Goal: Task Accomplishment & Management: Manage account settings

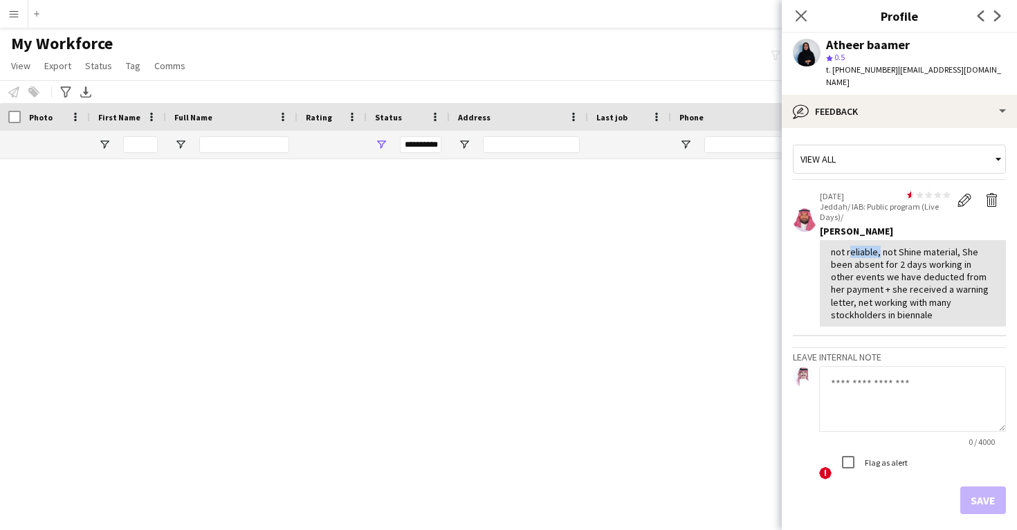
scroll to position [12887, 0]
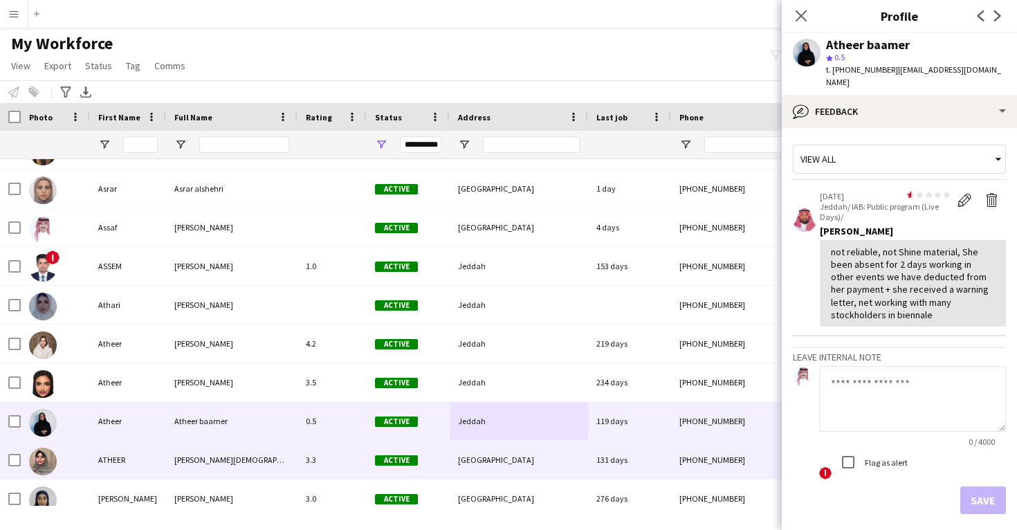
click at [519, 456] on div "[GEOGRAPHIC_DATA]" at bounding box center [519, 460] width 138 height 38
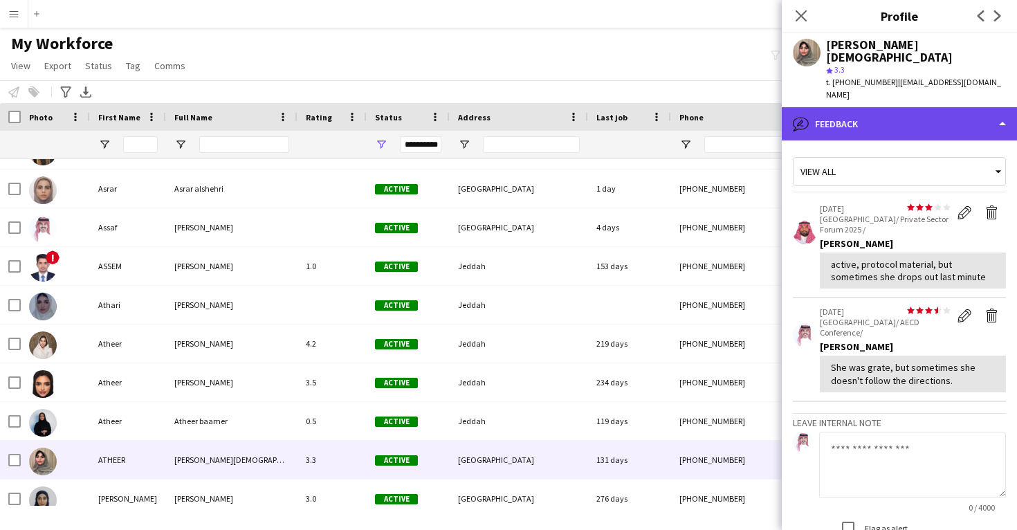
click at [863, 107] on div "bubble-pencil Feedback" at bounding box center [899, 123] width 235 height 33
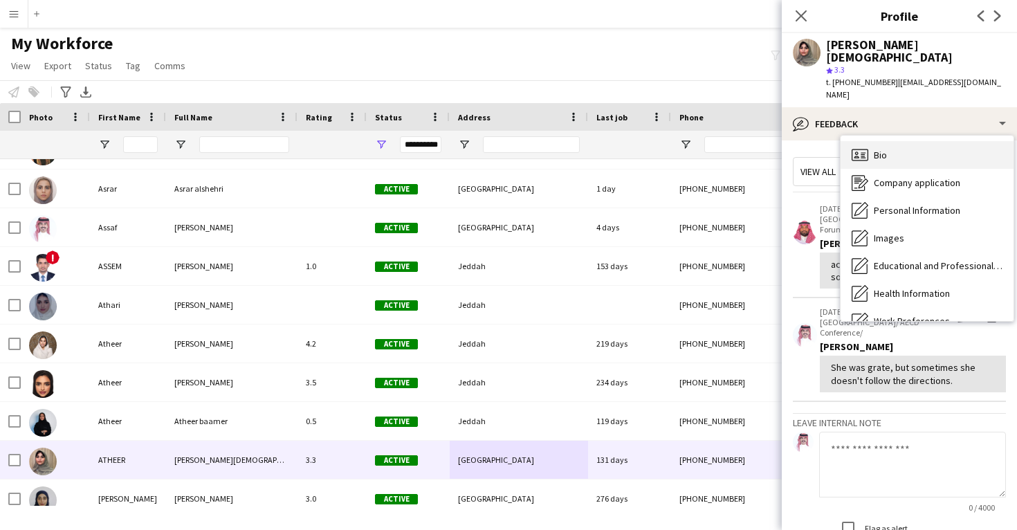
click at [871, 141] on div "Bio Bio" at bounding box center [926, 155] width 173 height 28
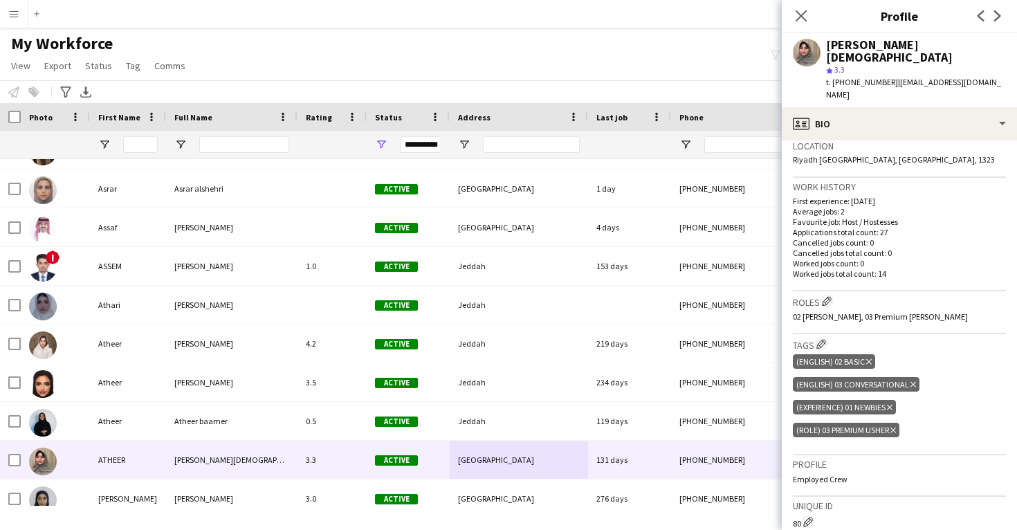
scroll to position [304, 0]
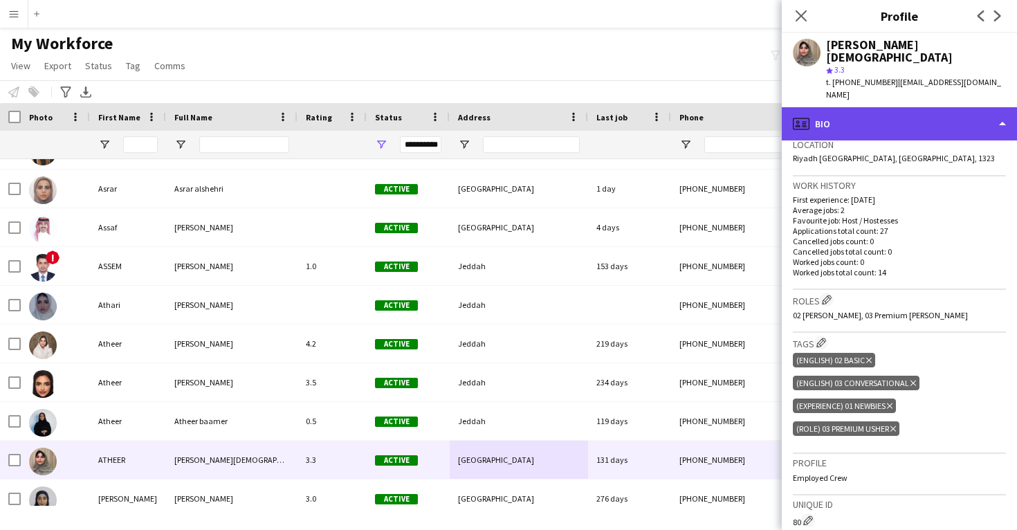
click at [847, 107] on div "profile Bio" at bounding box center [899, 123] width 235 height 33
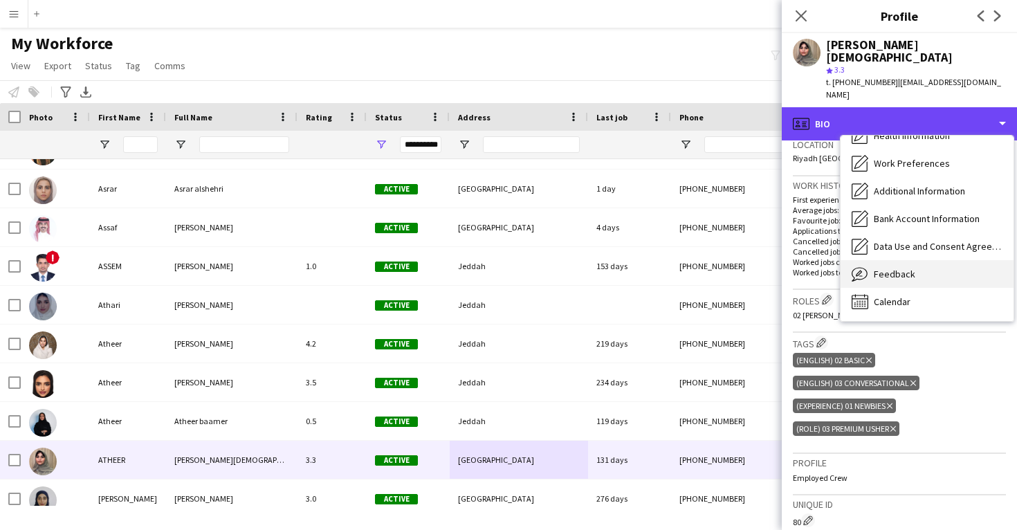
scroll to position [158, 0]
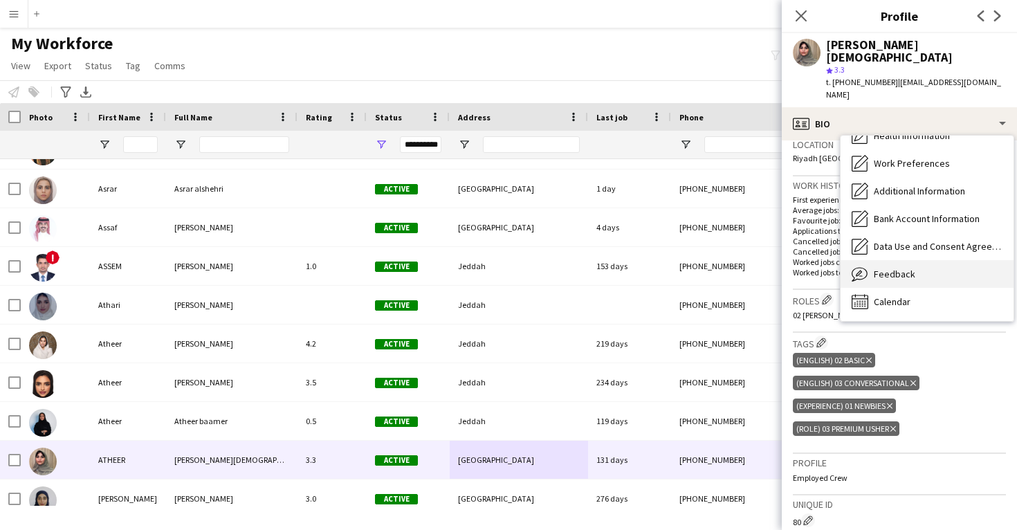
click at [891, 260] on div "Feedback Feedback" at bounding box center [926, 274] width 173 height 28
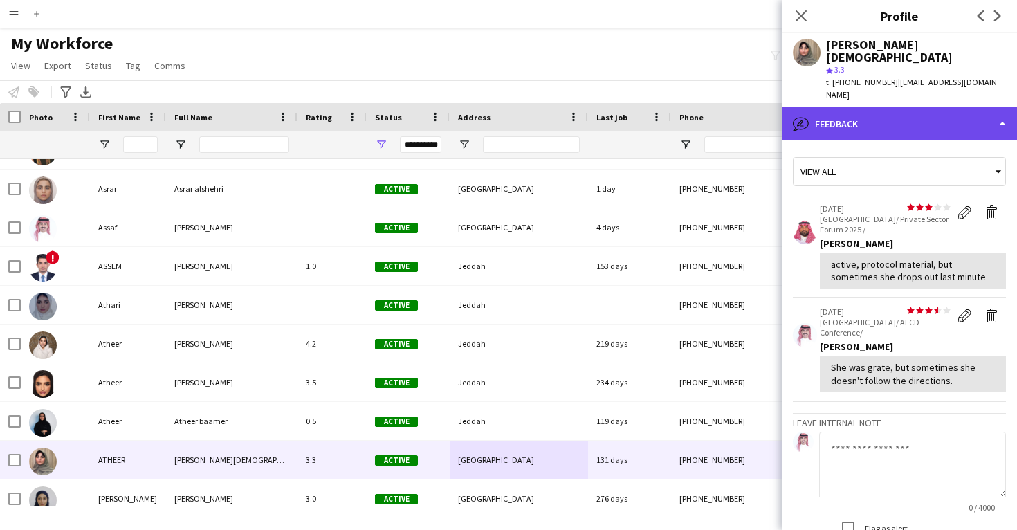
click at [877, 107] on div "bubble-pencil Feedback" at bounding box center [899, 123] width 235 height 33
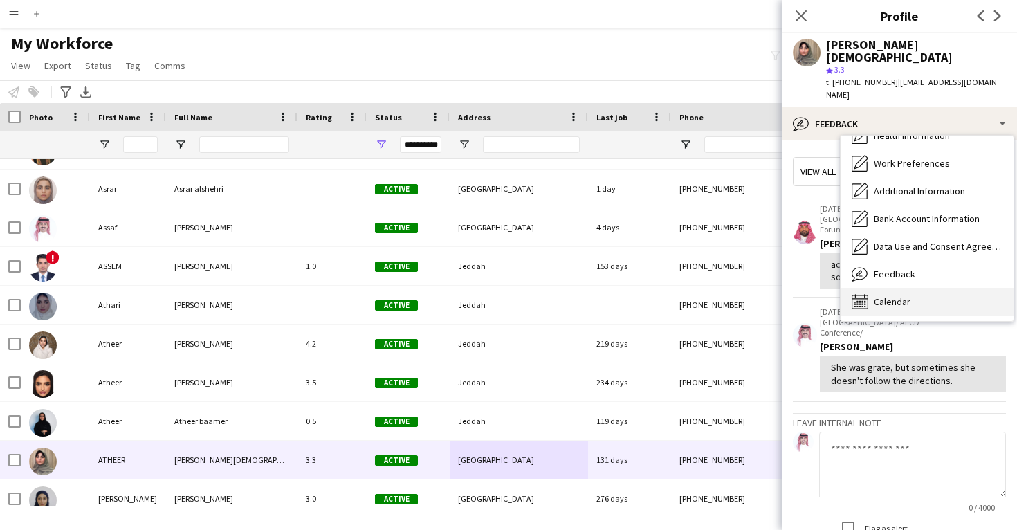
click at [892, 295] on span "Calendar" at bounding box center [892, 301] width 37 height 12
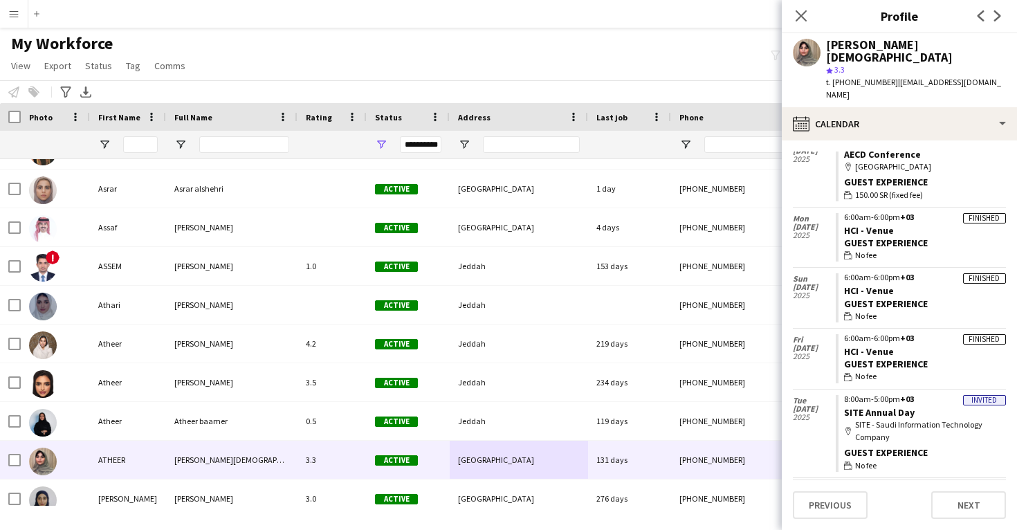
scroll to position [286, 0]
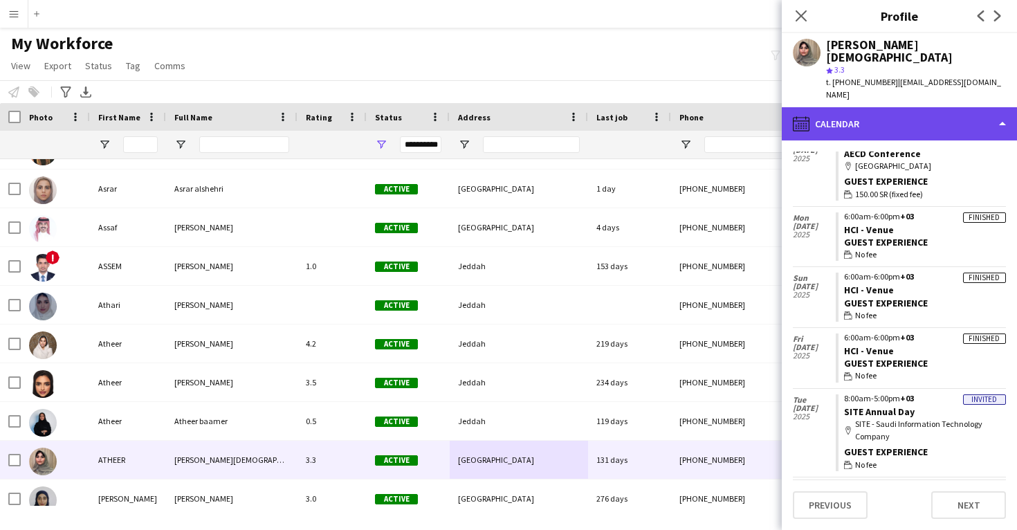
click at [880, 107] on div "calendar-full Calendar" at bounding box center [899, 123] width 235 height 33
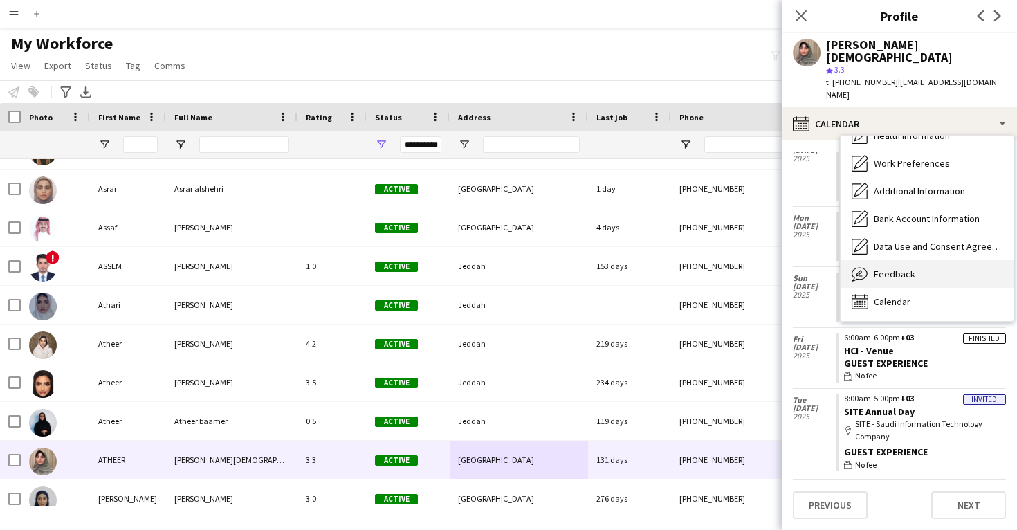
click at [885, 268] on span "Feedback" at bounding box center [894, 274] width 41 height 12
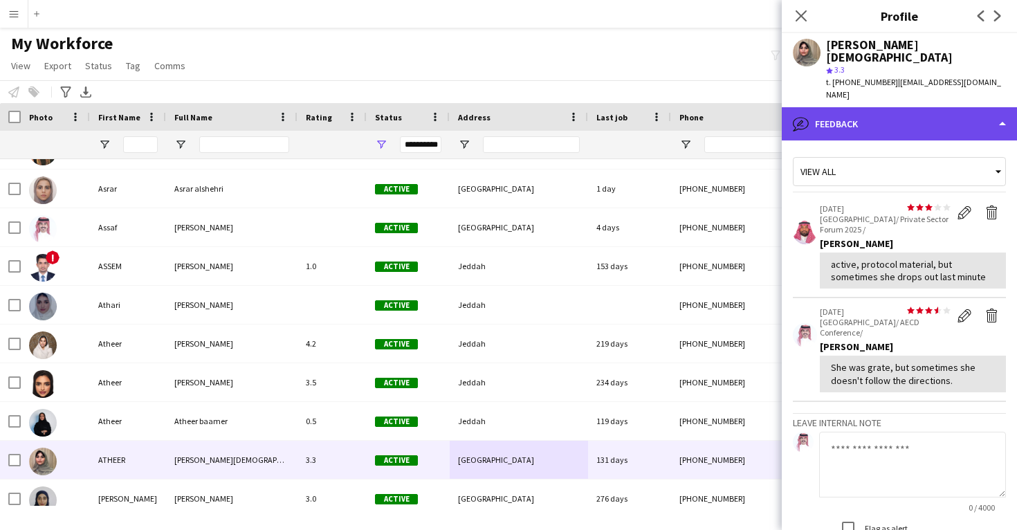
click at [878, 107] on div "bubble-pencil Feedback" at bounding box center [899, 123] width 235 height 33
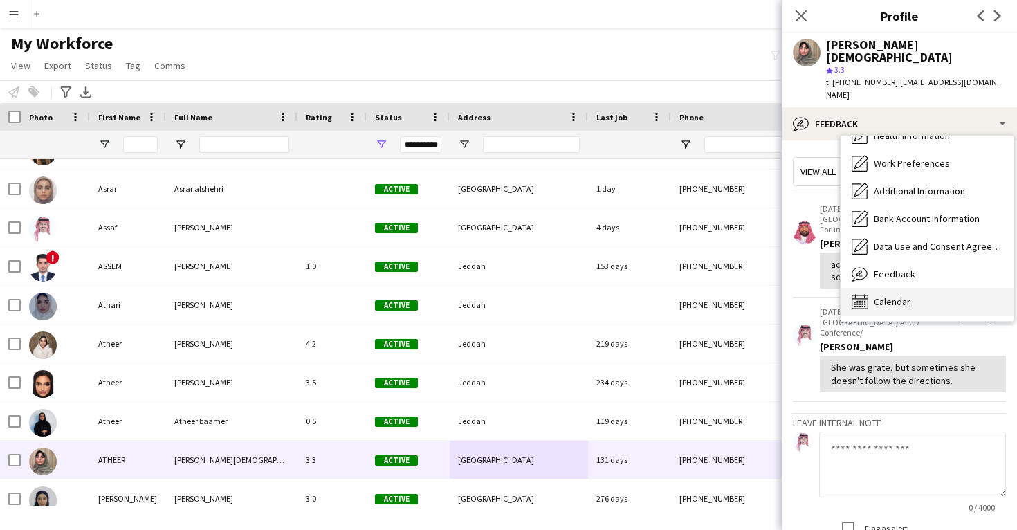
click at [883, 295] on span "Calendar" at bounding box center [892, 301] width 37 height 12
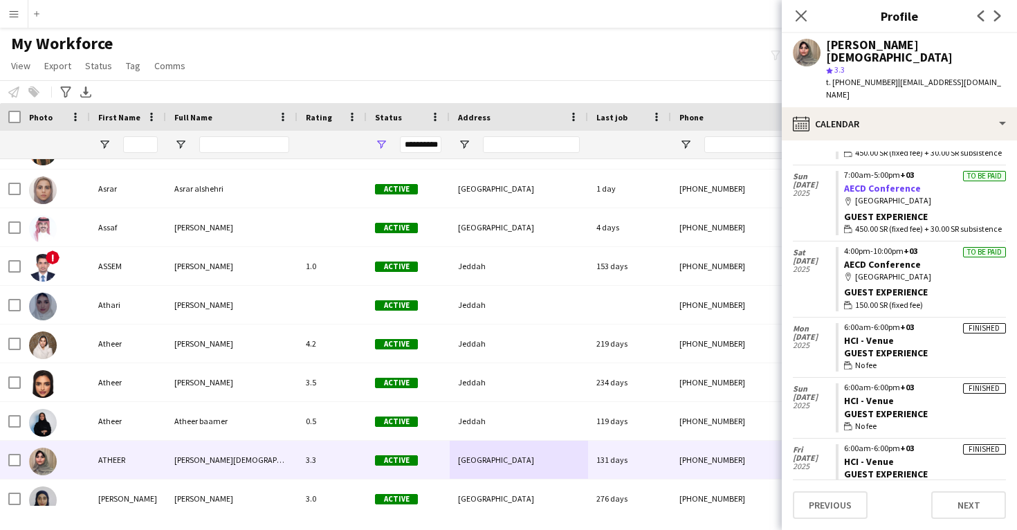
scroll to position [185, 0]
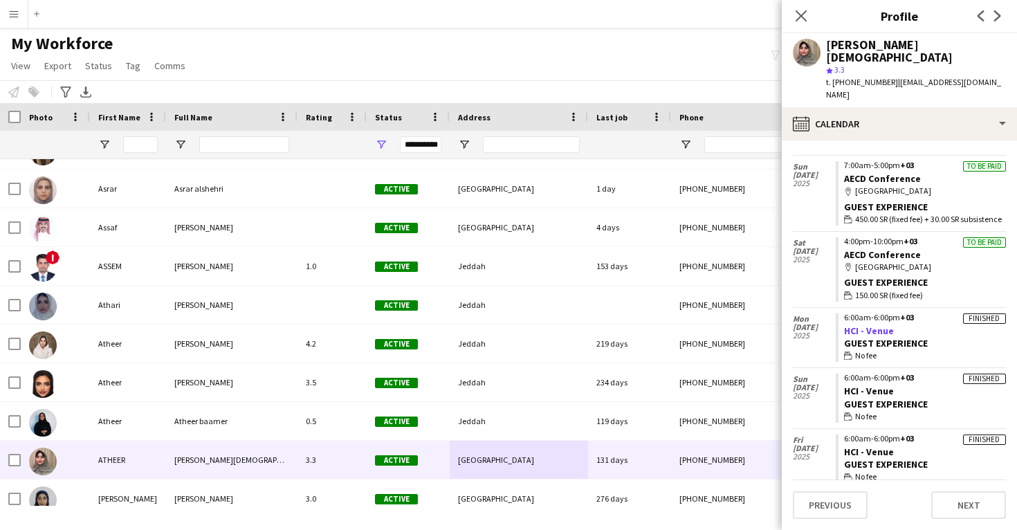
click at [872, 324] on link "HCI - Venue" at bounding box center [869, 330] width 50 height 12
click at [837, 48] on div "ATHEER Mohammed" at bounding box center [916, 51] width 180 height 25
copy div "ATHEER"
drag, startPoint x: 939, startPoint y: 48, endPoint x: 814, endPoint y: 50, distance: 125.2
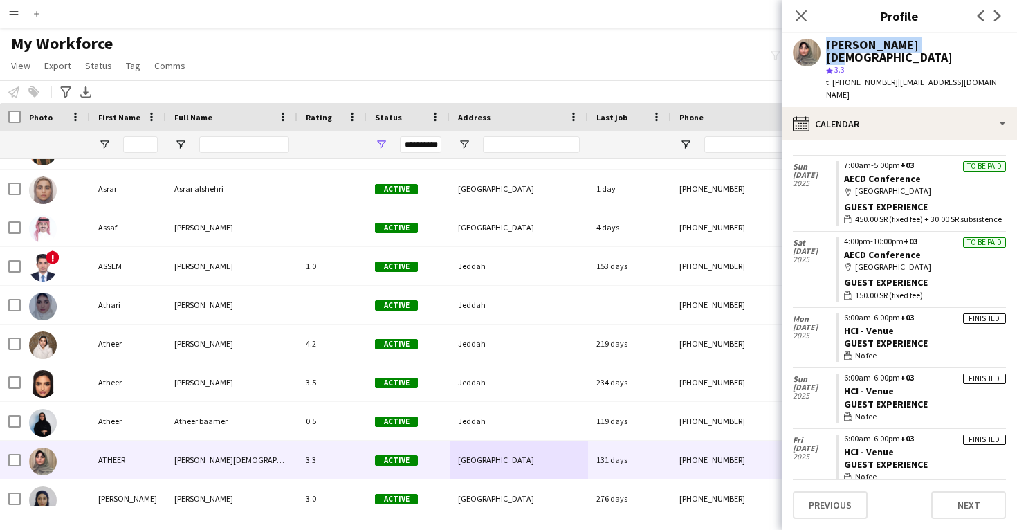
click at [814, 50] on div "ATHEER Mohammed star 3.3 t. +966583841460 | atheer.al.swilem@gmail.com" at bounding box center [899, 70] width 235 height 74
copy div "ATHEER Mohammed"
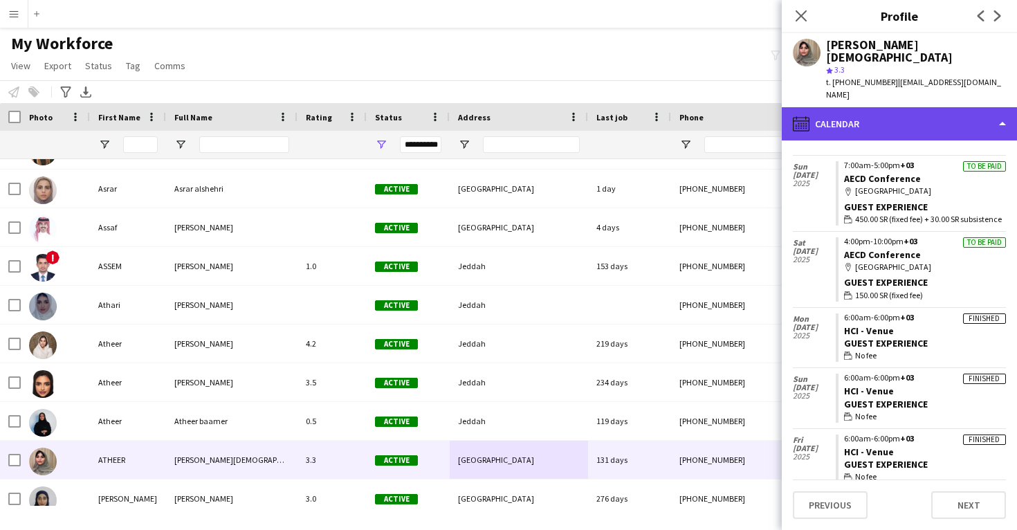
click at [818, 107] on div "calendar-full Calendar" at bounding box center [899, 123] width 235 height 33
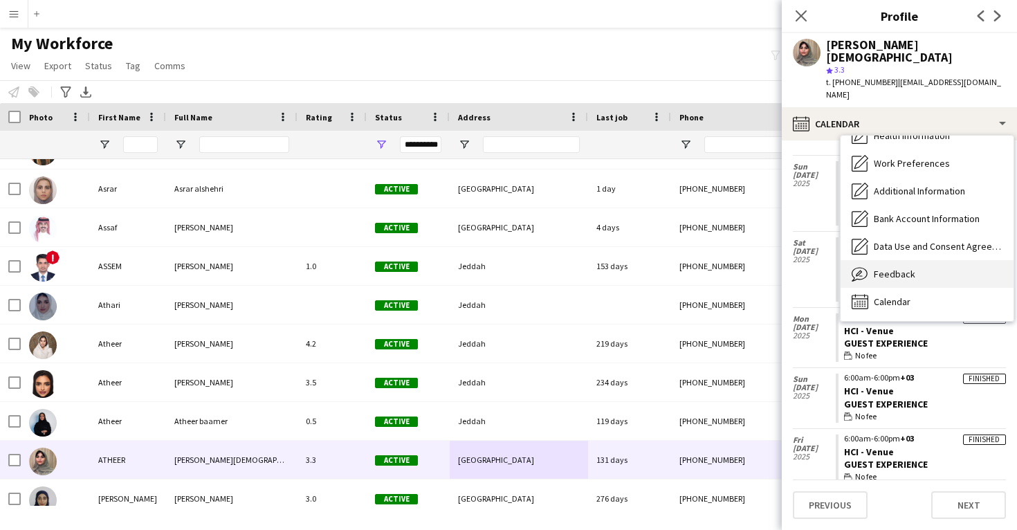
click at [882, 268] on span "Feedback" at bounding box center [894, 274] width 41 height 12
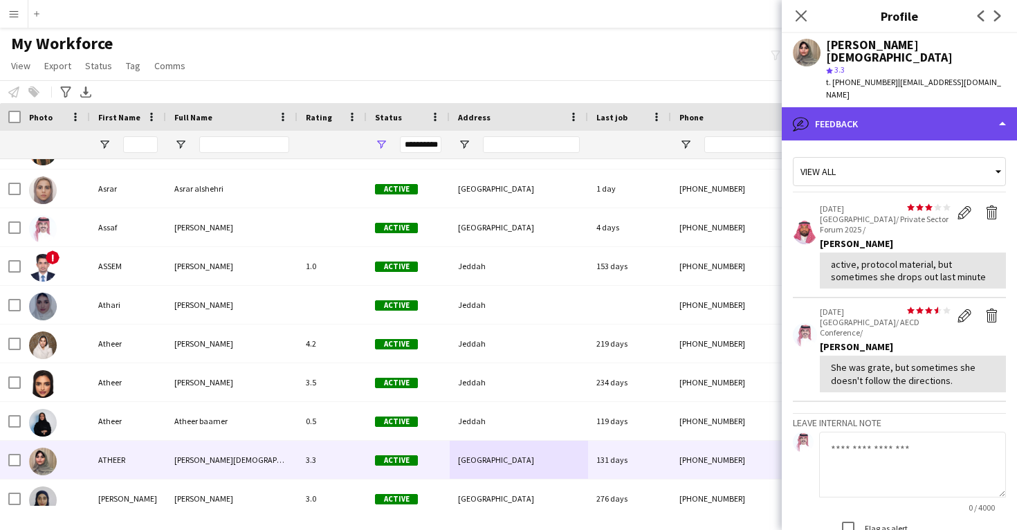
click at [865, 107] on div "bubble-pencil Feedback" at bounding box center [899, 123] width 235 height 33
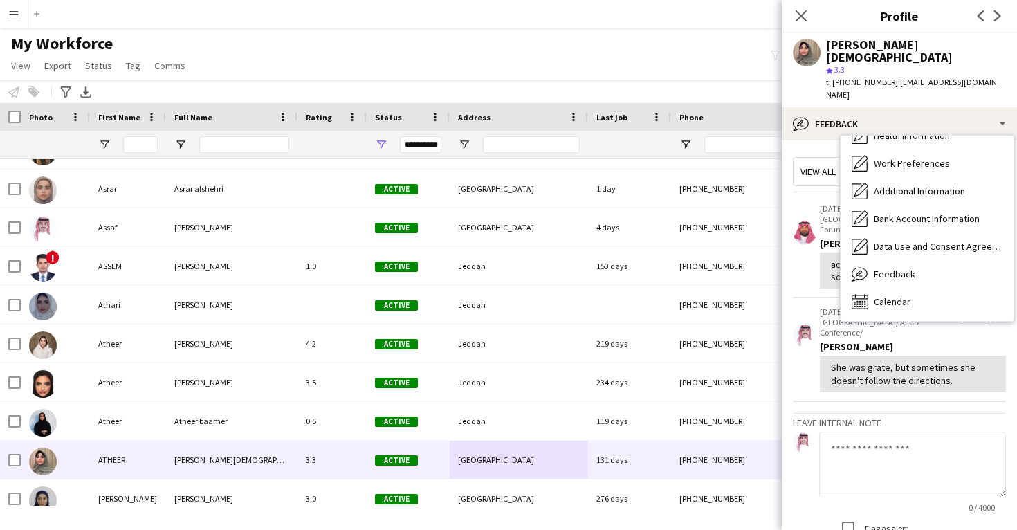
click at [803, 195] on app-crew-profile-feedback-item "star star star star star star star star star star 15-06-2025 Riyadh/ Private Se…" at bounding box center [899, 247] width 213 height 104
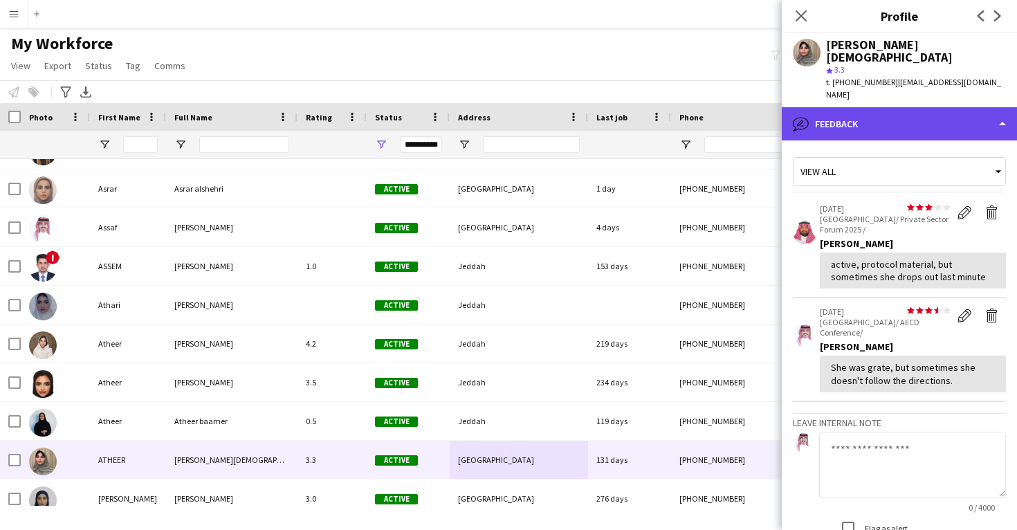
click at [864, 107] on div "bubble-pencil Feedback" at bounding box center [899, 123] width 235 height 33
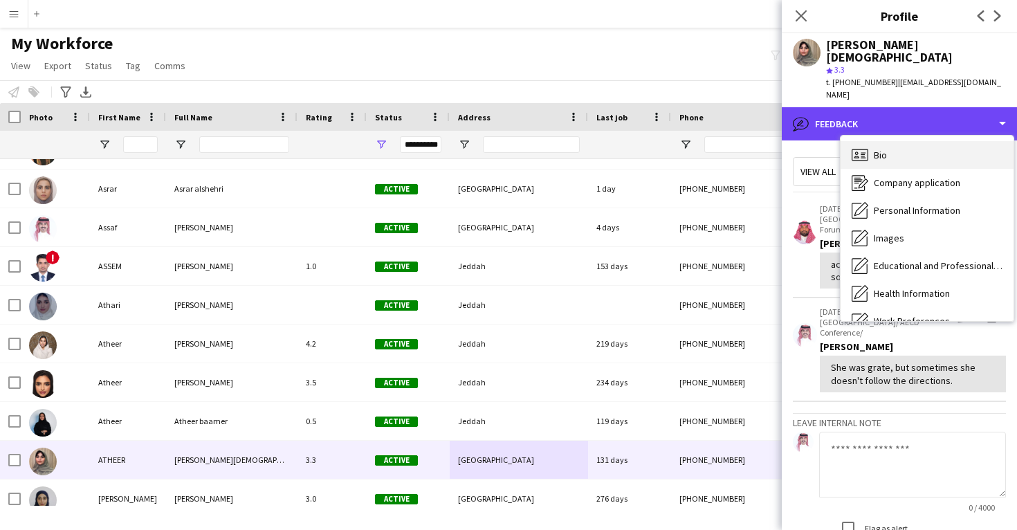
scroll to position [-1, 0]
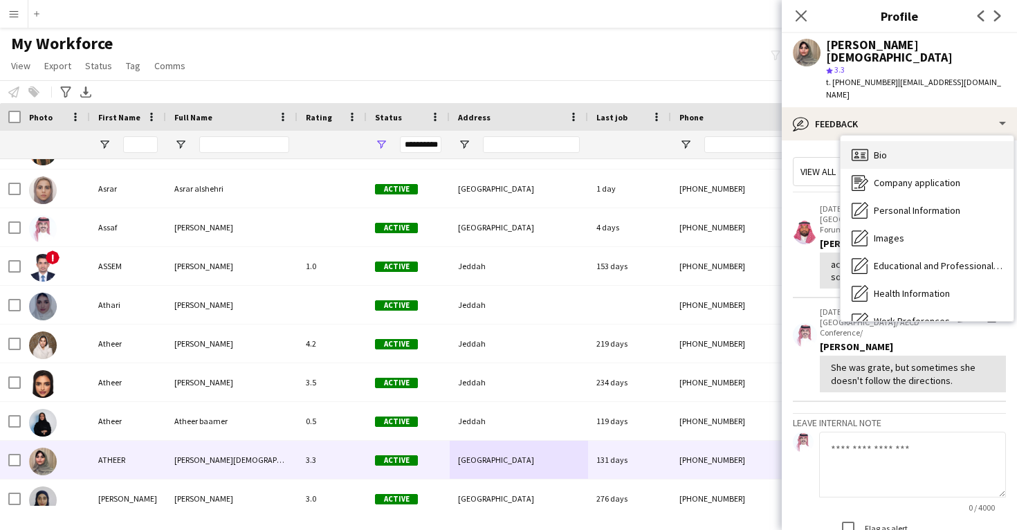
click at [885, 149] on span "Bio" at bounding box center [880, 155] width 13 height 12
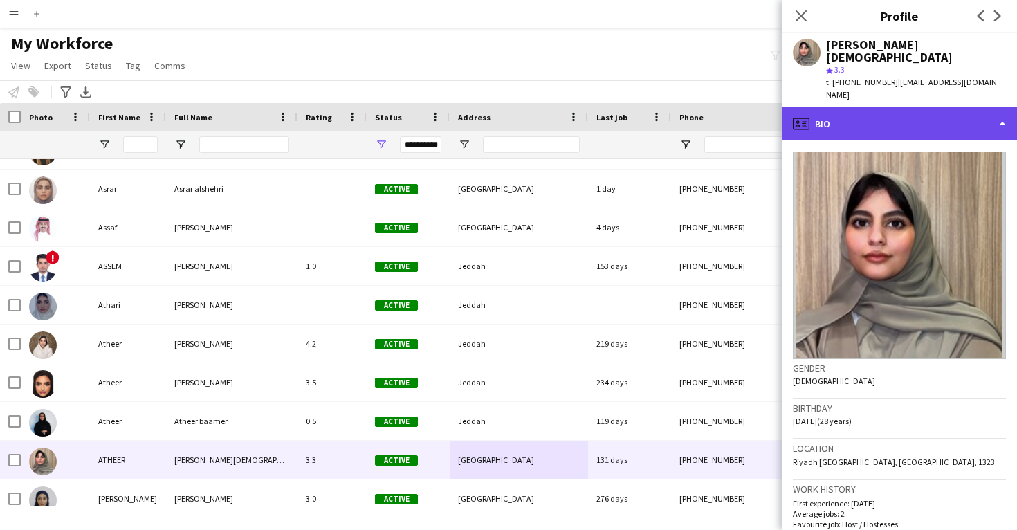
click at [863, 107] on div "profile Bio" at bounding box center [899, 123] width 235 height 33
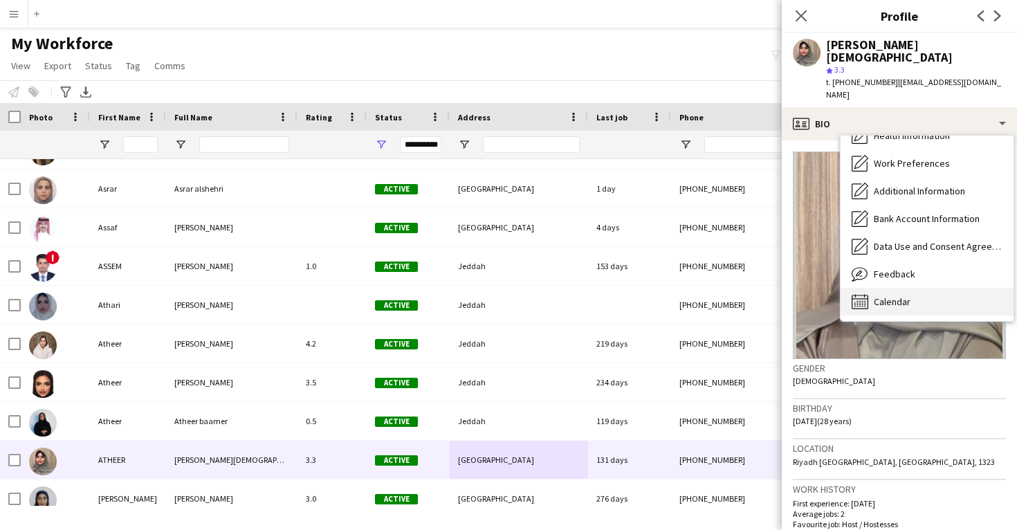
scroll to position [158, 0]
click at [902, 295] on span "Calendar" at bounding box center [892, 301] width 37 height 12
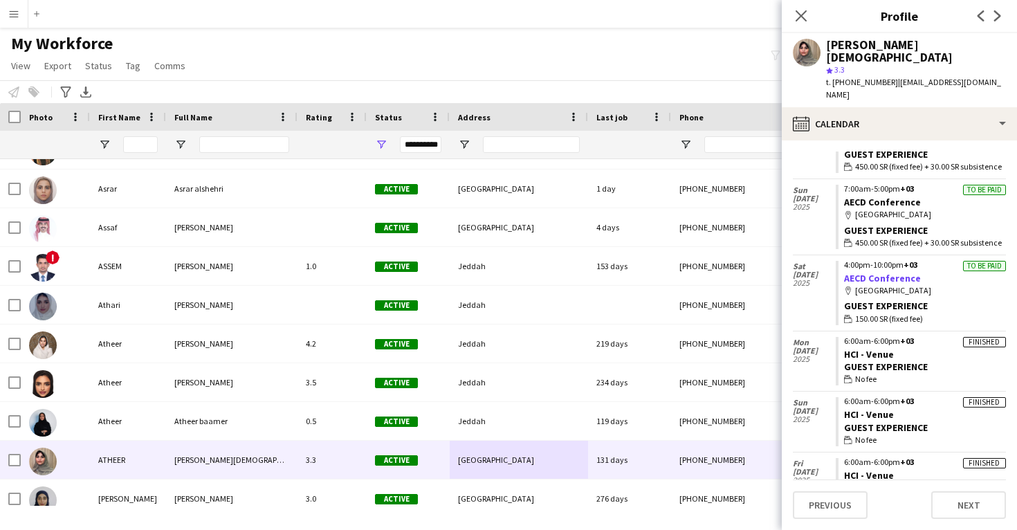
scroll to position [170, 0]
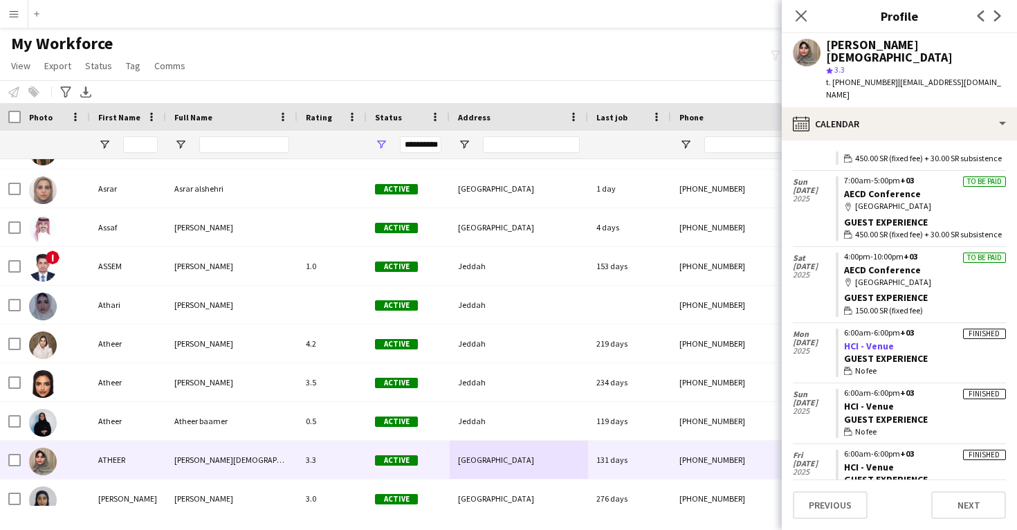
drag, startPoint x: 905, startPoint y: 315, endPoint x: 844, endPoint y: 317, distance: 61.6
click at [844, 329] on app-crew-calendar-job-card "Finished 6:00am-6:00pm +03 HCI - Venue Guest Experience wallet No fee" at bounding box center [920, 353] width 170 height 49
copy link "HCI - Venue"
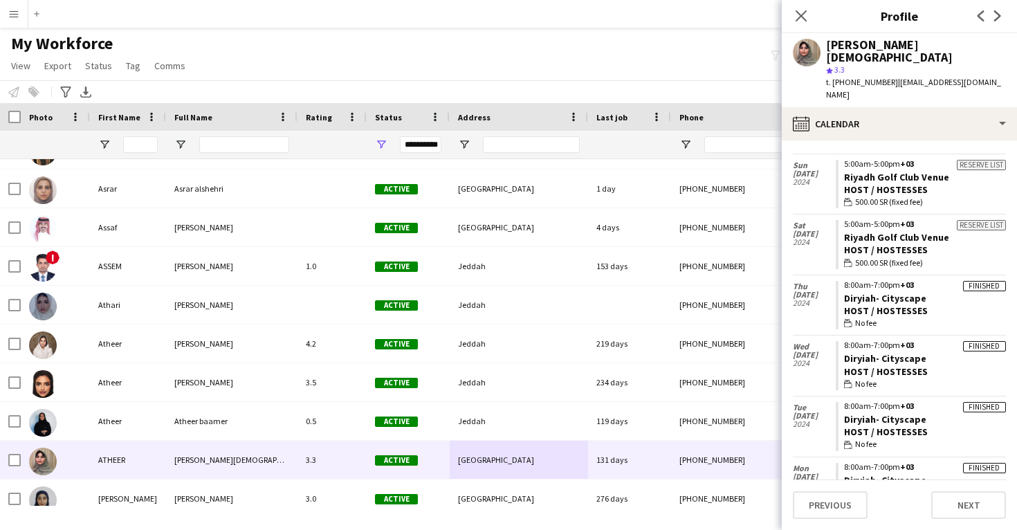
scroll to position [1470, 0]
click at [846, 46] on div "ATHEER Mohammed" at bounding box center [916, 51] width 180 height 25
copy div "ATHEER"
drag, startPoint x: 937, startPoint y: 47, endPoint x: 825, endPoint y: 45, distance: 112.1
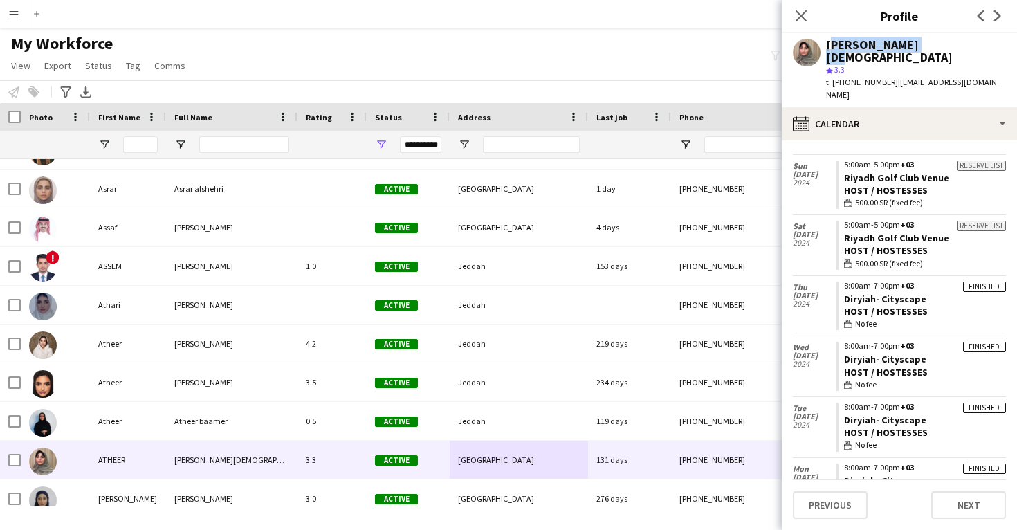
click at [825, 45] on div "ATHEER Mohammed star 3.3 t. +966583841460 | atheer.al.swilem@gmail.com" at bounding box center [899, 70] width 235 height 74
copy div "ATHEER Mohammed"
drag, startPoint x: 930, startPoint y: 386, endPoint x: 846, endPoint y: 385, distance: 84.4
click at [845, 403] on app-crew-calendar-job-card "Finished 8:00am-7:00pm +03 Diryiah- Cityscape Host / Hostesses wallet No fee" at bounding box center [920, 427] width 170 height 49
copy link "Diryiah- Cityscape"
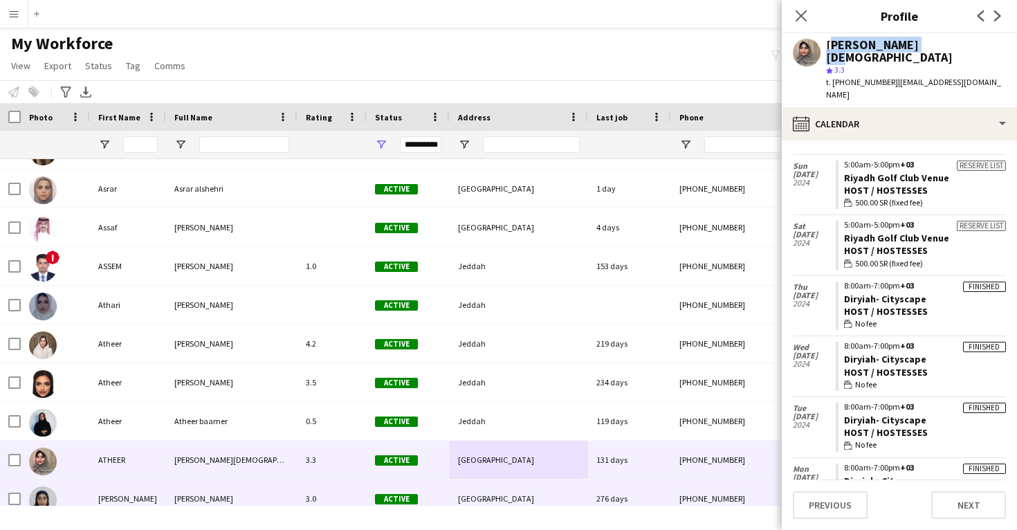
scroll to position [12899, 0]
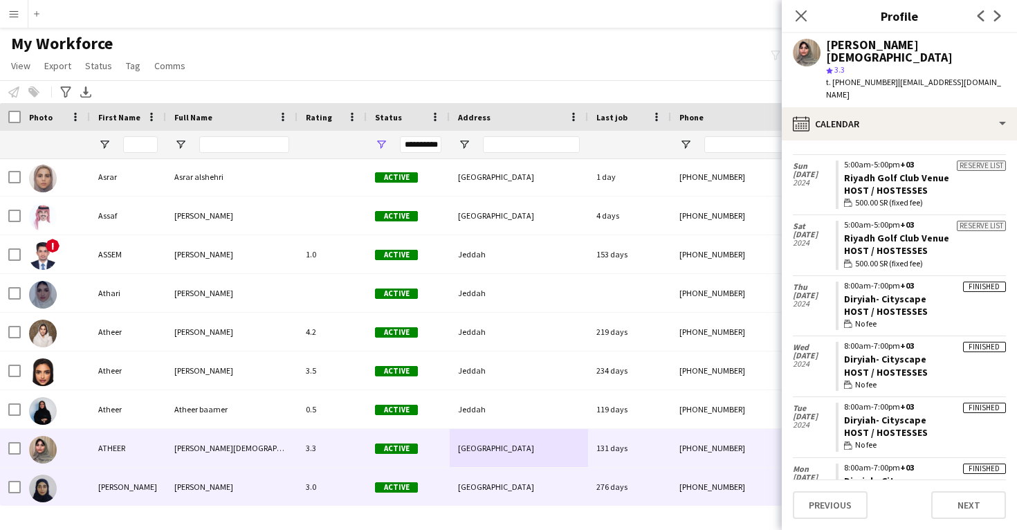
click at [509, 485] on div "[GEOGRAPHIC_DATA]" at bounding box center [519, 487] width 138 height 38
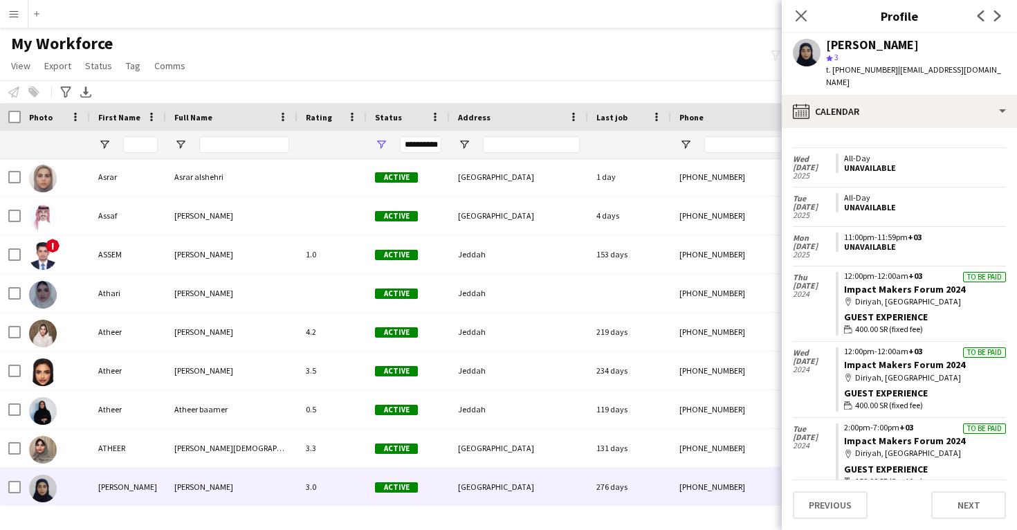
scroll to position [1172, 0]
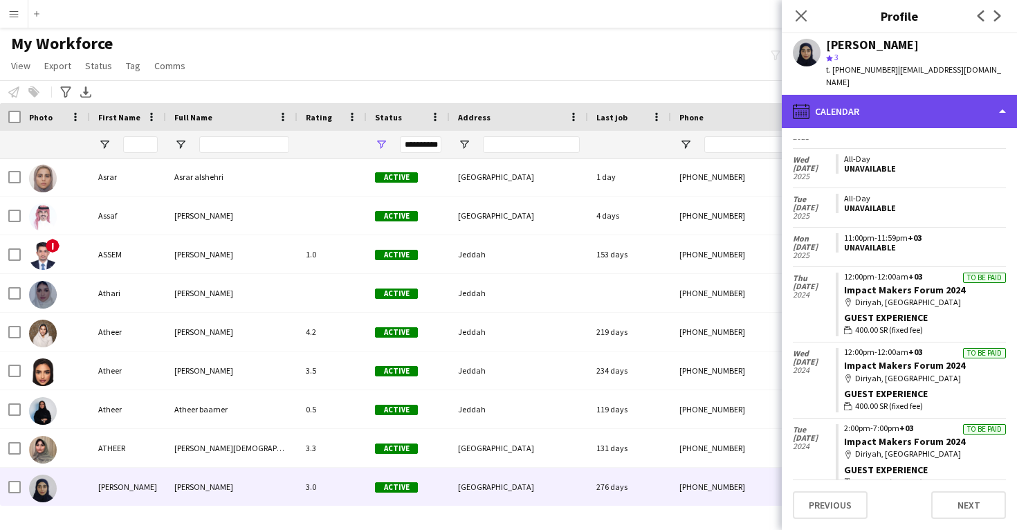
click at [864, 95] on div "calendar-full Calendar" at bounding box center [899, 111] width 235 height 33
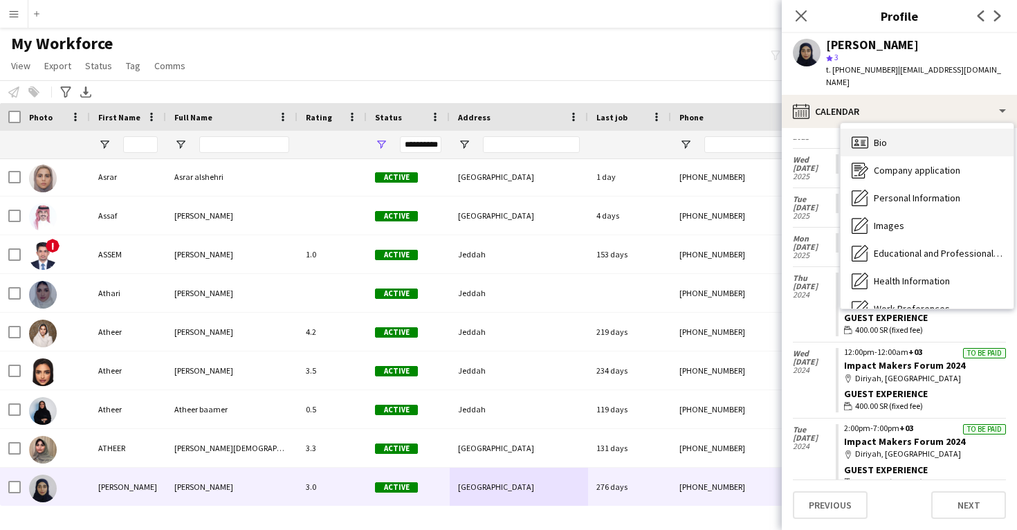
click at [874, 138] on div "Bio Bio" at bounding box center [926, 143] width 173 height 28
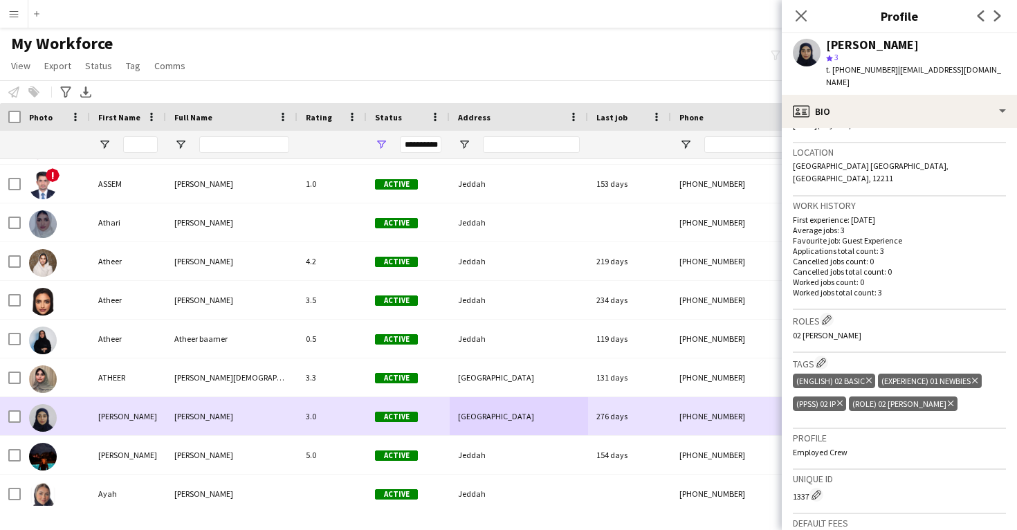
scroll to position [12980, 0]
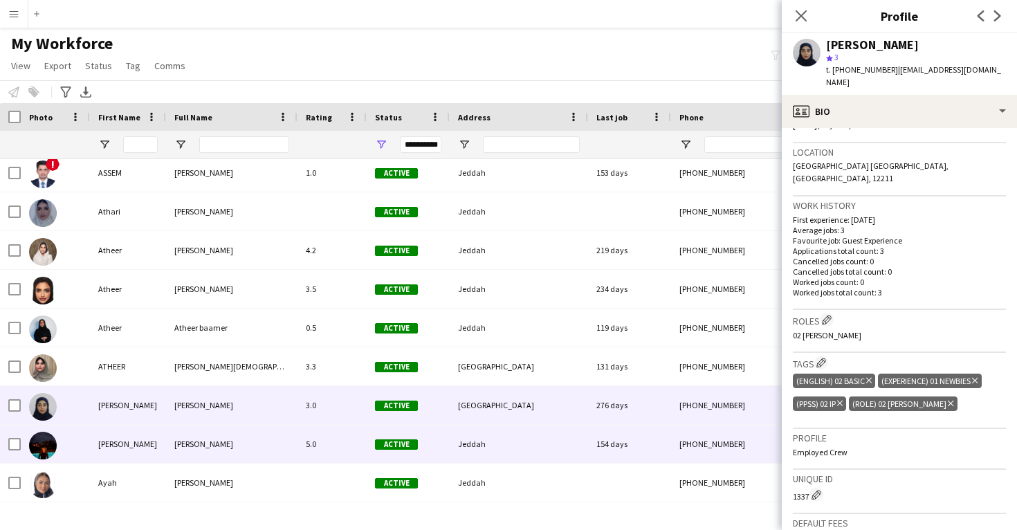
click at [466, 452] on div "Jeddah" at bounding box center [519, 444] width 138 height 38
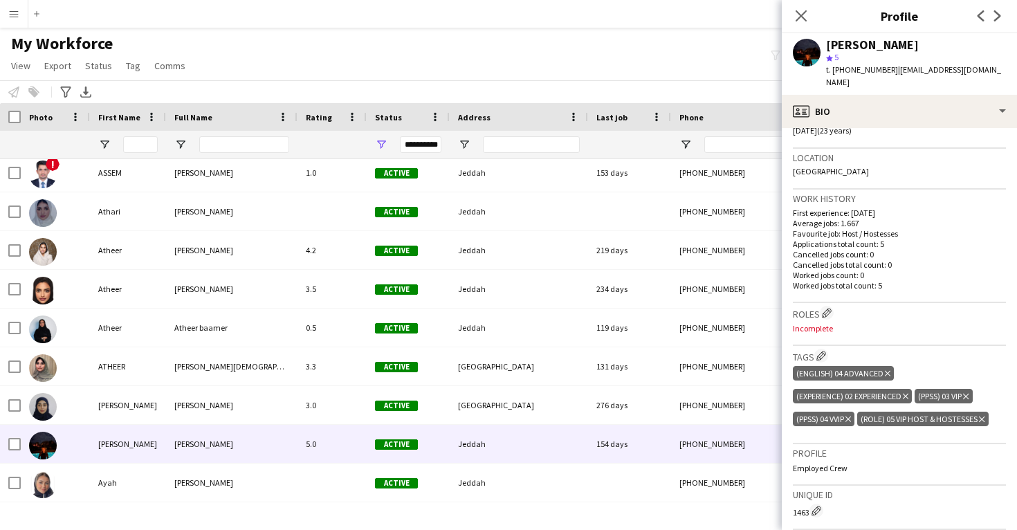
scroll to position [279, 0]
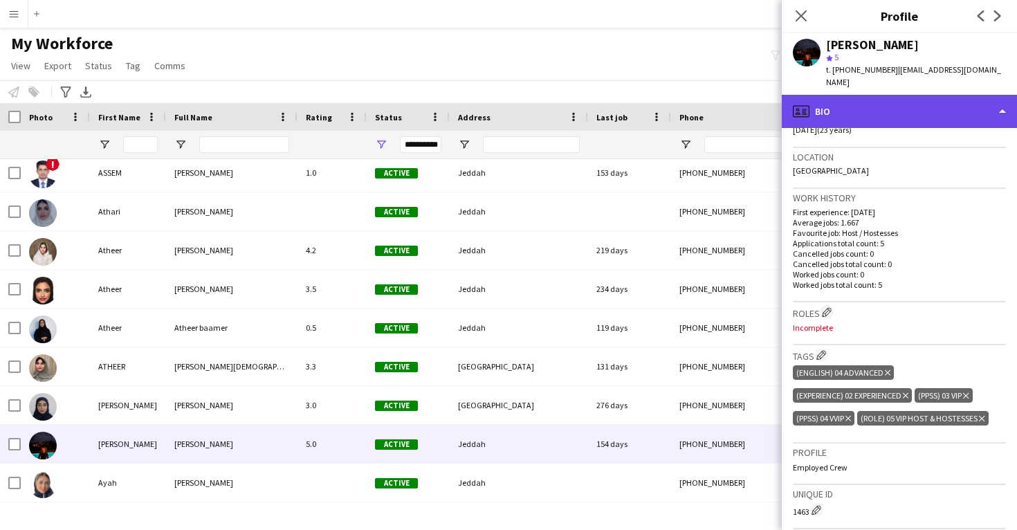
click at [874, 100] on div "profile Bio" at bounding box center [899, 111] width 235 height 33
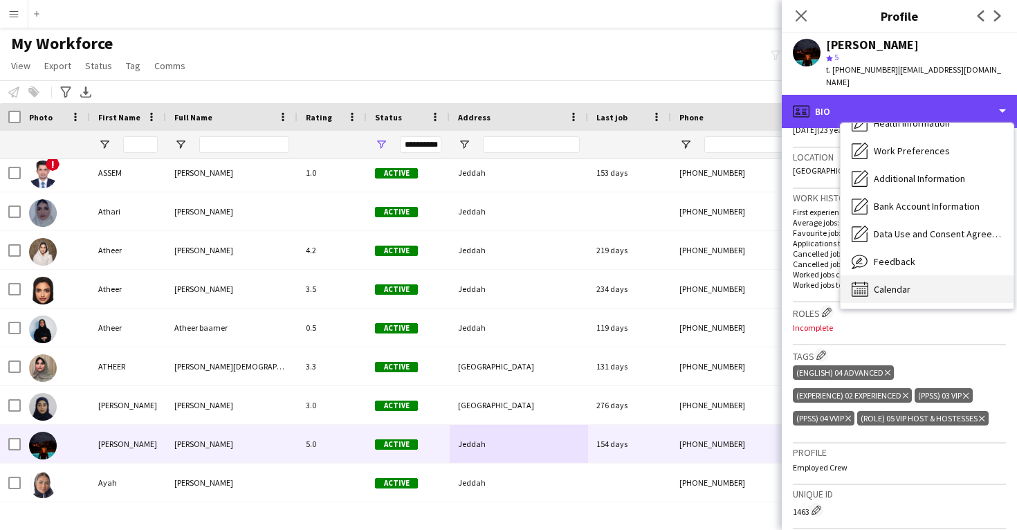
scroll to position [158, 0]
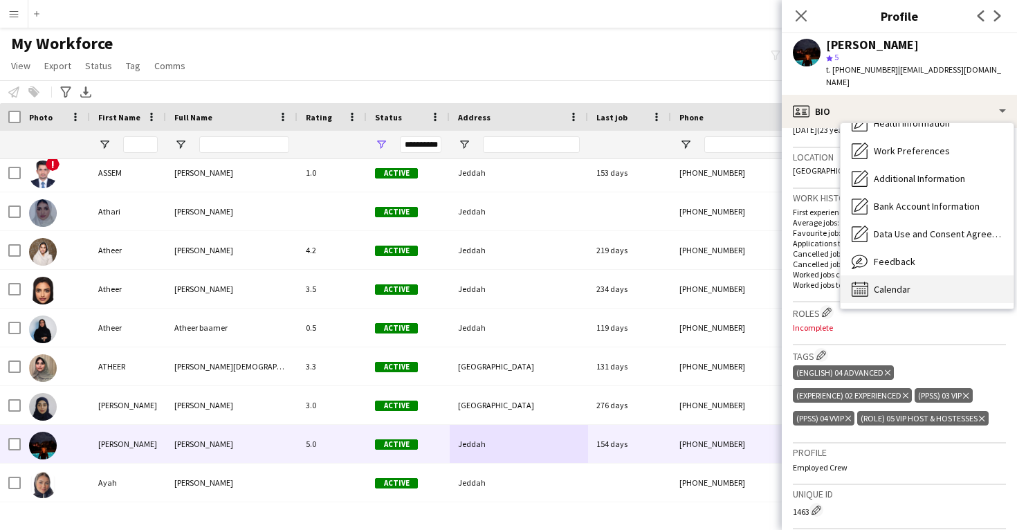
click at [891, 275] on div "Calendar Calendar" at bounding box center [926, 289] width 173 height 28
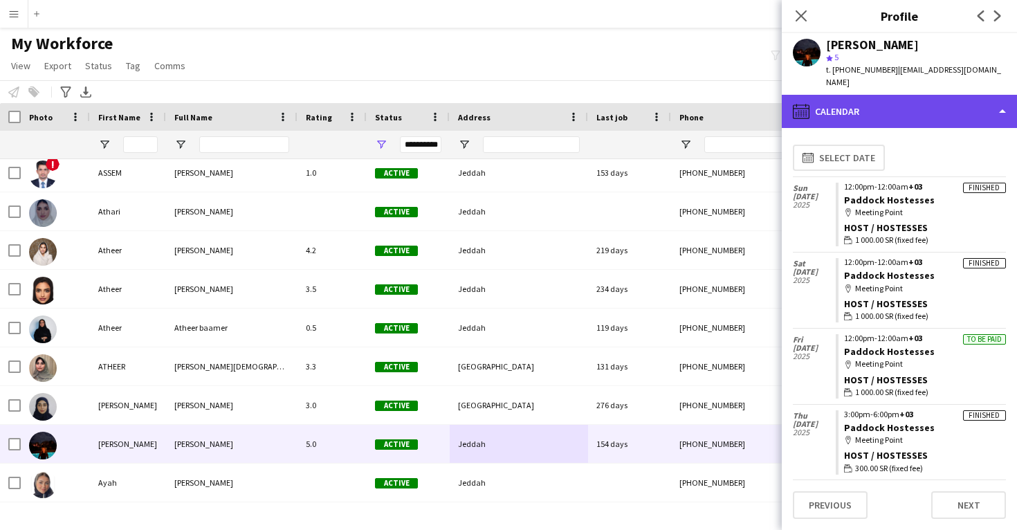
click at [889, 95] on div "calendar-full Calendar" at bounding box center [899, 111] width 235 height 33
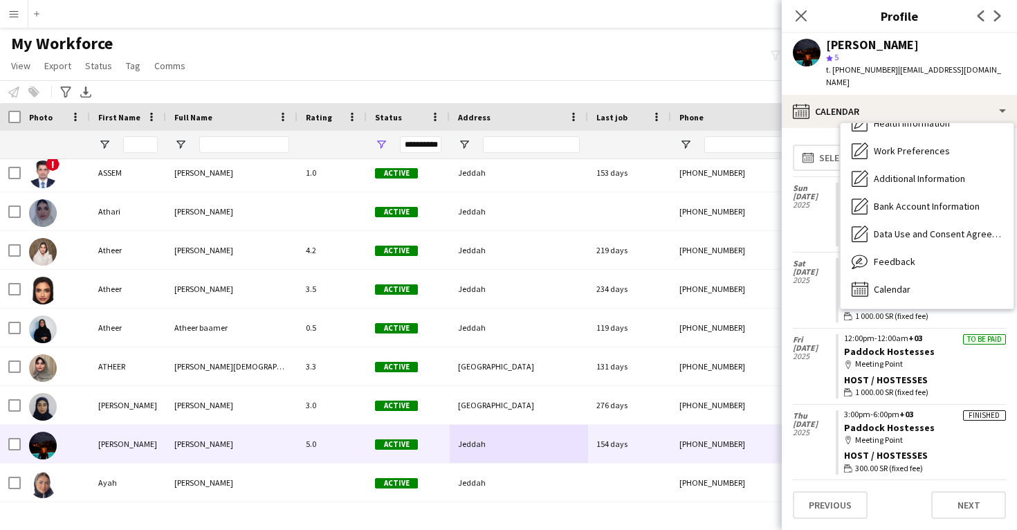
click at [809, 211] on div "Sun 20 Apr 2025" at bounding box center [814, 214] width 43 height 75
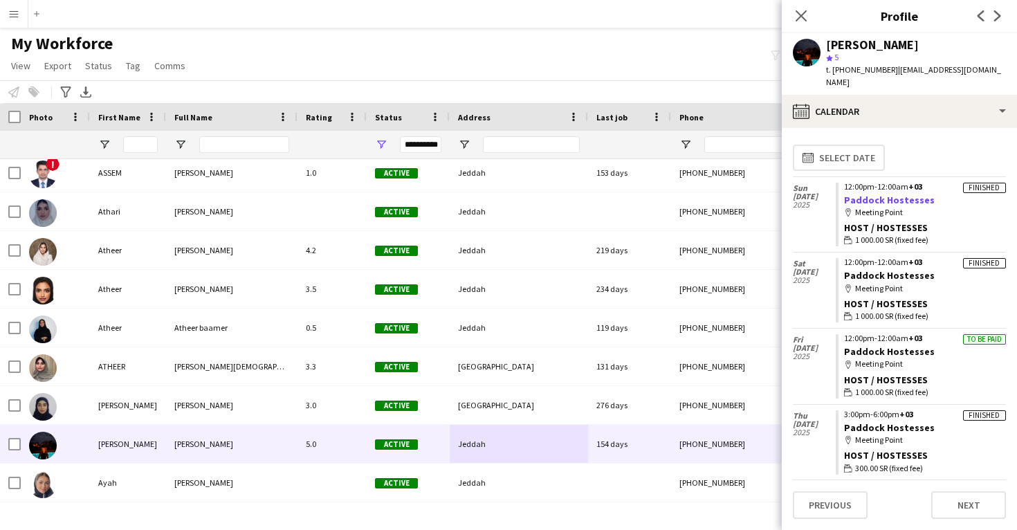
click at [880, 194] on link "Paddock Hostesses" at bounding box center [889, 200] width 91 height 12
click at [926, 189] on app-crew-calendar-job-card "Finished 12:00pm-12:00am +03 Paddock Hostesses map-marker Meeting Point Host / …" at bounding box center [920, 215] width 170 height 64
click at [907, 194] on link "Paddock Hostesses" at bounding box center [889, 200] width 91 height 12
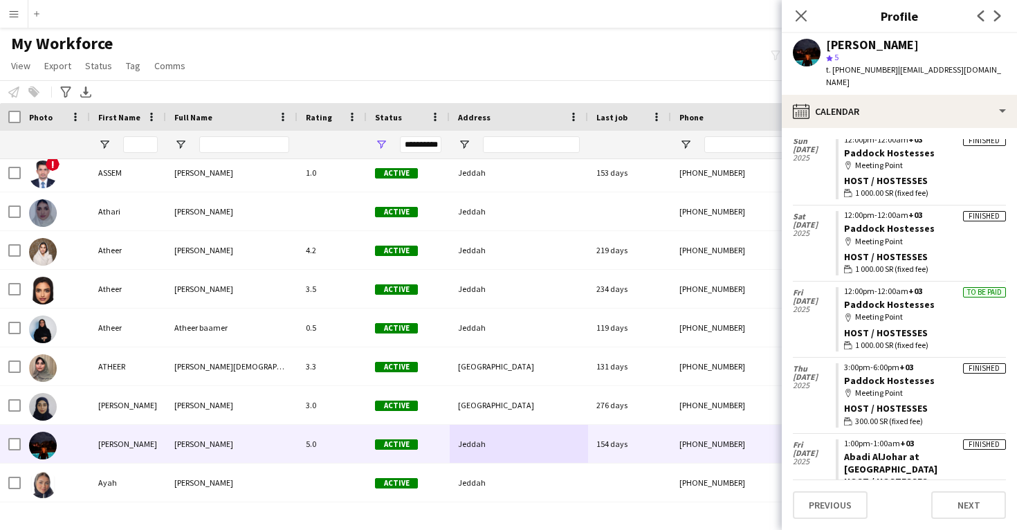
scroll to position [46, 0]
click at [934, 452] on link "Abadi AlJohar at Desert Rock" at bounding box center [890, 464] width 93 height 25
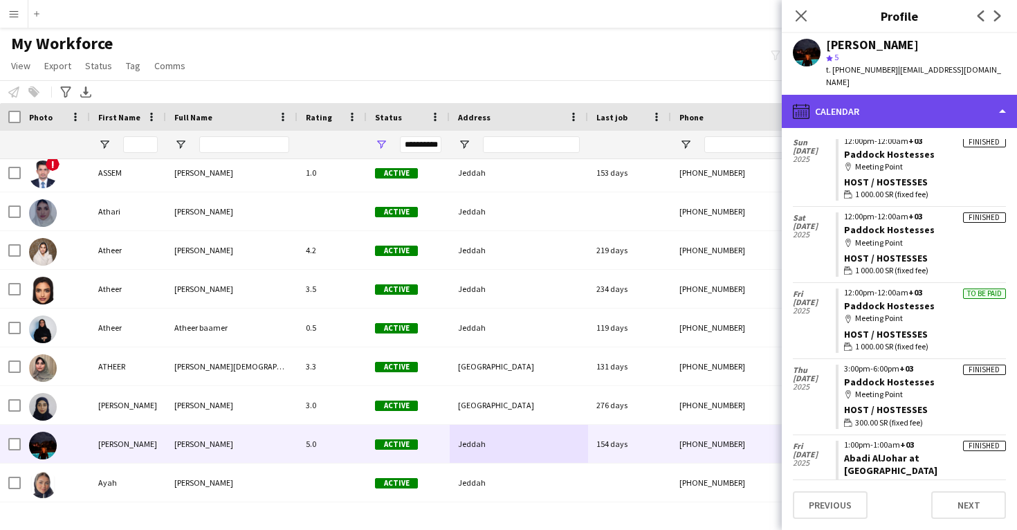
click at [874, 95] on div "calendar-full Calendar" at bounding box center [899, 111] width 235 height 33
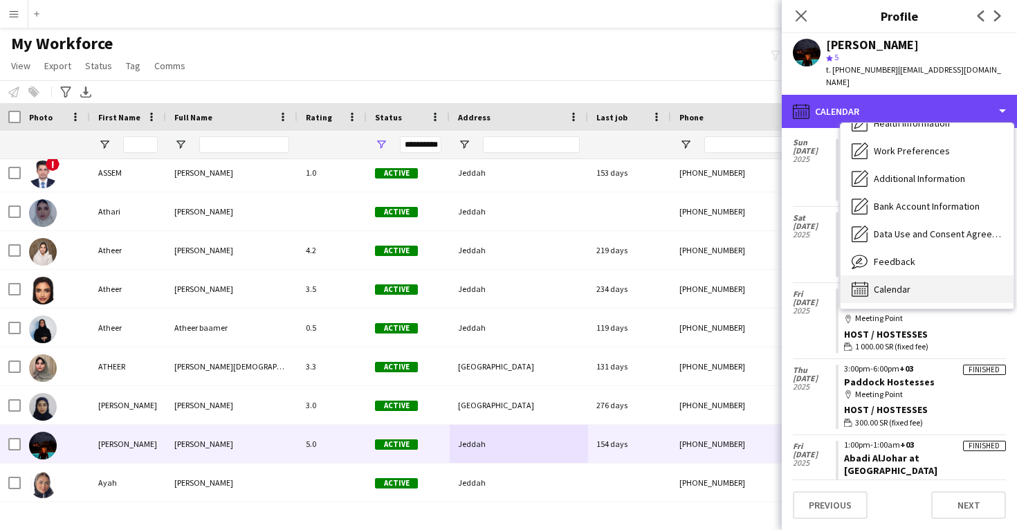
scroll to position [0, 0]
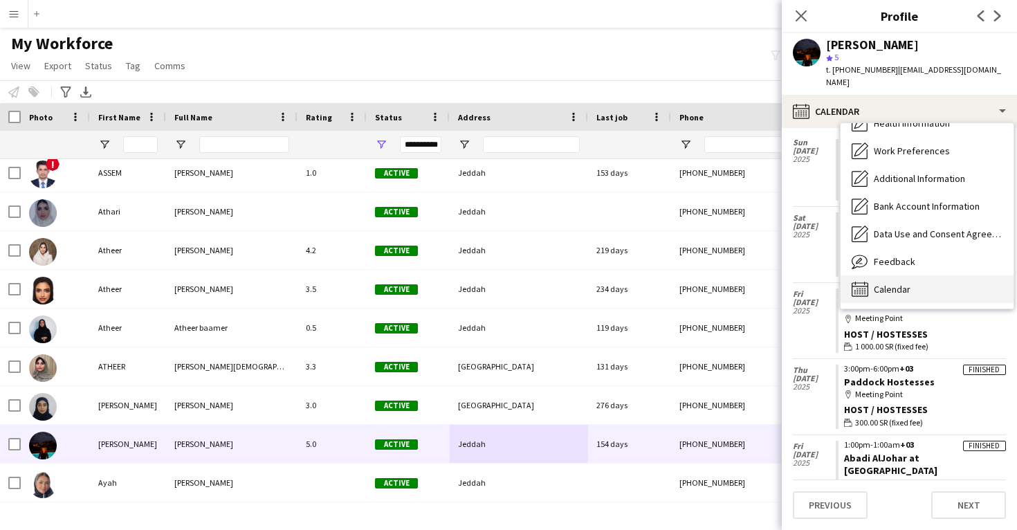
click at [923, 277] on div "Calendar Calendar" at bounding box center [926, 289] width 173 height 28
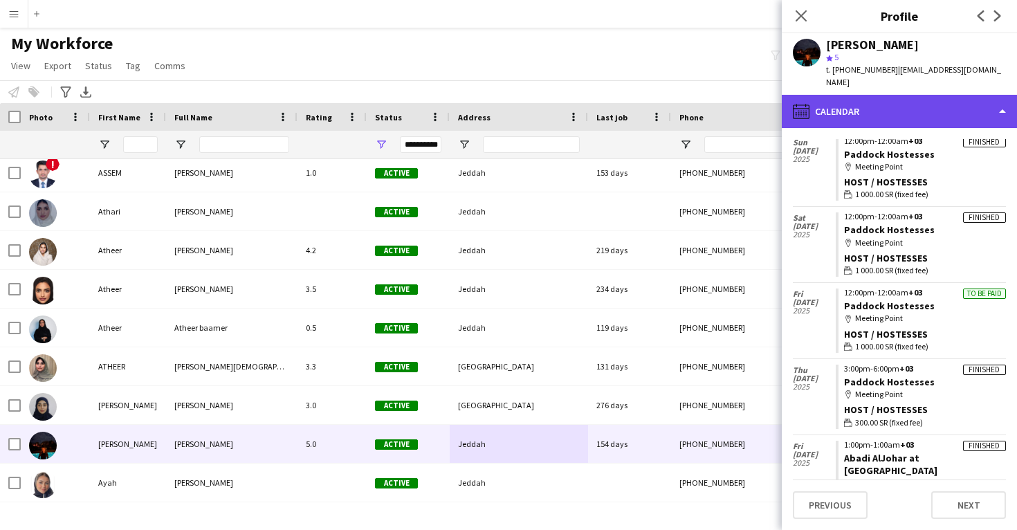
click at [888, 103] on div "calendar-full Calendar" at bounding box center [899, 111] width 235 height 33
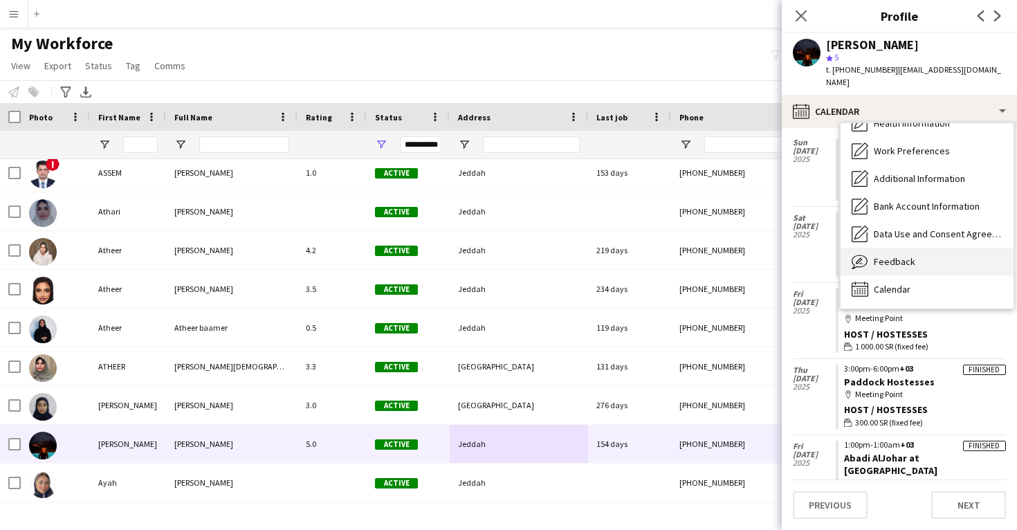
click at [908, 255] on span "Feedback" at bounding box center [894, 261] width 41 height 12
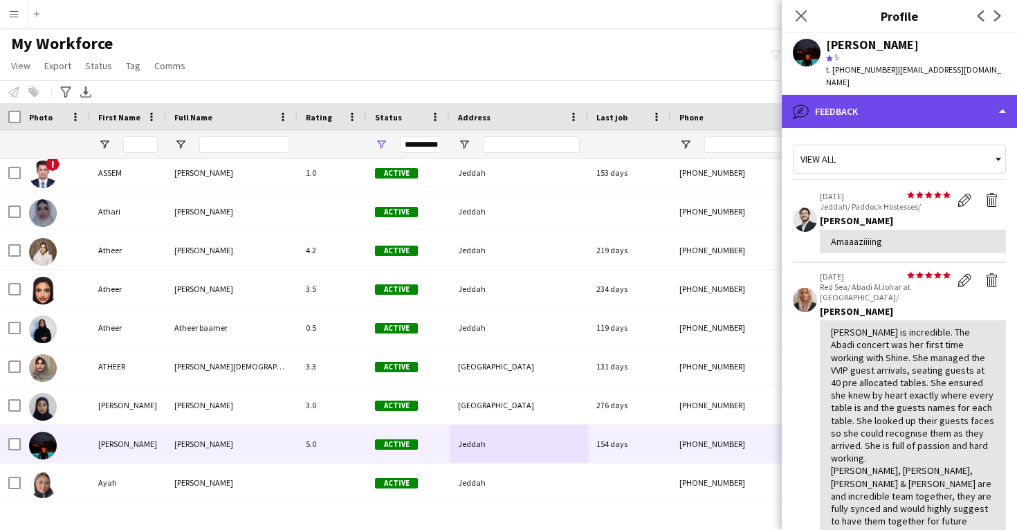
click at [856, 105] on div "bubble-pencil Feedback" at bounding box center [899, 111] width 235 height 33
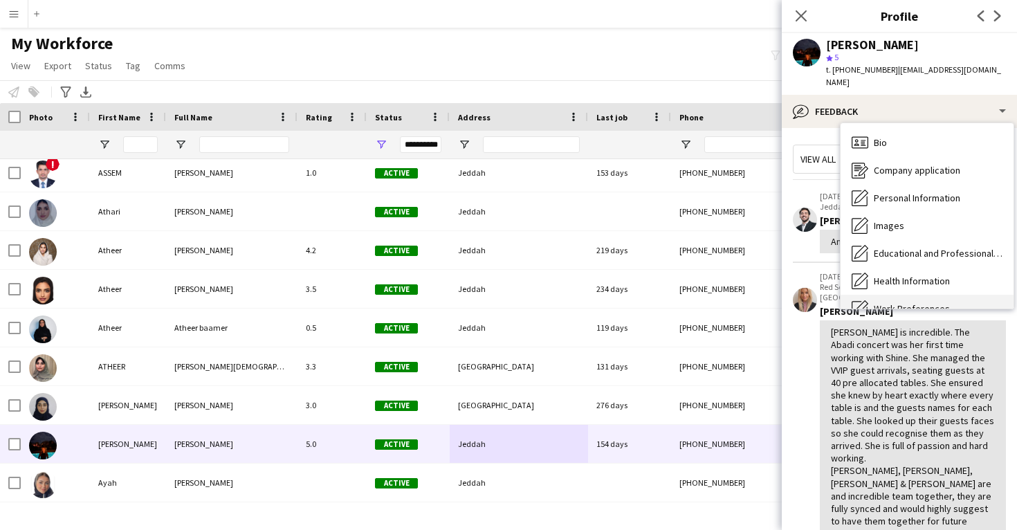
scroll to position [-1, 0]
click at [870, 129] on div "Bio Bio" at bounding box center [926, 143] width 173 height 28
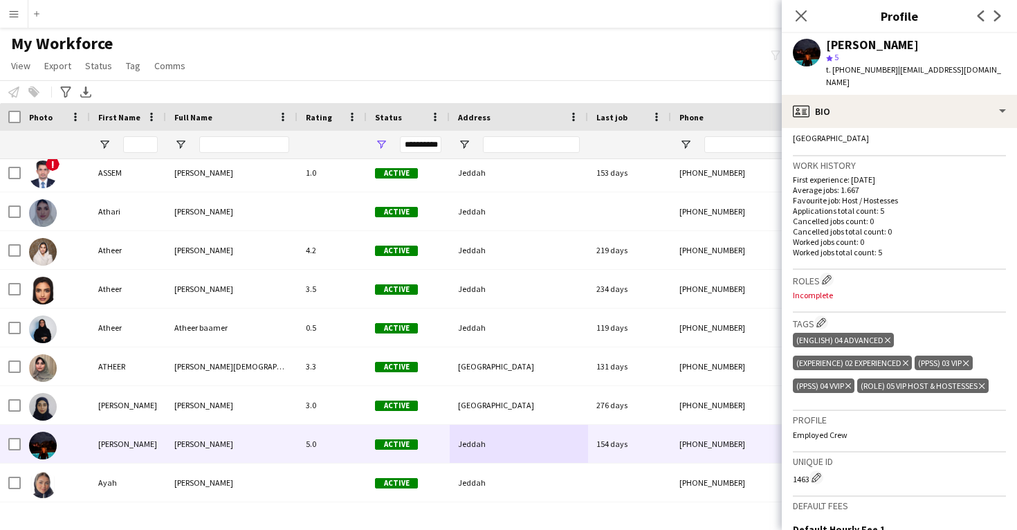
scroll to position [330, 0]
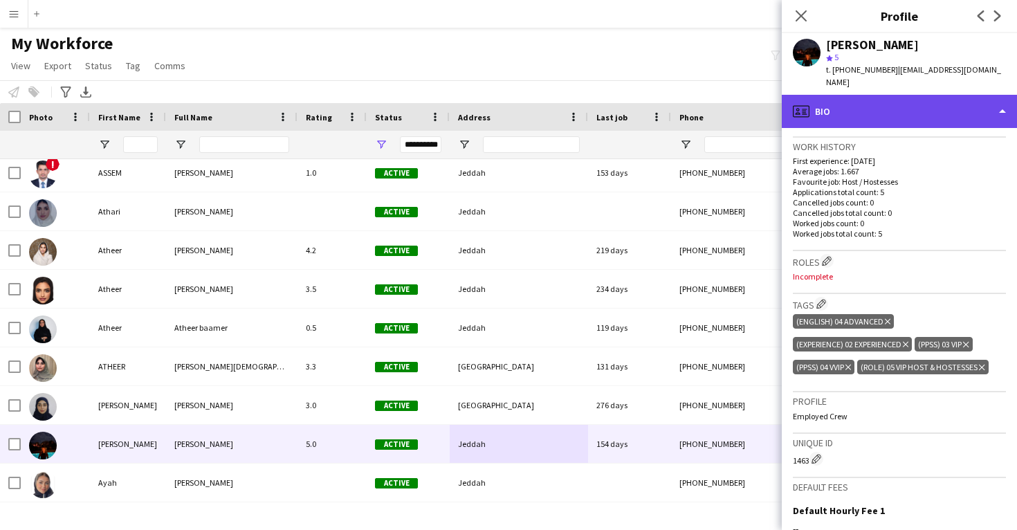
click at [889, 107] on div "profile Bio" at bounding box center [899, 111] width 235 height 33
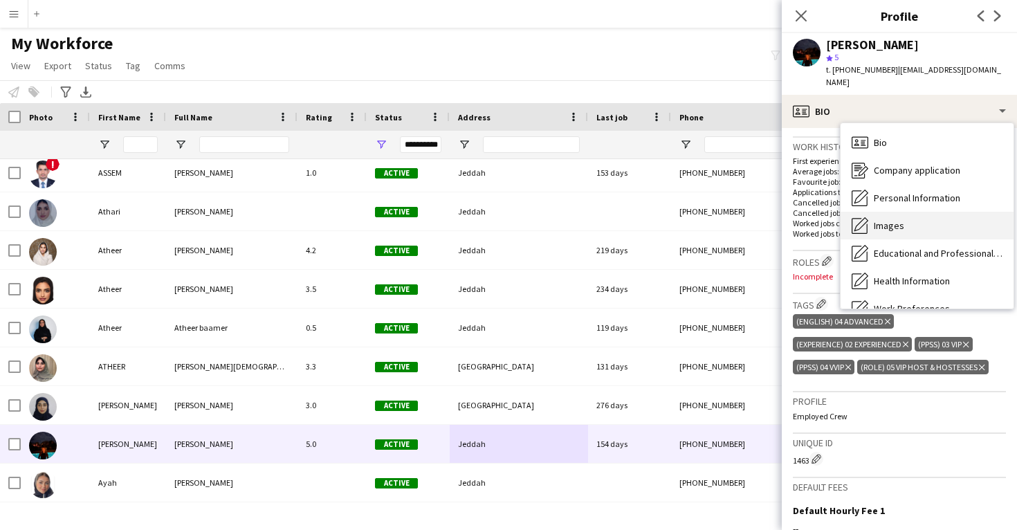
click at [910, 212] on div "Images Images" at bounding box center [926, 226] width 173 height 28
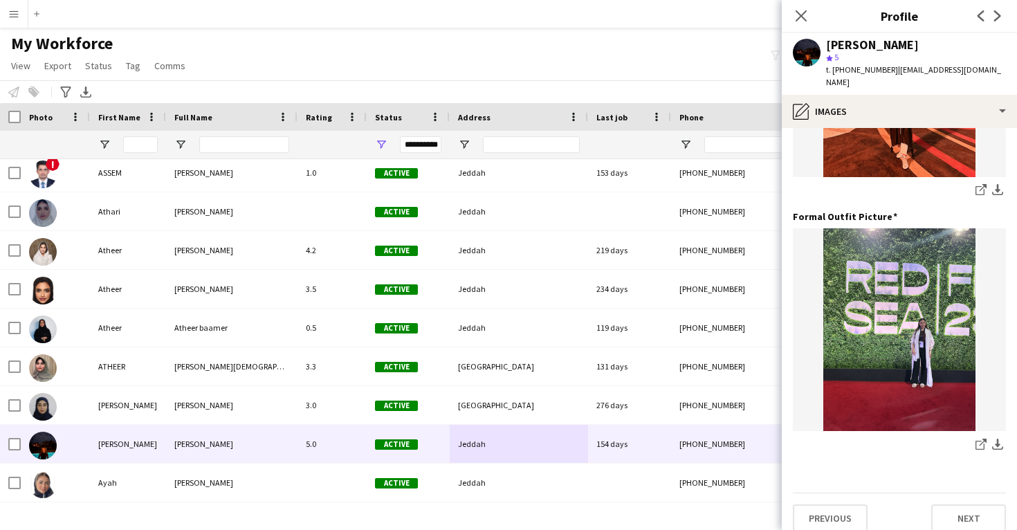
scroll to position [436, 0]
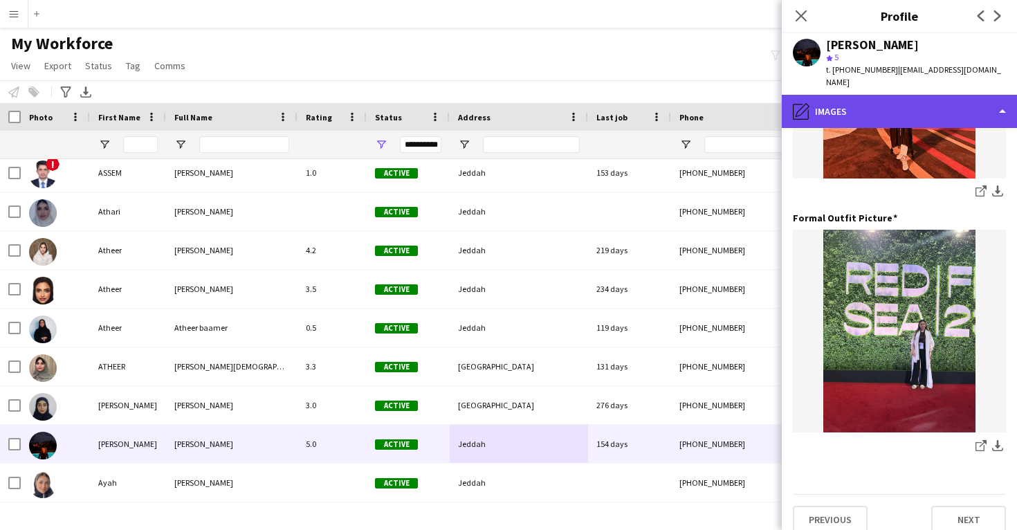
click at [896, 109] on div "pencil4 Images" at bounding box center [899, 111] width 235 height 33
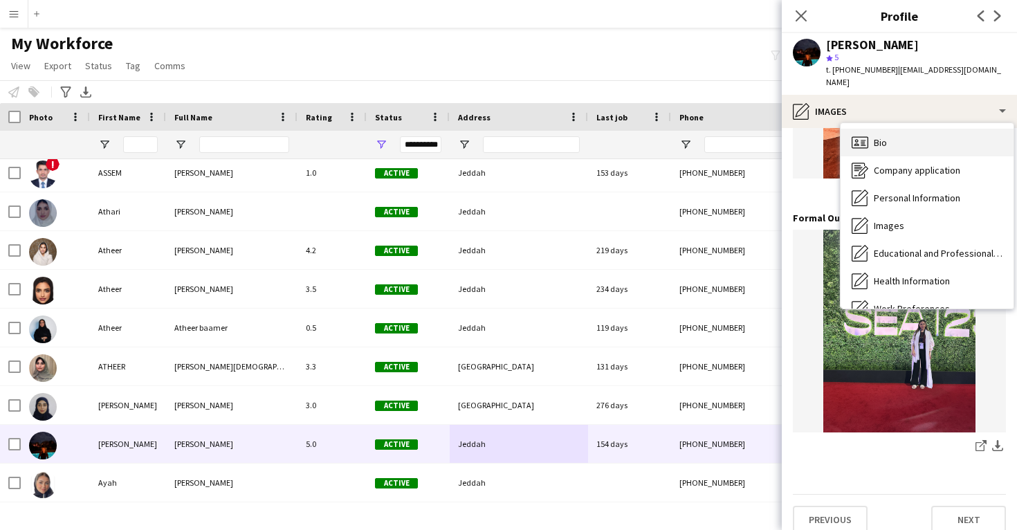
click at [898, 129] on div "Bio Bio" at bounding box center [926, 143] width 173 height 28
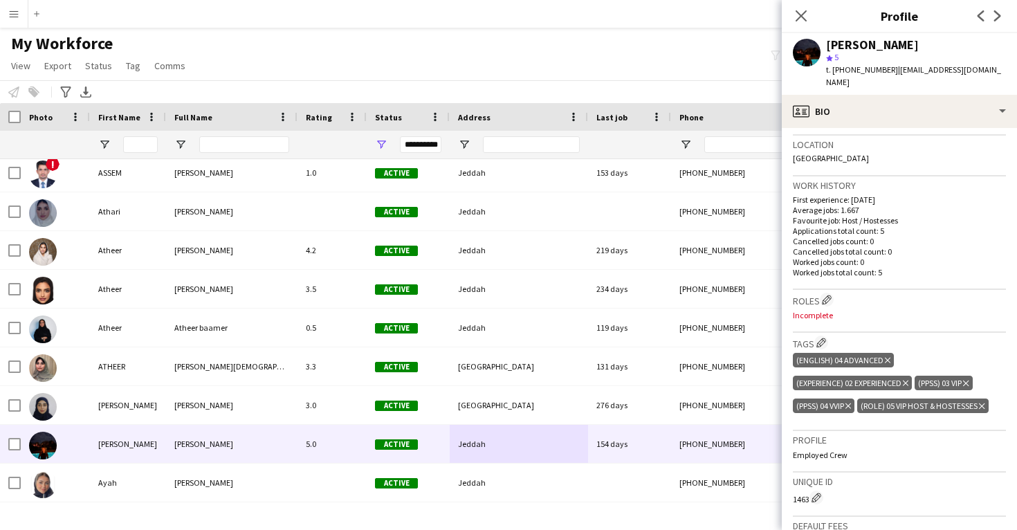
scroll to position [304, 0]
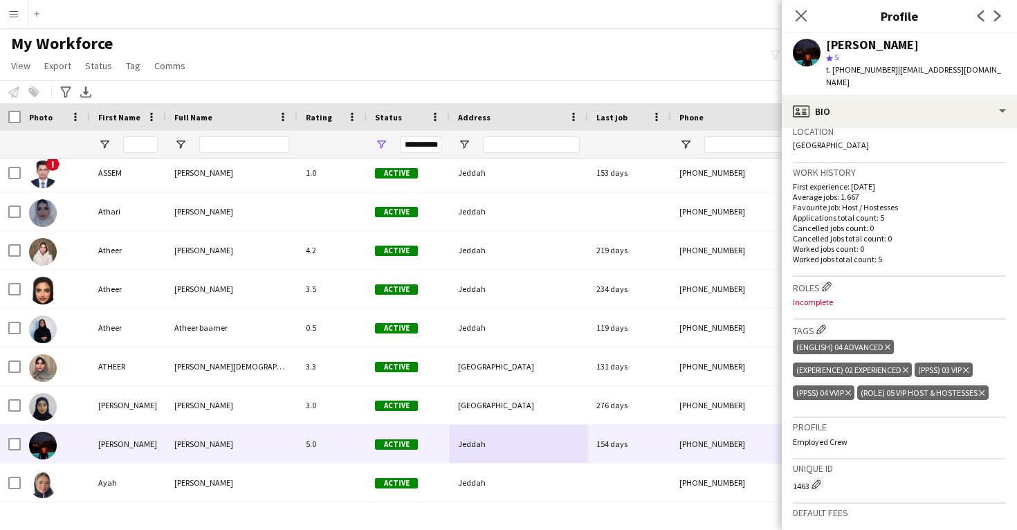
click at [850, 389] on icon "Delete tag" at bounding box center [848, 393] width 6 height 8
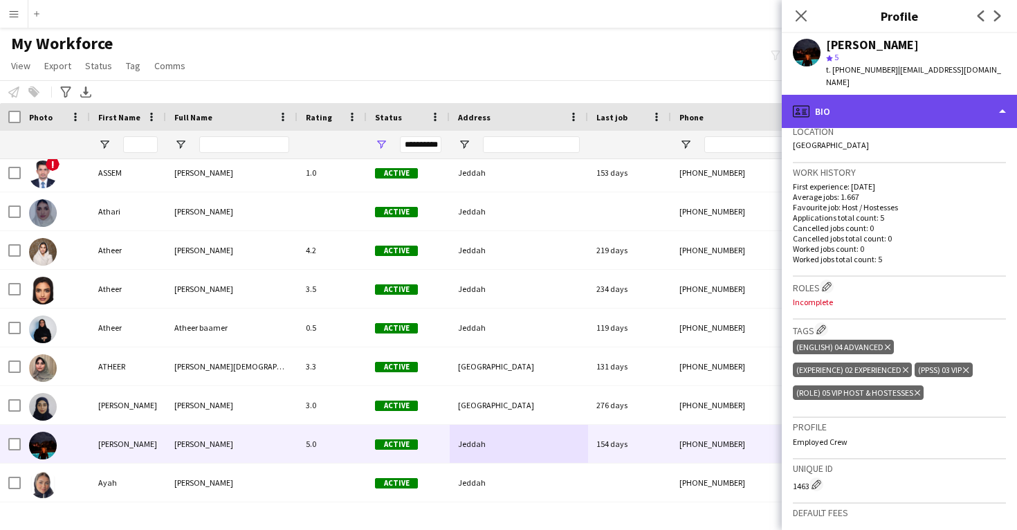
click at [848, 100] on div "profile Bio" at bounding box center [899, 111] width 235 height 33
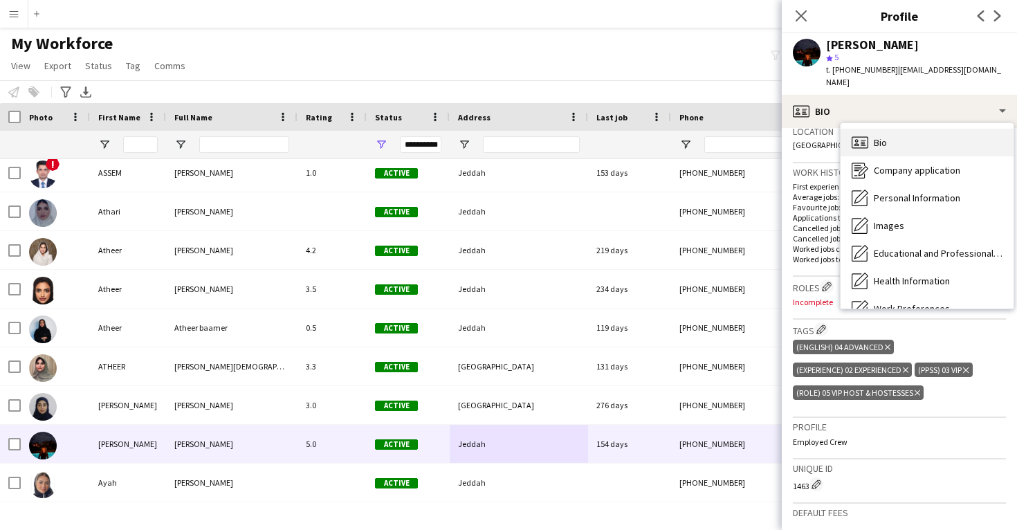
click at [869, 133] on div "Bio Bio" at bounding box center [926, 143] width 173 height 28
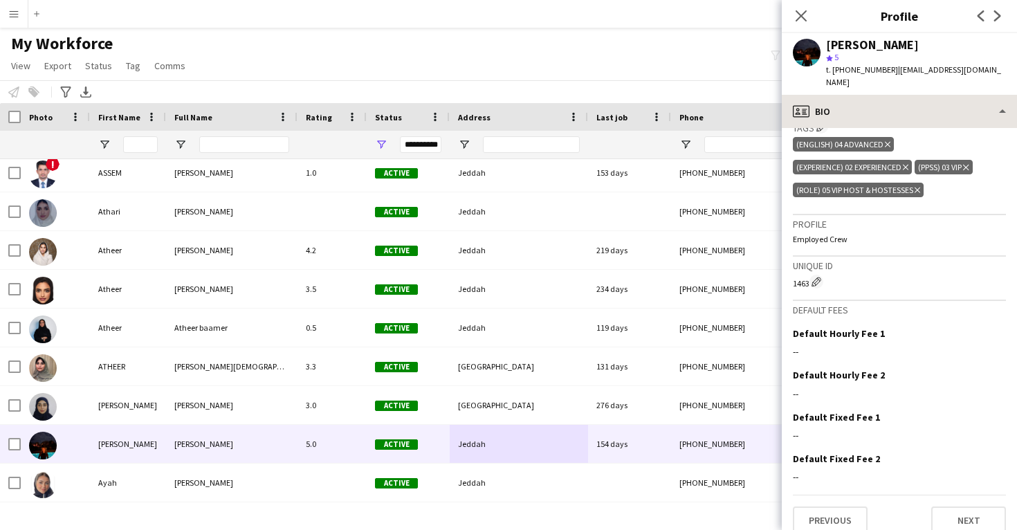
scroll to position [506, 0]
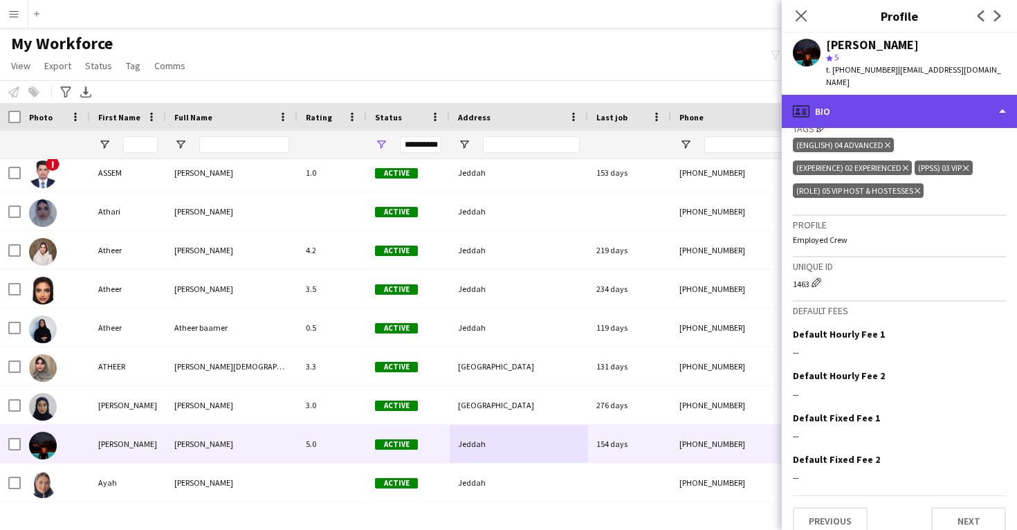
click at [868, 100] on div "profile Bio" at bounding box center [899, 111] width 235 height 33
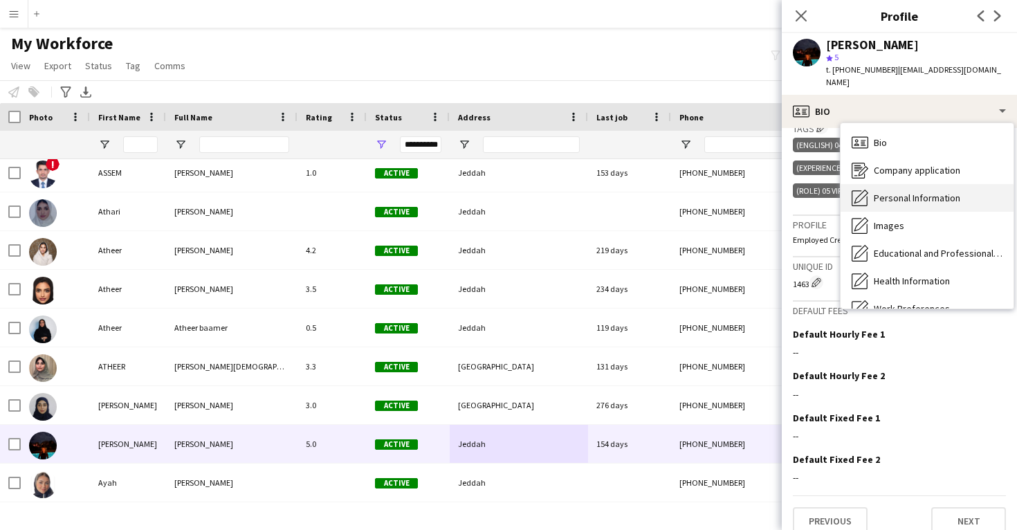
click at [883, 184] on div "Personal Information Personal Information" at bounding box center [926, 198] width 173 height 28
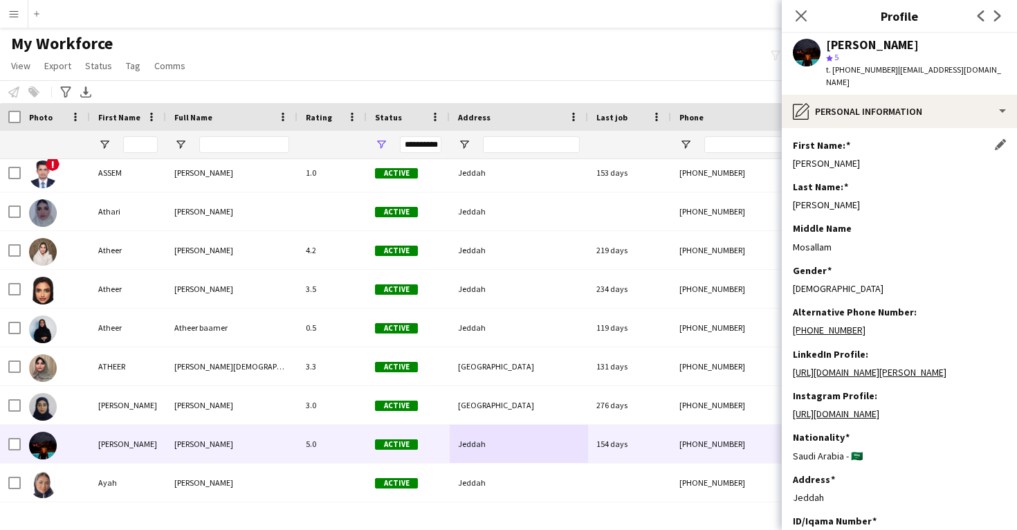
scroll to position [0, 0]
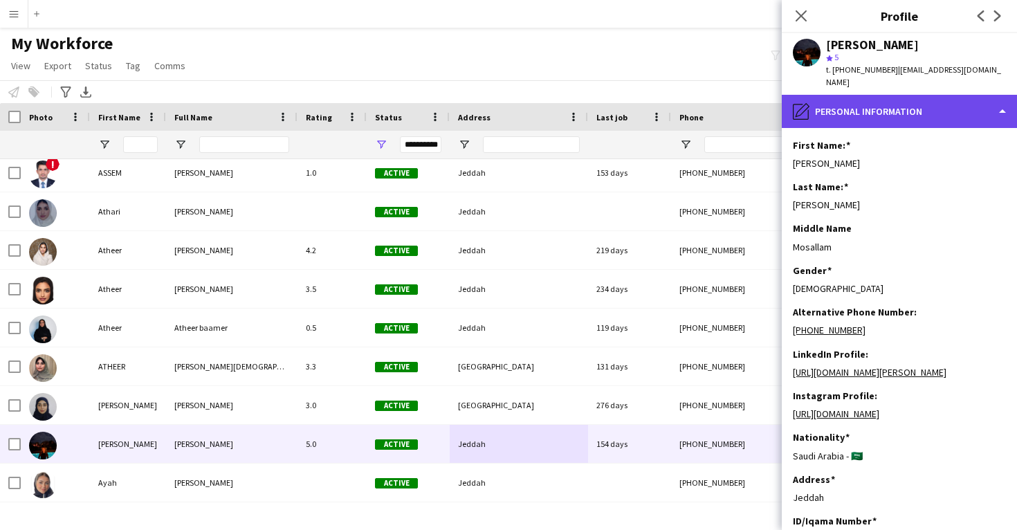
click at [880, 102] on div "pencil4 Personal Information" at bounding box center [899, 111] width 235 height 33
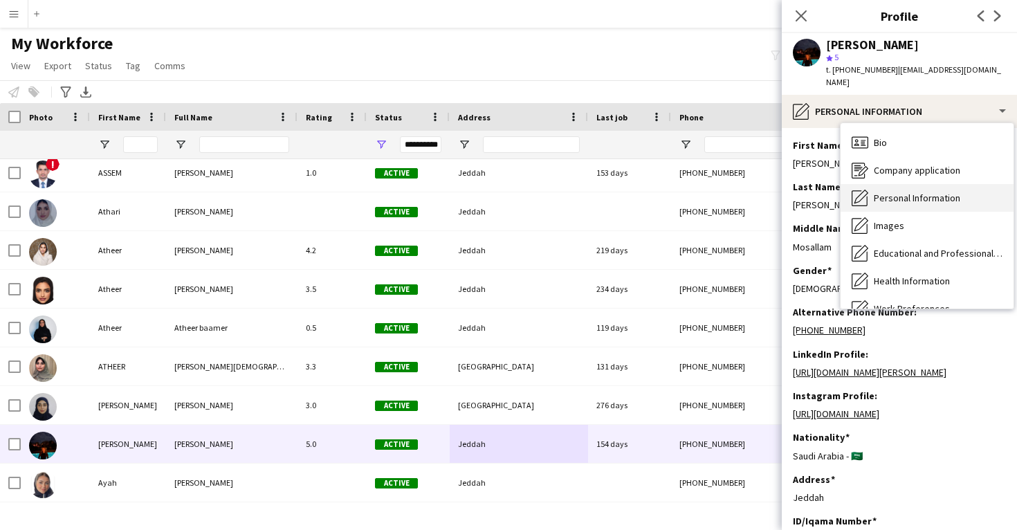
click at [900, 192] on span "Personal Information" at bounding box center [917, 198] width 86 height 12
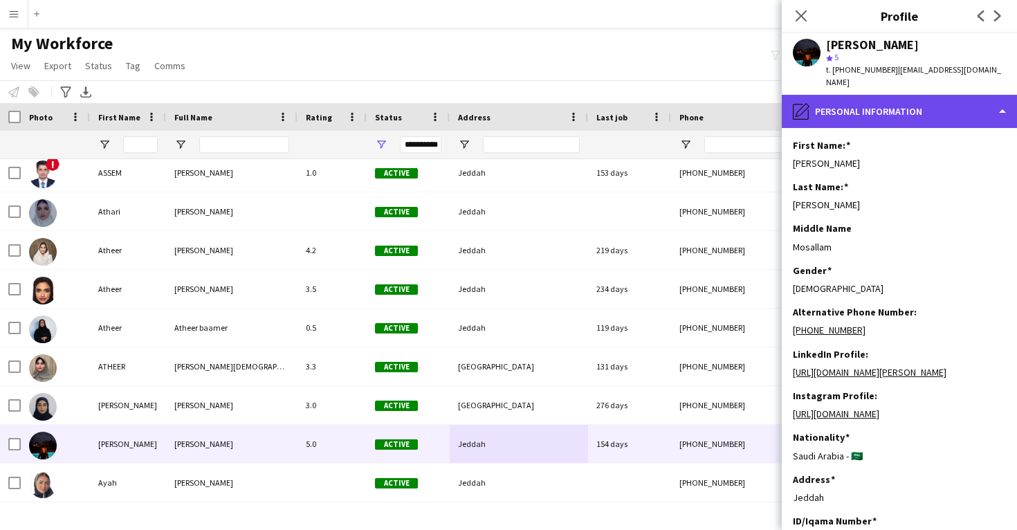
click at [883, 95] on div "pencil4 Personal Information" at bounding box center [899, 111] width 235 height 33
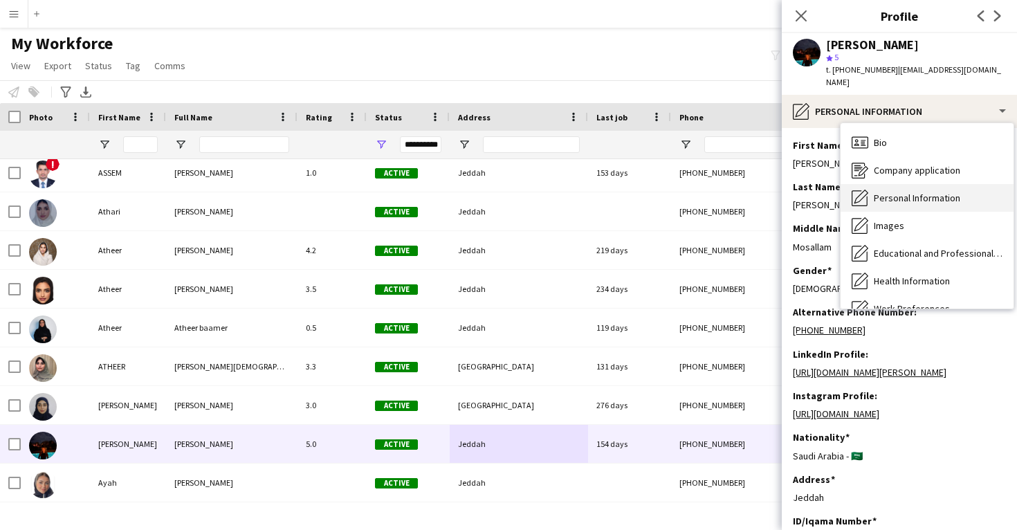
click at [908, 192] on span "Personal Information" at bounding box center [917, 198] width 86 height 12
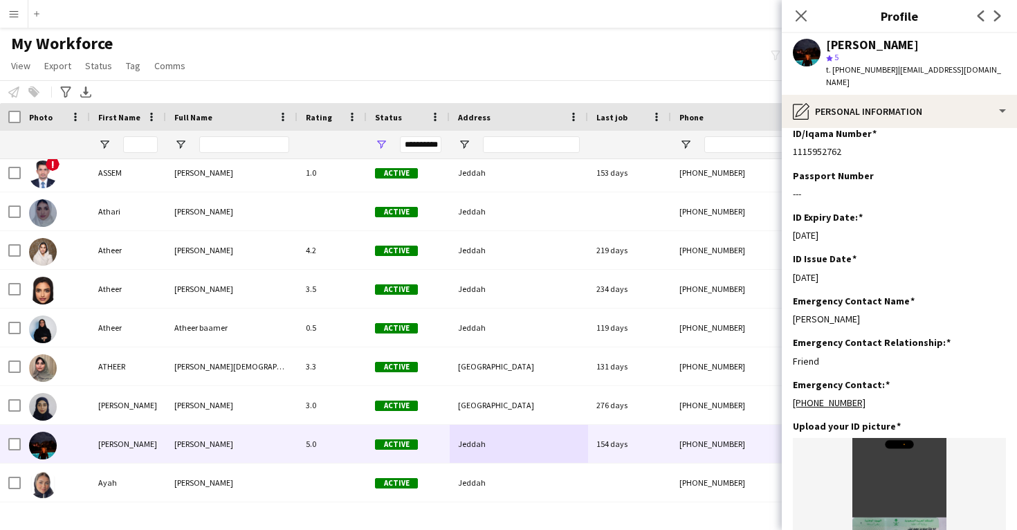
scroll to position [706, 0]
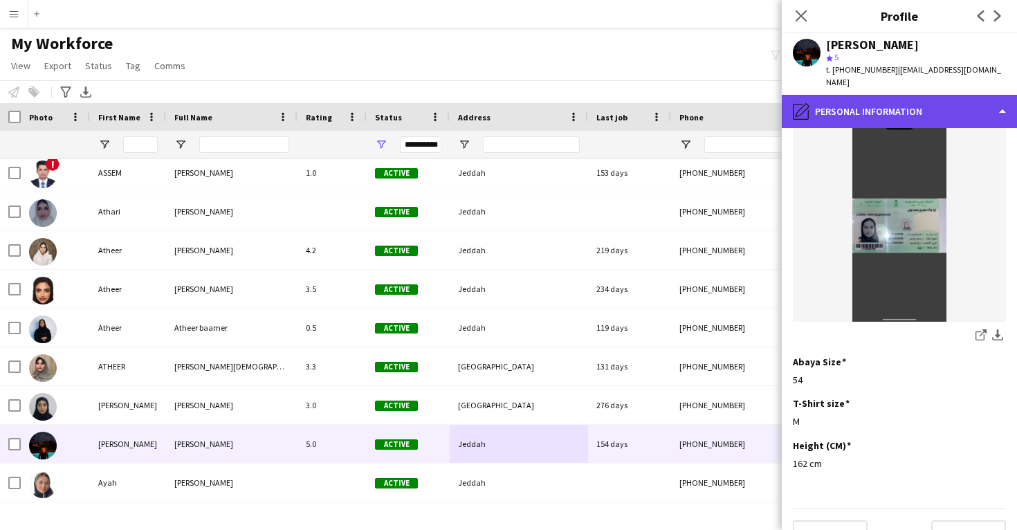
click at [907, 97] on div "pencil4 Personal Information" at bounding box center [899, 111] width 235 height 33
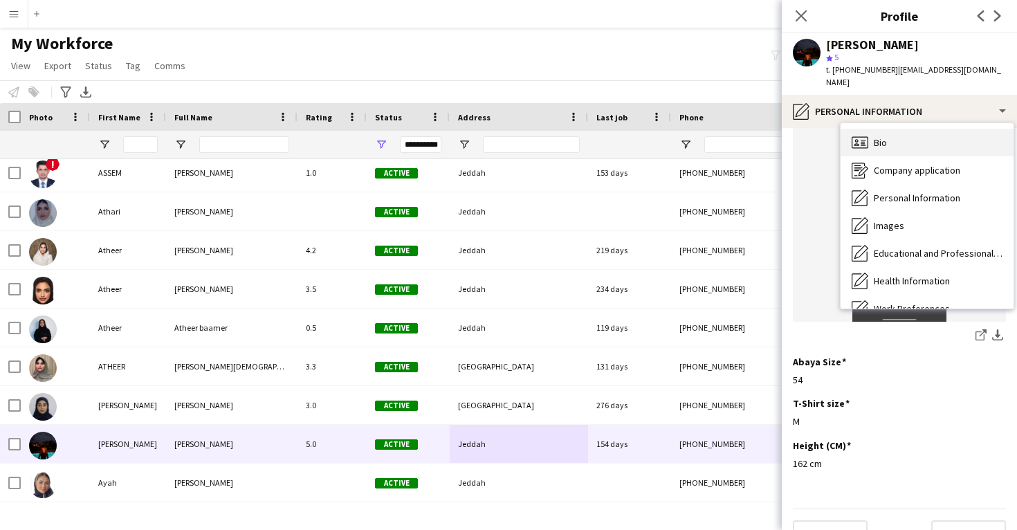
click at [912, 134] on div "Bio Bio" at bounding box center [926, 143] width 173 height 28
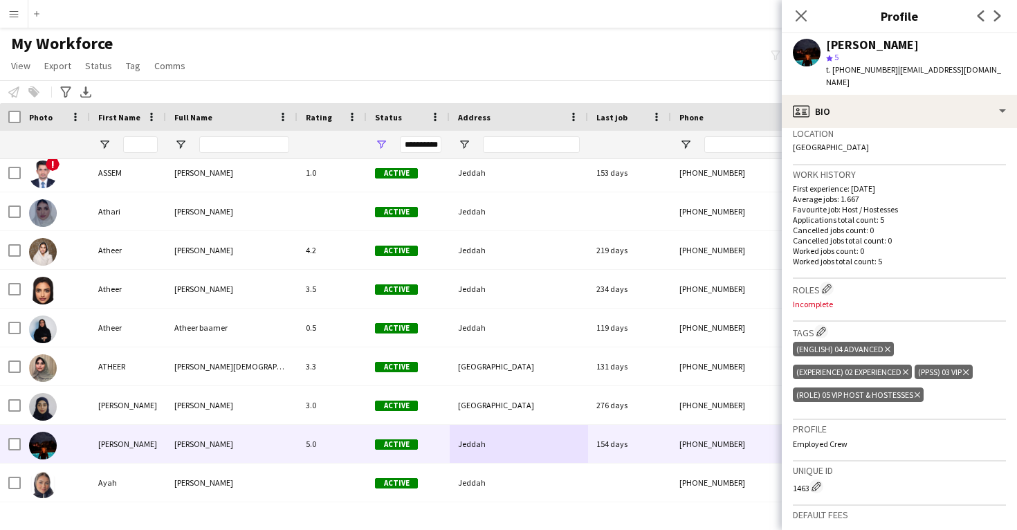
scroll to position [308, 0]
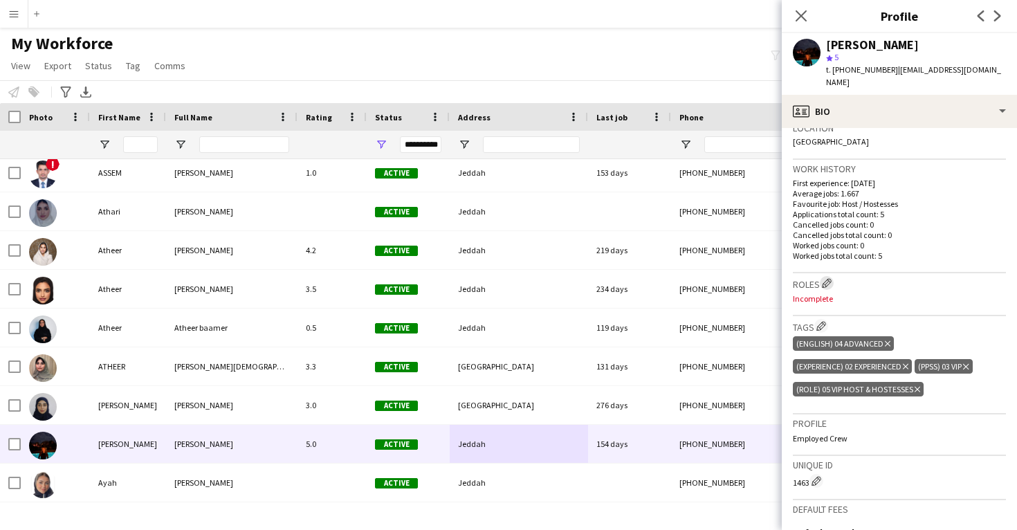
click at [829, 278] on app-icon "Edit crew company roles" at bounding box center [827, 283] width 10 height 10
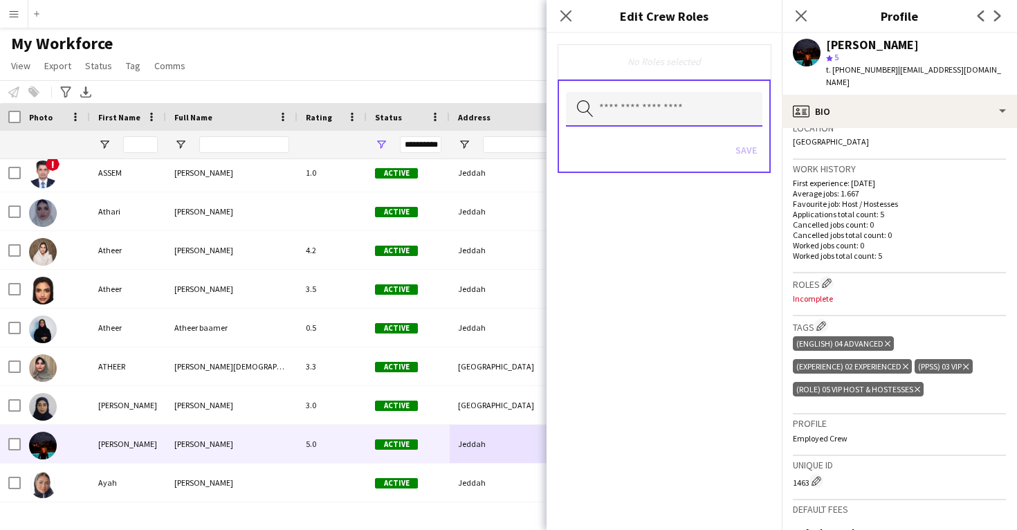
click at [638, 114] on input "text" at bounding box center [664, 109] width 196 height 35
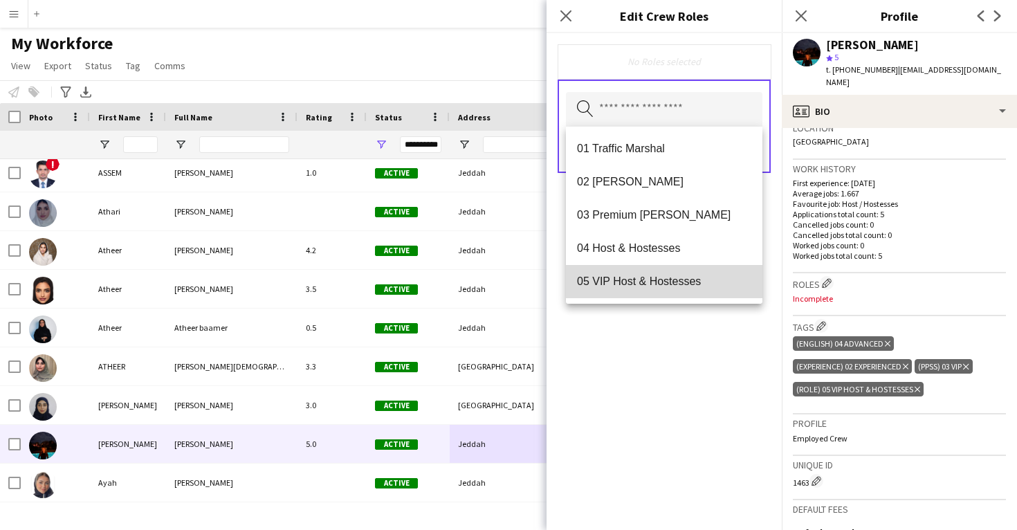
click at [637, 276] on span "05 VIP Host & Hostesses" at bounding box center [664, 281] width 174 height 13
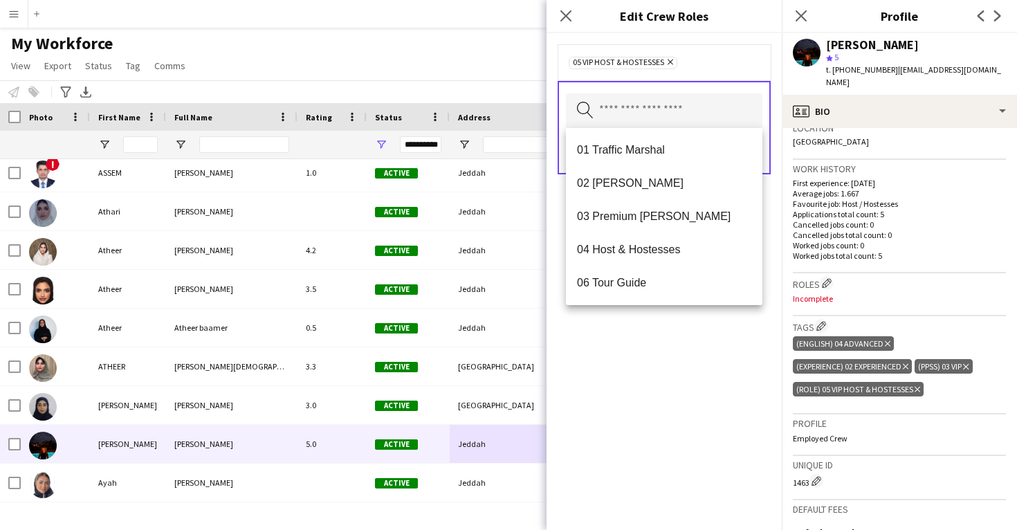
click at [647, 379] on div "05 VIP Host & Hostesses Remove Search by role type Save" at bounding box center [663, 281] width 235 height 497
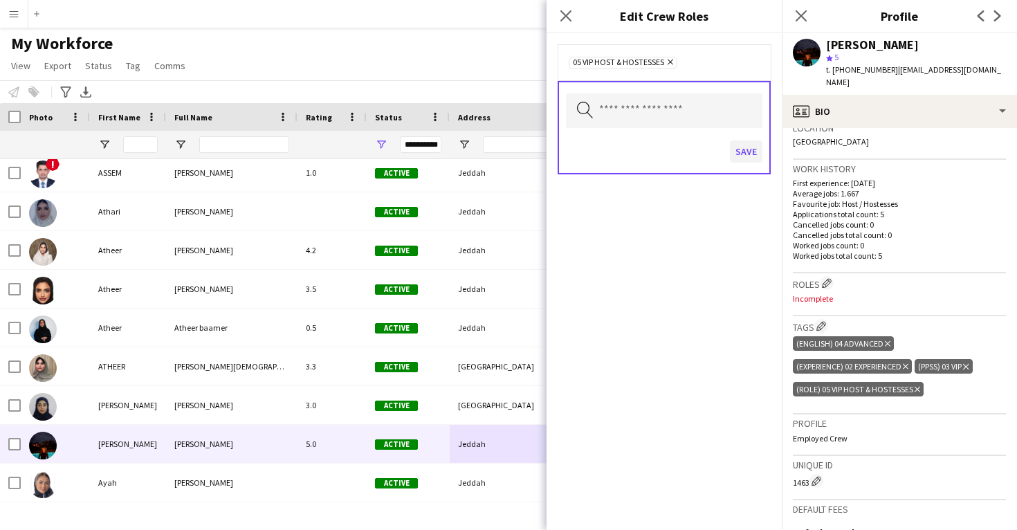
click at [743, 157] on button "Save" at bounding box center [746, 151] width 33 height 22
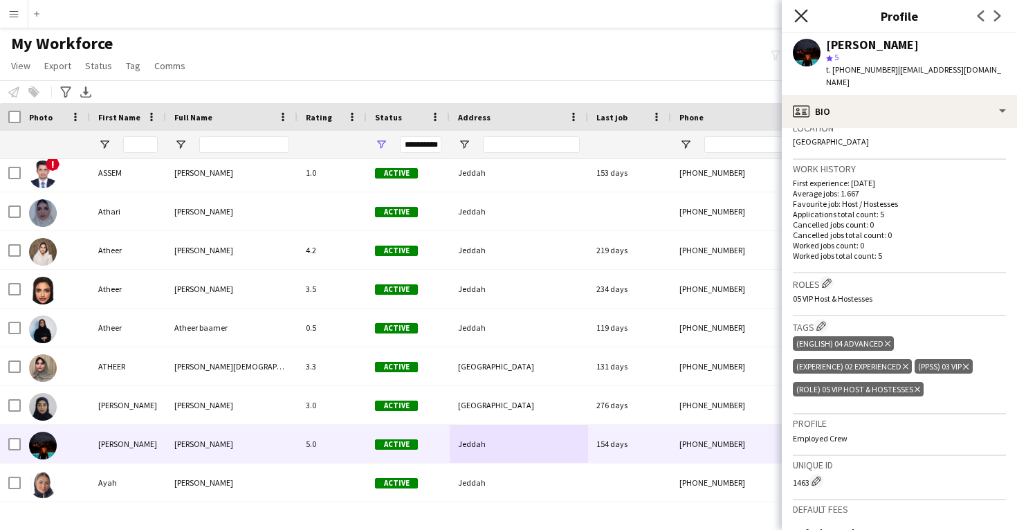
click at [802, 17] on icon at bounding box center [800, 15] width 13 height 13
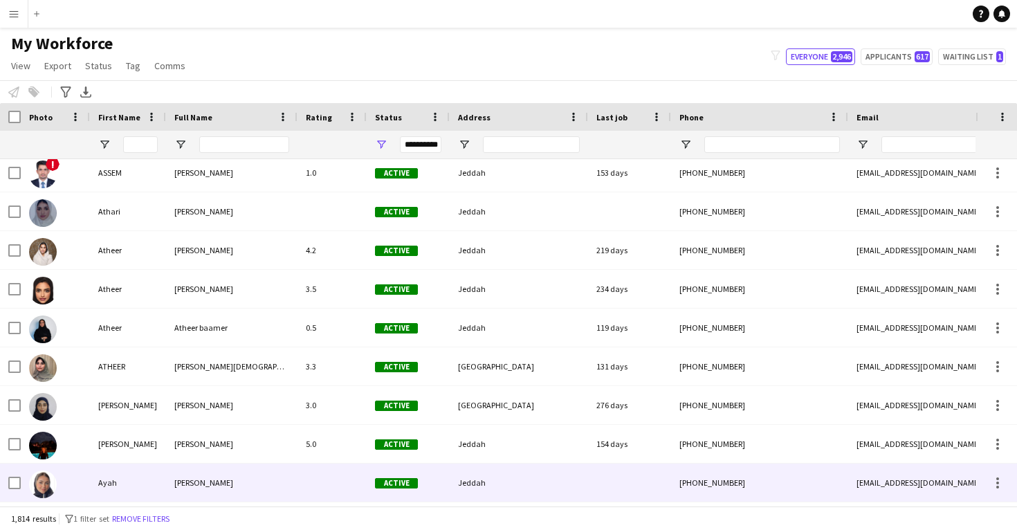
click at [560, 470] on div "Jeddah" at bounding box center [519, 482] width 138 height 38
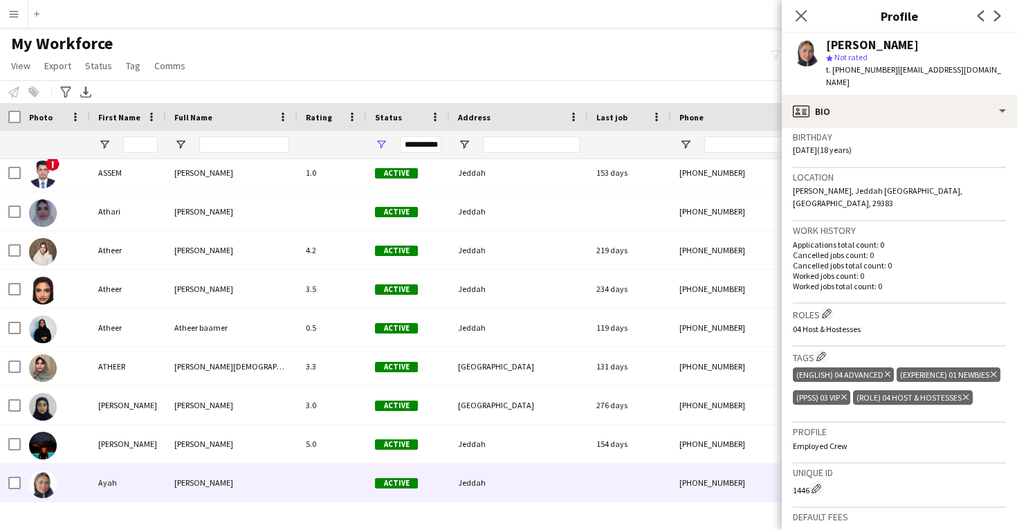
scroll to position [261, 0]
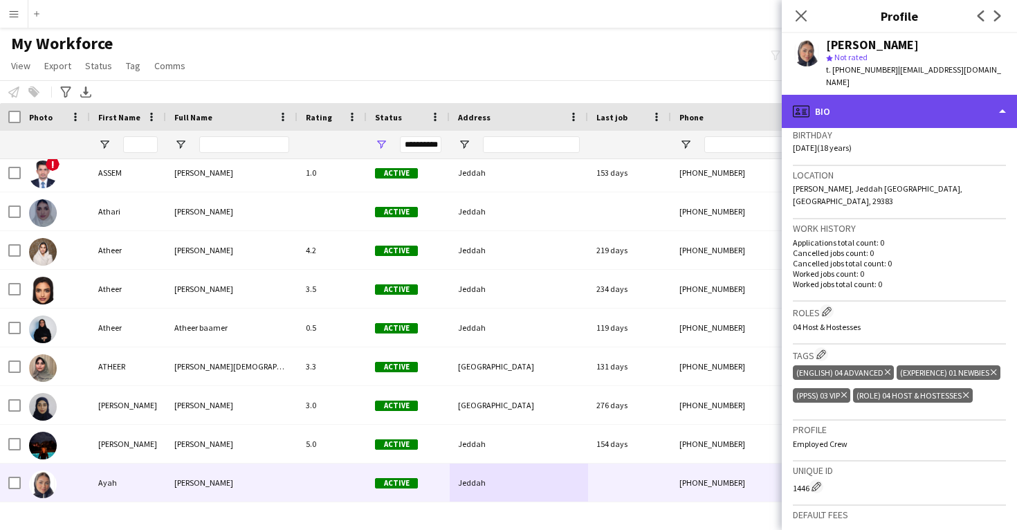
click at [880, 105] on div "profile Bio" at bounding box center [899, 111] width 235 height 33
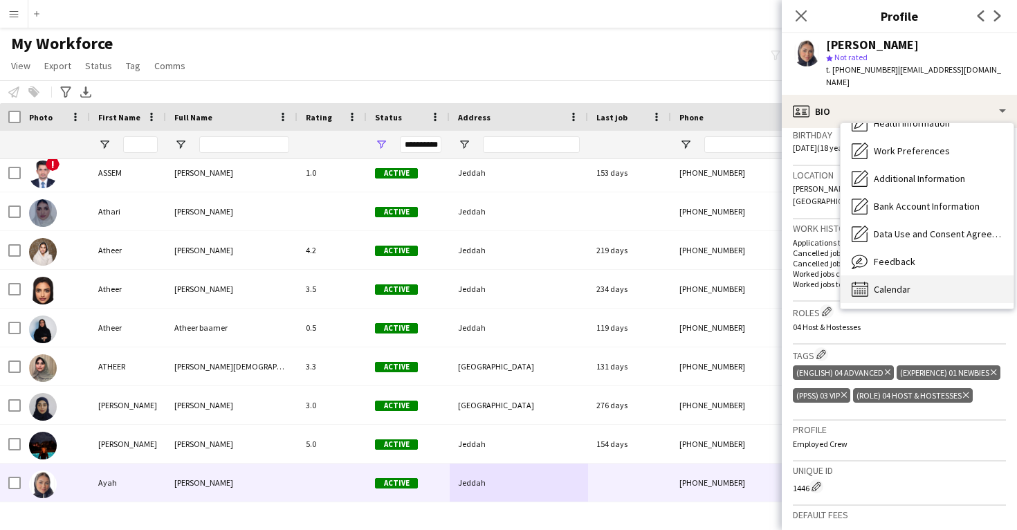
scroll to position [0, 0]
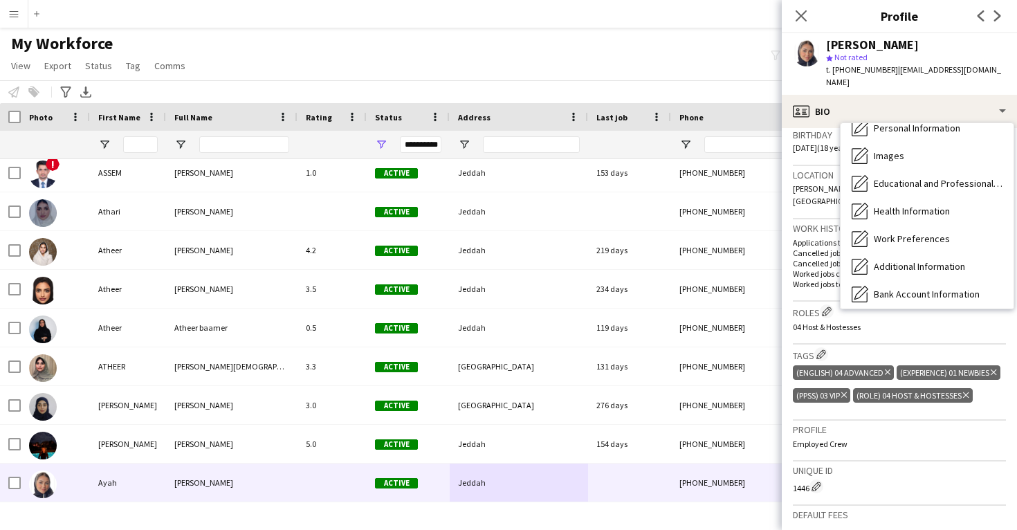
click at [903, 371] on span "Calendar" at bounding box center [892, 377] width 37 height 12
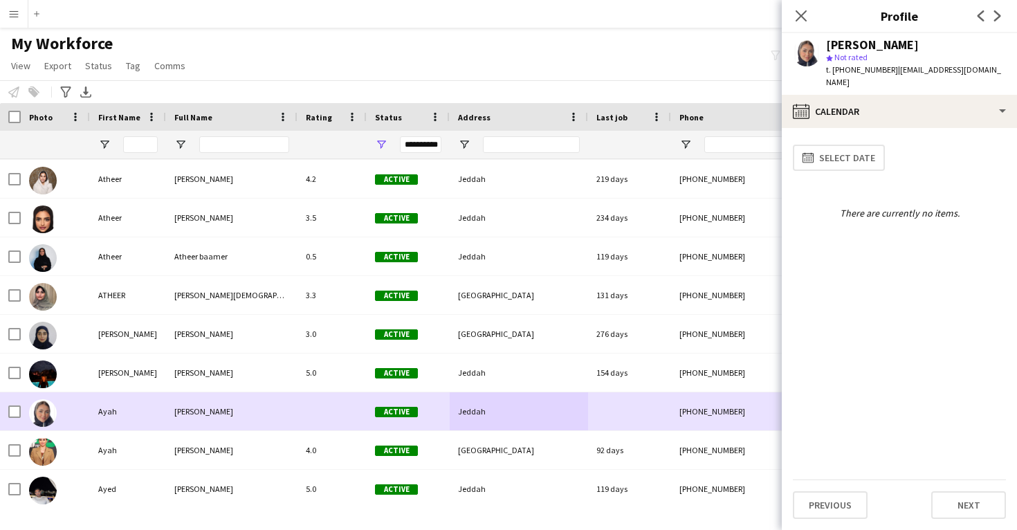
scroll to position [13087, 0]
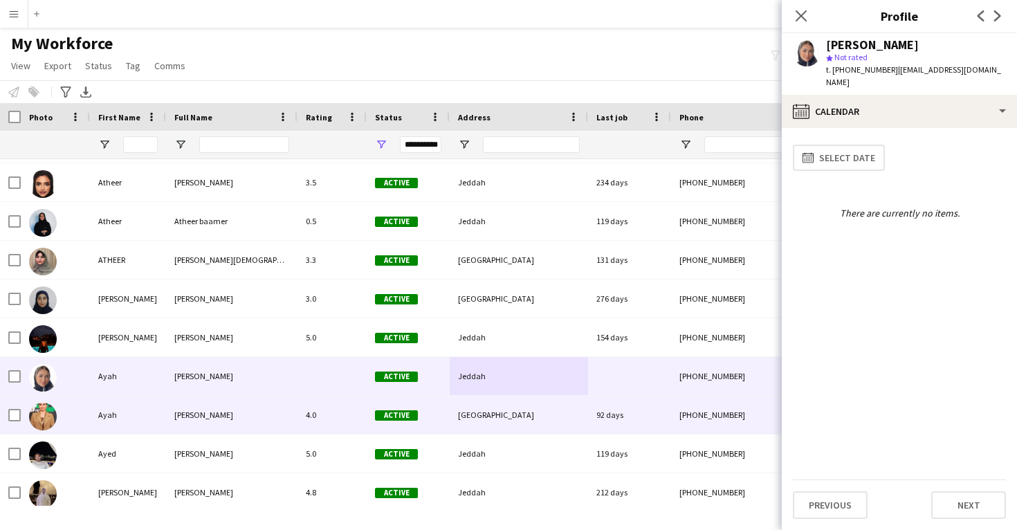
click at [551, 419] on div "Riyadh" at bounding box center [519, 415] width 138 height 38
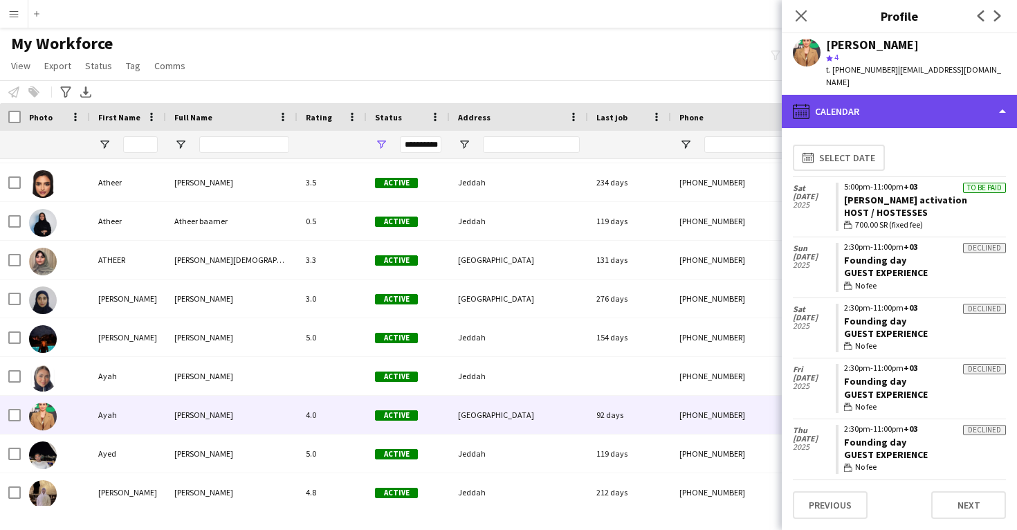
click at [869, 97] on div "calendar-full Calendar" at bounding box center [899, 111] width 235 height 33
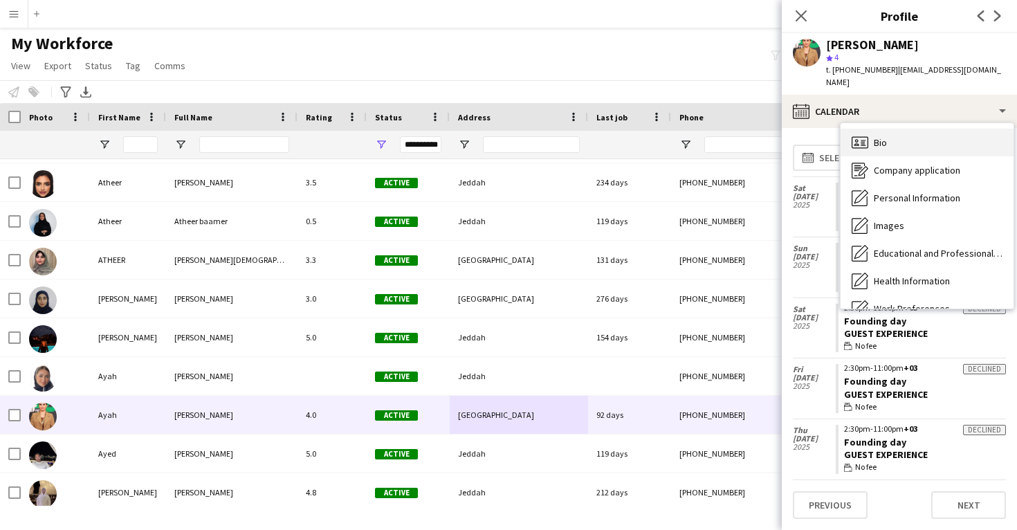
click at [877, 129] on div "Bio Bio" at bounding box center [926, 143] width 173 height 28
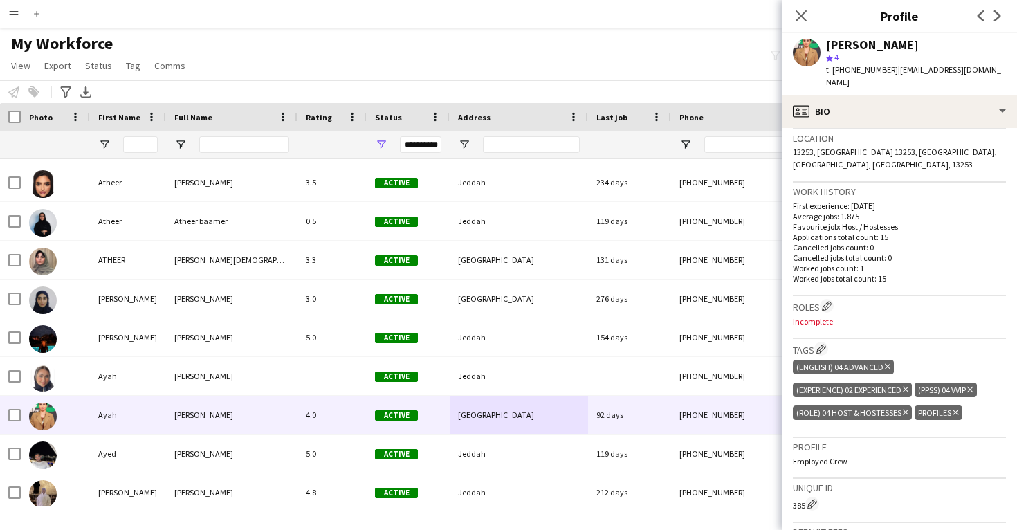
scroll to position [298, 0]
click at [954, 407] on icon "Delete tag" at bounding box center [955, 411] width 6 height 8
click at [829, 300] on app-icon "Edit crew company roles" at bounding box center [827, 305] width 10 height 10
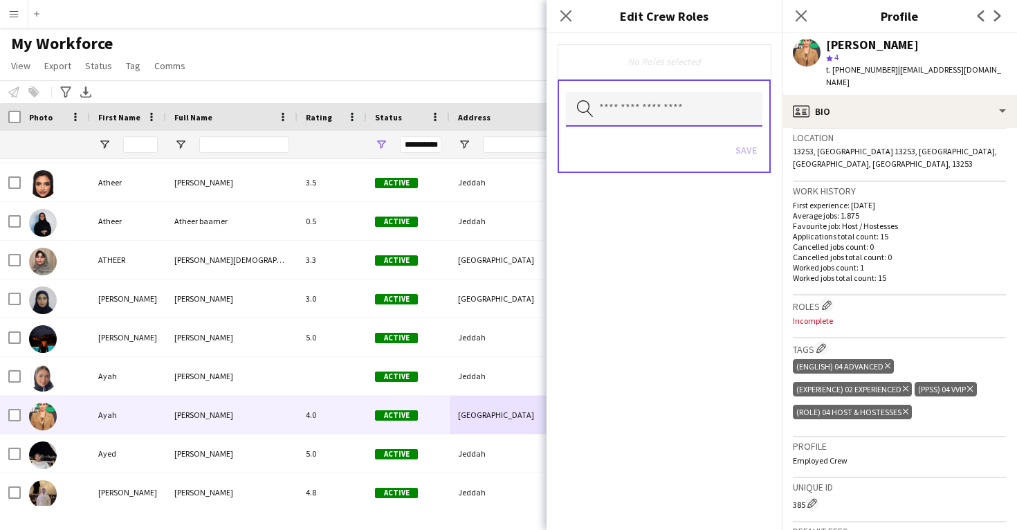
click at [625, 111] on input "text" at bounding box center [664, 109] width 196 height 35
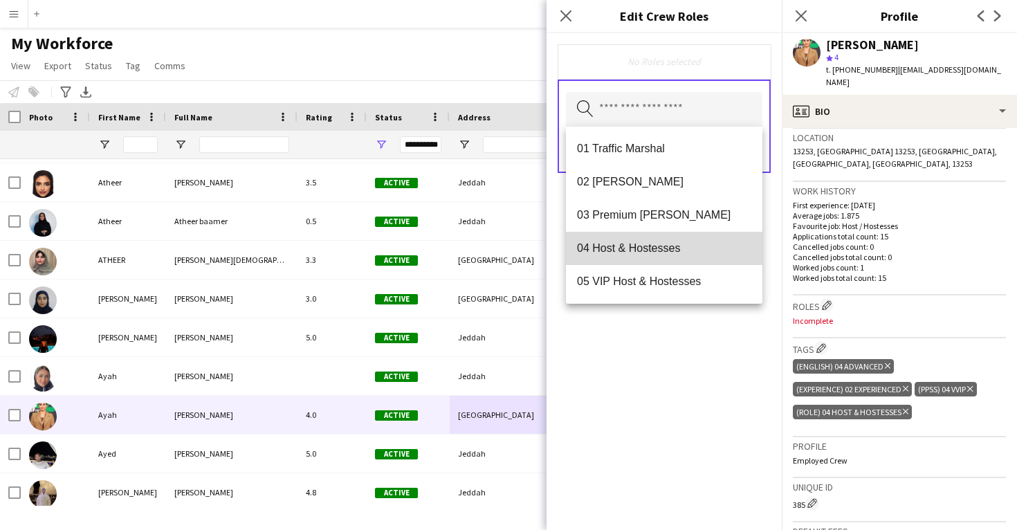
click at [639, 249] on span "04 Host & Hostesses" at bounding box center [664, 247] width 174 height 13
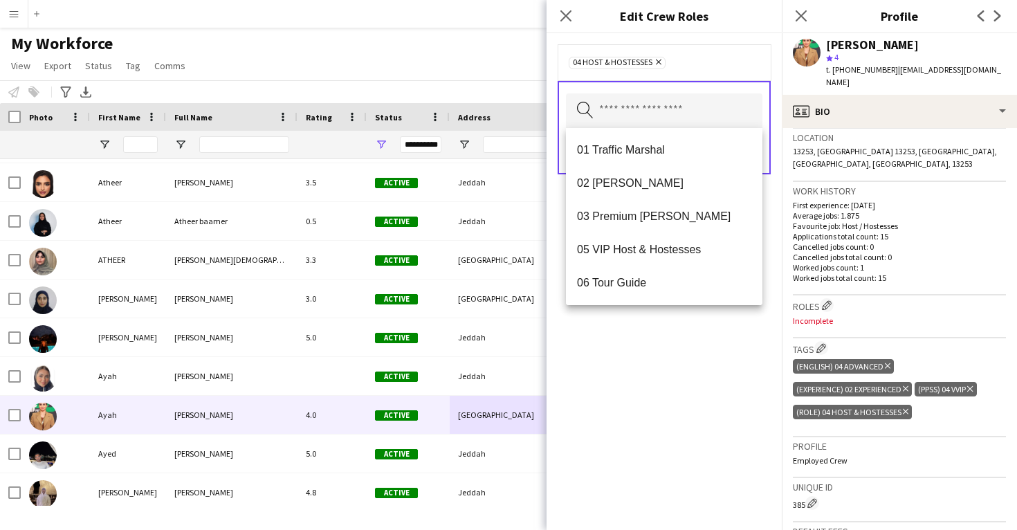
click at [664, 372] on div "04 Host & Hostesses Remove Search by role type Save" at bounding box center [663, 281] width 235 height 497
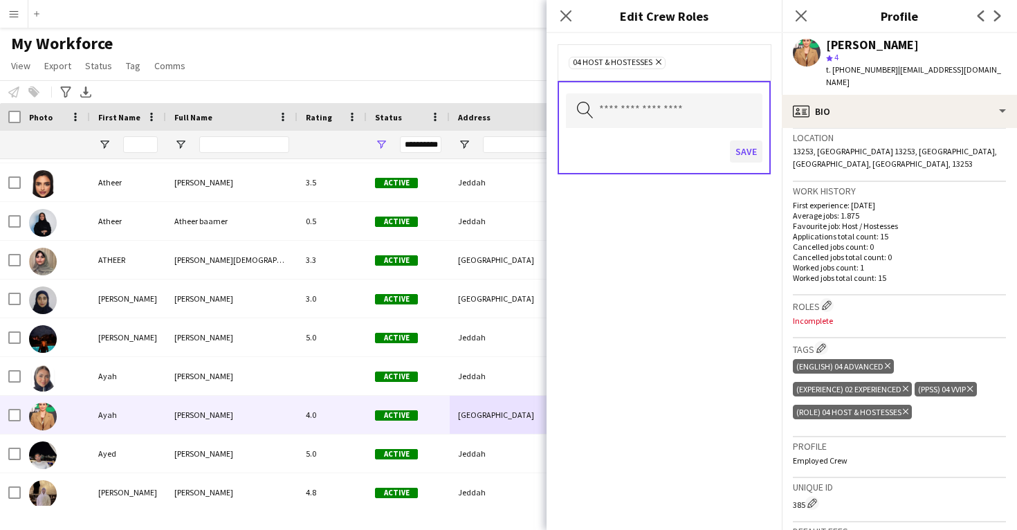
click at [743, 156] on button "Save" at bounding box center [746, 151] width 33 height 22
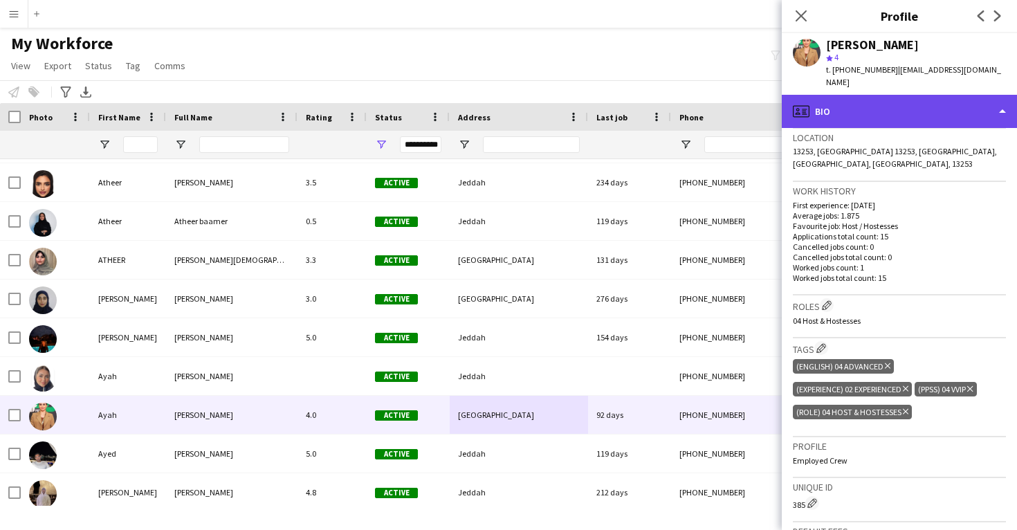
click at [835, 98] on div "profile Bio" at bounding box center [899, 111] width 235 height 33
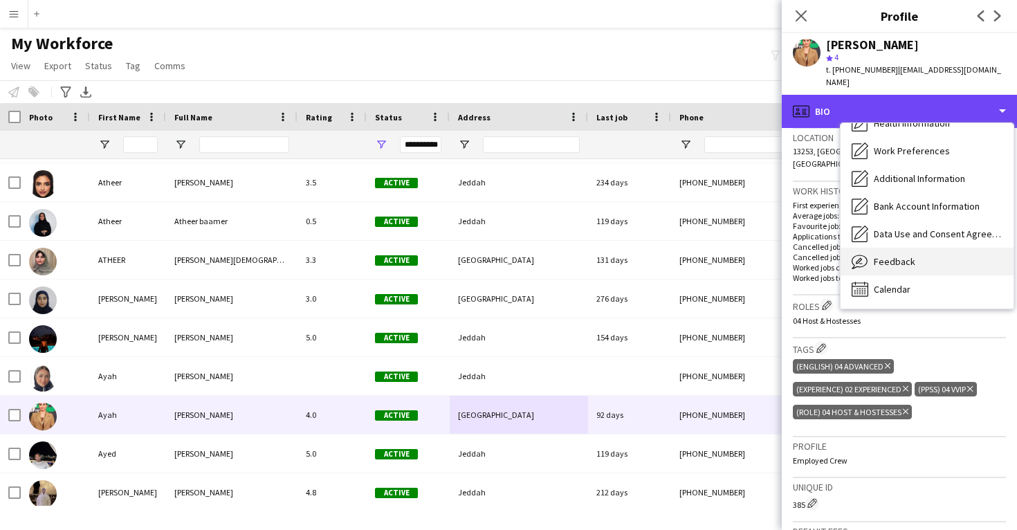
scroll to position [158, 0]
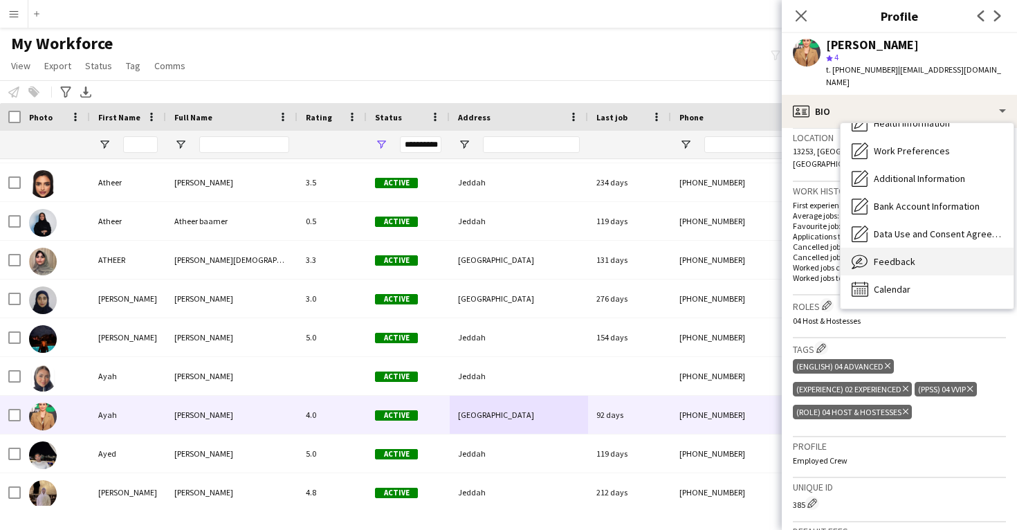
click at [880, 259] on div "Feedback Feedback" at bounding box center [926, 262] width 173 height 28
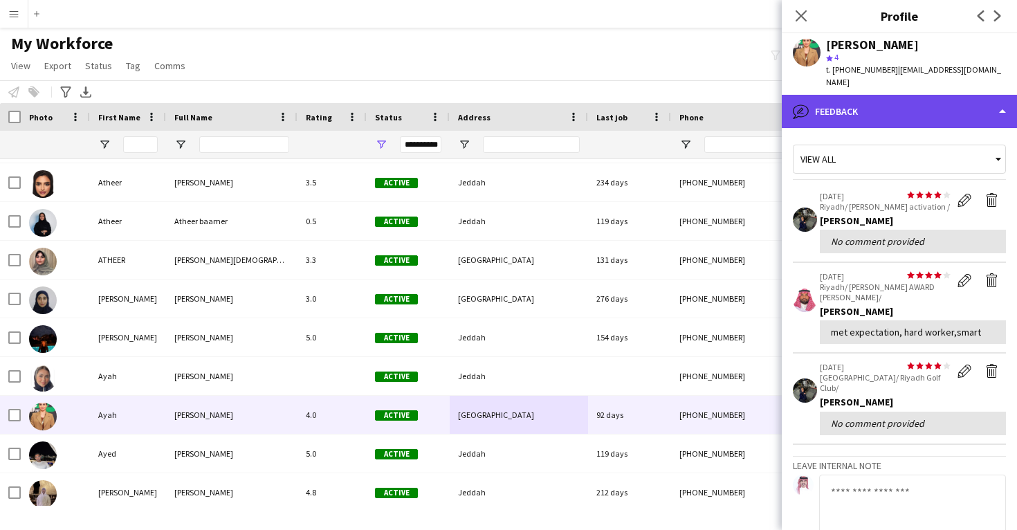
click at [891, 106] on div "bubble-pencil Feedback" at bounding box center [899, 111] width 235 height 33
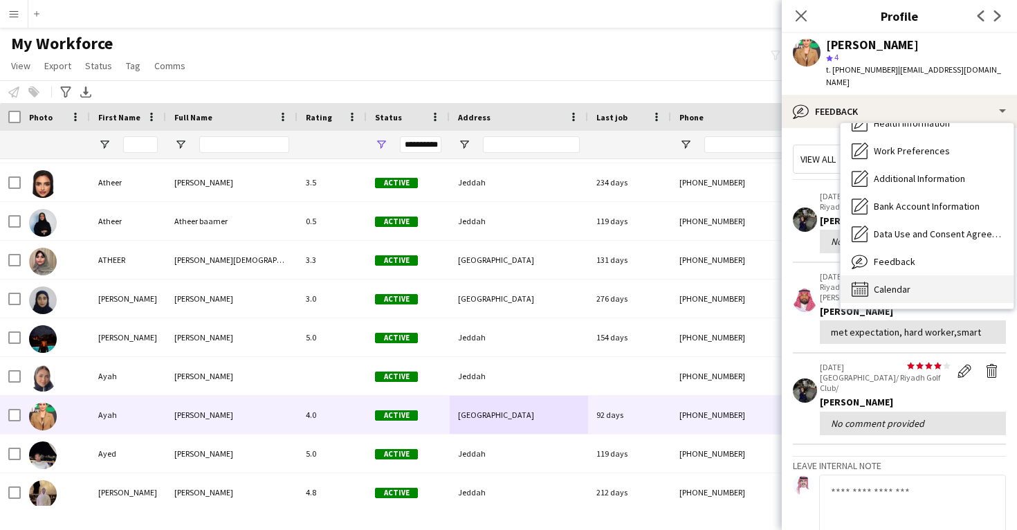
click at [915, 281] on div "Calendar Calendar" at bounding box center [926, 289] width 173 height 28
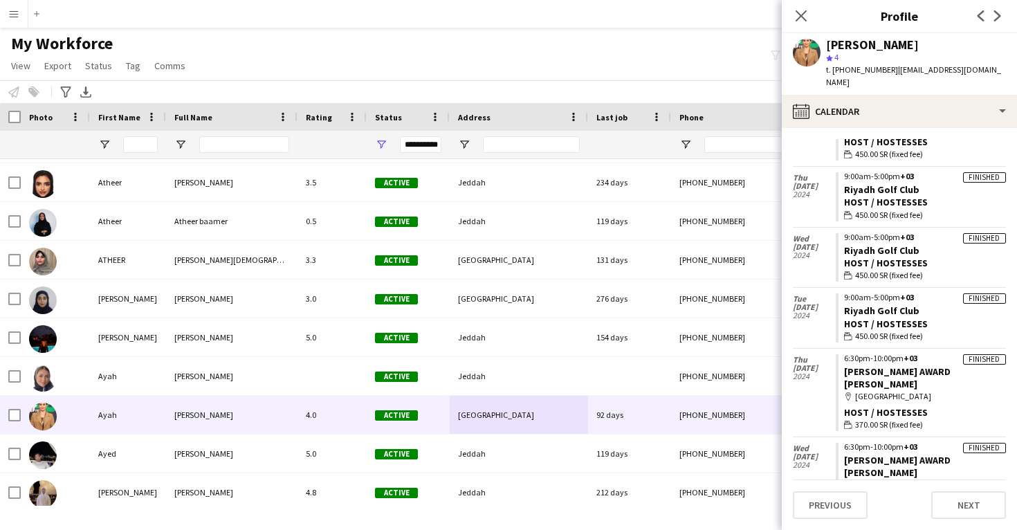
scroll to position [858, 0]
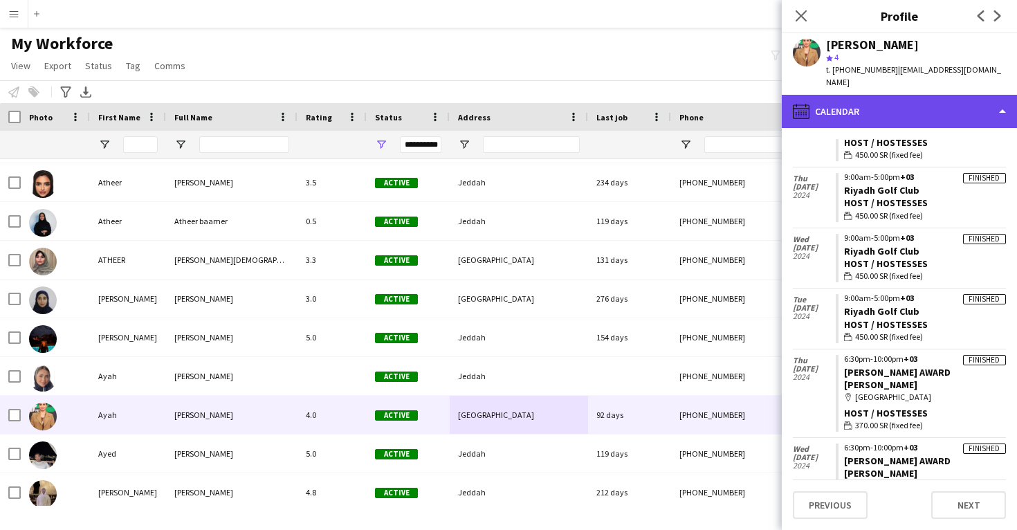
click at [886, 95] on div "calendar-full Calendar" at bounding box center [899, 111] width 235 height 33
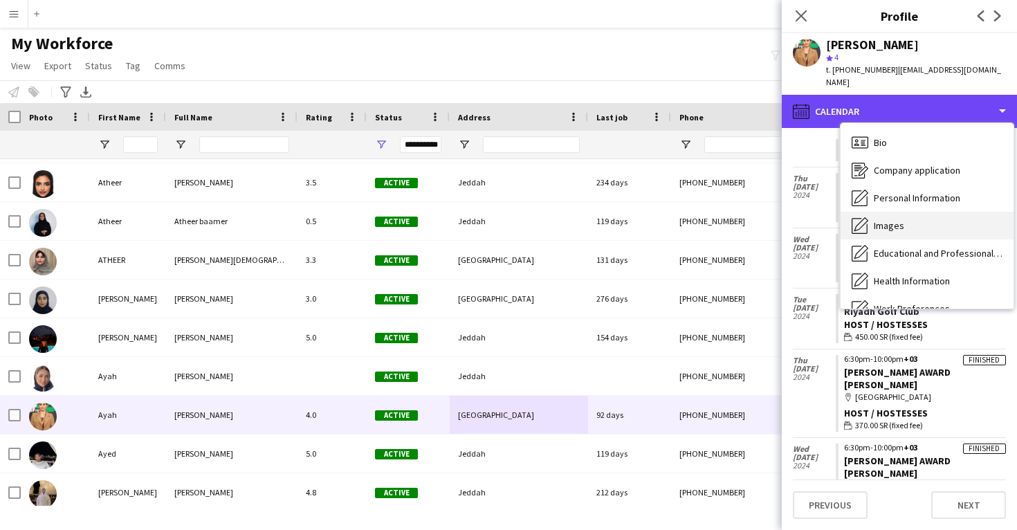
scroll to position [0, 0]
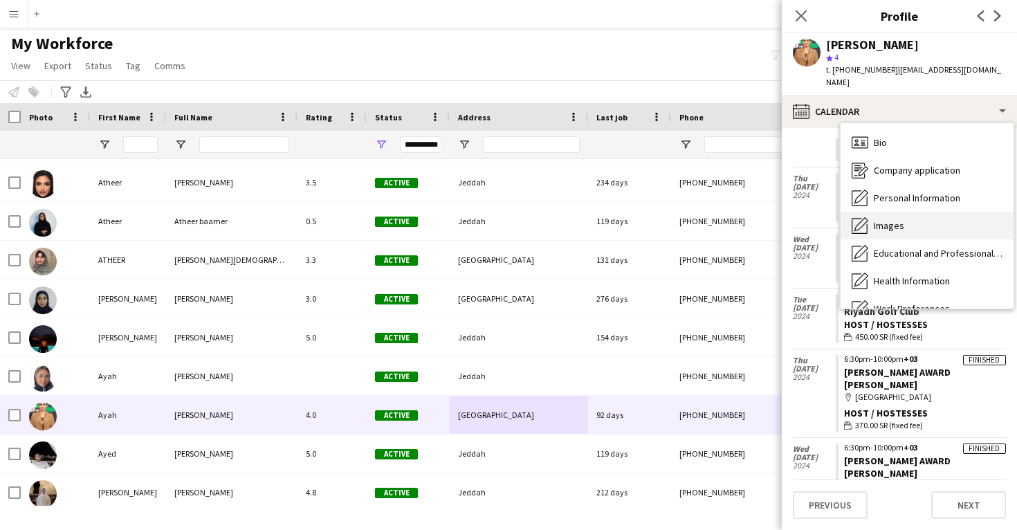
click at [894, 219] on span "Images" at bounding box center [889, 225] width 30 height 12
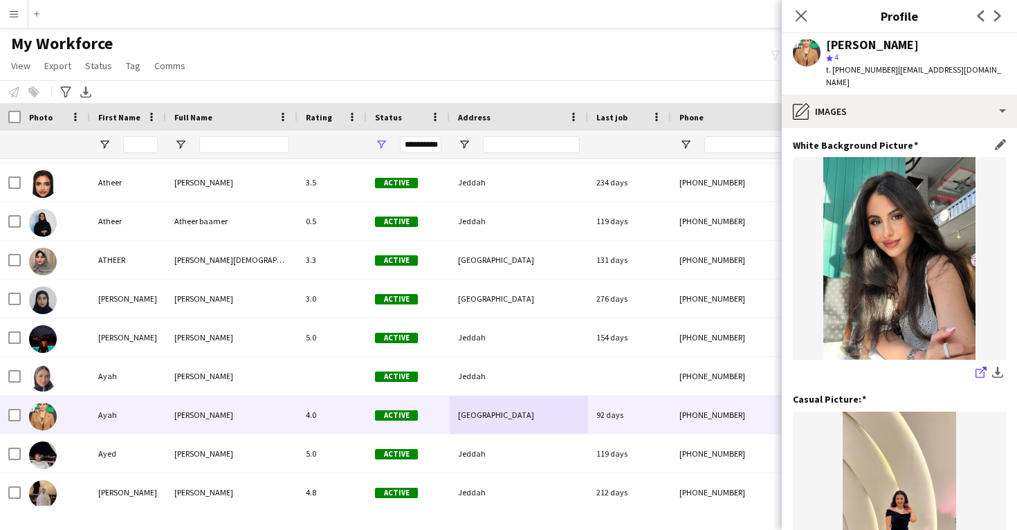
click at [981, 367] on icon "share-external-link-1" at bounding box center [980, 372] width 11 height 11
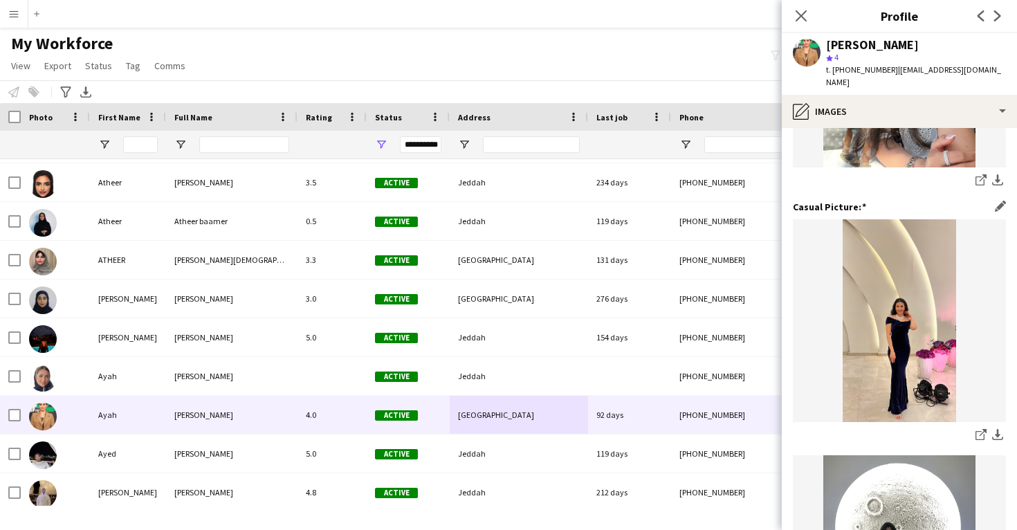
scroll to position [198, 0]
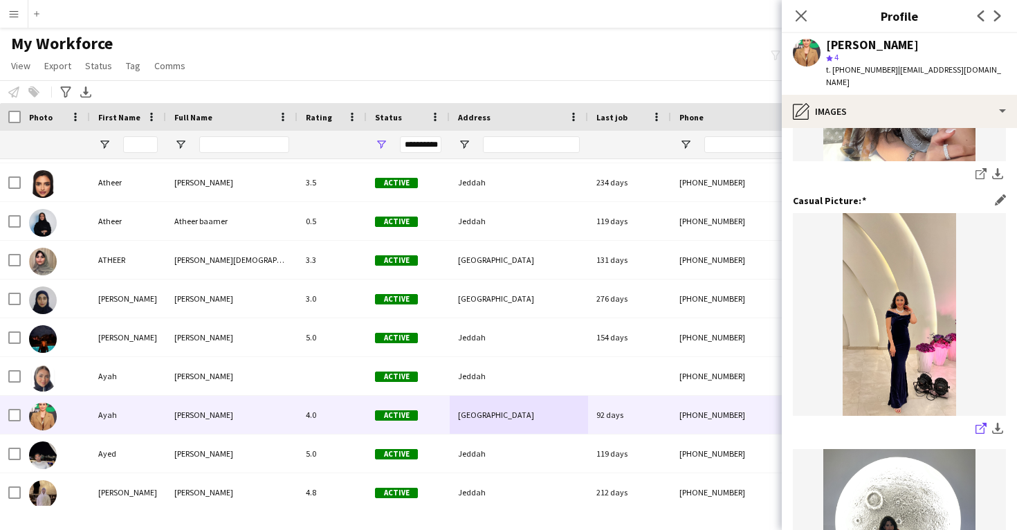
click at [981, 423] on icon "share-external-link-1" at bounding box center [980, 428] width 11 height 11
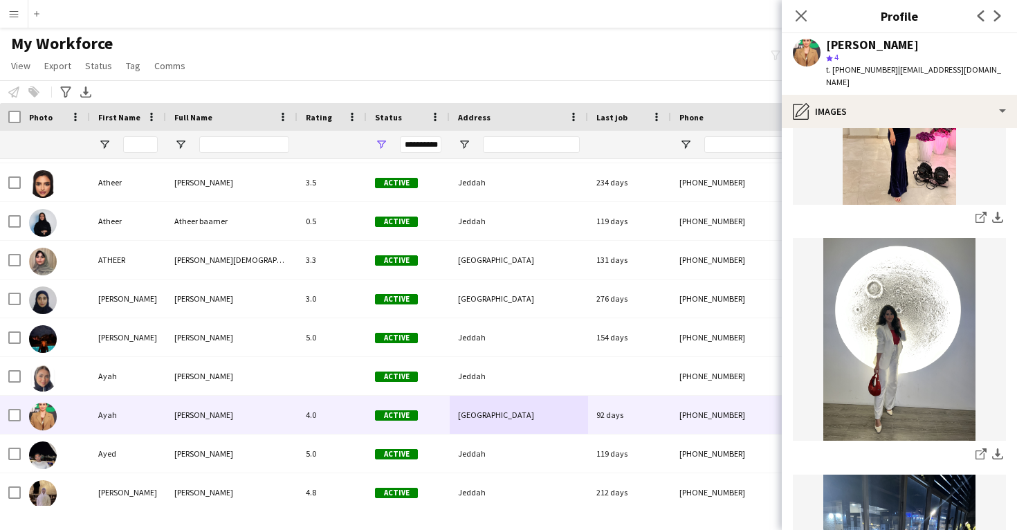
scroll to position [432, 0]
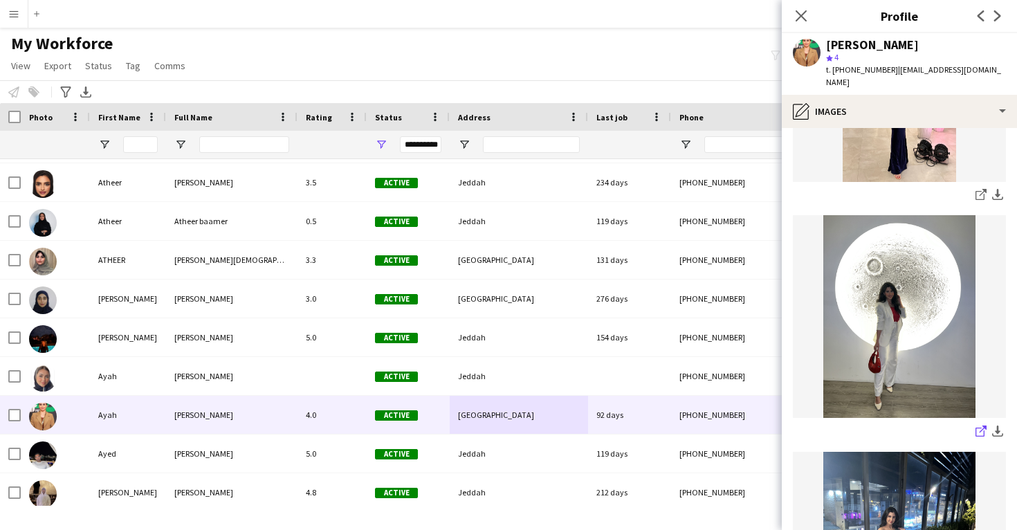
click at [977, 425] on app-icon "share-external-link-1" at bounding box center [980, 432] width 11 height 14
drag, startPoint x: 824, startPoint y: 46, endPoint x: 885, endPoint y: 73, distance: 65.9
click at [885, 73] on div "Ayah Sawtari star 4 t. +966555435887 | ayahsawtari1@gmail.com" at bounding box center [899, 64] width 235 height 62
copy div "Ayah Sawtari star 4 t. +966555435887"
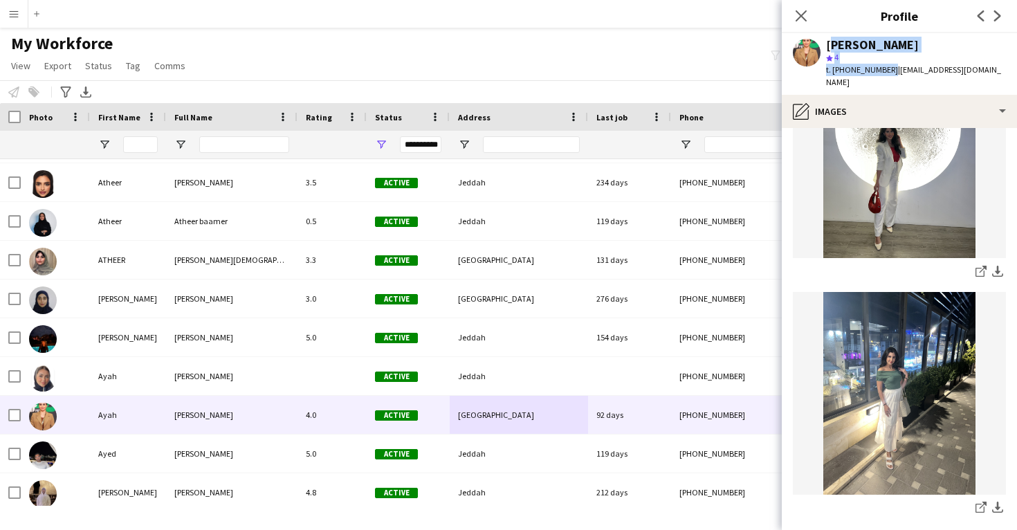
scroll to position [616, 0]
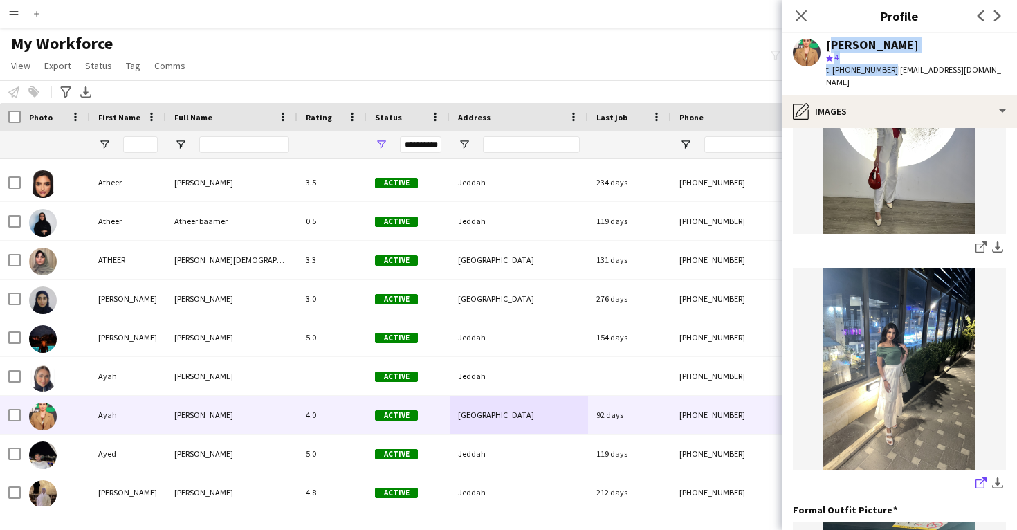
click at [982, 477] on icon "share-external-link-1" at bounding box center [980, 482] width 11 height 11
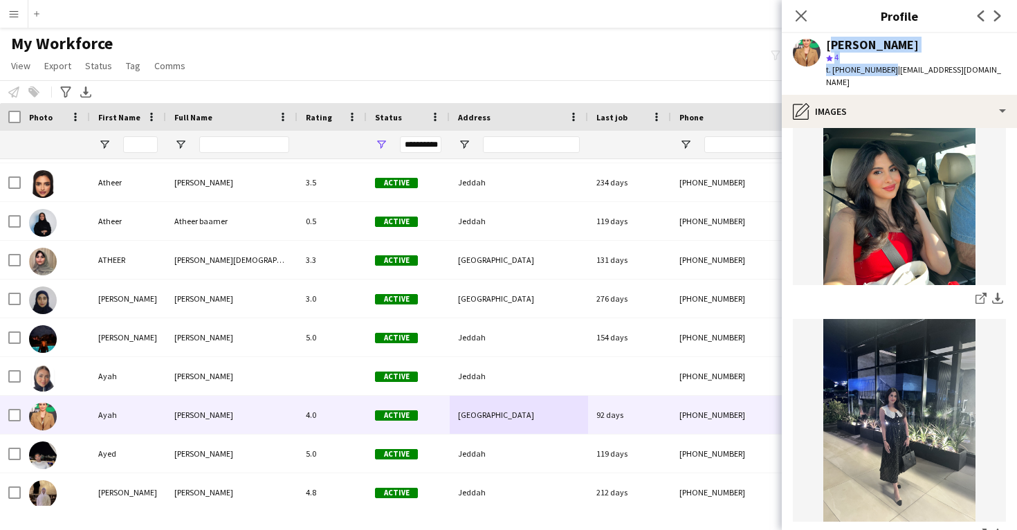
scroll to position [1094, 0]
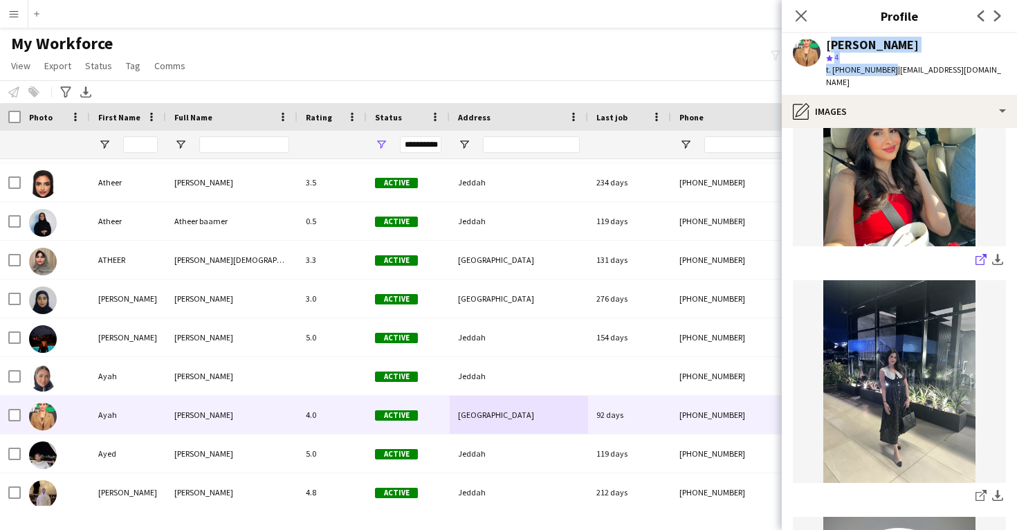
click at [978, 254] on icon "share-external-link-1" at bounding box center [980, 259] width 11 height 11
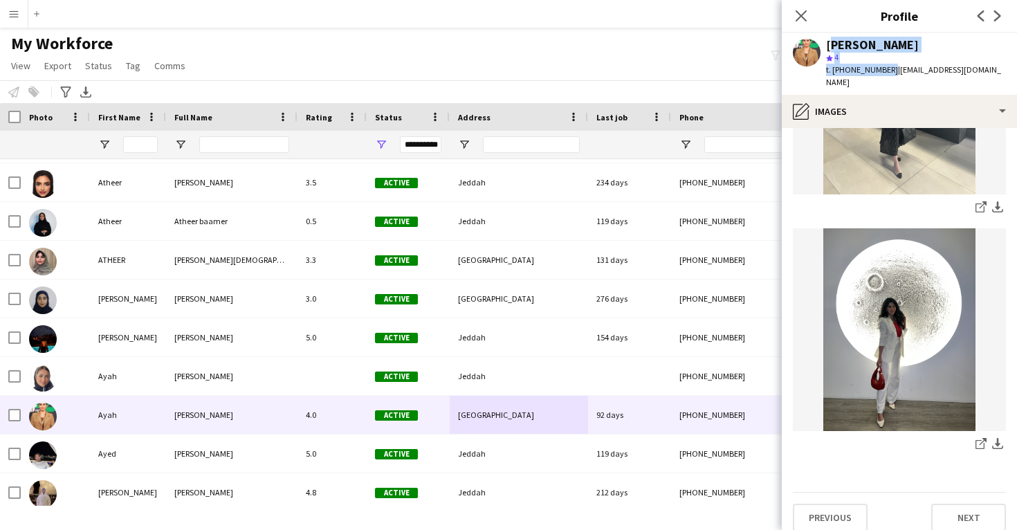
scroll to position [1379, 0]
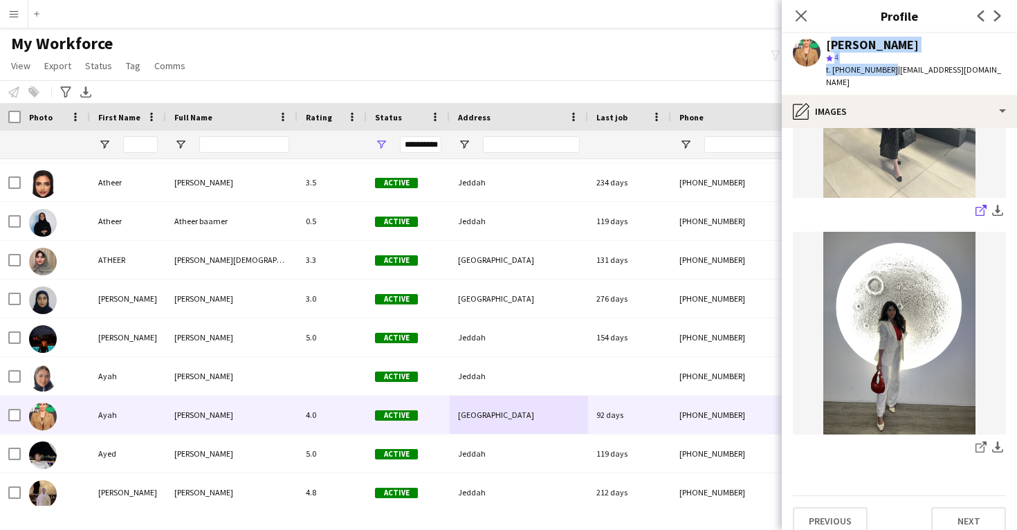
click at [979, 205] on icon "share-external-link-1" at bounding box center [980, 210] width 11 height 11
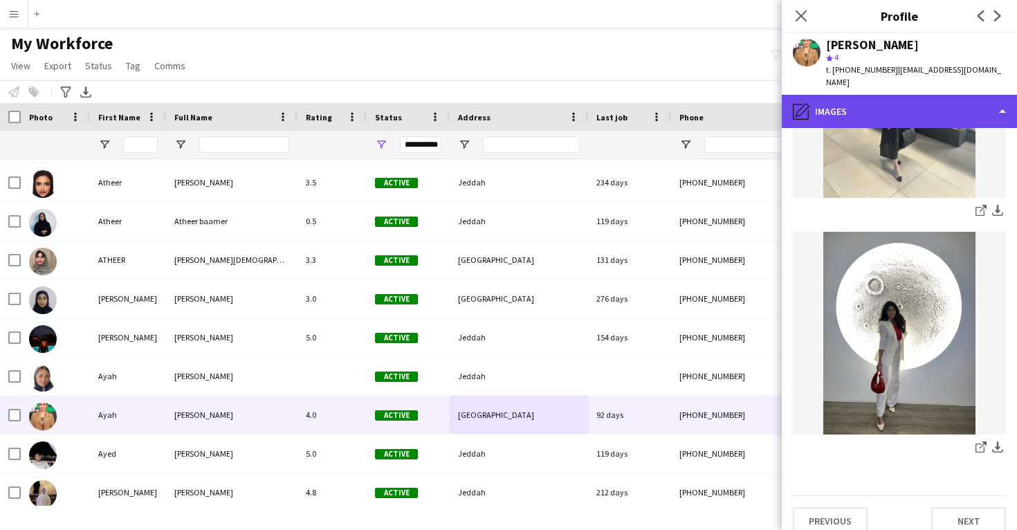
click at [831, 100] on div "pencil4 Images" at bounding box center [899, 111] width 235 height 33
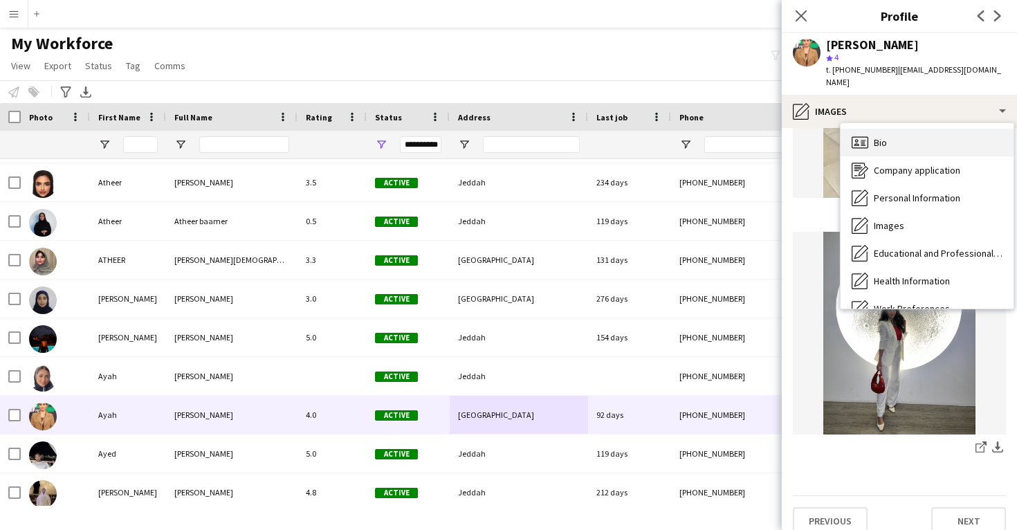
click at [862, 134] on icon "Bio" at bounding box center [859, 142] width 17 height 17
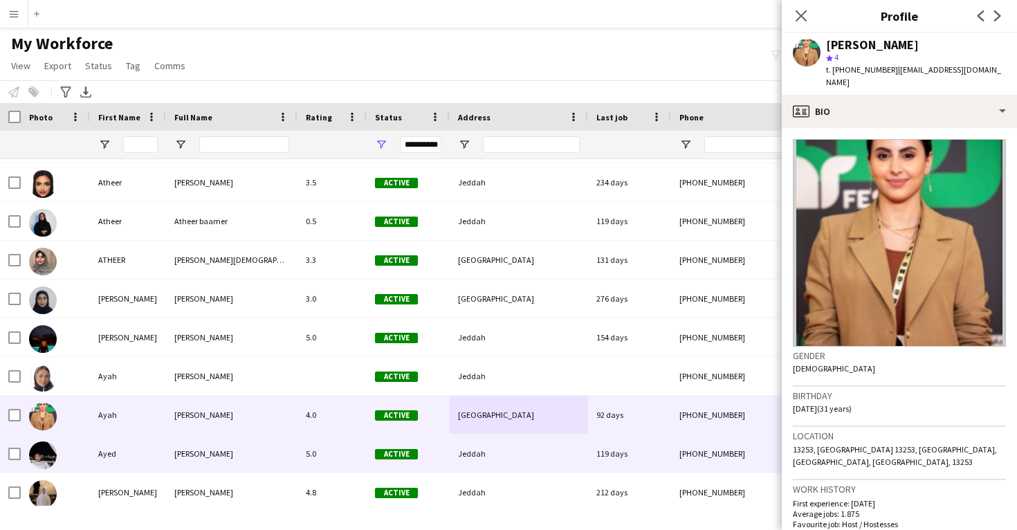
click at [601, 452] on div "119 days" at bounding box center [629, 453] width 83 height 38
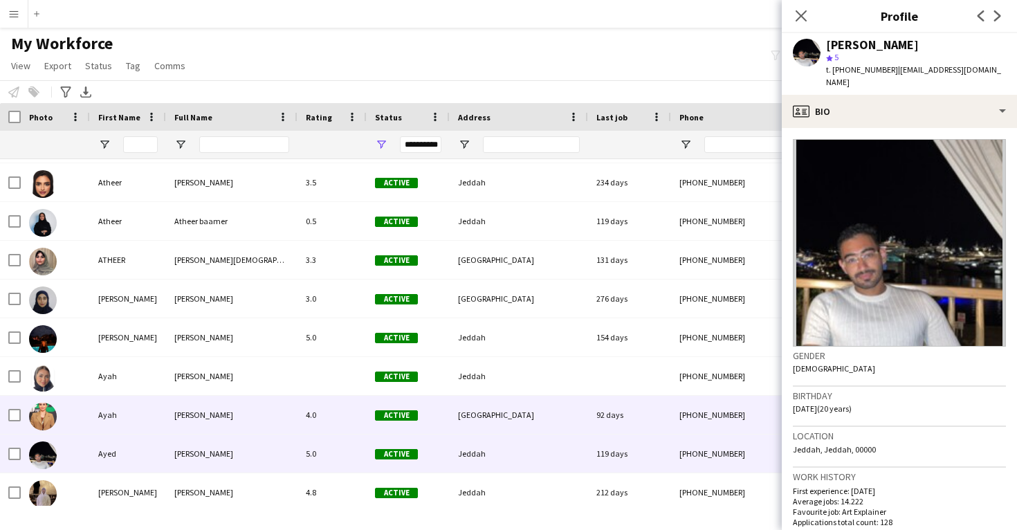
click at [655, 418] on div "92 days" at bounding box center [629, 415] width 83 height 38
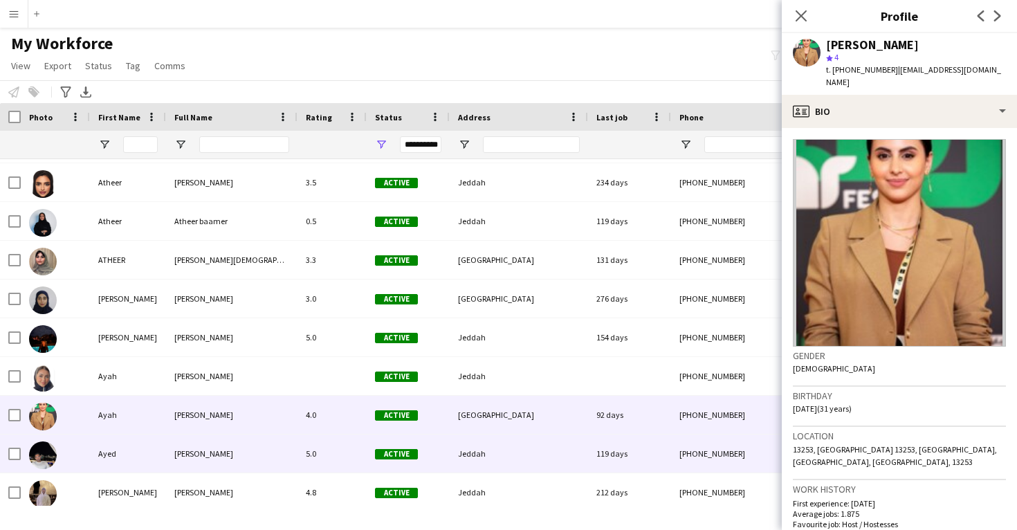
click at [631, 452] on div "119 days" at bounding box center [629, 453] width 83 height 38
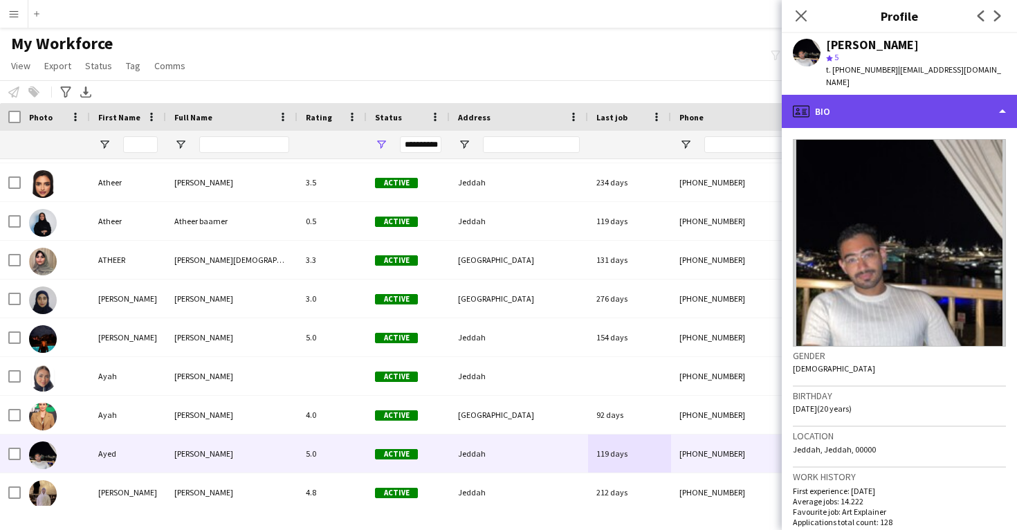
click at [874, 95] on div "profile Bio" at bounding box center [899, 111] width 235 height 33
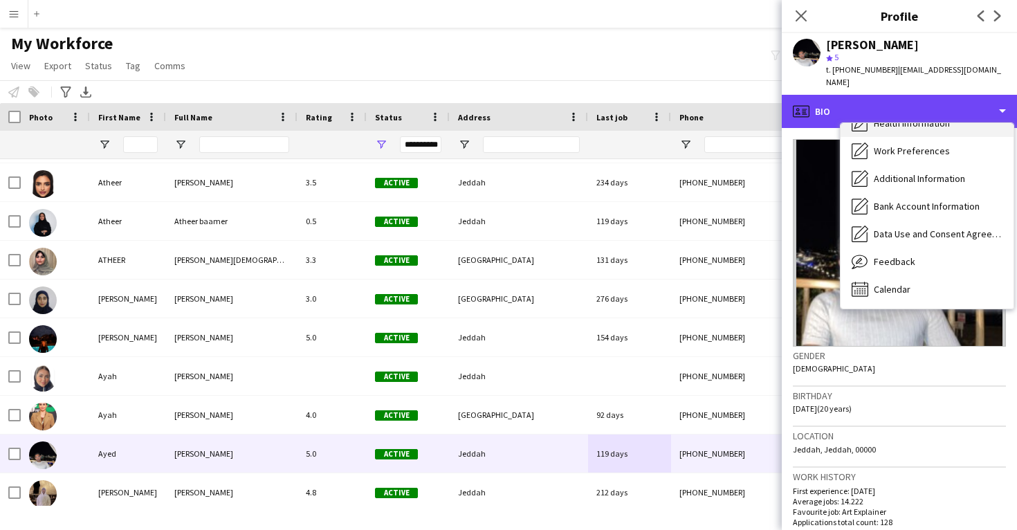
scroll to position [159, 0]
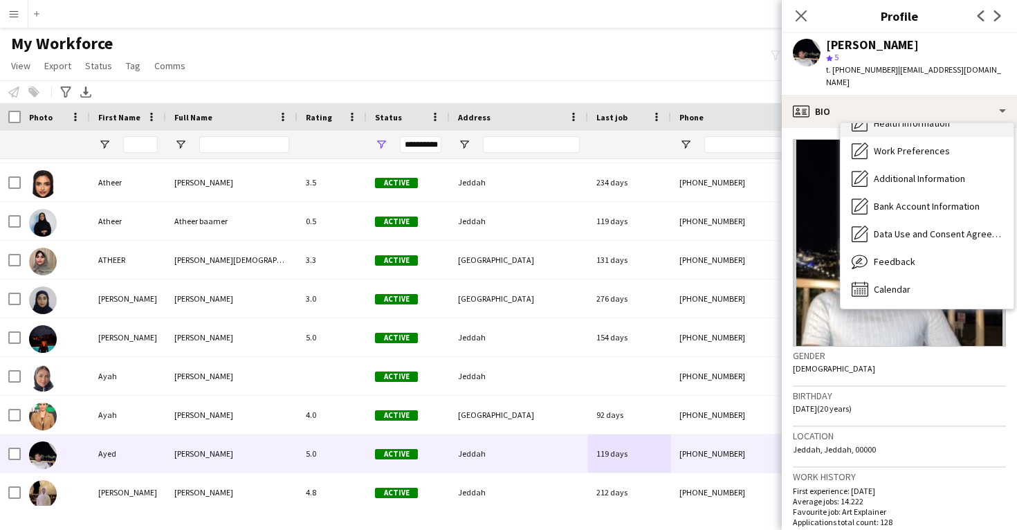
click at [903, 283] on span "Calendar" at bounding box center [892, 289] width 37 height 12
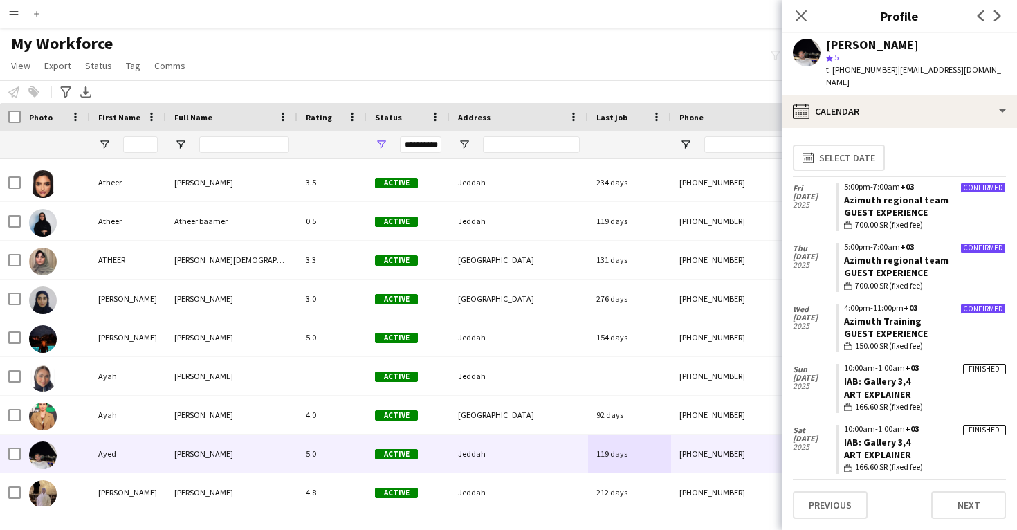
click at [907, 75] on div "t. +966535889388 | ayeddawood@outlook.com" at bounding box center [916, 76] width 180 height 25
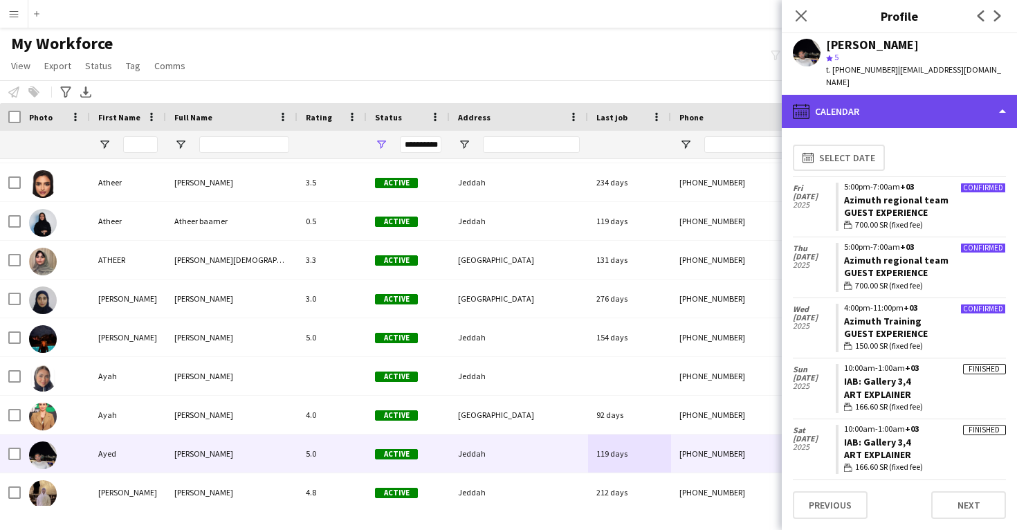
click at [907, 95] on div "calendar-full Calendar" at bounding box center [899, 111] width 235 height 33
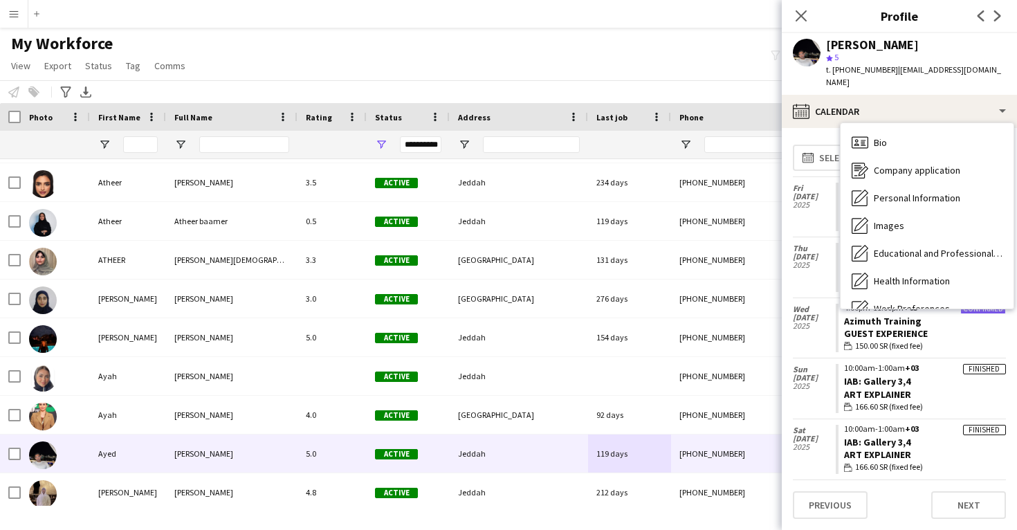
click at [914, 405] on div "Feedback Feedback" at bounding box center [926, 419] width 173 height 28
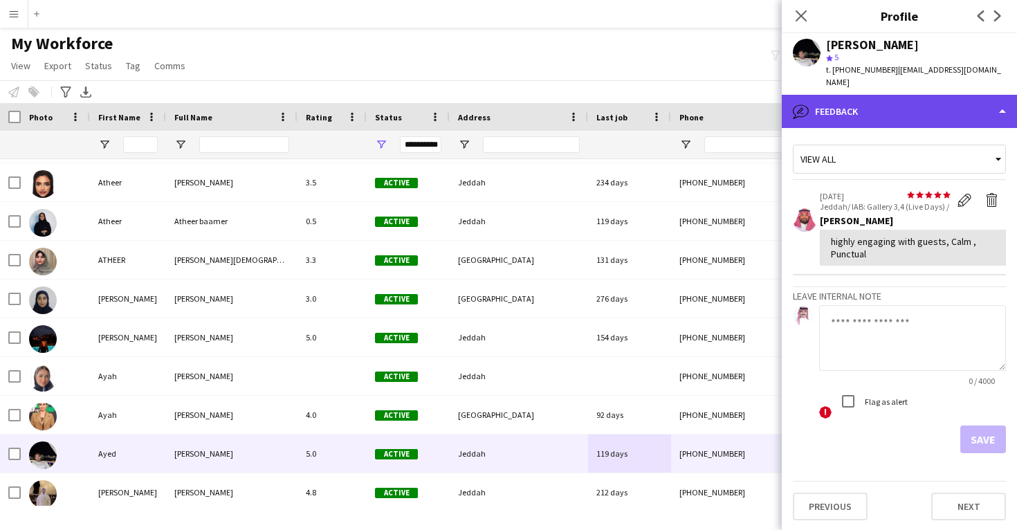
click at [876, 100] on div "bubble-pencil Feedback" at bounding box center [899, 111] width 235 height 33
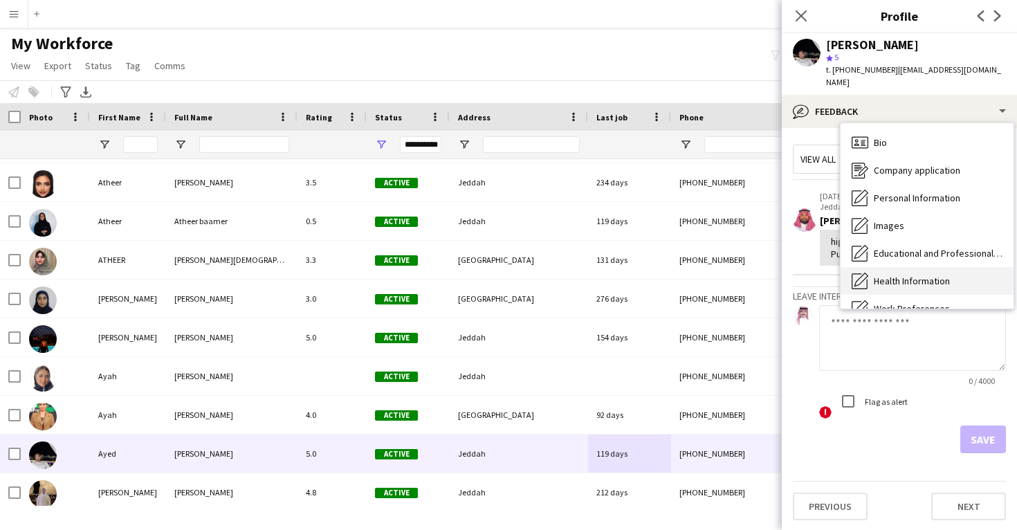
click at [877, 129] on div "Bio Bio" at bounding box center [926, 143] width 173 height 28
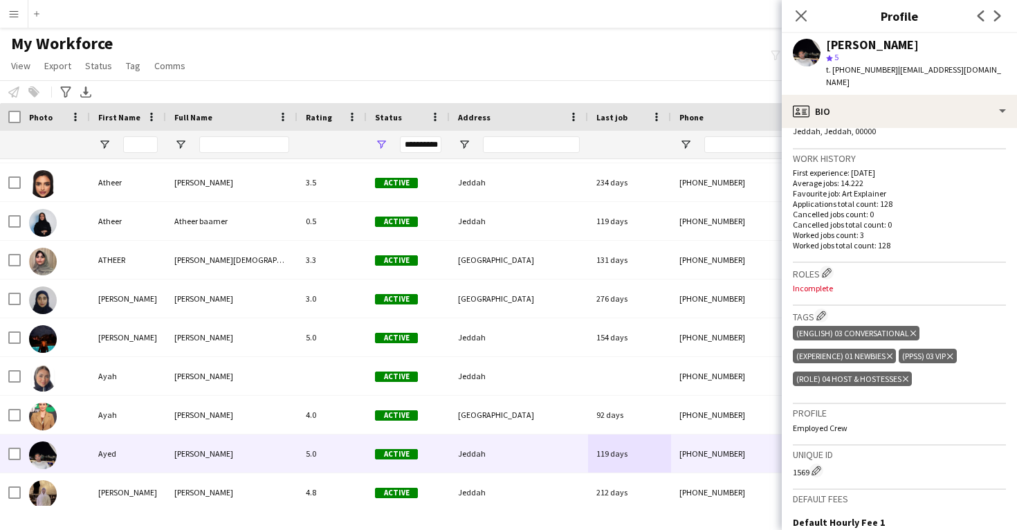
scroll to position [324, 0]
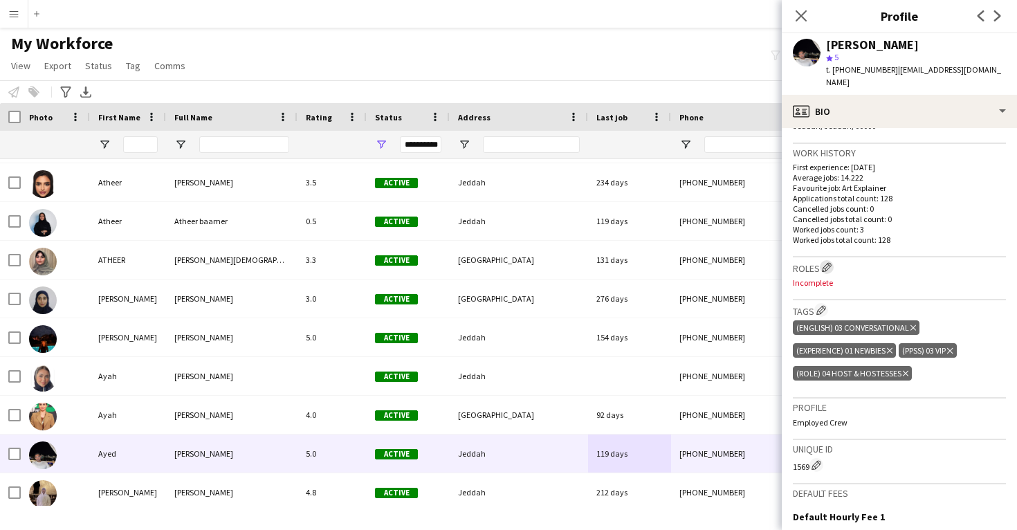
click at [829, 262] on app-icon "Edit crew company roles" at bounding box center [827, 267] width 10 height 10
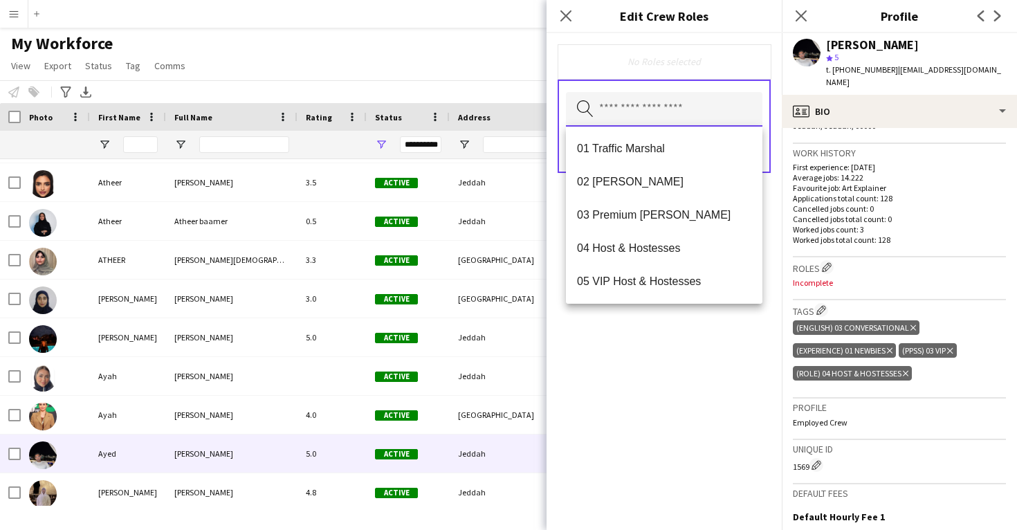
click at [662, 113] on input "text" at bounding box center [664, 109] width 196 height 35
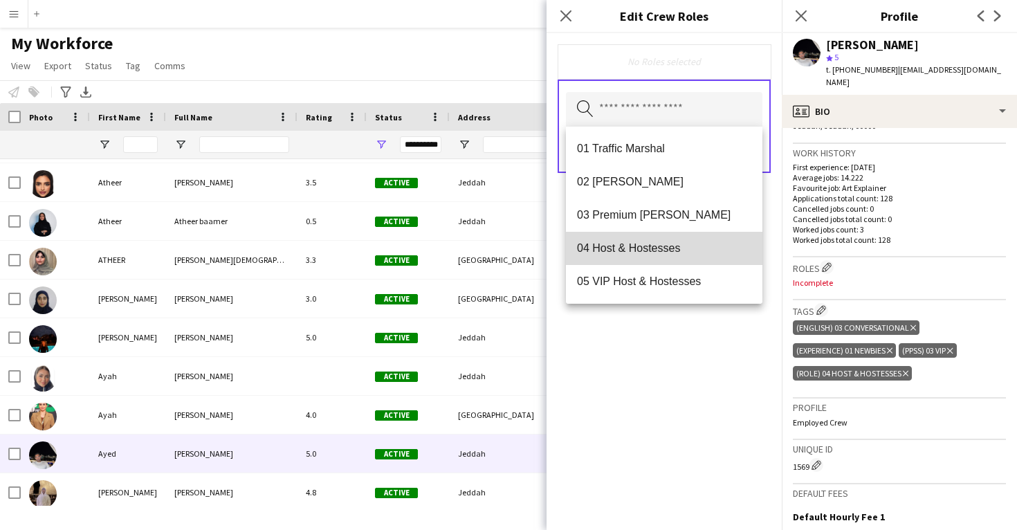
click at [662, 258] on mat-option "04 Host & Hostesses" at bounding box center [664, 248] width 196 height 33
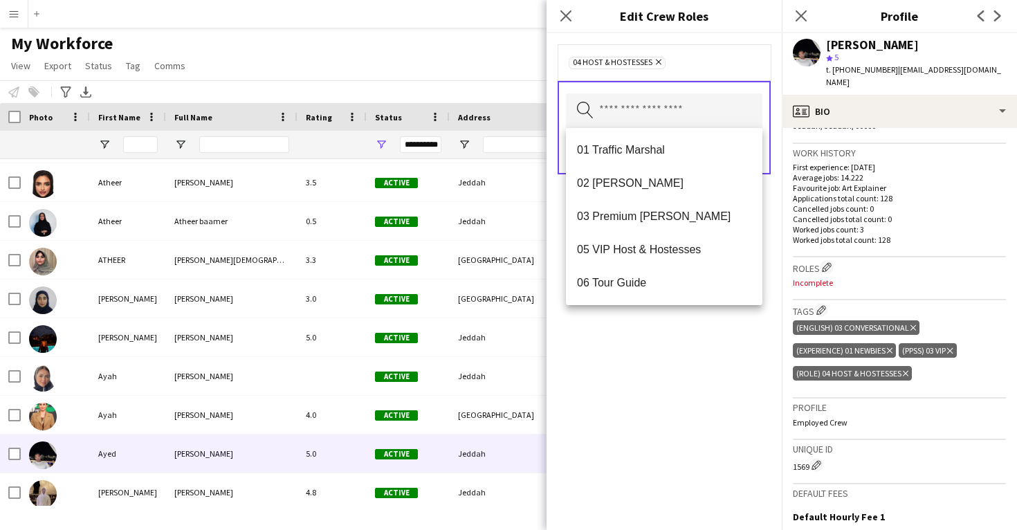
click at [674, 329] on div "04 Host & Hostesses Remove Search by role type Save" at bounding box center [663, 281] width 235 height 497
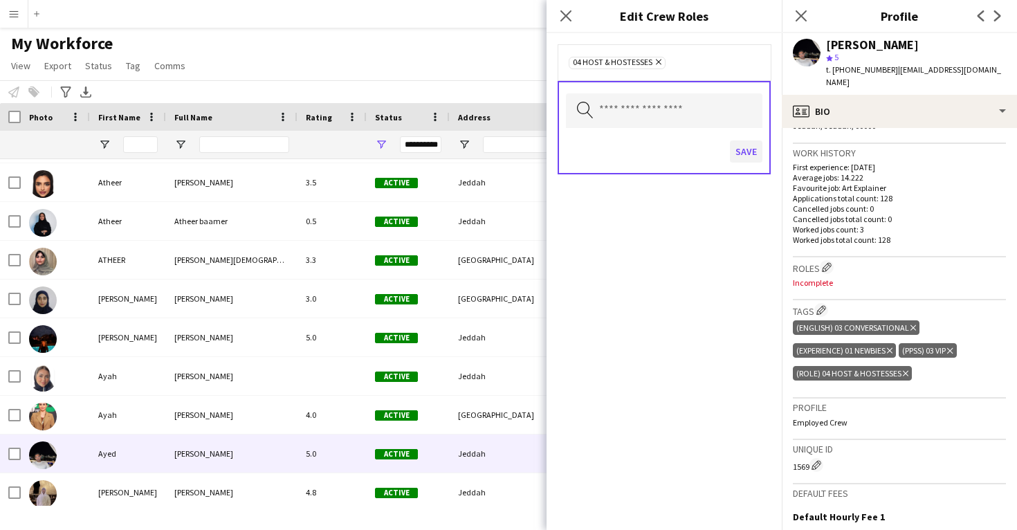
click at [745, 155] on button "Save" at bounding box center [746, 151] width 33 height 22
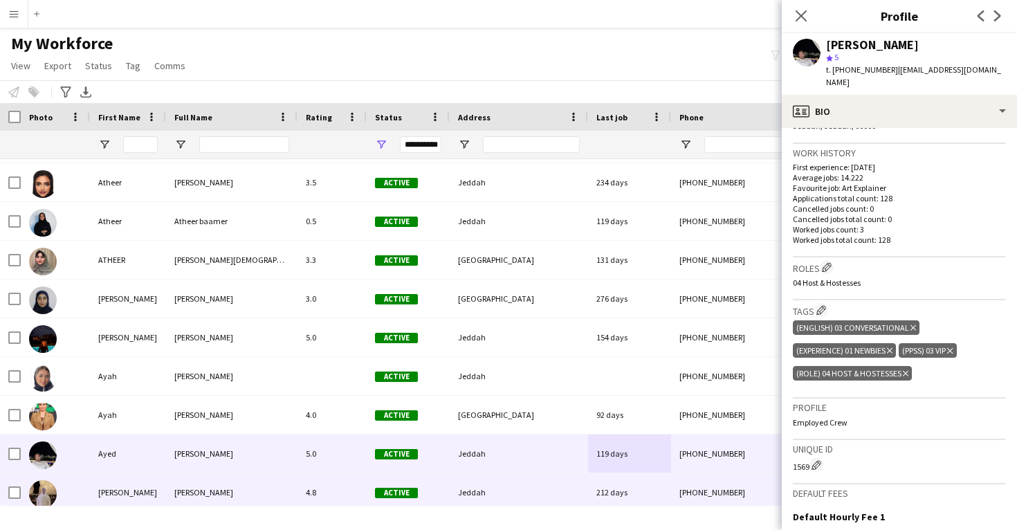
scroll to position [13092, 0]
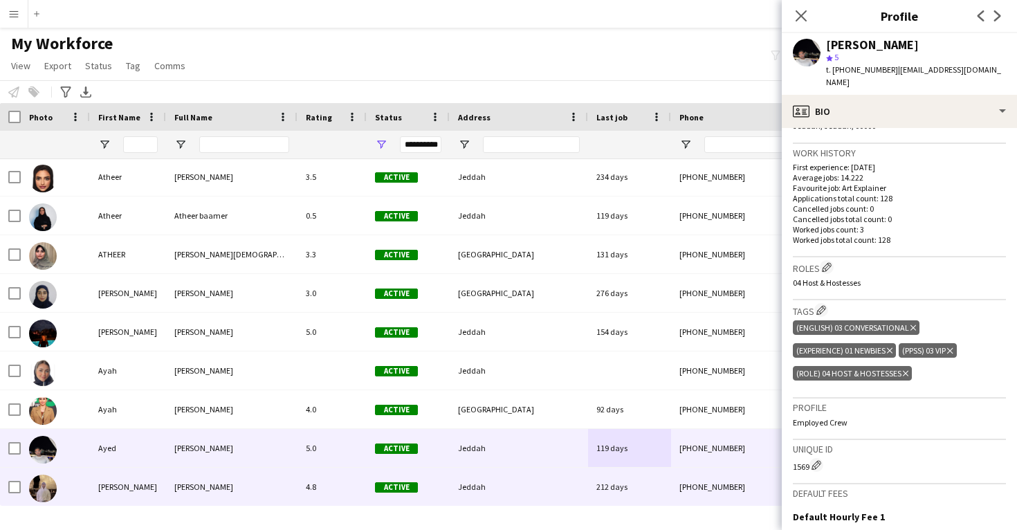
click at [525, 490] on div "Jeddah" at bounding box center [519, 487] width 138 height 38
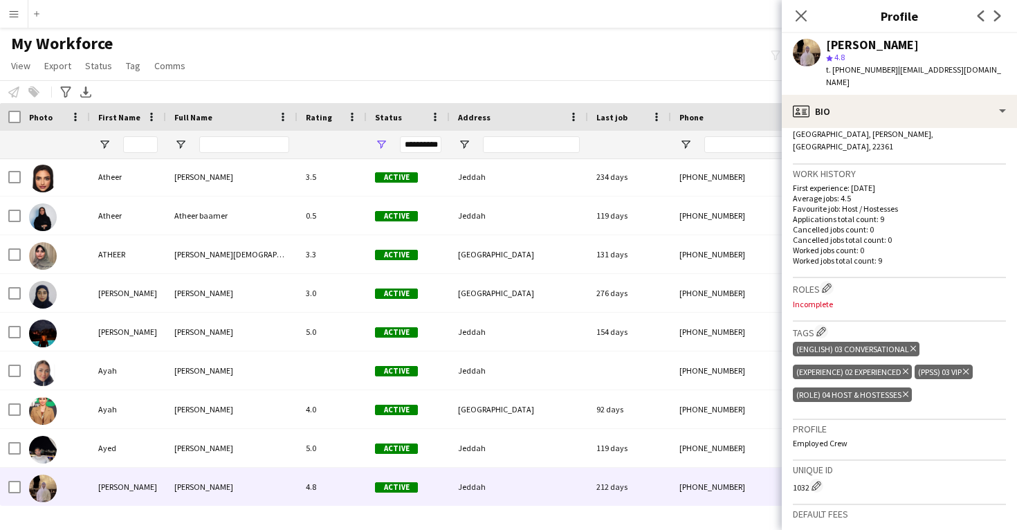
scroll to position [307, 0]
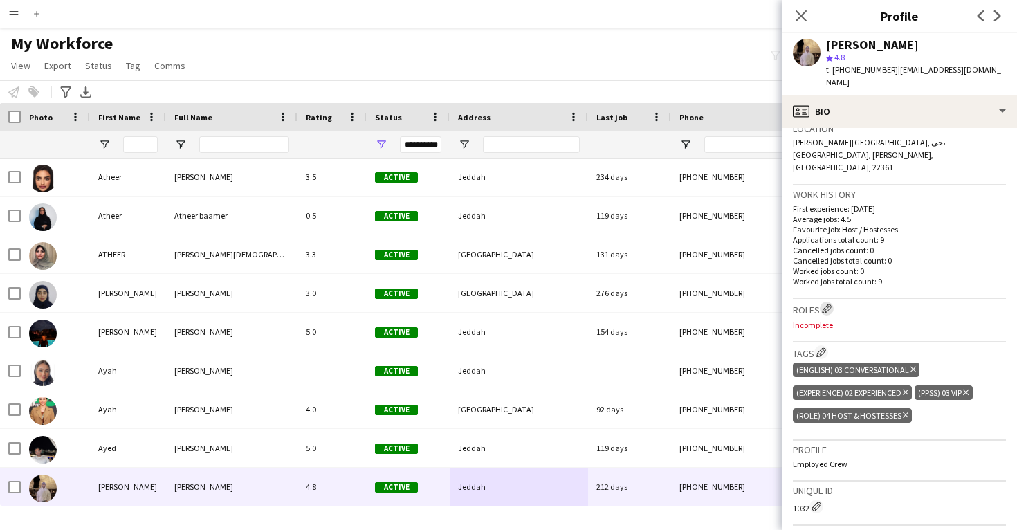
click at [828, 304] on app-icon "Edit crew company roles" at bounding box center [827, 309] width 10 height 10
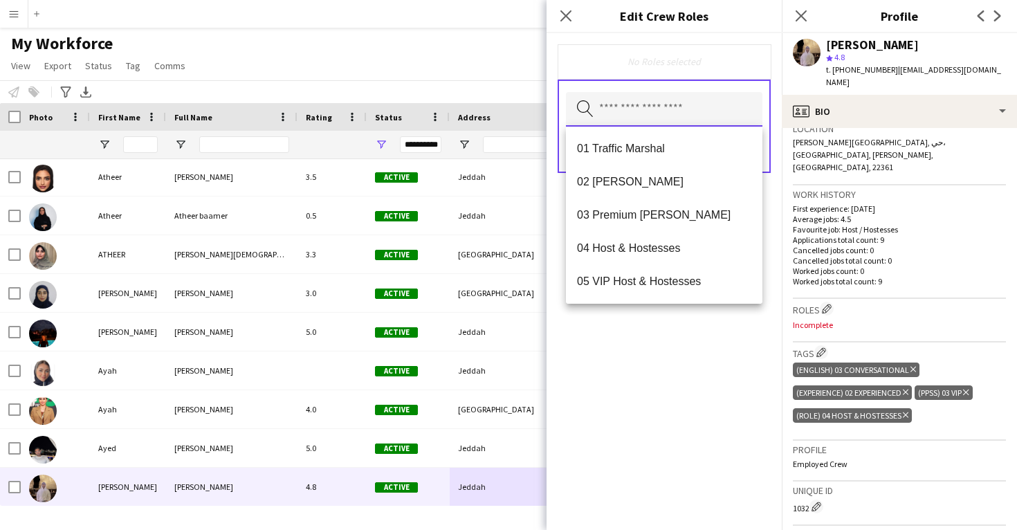
click at [658, 123] on input "text" at bounding box center [664, 109] width 196 height 35
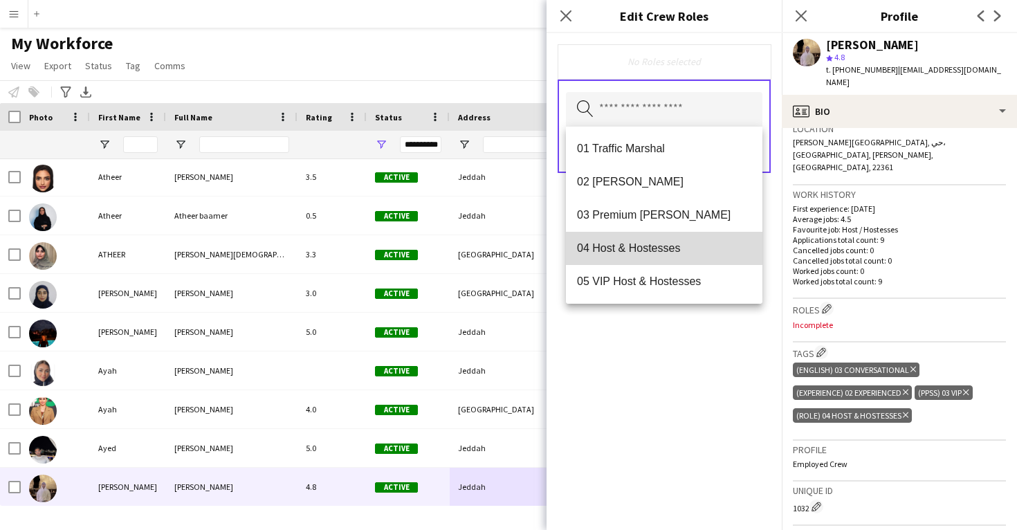
click at [658, 241] on mat-option "04 Host & Hostesses" at bounding box center [664, 248] width 196 height 33
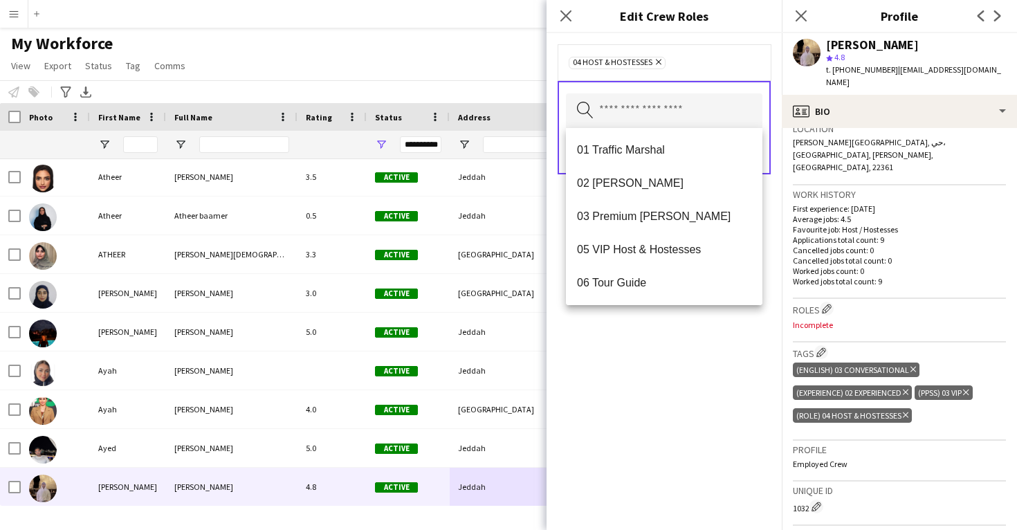
click at [657, 350] on div "04 Host & Hostesses Remove Search by role type Save" at bounding box center [663, 281] width 235 height 497
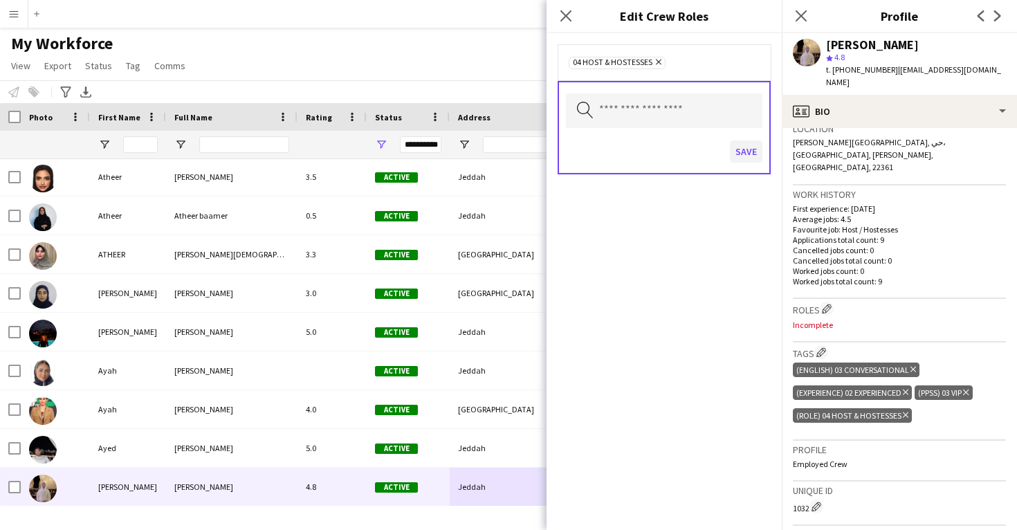
click at [741, 142] on button "Save" at bounding box center [746, 151] width 33 height 22
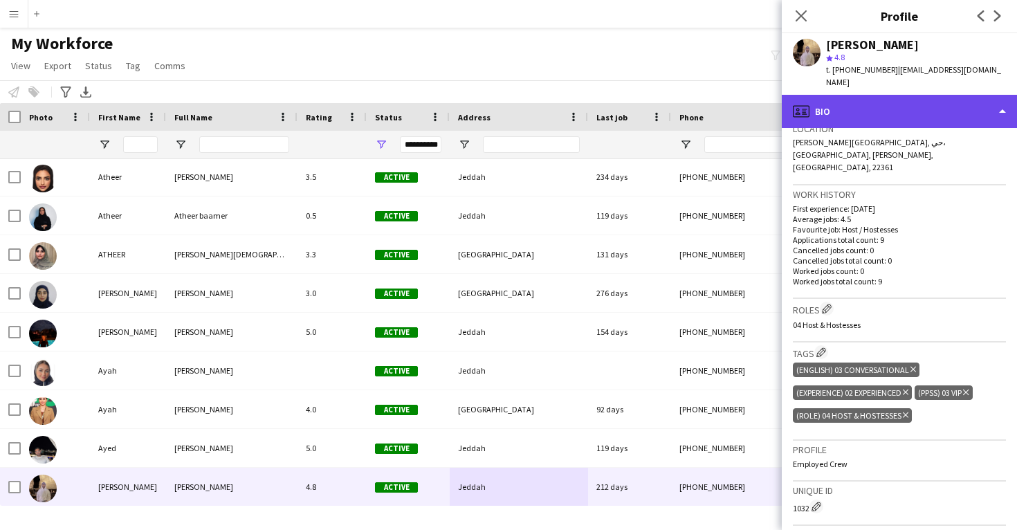
click at [836, 95] on div "profile Bio" at bounding box center [899, 111] width 235 height 33
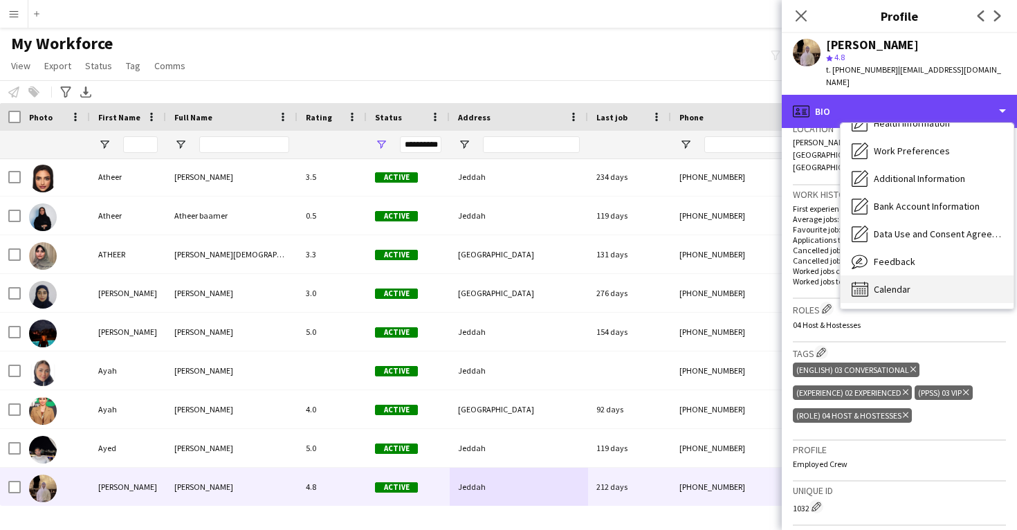
scroll to position [158, 0]
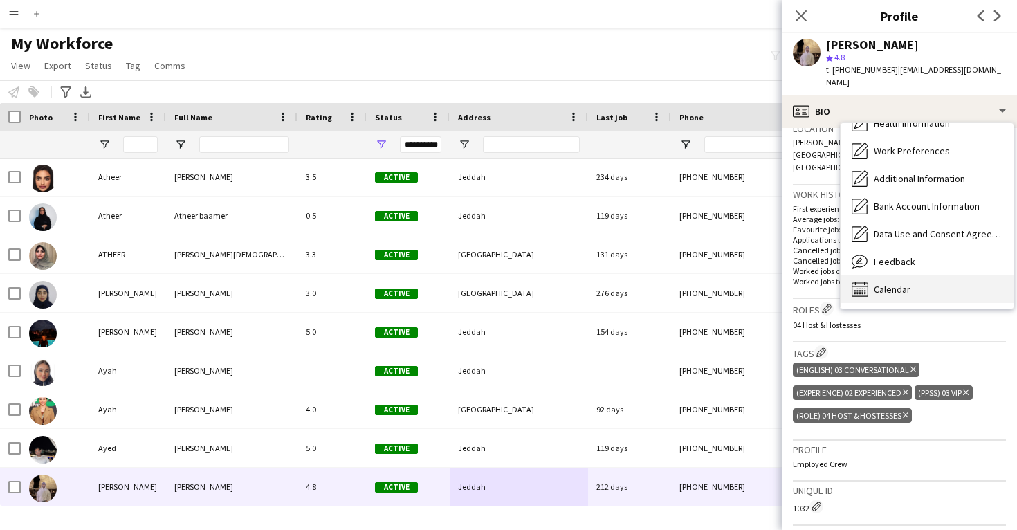
click at [896, 283] on span "Calendar" at bounding box center [892, 289] width 37 height 12
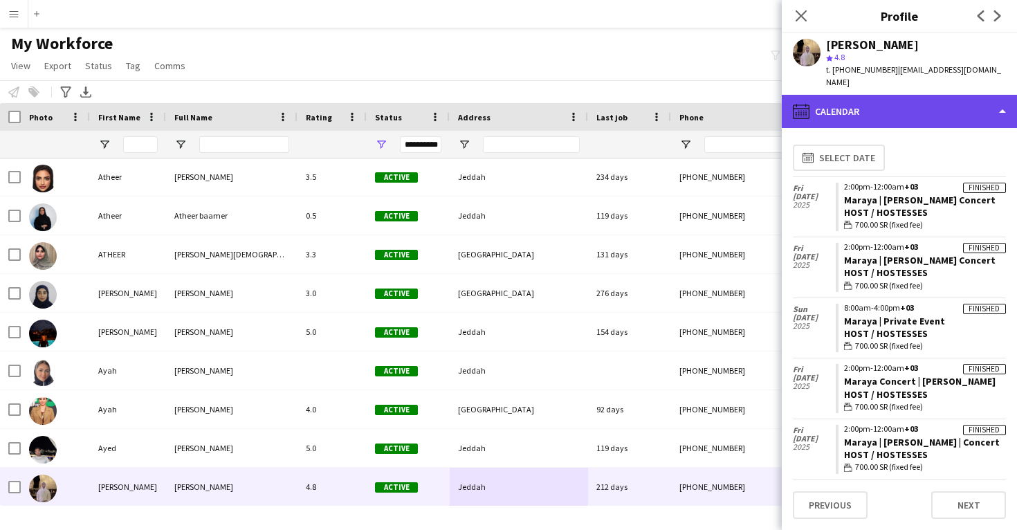
click at [892, 106] on div "calendar-full Calendar" at bounding box center [899, 111] width 235 height 33
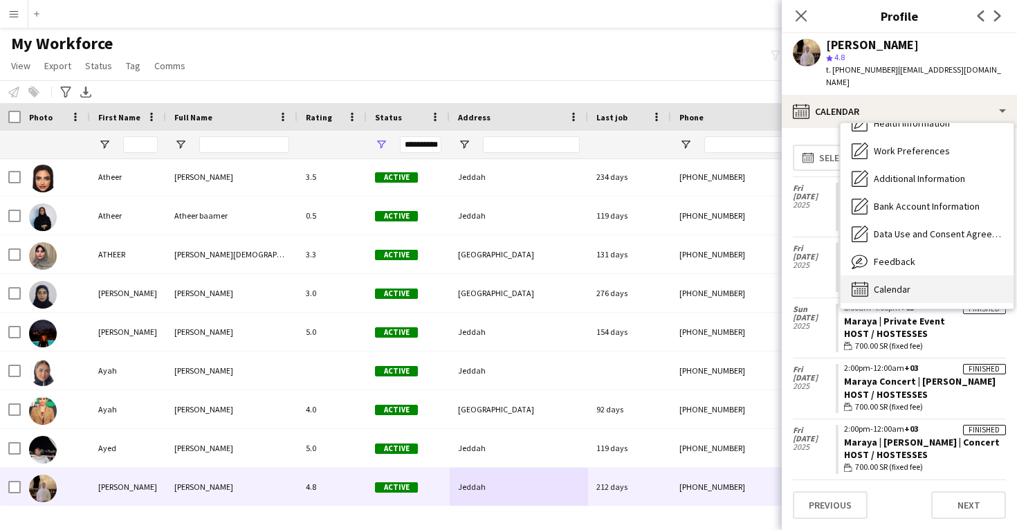
click at [905, 283] on span "Calendar" at bounding box center [892, 289] width 37 height 12
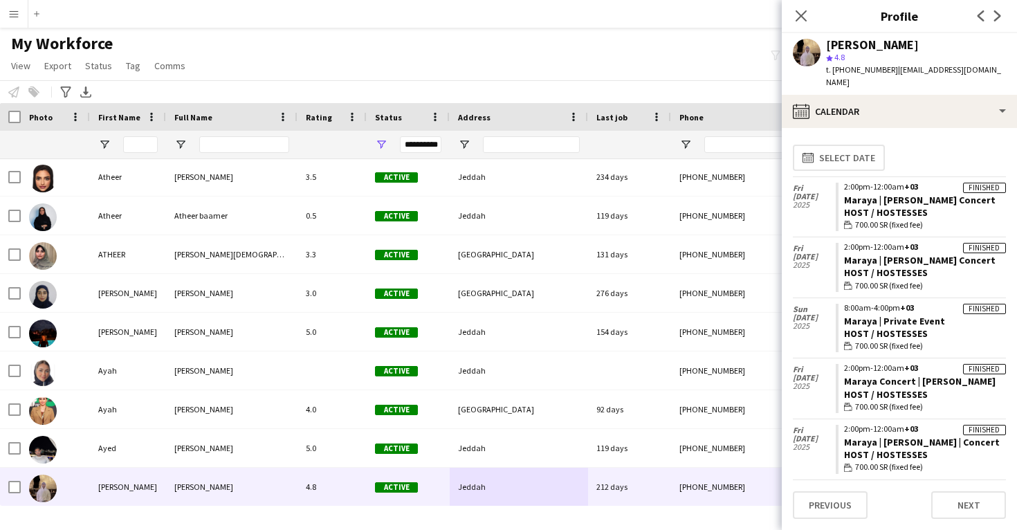
click at [893, 128] on app-calendar-tab "calendar-full Select date Fri 21 Feb 2025 Finished 2:00pm-12:00am +03 Maraya | …" at bounding box center [899, 329] width 235 height 402
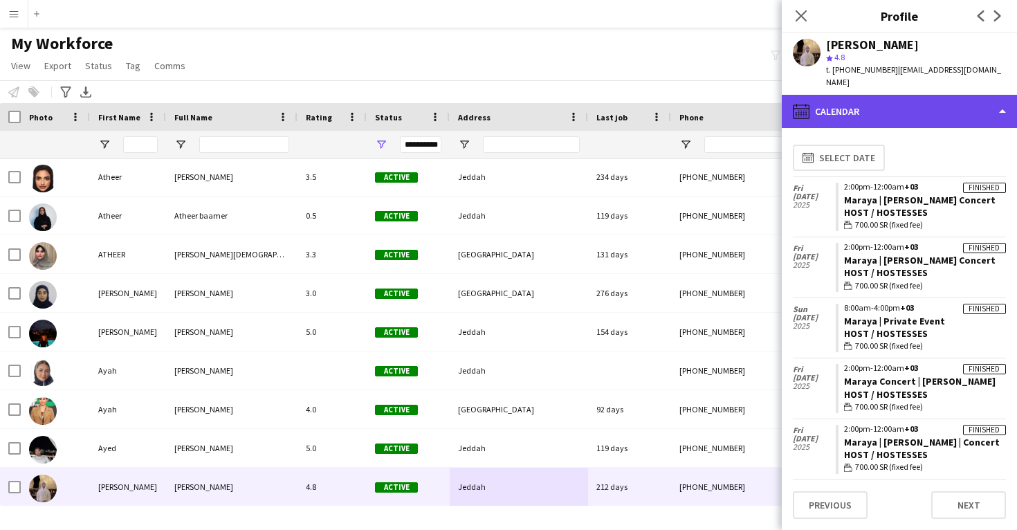
click at [893, 102] on div "calendar-full Calendar" at bounding box center [899, 111] width 235 height 33
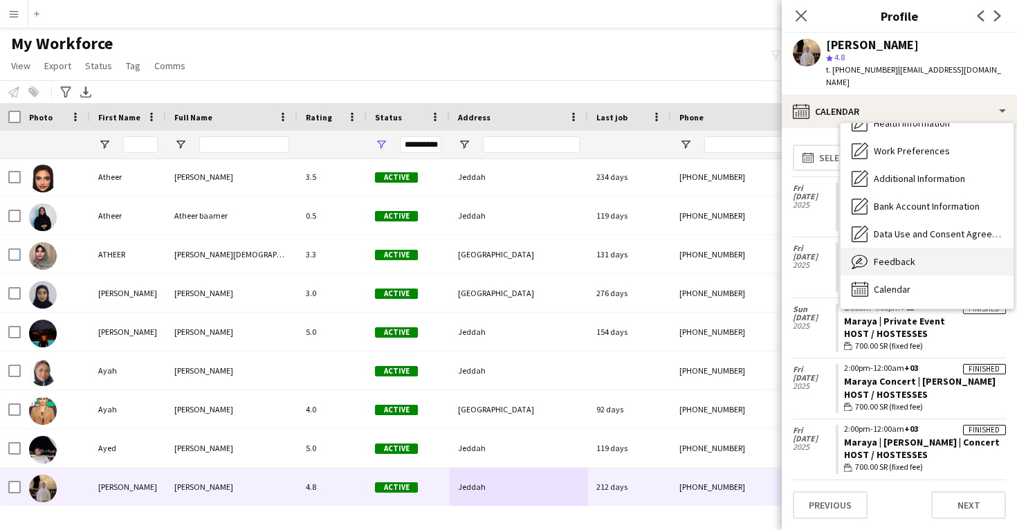
click at [905, 255] on div "Feedback Feedback" at bounding box center [926, 262] width 173 height 28
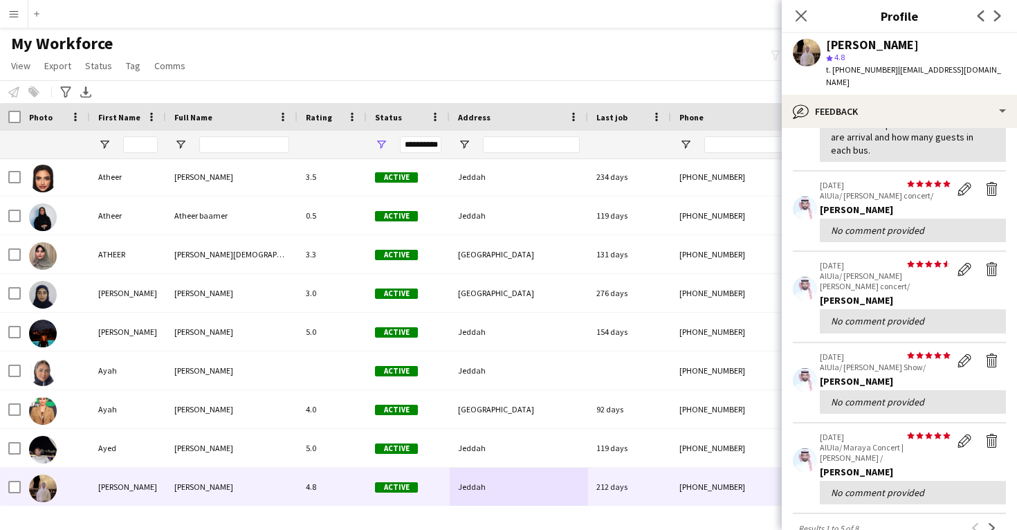
scroll to position [168, 0]
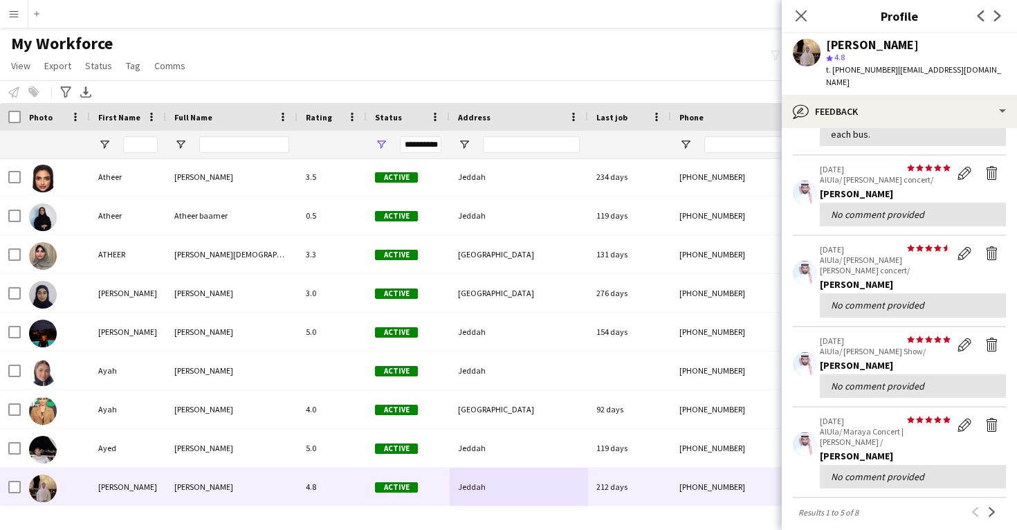
click at [897, 79] on div "Ayman Alahmari star 4.8 t. +966598666956 | aymanalahmari5@gmail.com" at bounding box center [899, 64] width 235 height 62
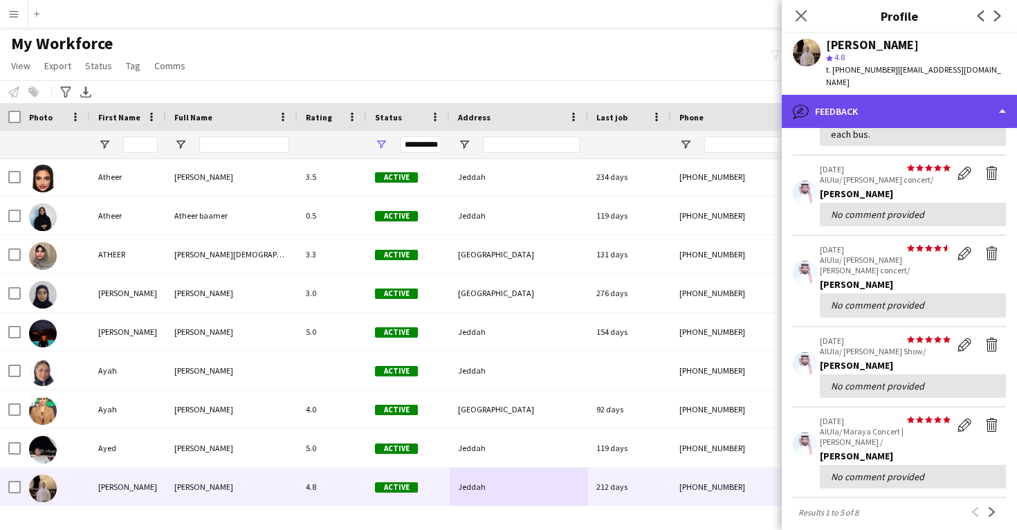
click at [897, 95] on div "bubble-pencil Feedback" at bounding box center [899, 111] width 235 height 33
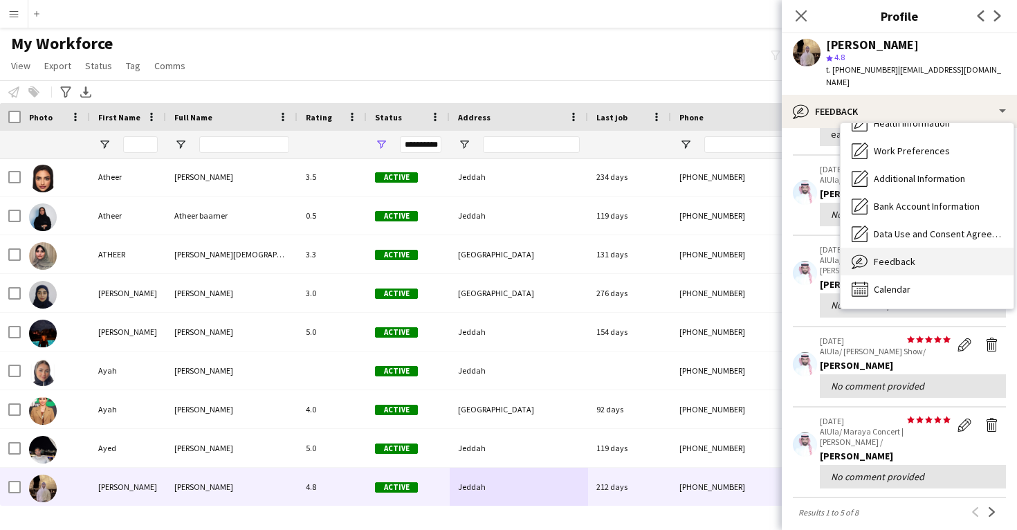
click at [925, 248] on div "Feedback Feedback" at bounding box center [926, 262] width 173 height 28
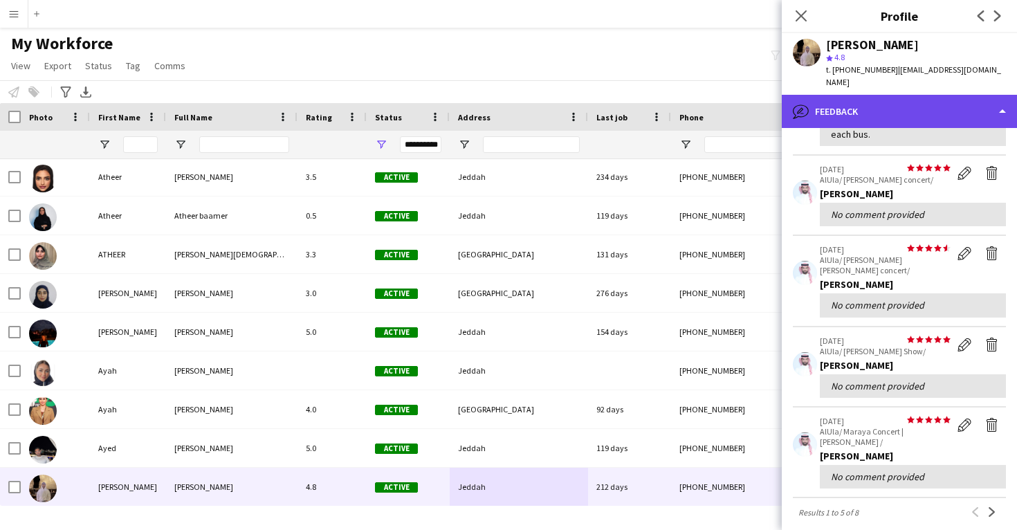
click at [911, 100] on div "bubble-pencil Feedback" at bounding box center [899, 111] width 235 height 33
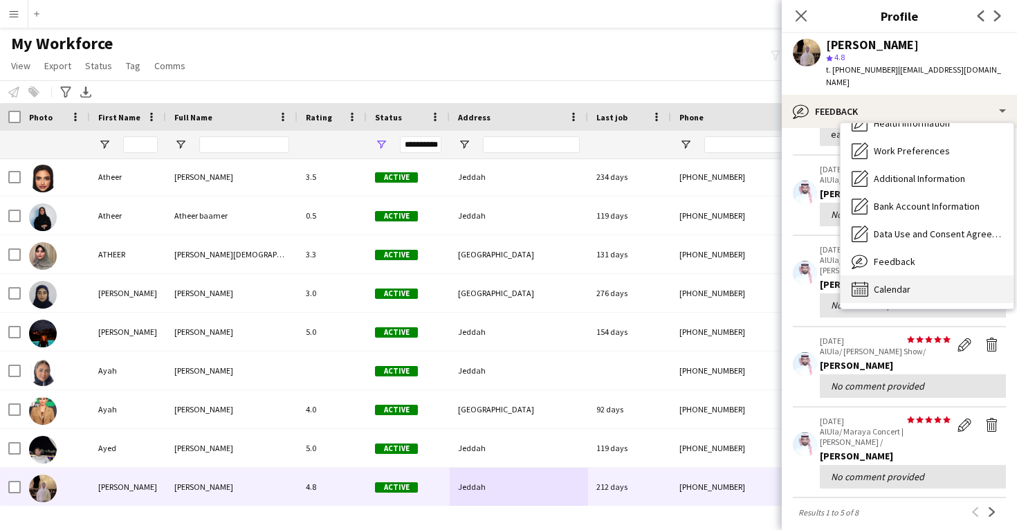
click at [930, 275] on div "Calendar Calendar" at bounding box center [926, 289] width 173 height 28
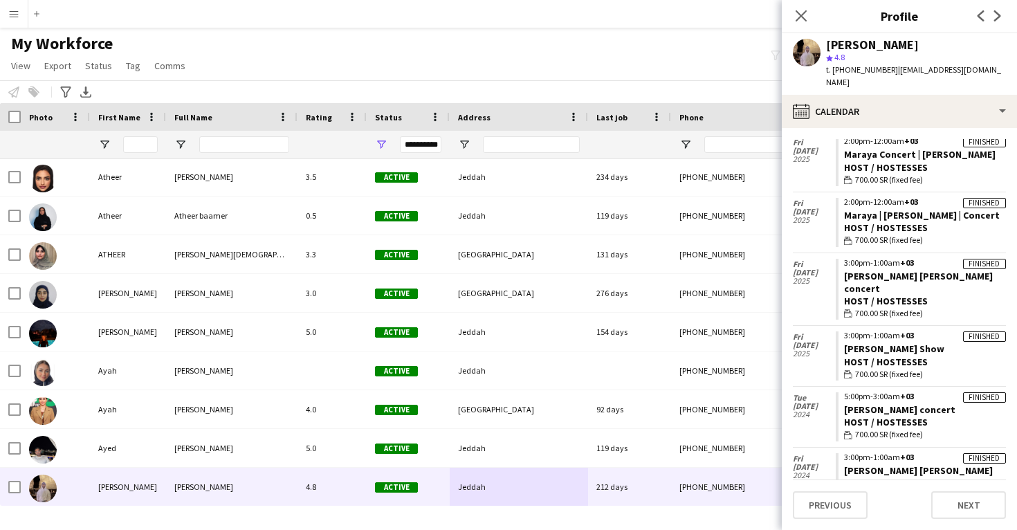
scroll to position [225, 0]
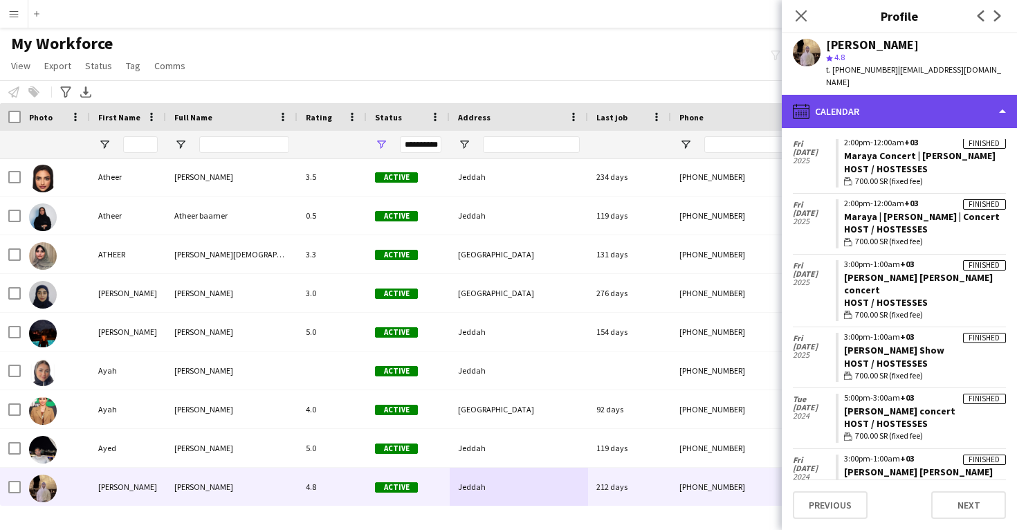
click at [900, 100] on div "calendar-full Calendar" at bounding box center [899, 111] width 235 height 33
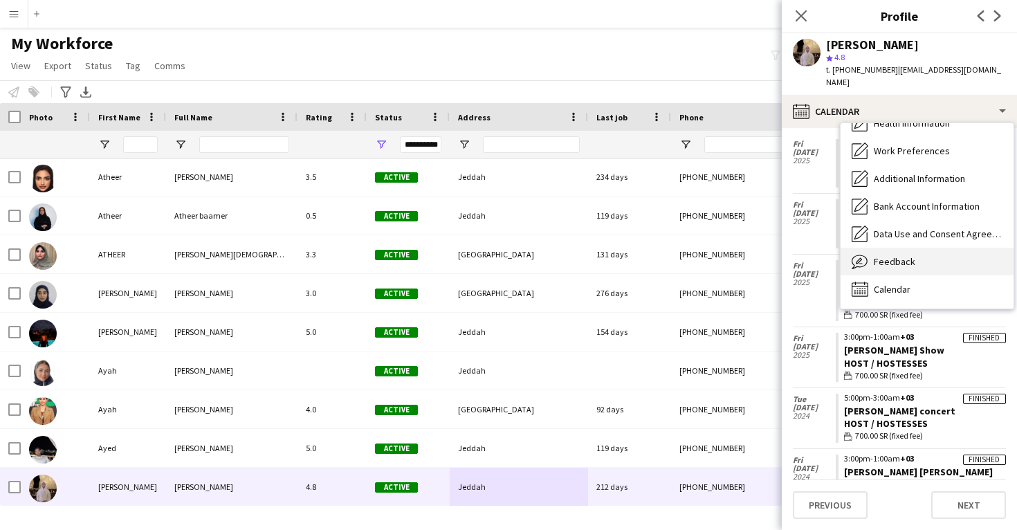
click at [912, 248] on div "Feedback Feedback" at bounding box center [926, 262] width 173 height 28
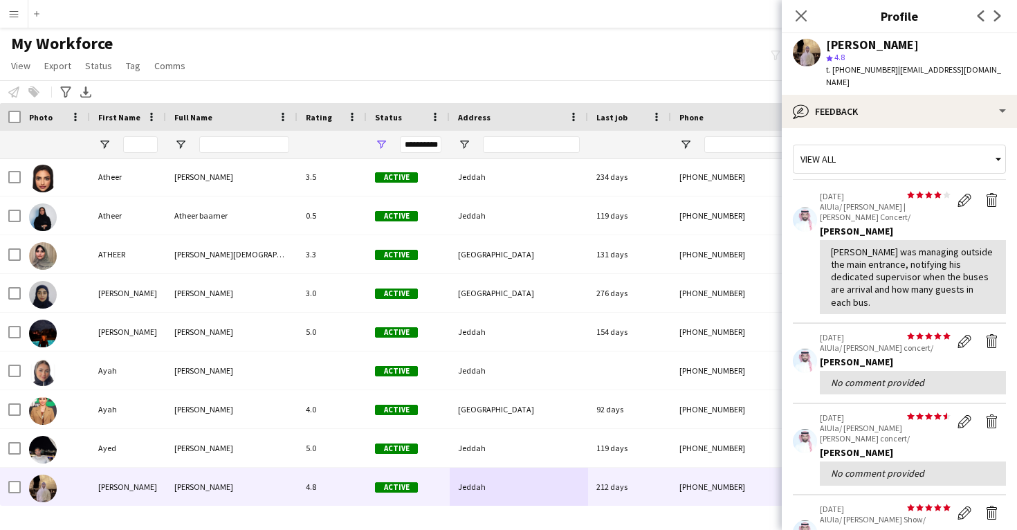
scroll to position [0, 0]
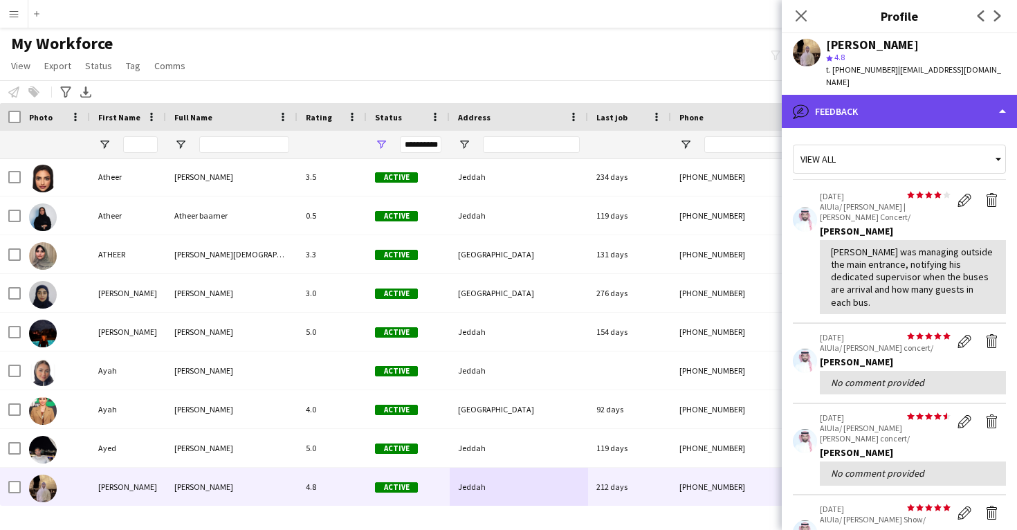
click at [886, 95] on div "bubble-pencil Feedback" at bounding box center [899, 111] width 235 height 33
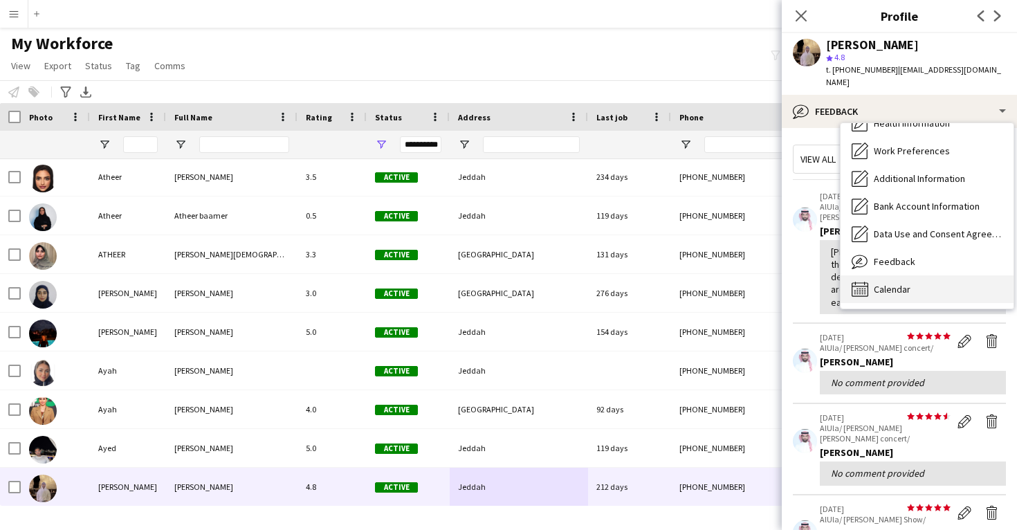
click at [907, 283] on span "Calendar" at bounding box center [892, 289] width 37 height 12
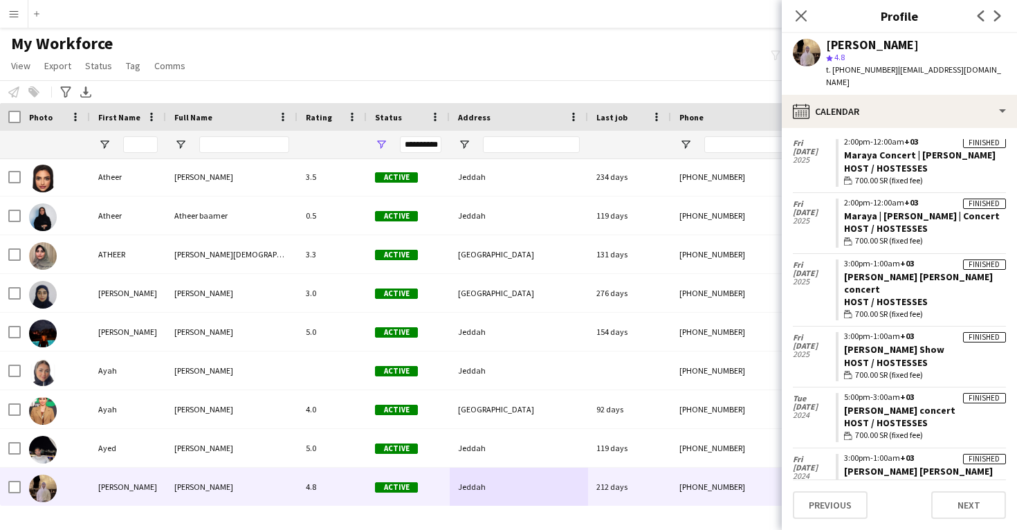
scroll to position [225, 0]
drag, startPoint x: 973, startPoint y: 441, endPoint x: 843, endPoint y: 442, distance: 130.0
click at [842, 454] on app-crew-calendar-job-card "Finished 3:00pm-1:00am +03 Maraya Abeer Nehme concert Host / Hostesses wallet 7…" at bounding box center [920, 485] width 170 height 62
drag, startPoint x: 983, startPoint y: 445, endPoint x: 846, endPoint y: 447, distance: 136.9
click at [846, 454] on app-crew-calendar-job-card "Finished 3:00pm-1:00am +03 Maraya Abeer Nehme concert Host / Hostesses wallet 7…" at bounding box center [920, 485] width 170 height 62
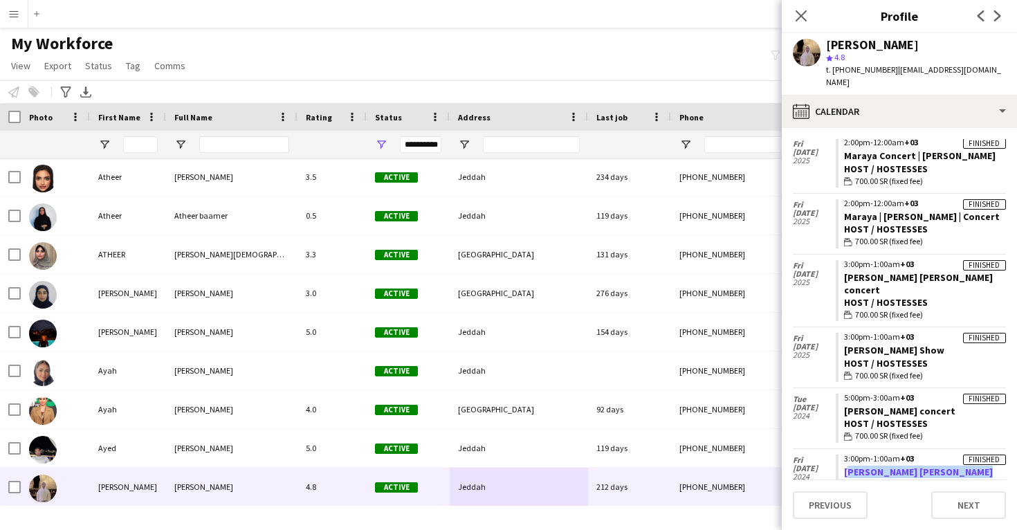
copy link "Maraya Abeer Nehme concert"
click at [840, 46] on div "Ayman Alahmari" at bounding box center [872, 45] width 93 height 12
copy div "Ayman Alahmari"
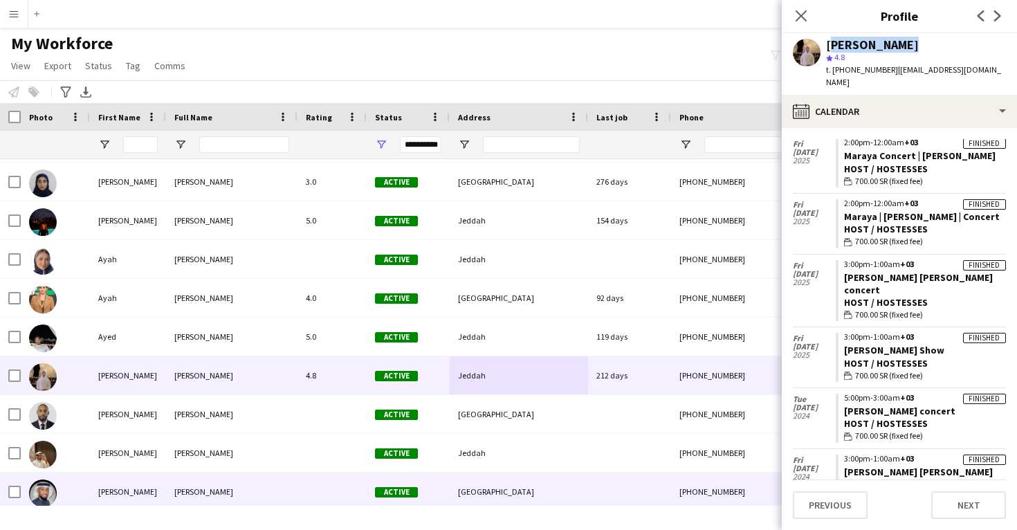
scroll to position [0, 0]
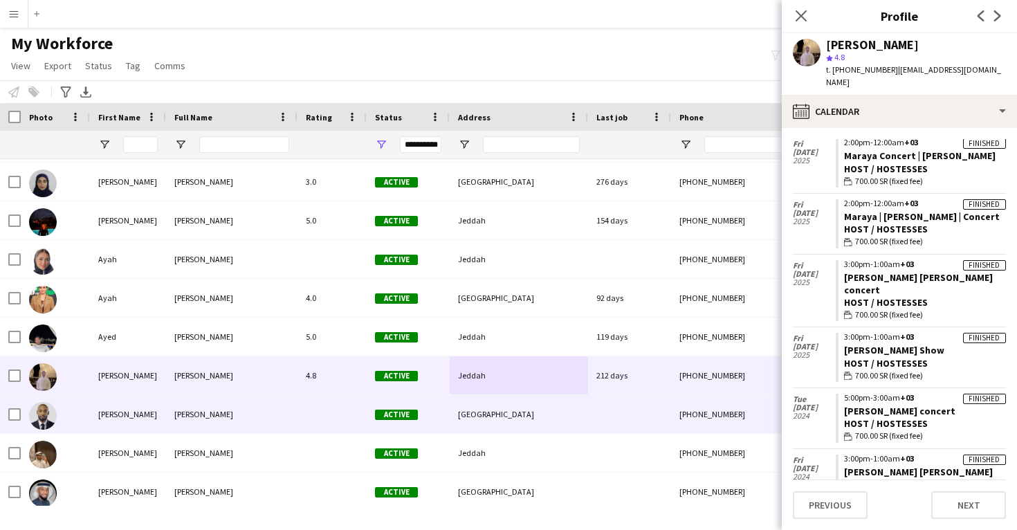
click at [539, 430] on div "Riyadh" at bounding box center [519, 414] width 138 height 38
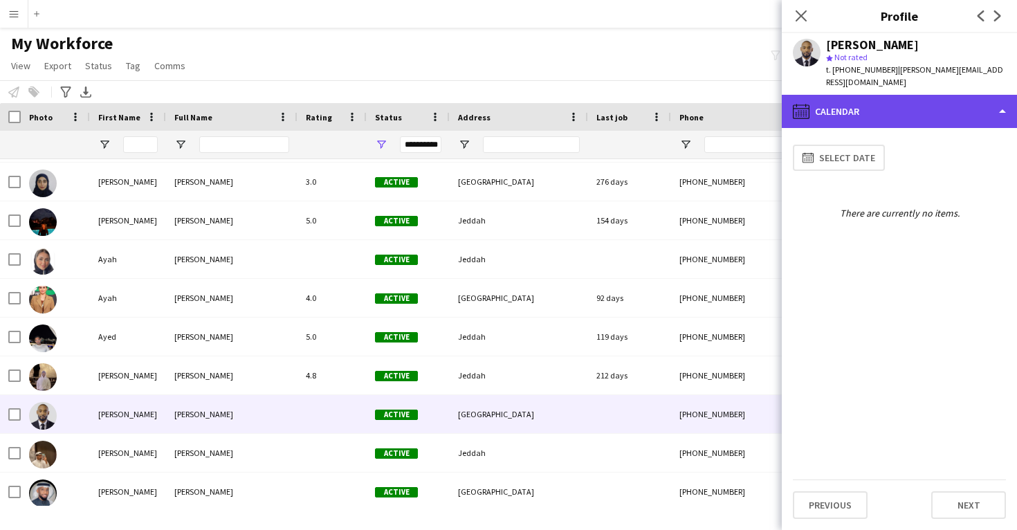
click at [855, 111] on div "calendar-full Calendar" at bounding box center [899, 111] width 235 height 33
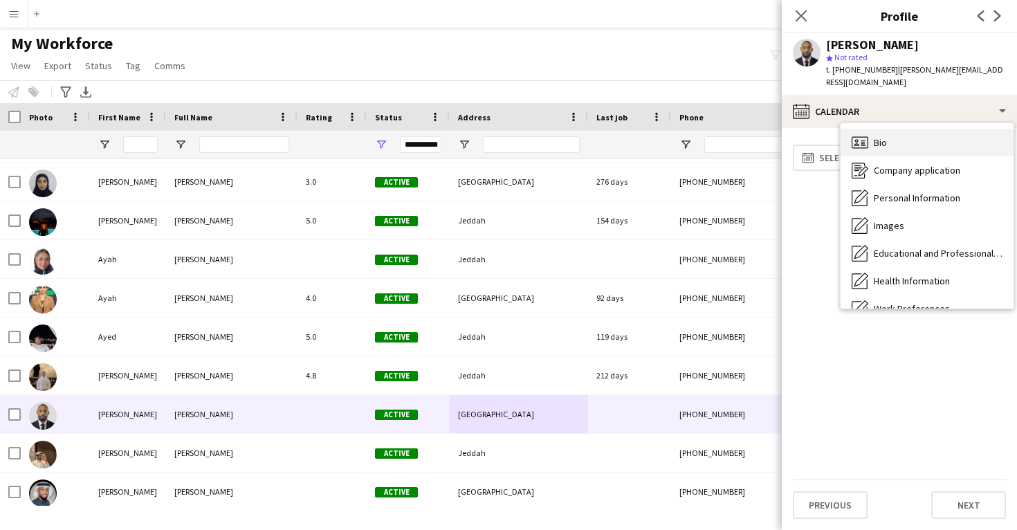
click at [869, 133] on div "Bio Bio" at bounding box center [926, 143] width 173 height 28
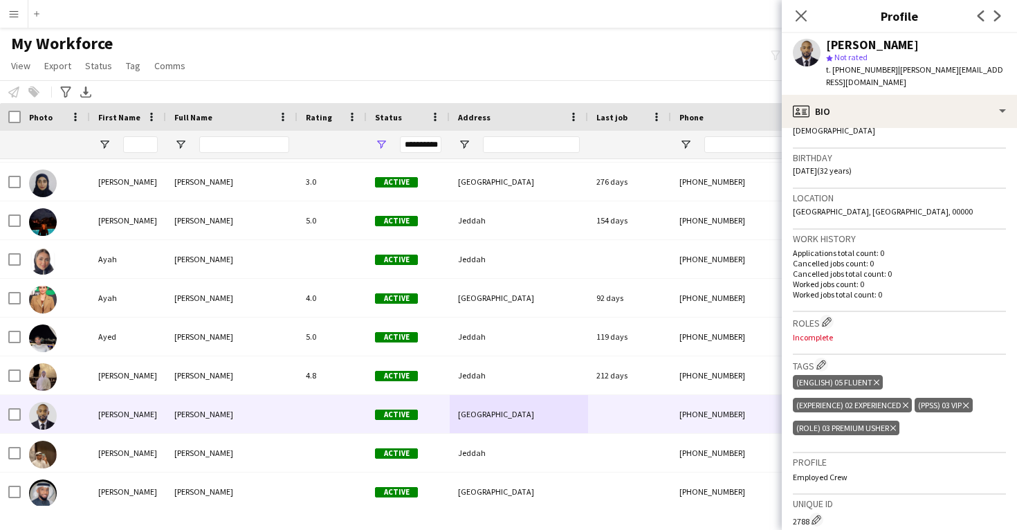
scroll to position [281, 0]
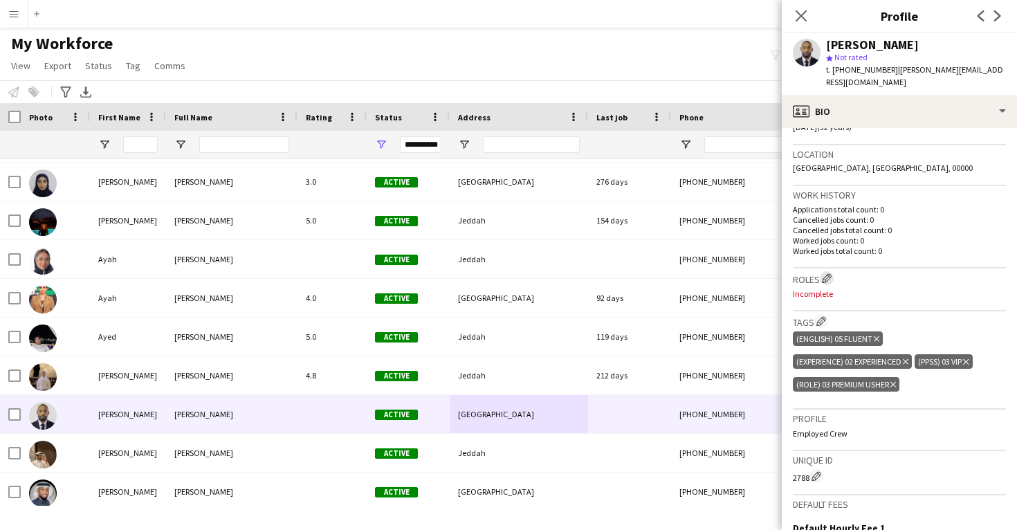
click at [828, 271] on button "Edit crew company roles" at bounding box center [827, 278] width 14 height 14
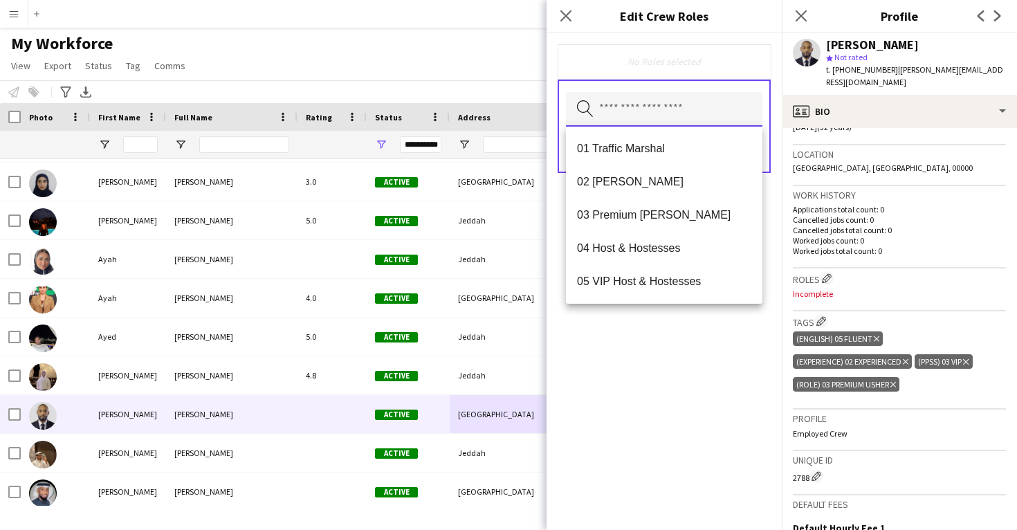
click at [665, 116] on input "text" at bounding box center [664, 109] width 196 height 35
click at [671, 219] on span "03 Premium Usher" at bounding box center [664, 214] width 174 height 13
click at [687, 378] on div "03 Premium Usher Remove Search by role type Save" at bounding box center [663, 281] width 235 height 497
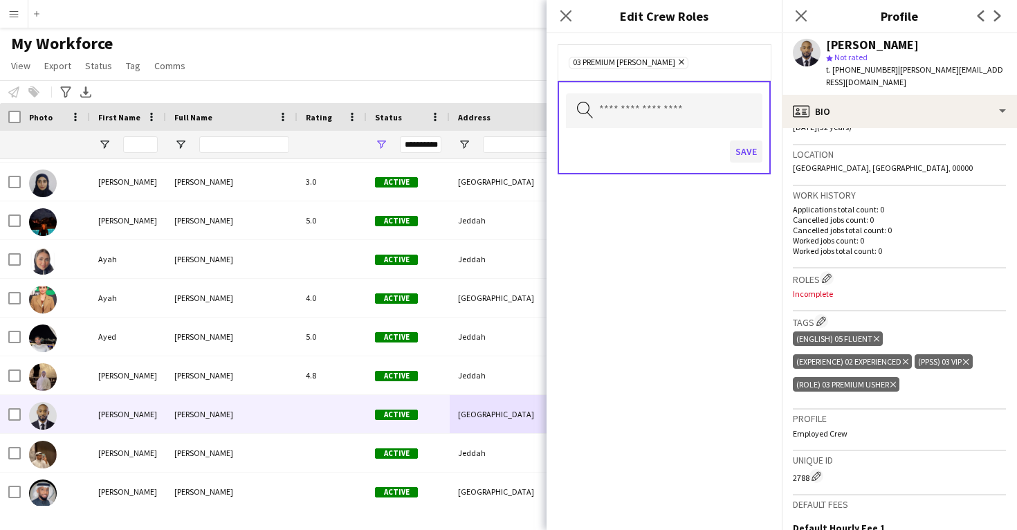
click at [743, 154] on button "Save" at bounding box center [746, 151] width 33 height 22
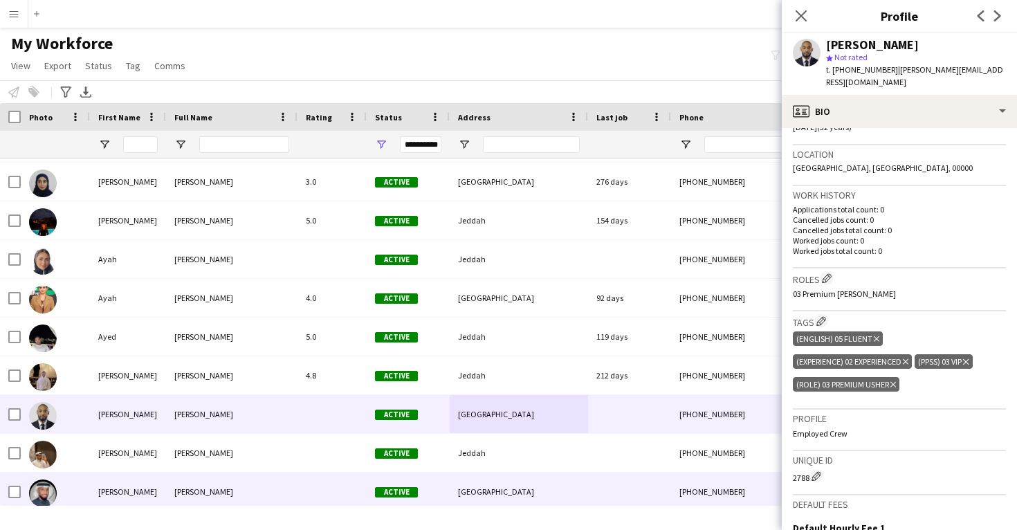
scroll to position [13208, 0]
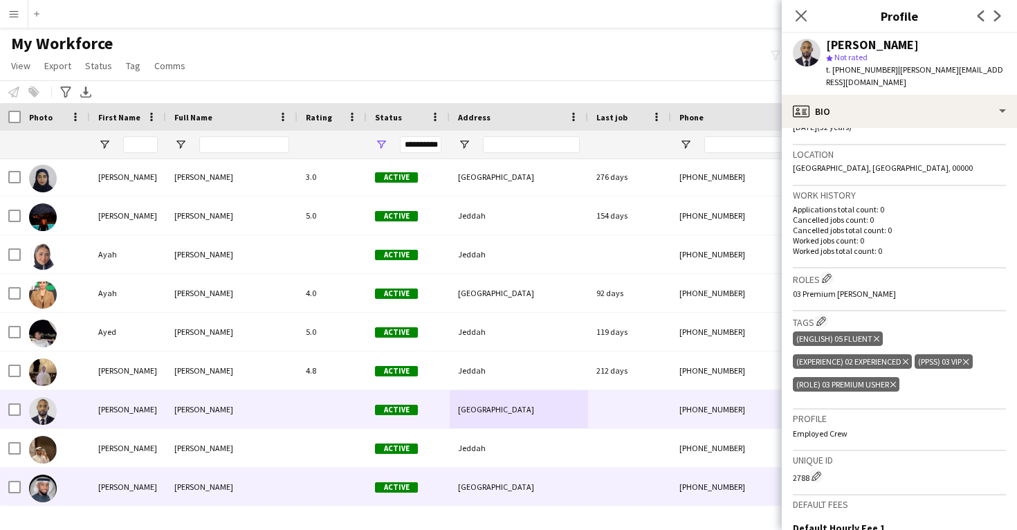
click at [450, 473] on div "Riyadh" at bounding box center [519, 487] width 138 height 38
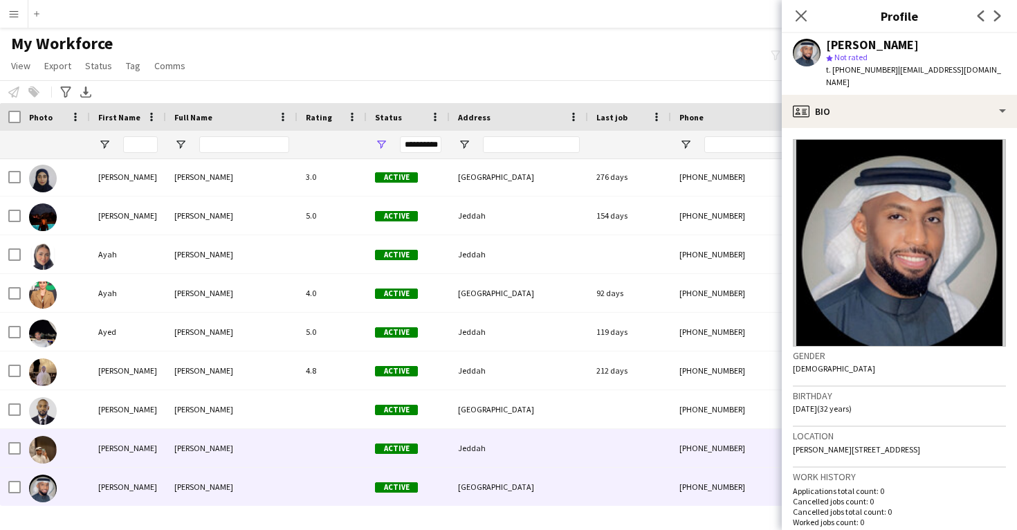
click at [447, 454] on div "Active" at bounding box center [408, 448] width 83 height 38
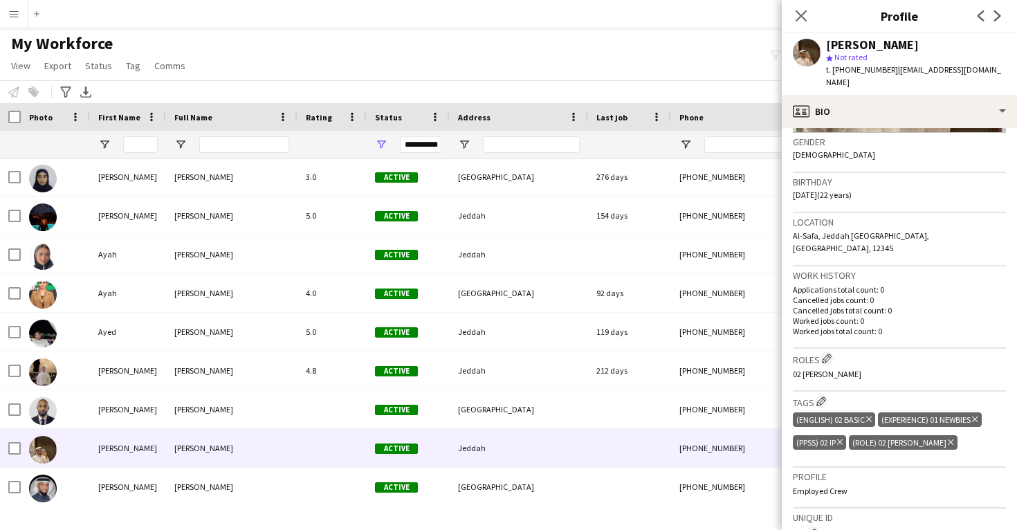
scroll to position [221, 0]
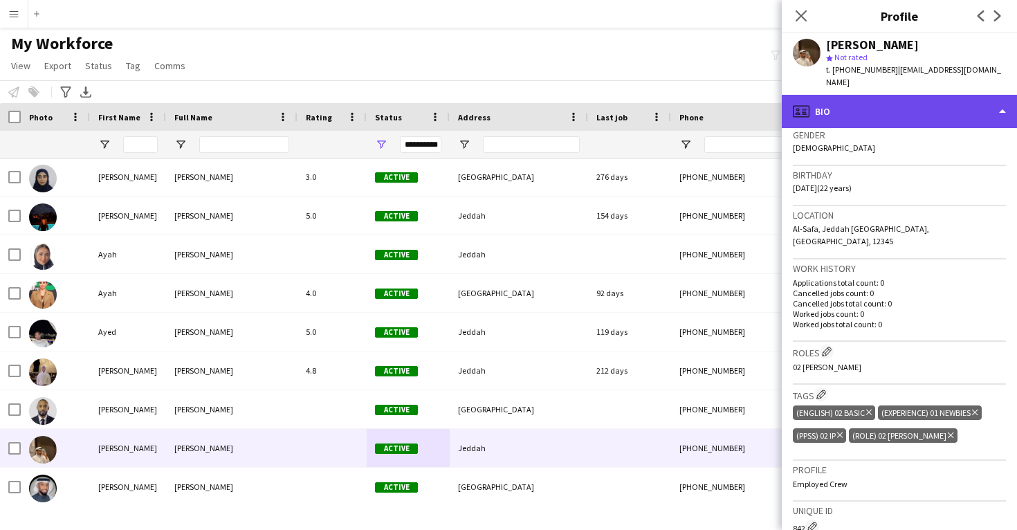
click at [835, 102] on div "profile Bio" at bounding box center [899, 111] width 235 height 33
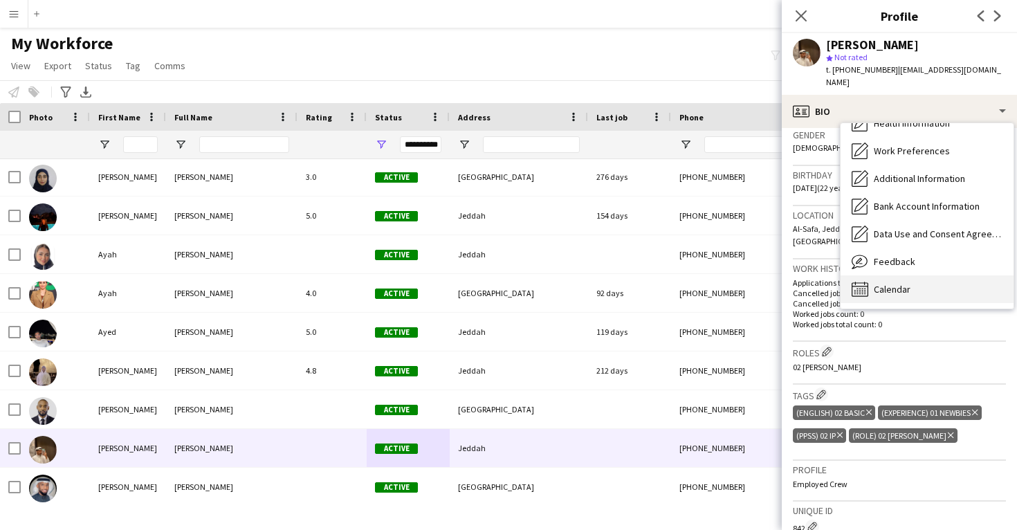
scroll to position [0, 0]
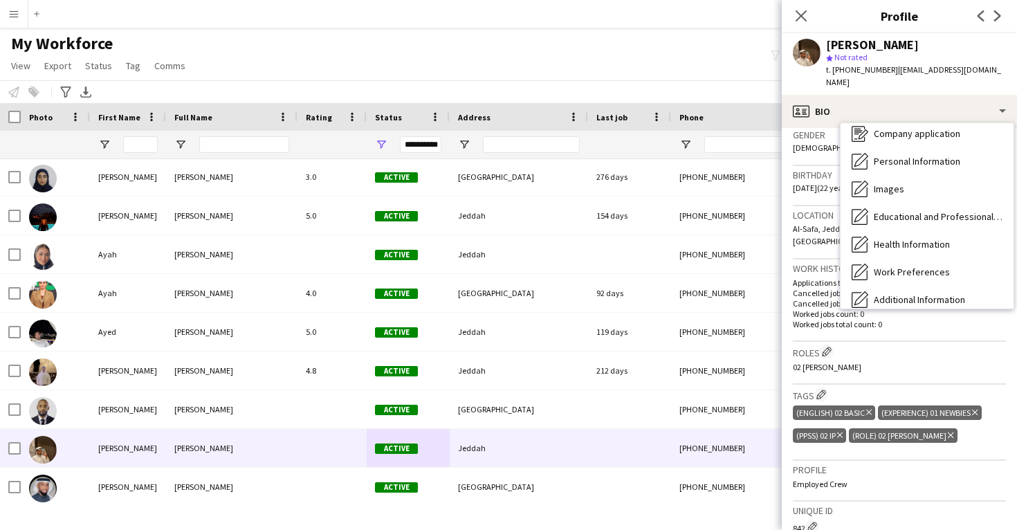
click at [891, 396] on div "Calendar Calendar" at bounding box center [926, 410] width 173 height 28
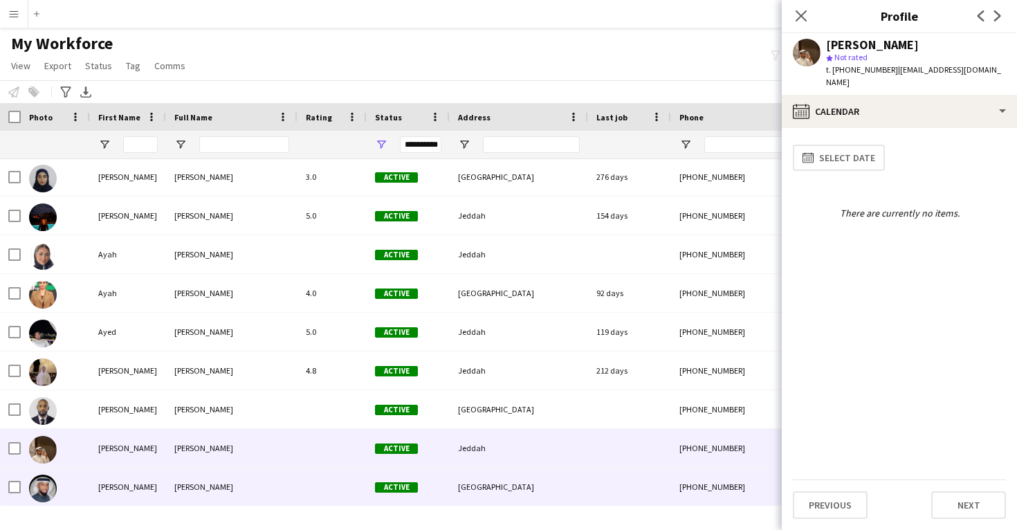
click at [564, 473] on div "Riyadh" at bounding box center [519, 487] width 138 height 38
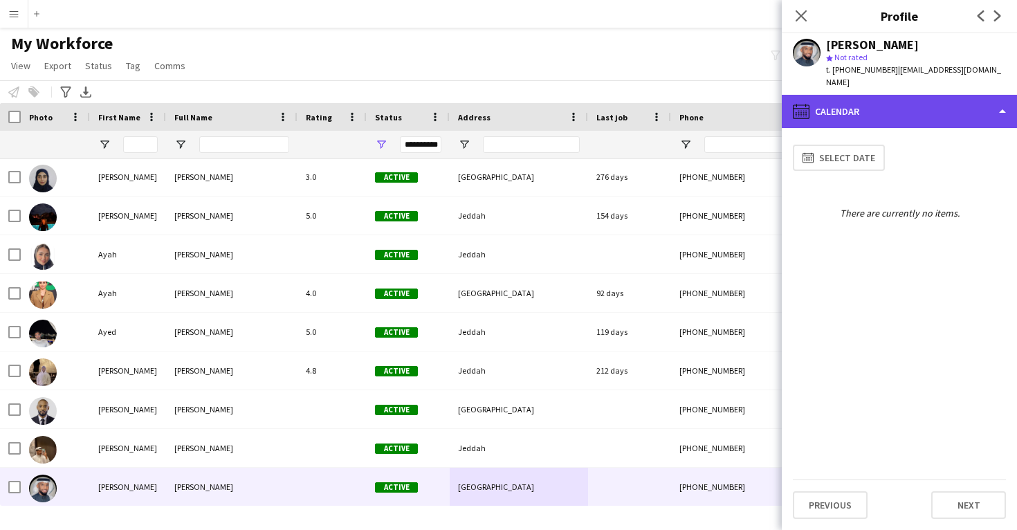
click at [868, 95] on div "calendar-full Calendar" at bounding box center [899, 111] width 235 height 33
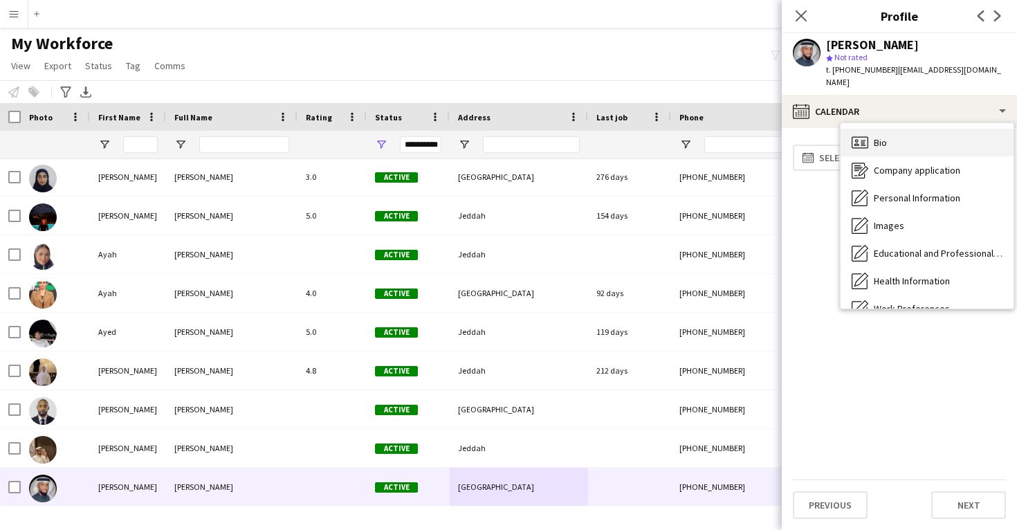
click at [884, 136] on span "Bio" at bounding box center [880, 142] width 13 height 12
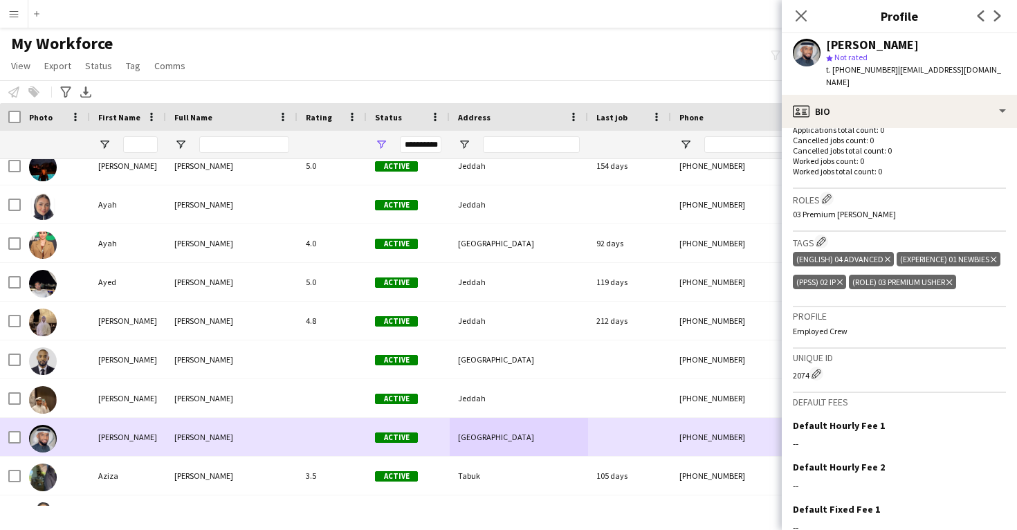
scroll to position [13301, 0]
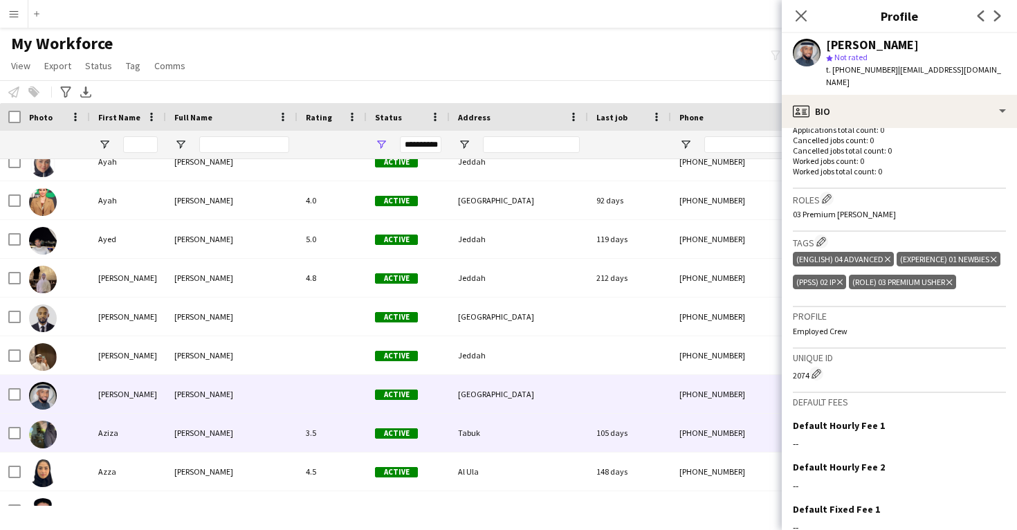
click at [604, 445] on div "105 days" at bounding box center [629, 433] width 83 height 38
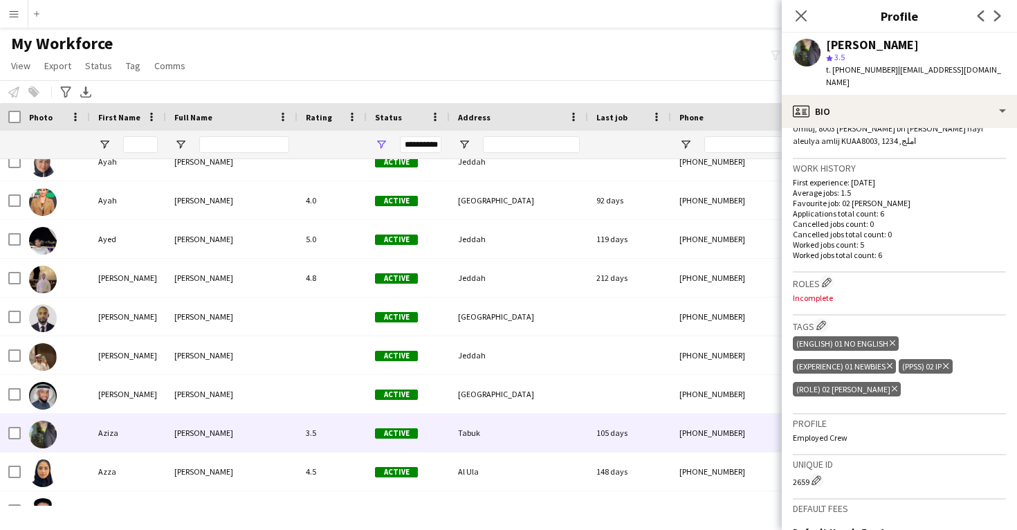
scroll to position [331, 0]
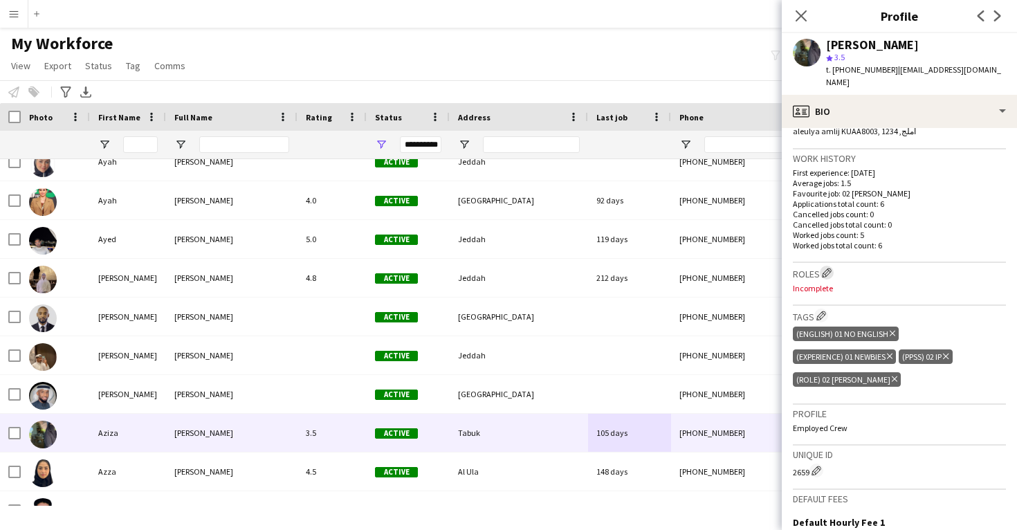
click at [829, 268] on app-icon "Edit crew company roles" at bounding box center [827, 273] width 10 height 10
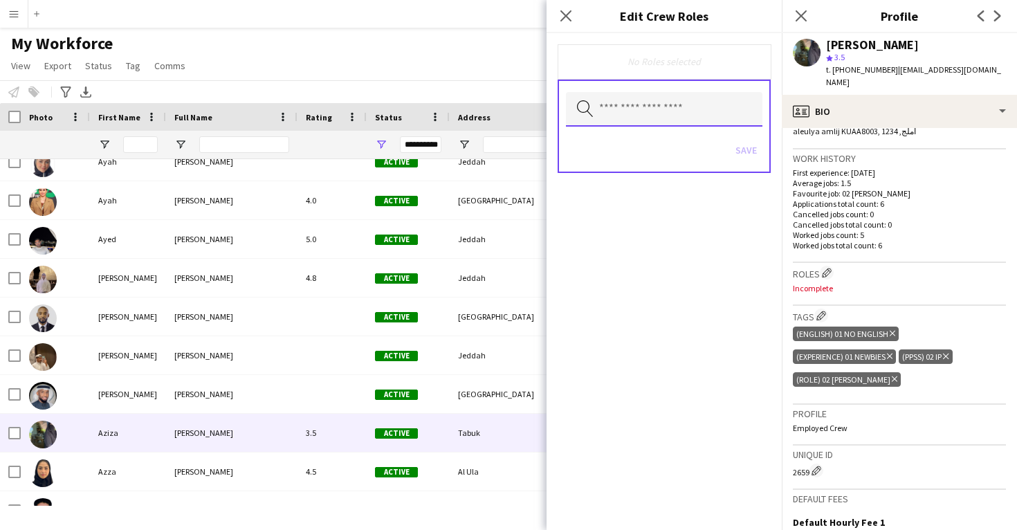
click at [683, 108] on input "text" at bounding box center [664, 109] width 196 height 35
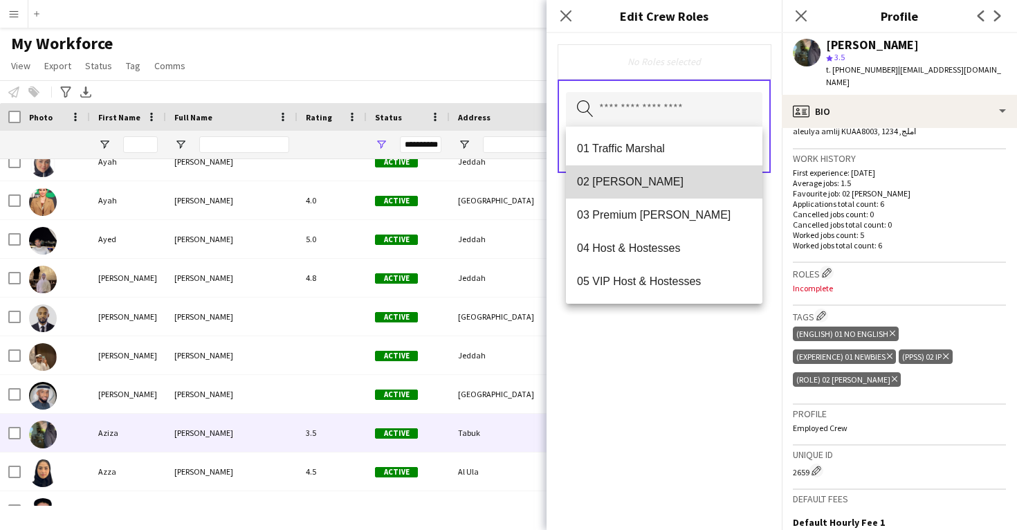
click at [686, 189] on mat-option "02 Usher" at bounding box center [664, 181] width 196 height 33
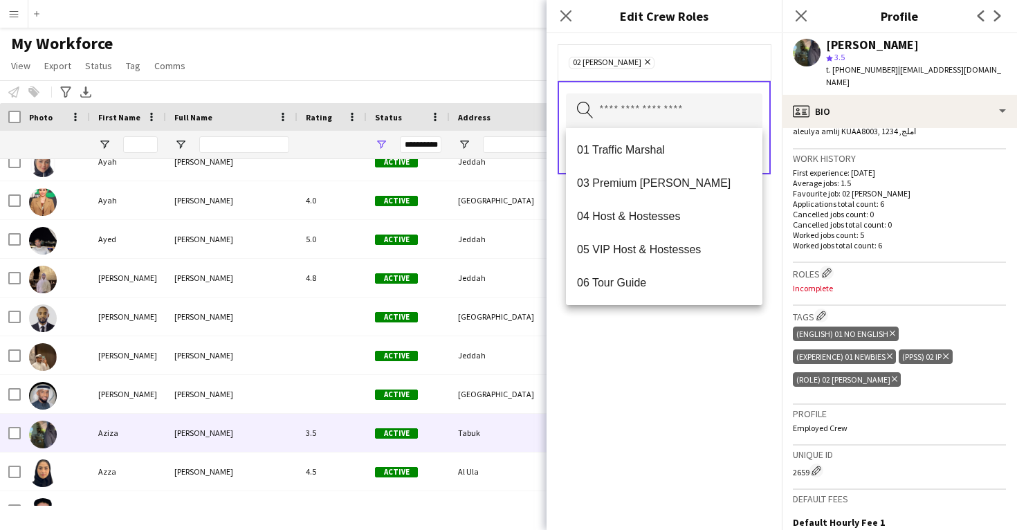
click at [729, 375] on div "02 Usher Remove Search by role type Save" at bounding box center [663, 281] width 235 height 497
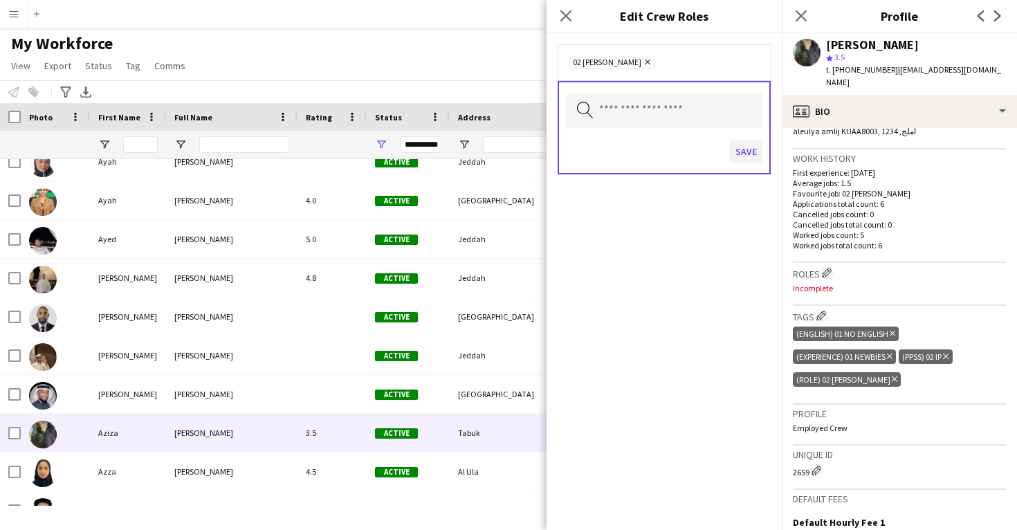
click at [750, 161] on button "Save" at bounding box center [746, 151] width 33 height 22
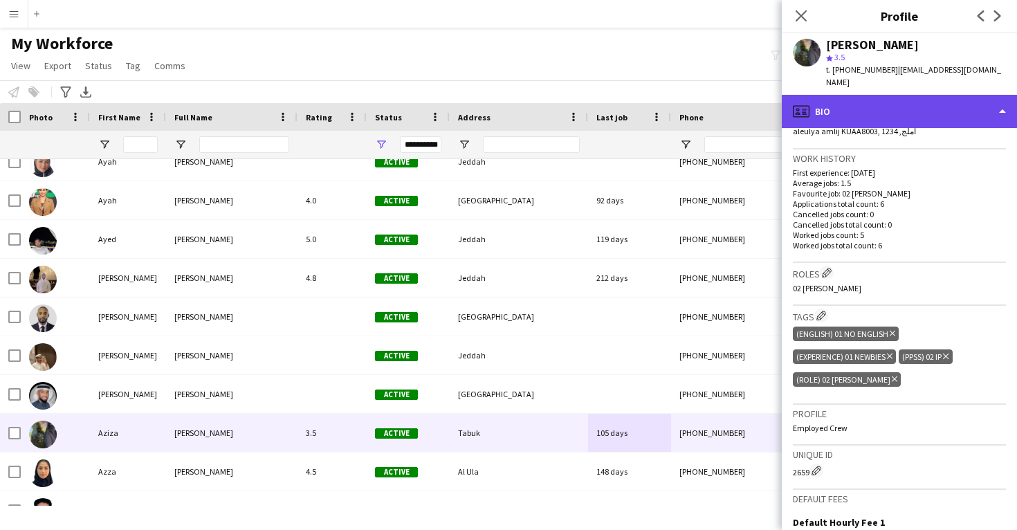
click at [829, 111] on div "profile Bio" at bounding box center [899, 111] width 235 height 33
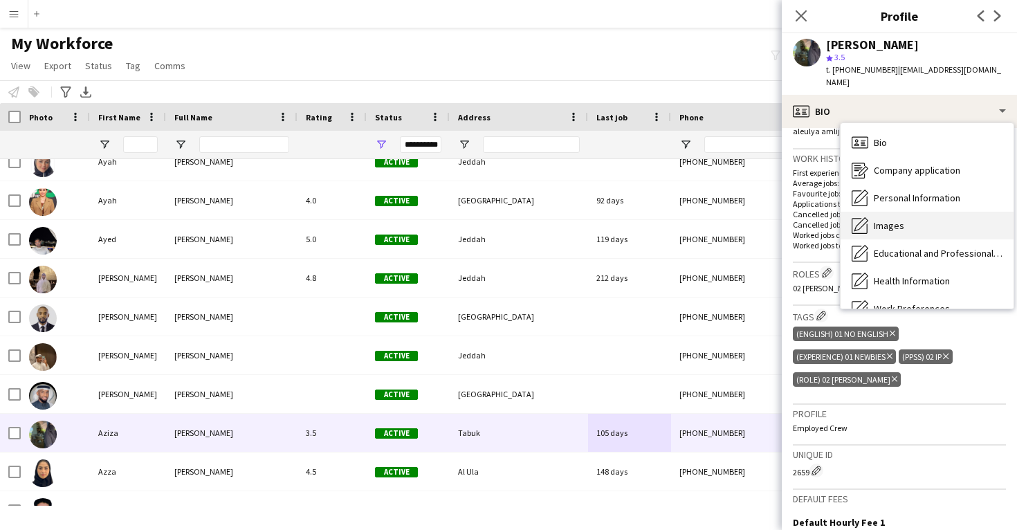
click at [889, 219] on span "Images" at bounding box center [889, 225] width 30 height 12
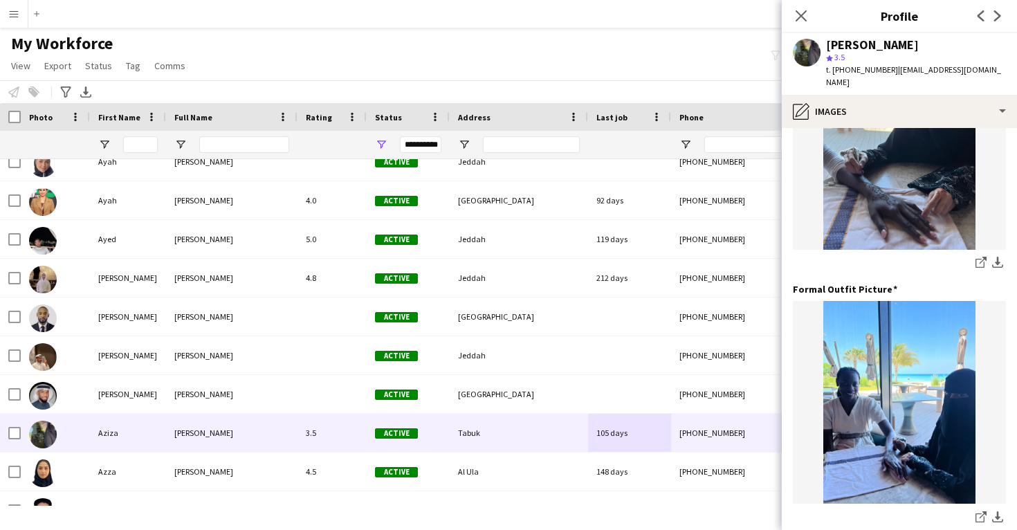
scroll to position [413, 0]
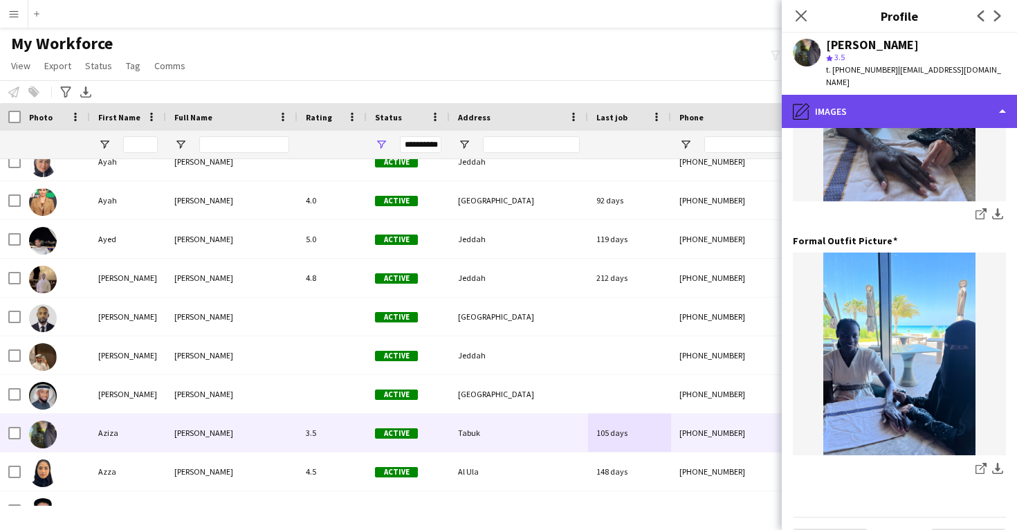
click at [898, 111] on div "pencil4 Images" at bounding box center [899, 111] width 235 height 33
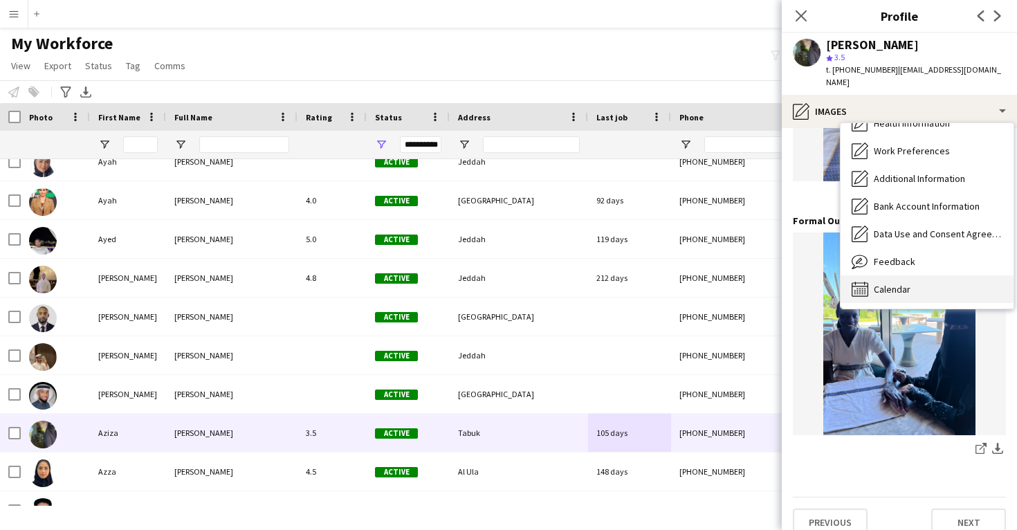
scroll to position [158, 0]
click at [914, 275] on div "Calendar Calendar" at bounding box center [926, 289] width 173 height 28
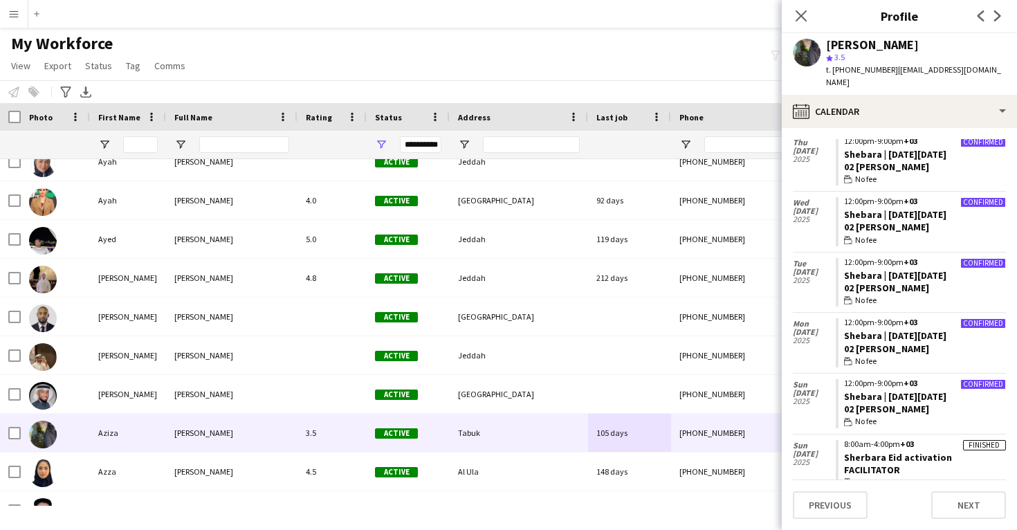
scroll to position [45, 0]
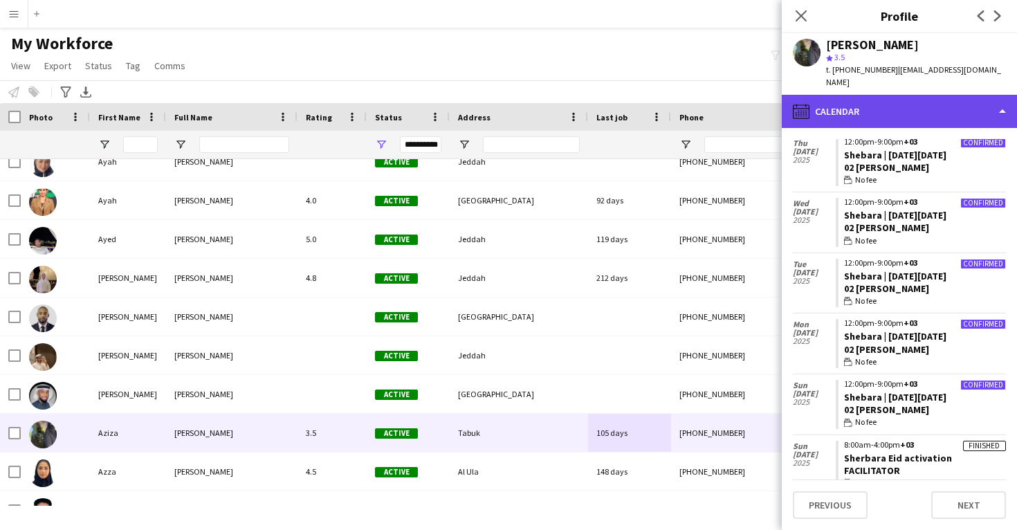
click at [885, 95] on div "calendar-full Calendar" at bounding box center [899, 111] width 235 height 33
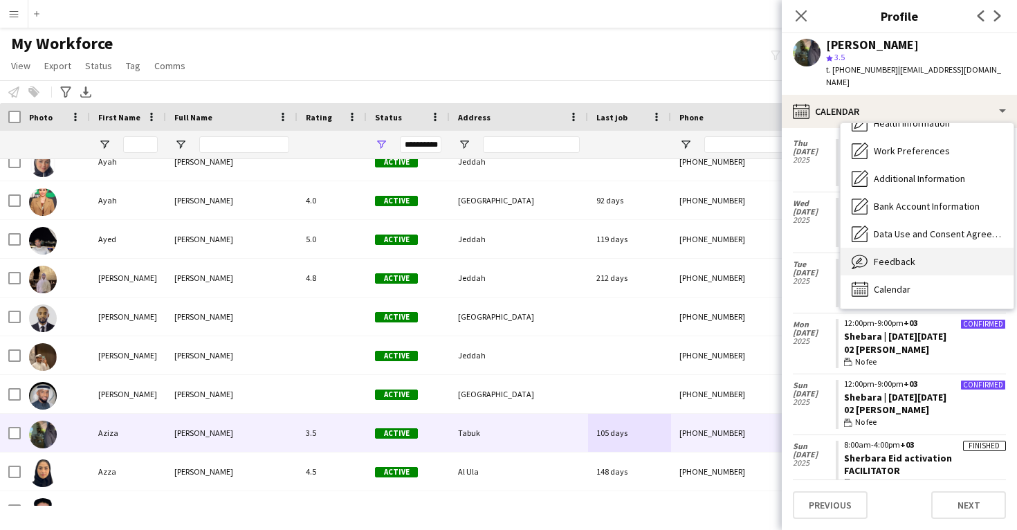
click at [899, 248] on div "Feedback Feedback" at bounding box center [926, 262] width 173 height 28
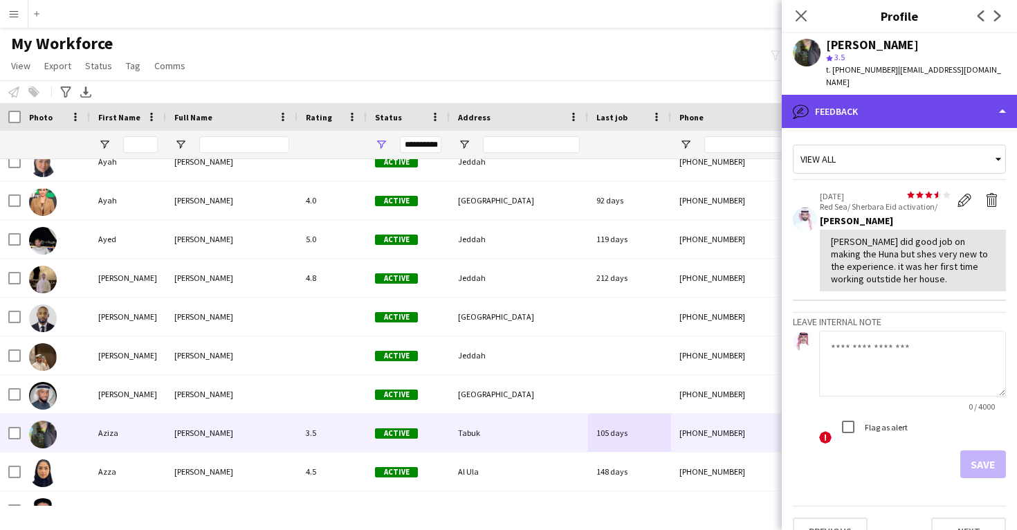
click at [858, 95] on div "bubble-pencil Feedback" at bounding box center [899, 111] width 235 height 33
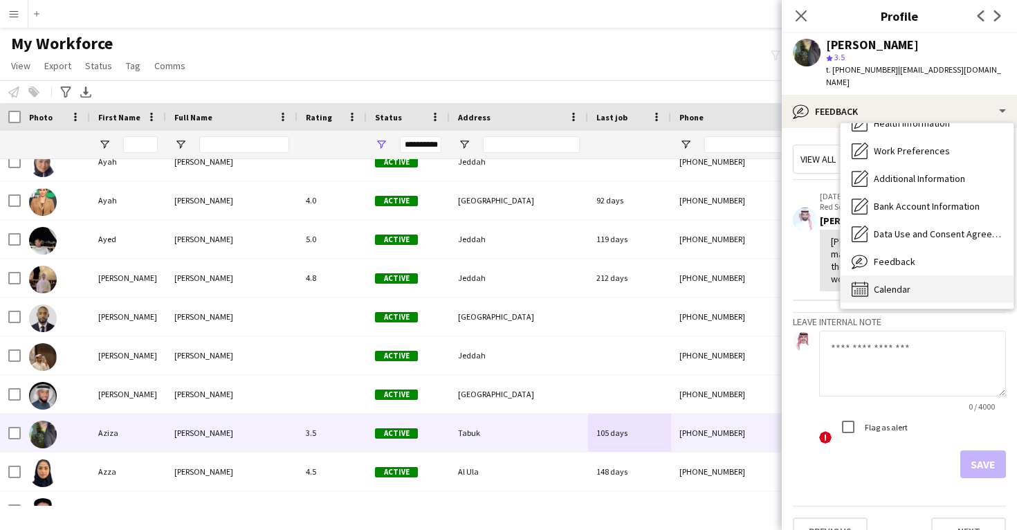
click at [912, 275] on div "Calendar Calendar" at bounding box center [926, 289] width 173 height 28
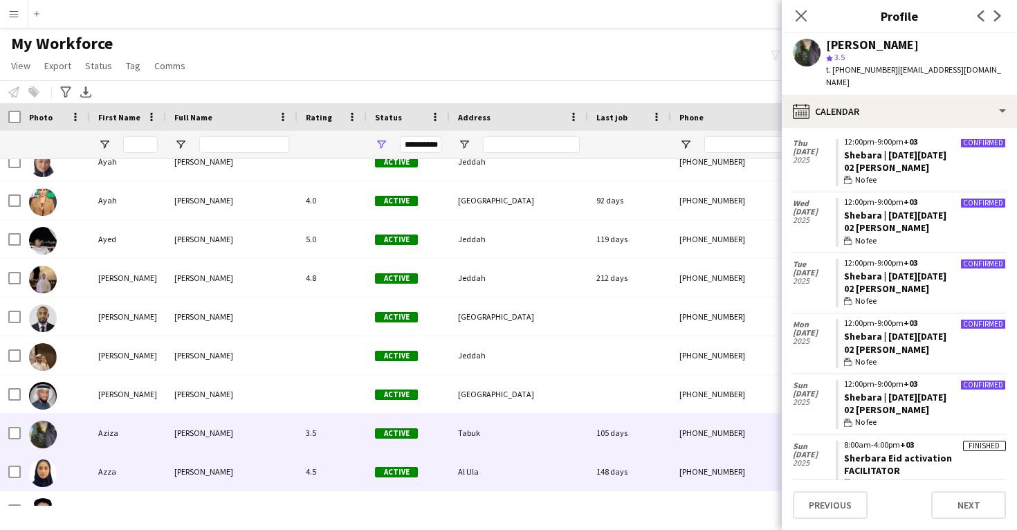
click at [625, 474] on div "148 days" at bounding box center [629, 471] width 83 height 38
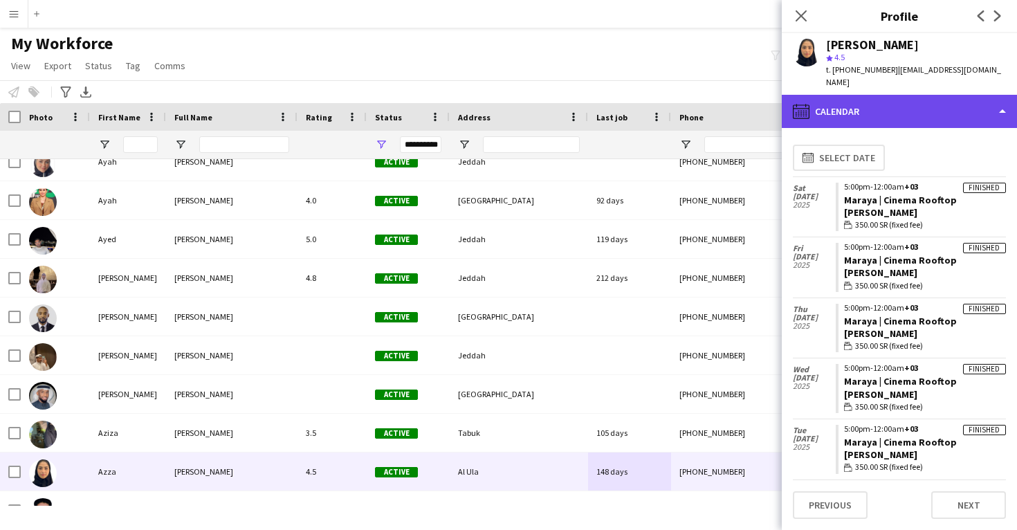
click at [896, 103] on div "calendar-full Calendar" at bounding box center [899, 111] width 235 height 33
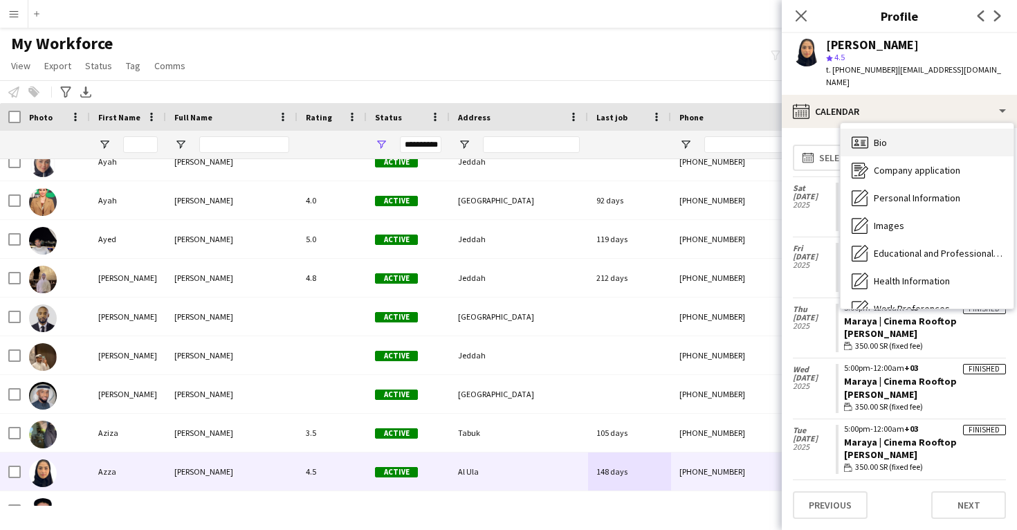
click at [900, 129] on div "Bio Bio" at bounding box center [926, 143] width 173 height 28
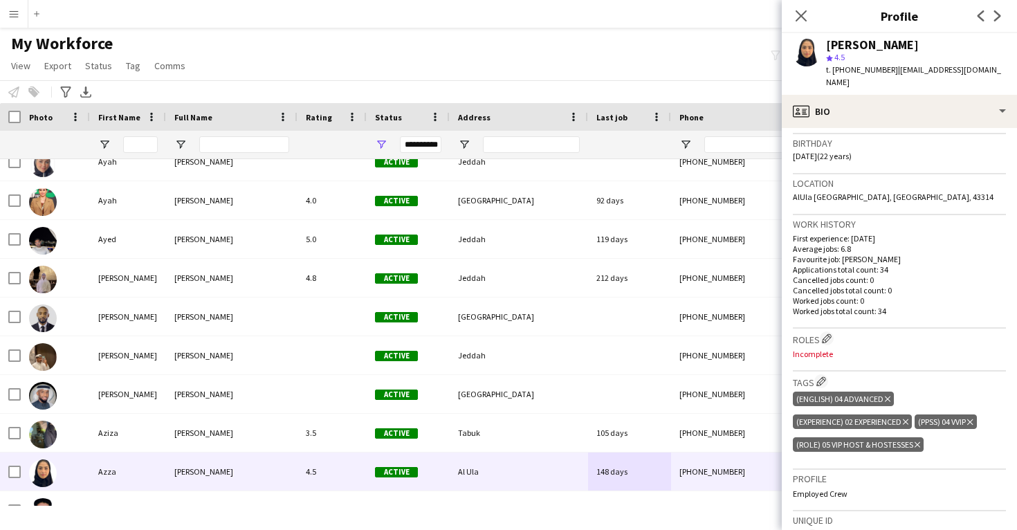
scroll to position [259, 0]
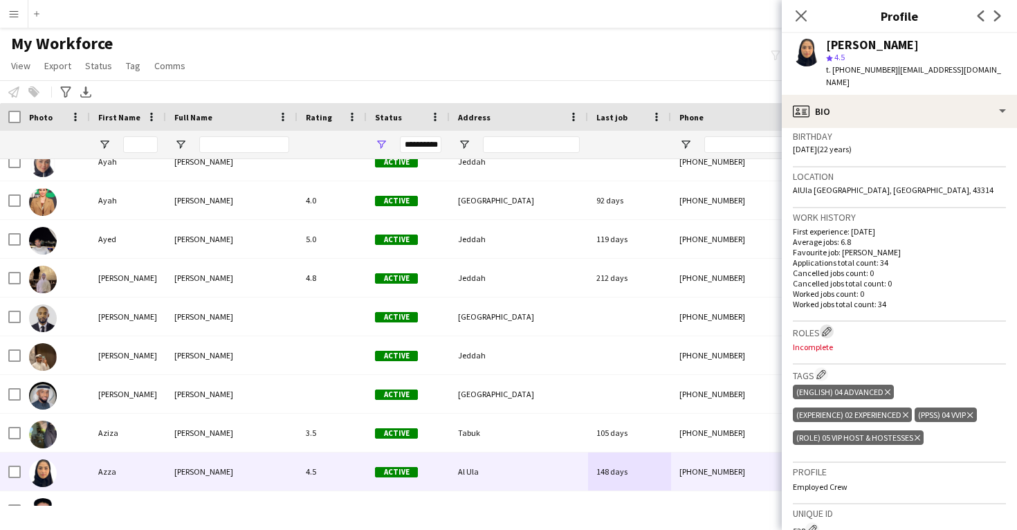
click at [827, 326] on app-icon "Edit crew company roles" at bounding box center [827, 331] width 10 height 10
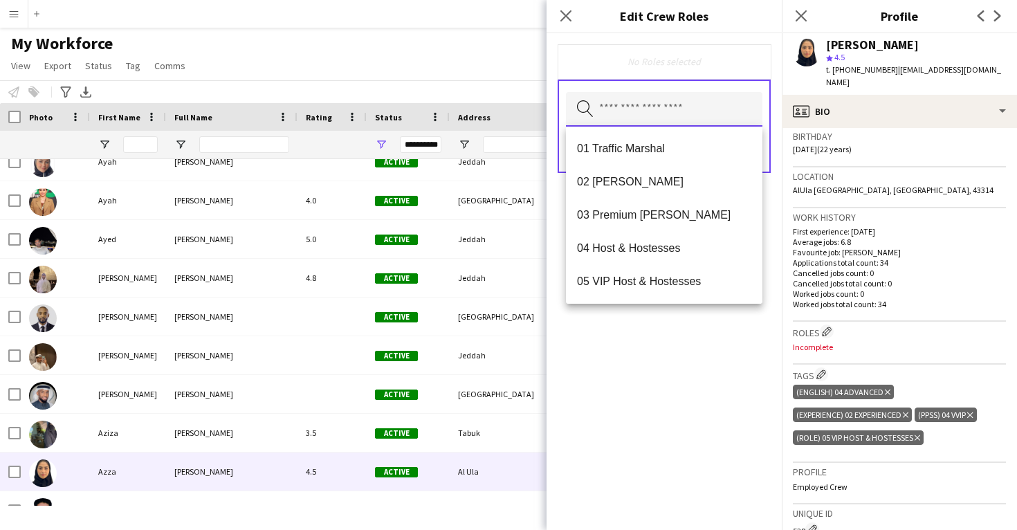
click at [648, 115] on input "text" at bounding box center [664, 109] width 196 height 35
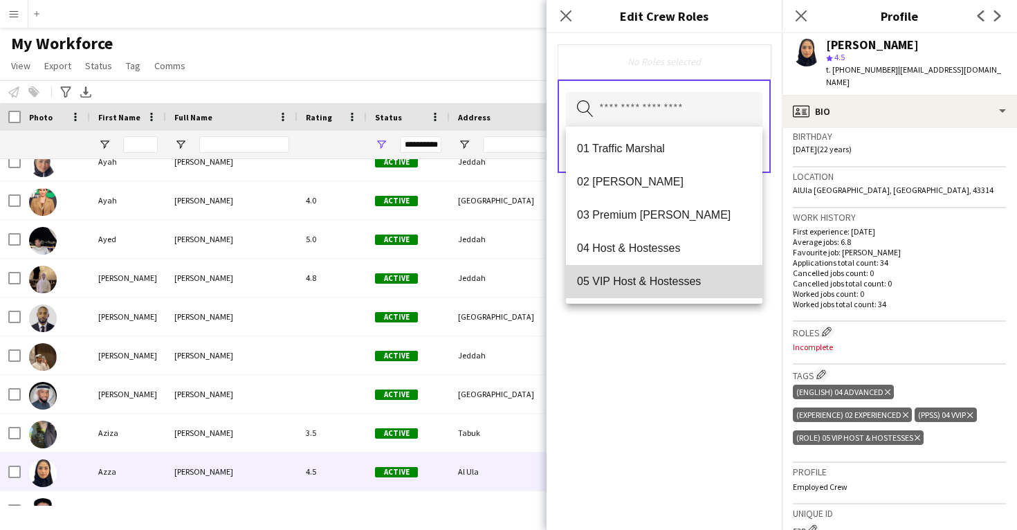
click at [660, 278] on span "05 VIP Host & Hostesses" at bounding box center [664, 281] width 174 height 13
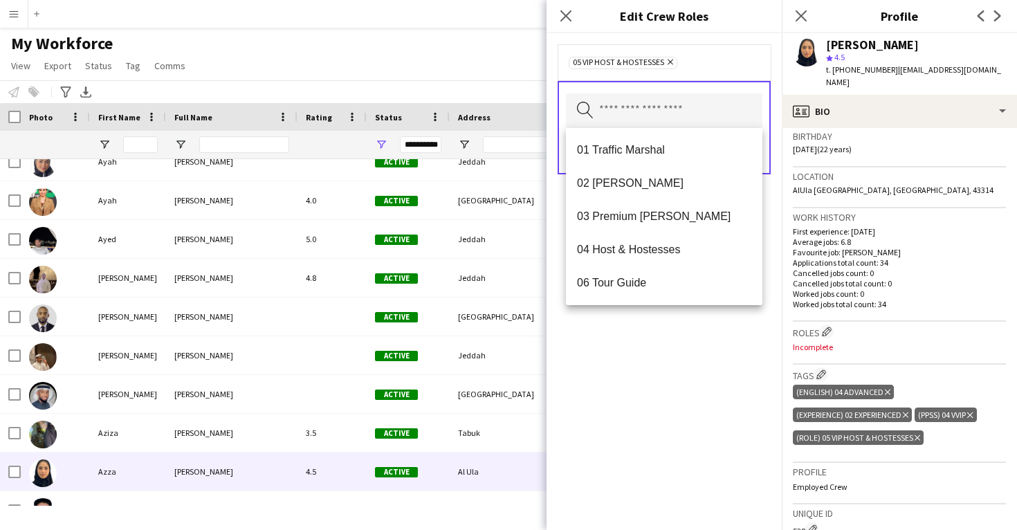
click at [677, 367] on div "05 VIP Host & Hostesses Remove Search by role type Save" at bounding box center [663, 281] width 235 height 497
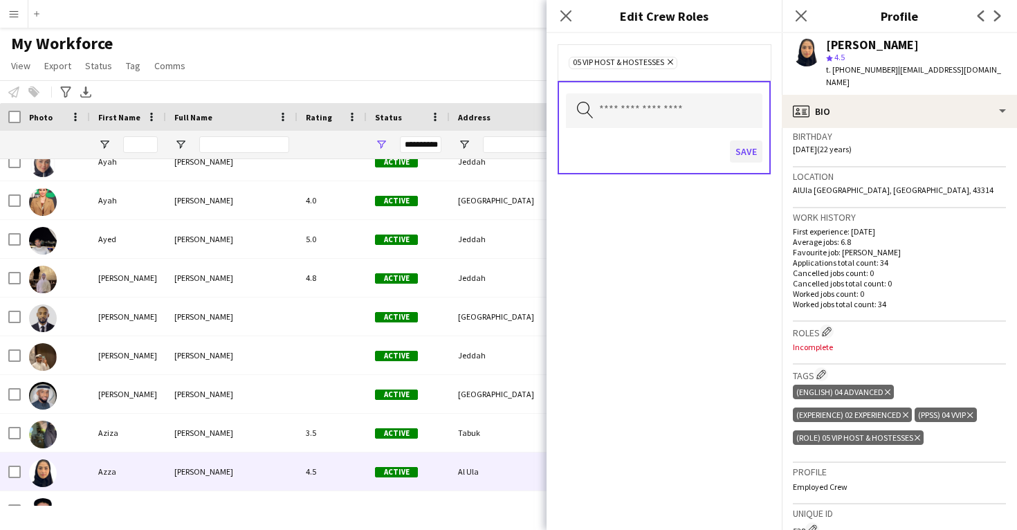
click at [746, 147] on button "Save" at bounding box center [746, 151] width 33 height 22
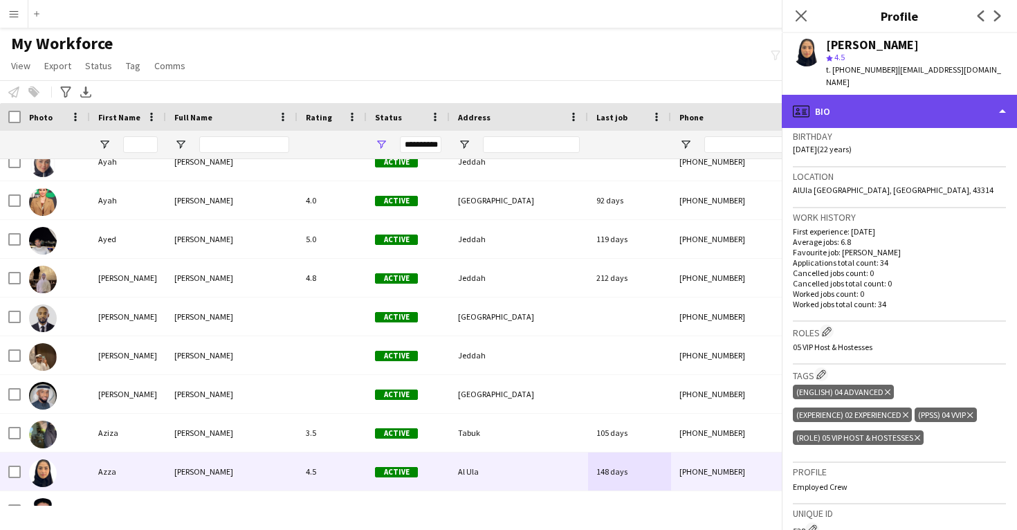
click at [867, 95] on div "profile Bio" at bounding box center [899, 111] width 235 height 33
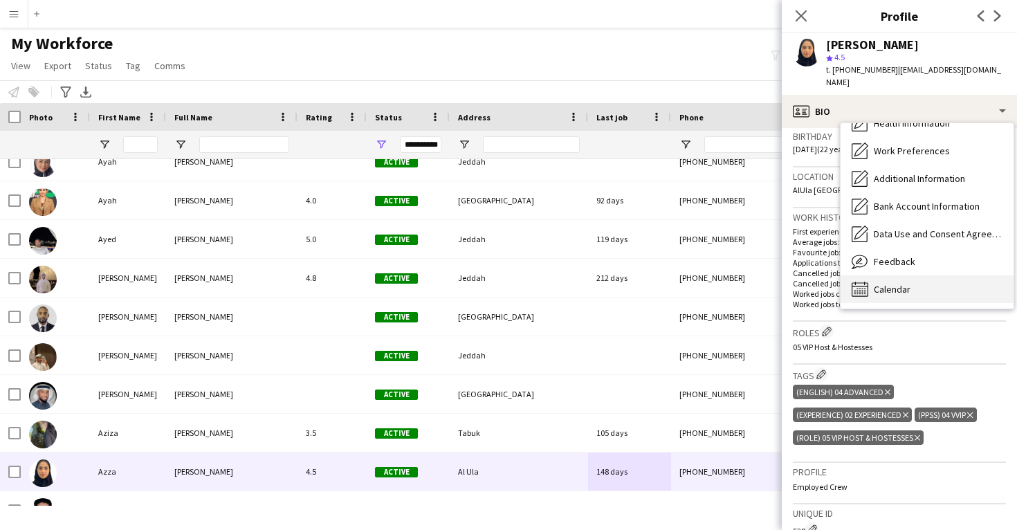
scroll to position [158, 0]
click at [902, 275] on div "Calendar Calendar" at bounding box center [926, 289] width 173 height 28
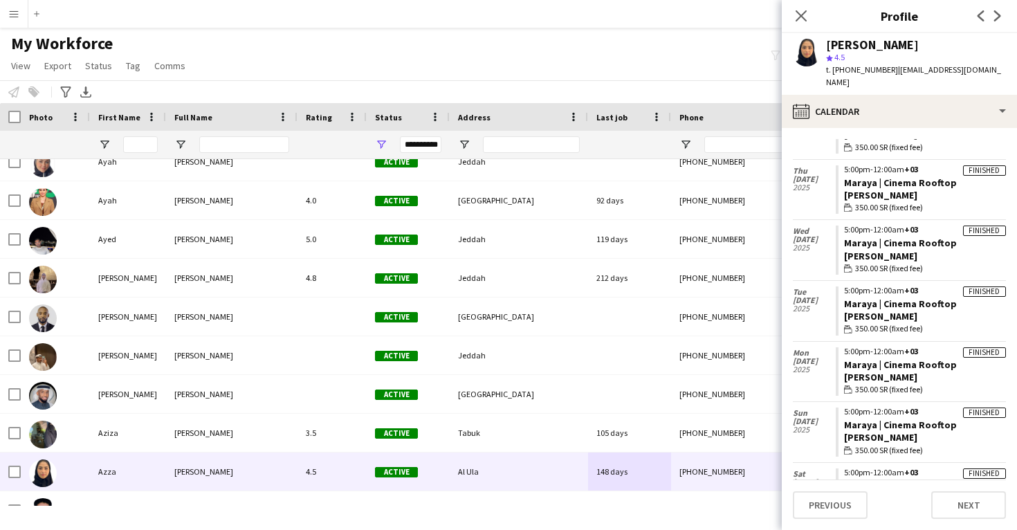
scroll to position [142, 0]
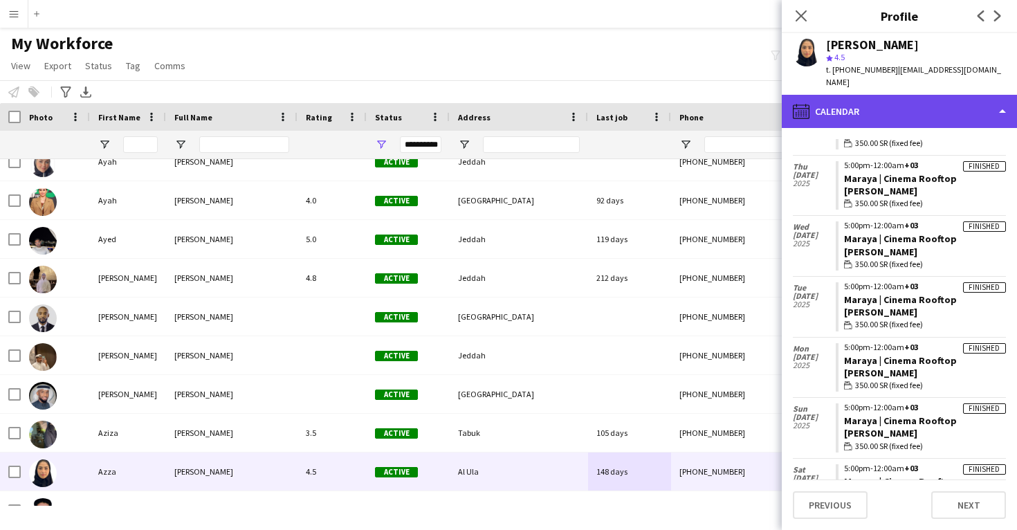
click at [884, 109] on div "calendar-full Calendar" at bounding box center [899, 111] width 235 height 33
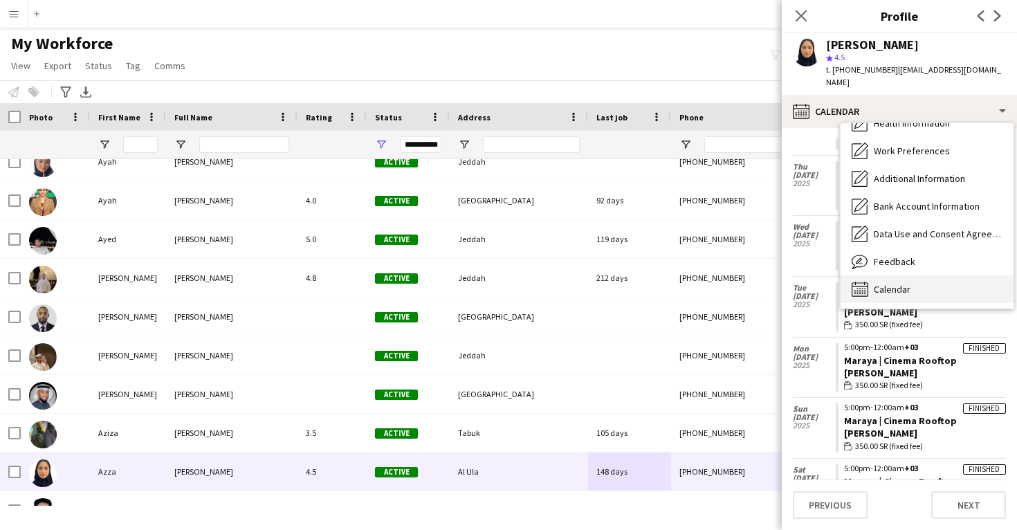
click at [900, 275] on div "Calendar Calendar" at bounding box center [926, 289] width 173 height 28
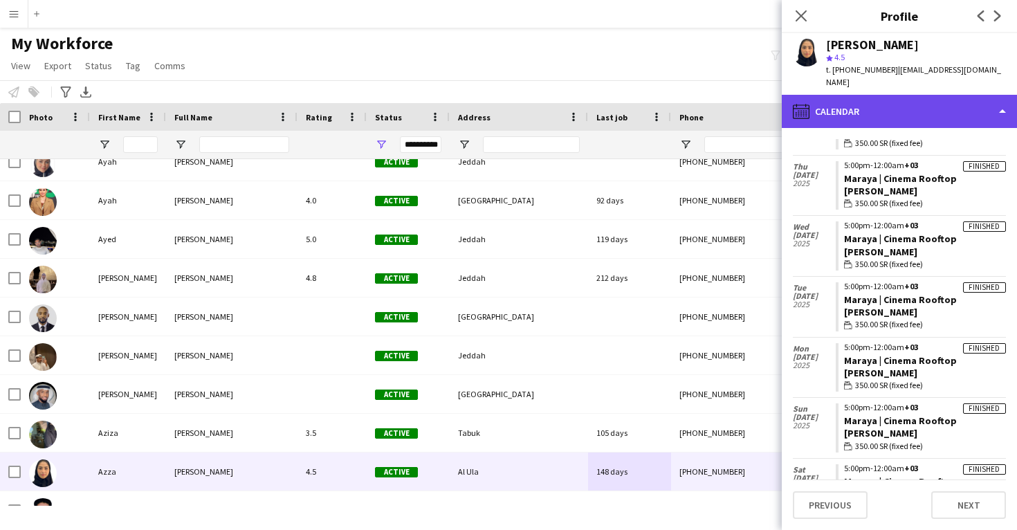
click at [873, 104] on div "calendar-full Calendar" at bounding box center [899, 111] width 235 height 33
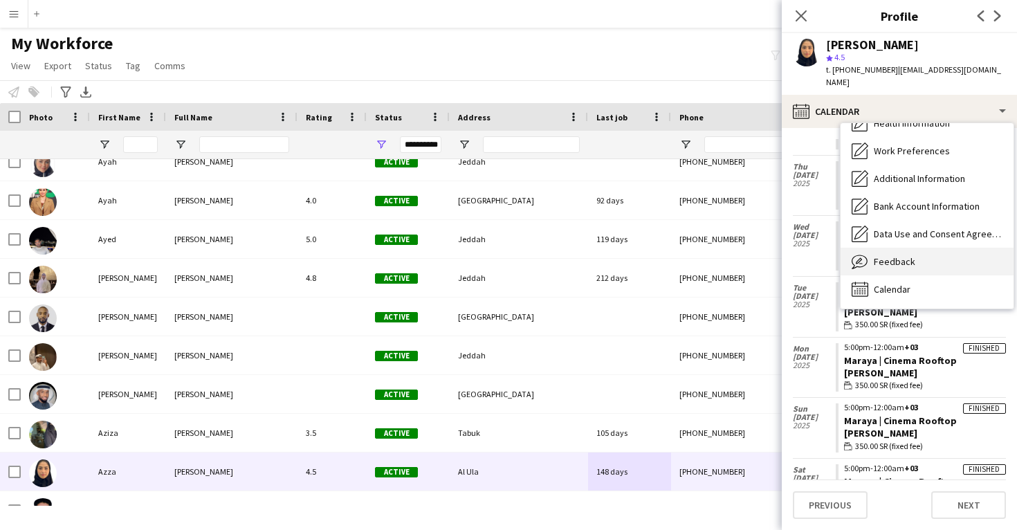
click at [891, 255] on span "Feedback" at bounding box center [894, 261] width 41 height 12
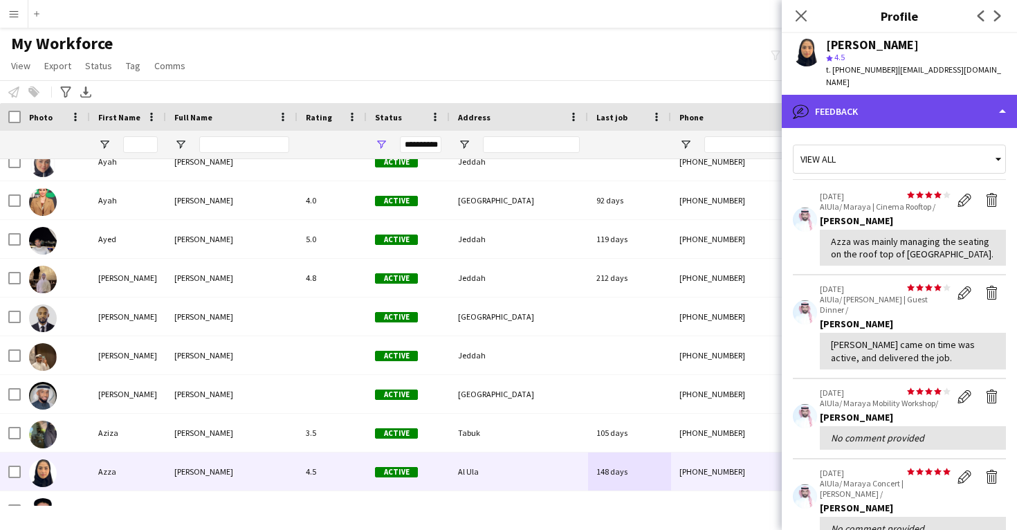
click at [894, 111] on div "bubble-pencil Feedback" at bounding box center [899, 111] width 235 height 33
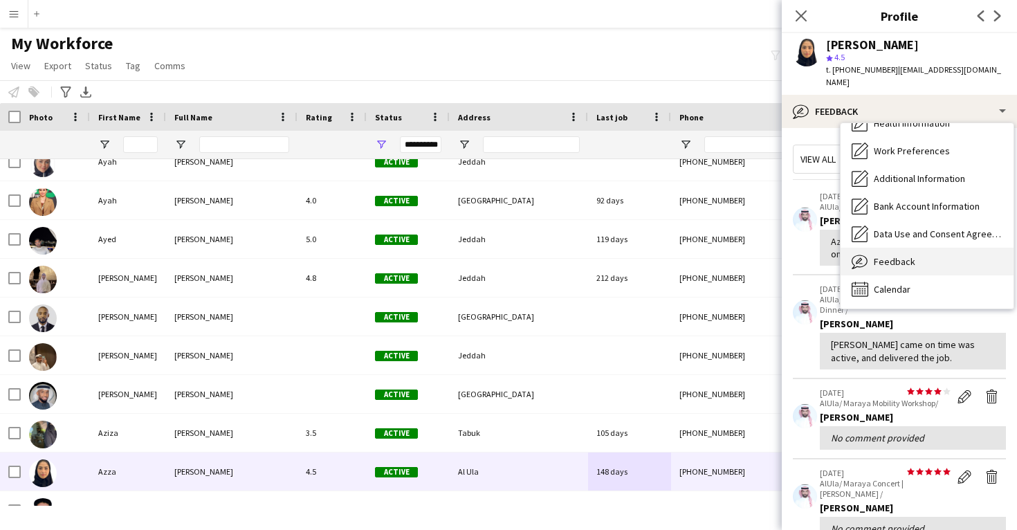
click at [912, 255] on span "Feedback" at bounding box center [894, 261] width 41 height 12
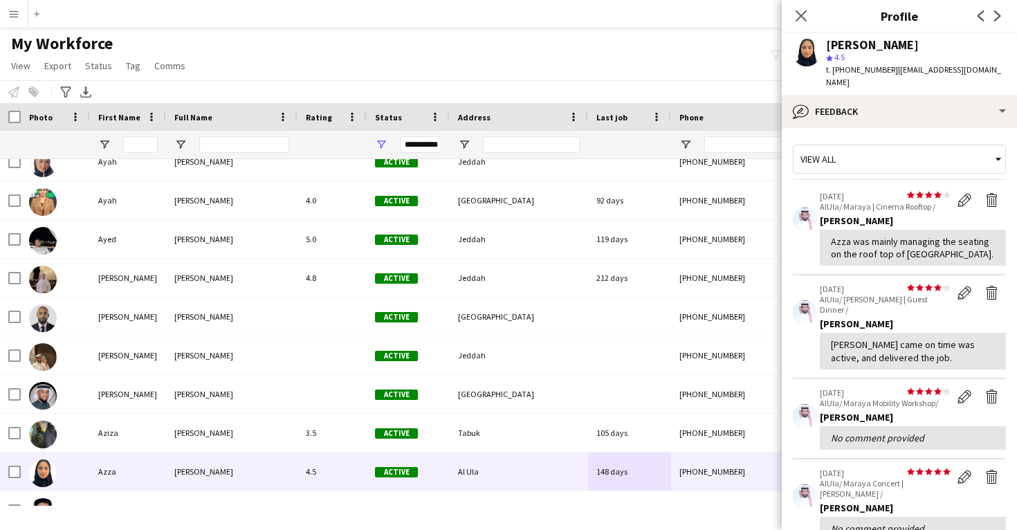
click at [872, 75] on div "t. +966566033840 | azzaaljazairi@gmail.com" at bounding box center [916, 76] width 180 height 25
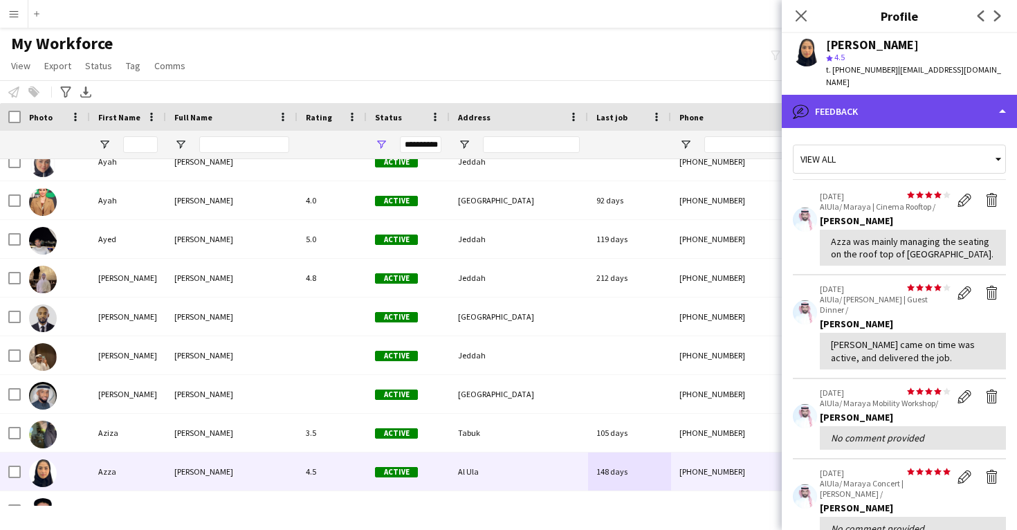
click at [872, 95] on div "bubble-pencil Feedback" at bounding box center [899, 111] width 235 height 33
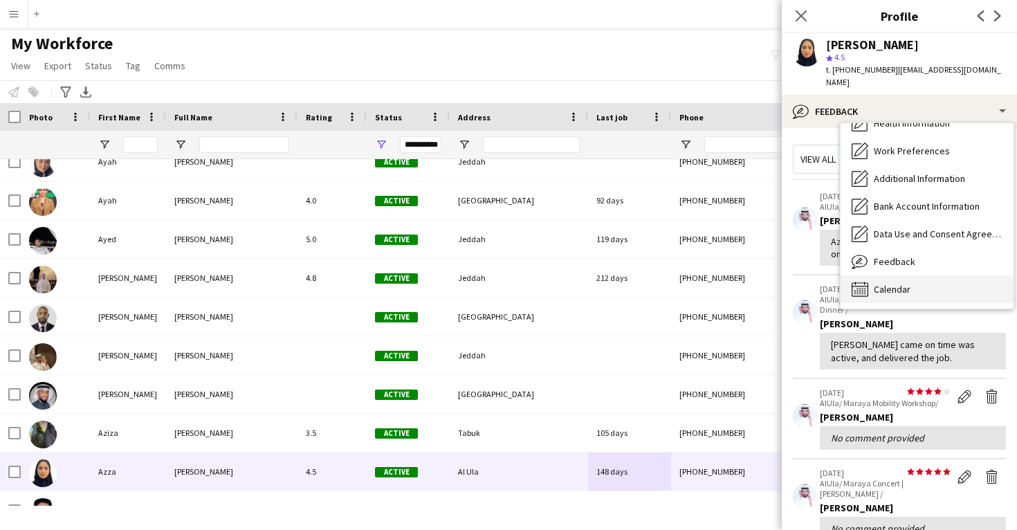
click at [912, 281] on div "Calendar Calendar" at bounding box center [926, 289] width 173 height 28
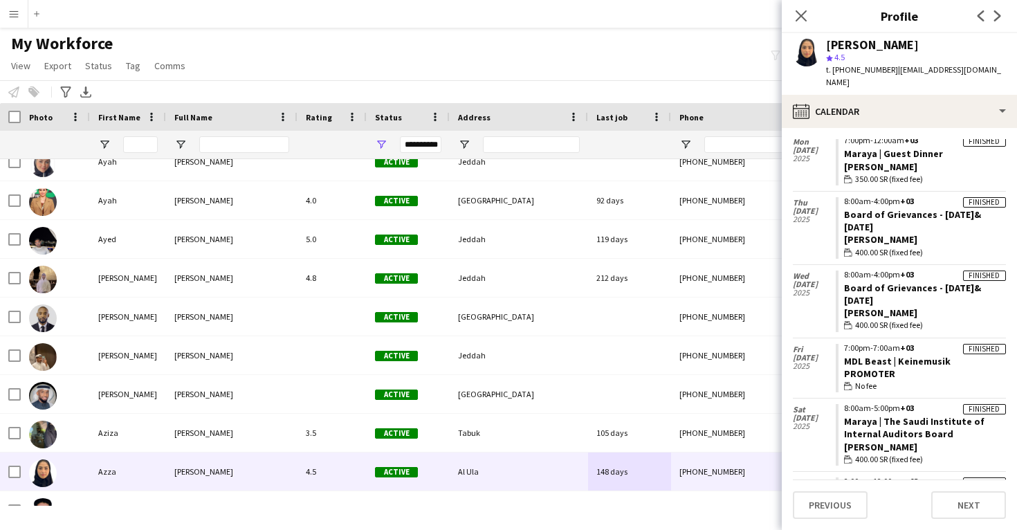
scroll to position [727, 0]
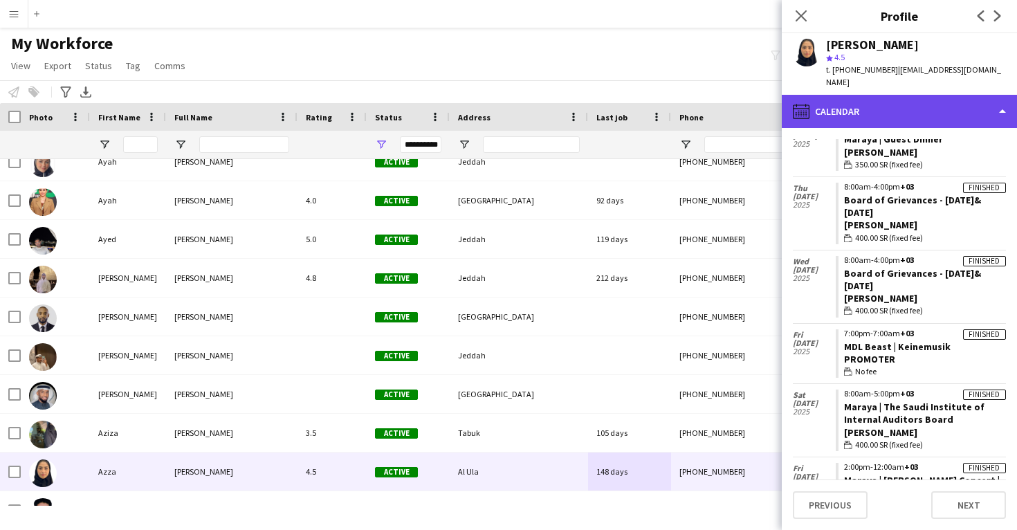
click at [879, 107] on div "calendar-full Calendar" at bounding box center [899, 111] width 235 height 33
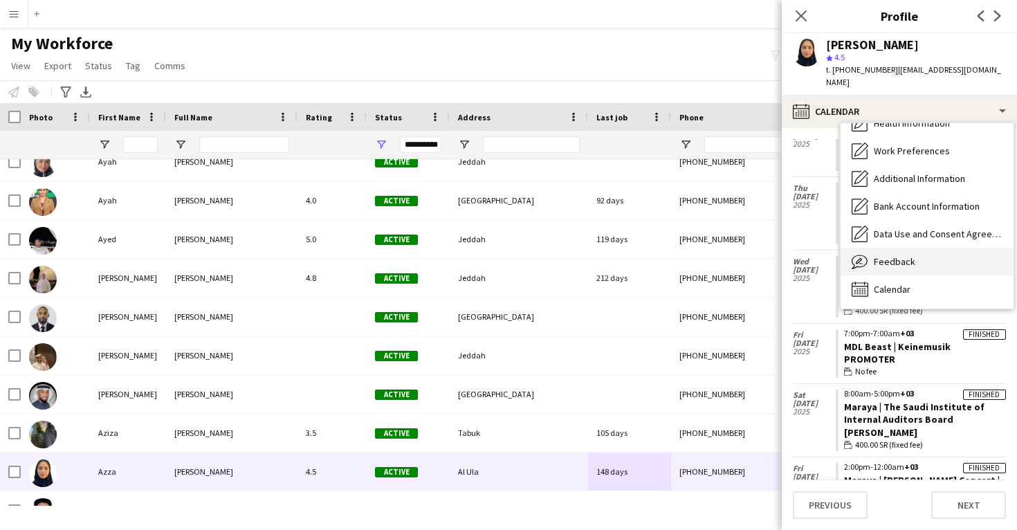
click at [898, 255] on span "Feedback" at bounding box center [894, 261] width 41 height 12
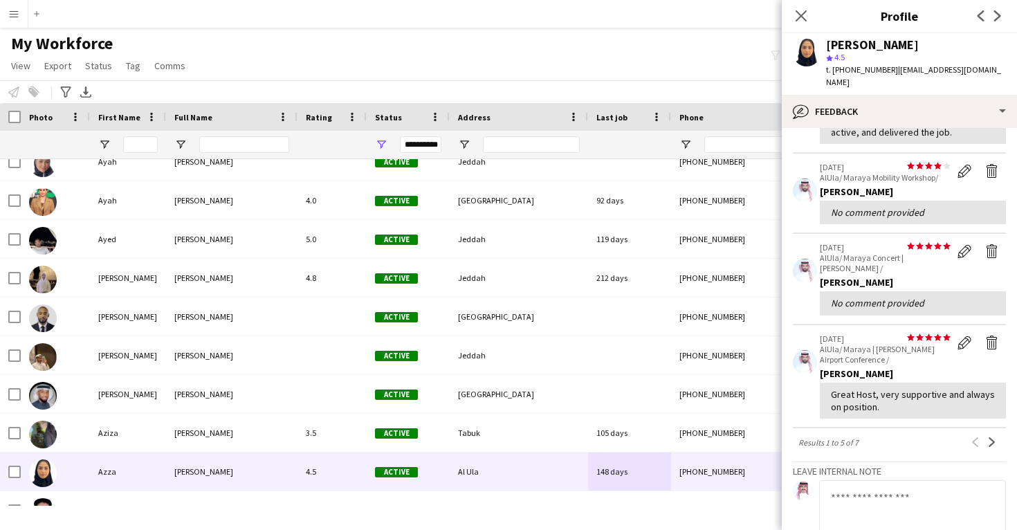
scroll to position [226, 0]
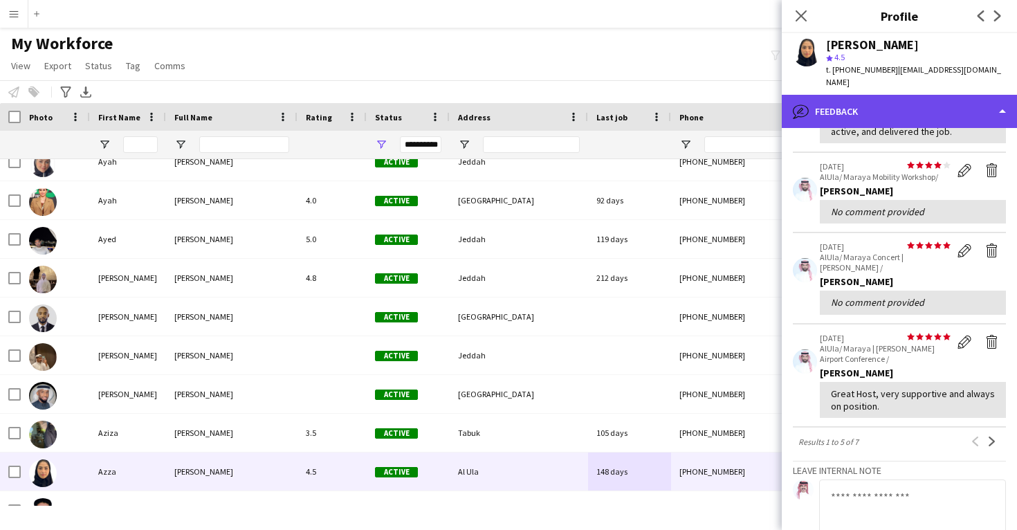
click at [898, 99] on div "bubble-pencil Feedback" at bounding box center [899, 111] width 235 height 33
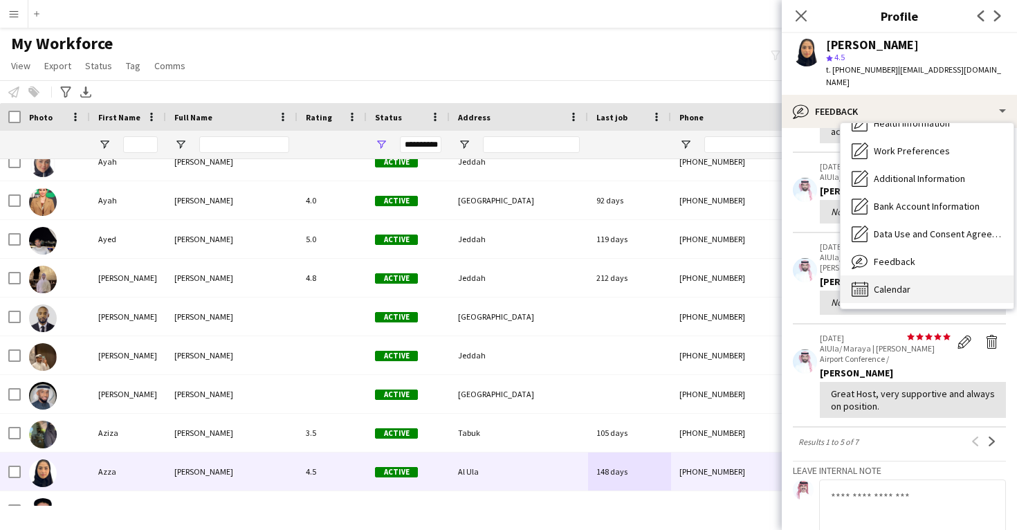
click at [927, 275] on div "Calendar Calendar" at bounding box center [926, 289] width 173 height 28
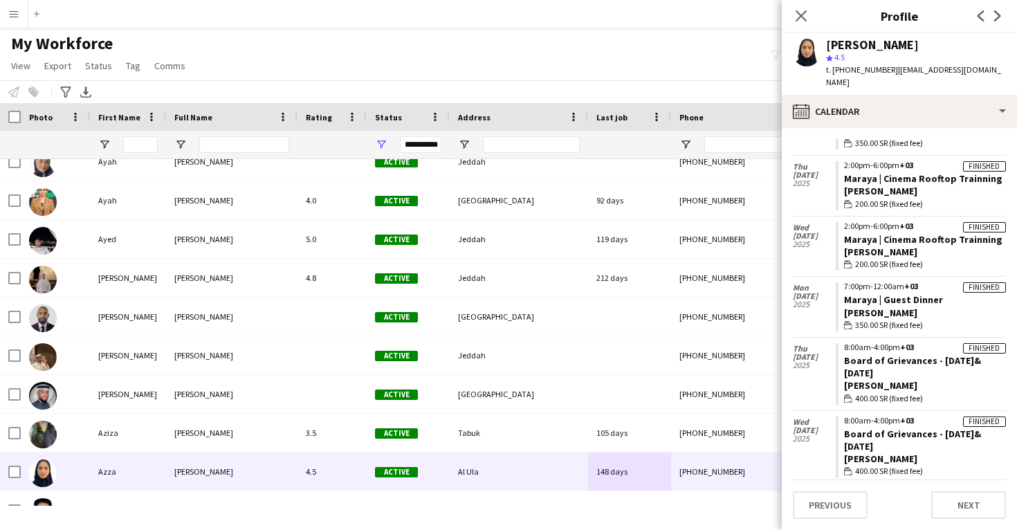
scroll to position [582, 0]
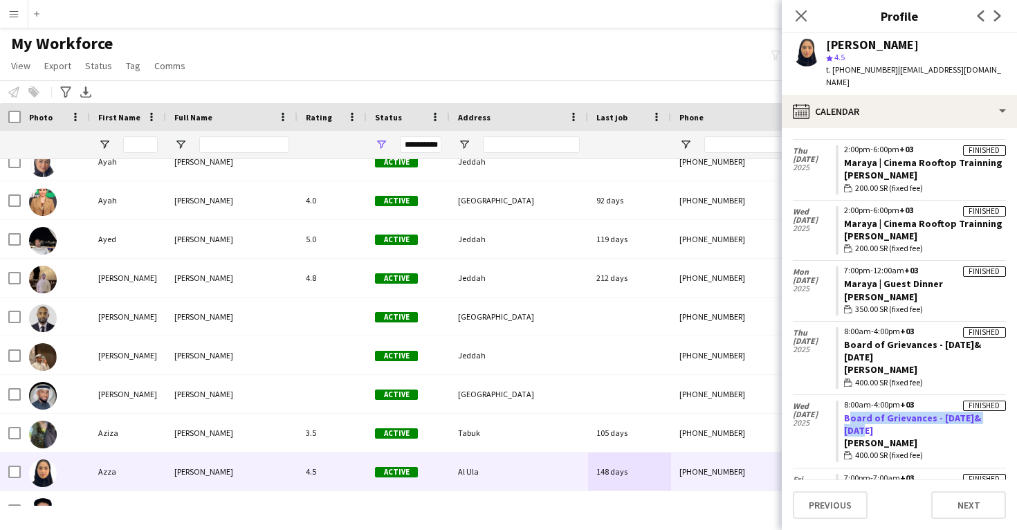
drag, startPoint x: 987, startPoint y: 384, endPoint x: 845, endPoint y: 389, distance: 141.9
click at [845, 400] on app-crew-calendar-job-card "Finished 8:00am-4:00pm +03 Board of Grievances - 9&10 April Usher wallet 400.00…" at bounding box center [920, 431] width 170 height 62
copy link "Board of Grievances - 9&10 April"
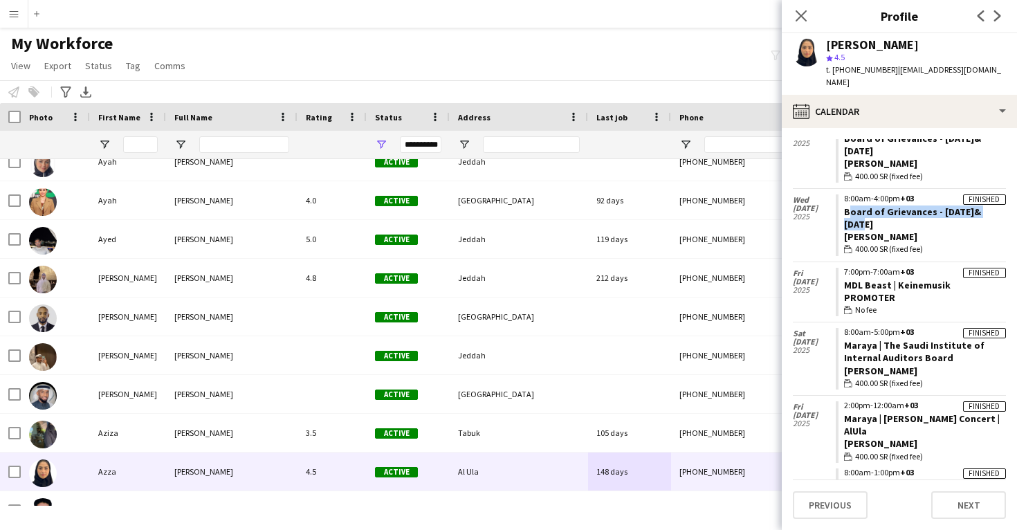
scroll to position [789, 0]
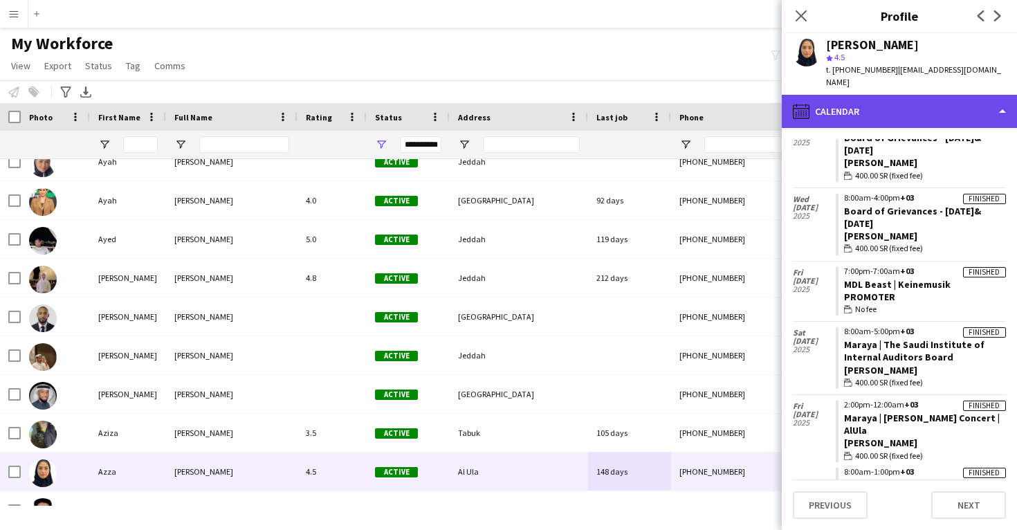
click at [887, 104] on div "calendar-full Calendar" at bounding box center [899, 111] width 235 height 33
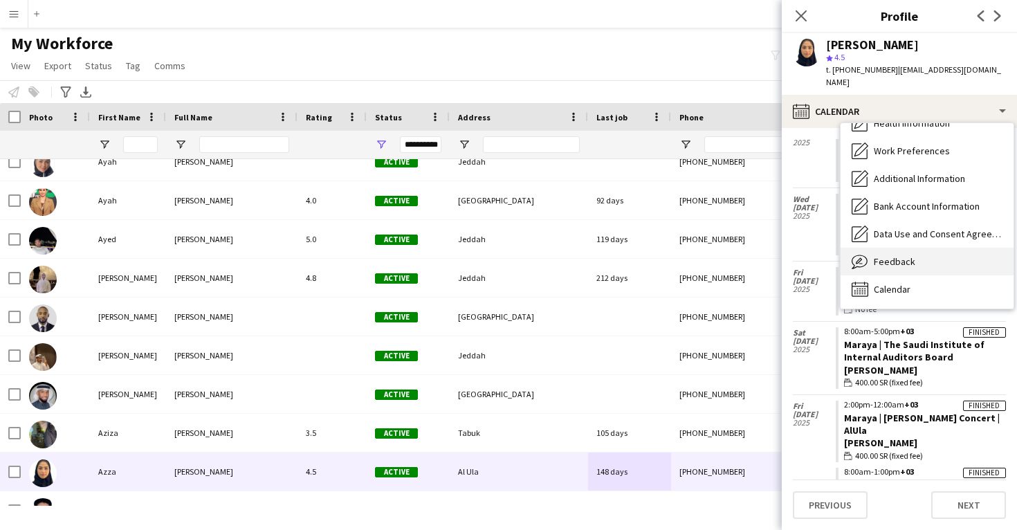
click at [911, 255] on span "Feedback" at bounding box center [894, 261] width 41 height 12
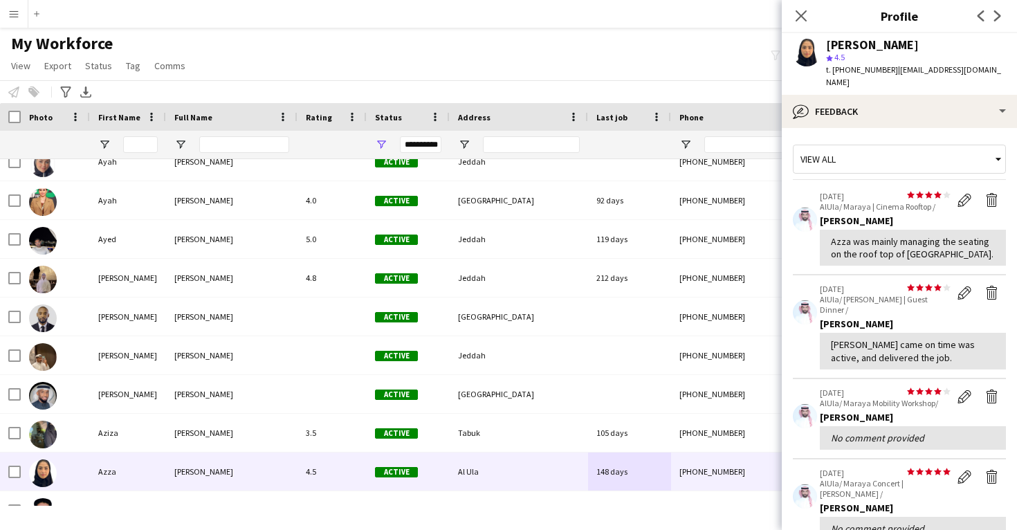
scroll to position [0, 0]
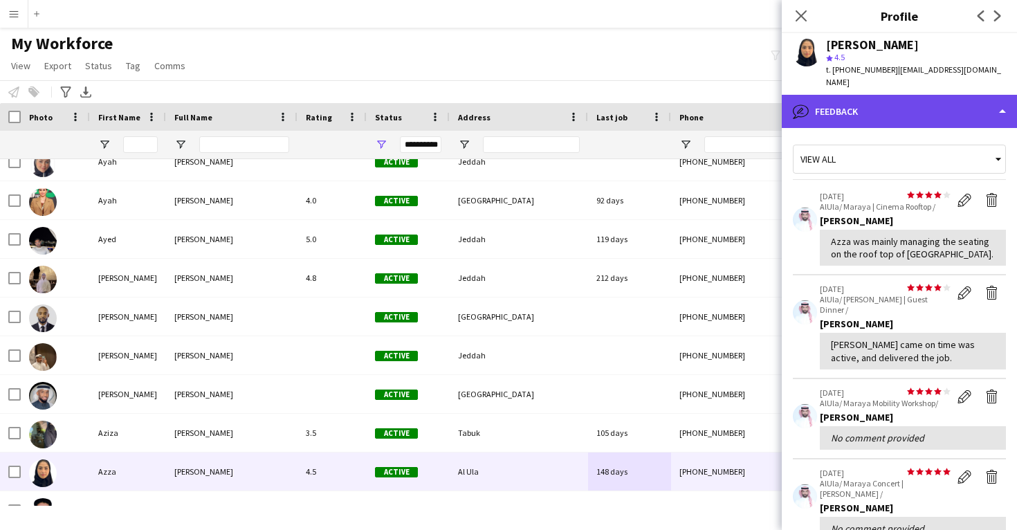
click at [906, 95] on div "bubble-pencil Feedback" at bounding box center [899, 111] width 235 height 33
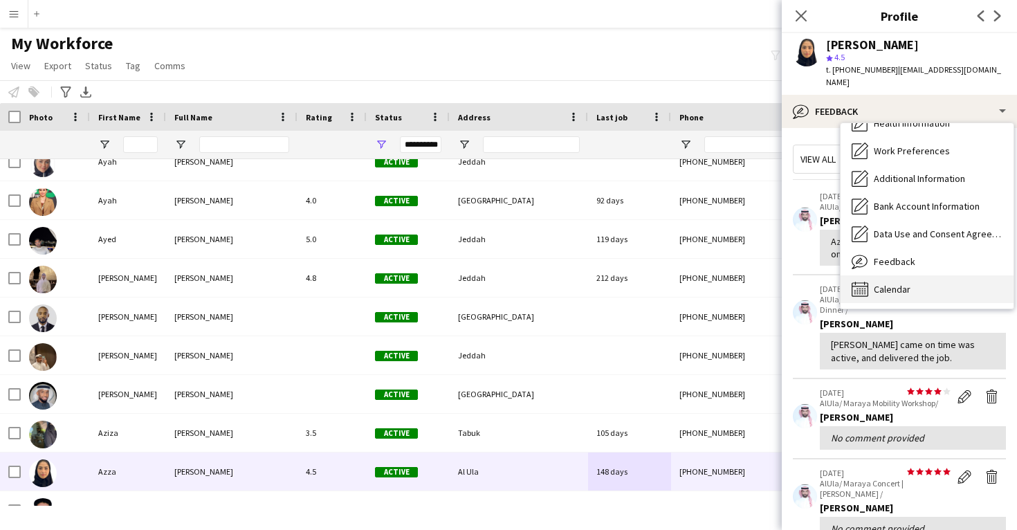
click at [920, 275] on div "Calendar Calendar" at bounding box center [926, 289] width 173 height 28
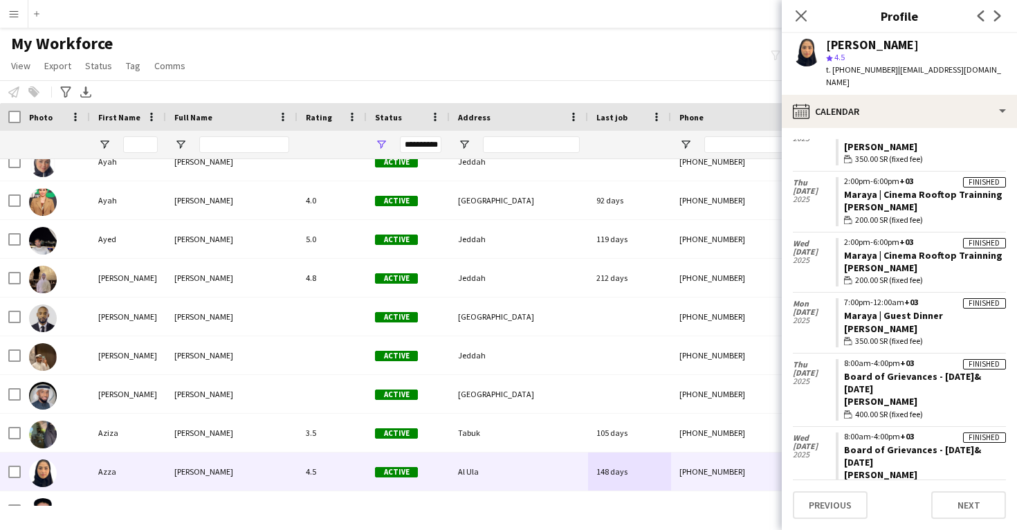
scroll to position [568, 0]
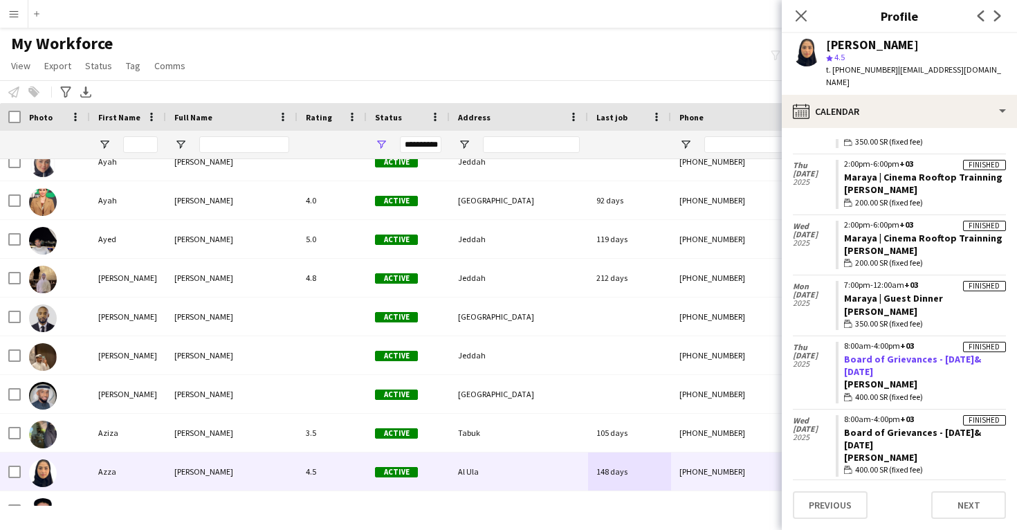
click at [916, 353] on link "Board of Grievances - 9&10 April" at bounding box center [912, 365] width 137 height 25
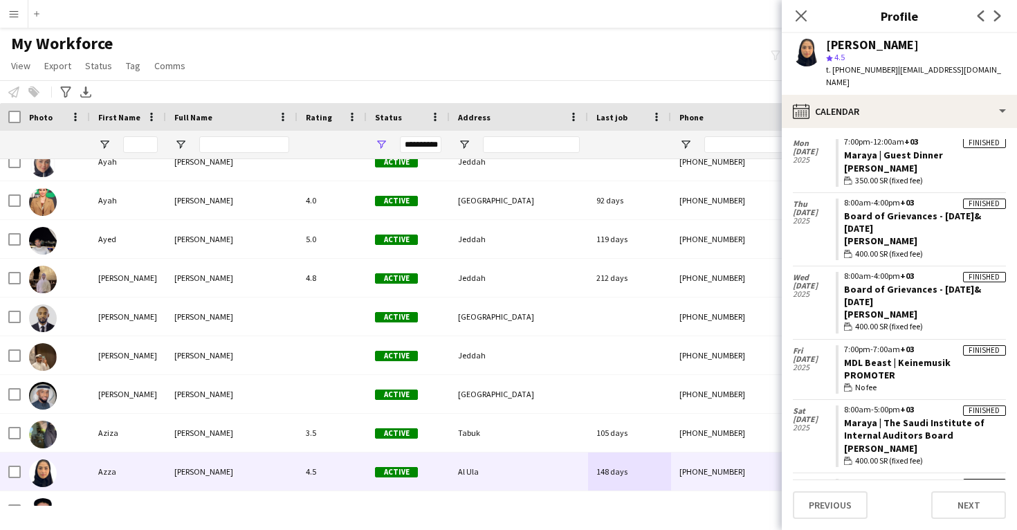
scroll to position [720, 0]
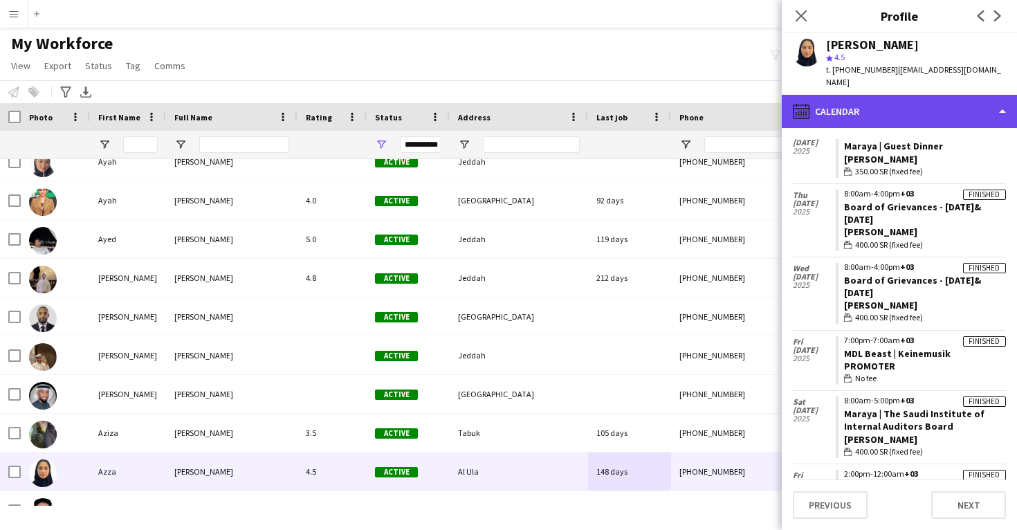
click at [885, 104] on div "calendar-full Calendar" at bounding box center [899, 111] width 235 height 33
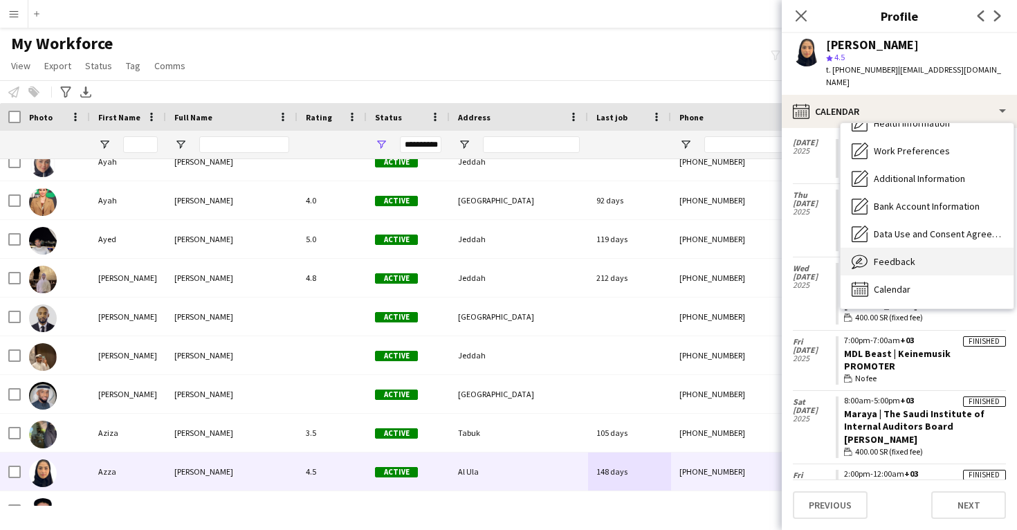
click at [901, 255] on span "Feedback" at bounding box center [894, 261] width 41 height 12
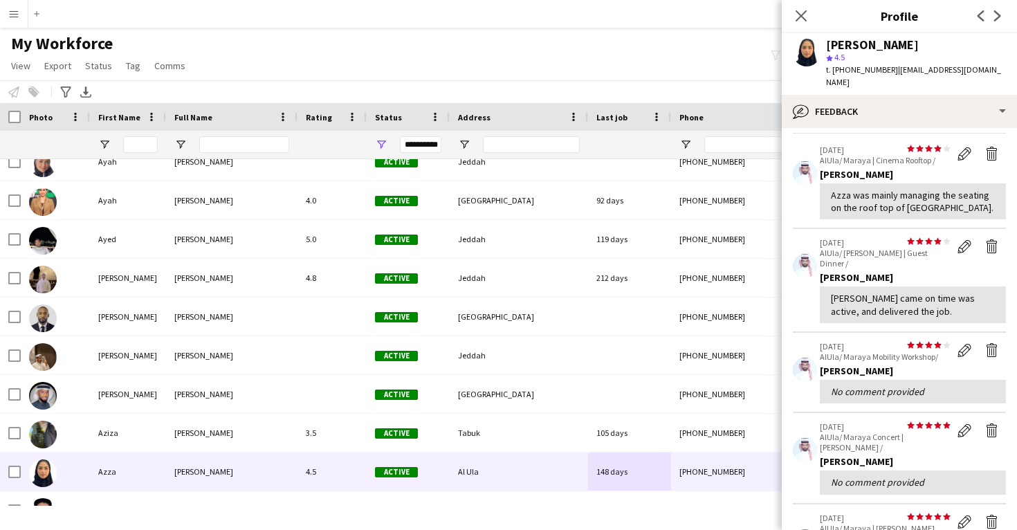
scroll to position [30, 0]
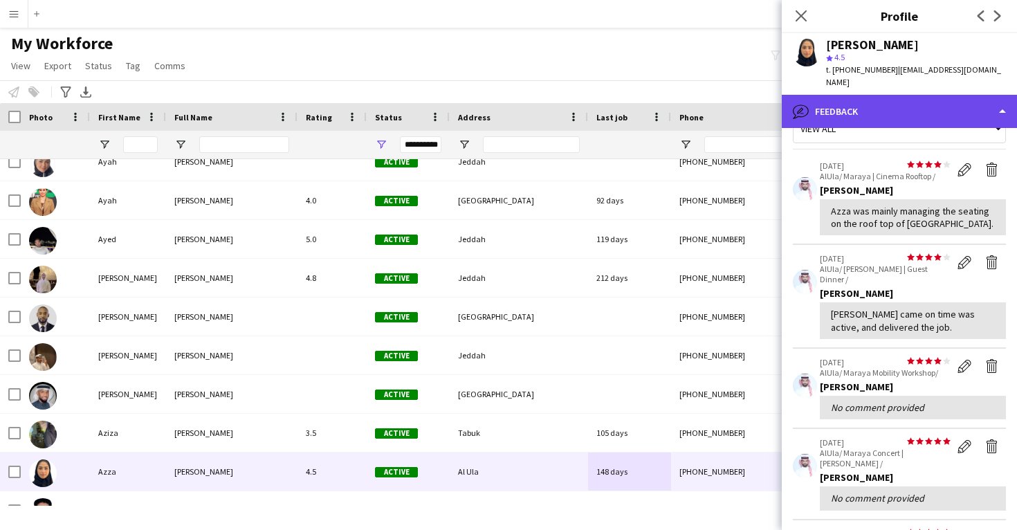
click at [894, 104] on div "bubble-pencil Feedback" at bounding box center [899, 111] width 235 height 33
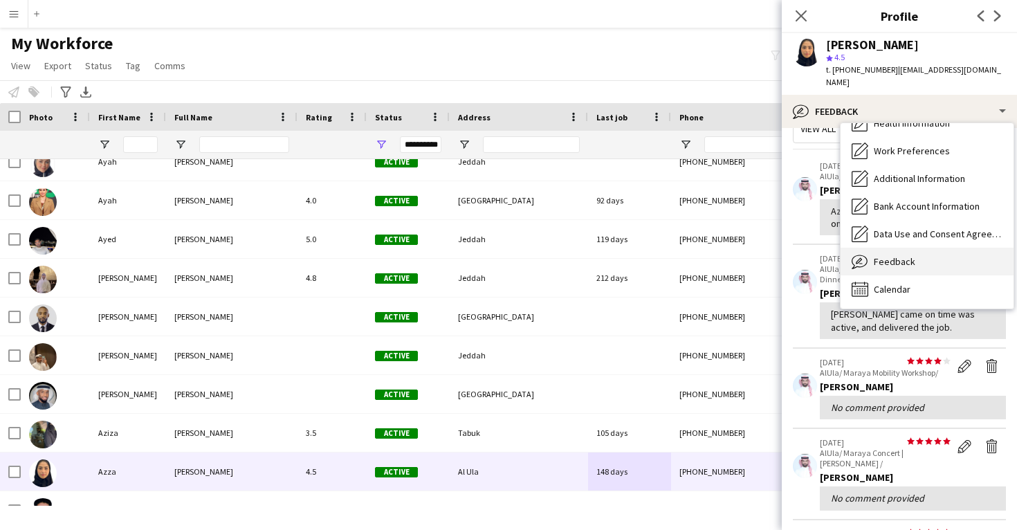
click at [920, 249] on div "Feedback Feedback" at bounding box center [926, 262] width 173 height 28
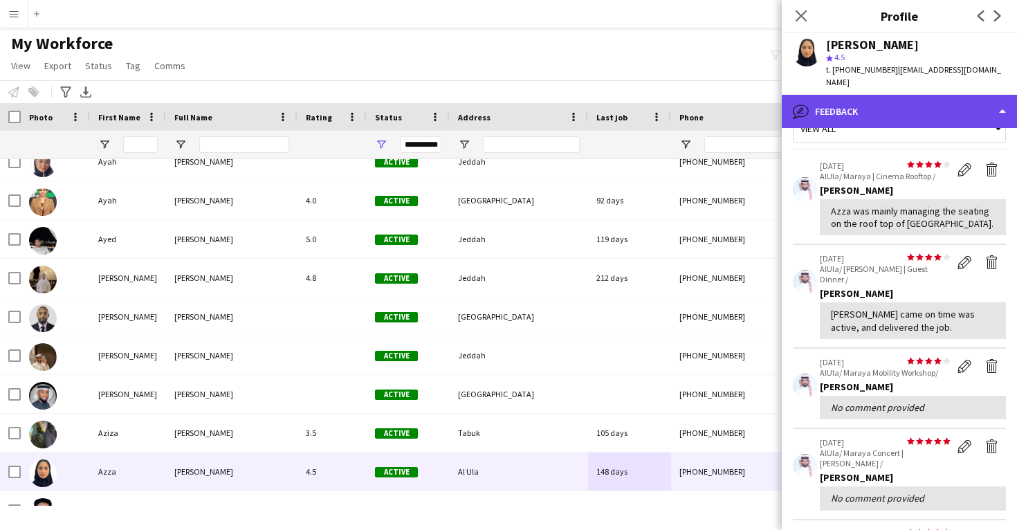
click at [894, 95] on div "bubble-pencil Feedback" at bounding box center [899, 111] width 235 height 33
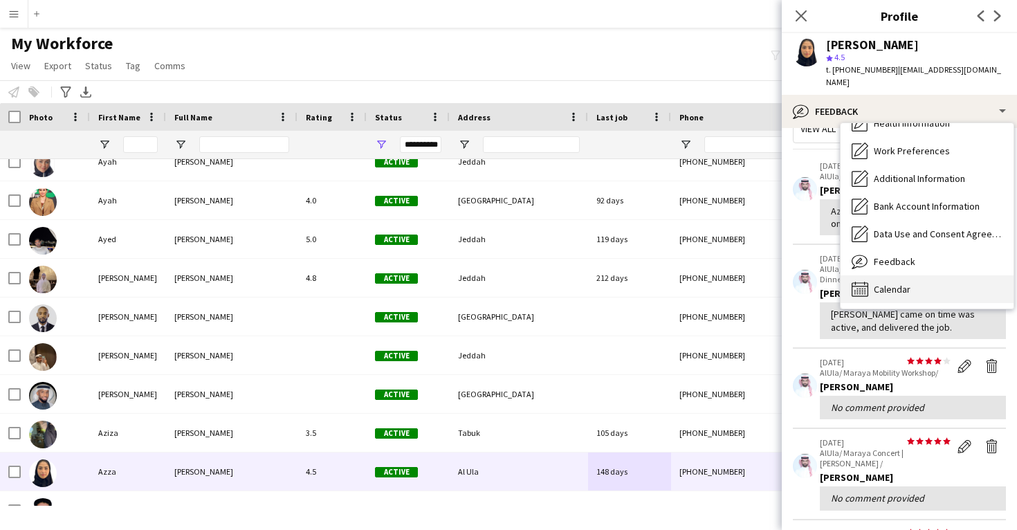
click at [914, 275] on div "Calendar Calendar" at bounding box center [926, 289] width 173 height 28
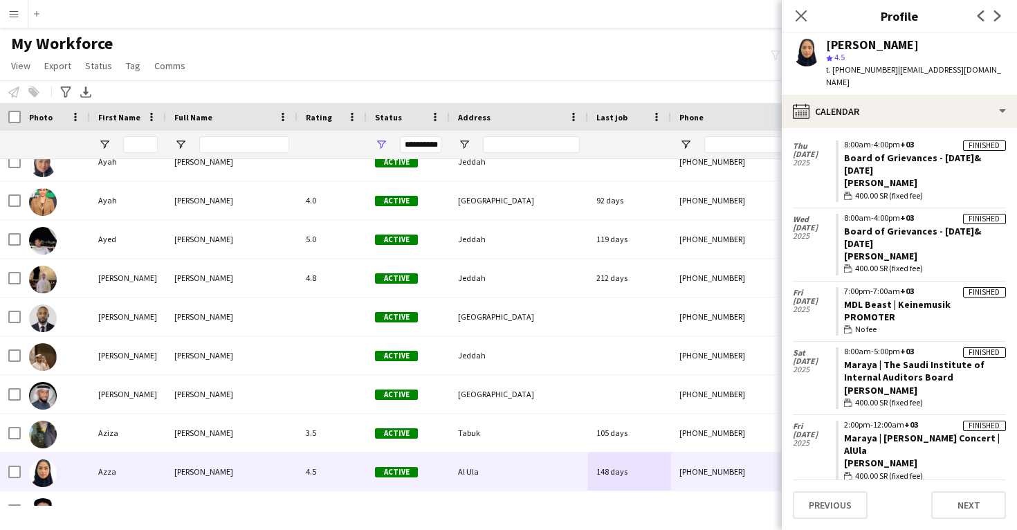
scroll to position [773, 0]
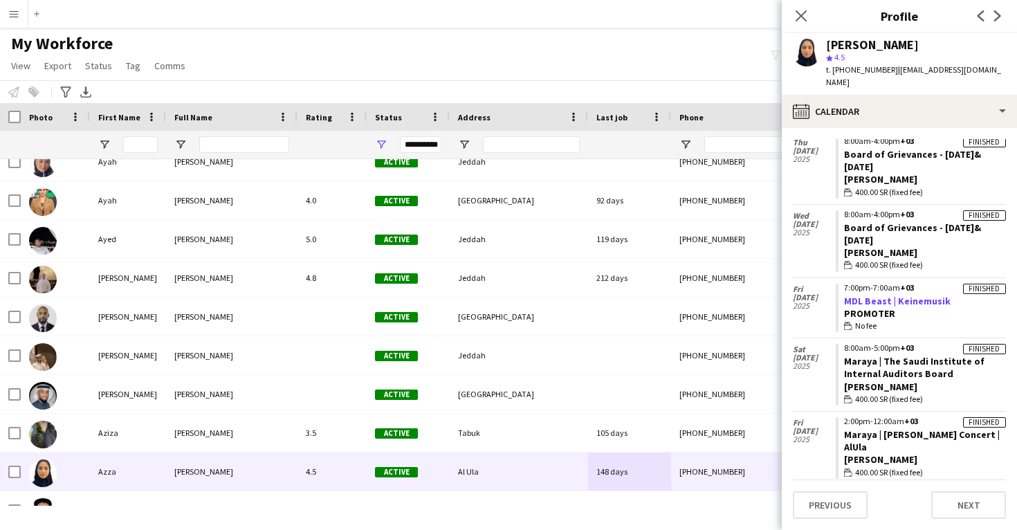
click at [916, 295] on link "MDL Beast | Keinemusik" at bounding box center [897, 301] width 107 height 12
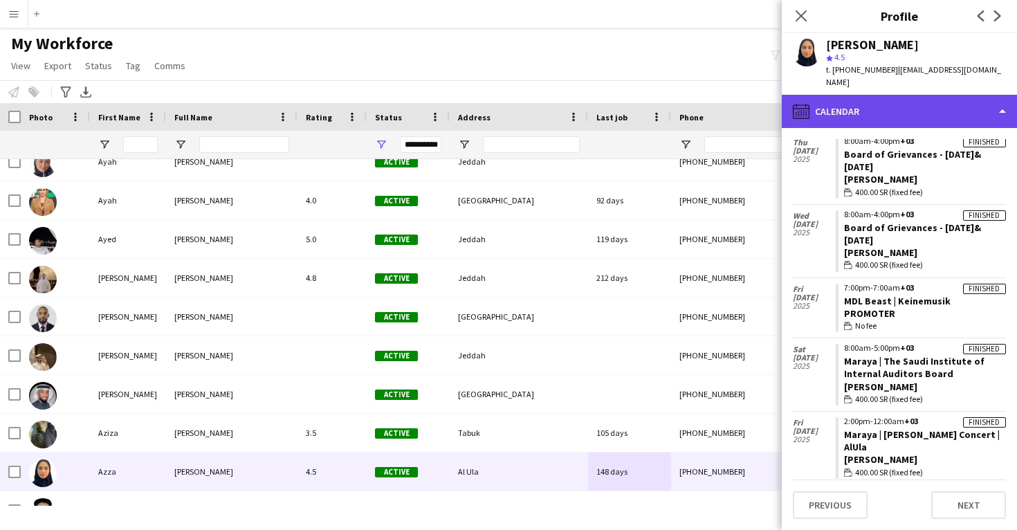
click at [895, 102] on div "calendar-full Calendar" at bounding box center [899, 111] width 235 height 33
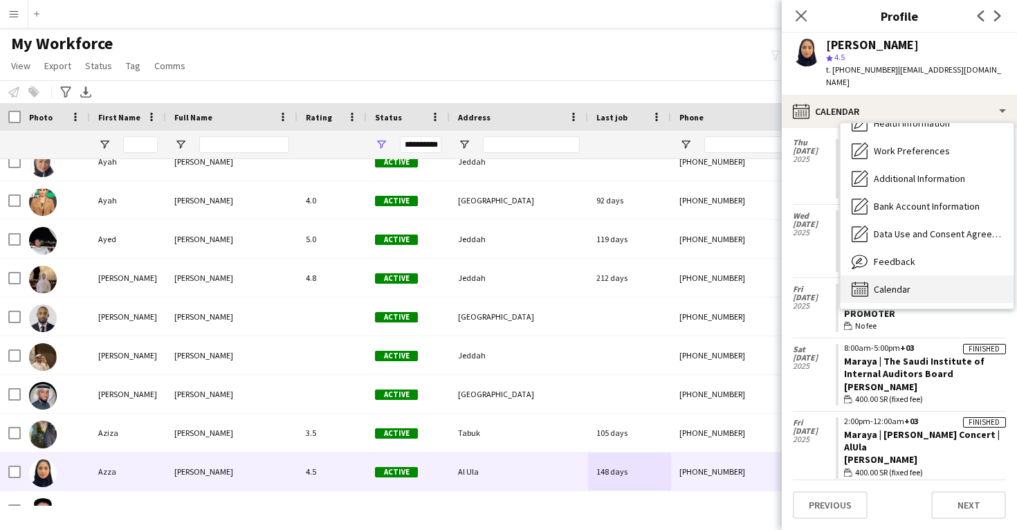
click at [904, 283] on span "Calendar" at bounding box center [892, 289] width 37 height 12
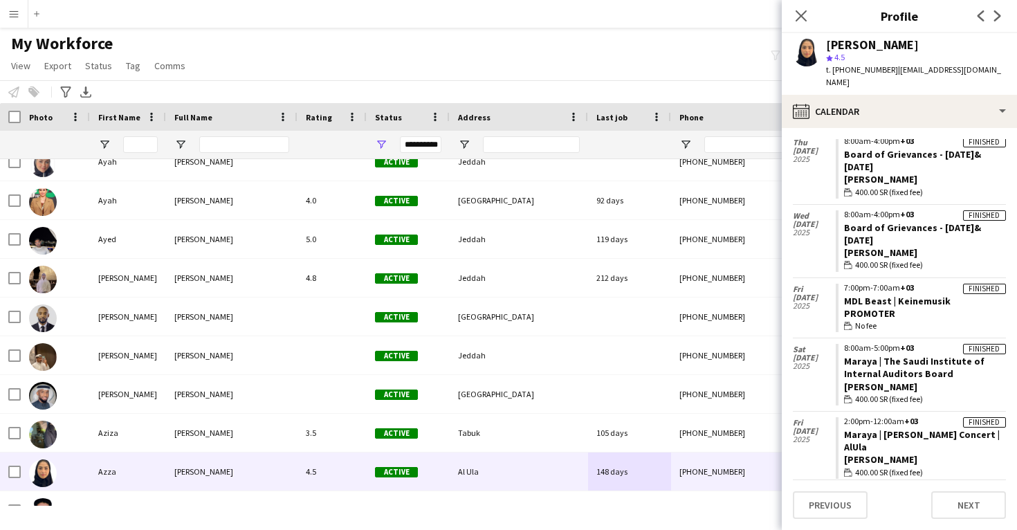
click at [883, 75] on div "t. +966566033840 | azzaaljazairi@gmail.com" at bounding box center [916, 76] width 180 height 25
click at [883, 80] on div "Azza Ahmed star 4.5 t. +966566033840 | azzaaljazairi@gmail.com" at bounding box center [899, 64] width 235 height 62
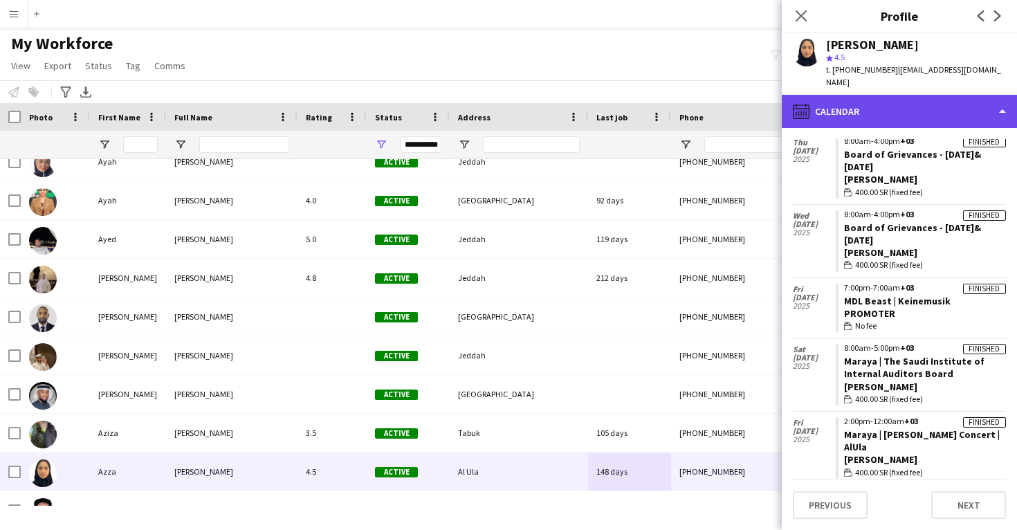
click at [881, 95] on div "calendar-full Calendar" at bounding box center [899, 111] width 235 height 33
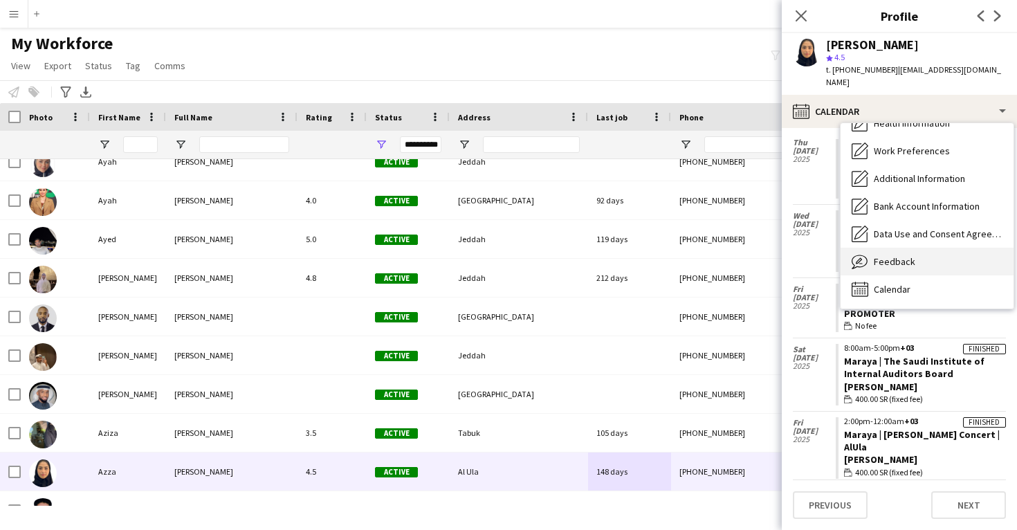
click at [896, 257] on div "Feedback Feedback" at bounding box center [926, 262] width 173 height 28
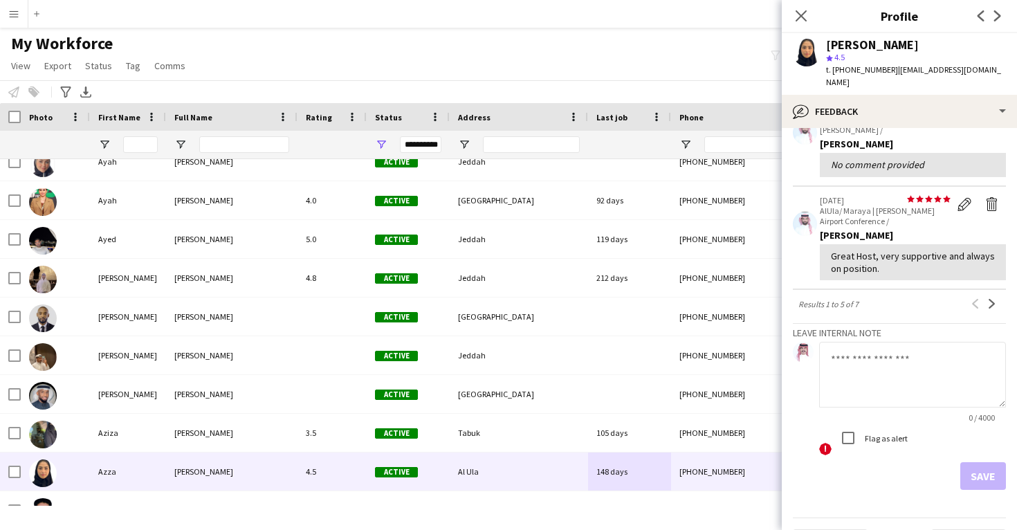
scroll to position [360, 0]
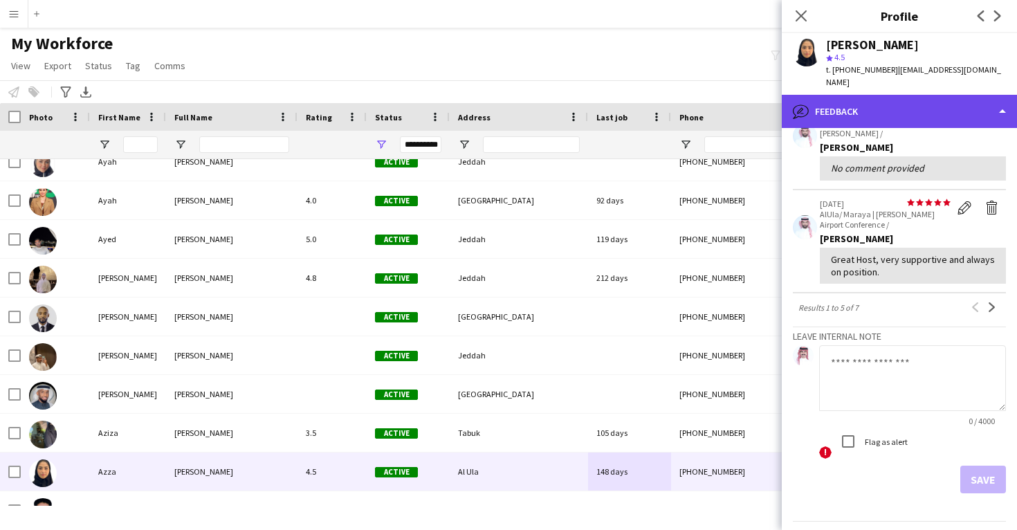
click at [894, 101] on div "bubble-pencil Feedback" at bounding box center [899, 111] width 235 height 33
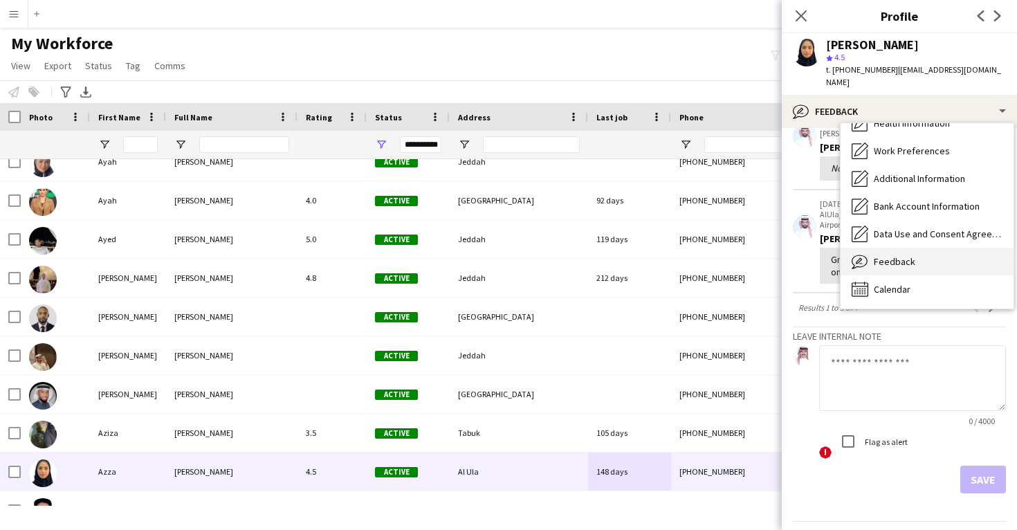
click at [894, 255] on span "Feedback" at bounding box center [894, 261] width 41 height 12
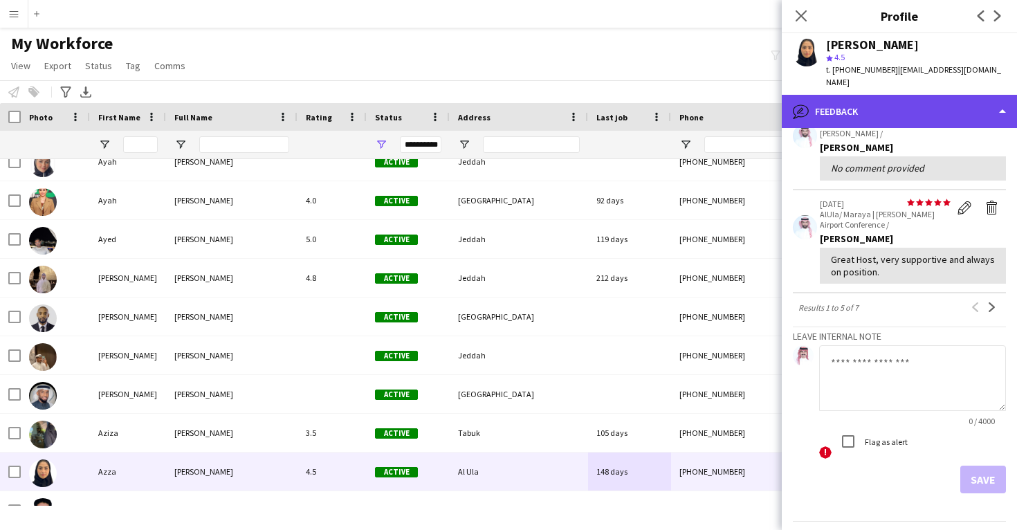
click at [891, 95] on div "bubble-pencil Feedback" at bounding box center [899, 111] width 235 height 33
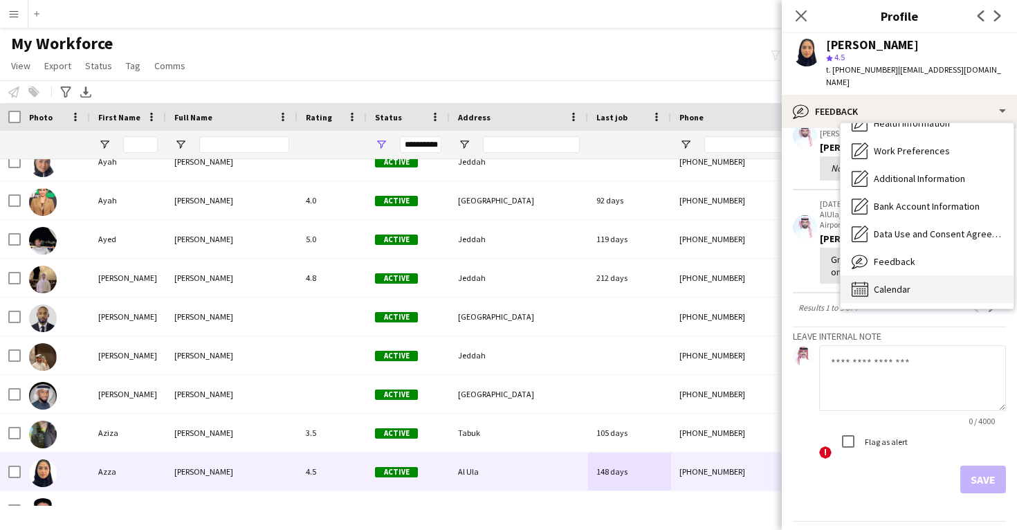
click at [897, 284] on div "Calendar Calendar" at bounding box center [926, 289] width 173 height 28
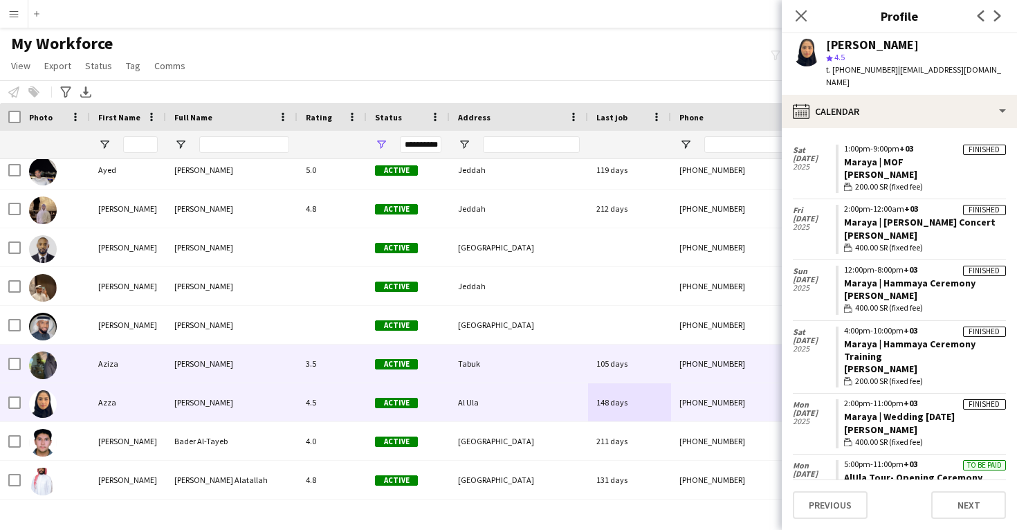
scroll to position [13394, 0]
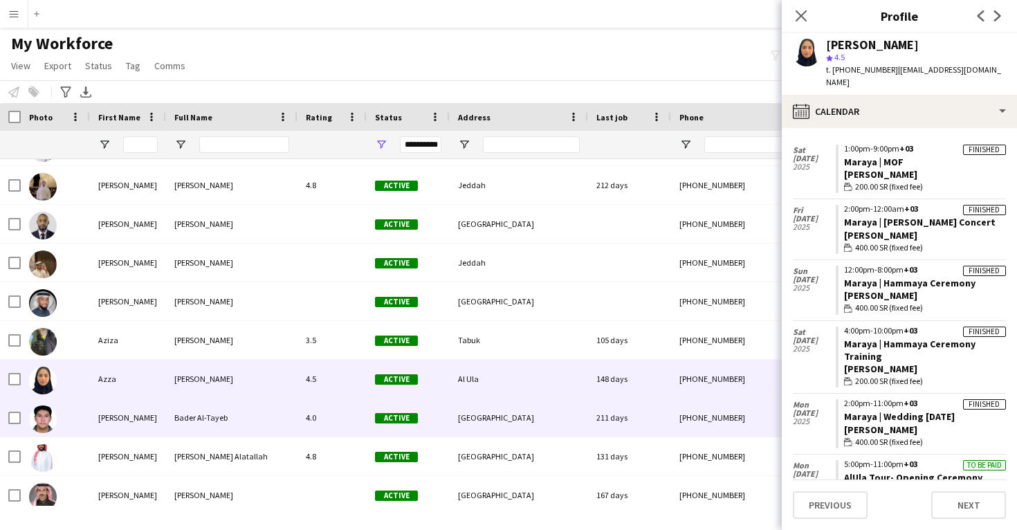
click at [481, 428] on div "Riyadh" at bounding box center [519, 417] width 138 height 38
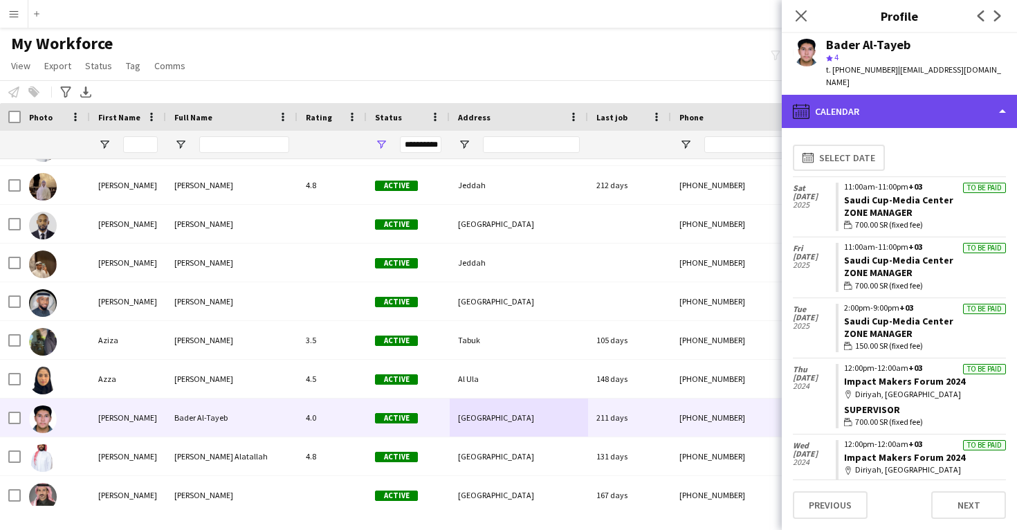
click at [871, 111] on div "calendar-full Calendar" at bounding box center [899, 111] width 235 height 33
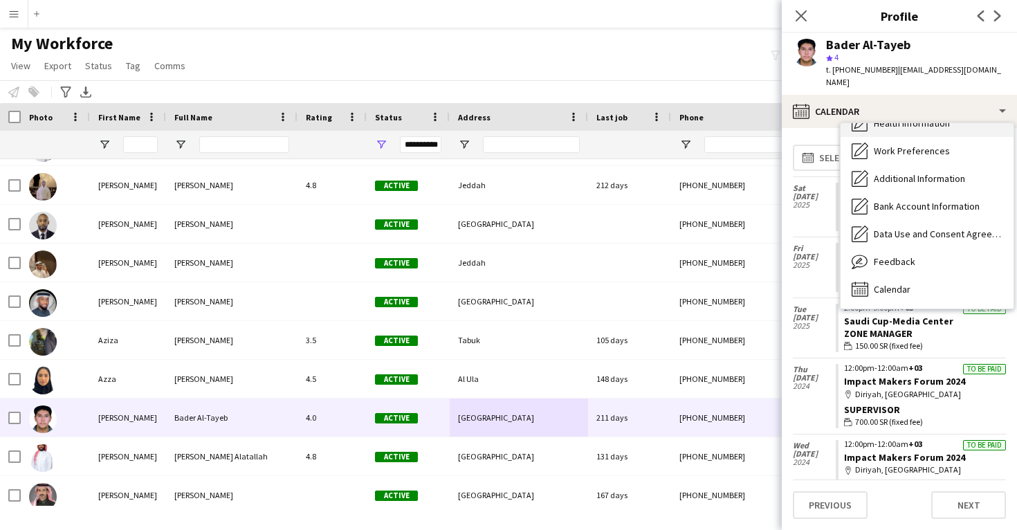
scroll to position [158, 0]
click at [898, 283] on span "Calendar" at bounding box center [892, 289] width 37 height 12
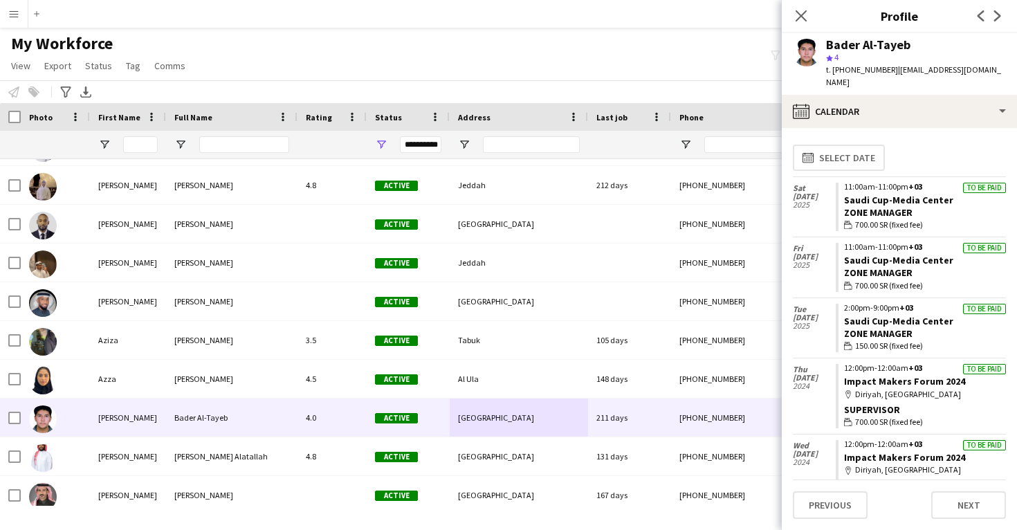
click at [860, 80] on div "Bader Al-Tayeb star 4 t. +966535516728 | baderaltayeb2@gmail.com" at bounding box center [899, 64] width 235 height 62
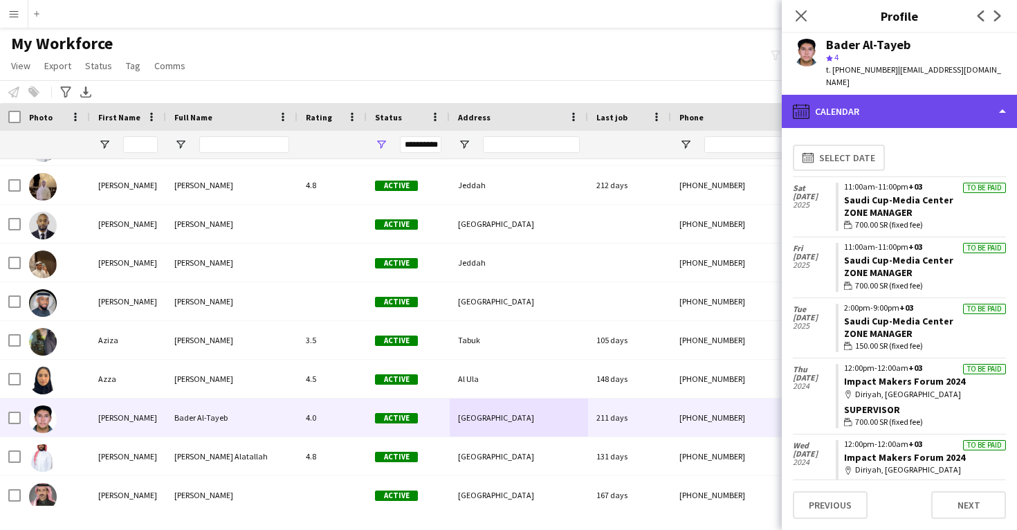
click at [860, 95] on div "calendar-full Calendar" at bounding box center [899, 111] width 235 height 33
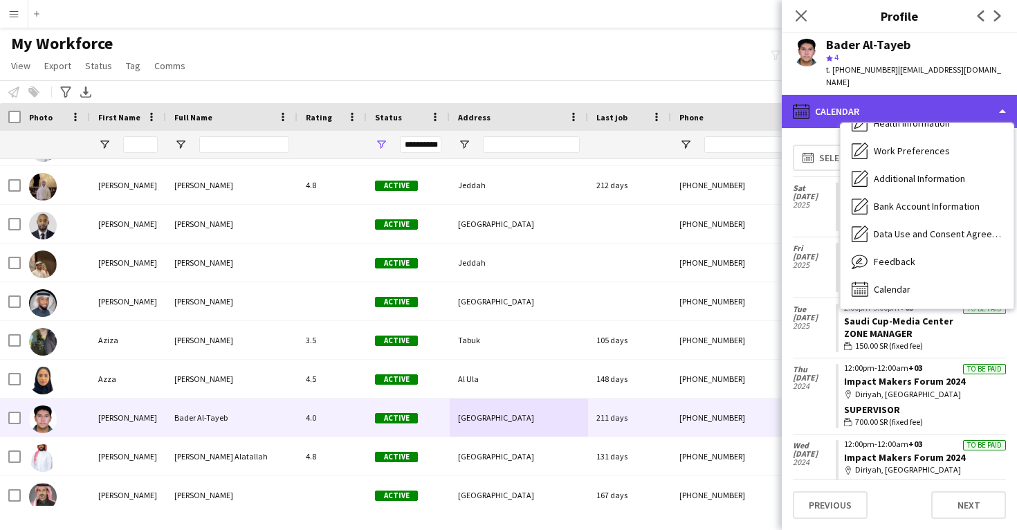
scroll to position [158, 0]
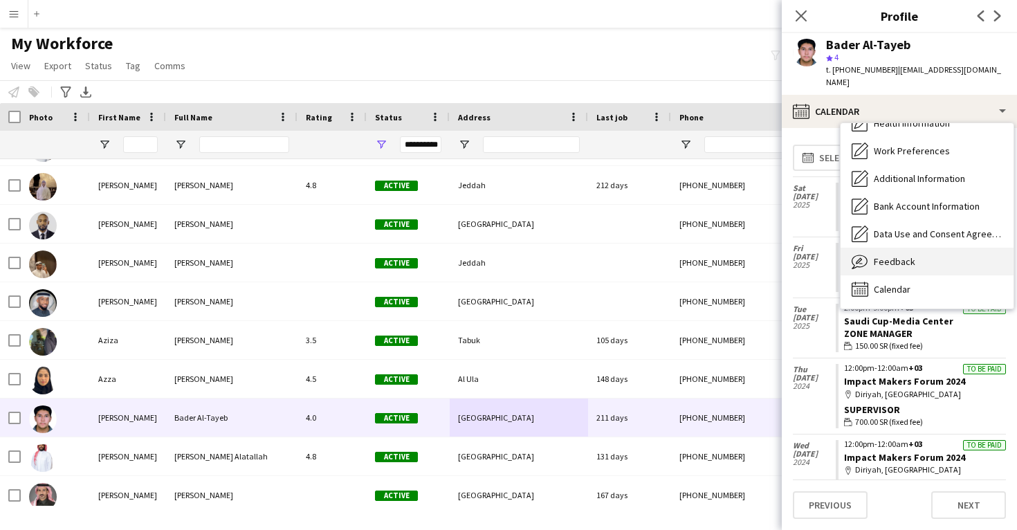
click at [891, 255] on span "Feedback" at bounding box center [894, 261] width 41 height 12
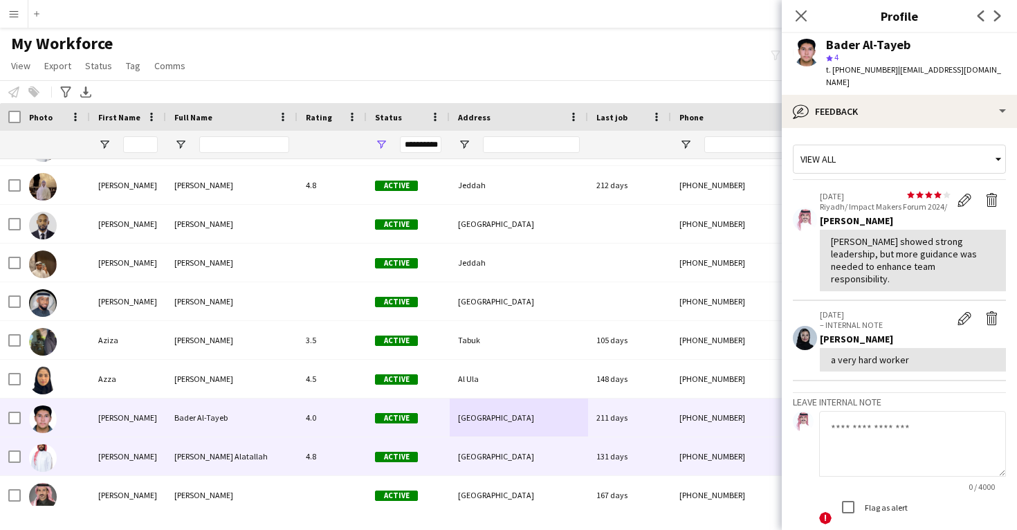
click at [521, 456] on div "Riyadh" at bounding box center [519, 456] width 138 height 38
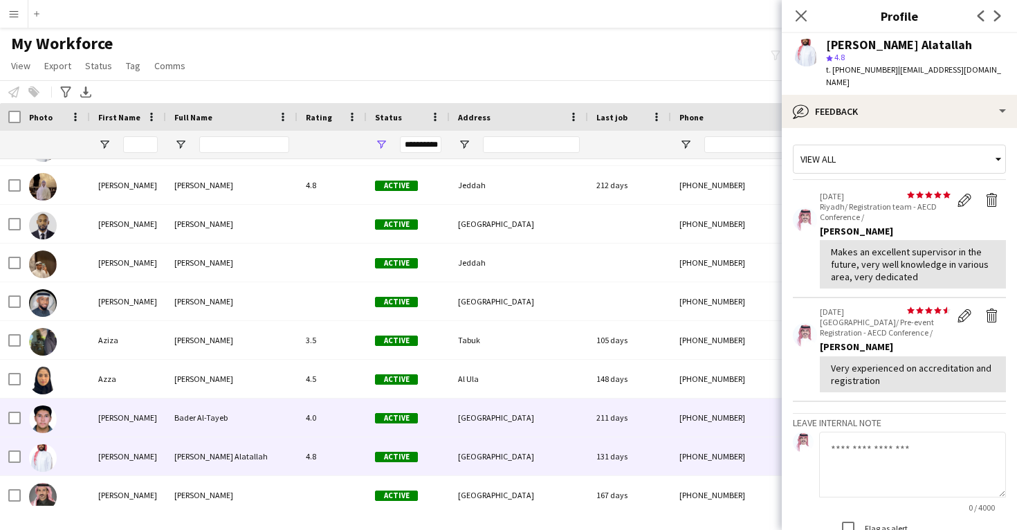
click at [531, 431] on div "Riyadh" at bounding box center [519, 417] width 138 height 38
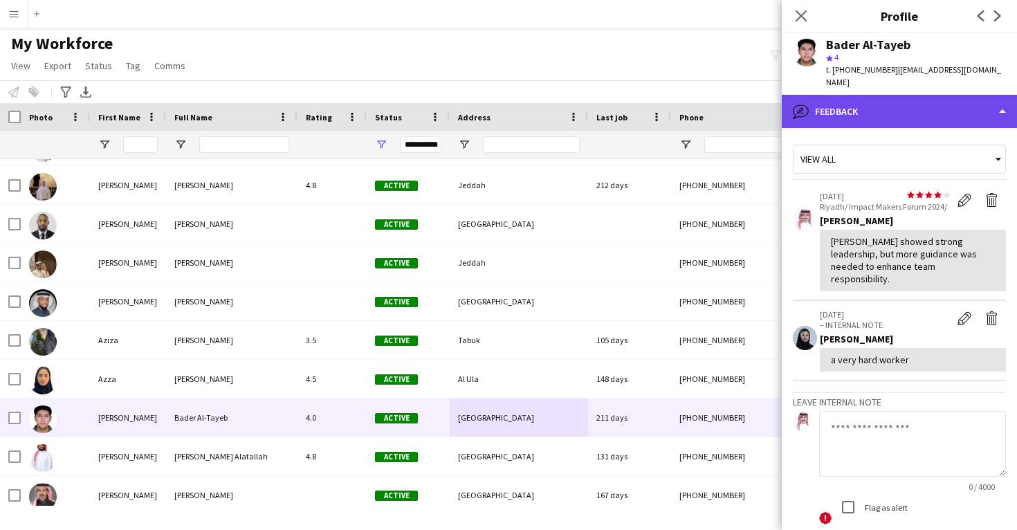
click at [889, 112] on div "bubble-pencil Feedback" at bounding box center [899, 111] width 235 height 33
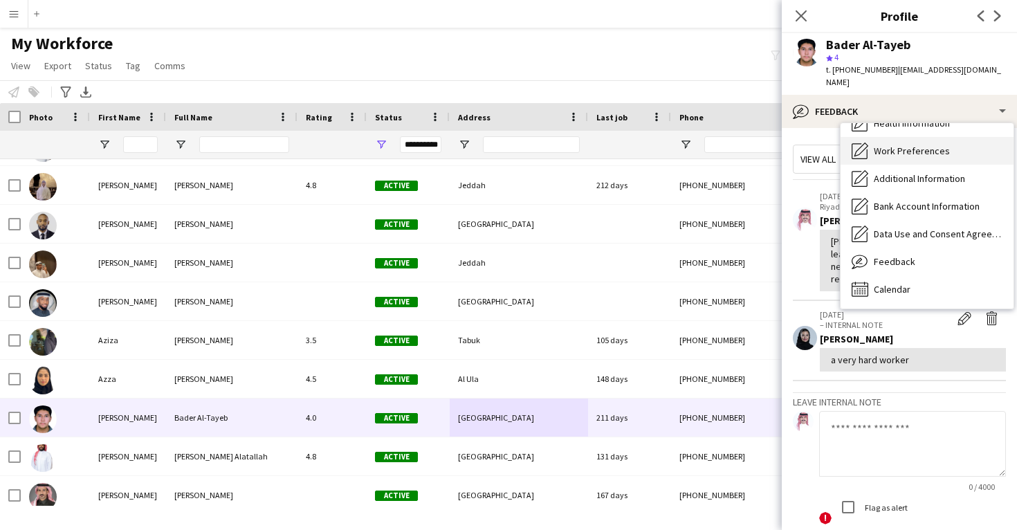
scroll to position [0, 0]
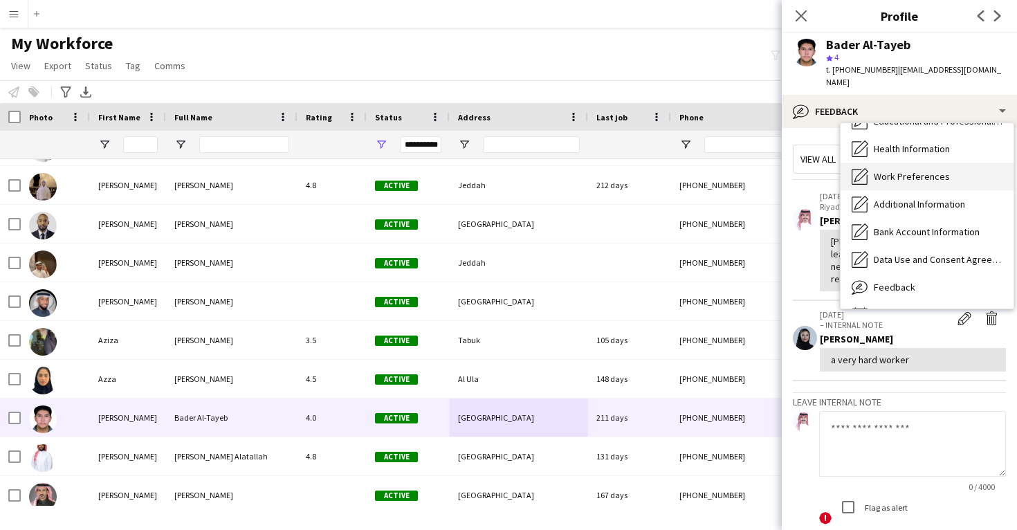
click at [911, 301] on div "Calendar Calendar" at bounding box center [926, 315] width 173 height 28
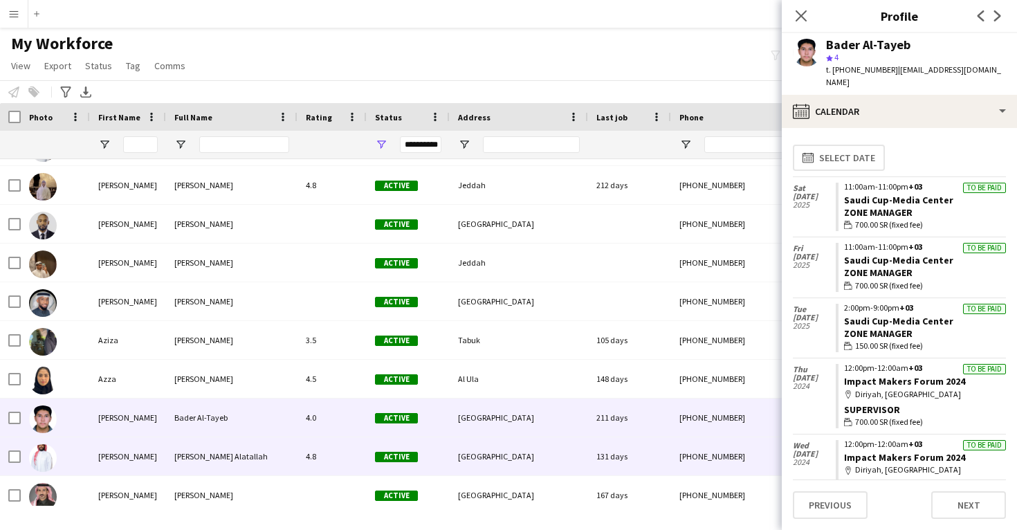
click at [549, 456] on div "Riyadh" at bounding box center [519, 456] width 138 height 38
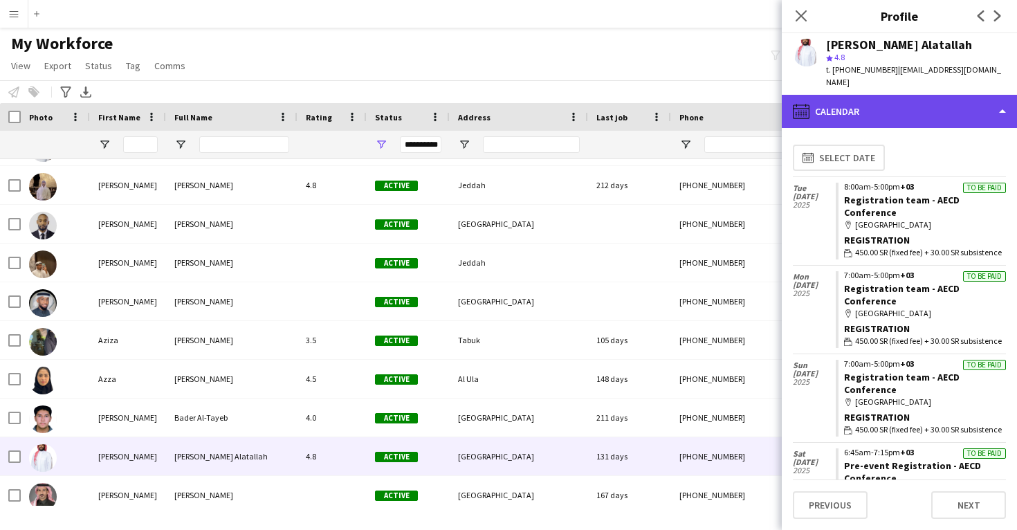
click at [885, 98] on div "calendar-full Calendar" at bounding box center [899, 111] width 235 height 33
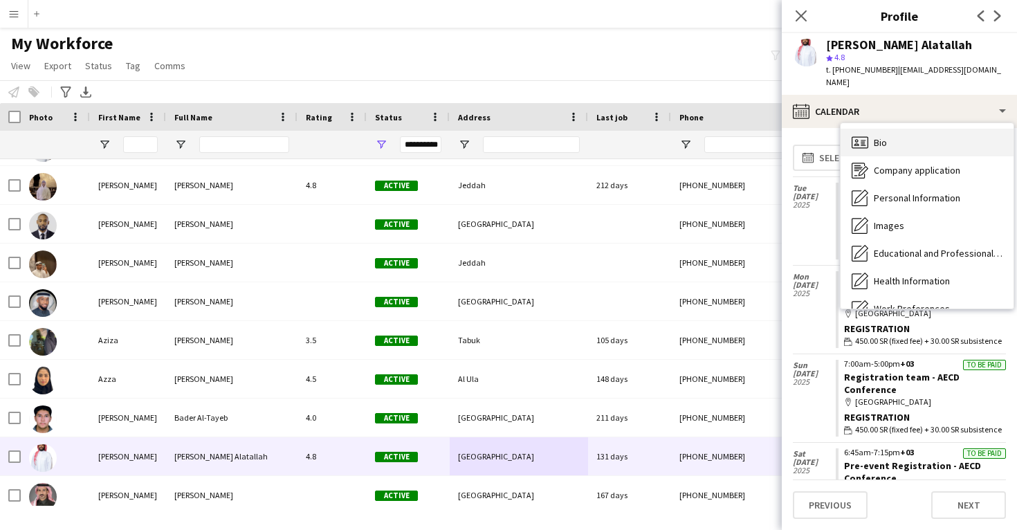
click at [894, 133] on div "Bio Bio" at bounding box center [926, 143] width 173 height 28
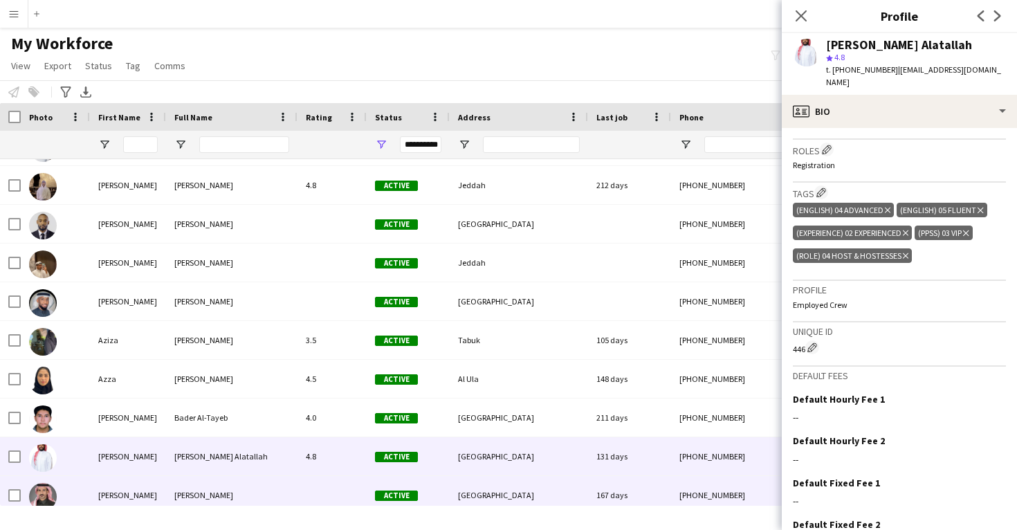
scroll to position [13402, 0]
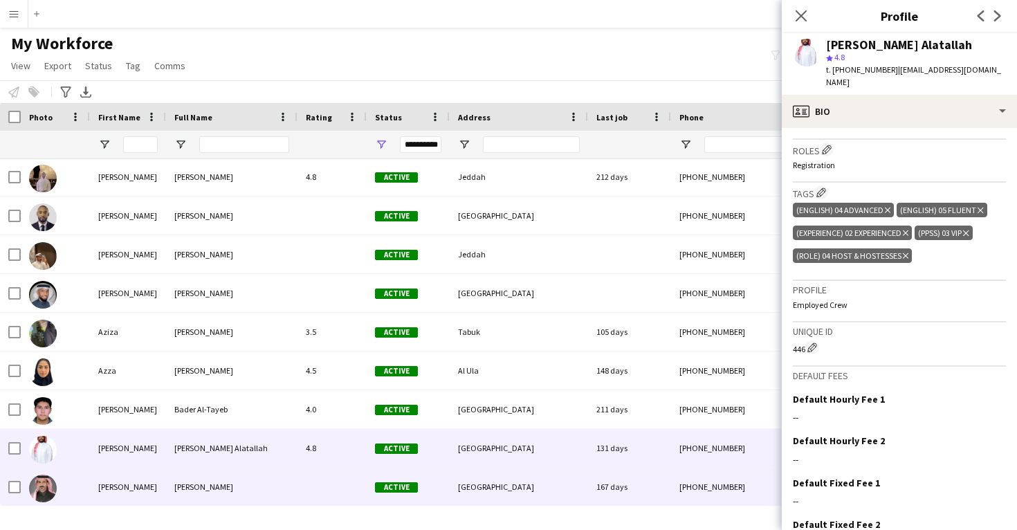
click at [569, 498] on div "Riyadh" at bounding box center [519, 487] width 138 height 38
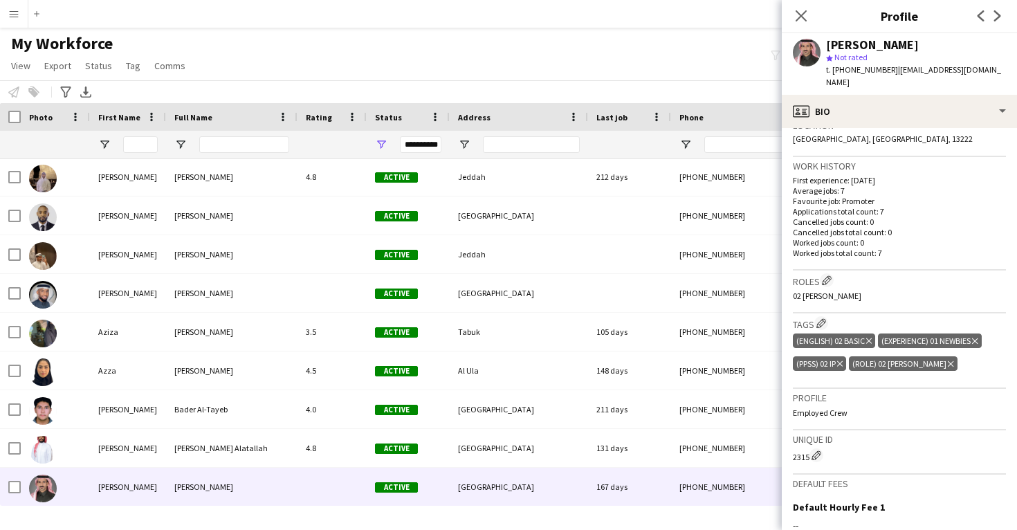
scroll to position [323, 0]
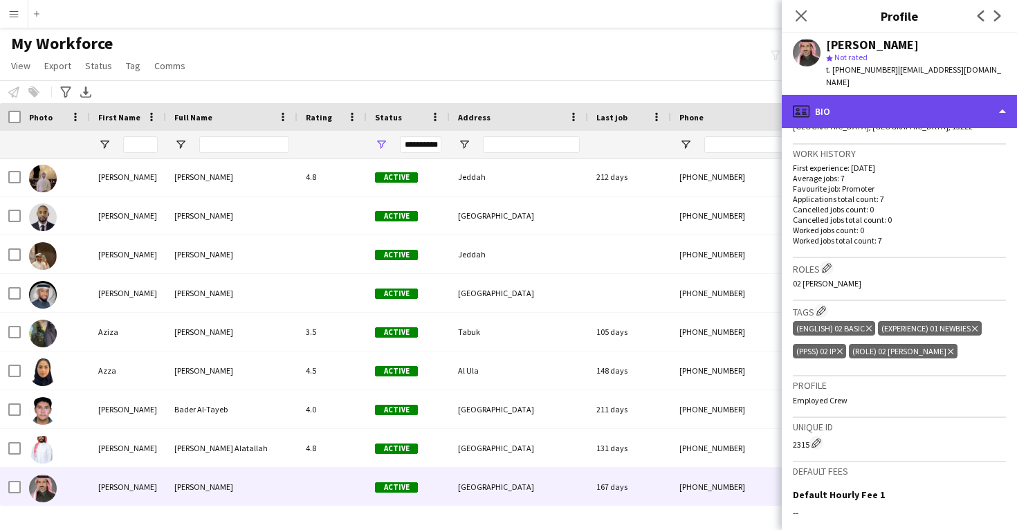
click at [880, 105] on div "profile Bio" at bounding box center [899, 111] width 235 height 33
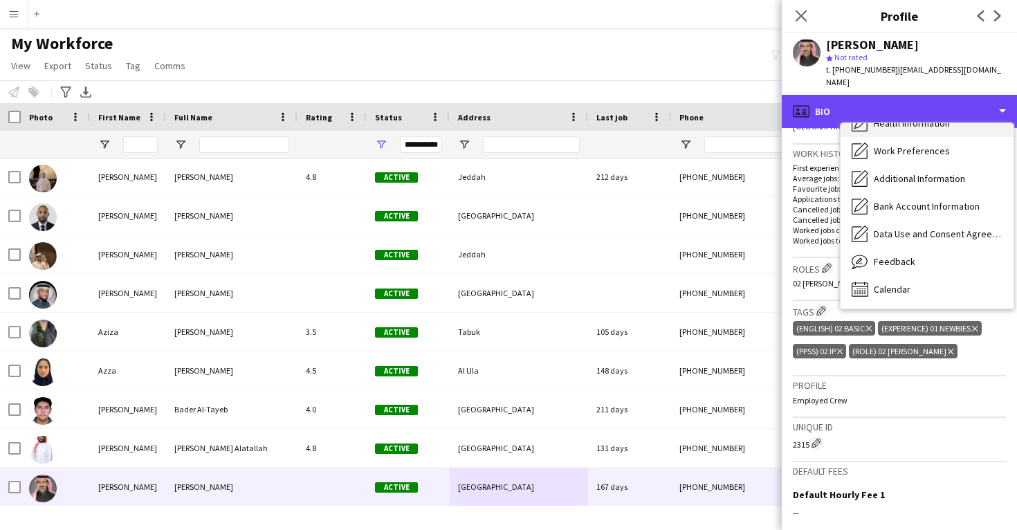
scroll to position [158, 0]
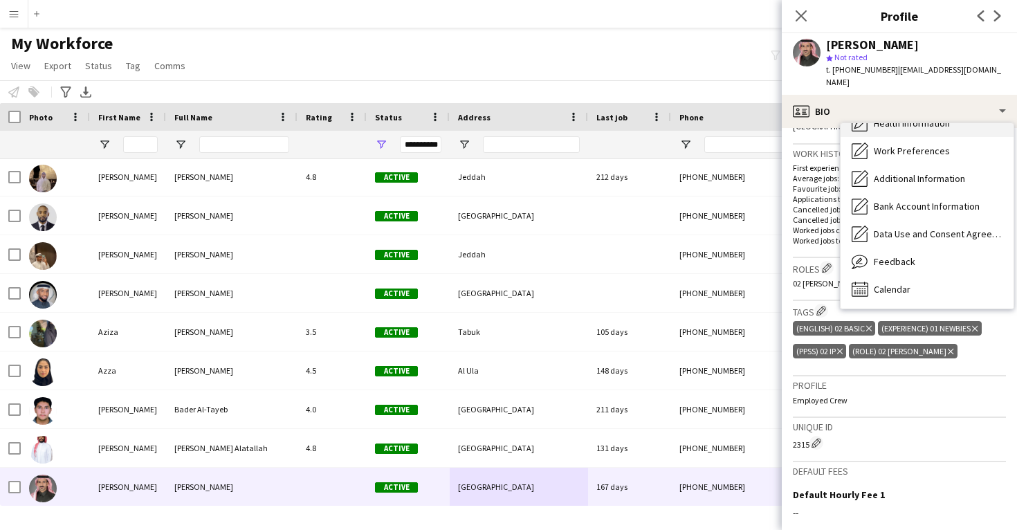
click at [899, 283] on span "Calendar" at bounding box center [892, 289] width 37 height 12
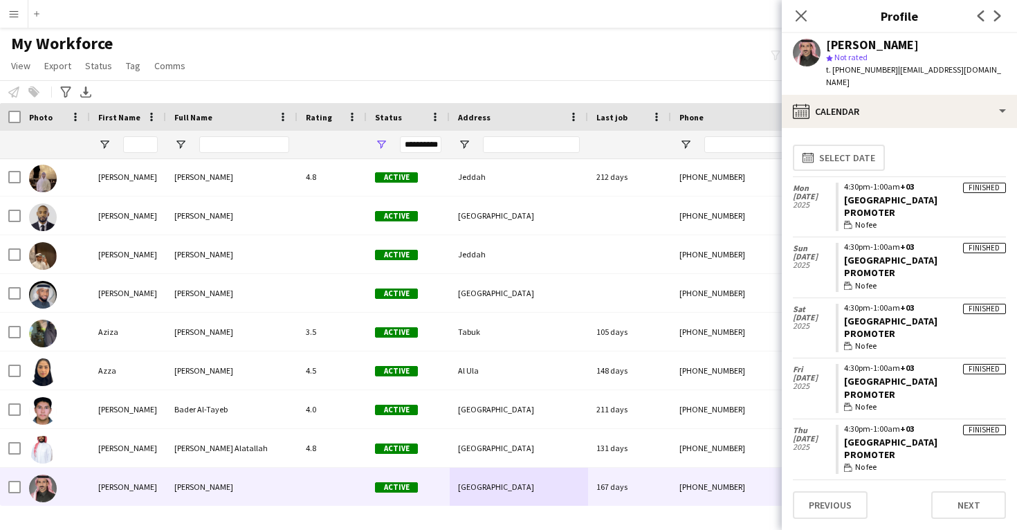
scroll to position [0, 0]
drag, startPoint x: 895, startPoint y: 187, endPoint x: 844, endPoint y: 181, distance: 50.9
click at [844, 183] on app-crew-calendar-job-card "Finished 4:30pm-1:00am +03 STA Airport Promoter wallet No fee" at bounding box center [920, 207] width 170 height 49
click at [840, 39] on div "Bader Alhumaidi" at bounding box center [872, 45] width 93 height 12
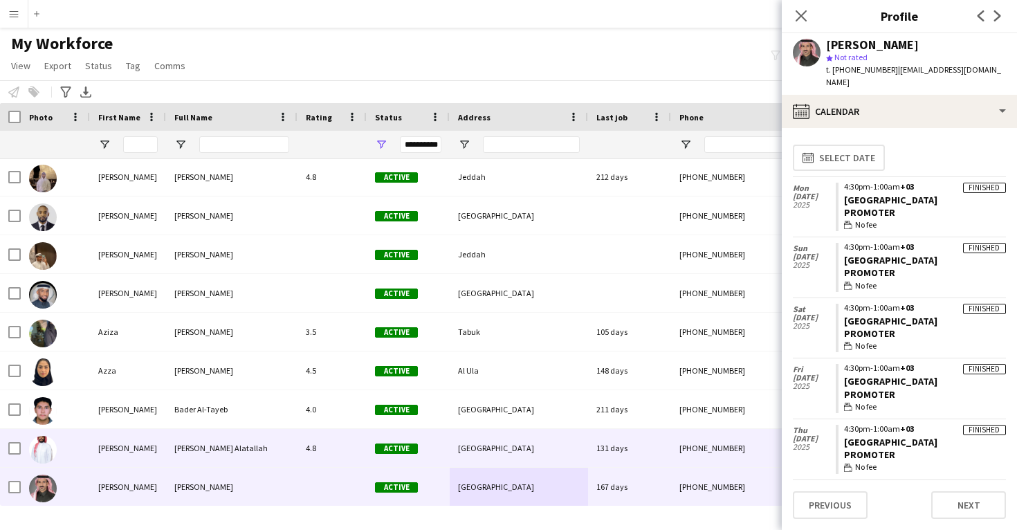
click at [628, 438] on div "131 days" at bounding box center [629, 448] width 83 height 38
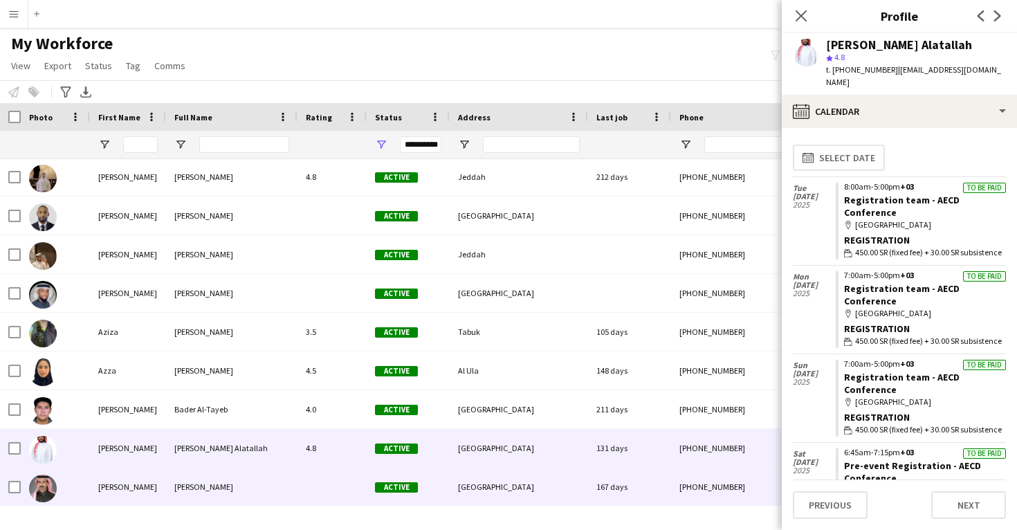
click at [614, 477] on div "167 days" at bounding box center [629, 487] width 83 height 38
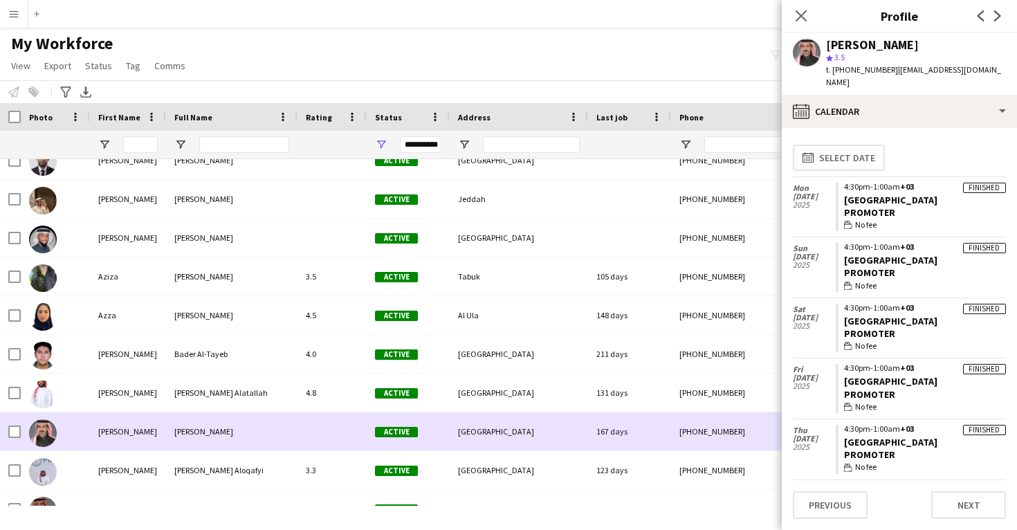
scroll to position [13460, 0]
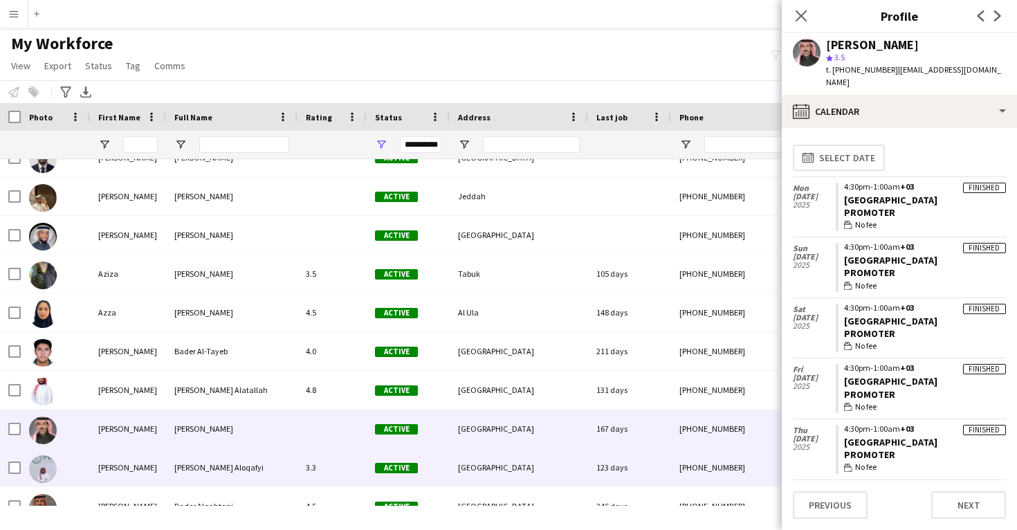
click at [607, 465] on div "123 days" at bounding box center [629, 467] width 83 height 38
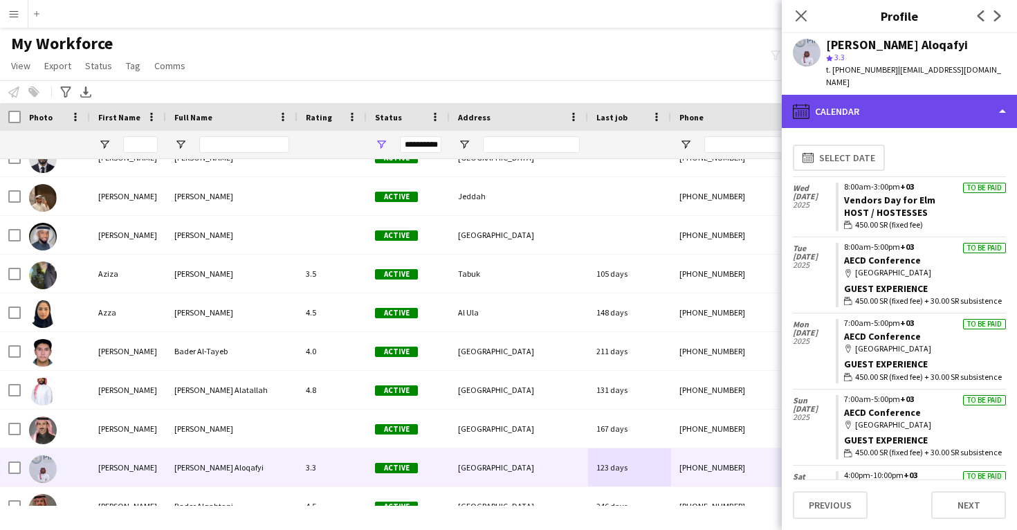
click at [853, 95] on div "calendar-full Calendar" at bounding box center [899, 111] width 235 height 33
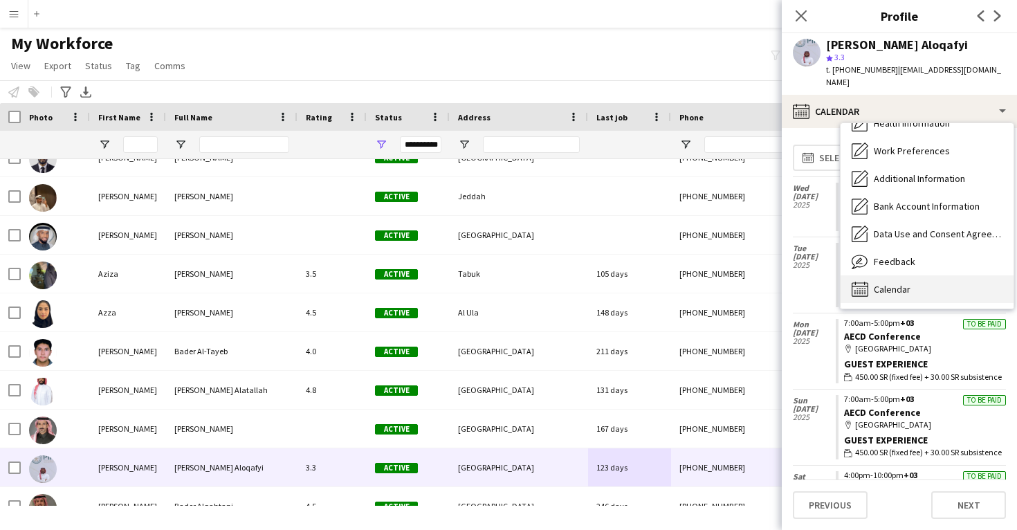
scroll to position [158, 0]
click at [894, 283] on span "Calendar" at bounding box center [892, 289] width 37 height 12
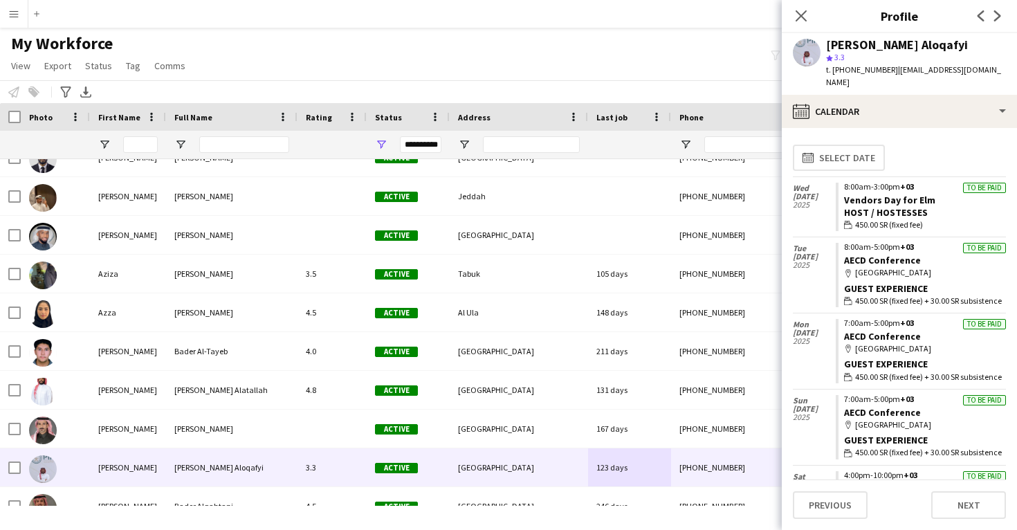
click at [874, 128] on app-calendar-tab "calendar-full Select date Wed 21 May 2025 To be paid 8:00am-3:00pm +03 Vendors …" at bounding box center [899, 329] width 235 height 402
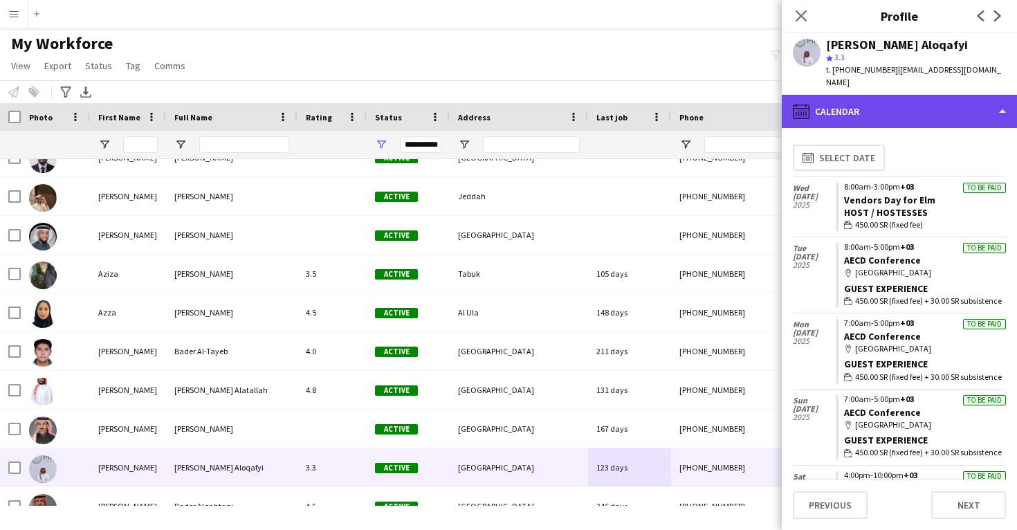
click at [873, 105] on div "calendar-full Calendar" at bounding box center [899, 111] width 235 height 33
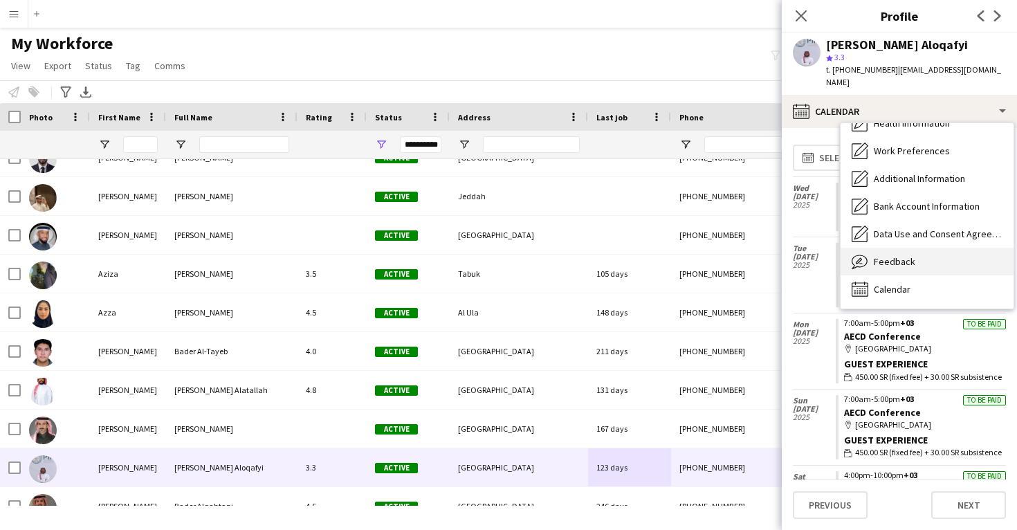
click at [894, 248] on div "Feedback Feedback" at bounding box center [926, 262] width 173 height 28
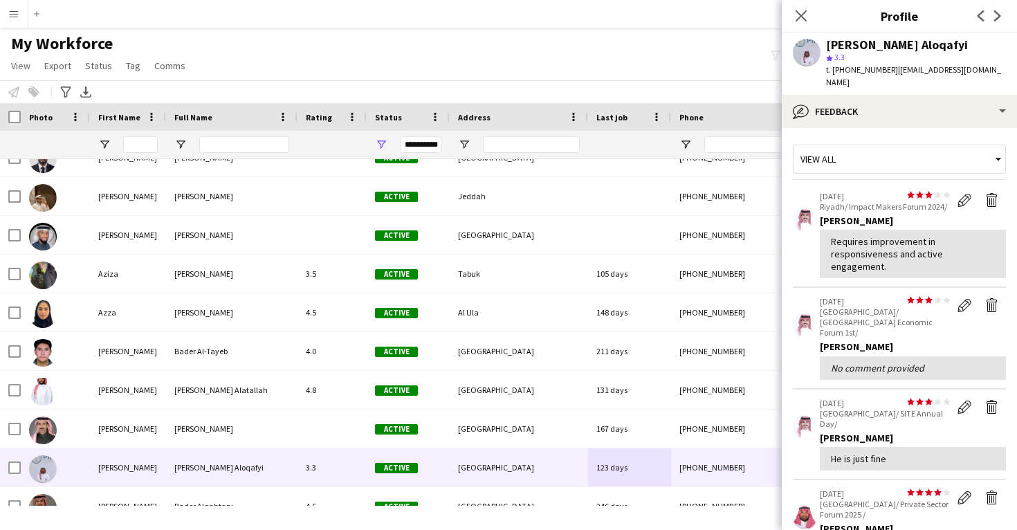
scroll to position [0, 0]
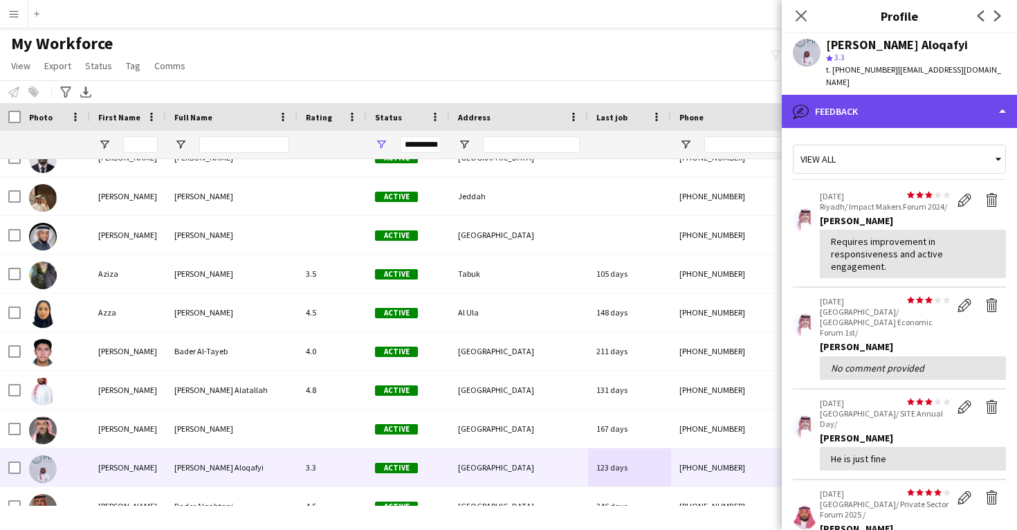
click at [891, 104] on div "bubble-pencil Feedback" at bounding box center [899, 111] width 235 height 33
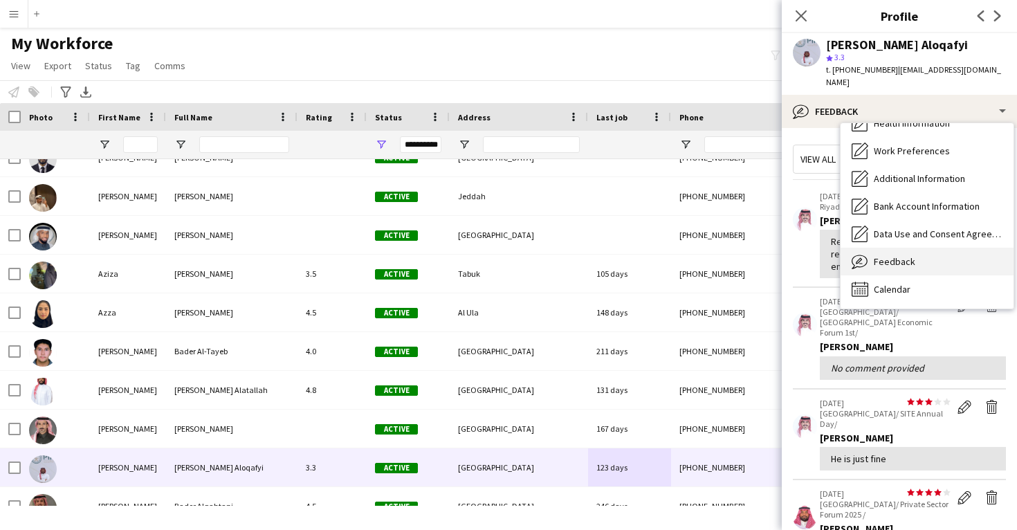
click at [908, 255] on span "Feedback" at bounding box center [894, 261] width 41 height 12
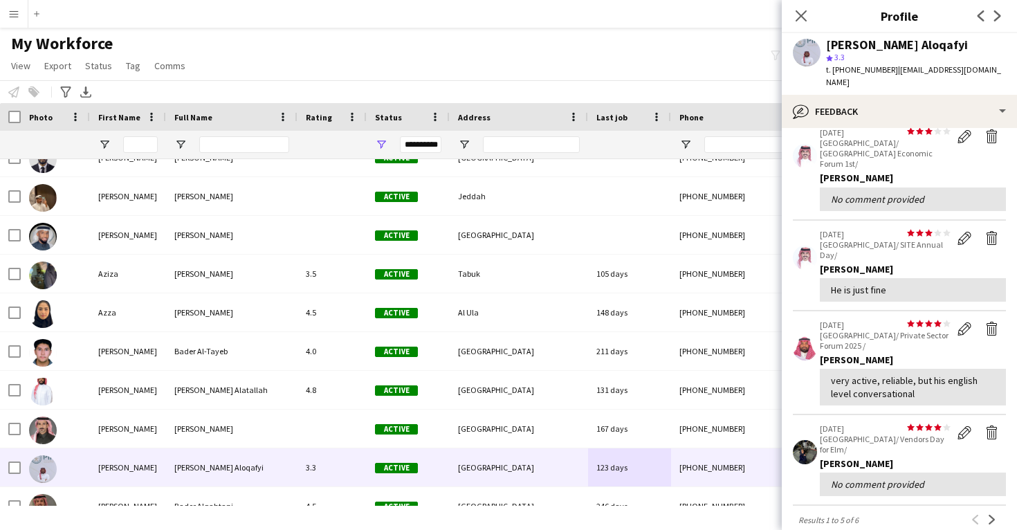
scroll to position [173, 0]
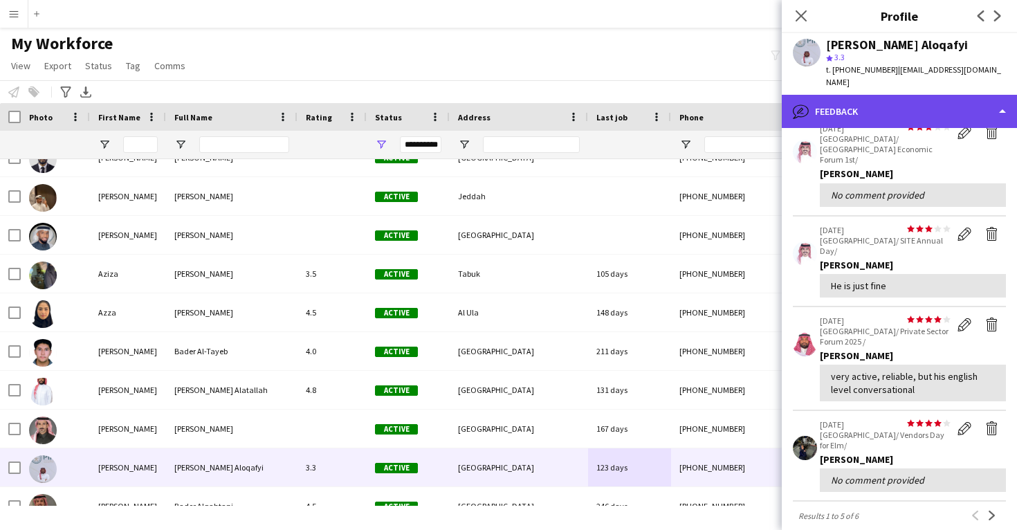
click at [909, 100] on div "bubble-pencil Feedback" at bounding box center [899, 111] width 235 height 33
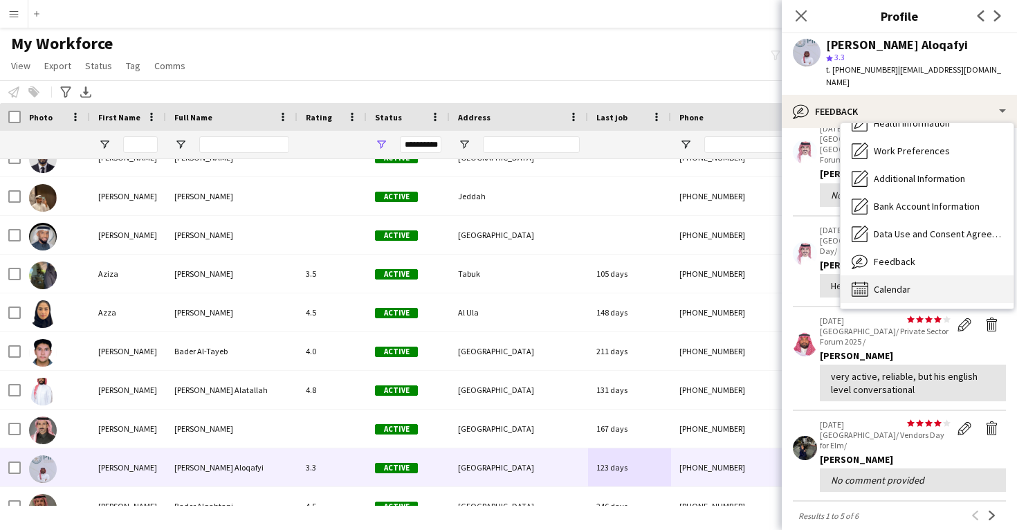
click at [910, 284] on div "Calendar Calendar" at bounding box center [926, 289] width 173 height 28
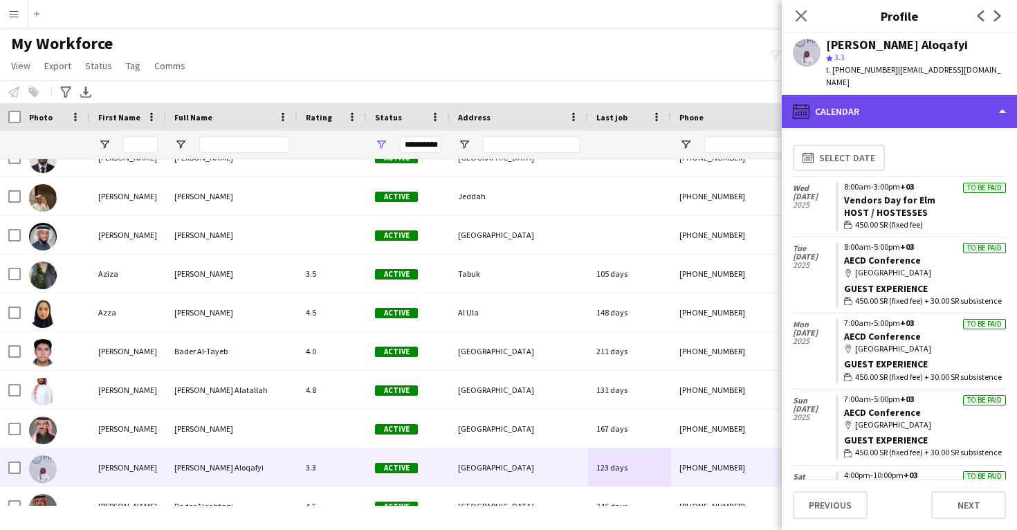
click at [863, 104] on div "calendar-full Calendar" at bounding box center [899, 111] width 235 height 33
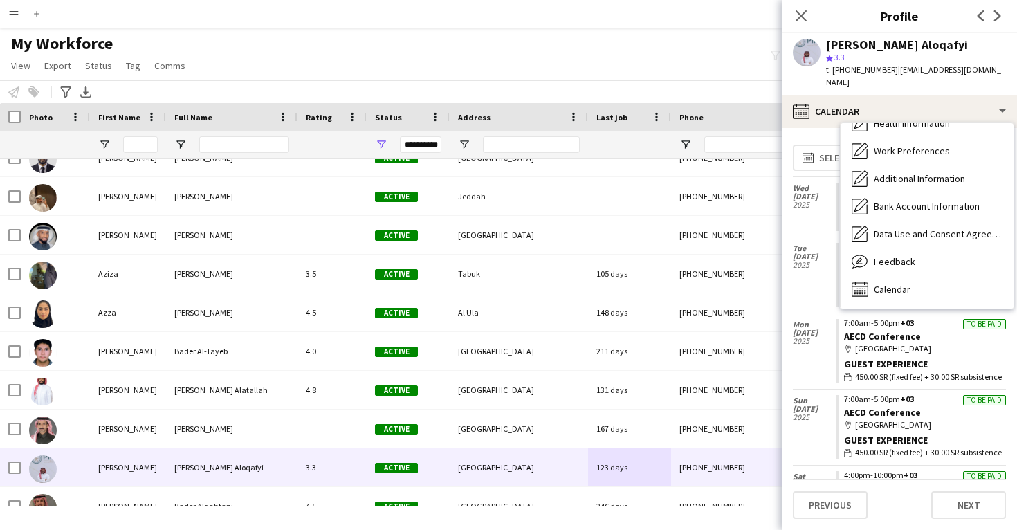
click at [807, 128] on app-calendar-tab "calendar-full Select date Wed 21 May 2025 To be paid 8:00am-3:00pm +03 Vendors …" at bounding box center [899, 329] width 235 height 402
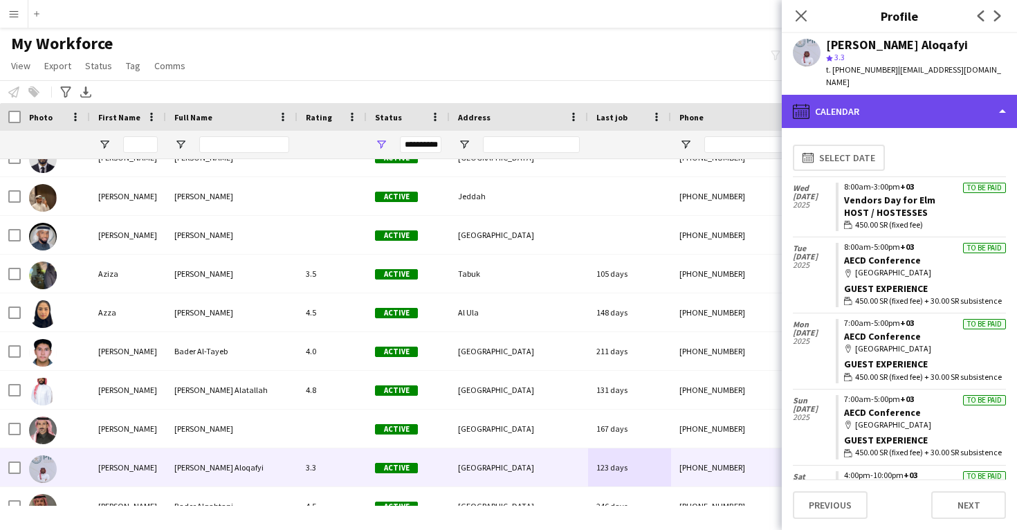
click at [862, 95] on div "calendar-full Calendar" at bounding box center [899, 111] width 235 height 33
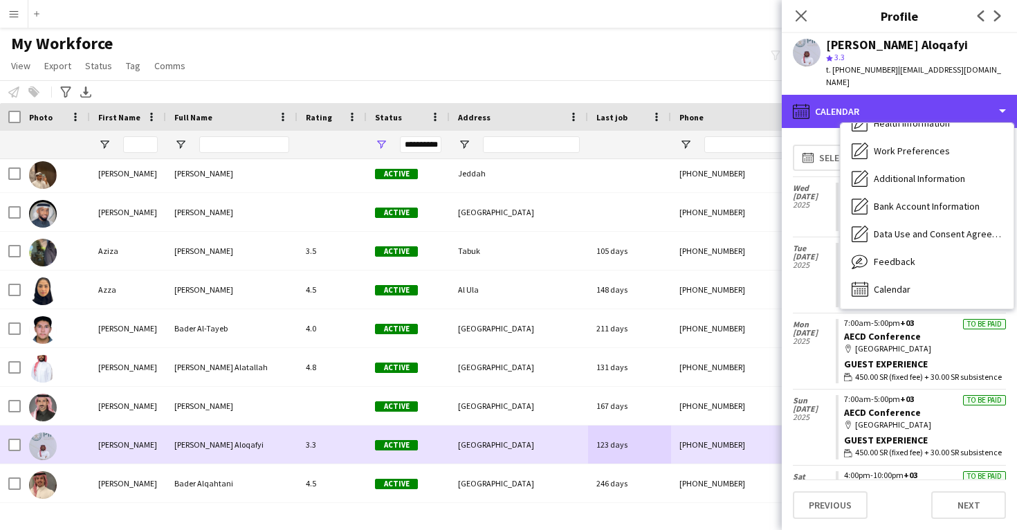
scroll to position [13491, 0]
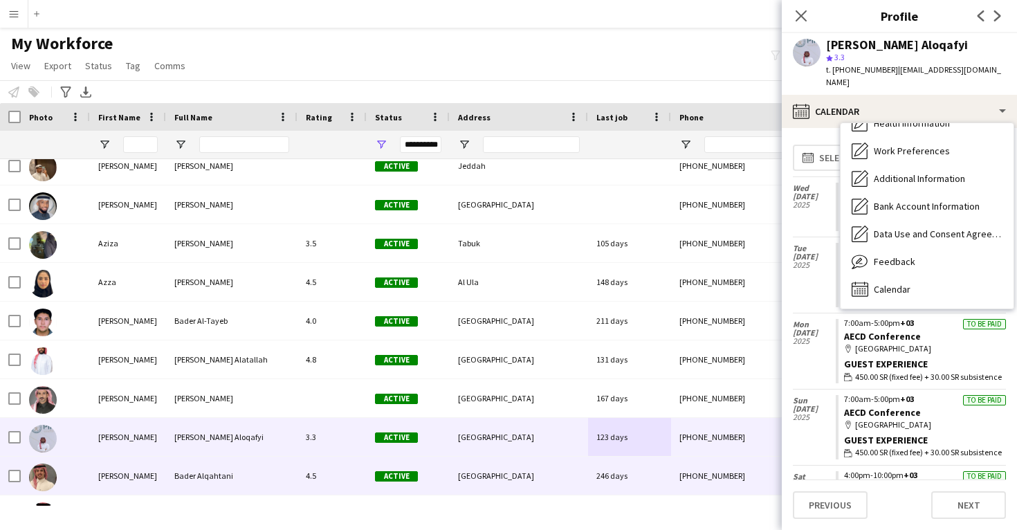
click at [463, 472] on span "Riyadh" at bounding box center [496, 475] width 76 height 10
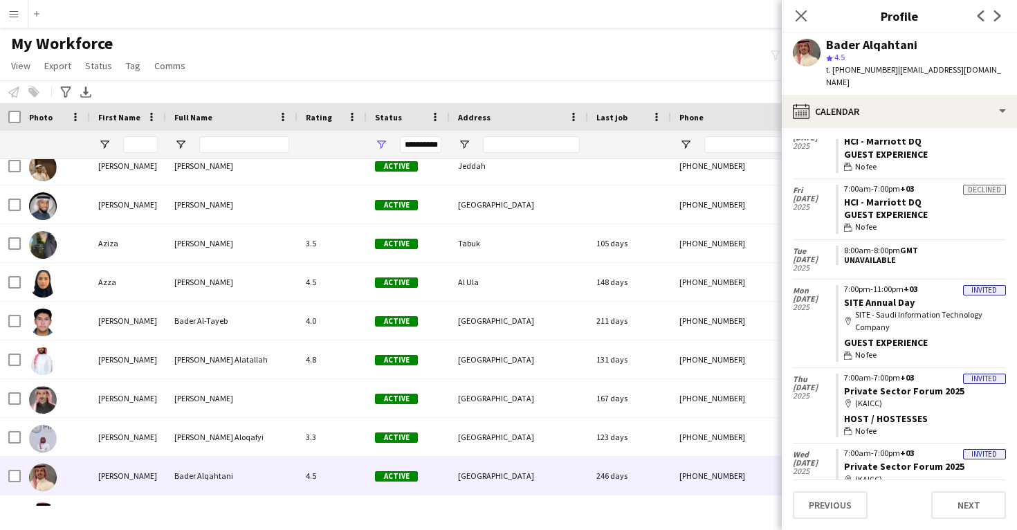
scroll to position [360, 0]
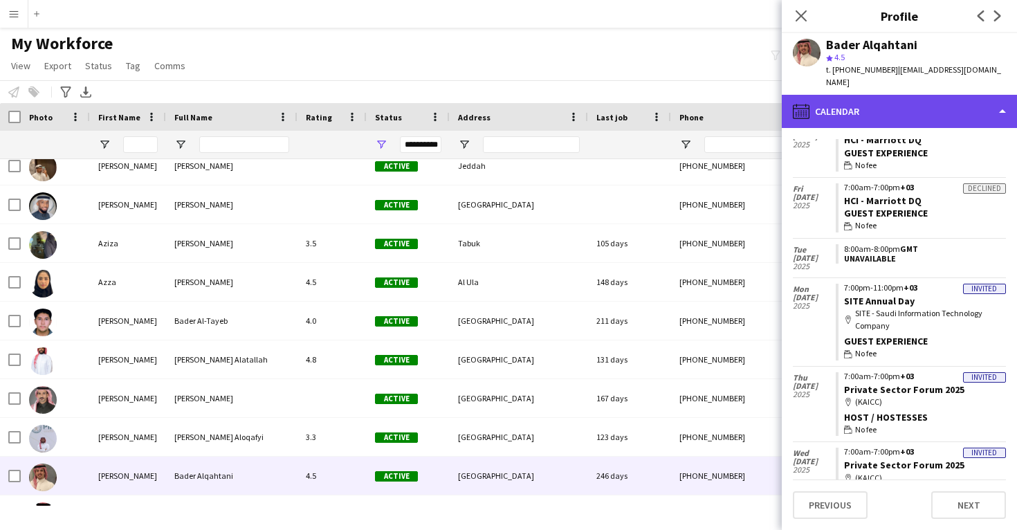
click at [887, 103] on div "calendar-full Calendar" at bounding box center [899, 111] width 235 height 33
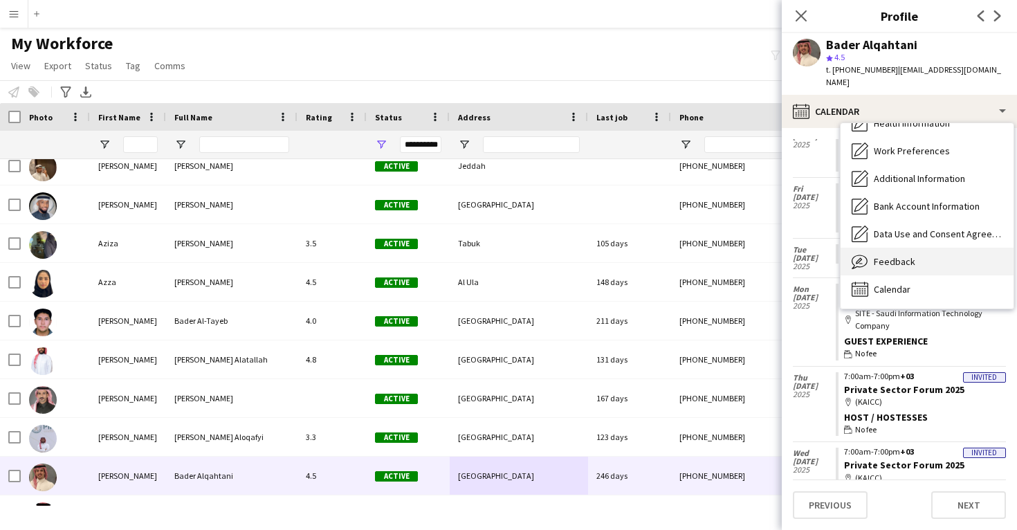
scroll to position [158, 0]
click at [894, 255] on span "Feedback" at bounding box center [894, 261] width 41 height 12
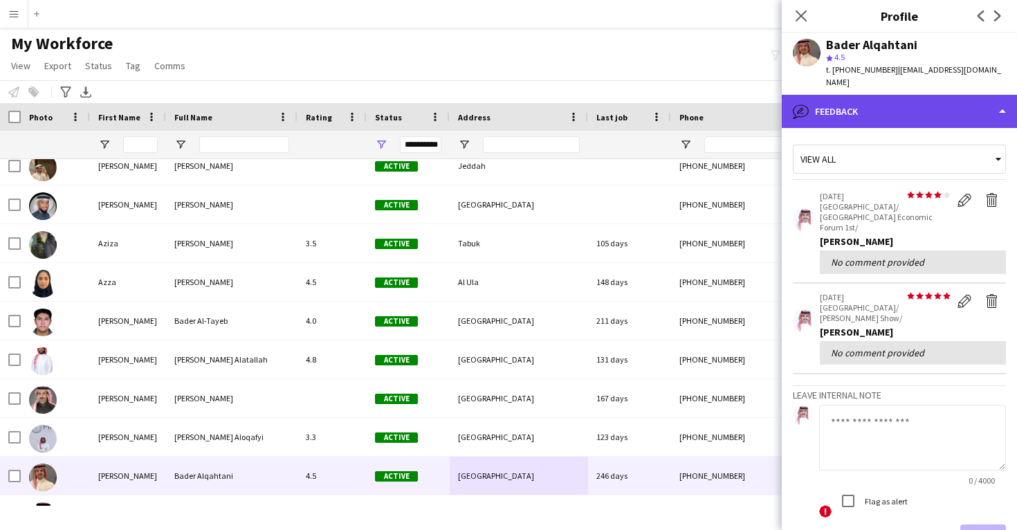
click at [918, 100] on div "bubble-pencil Feedback" at bounding box center [899, 111] width 235 height 33
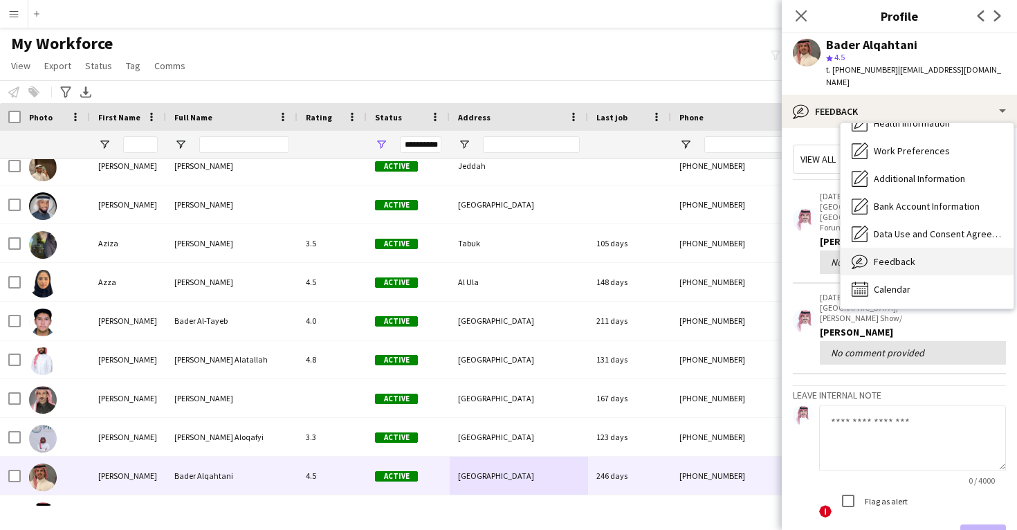
click at [902, 248] on div "Feedback Feedback" at bounding box center [926, 262] width 173 height 28
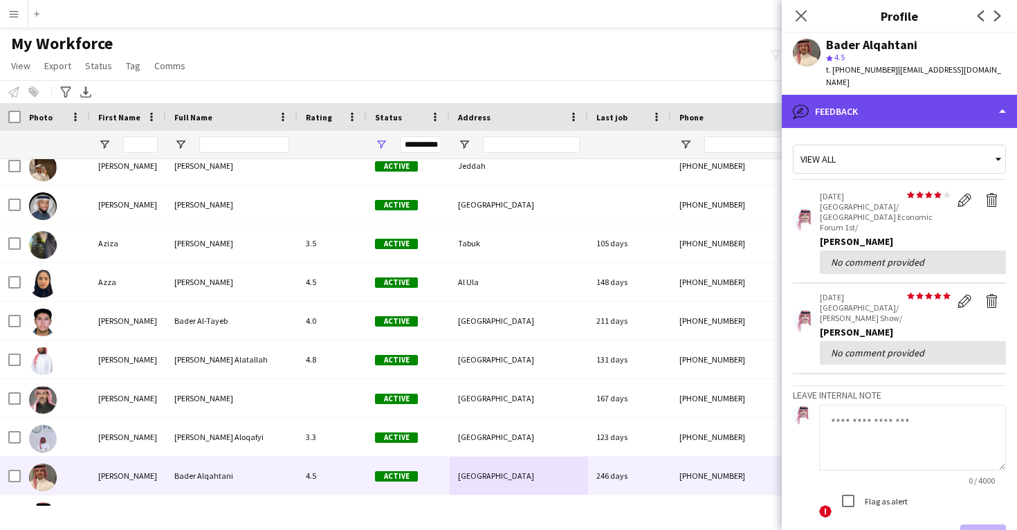
click at [915, 113] on div "bubble-pencil Feedback" at bounding box center [899, 111] width 235 height 33
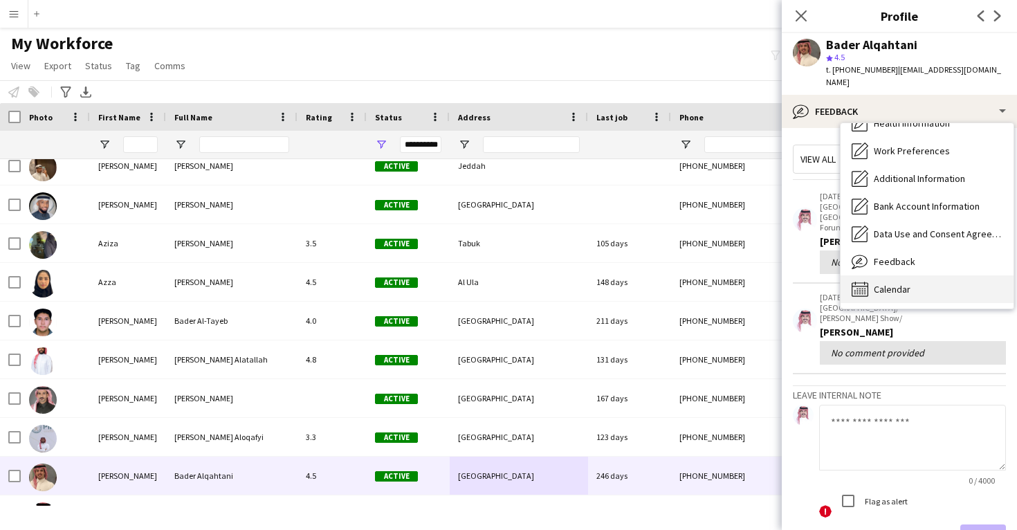
click at [912, 280] on div "Calendar Calendar" at bounding box center [926, 289] width 173 height 28
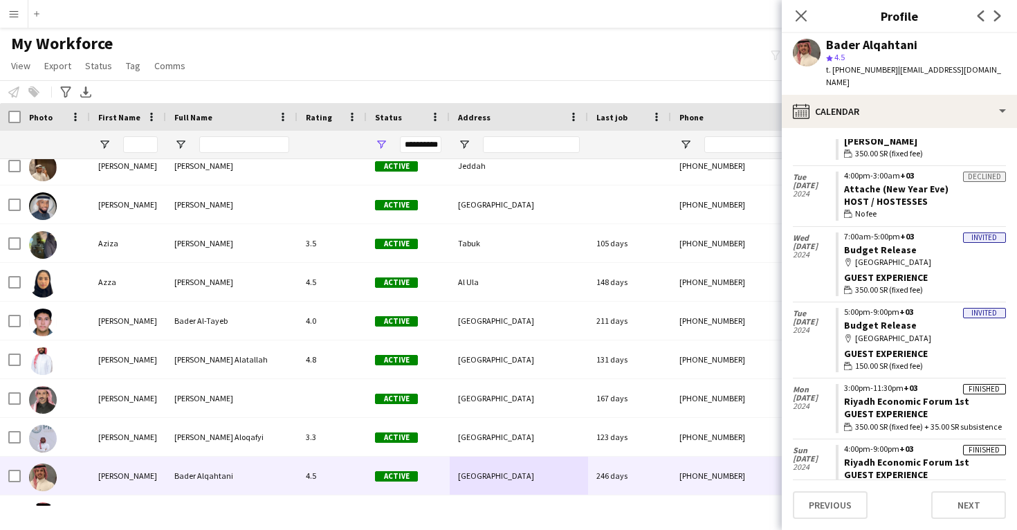
scroll to position [903, 0]
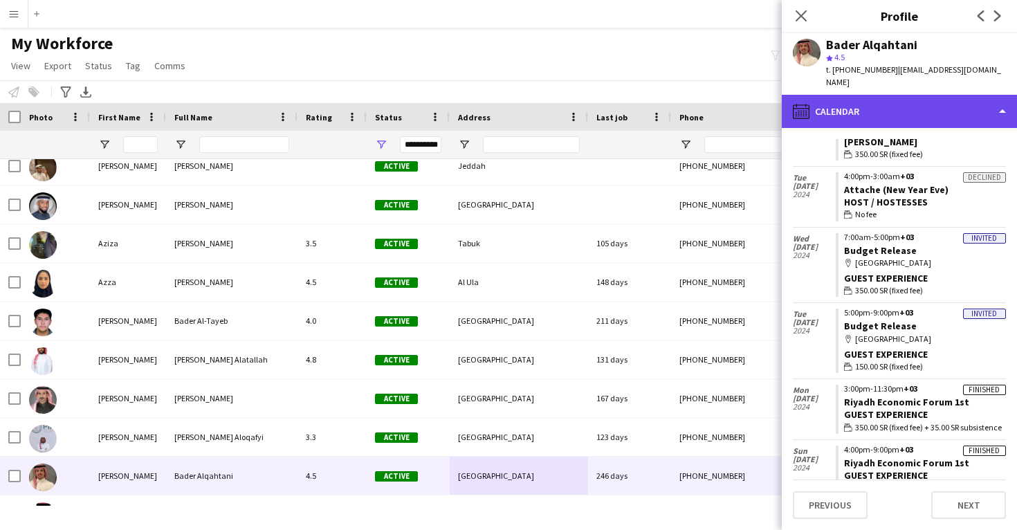
click at [952, 95] on div "calendar-full Calendar" at bounding box center [899, 111] width 235 height 33
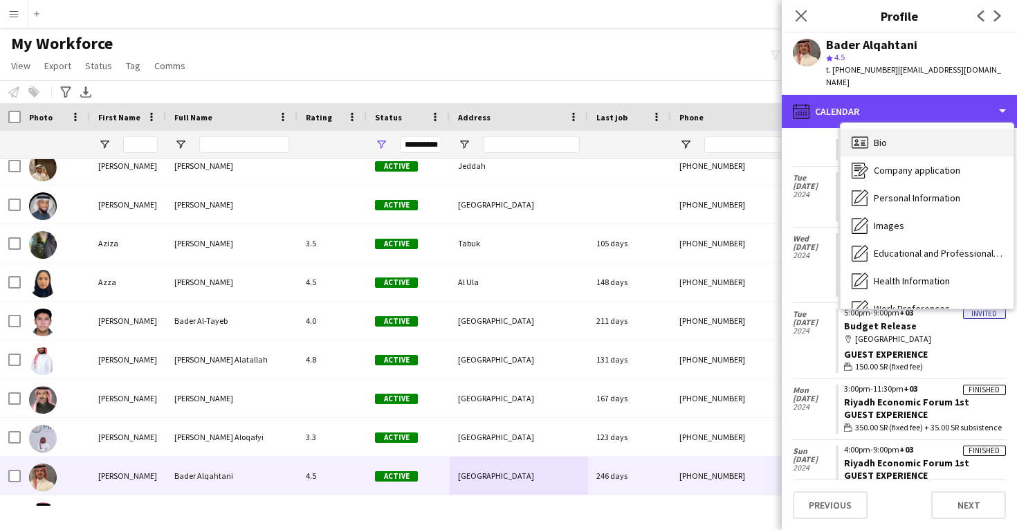
scroll to position [0, 0]
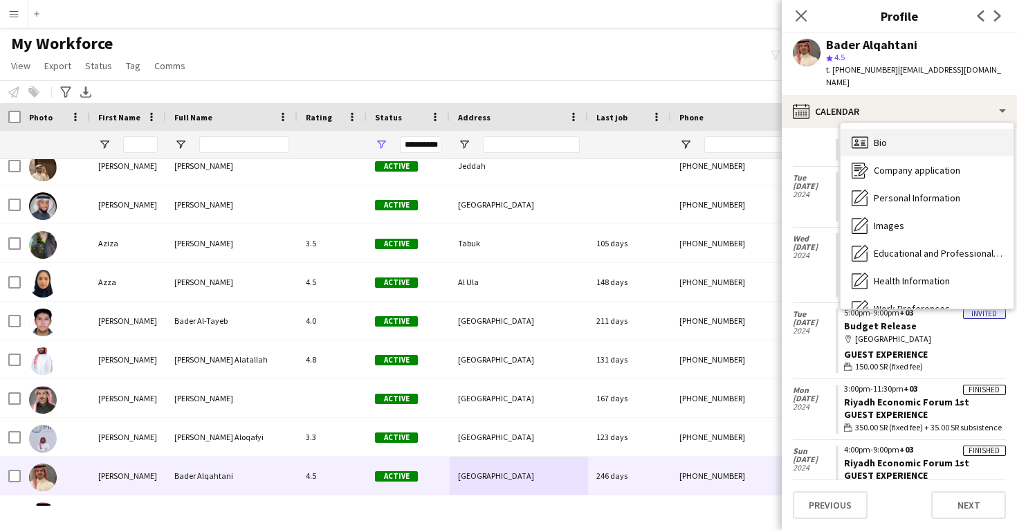
click at [932, 136] on div "Bio Bio" at bounding box center [926, 143] width 173 height 28
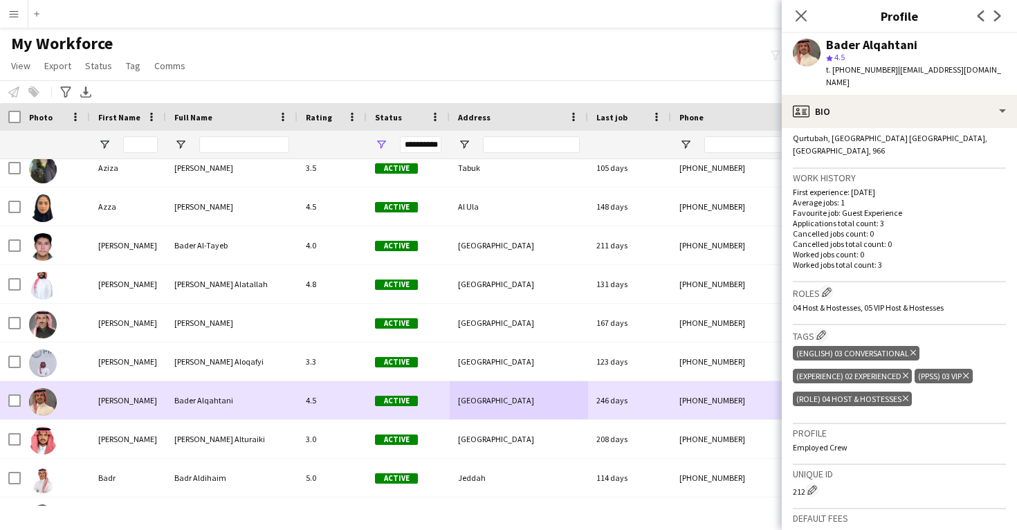
scroll to position [13567, 0]
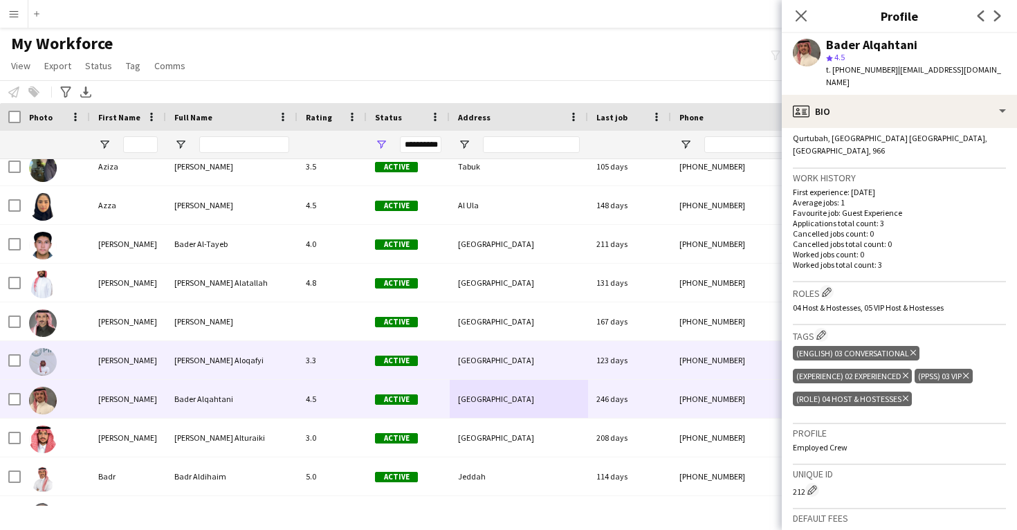
click at [665, 359] on div "123 days" at bounding box center [629, 360] width 83 height 38
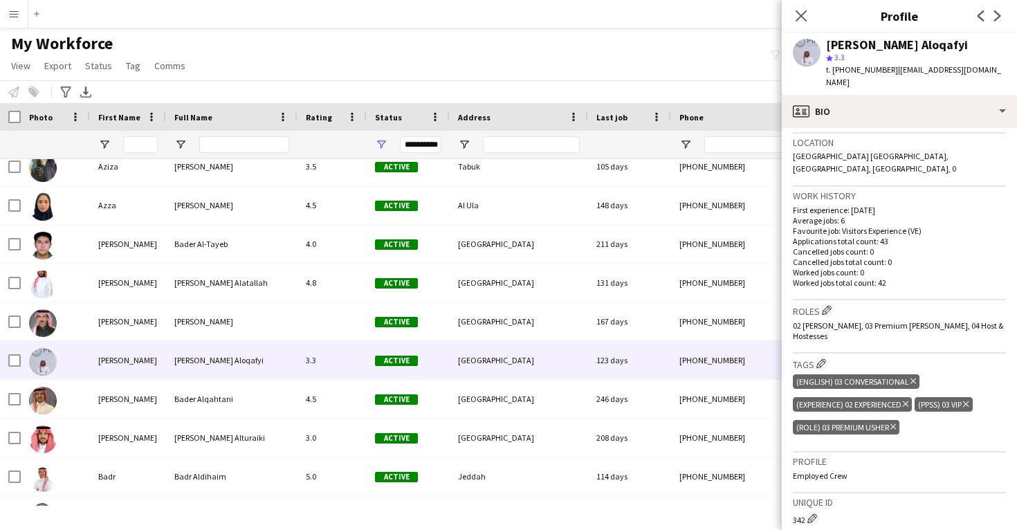
scroll to position [296, 0]
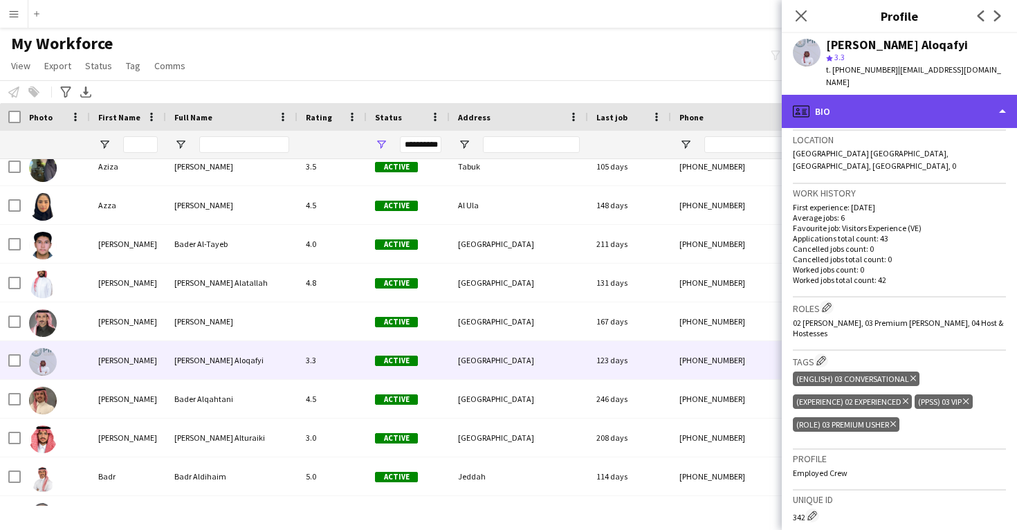
click at [889, 95] on div "profile Bio" at bounding box center [899, 111] width 235 height 33
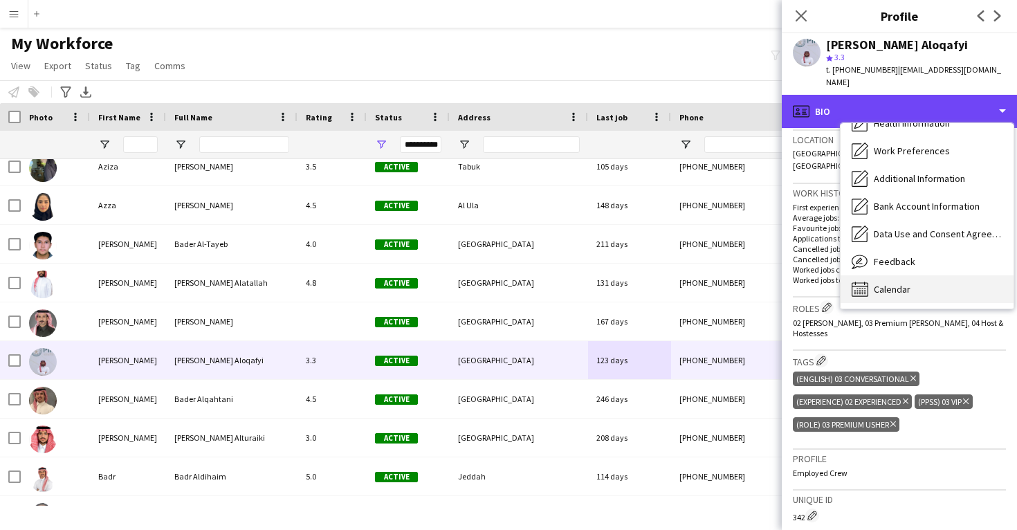
scroll to position [158, 0]
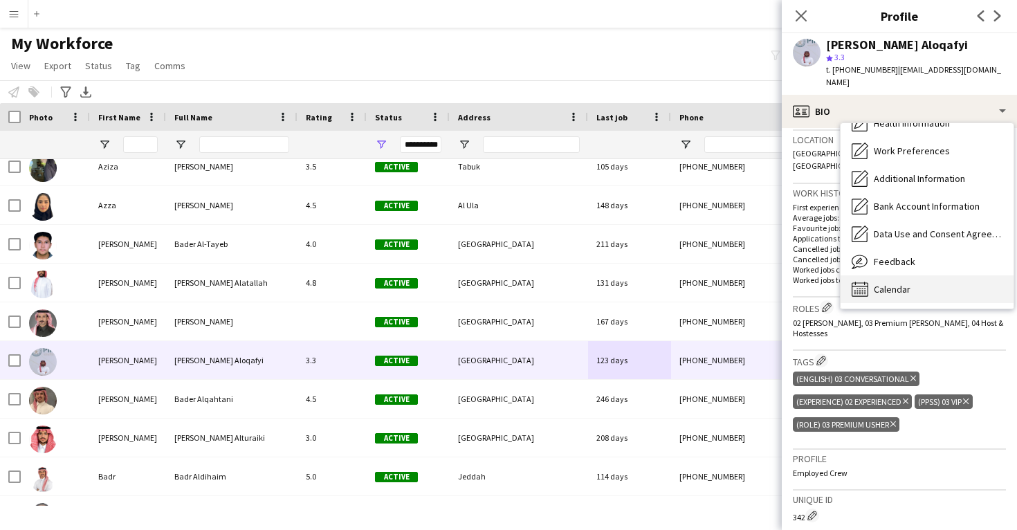
click at [903, 283] on span "Calendar" at bounding box center [892, 289] width 37 height 12
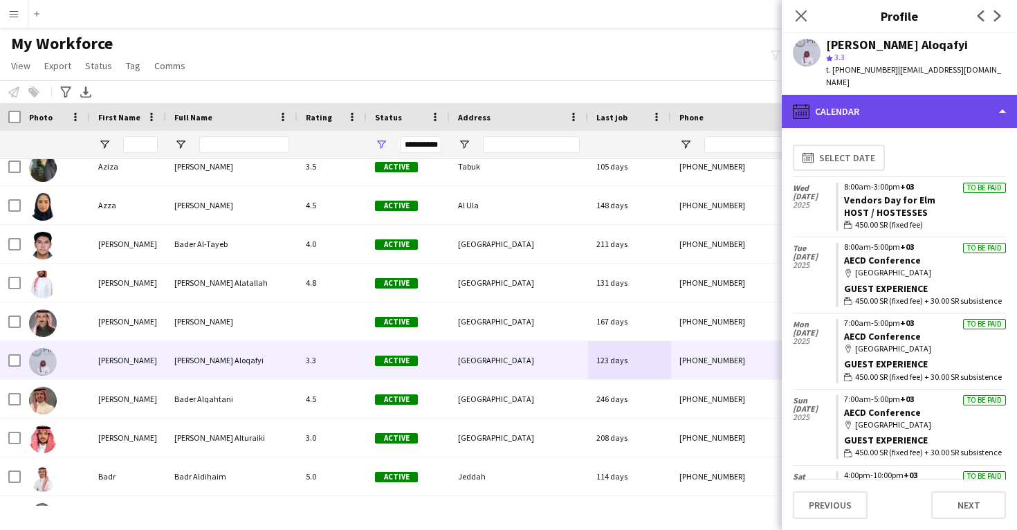
click at [906, 98] on div "calendar-full Calendar" at bounding box center [899, 111] width 235 height 33
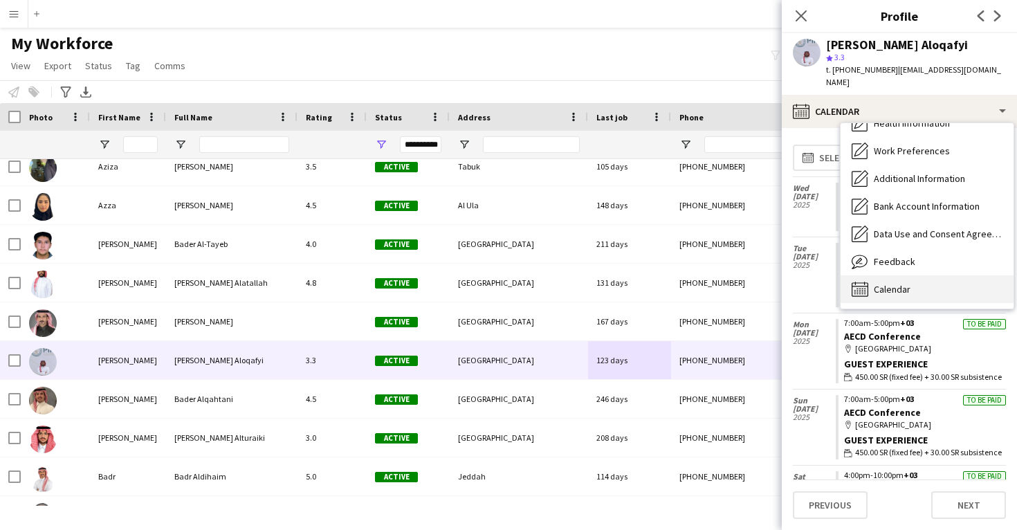
click at [922, 277] on div "Calendar Calendar" at bounding box center [926, 289] width 173 height 28
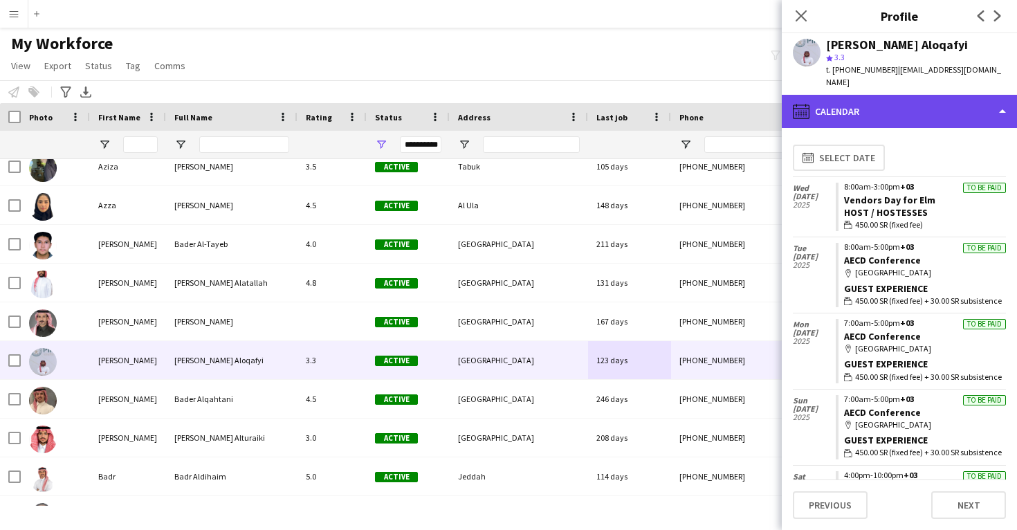
click at [918, 95] on div "calendar-full Calendar" at bounding box center [899, 111] width 235 height 33
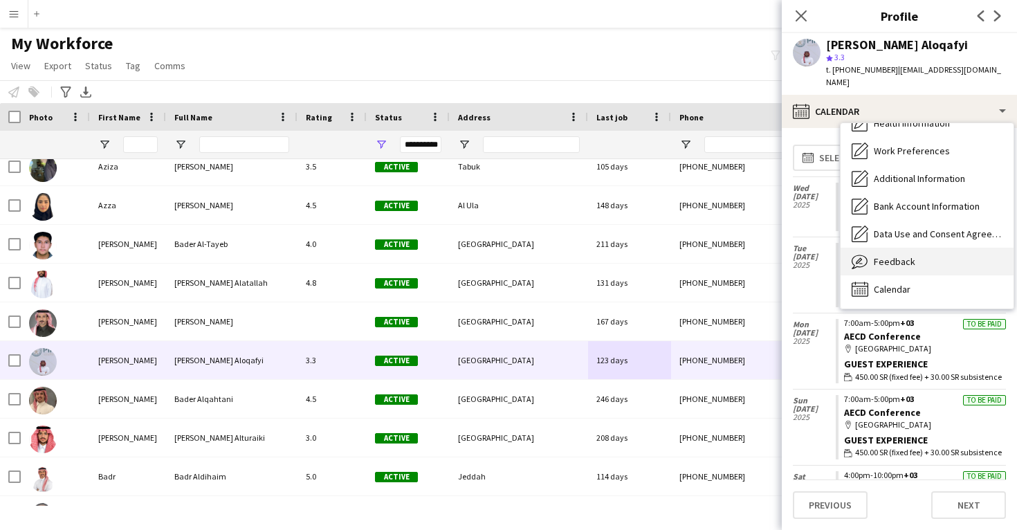
click at [899, 255] on span "Feedback" at bounding box center [894, 261] width 41 height 12
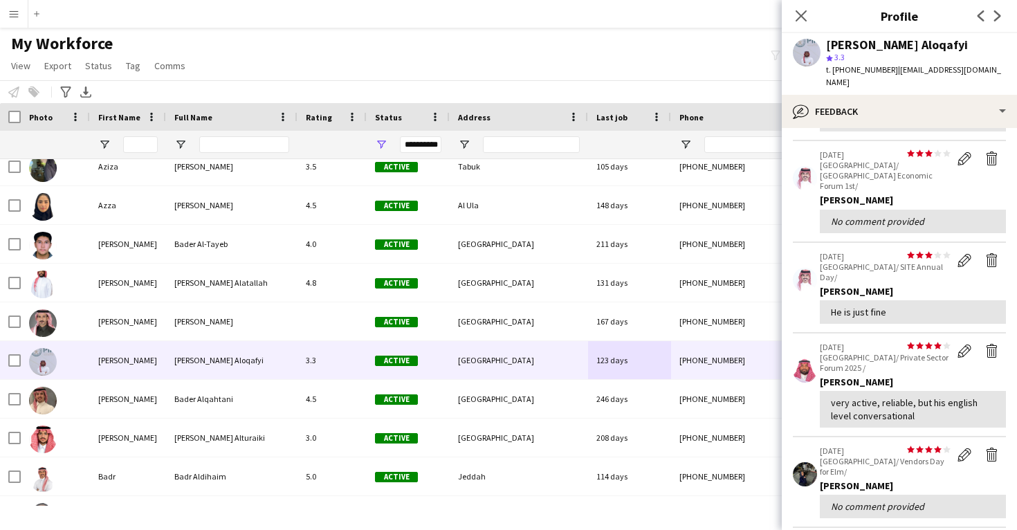
scroll to position [147, 0]
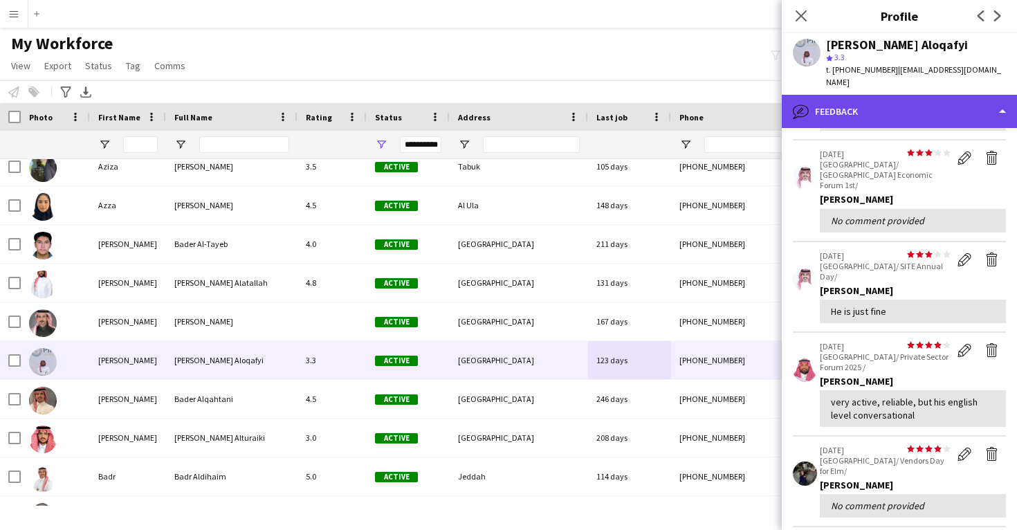
click at [896, 110] on div "bubble-pencil Feedback" at bounding box center [899, 111] width 235 height 33
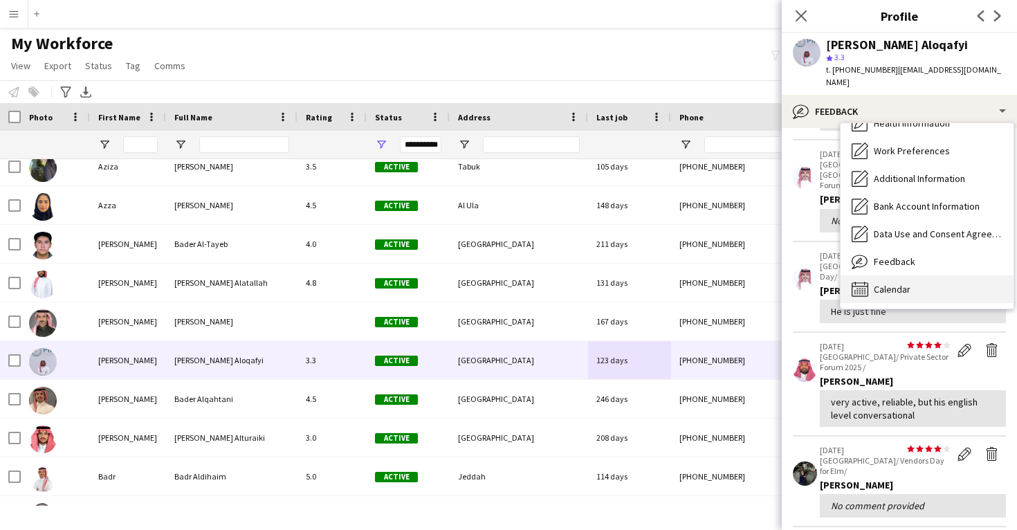
click at [918, 275] on div "Calendar Calendar" at bounding box center [926, 289] width 173 height 28
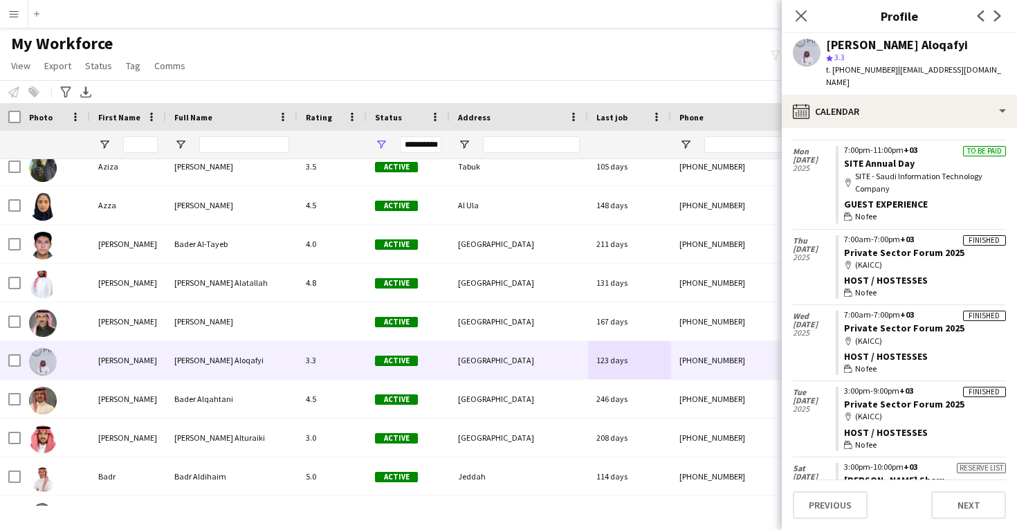
scroll to position [491, 0]
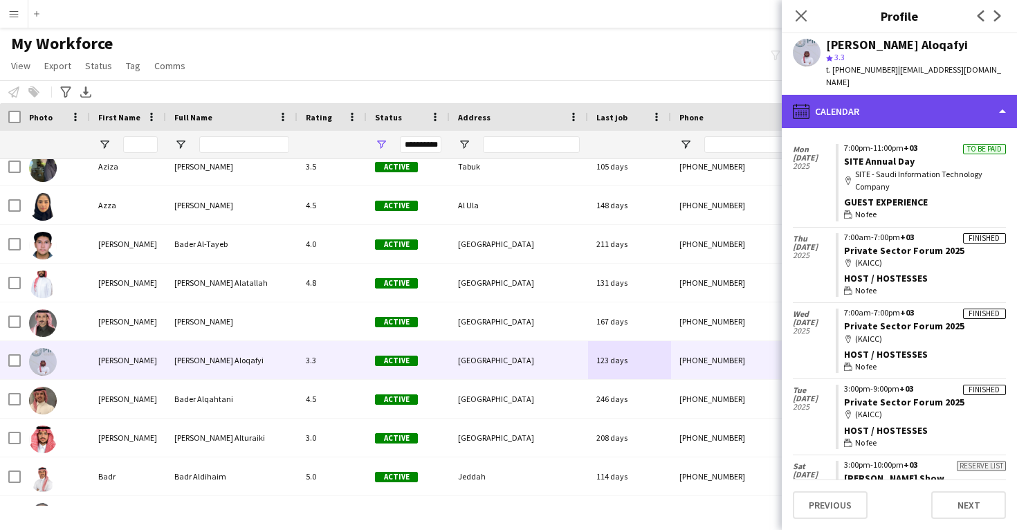
click at [907, 104] on div "calendar-full Calendar" at bounding box center [899, 111] width 235 height 33
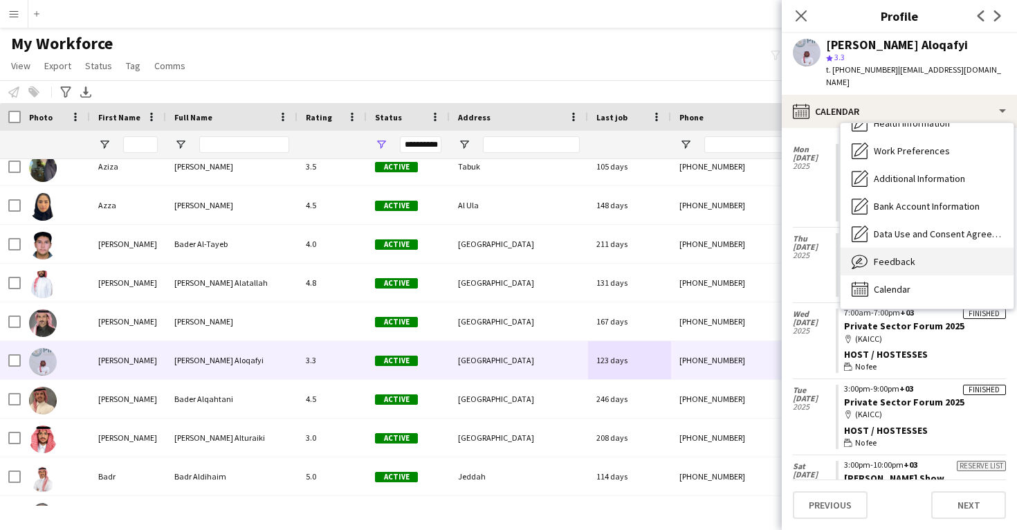
click at [912, 255] on span "Feedback" at bounding box center [894, 261] width 41 height 12
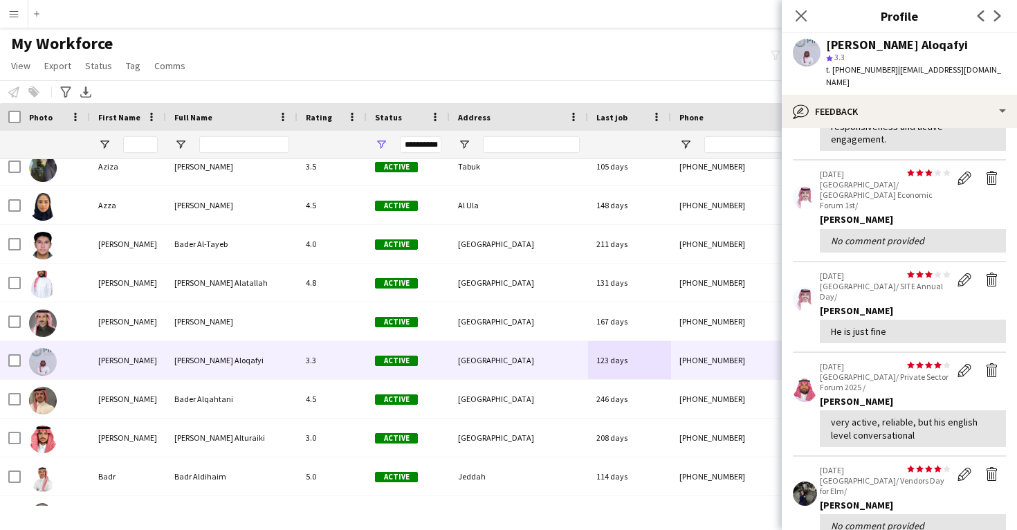
scroll to position [129, 0]
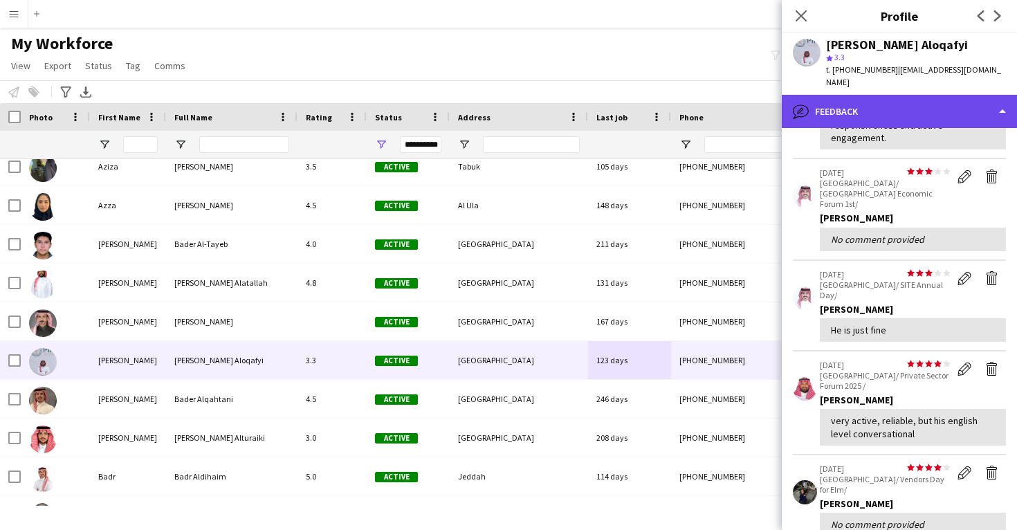
click at [904, 95] on div "bubble-pencil Feedback" at bounding box center [899, 111] width 235 height 33
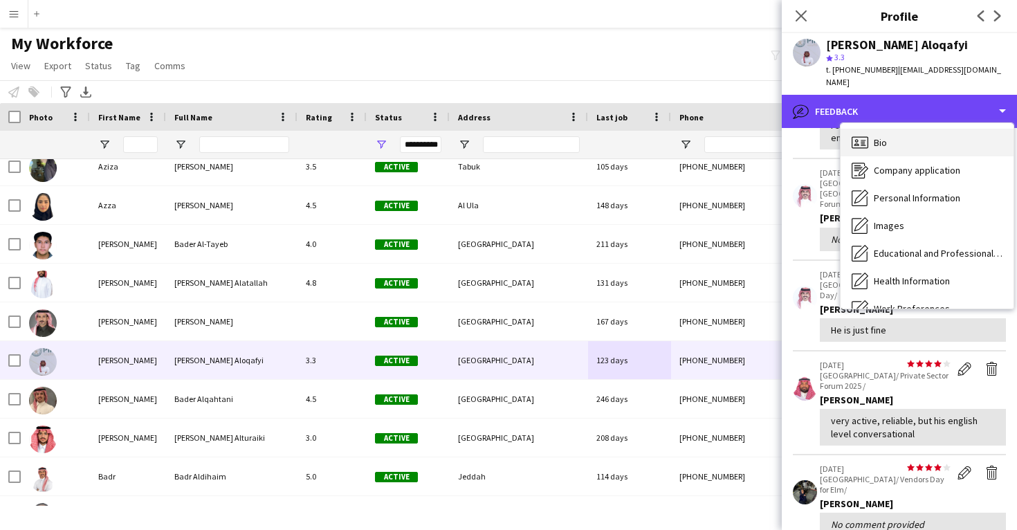
scroll to position [-1, 0]
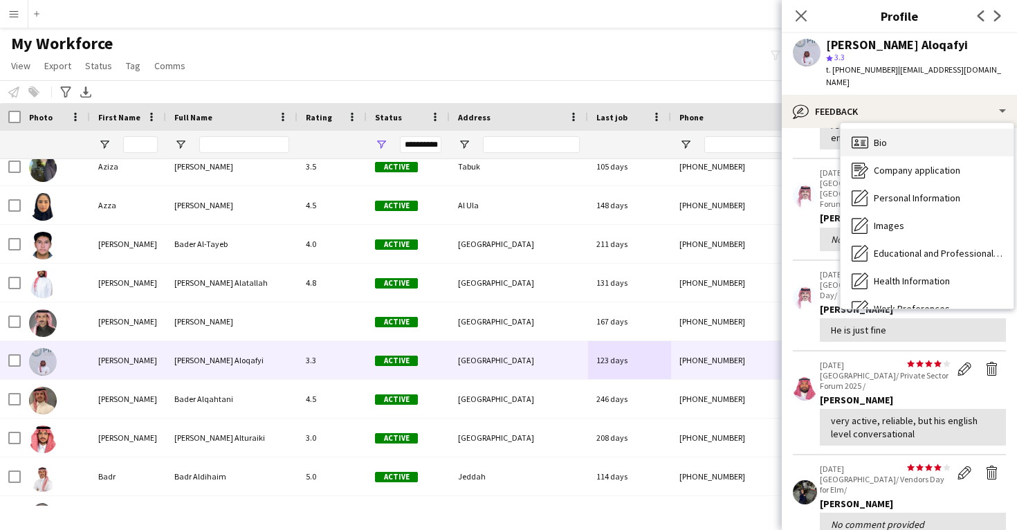
click at [900, 138] on div "Bio Bio" at bounding box center [926, 143] width 173 height 28
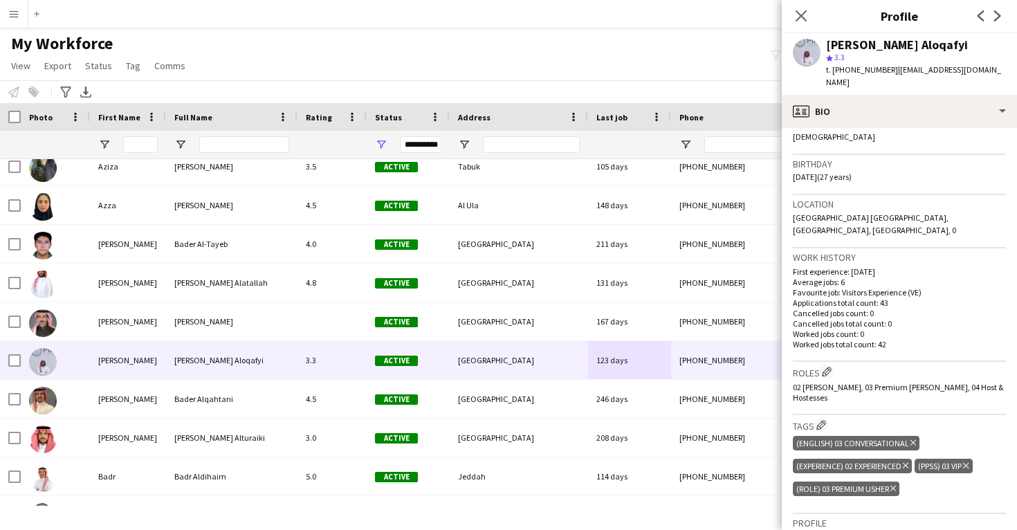
scroll to position [236, 0]
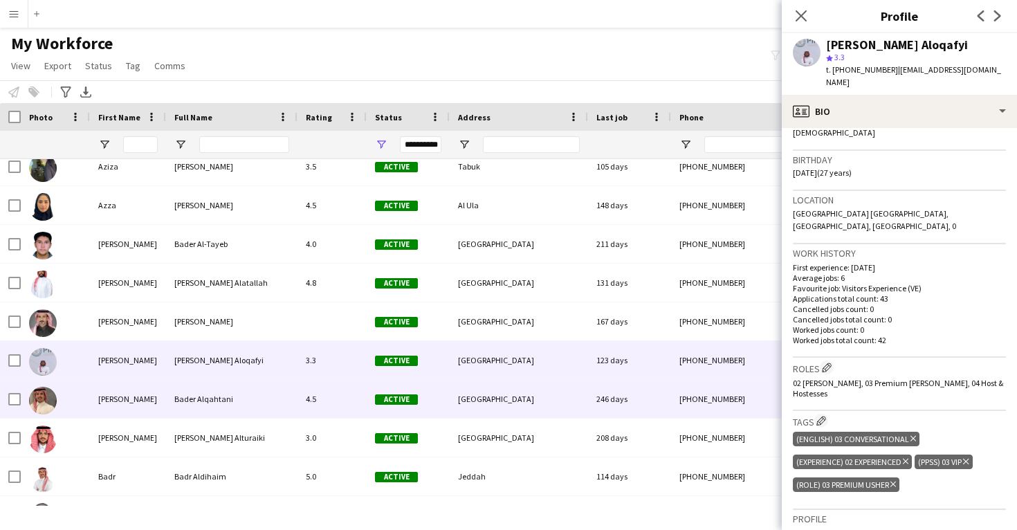
click at [708, 389] on div "+966500275007" at bounding box center [759, 399] width 177 height 38
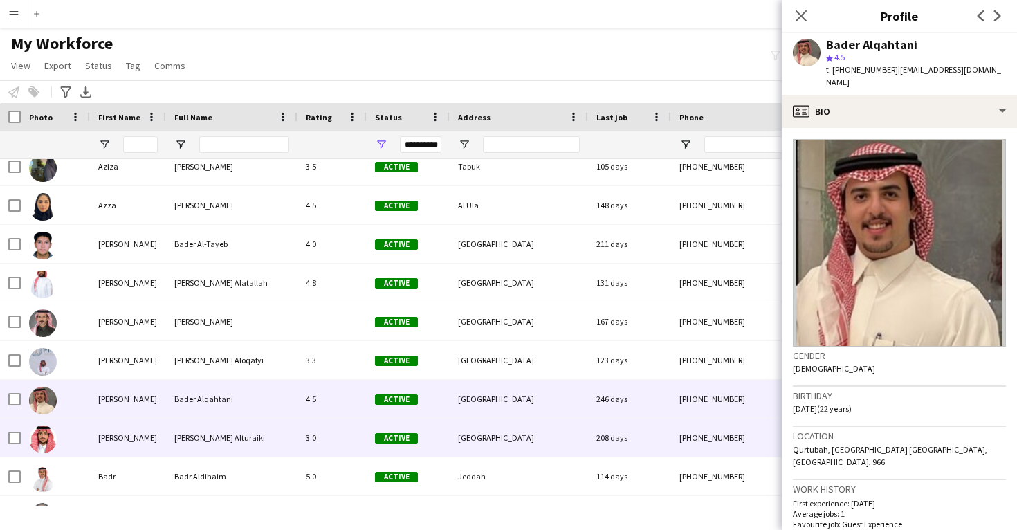
click at [681, 426] on div "+966537393258" at bounding box center [759, 437] width 177 height 38
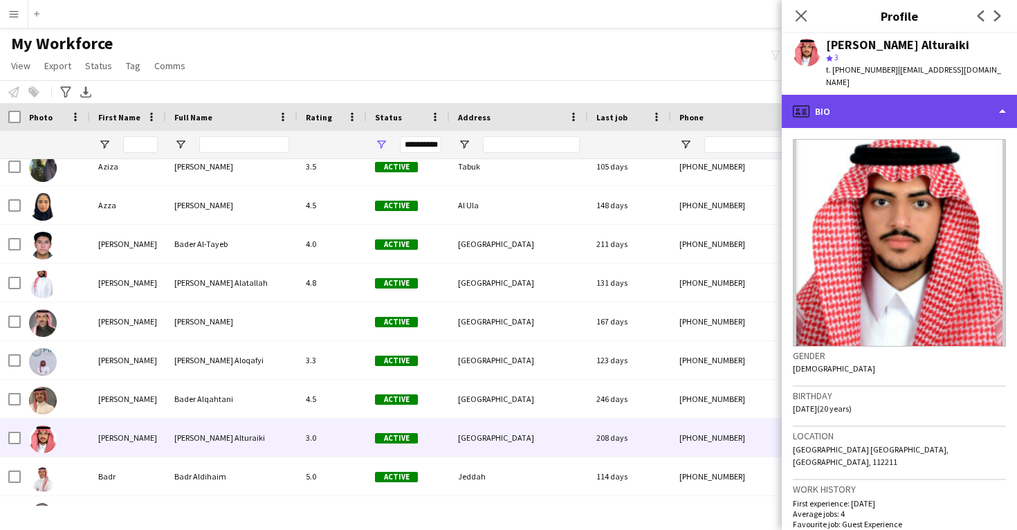
click at [914, 95] on div "profile Bio" at bounding box center [899, 111] width 235 height 33
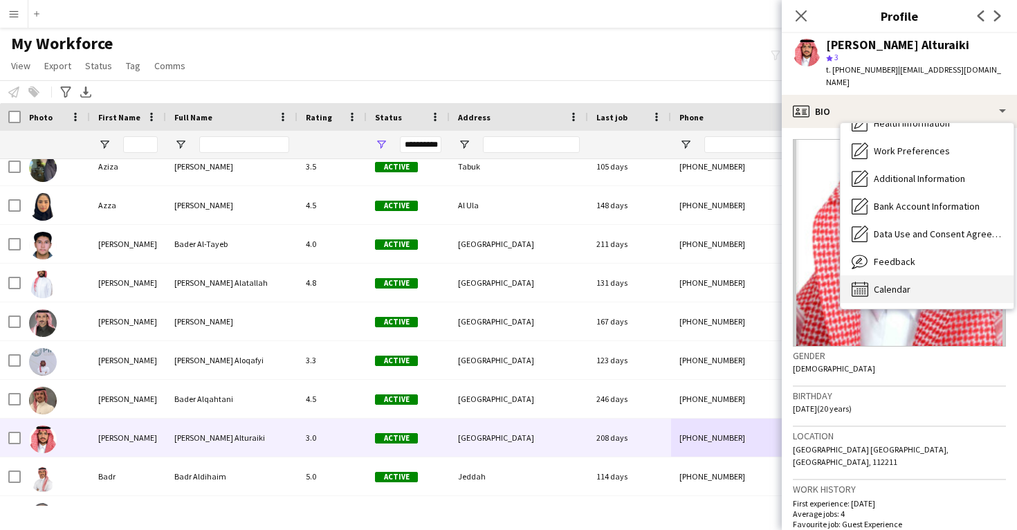
scroll to position [0, 0]
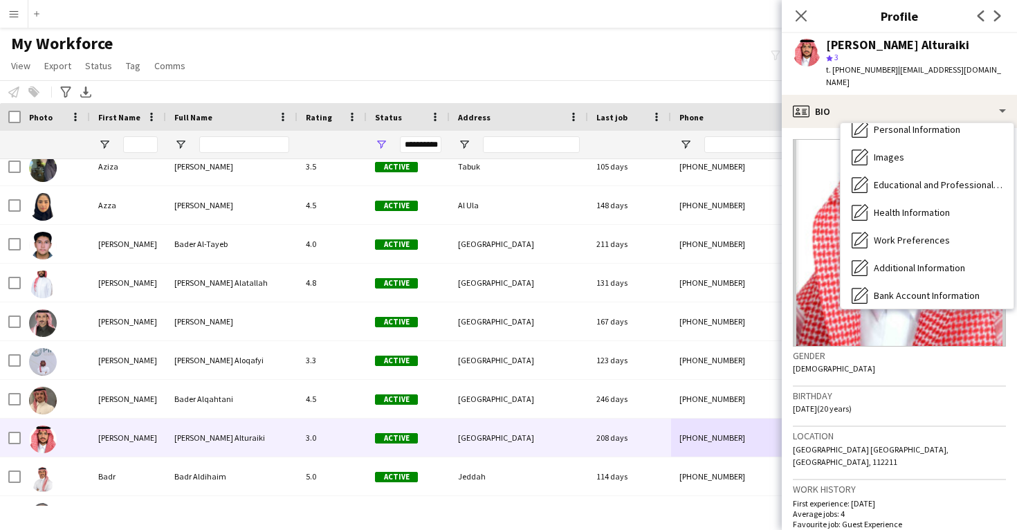
click at [922, 364] on div "Calendar Calendar" at bounding box center [926, 378] width 173 height 28
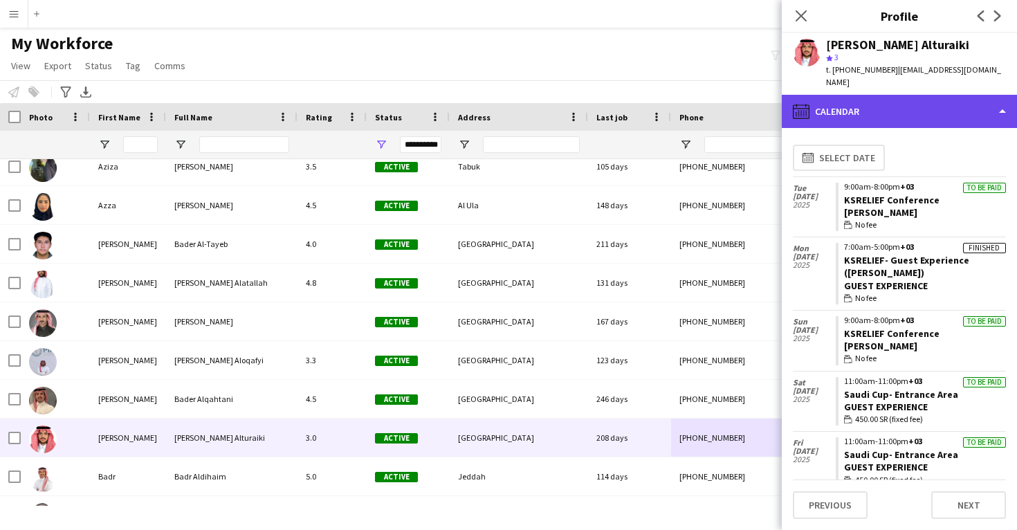
click at [907, 95] on div "calendar-full Calendar" at bounding box center [899, 111] width 235 height 33
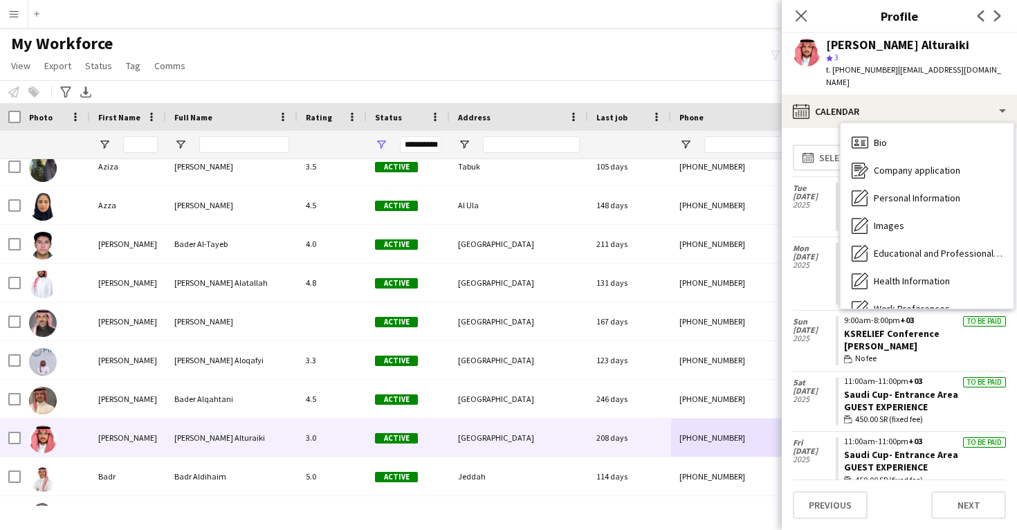
click at [918, 405] on div "Feedback Feedback" at bounding box center [926, 419] width 173 height 28
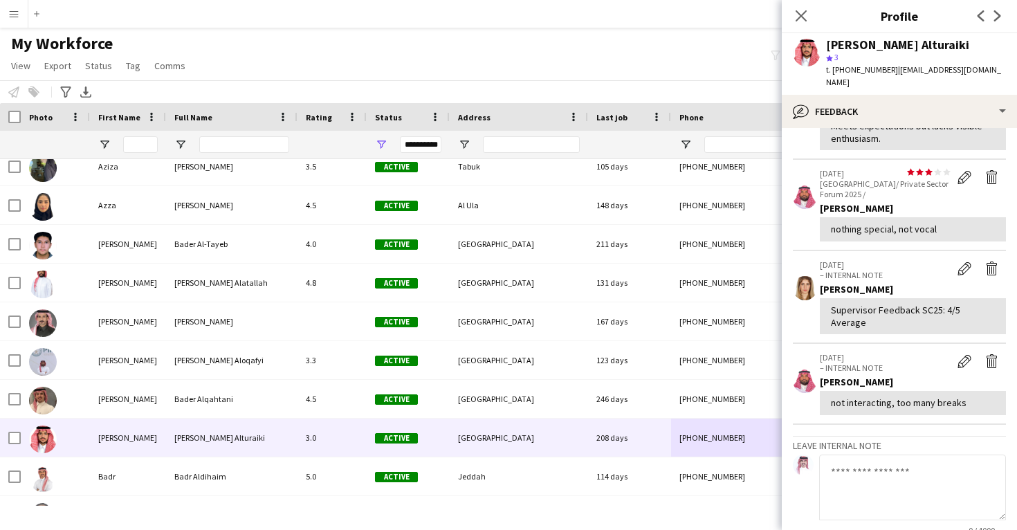
scroll to position [117, 0]
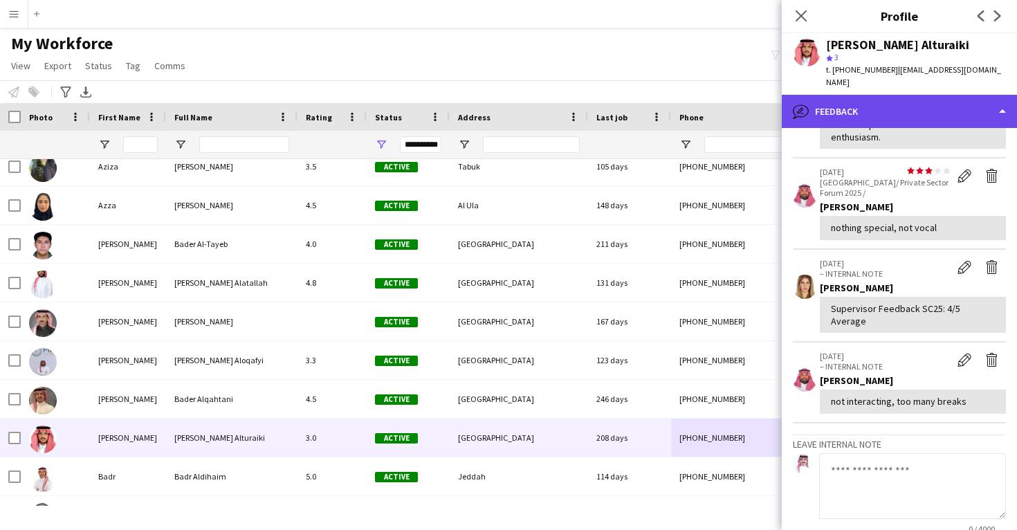
click at [898, 104] on div "bubble-pencil Feedback" at bounding box center [899, 111] width 235 height 33
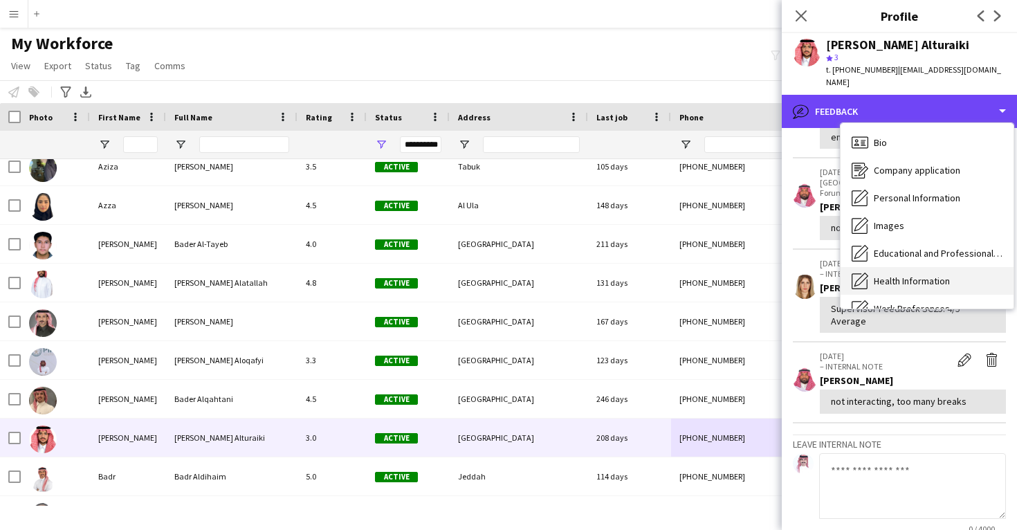
scroll to position [-1, 0]
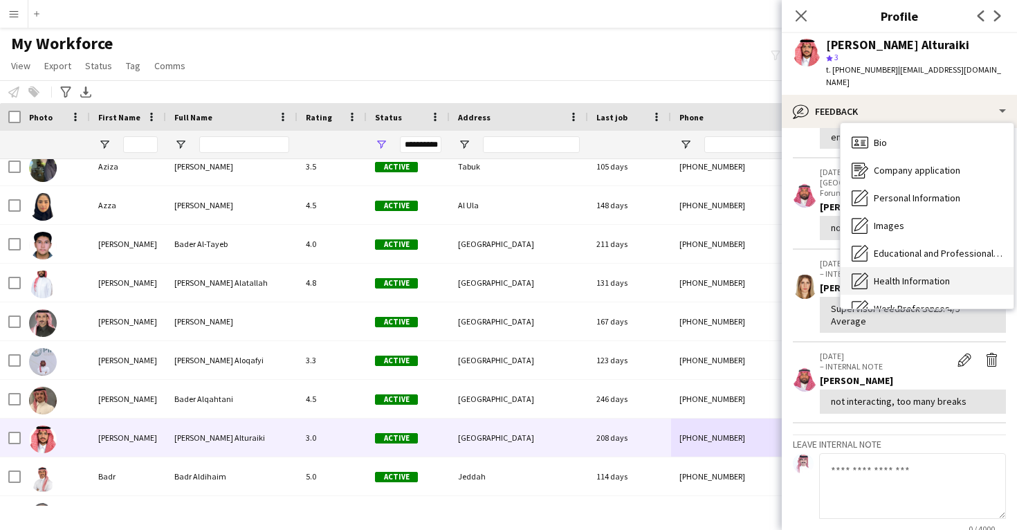
click at [896, 129] on div "Bio Bio" at bounding box center [926, 143] width 173 height 28
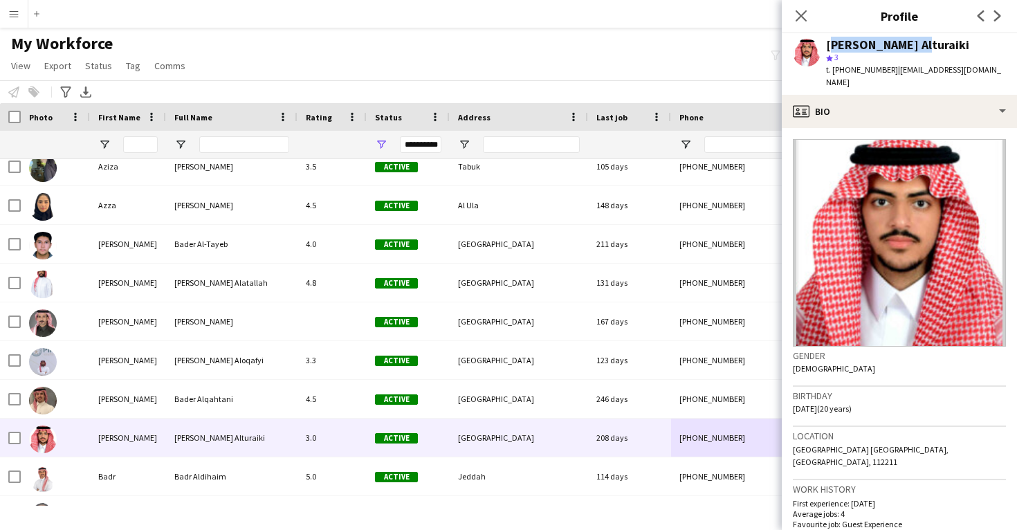
drag, startPoint x: 907, startPoint y: 46, endPoint x: 826, endPoint y: 48, distance: 81.6
click at [826, 48] on div "Bader Alturaiki" at bounding box center [897, 45] width 143 height 12
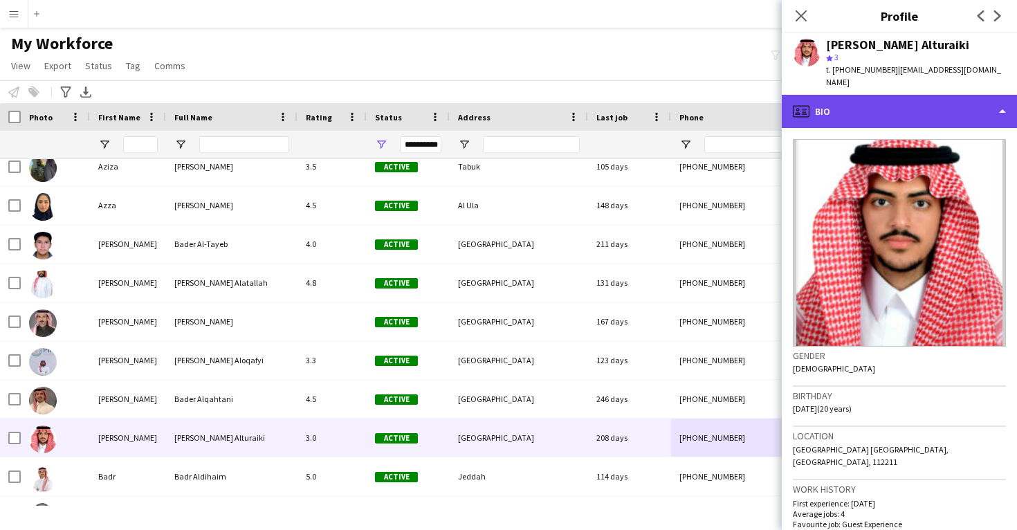
click at [880, 104] on div "profile Bio" at bounding box center [899, 111] width 235 height 33
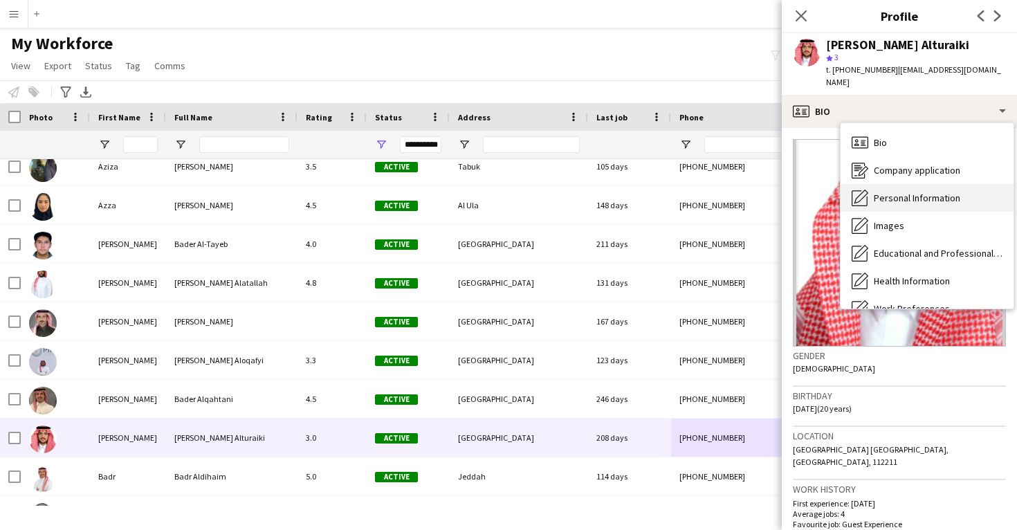
click at [900, 184] on div "Personal Information Personal Information" at bounding box center [926, 198] width 173 height 28
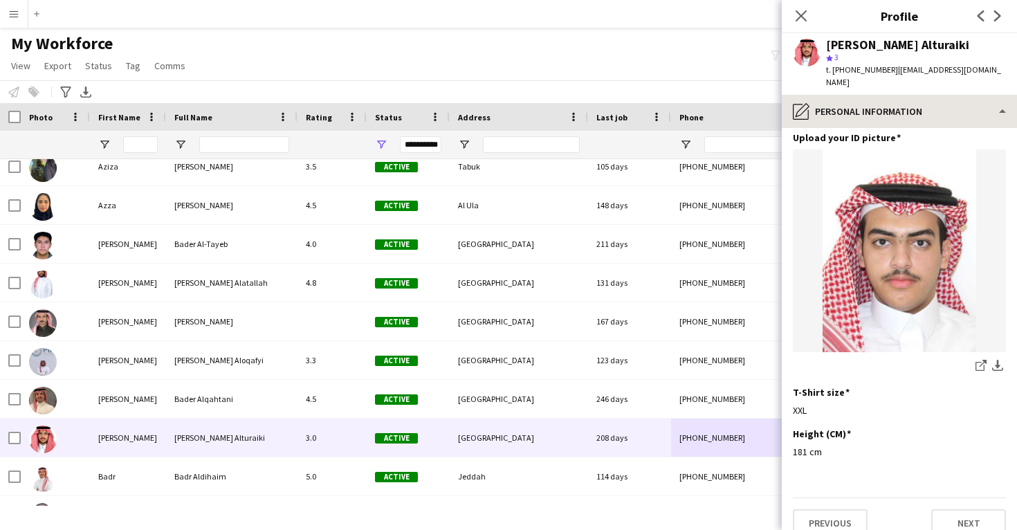
scroll to position [675, 0]
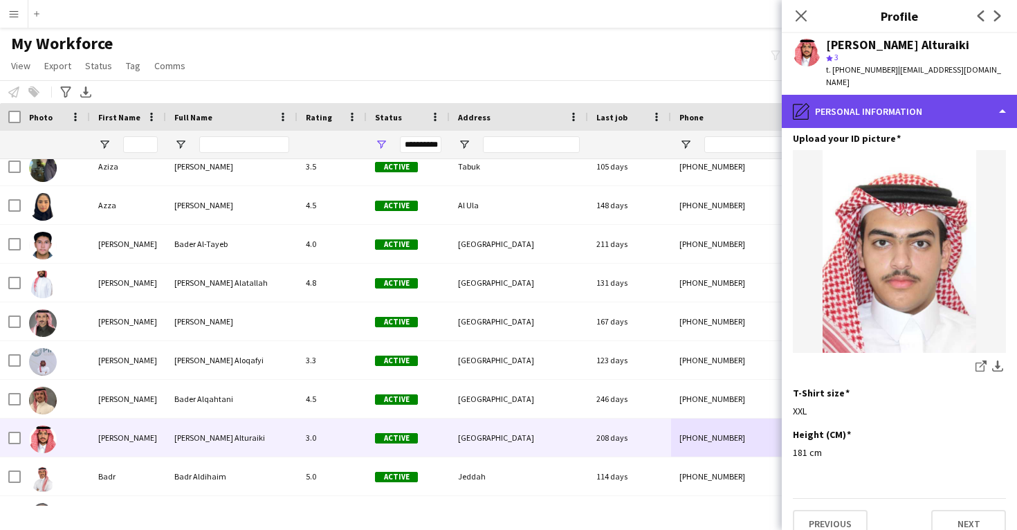
click at [878, 107] on div "pencil4 Personal Information" at bounding box center [899, 111] width 235 height 33
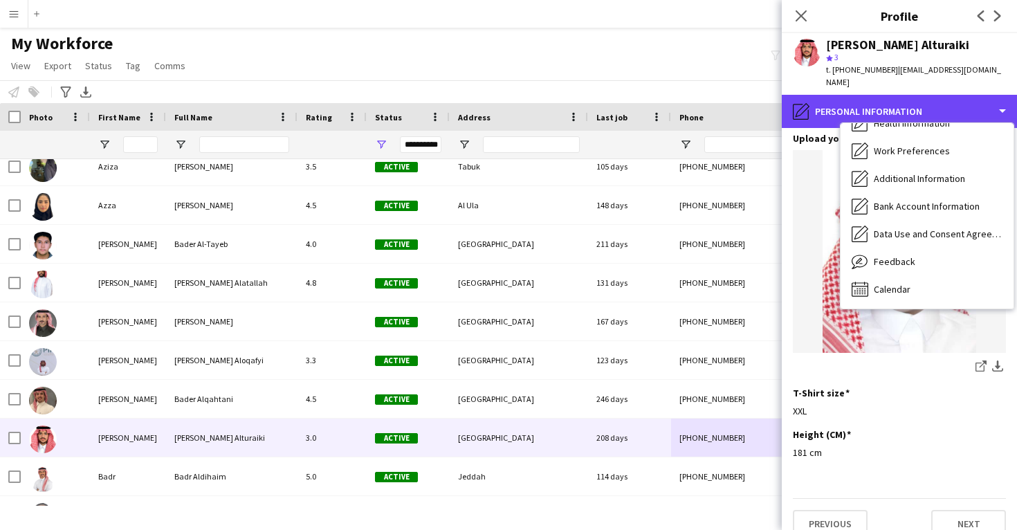
scroll to position [158, 0]
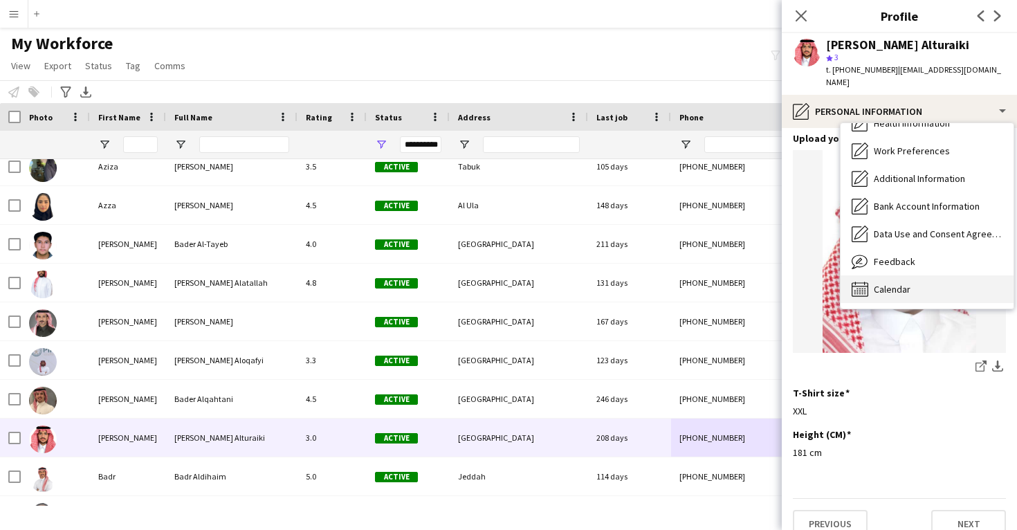
click at [898, 283] on span "Calendar" at bounding box center [892, 289] width 37 height 12
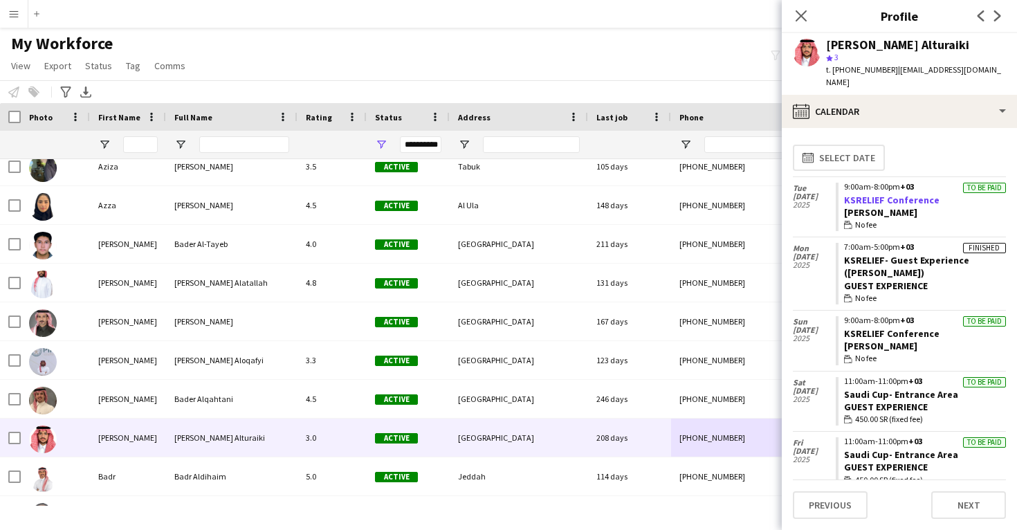
drag, startPoint x: 953, startPoint y: 185, endPoint x: 846, endPoint y: 184, distance: 107.2
click at [846, 185] on app-crew-calendar-job-card "To be paid 9:00am-8:00pm +03 KSRELIEF Conference Usher wallet No fee" at bounding box center [920, 207] width 170 height 49
drag, startPoint x: 889, startPoint y: 259, endPoint x: 844, endPoint y: 249, distance: 45.5
click at [844, 249] on app-crew-calendar-job-card "Finished 7:00am-5:00pm +03 KSRELIEF- Guest Experience (Raneem) Guest Experience…" at bounding box center [920, 274] width 170 height 62
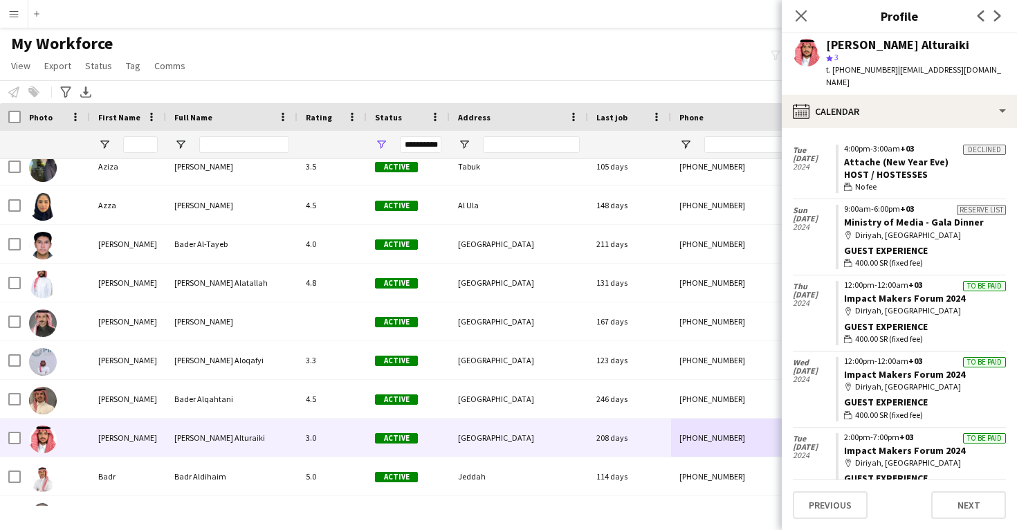
scroll to position [1185, 0]
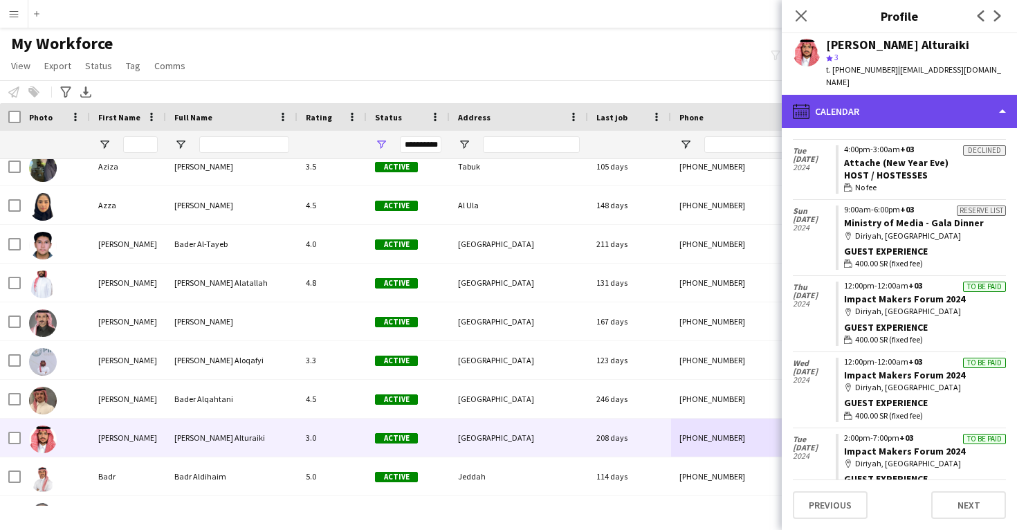
click at [884, 95] on div "calendar-full Calendar" at bounding box center [899, 111] width 235 height 33
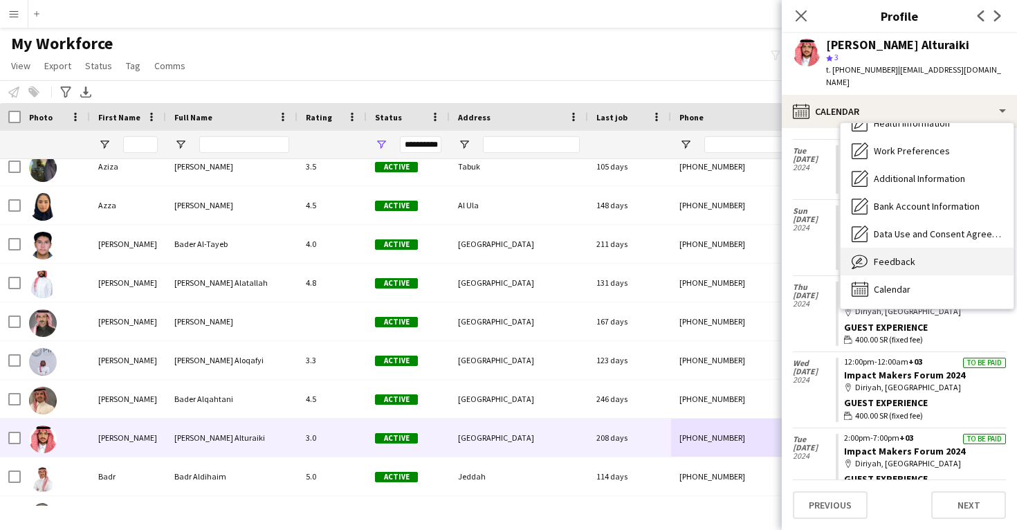
click at [886, 255] on span "Feedback" at bounding box center [894, 261] width 41 height 12
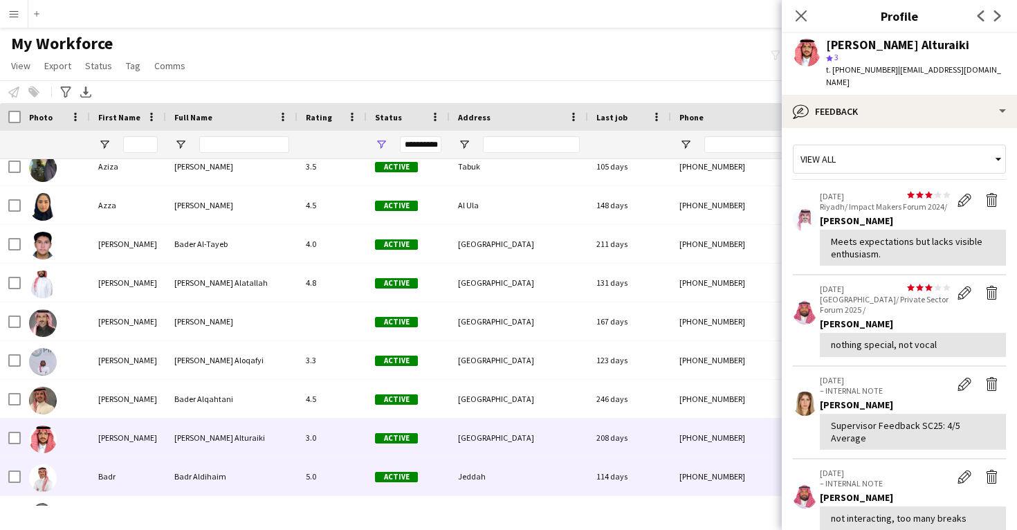
click at [587, 483] on div "Jeddah" at bounding box center [519, 476] width 138 height 38
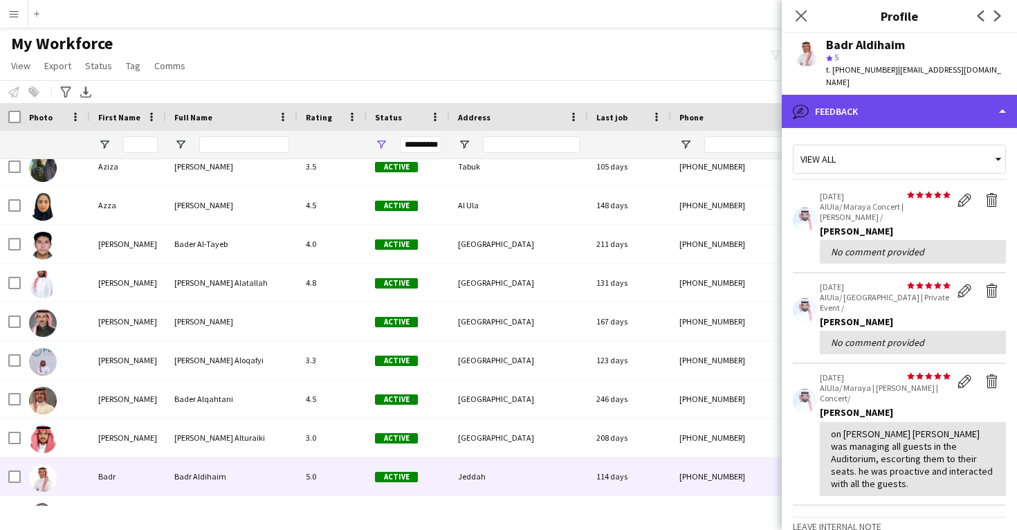
click at [910, 95] on div "bubble-pencil Feedback" at bounding box center [899, 111] width 235 height 33
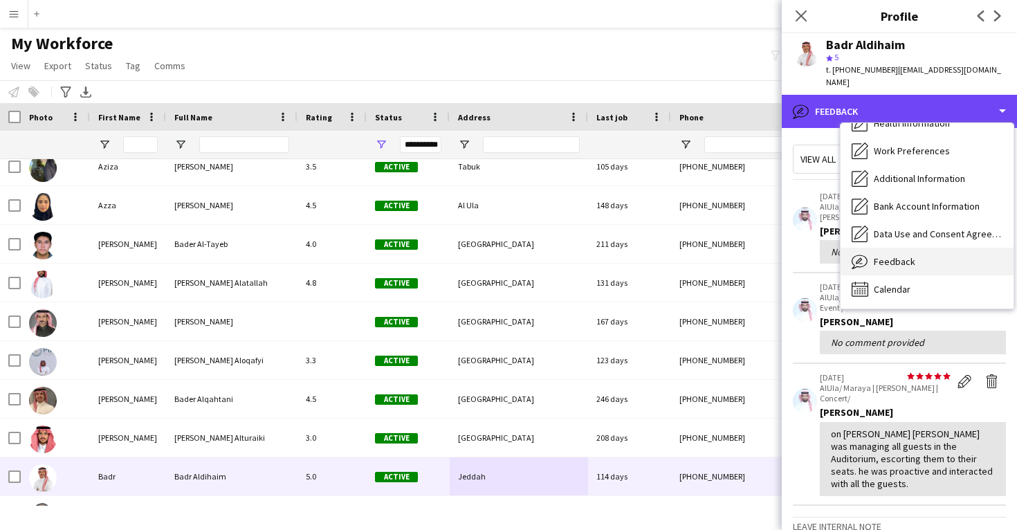
scroll to position [158, 0]
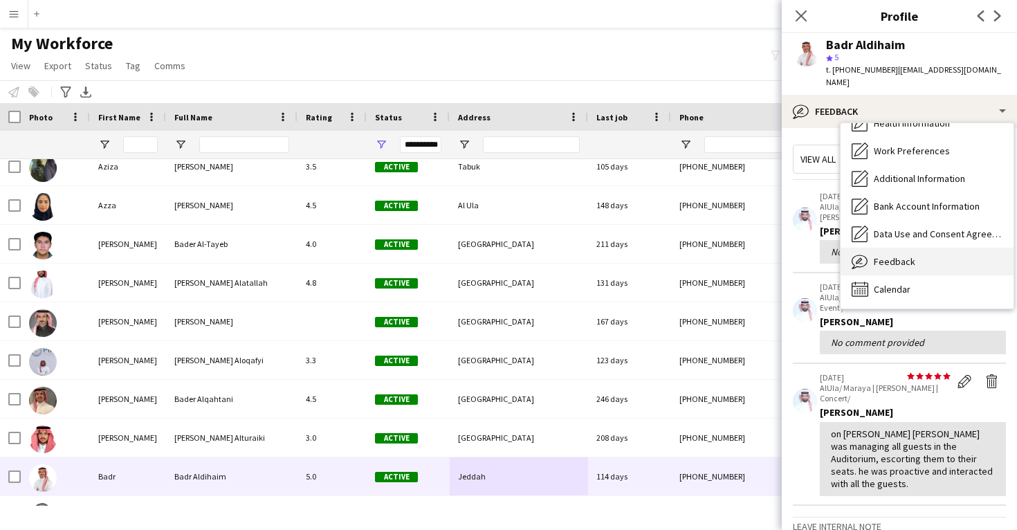
click at [911, 255] on span "Feedback" at bounding box center [894, 261] width 41 height 12
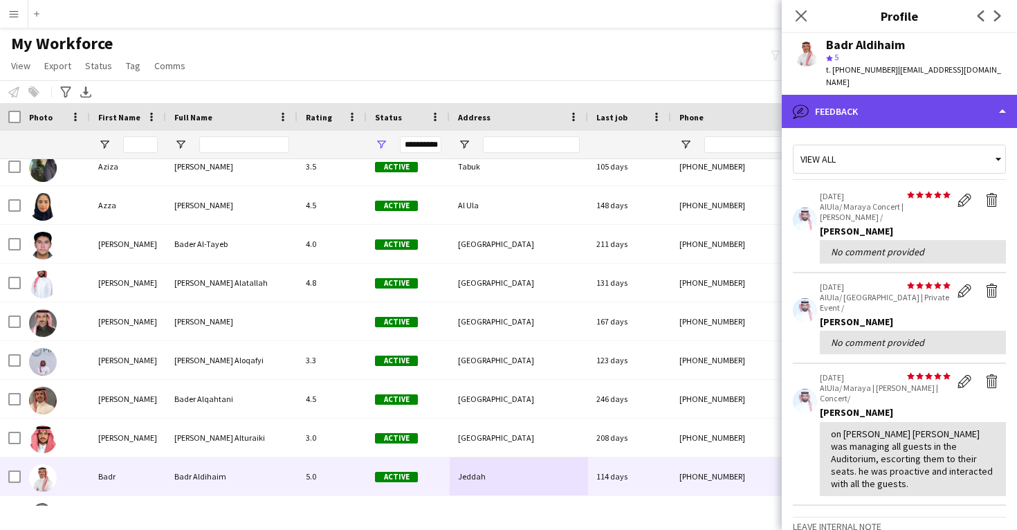
click at [907, 96] on div "bubble-pencil Feedback" at bounding box center [899, 111] width 235 height 33
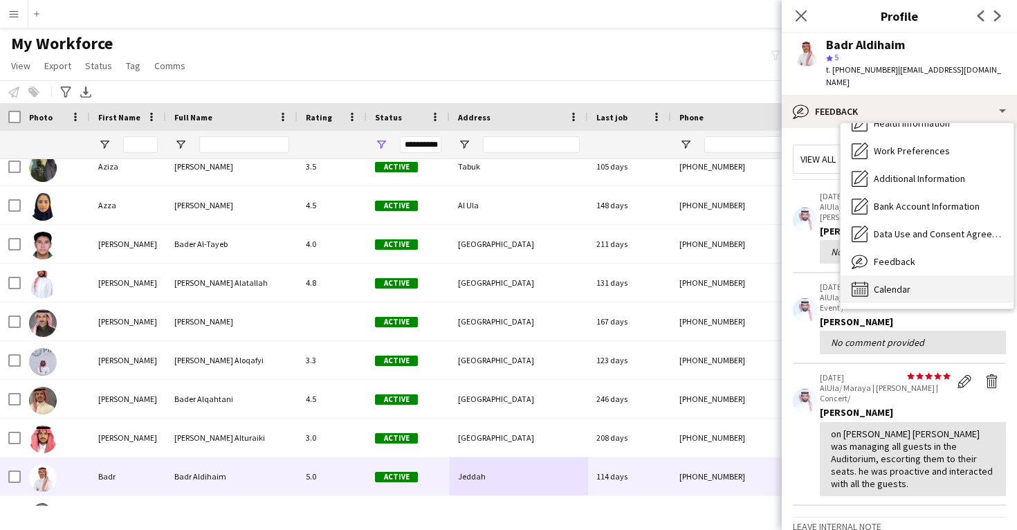
click at [891, 275] on div "Calendar Calendar" at bounding box center [926, 289] width 173 height 28
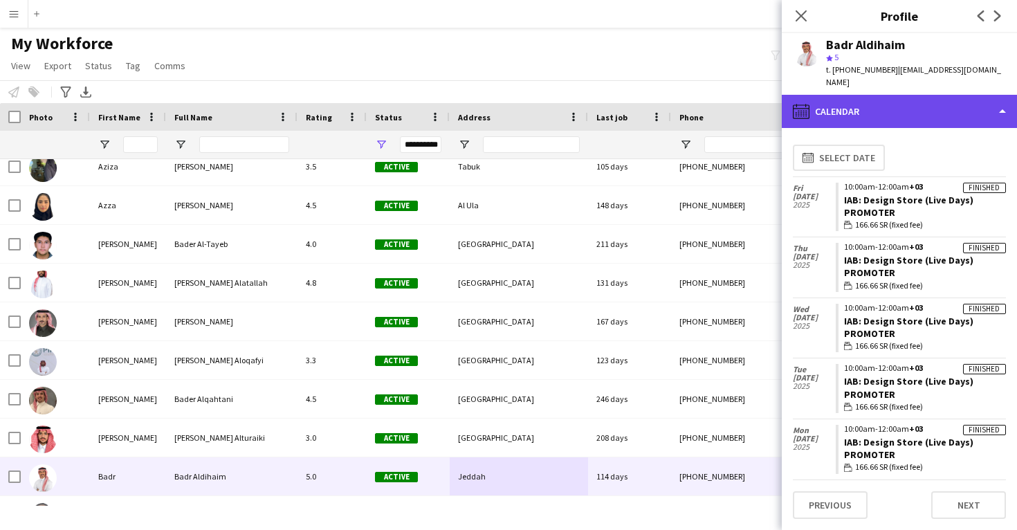
click at [907, 106] on div "calendar-full Calendar" at bounding box center [899, 111] width 235 height 33
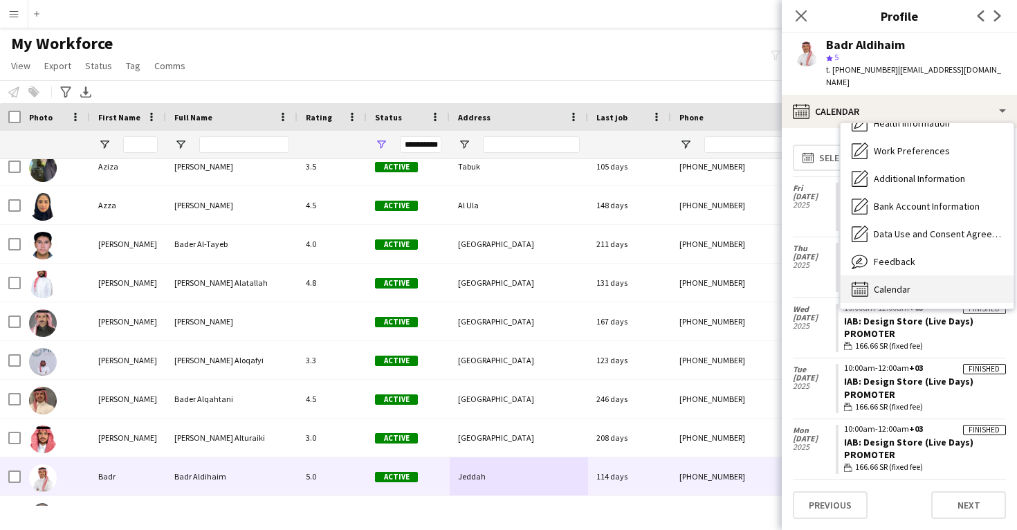
click at [923, 275] on div "Calendar Calendar" at bounding box center [926, 289] width 173 height 28
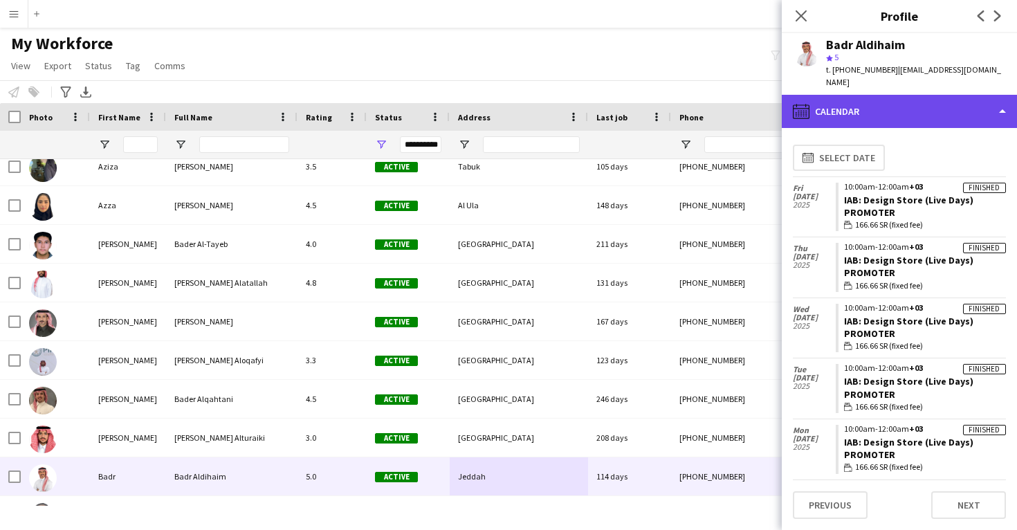
click at [906, 102] on div "calendar-full Calendar" at bounding box center [899, 111] width 235 height 33
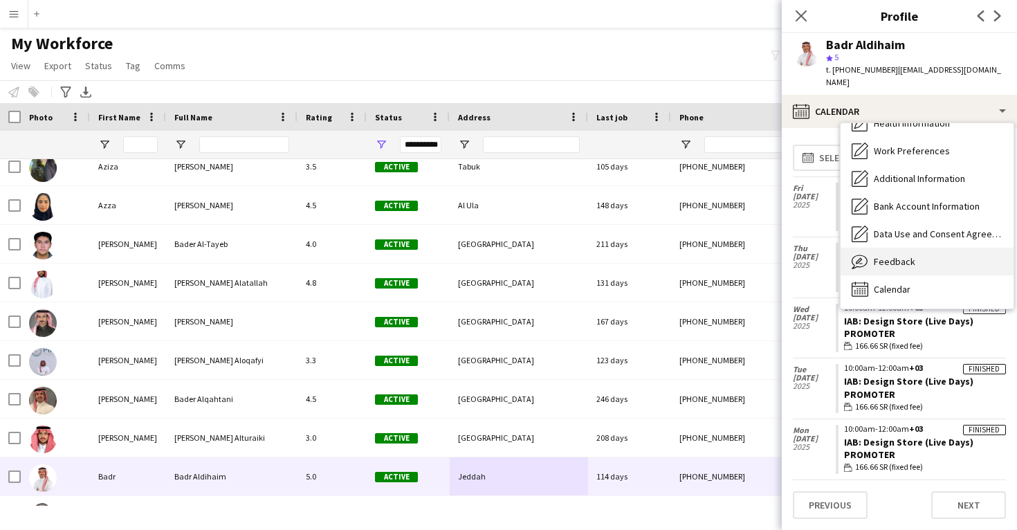
click at [906, 255] on span "Feedback" at bounding box center [894, 261] width 41 height 12
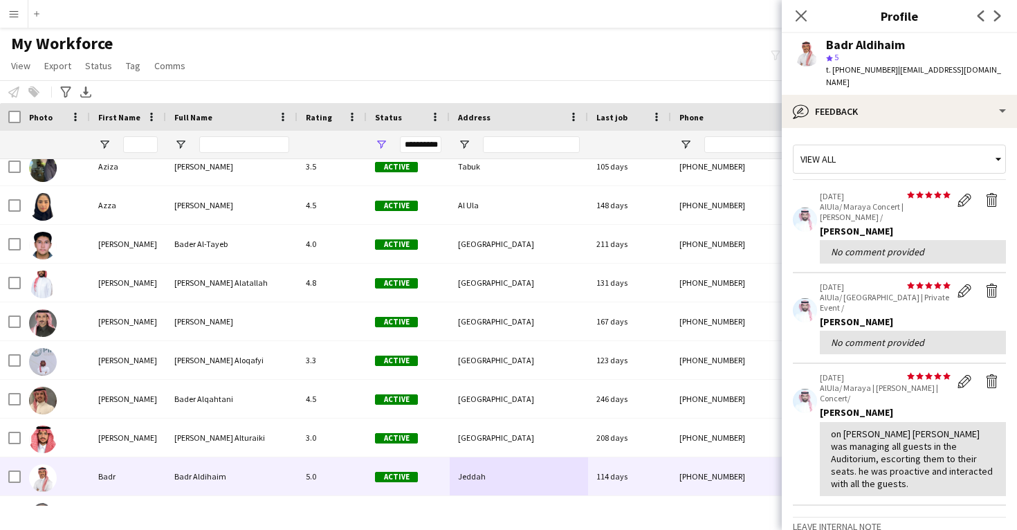
scroll to position [0, 0]
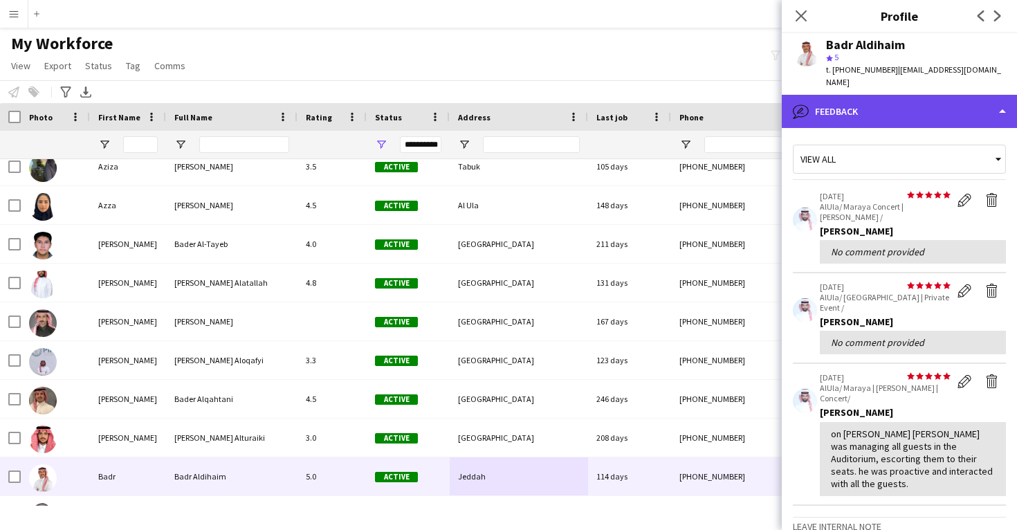
click at [899, 95] on div "bubble-pencil Feedback" at bounding box center [899, 111] width 235 height 33
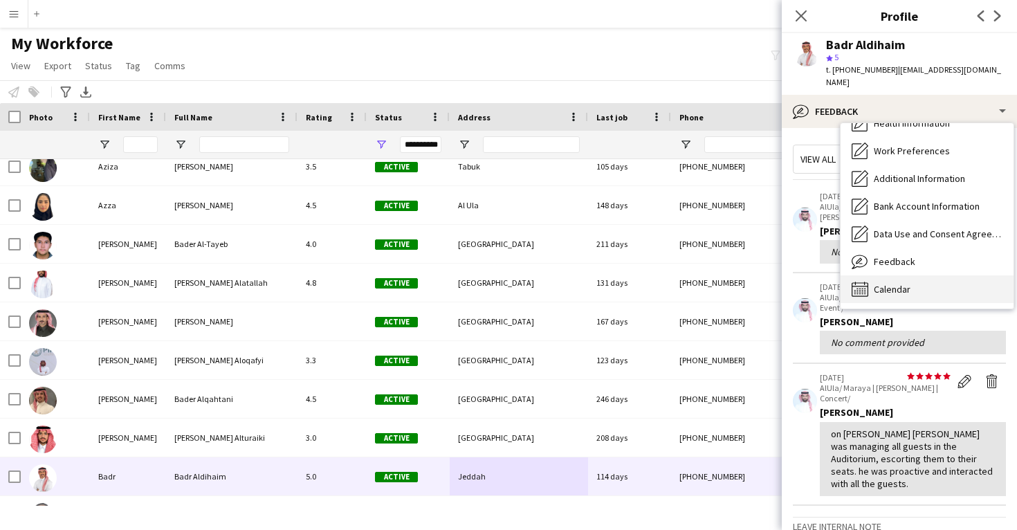
click at [905, 283] on span "Calendar" at bounding box center [892, 289] width 37 height 12
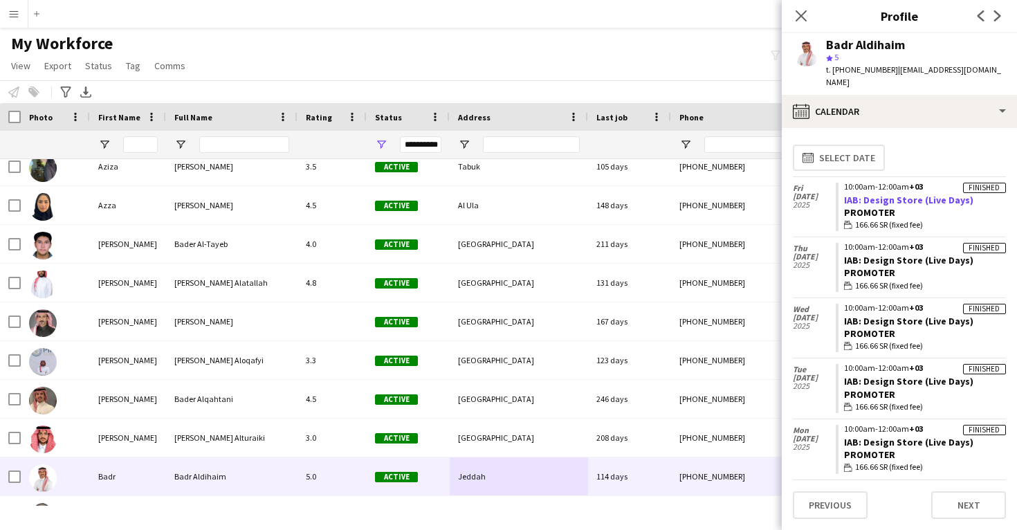
drag, startPoint x: 970, startPoint y: 187, endPoint x: 843, endPoint y: 186, distance: 126.6
click at [842, 186] on app-crew-calendar-job-card "Finished 10:00am-12:00am +03 IAB: Design Store (Live Days) Promoter wallet 166.…" at bounding box center [920, 207] width 170 height 49
click at [904, 45] on div "Badr Aldihaim" at bounding box center [916, 45] width 180 height 12
click at [895, 45] on div "Badr Aldihaim" at bounding box center [865, 45] width 79 height 12
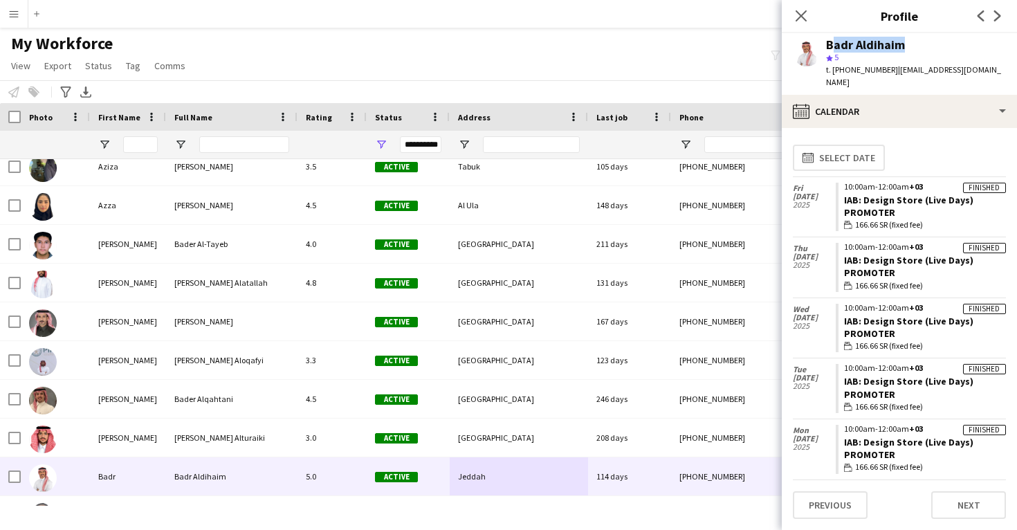
click at [895, 45] on div "Badr Aldihaim" at bounding box center [865, 45] width 79 height 12
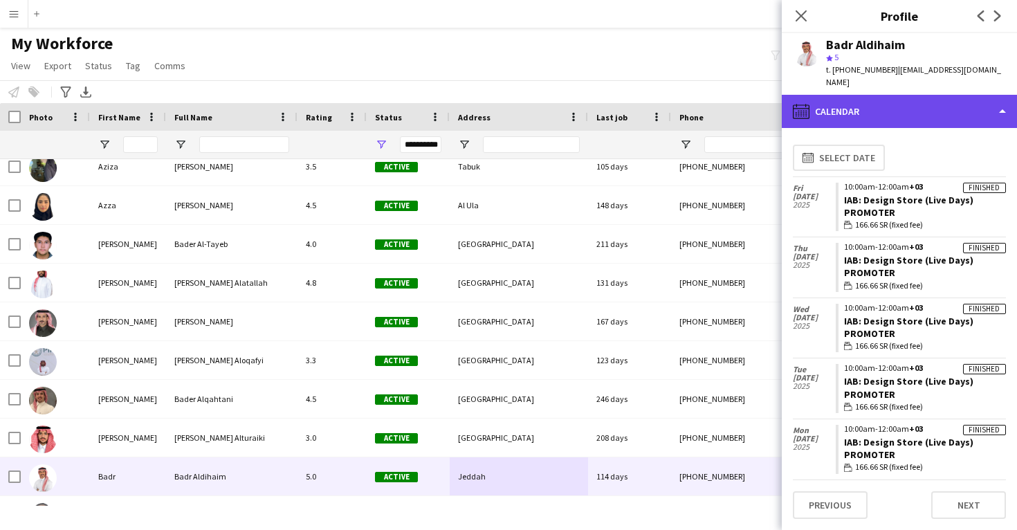
click at [849, 104] on div "calendar-full Calendar" at bounding box center [899, 111] width 235 height 33
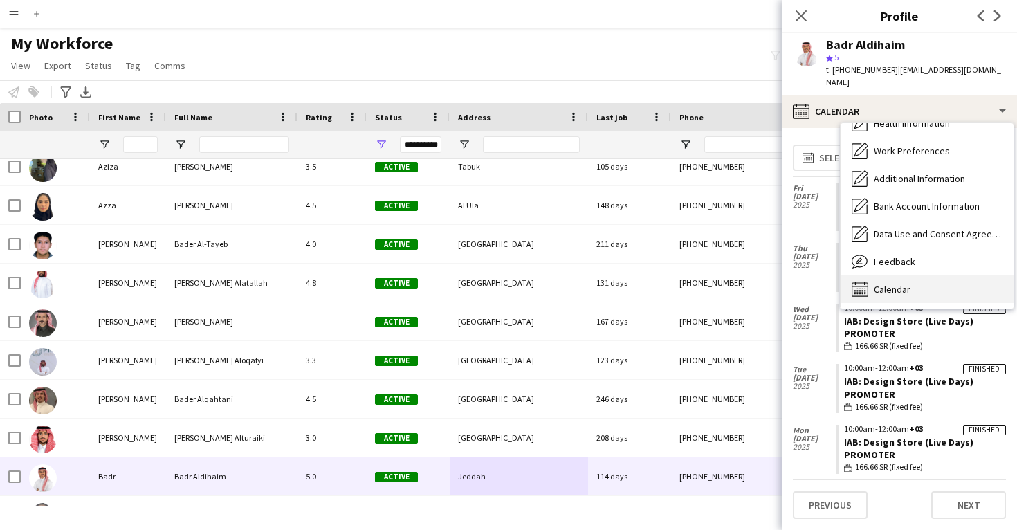
click at [892, 283] on span "Calendar" at bounding box center [892, 289] width 37 height 12
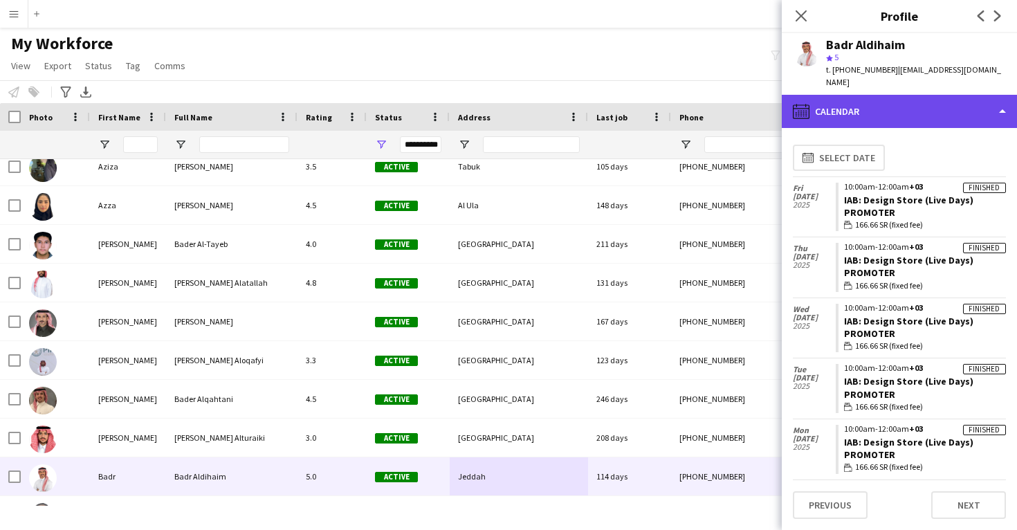
click at [857, 95] on div "calendar-full Calendar" at bounding box center [899, 111] width 235 height 33
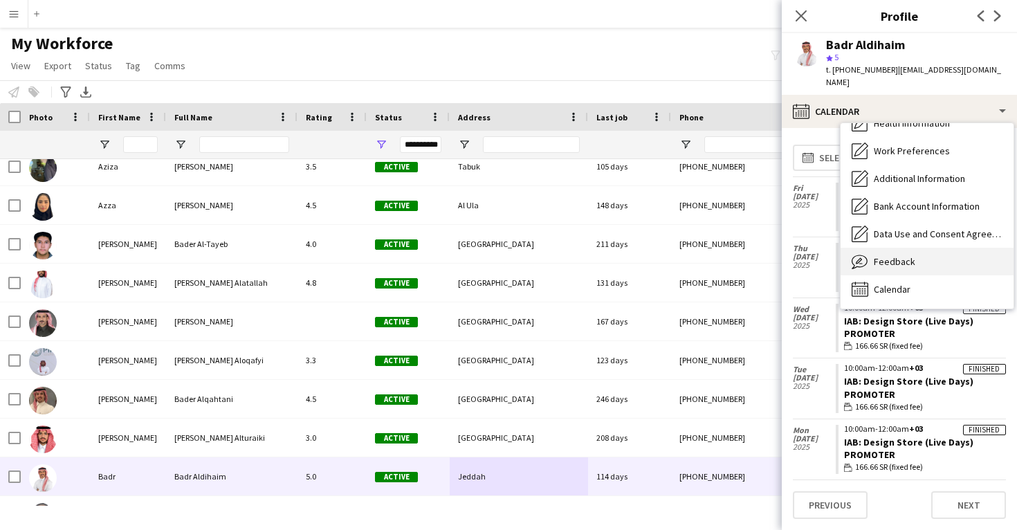
click at [887, 259] on div "Feedback Feedback" at bounding box center [926, 262] width 173 height 28
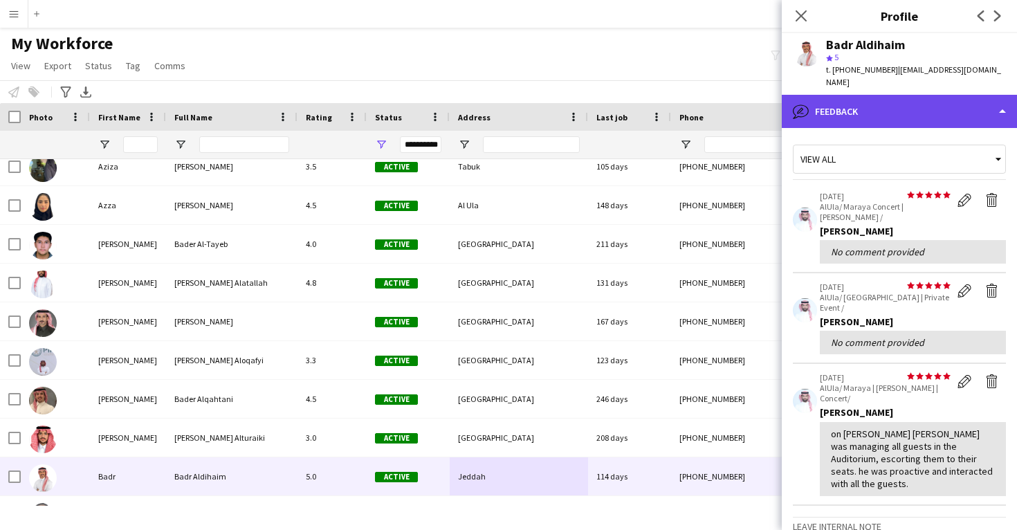
click at [844, 95] on div "bubble-pencil Feedback" at bounding box center [899, 111] width 235 height 33
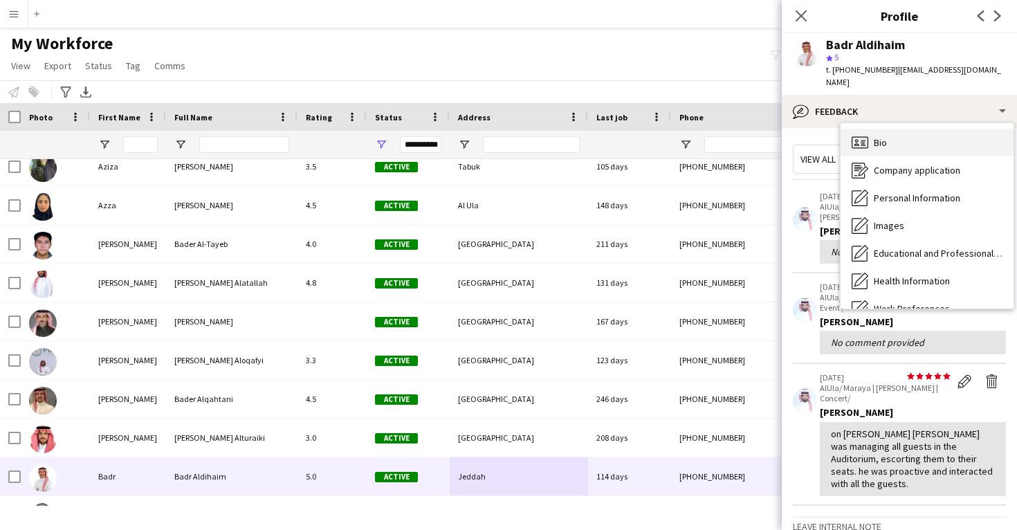
click at [891, 129] on div "Bio Bio" at bounding box center [926, 143] width 173 height 28
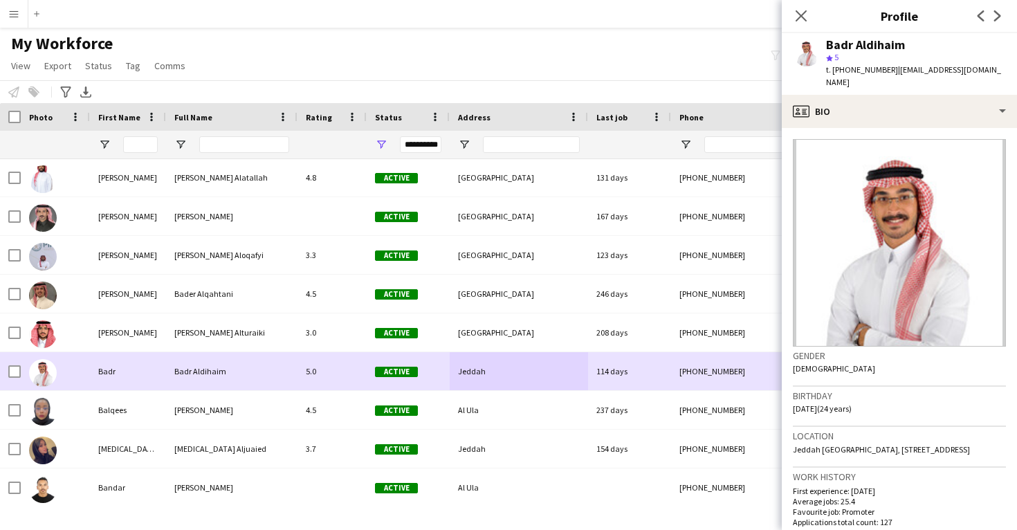
scroll to position [13679, 0]
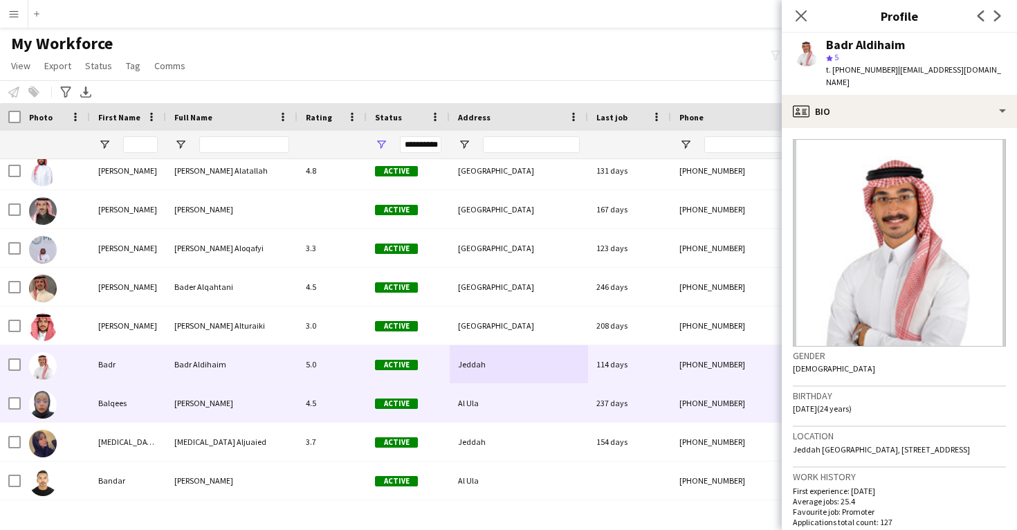
click at [542, 402] on div "Al Ula" at bounding box center [519, 403] width 138 height 38
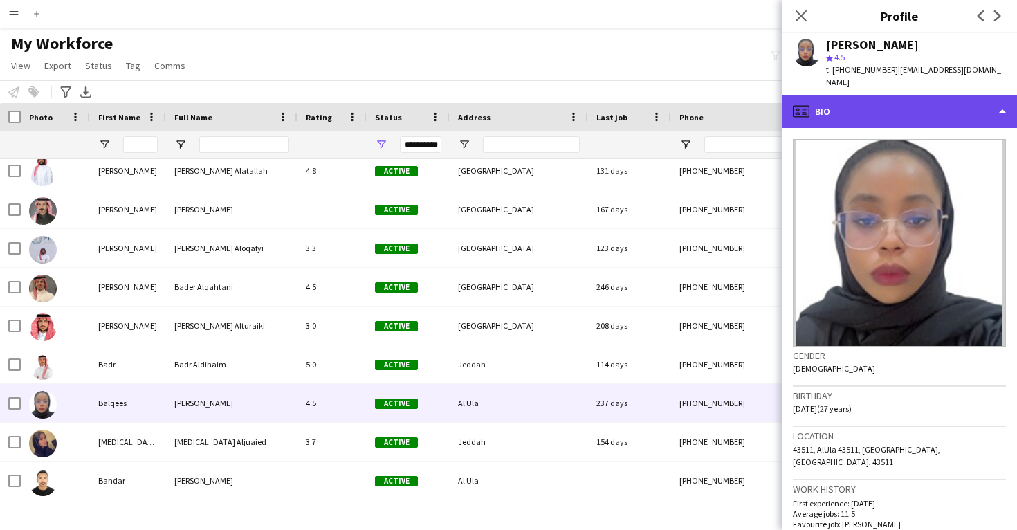
click at [885, 95] on div "profile Bio" at bounding box center [899, 111] width 235 height 33
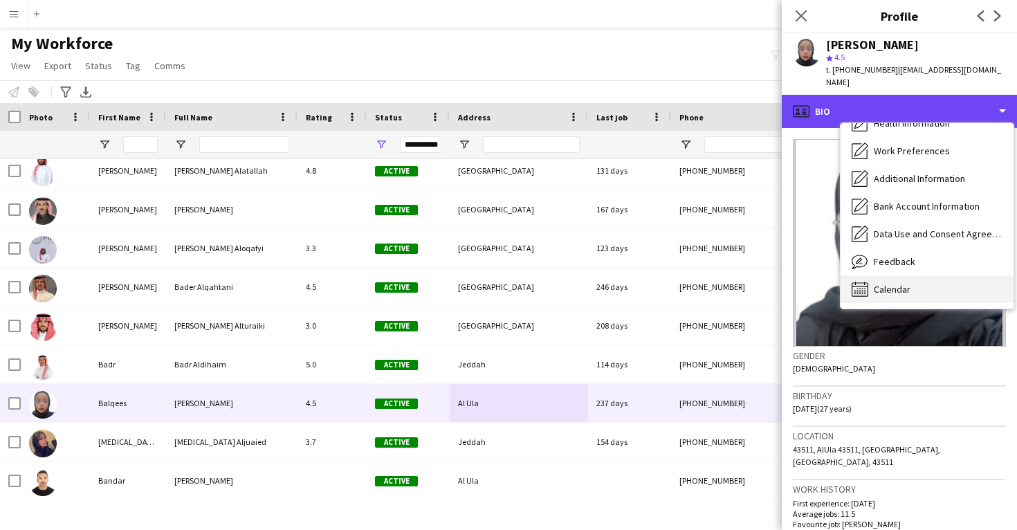
scroll to position [158, 0]
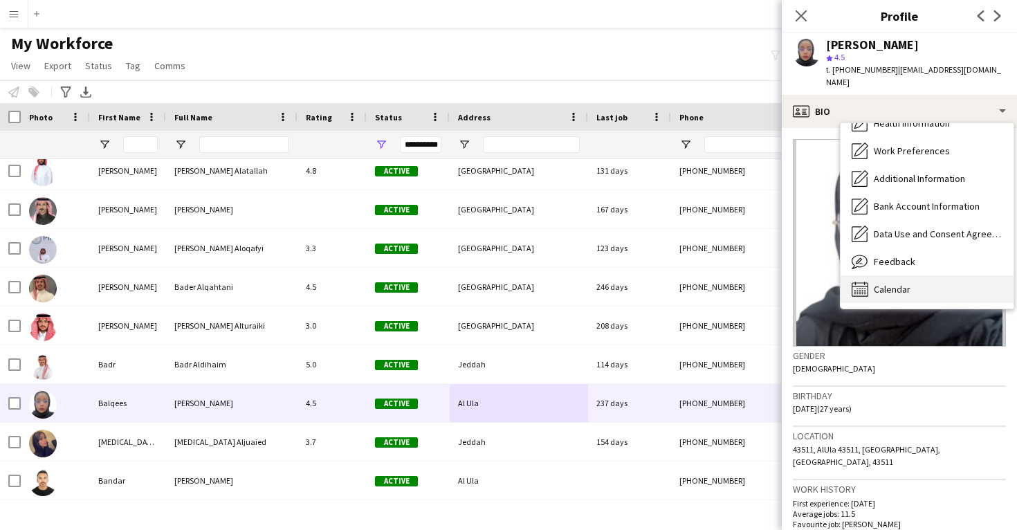
click at [900, 283] on span "Calendar" at bounding box center [892, 289] width 37 height 12
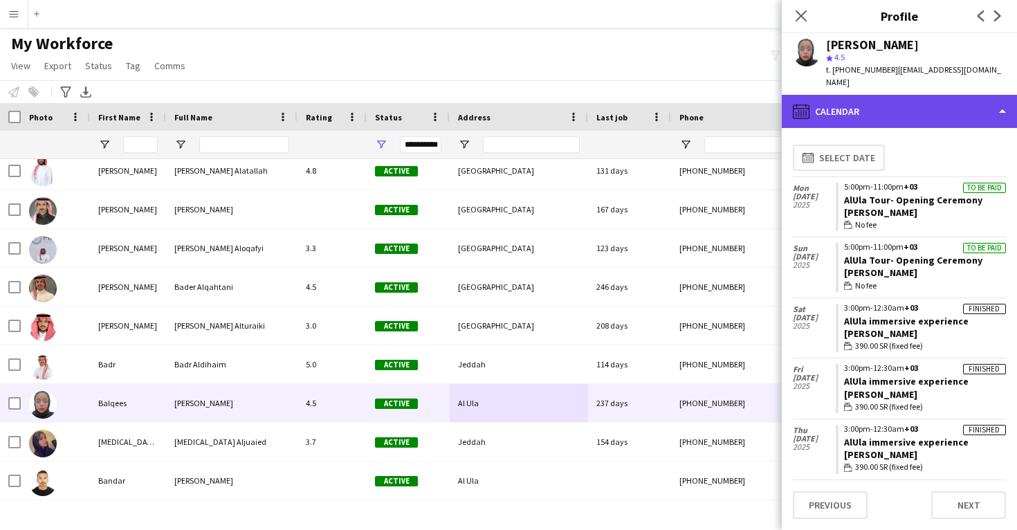
click at [889, 99] on div "calendar-full Calendar" at bounding box center [899, 111] width 235 height 33
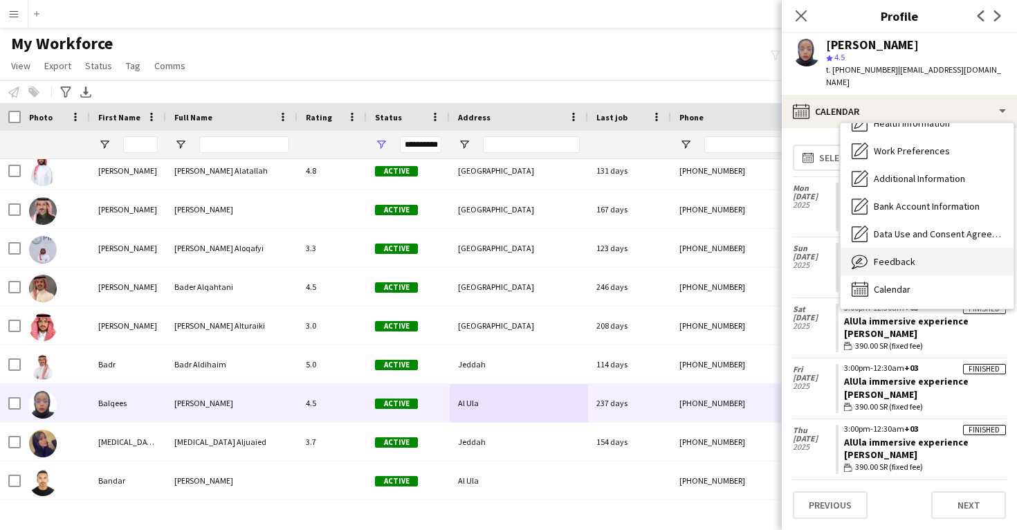
click at [891, 255] on span "Feedback" at bounding box center [894, 261] width 41 height 12
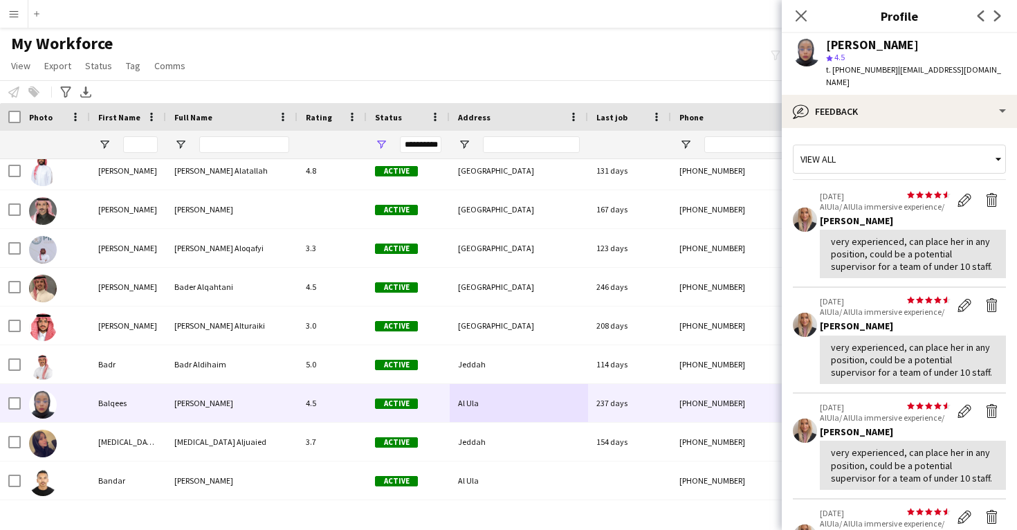
scroll to position [0, 0]
click at [995, 299] on button "Delete feedback" at bounding box center [992, 305] width 28 height 18
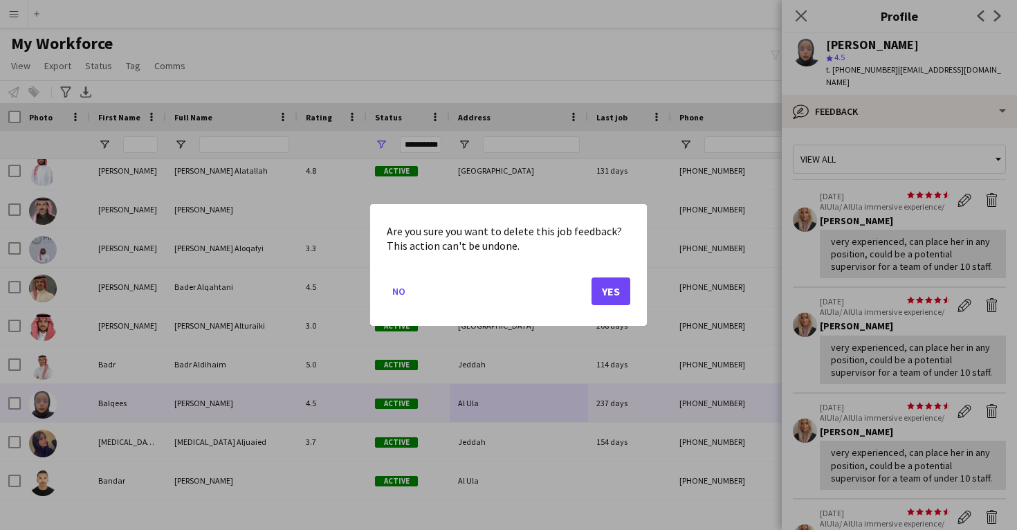
click at [620, 291] on button "Yes" at bounding box center [610, 291] width 39 height 28
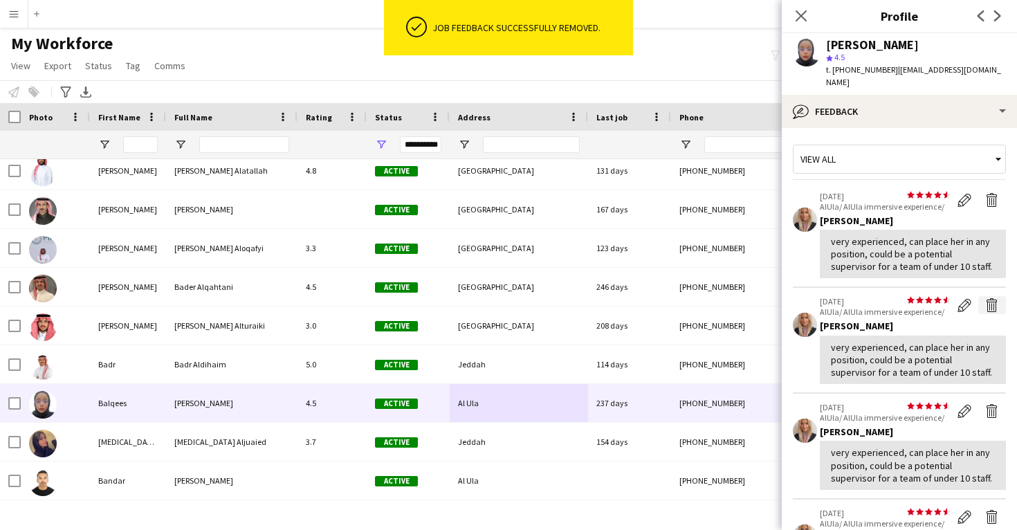
click at [986, 298] on app-icon "Delete feedback" at bounding box center [992, 305] width 14 height 14
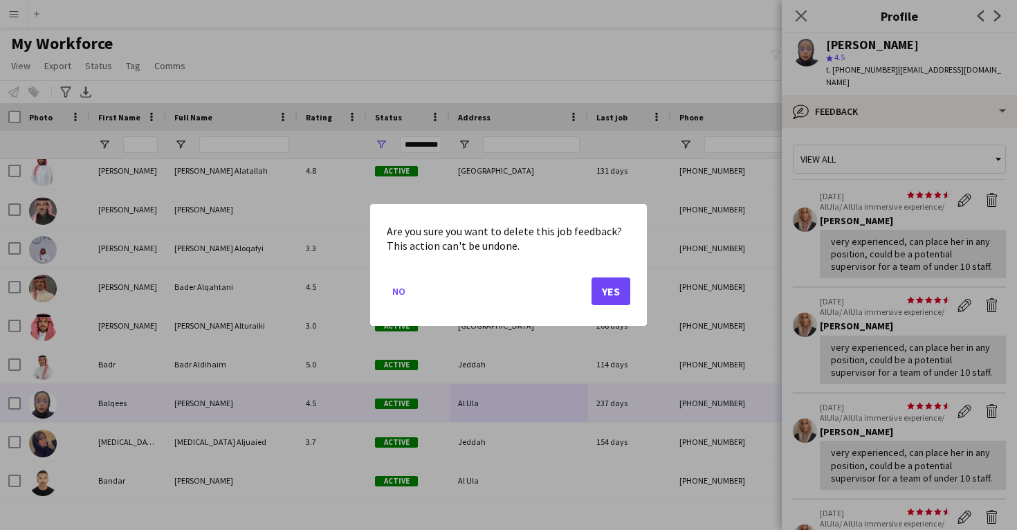
click at [606, 293] on button "Yes" at bounding box center [610, 291] width 39 height 28
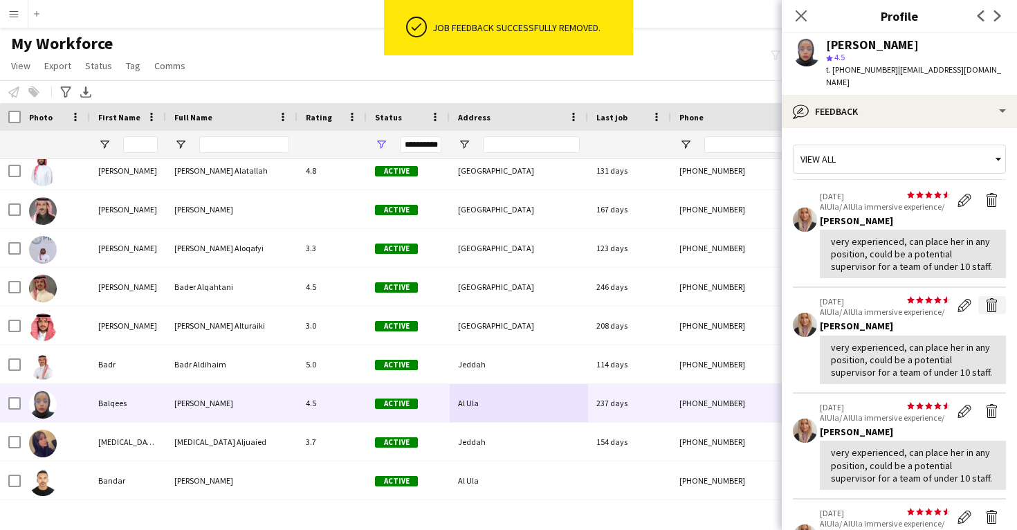
click at [992, 298] on app-icon "Delete feedback" at bounding box center [992, 305] width 14 height 14
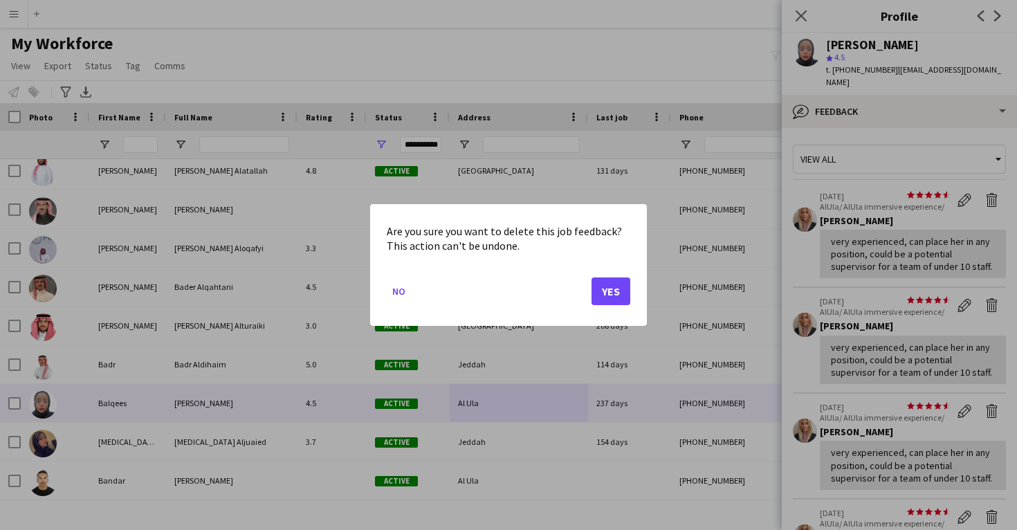
click at [600, 297] on button "Yes" at bounding box center [610, 291] width 39 height 28
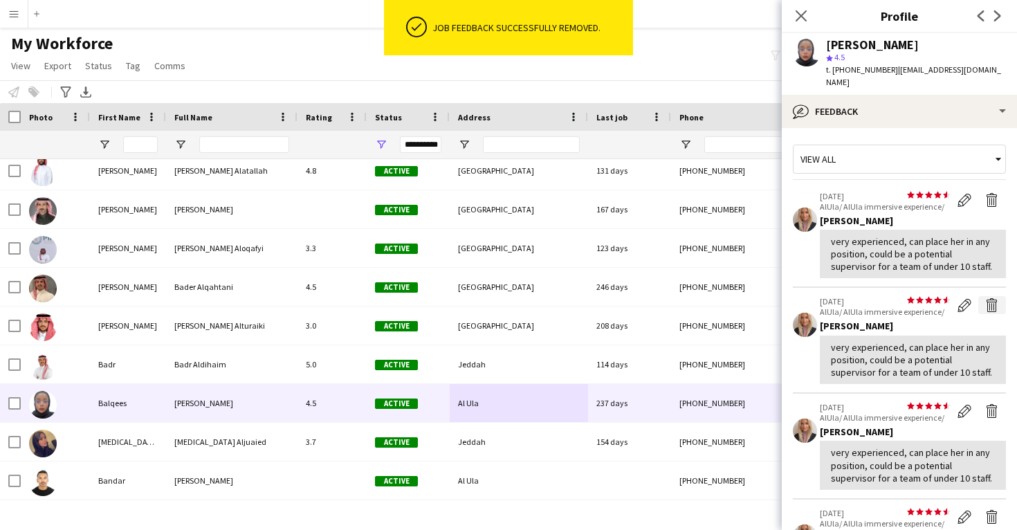
click at [996, 298] on app-icon "Delete feedback" at bounding box center [992, 305] width 14 height 14
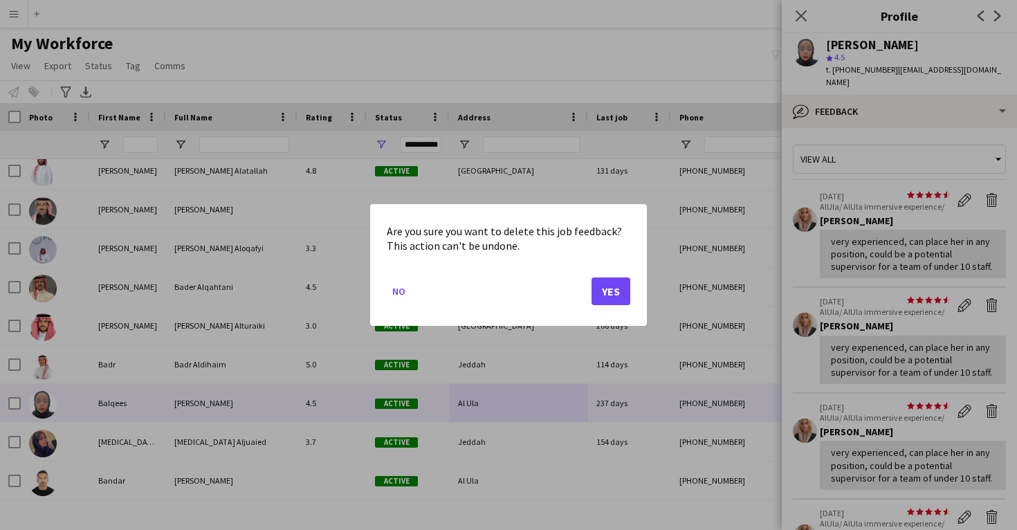
click at [618, 287] on button "Yes" at bounding box center [610, 291] width 39 height 28
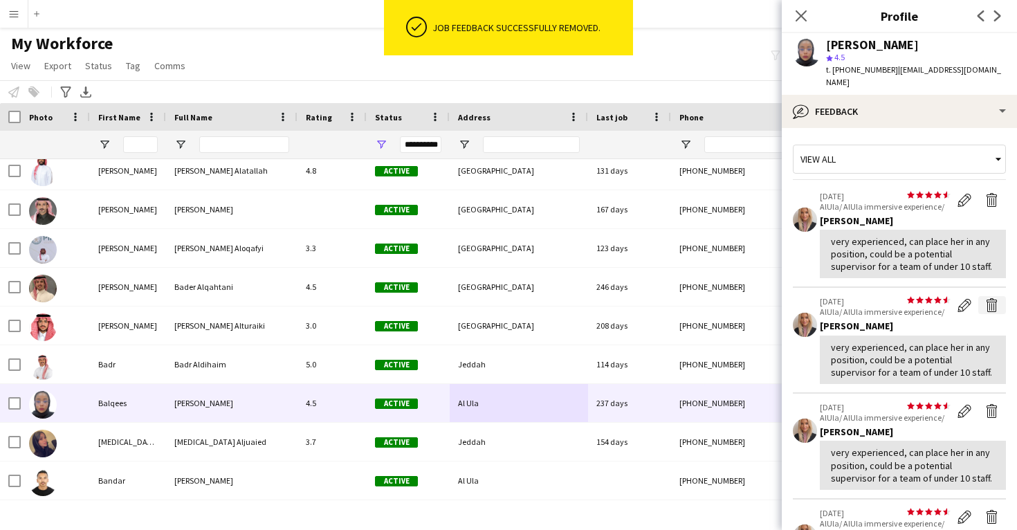
click at [998, 298] on app-icon "Delete feedback" at bounding box center [992, 305] width 14 height 14
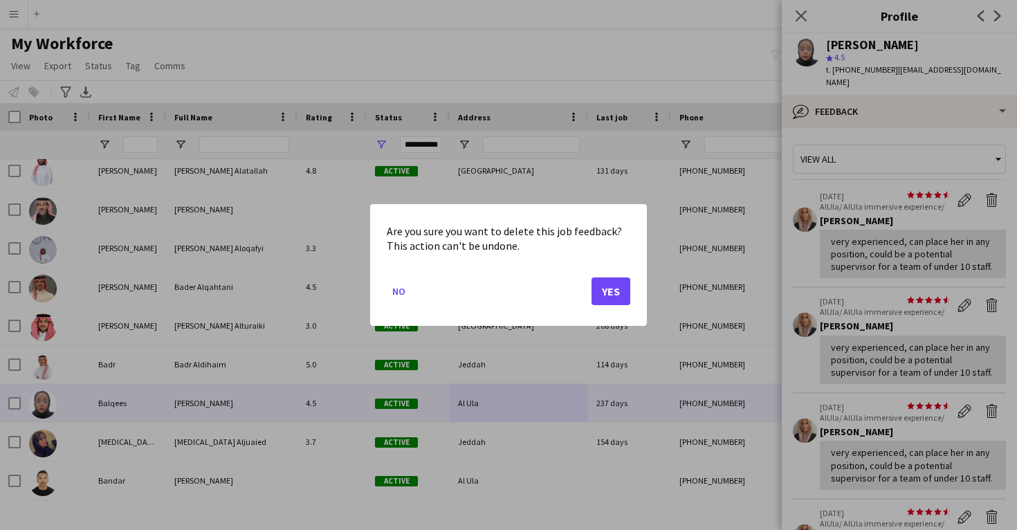
click at [620, 282] on button "Yes" at bounding box center [610, 291] width 39 height 28
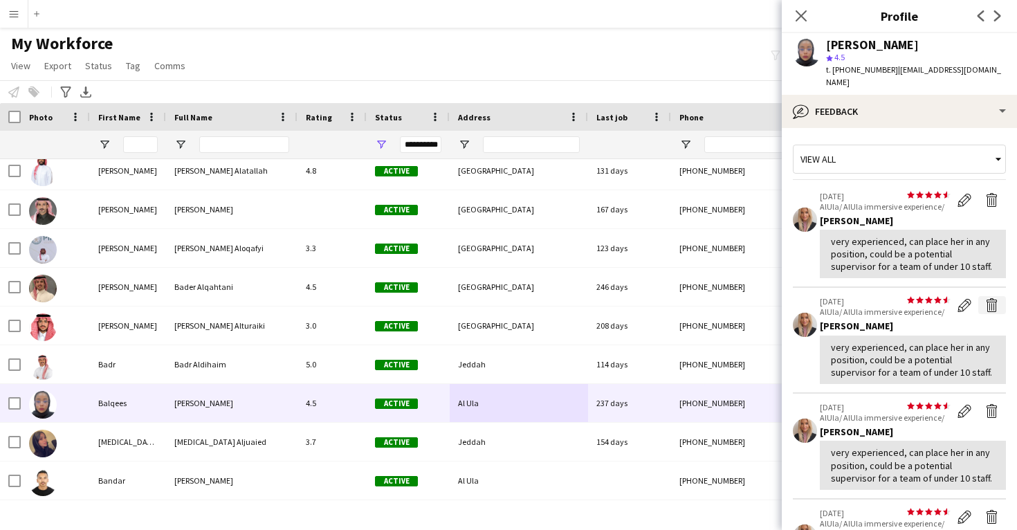
click at [996, 298] on app-icon "Delete feedback" at bounding box center [992, 305] width 14 height 14
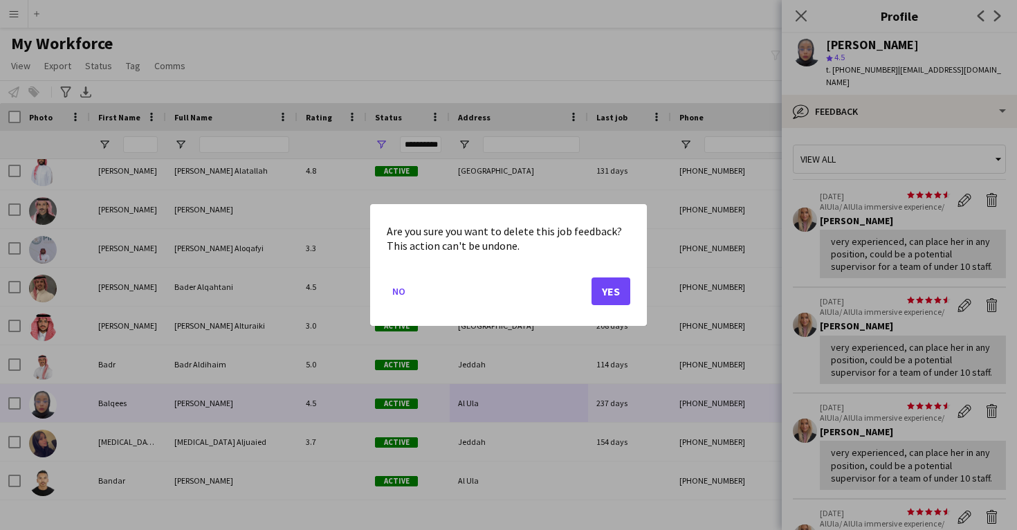
click at [618, 287] on button "Yes" at bounding box center [610, 291] width 39 height 28
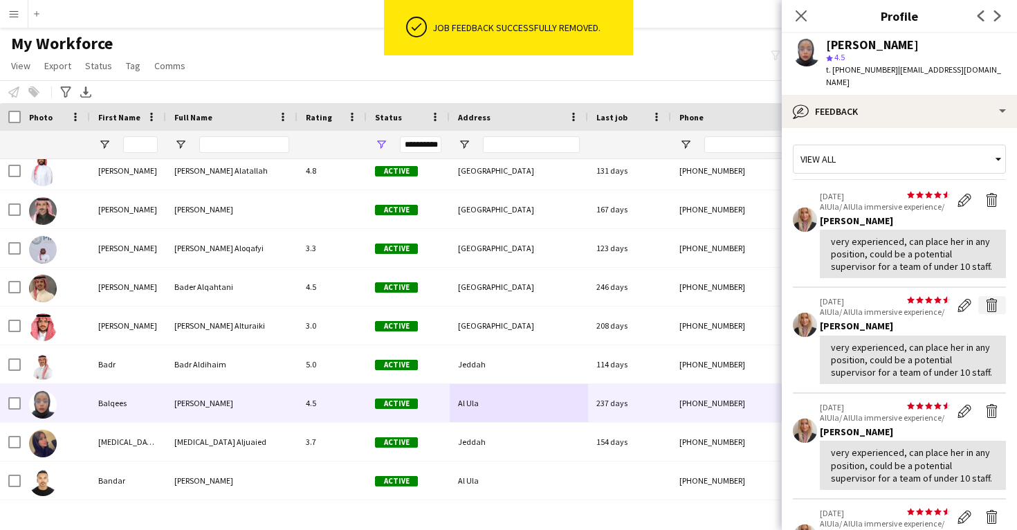
click at [988, 298] on app-icon "Delete feedback" at bounding box center [992, 305] width 14 height 14
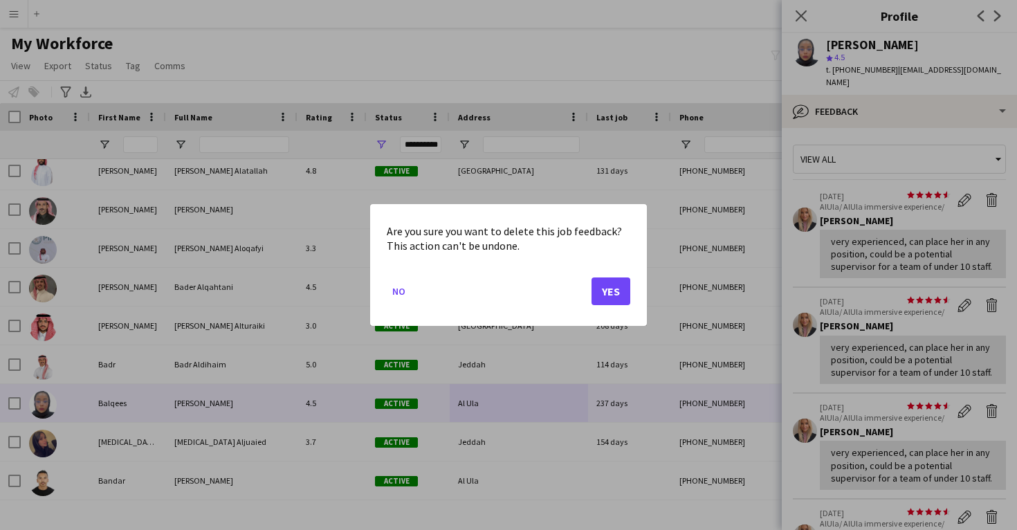
click at [613, 285] on button "Yes" at bounding box center [610, 291] width 39 height 28
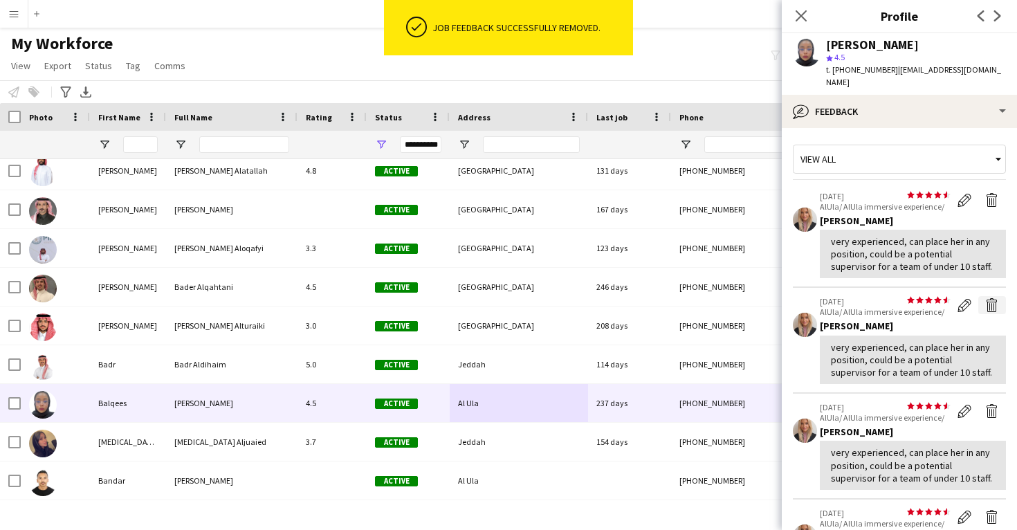
click at [999, 300] on button "Delete feedback" at bounding box center [992, 305] width 28 height 18
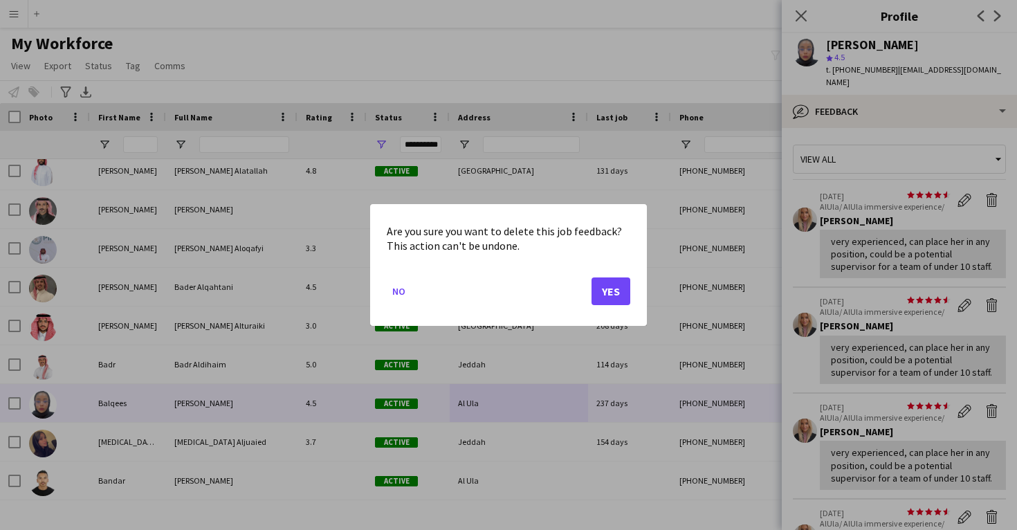
click at [608, 295] on button "Yes" at bounding box center [610, 291] width 39 height 28
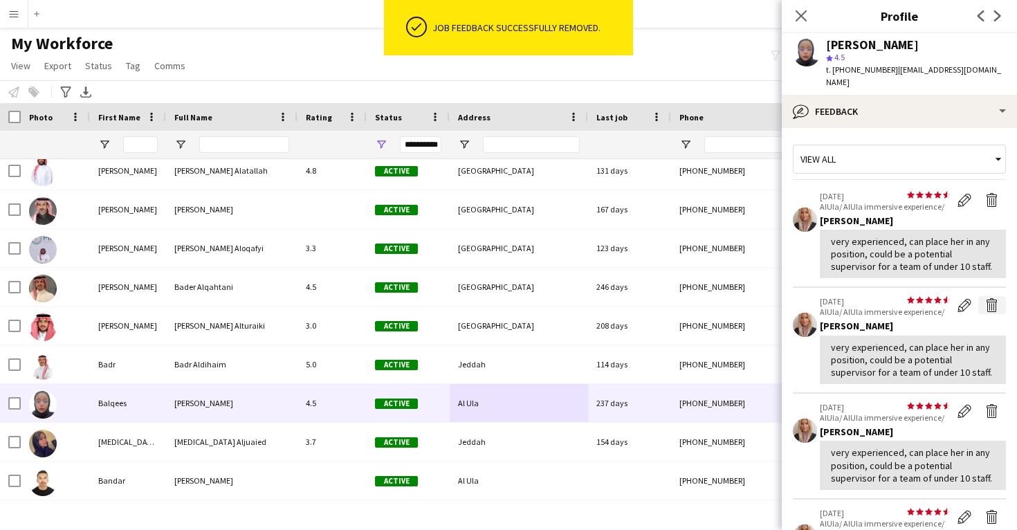
click at [985, 298] on app-icon "Delete feedback" at bounding box center [992, 305] width 14 height 14
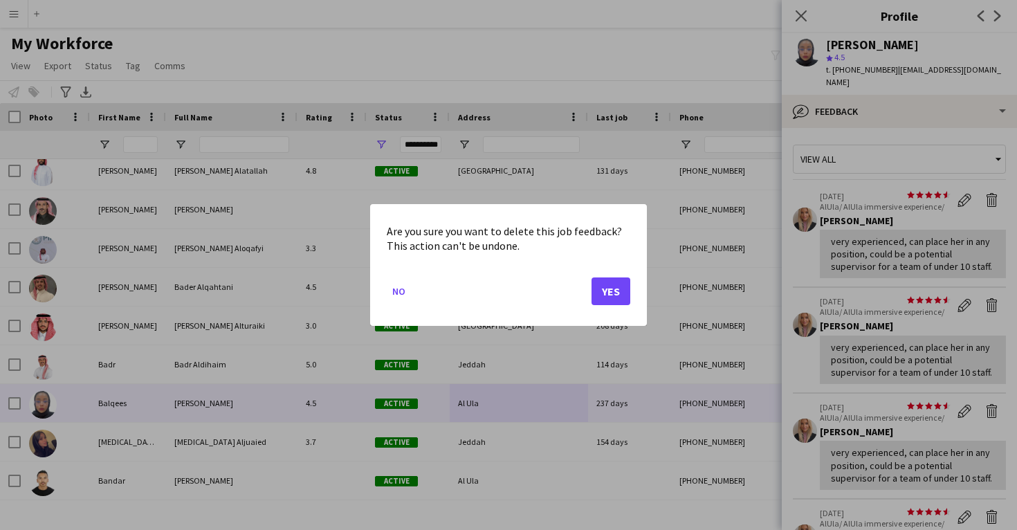
click at [613, 288] on button "Yes" at bounding box center [610, 291] width 39 height 28
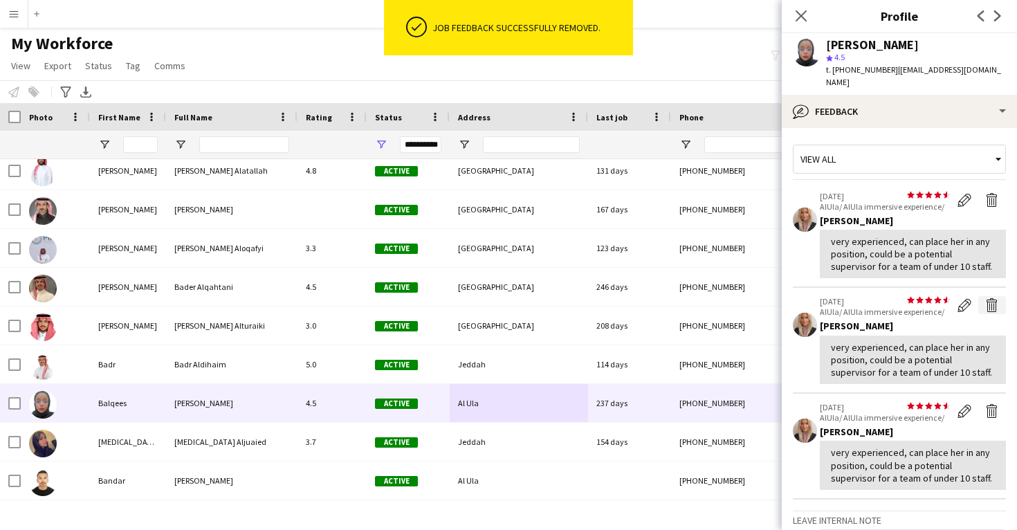
click at [990, 298] on app-icon "Delete feedback" at bounding box center [992, 305] width 14 height 14
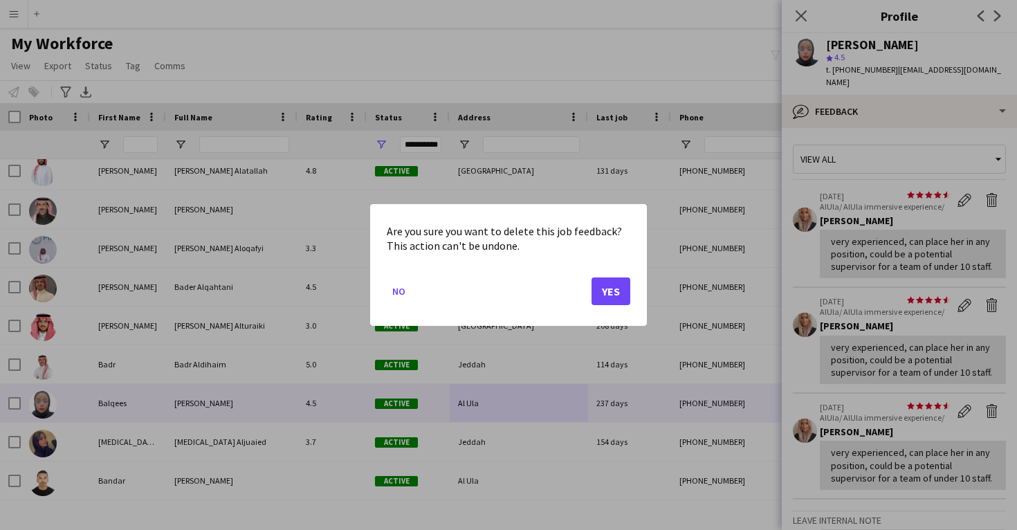
click at [618, 295] on button "Yes" at bounding box center [610, 291] width 39 height 28
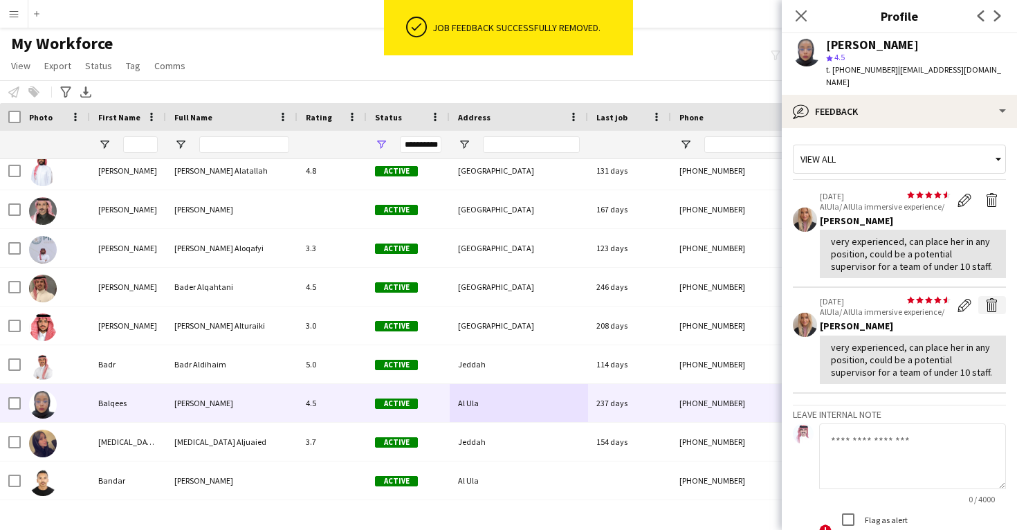
click at [996, 298] on app-icon "Delete feedback" at bounding box center [992, 305] width 14 height 14
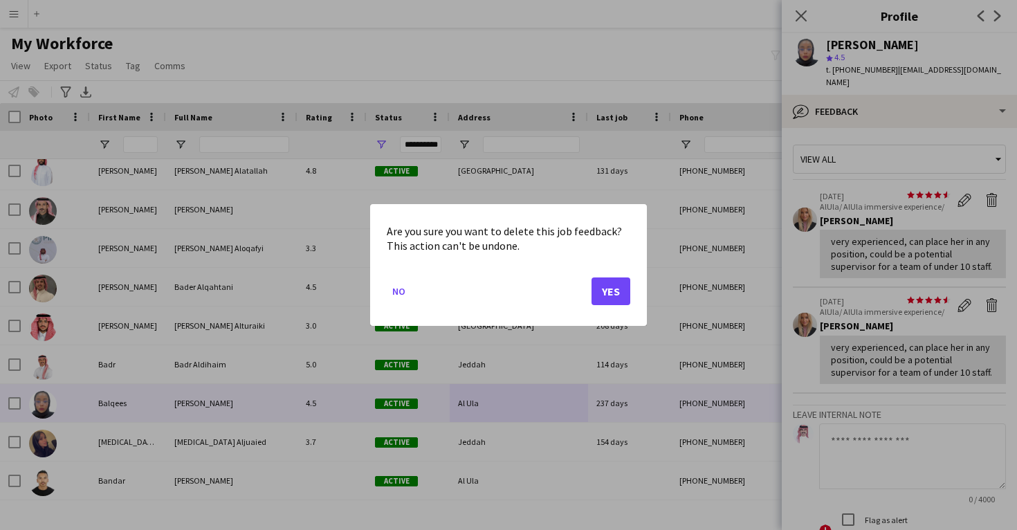
click at [625, 286] on button "Yes" at bounding box center [610, 291] width 39 height 28
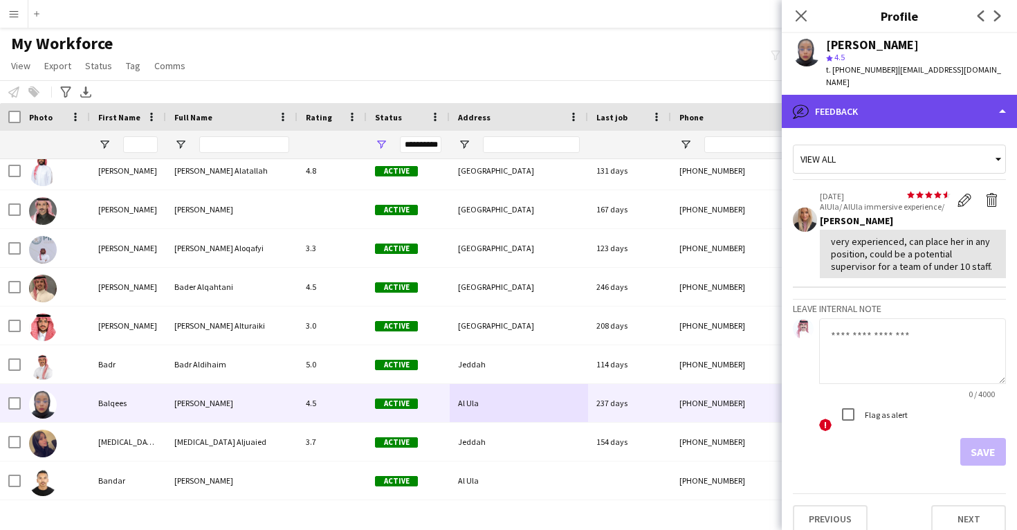
click at [857, 109] on div "bubble-pencil Feedback" at bounding box center [899, 111] width 235 height 33
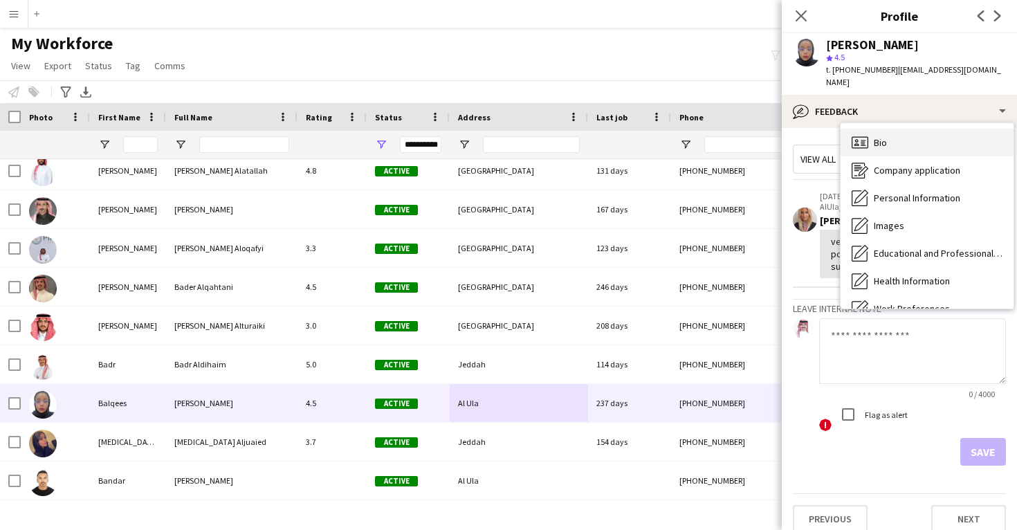
click at [878, 137] on div "Bio Bio" at bounding box center [926, 143] width 173 height 28
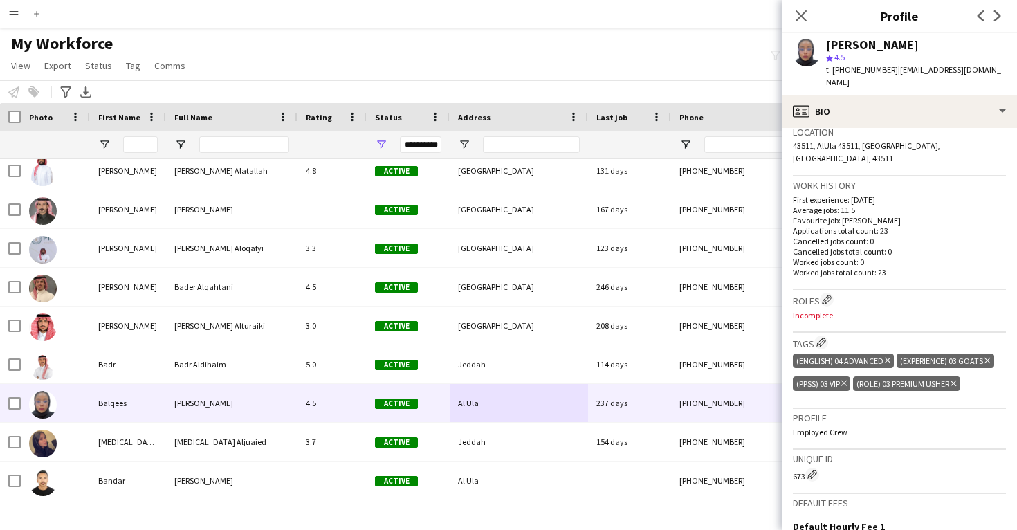
scroll to position [307, 0]
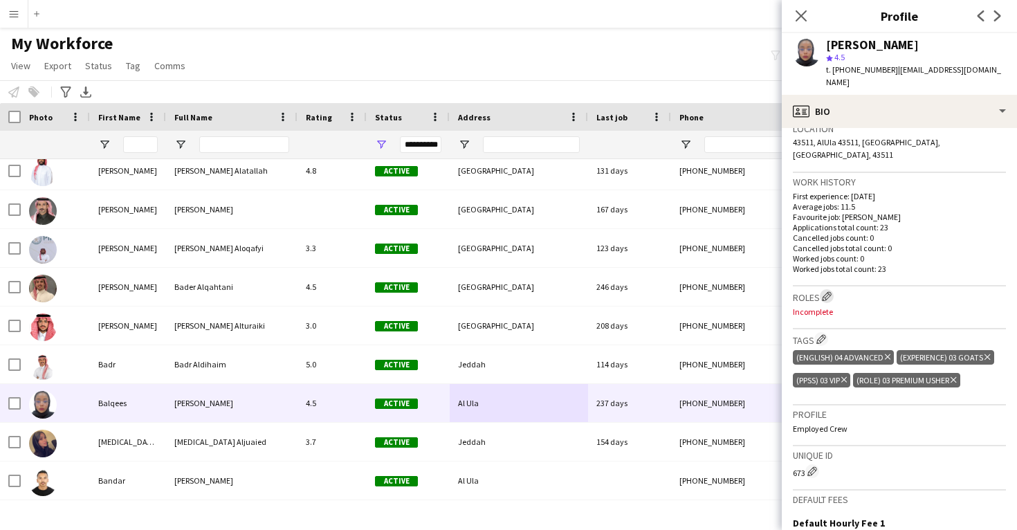
click at [831, 291] on app-icon "Edit crew company roles" at bounding box center [827, 296] width 10 height 10
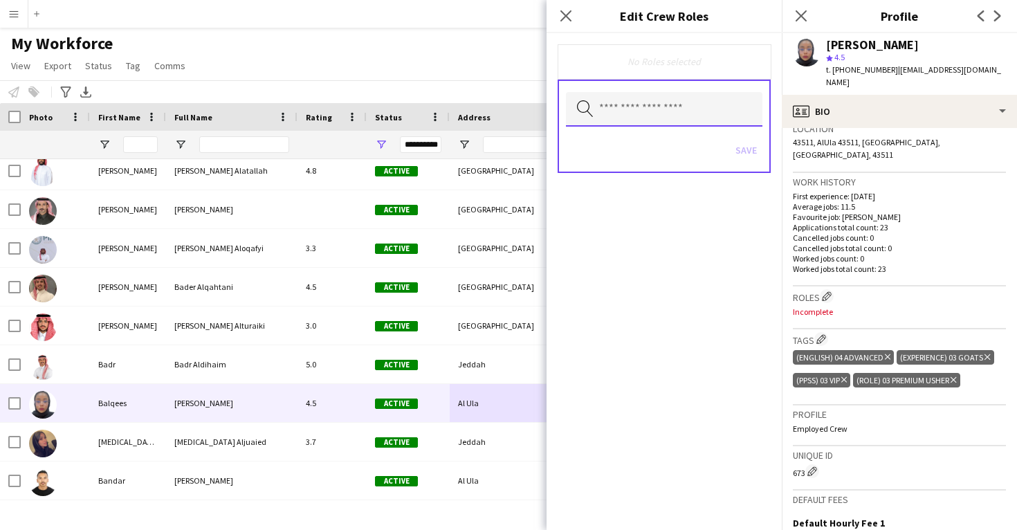
click at [663, 113] on input "text" at bounding box center [664, 109] width 196 height 35
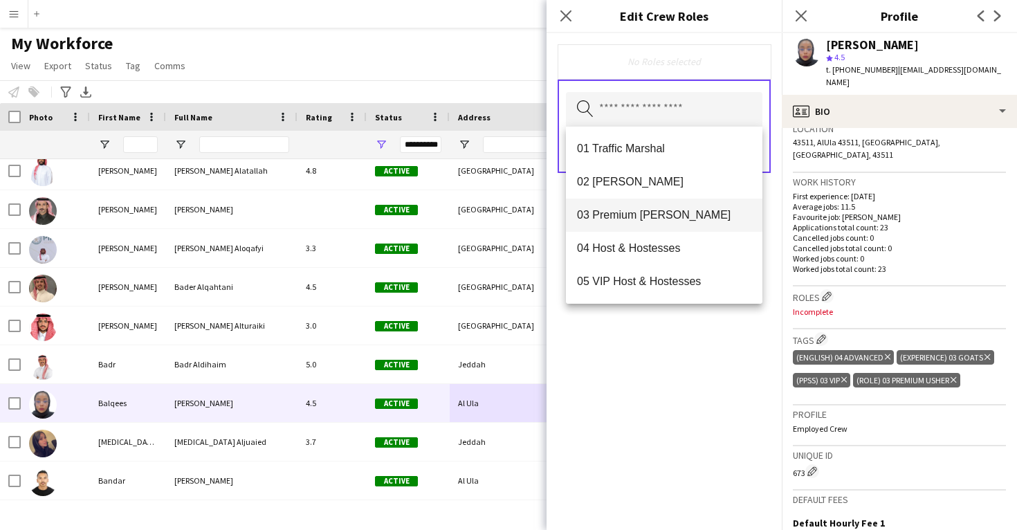
click at [642, 219] on span "03 Premium Usher" at bounding box center [664, 214] width 174 height 13
click at [633, 355] on div "03 Premium Usher Remove Search by role type Save" at bounding box center [663, 281] width 235 height 497
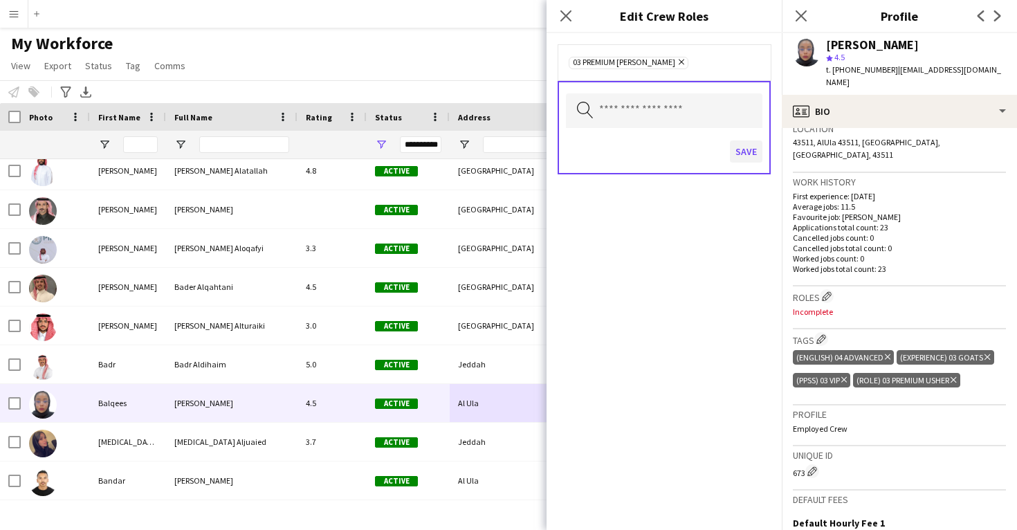
click at [744, 157] on button "Save" at bounding box center [746, 151] width 33 height 22
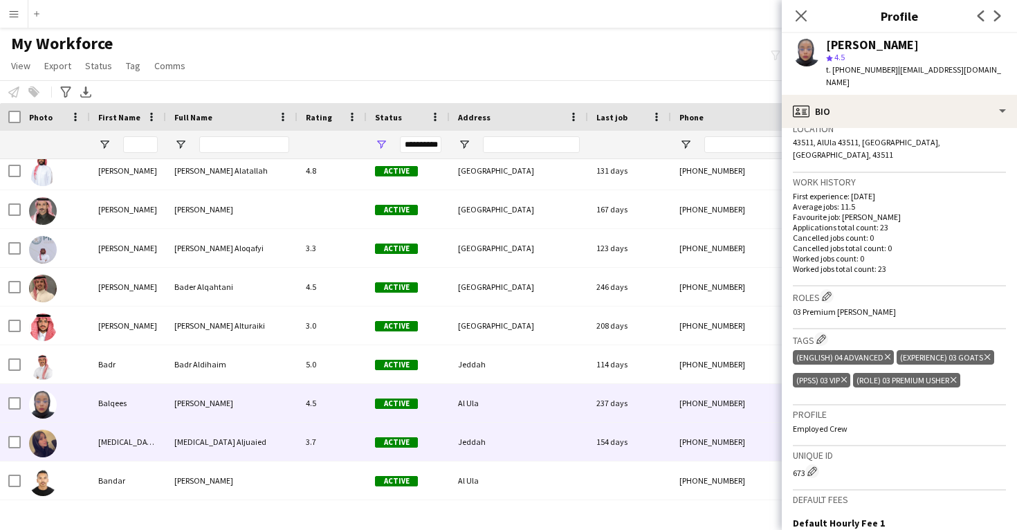
click at [329, 434] on div "3.7" at bounding box center [331, 442] width 69 height 38
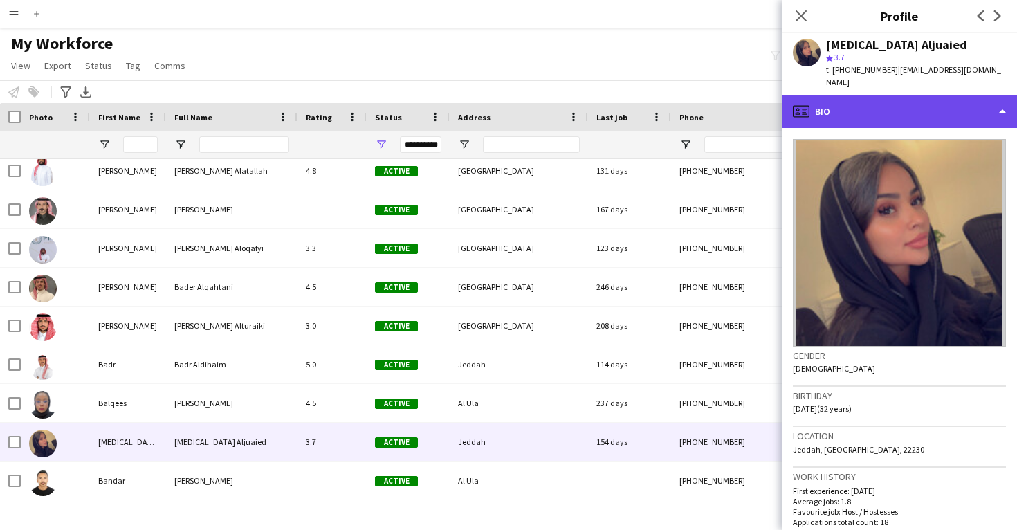
click at [885, 100] on div "profile Bio" at bounding box center [899, 111] width 235 height 33
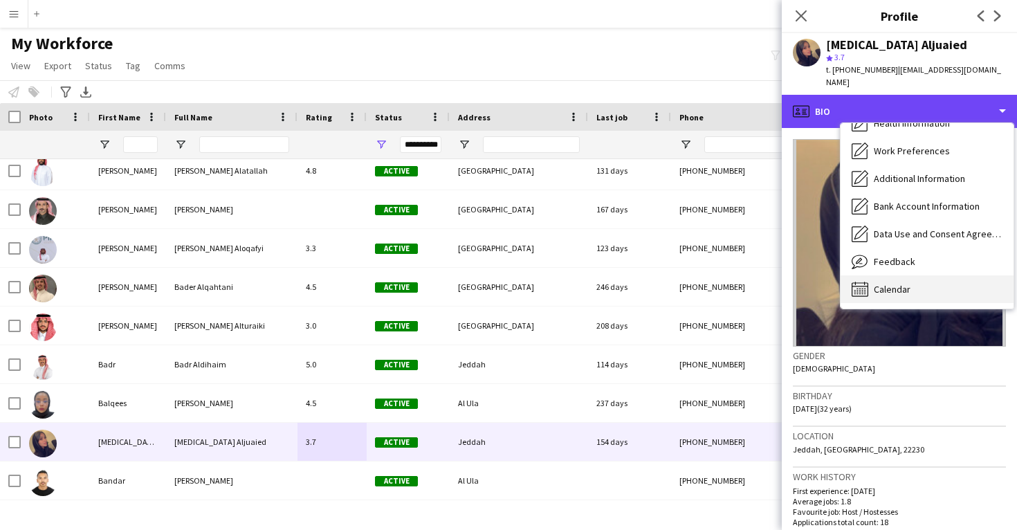
scroll to position [158, 0]
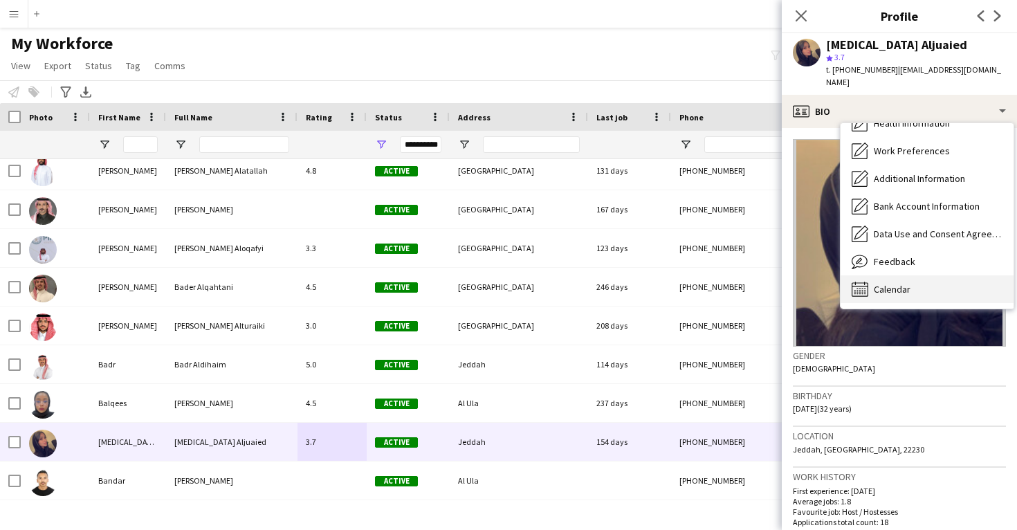
click at [889, 283] on span "Calendar" at bounding box center [892, 289] width 37 height 12
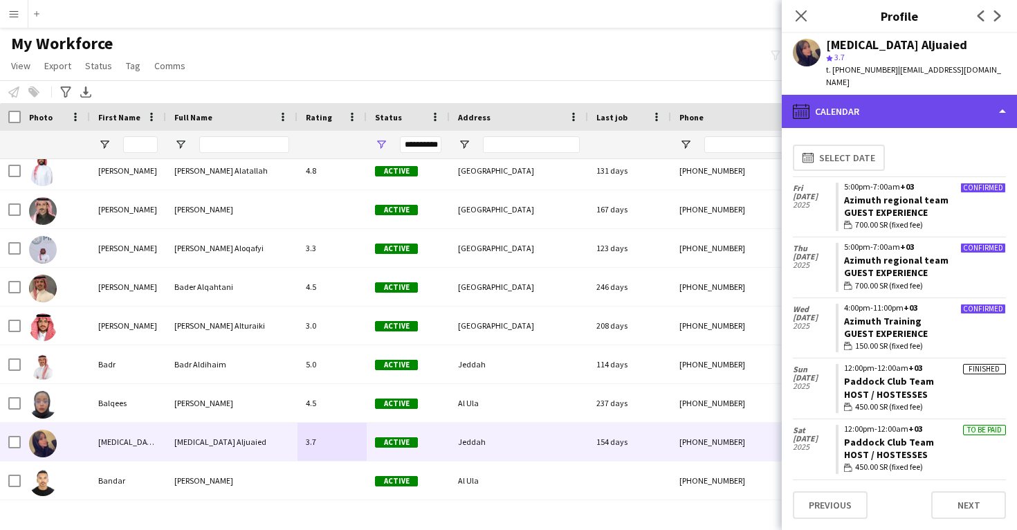
click at [862, 95] on div "calendar-full Calendar" at bounding box center [899, 111] width 235 height 33
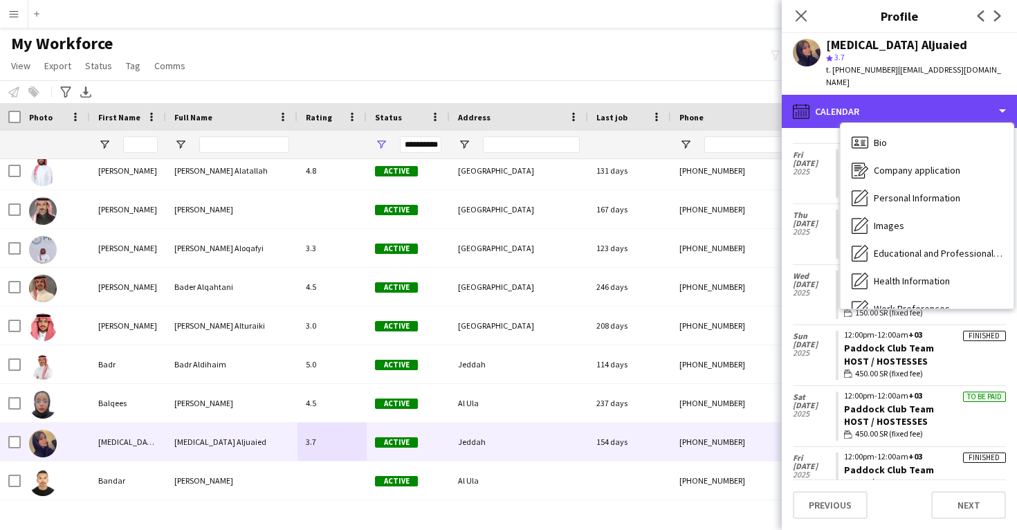
scroll to position [38, 0]
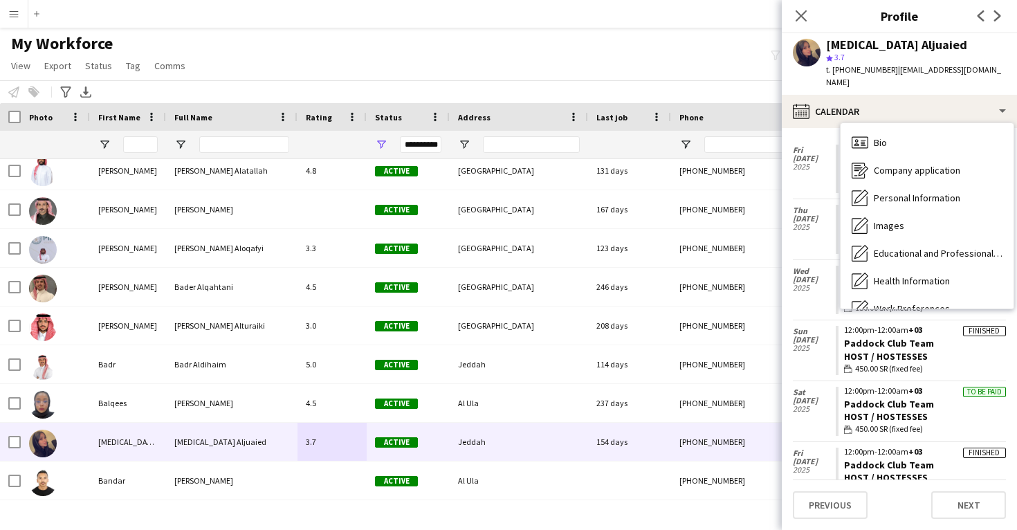
click at [900, 441] on span "Calendar" at bounding box center [892, 447] width 37 height 12
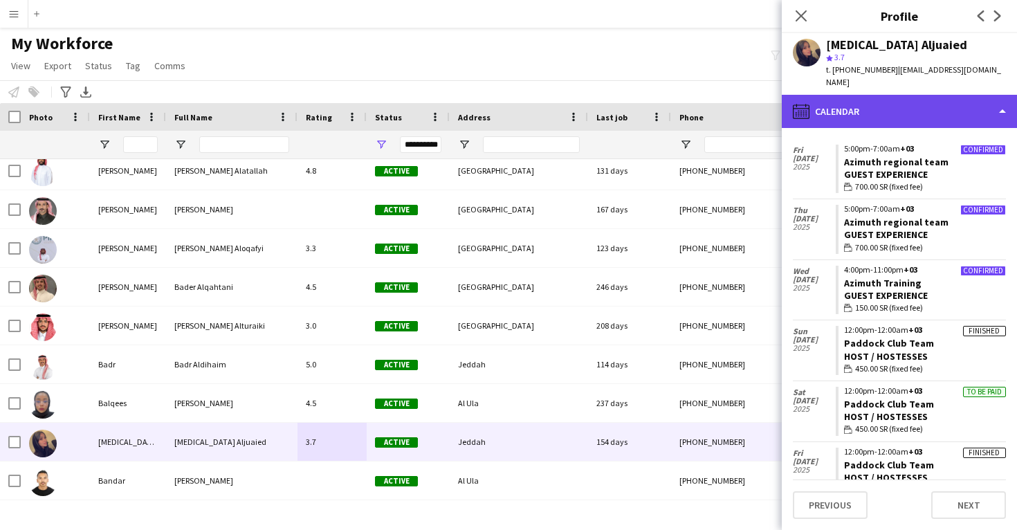
click at [869, 95] on div "calendar-full Calendar" at bounding box center [899, 111] width 235 height 33
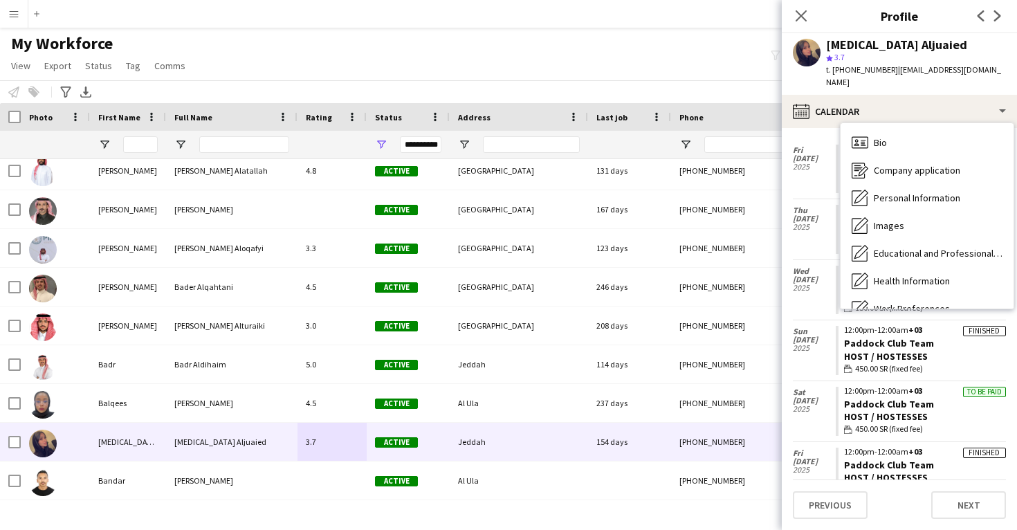
click at [891, 405] on div "Feedback Feedback" at bounding box center [926, 419] width 173 height 28
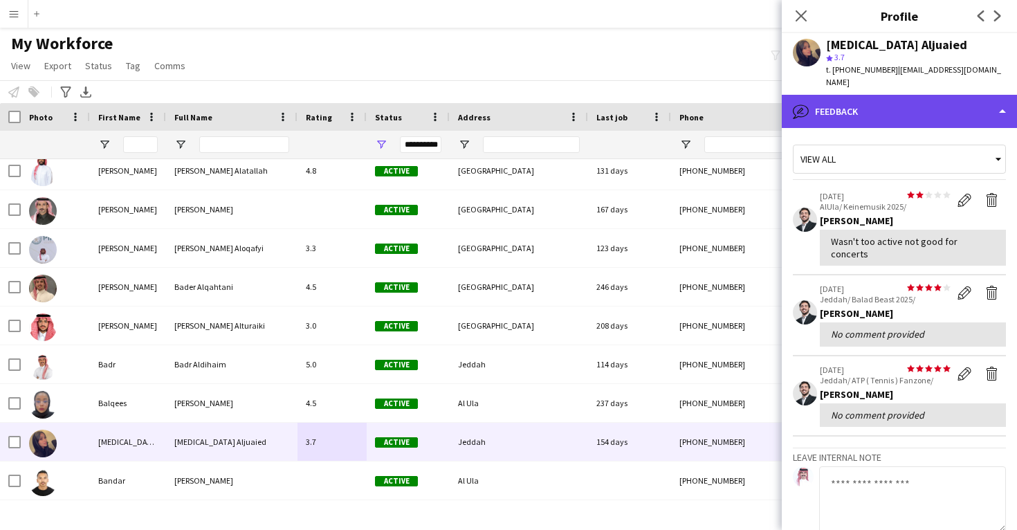
click at [898, 98] on div "bubble-pencil Feedback" at bounding box center [899, 111] width 235 height 33
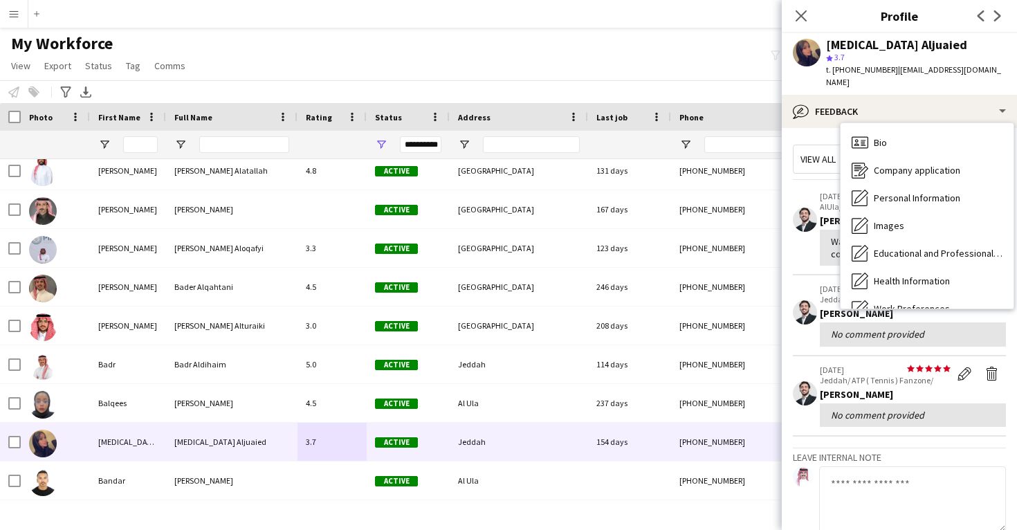
click at [903, 413] on span "Feedback" at bounding box center [894, 419] width 41 height 12
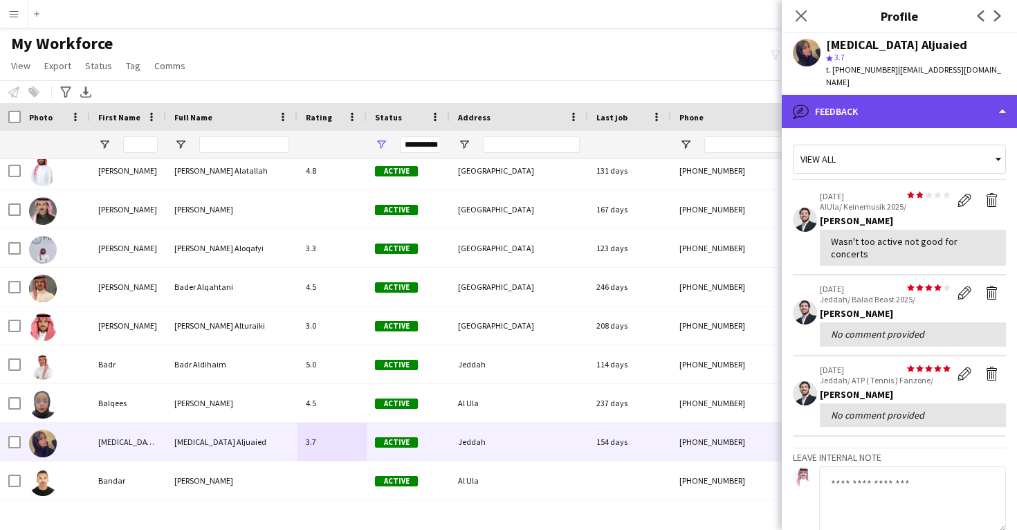
click at [914, 95] on div "bubble-pencil Feedback" at bounding box center [899, 111] width 235 height 33
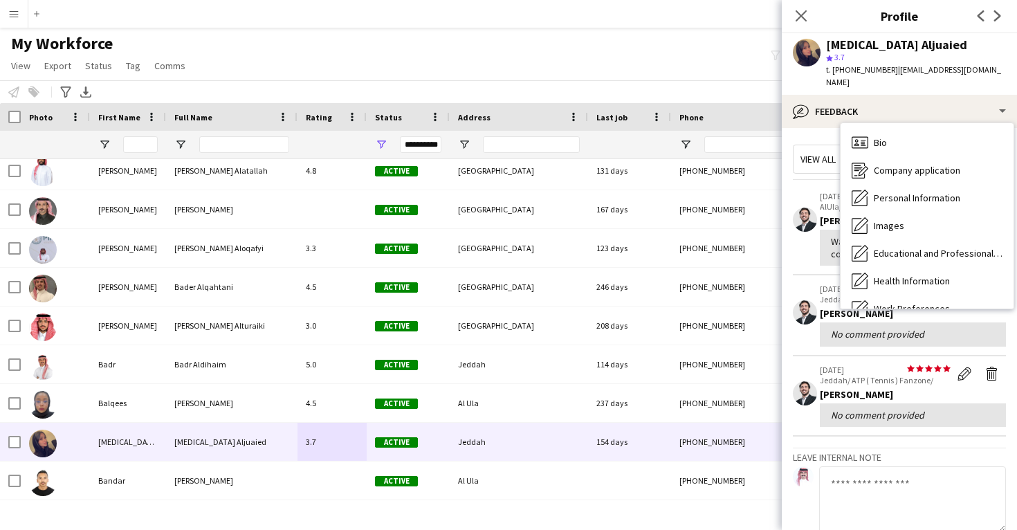
click at [900, 433] on div "Calendar Calendar" at bounding box center [926, 447] width 173 height 28
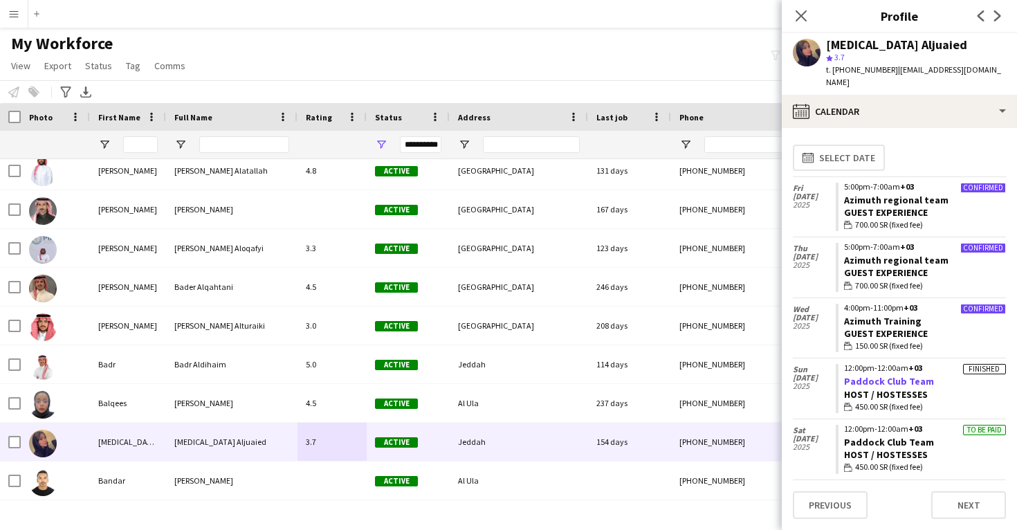
click at [870, 375] on link "Paddock Club Team" at bounding box center [889, 381] width 90 height 12
drag, startPoint x: 912, startPoint y: 46, endPoint x: 825, endPoint y: 49, distance: 86.5
click at [824, 49] on div "Banan Aljuaied star 3.7 t. +966561576605 | bananmoe1992@gmail.com" at bounding box center [899, 64] width 235 height 62
drag, startPoint x: 935, startPoint y: 369, endPoint x: 842, endPoint y: 368, distance: 92.7
click at [842, 368] on app-crew-calendar-job-card "Finished 12:00pm-12:00am +03 Paddock Club Team Host / Hostesses wallet 450.00 S…" at bounding box center [920, 388] width 170 height 49
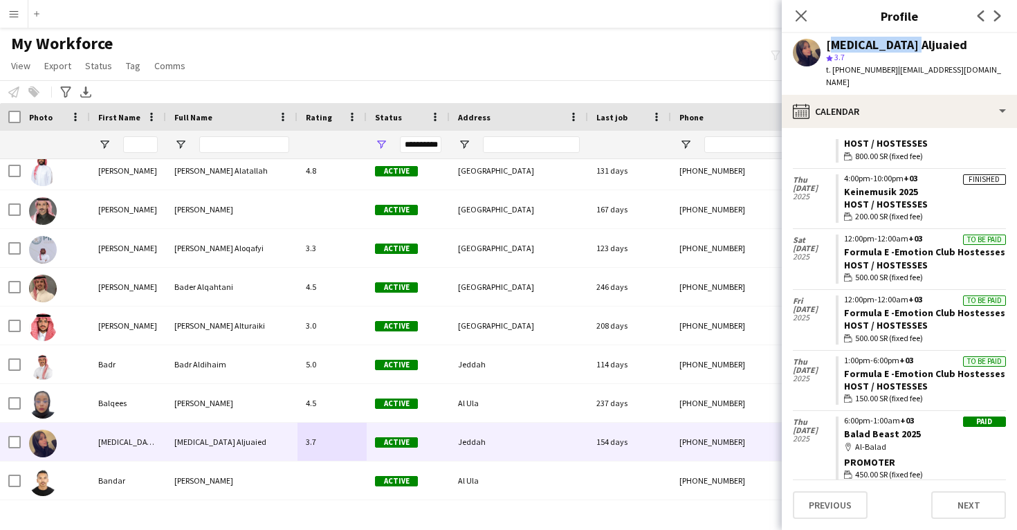
scroll to position [436, 0]
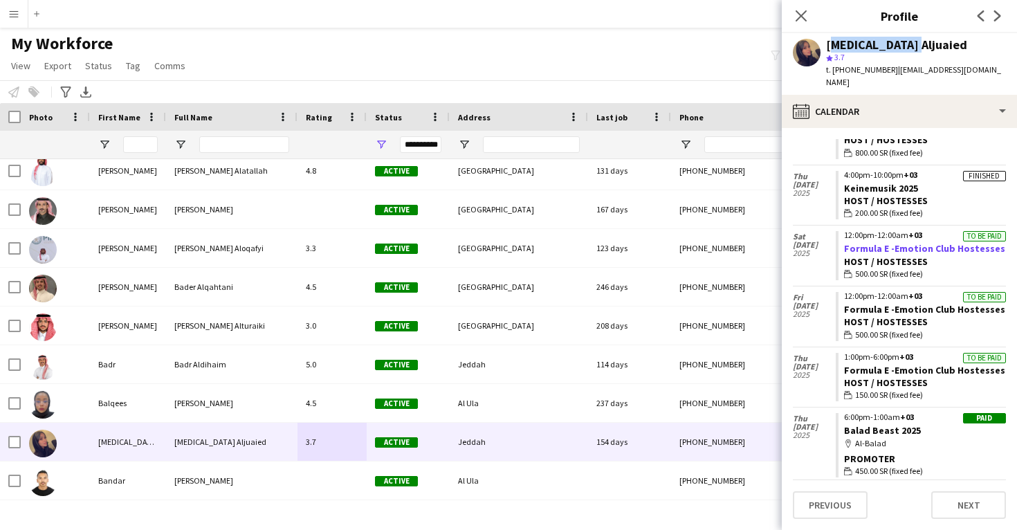
click at [878, 242] on link "Formula E -Emotion Club Hostesses" at bounding box center [924, 248] width 161 height 12
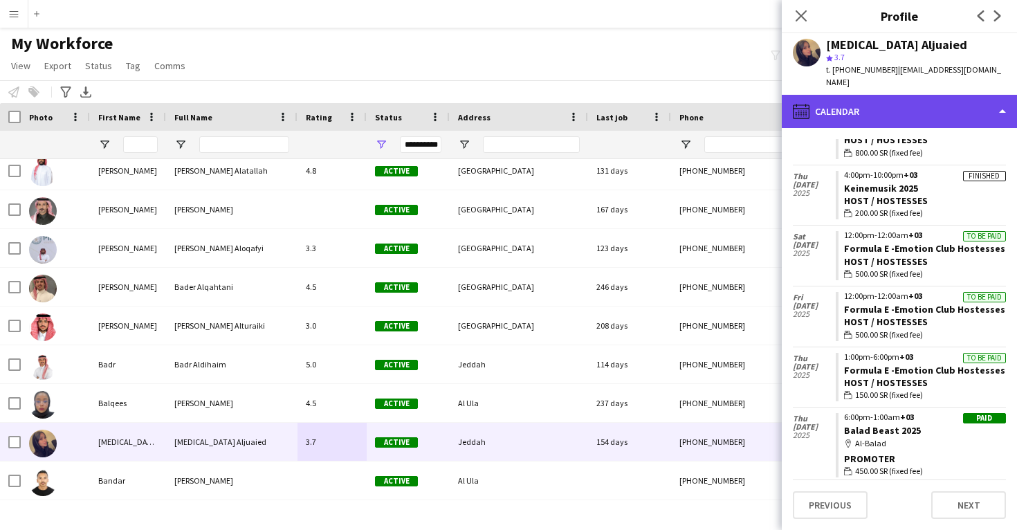
click at [891, 97] on div "calendar-full Calendar" at bounding box center [899, 111] width 235 height 33
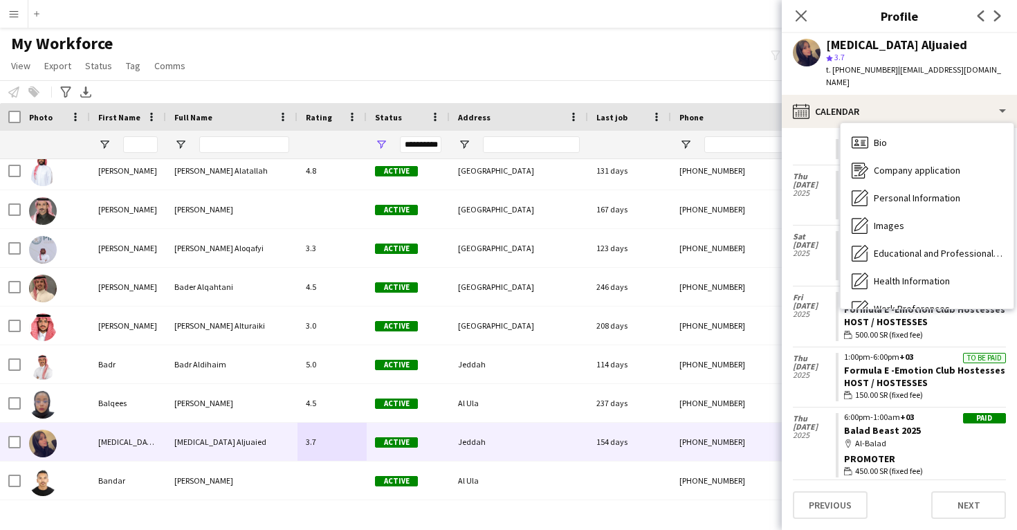
click at [890, 413] on span "Feedback" at bounding box center [894, 419] width 41 height 12
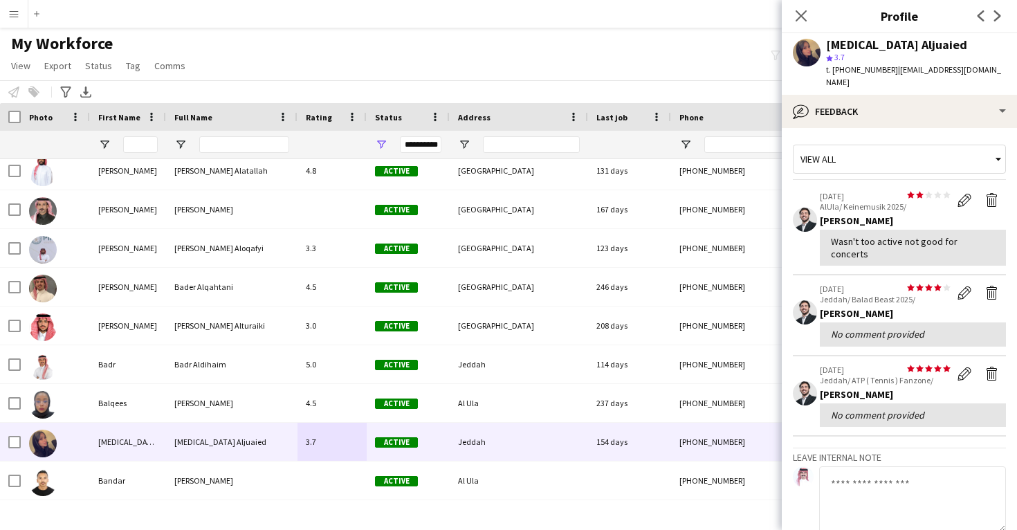
click at [840, 46] on div "Banan Aljuaied" at bounding box center [896, 45] width 141 height 12
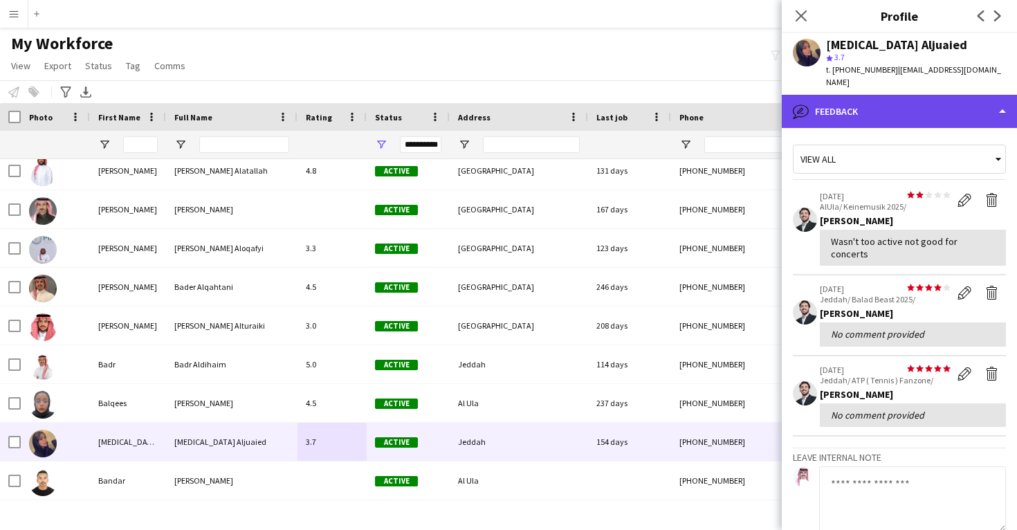
click at [894, 102] on div "bubble-pencil Feedback" at bounding box center [899, 111] width 235 height 33
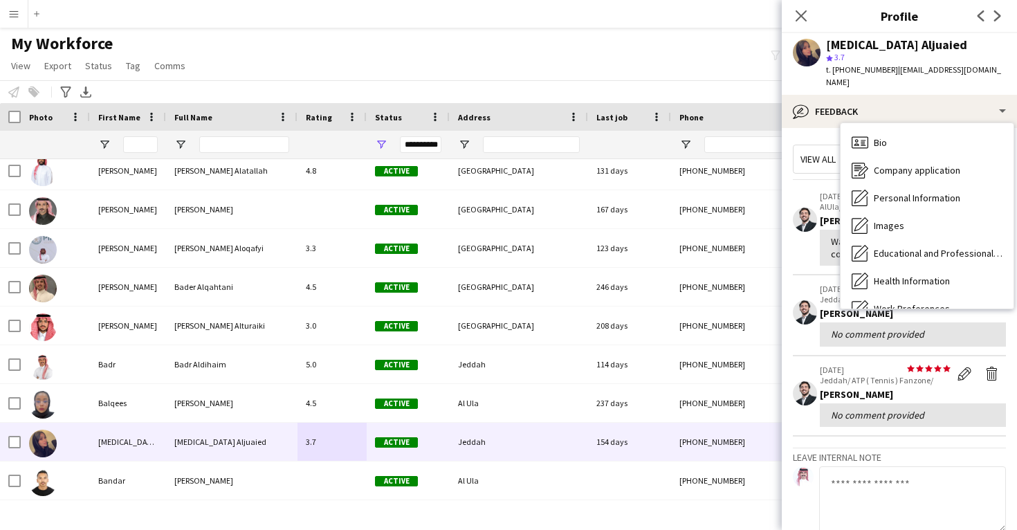
click at [899, 433] on div "Calendar Calendar" at bounding box center [926, 447] width 173 height 28
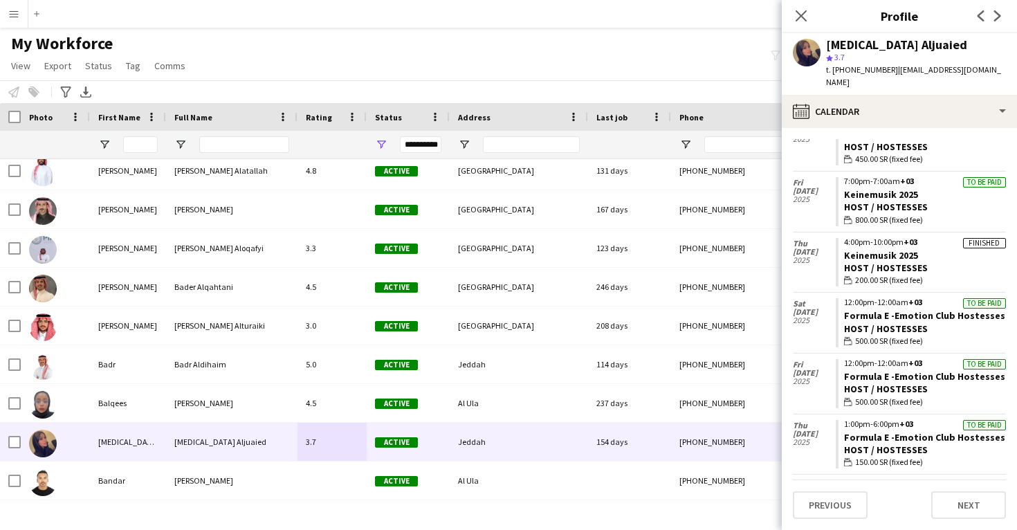
scroll to position [379, 0]
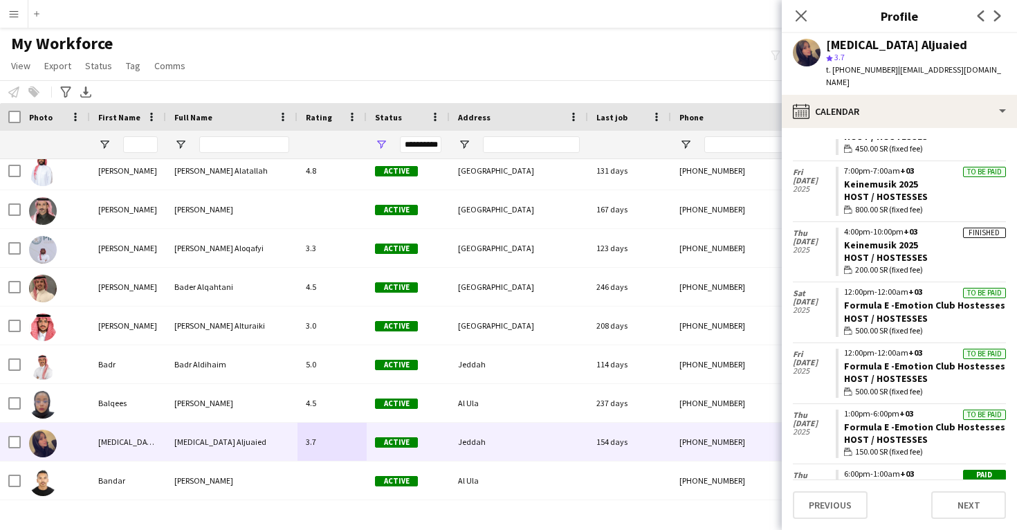
drag, startPoint x: 842, startPoint y: 348, endPoint x: 999, endPoint y: 348, distance: 157.7
click at [999, 348] on div "calendar-full Select date Fri 26 Sep 2025 Confirmed 5:00pm-7:00am +03 Azimuth r…" at bounding box center [899, 309] width 213 height 340
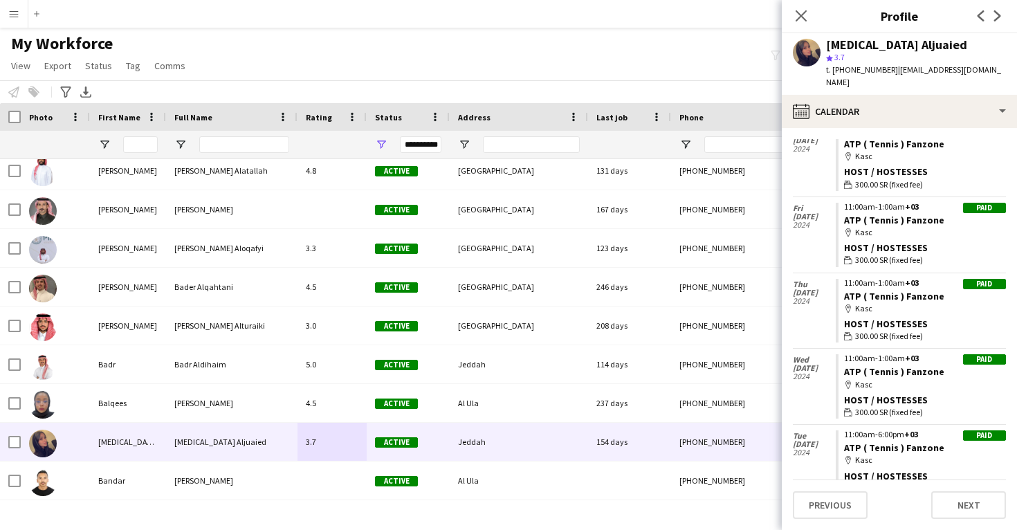
scroll to position [874, 0]
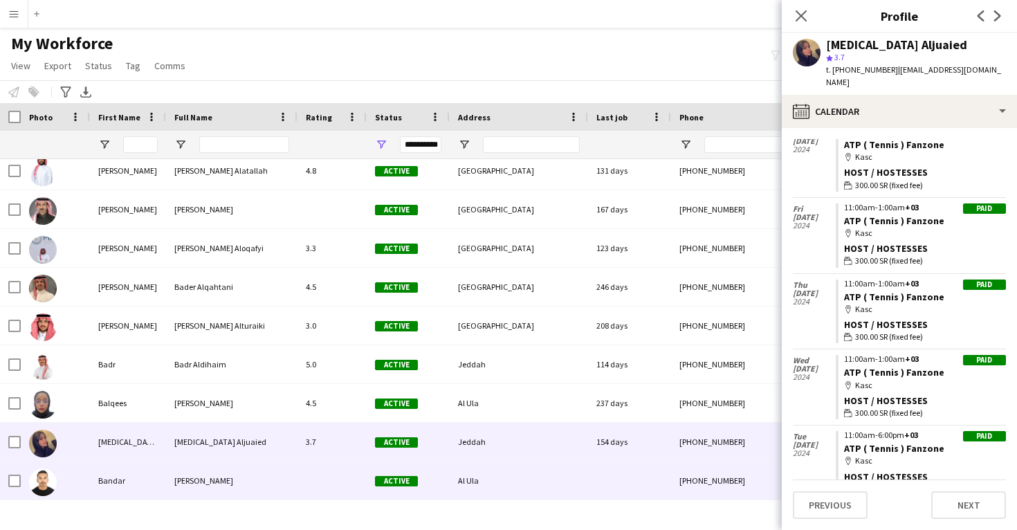
click at [482, 472] on div "Al Ula" at bounding box center [519, 480] width 138 height 38
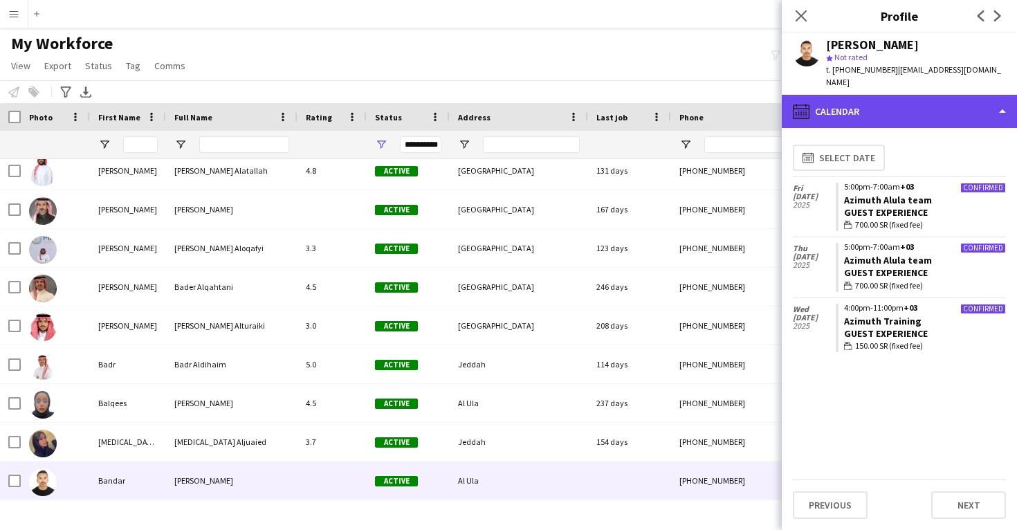
click at [889, 107] on div "calendar-full Calendar" at bounding box center [899, 111] width 235 height 33
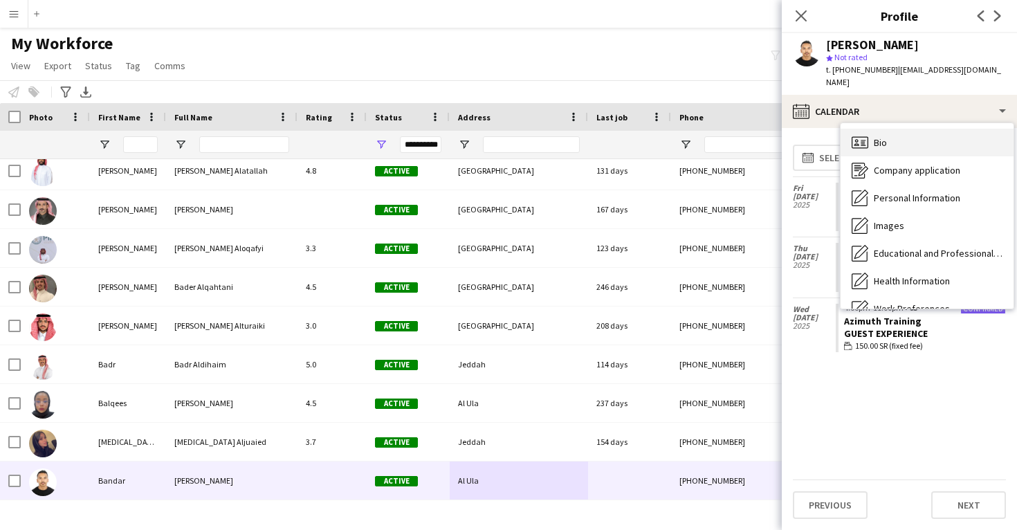
click at [889, 131] on div "Bio Bio" at bounding box center [926, 143] width 173 height 28
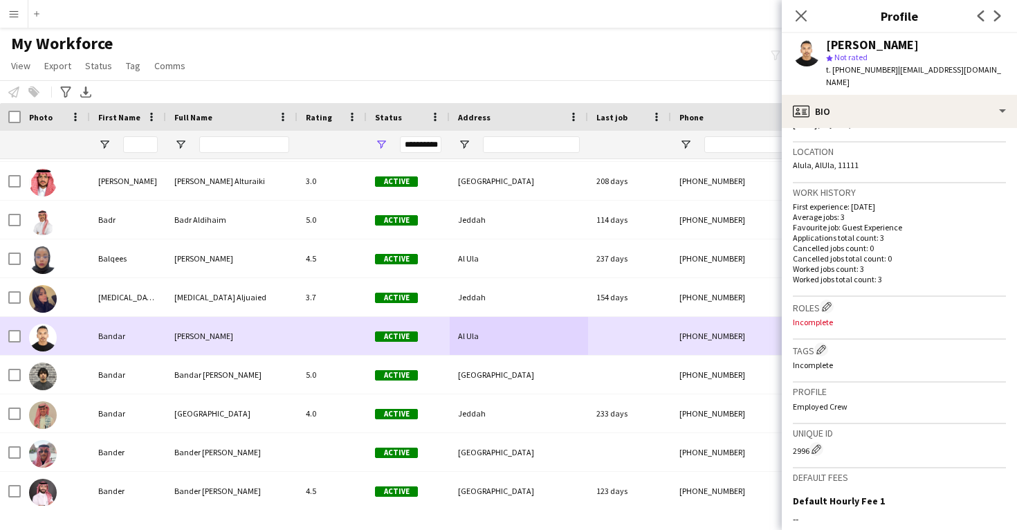
scroll to position [13832, 0]
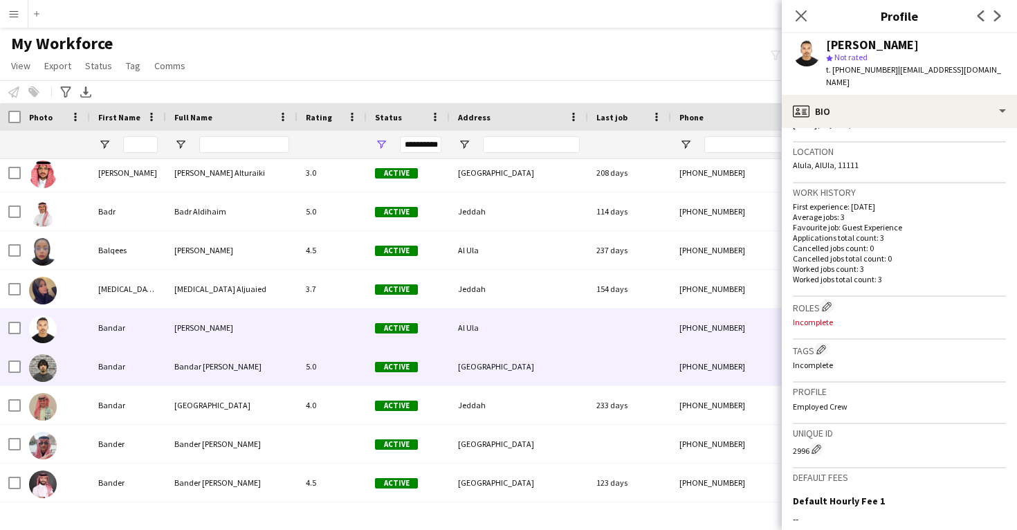
click at [479, 349] on div "[GEOGRAPHIC_DATA]" at bounding box center [519, 366] width 138 height 38
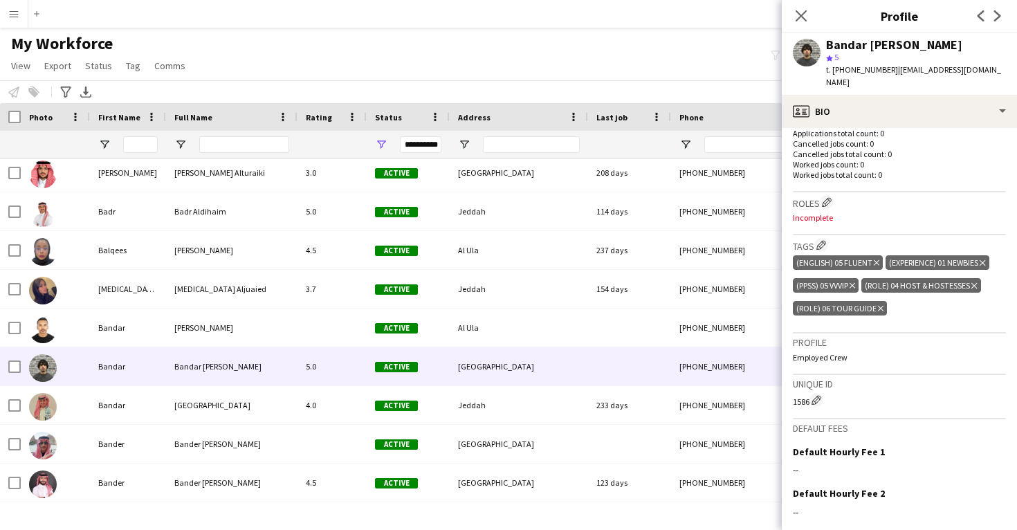
scroll to position [320, 0]
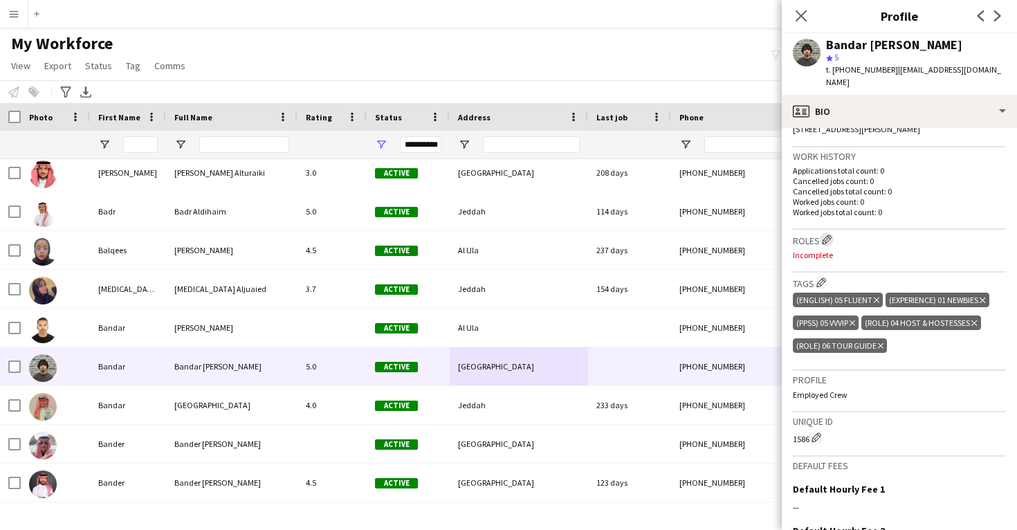
click at [824, 234] on app-icon "Edit crew company roles" at bounding box center [827, 239] width 10 height 10
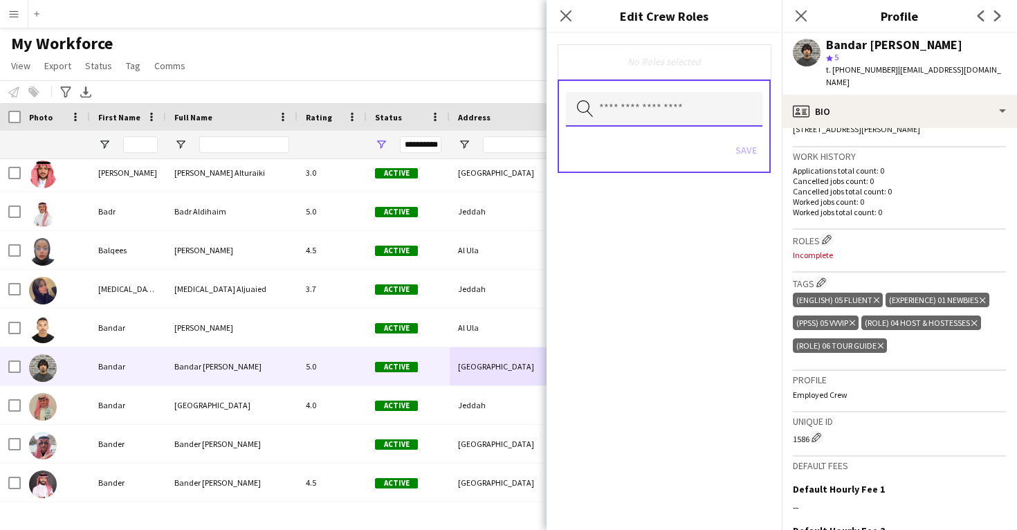
click at [620, 107] on input "text" at bounding box center [664, 109] width 196 height 35
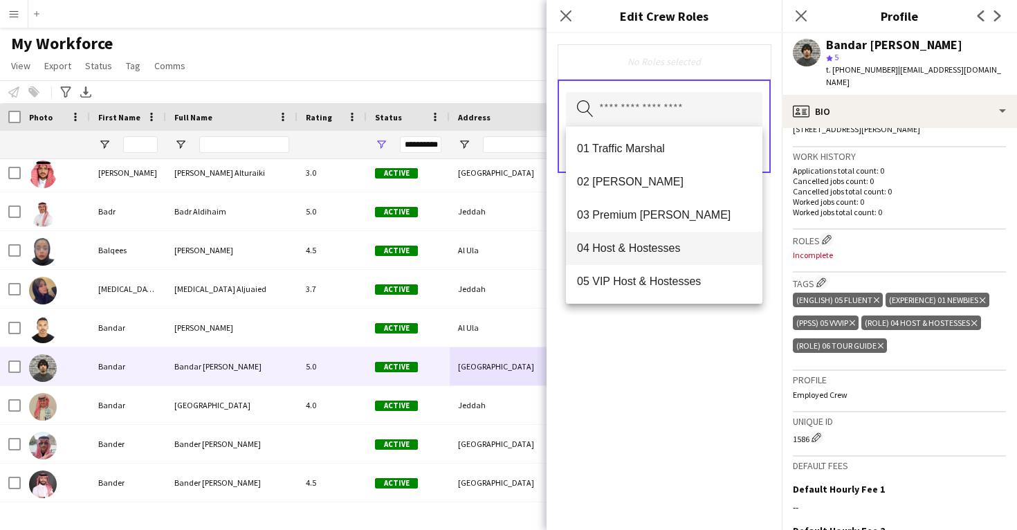
click at [620, 240] on mat-option "04 Host & Hostesses" at bounding box center [664, 248] width 196 height 33
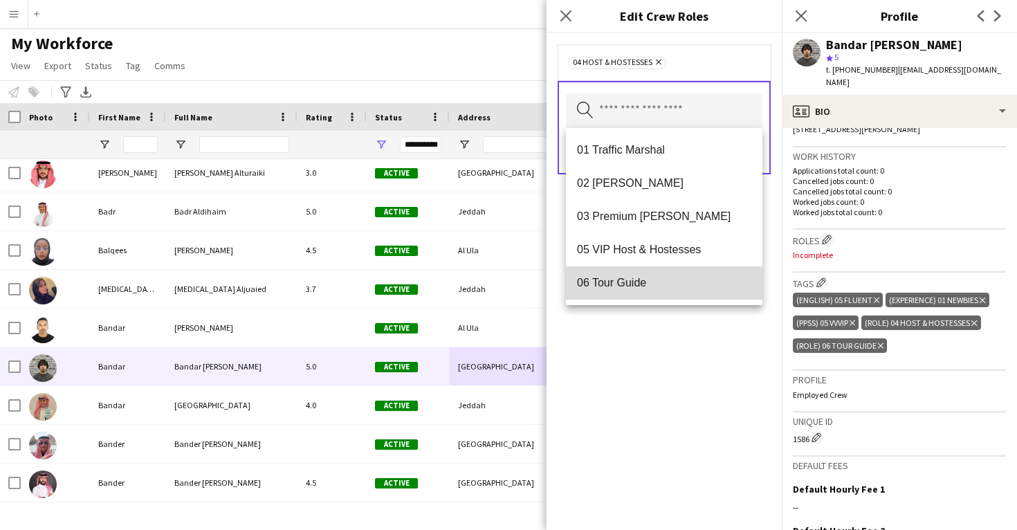
click at [626, 281] on span "06 Tour Guide" at bounding box center [664, 282] width 174 height 13
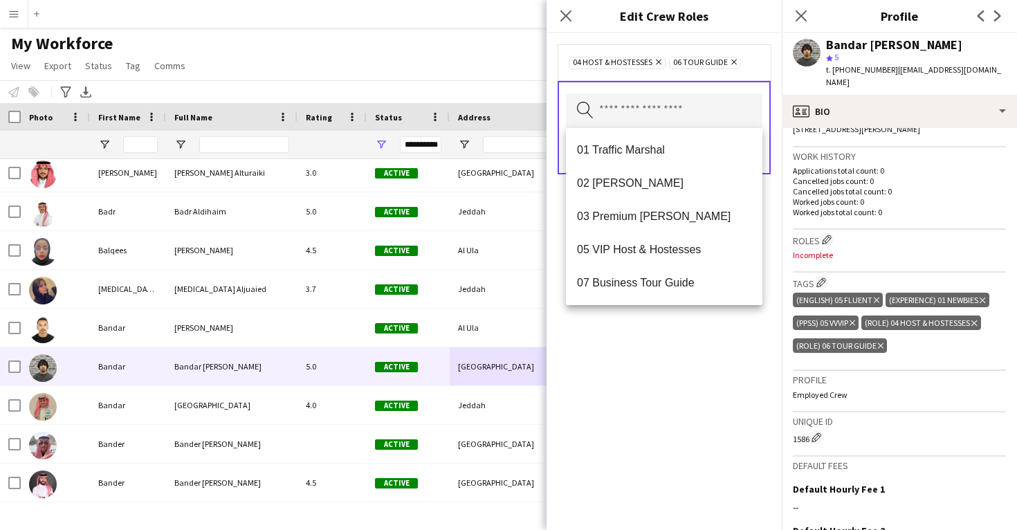
click at [617, 352] on div "04 Host & Hostesses Remove 06 Tour Guide Remove Search by role type Save" at bounding box center [663, 281] width 235 height 497
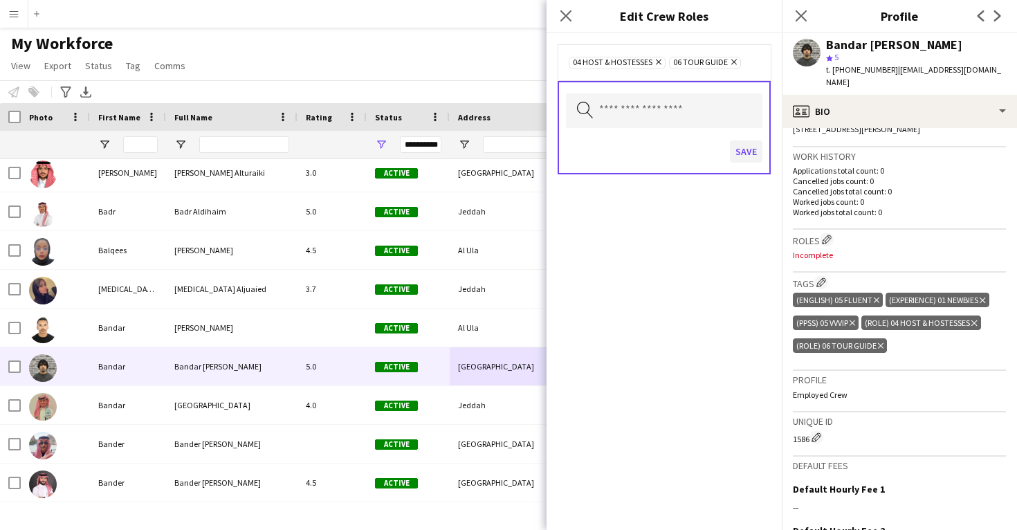
click at [746, 156] on button "Save" at bounding box center [746, 151] width 33 height 22
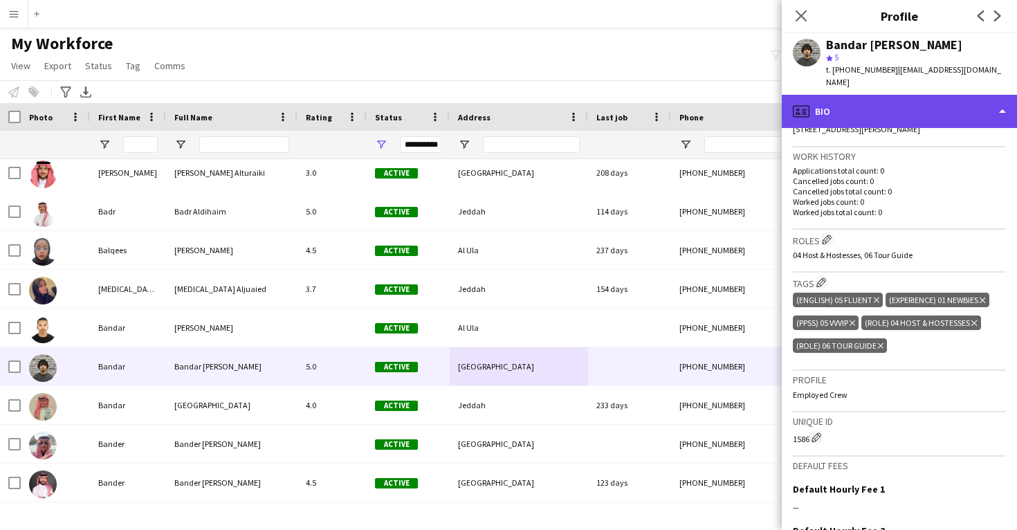
click at [873, 95] on div "profile Bio" at bounding box center [899, 111] width 235 height 33
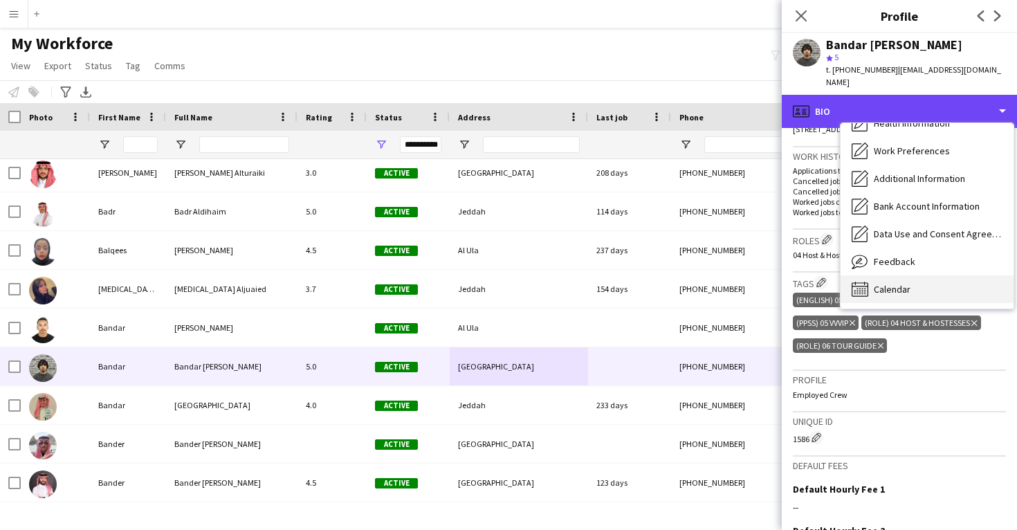
scroll to position [158, 0]
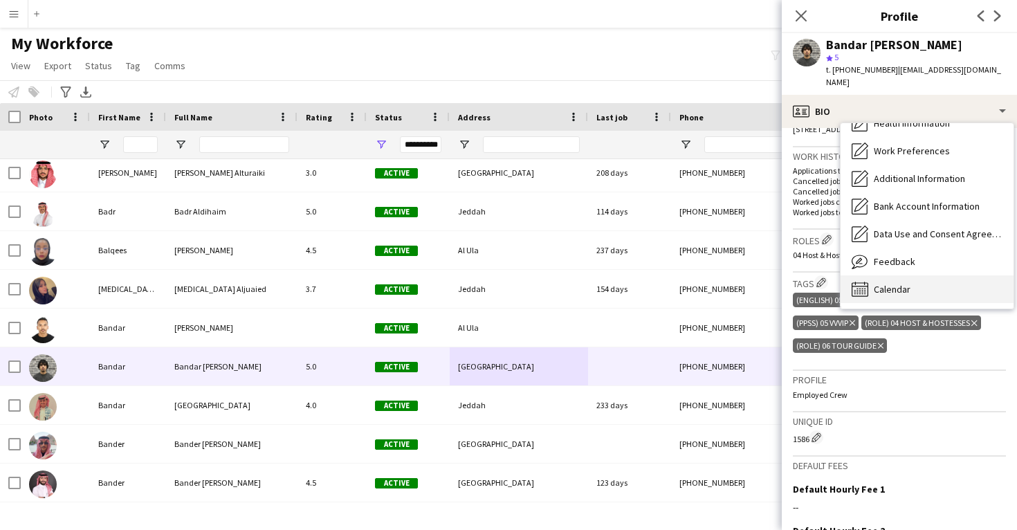
click at [889, 283] on span "Calendar" at bounding box center [892, 289] width 37 height 12
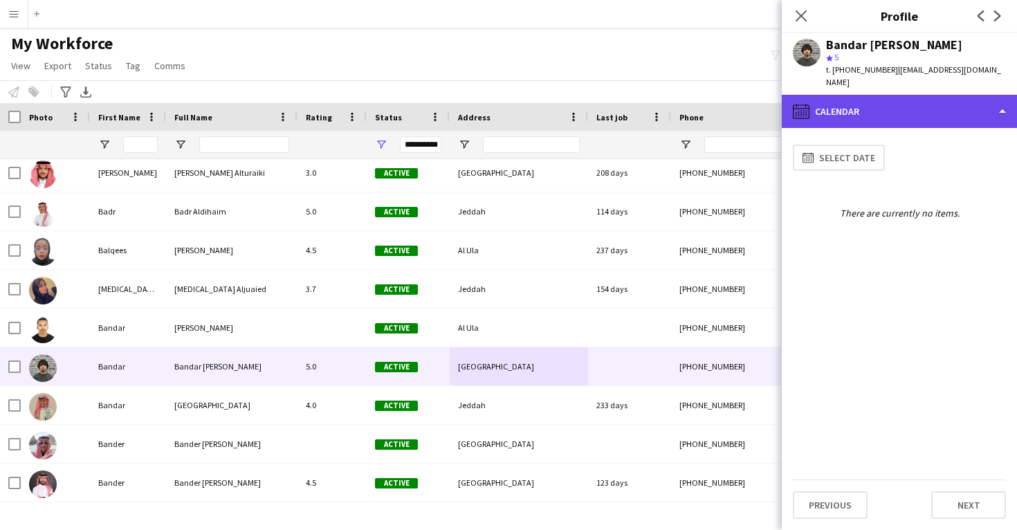
click at [860, 111] on div "calendar-full Calendar" at bounding box center [899, 111] width 235 height 33
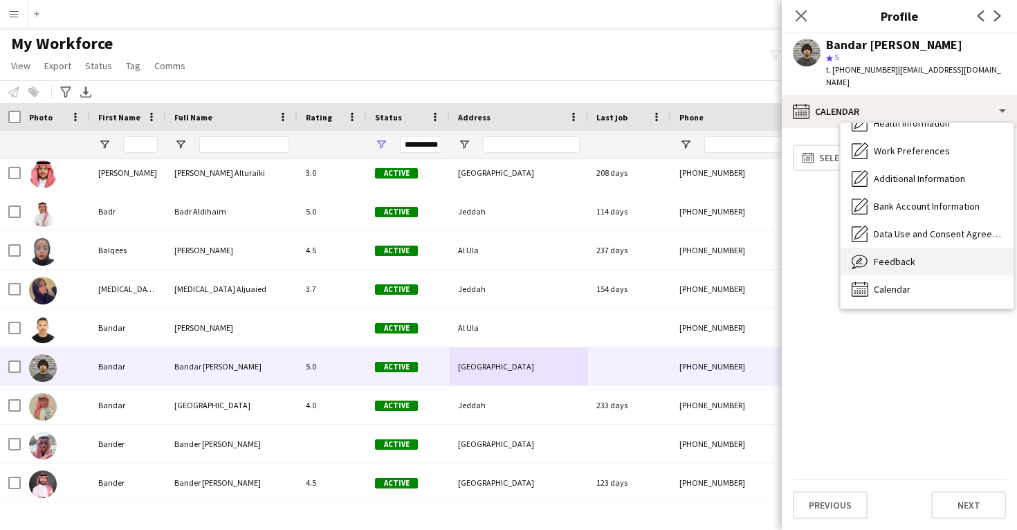
click at [871, 248] on div "Feedback Feedback" at bounding box center [926, 262] width 173 height 28
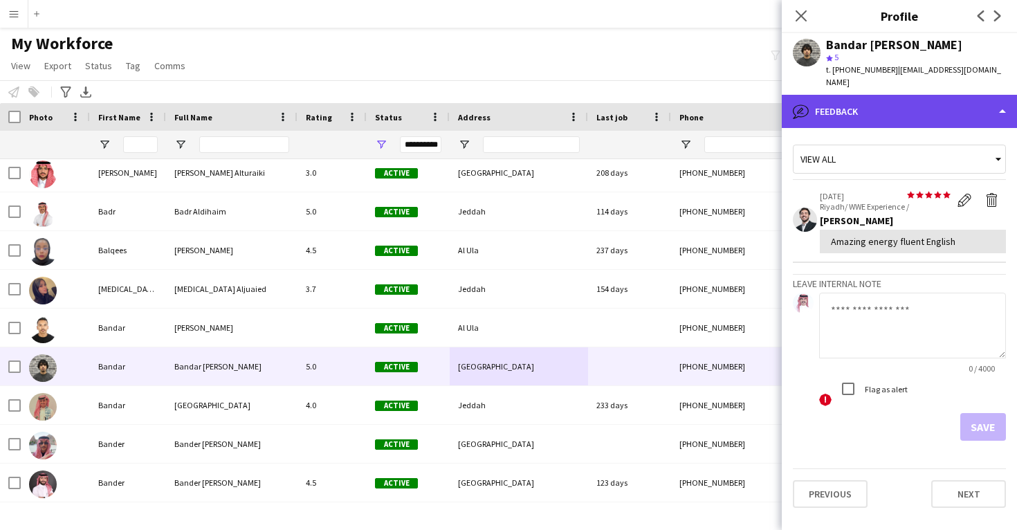
click at [869, 95] on div "bubble-pencil Feedback" at bounding box center [899, 111] width 235 height 33
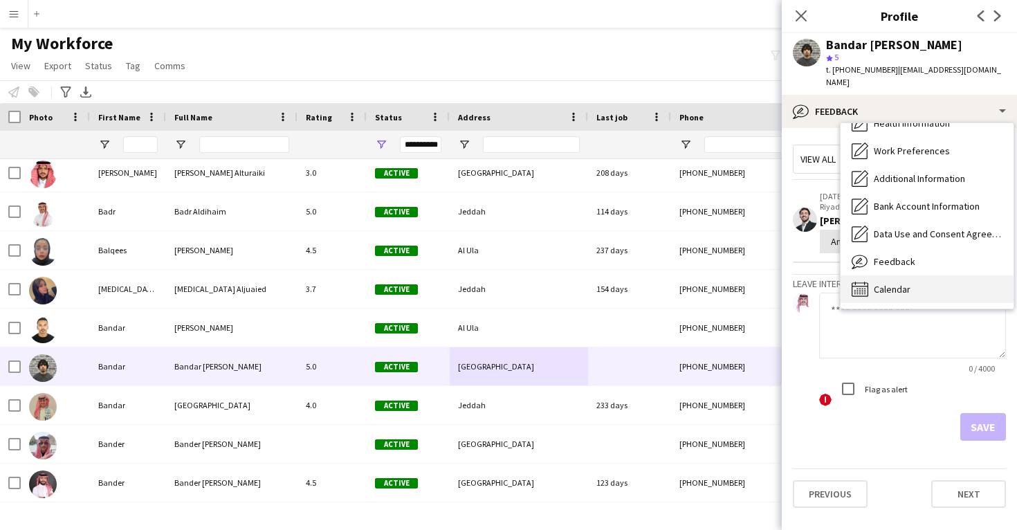
click at [889, 283] on span "Calendar" at bounding box center [892, 289] width 37 height 12
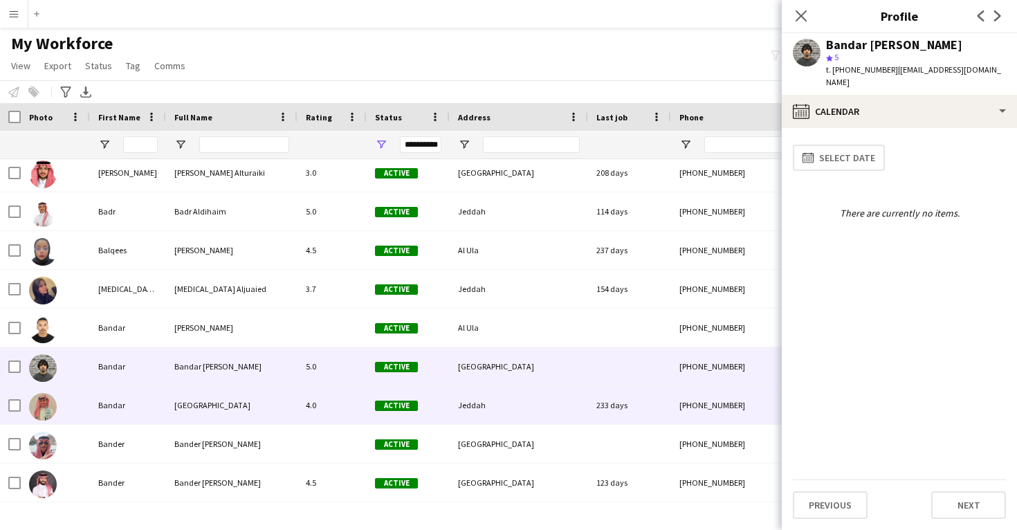
click at [611, 400] on div "233 days" at bounding box center [629, 405] width 83 height 38
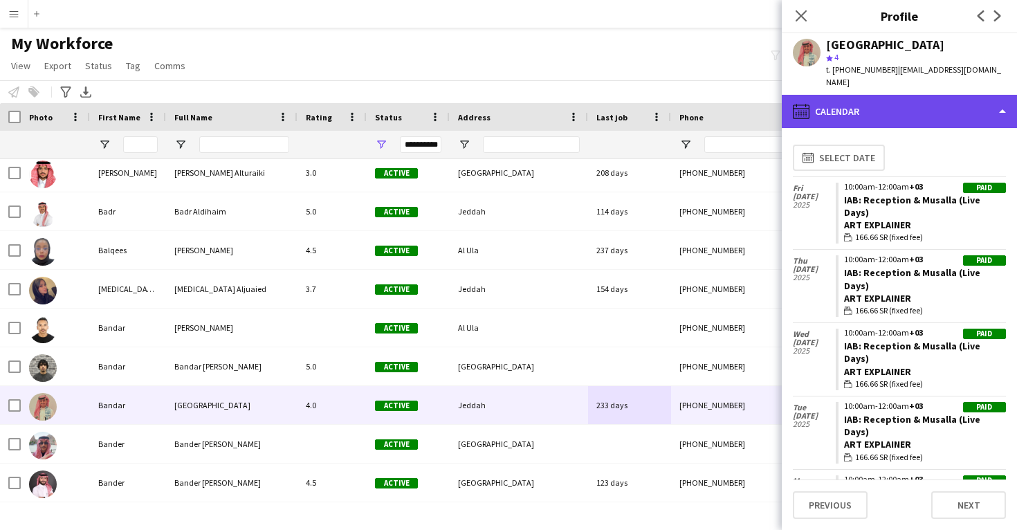
click at [857, 95] on div "calendar-full Calendar" at bounding box center [899, 111] width 235 height 33
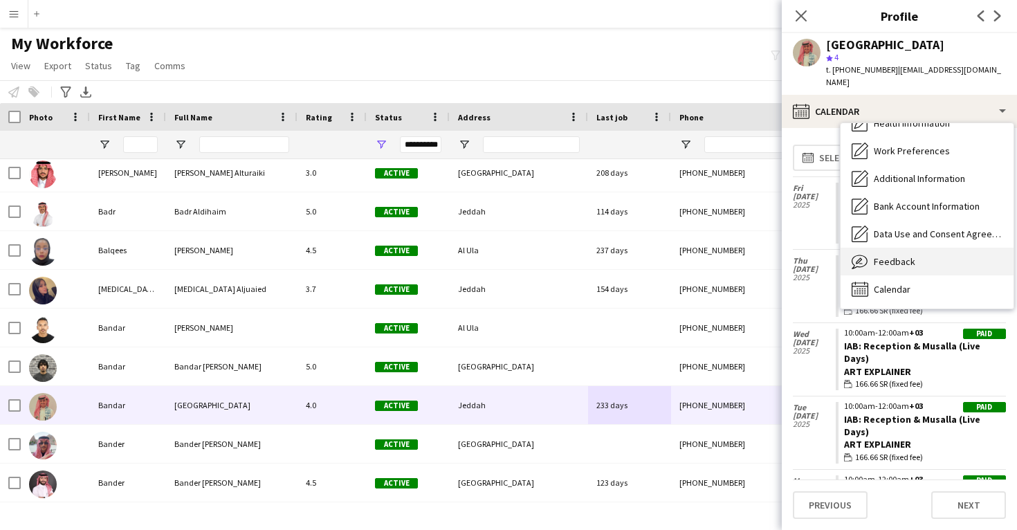
click at [898, 260] on div "Feedback Feedback" at bounding box center [926, 262] width 173 height 28
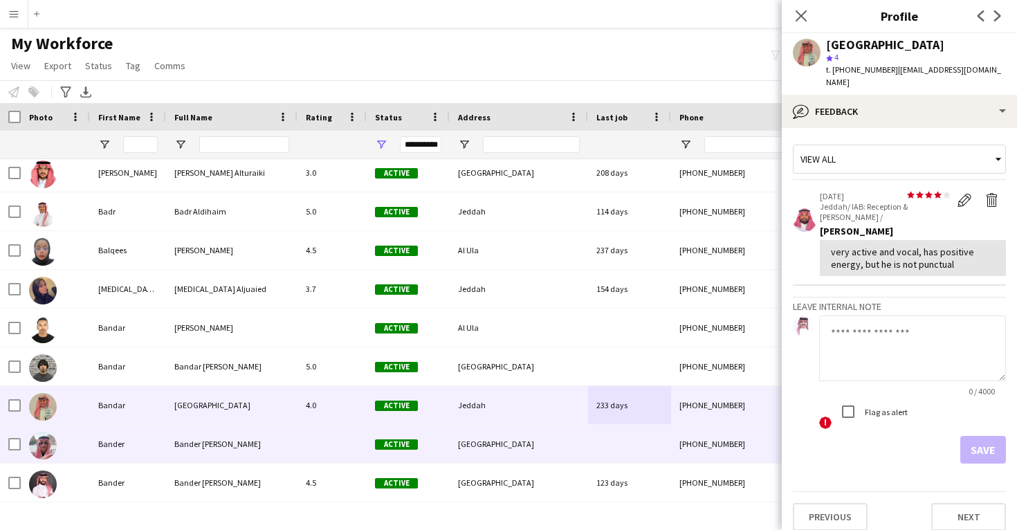
click at [548, 441] on div "[GEOGRAPHIC_DATA]" at bounding box center [519, 444] width 138 height 38
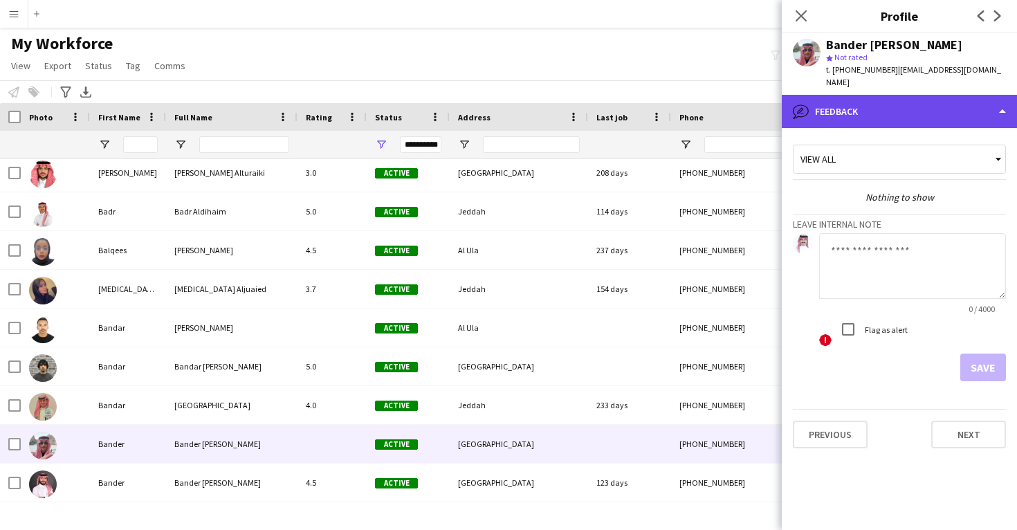
click at [851, 102] on div "bubble-pencil Feedback" at bounding box center [899, 111] width 235 height 33
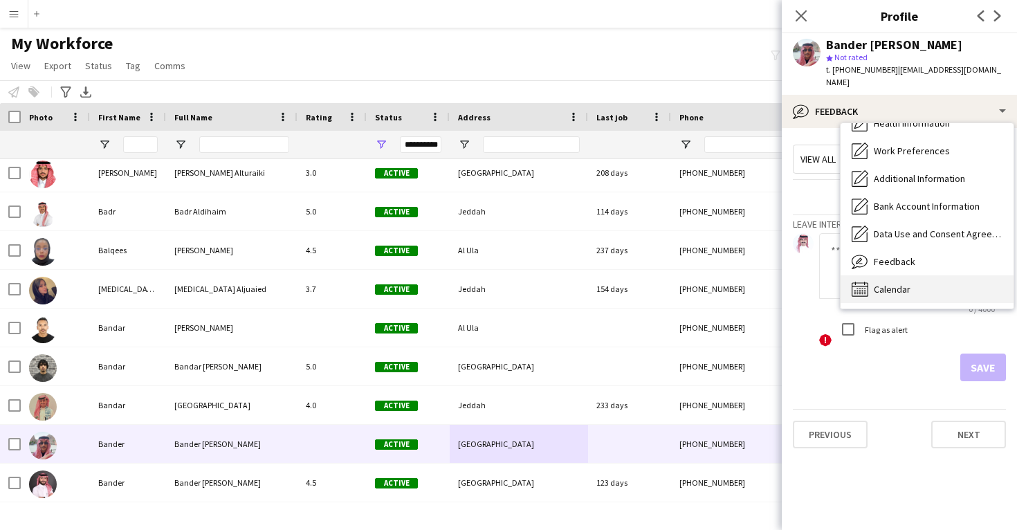
click at [889, 283] on span "Calendar" at bounding box center [892, 289] width 37 height 12
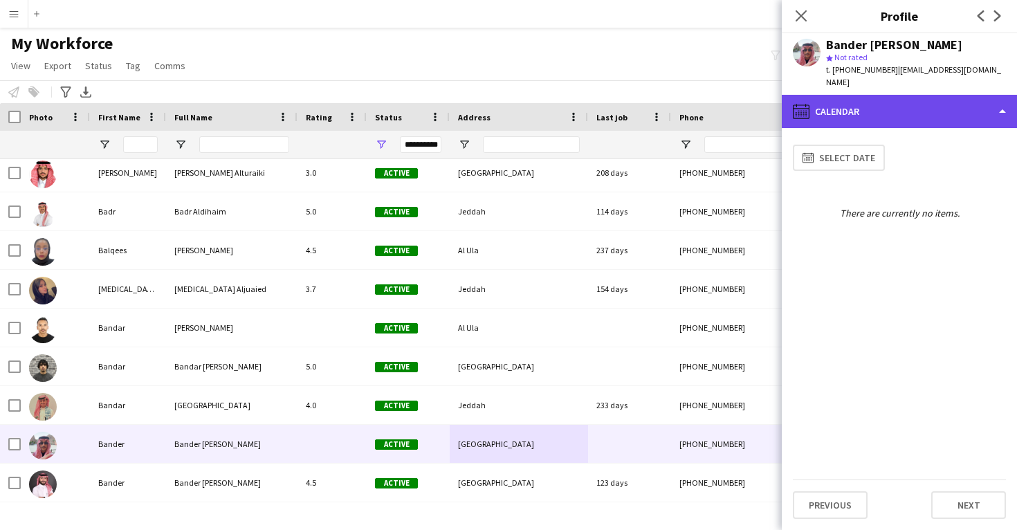
click at [849, 100] on div "calendar-full Calendar" at bounding box center [899, 111] width 235 height 33
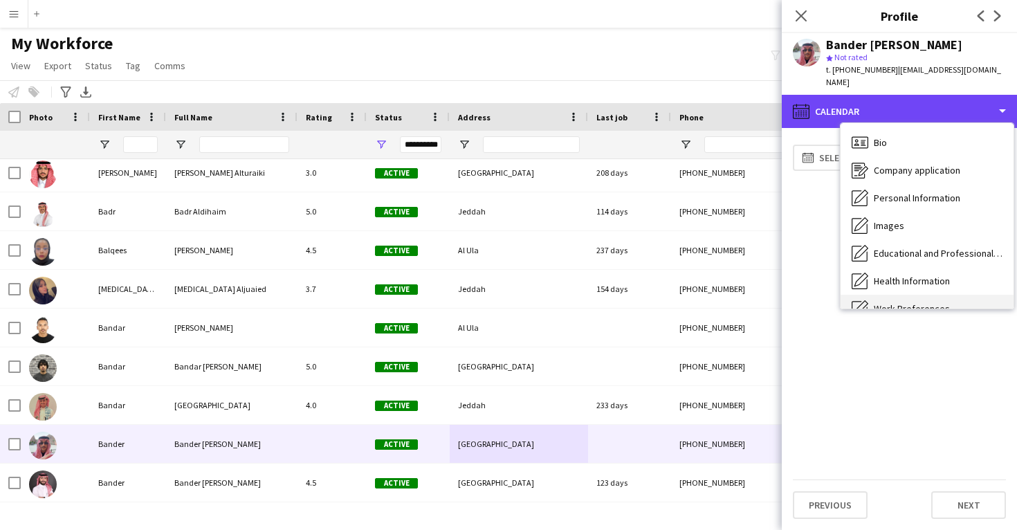
scroll to position [-1, 0]
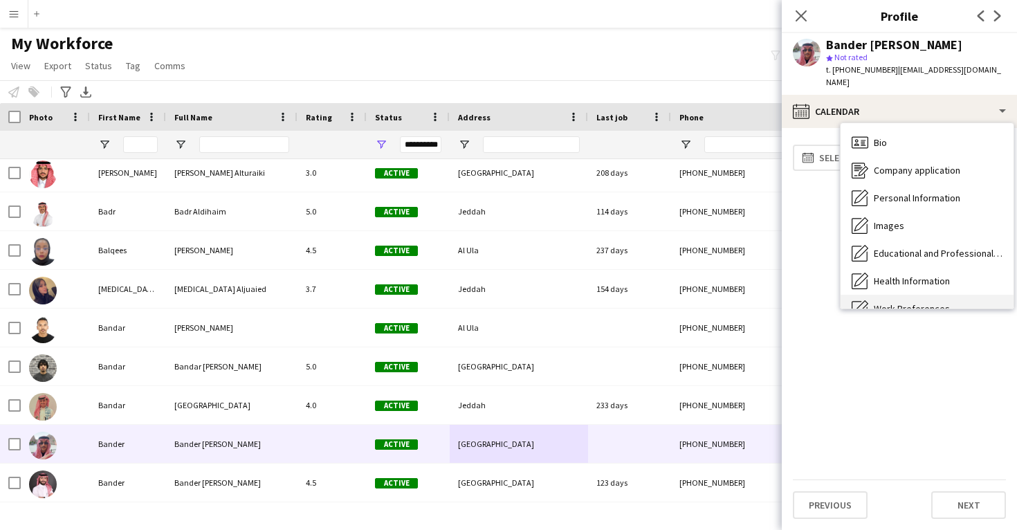
click at [867, 134] on icon "Bio" at bounding box center [859, 142] width 17 height 17
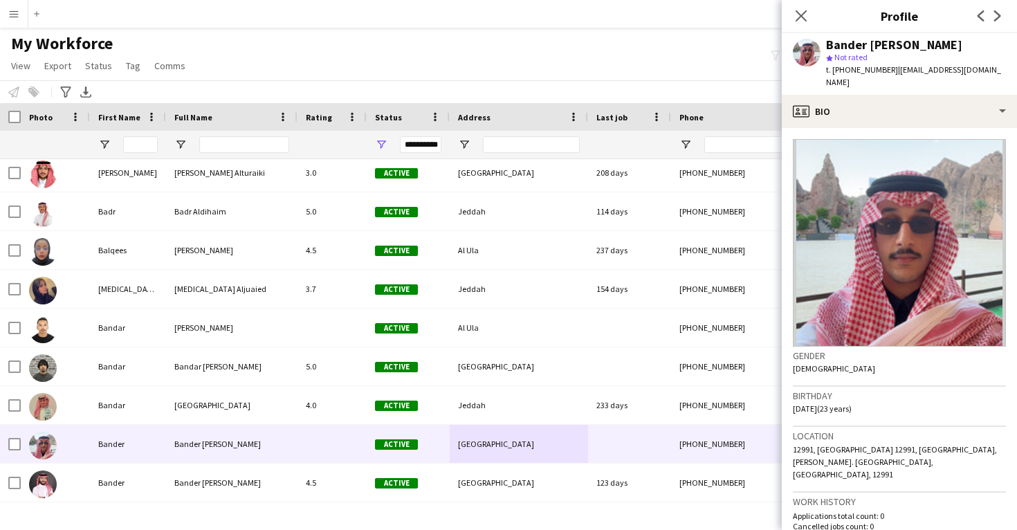
scroll to position [0, 0]
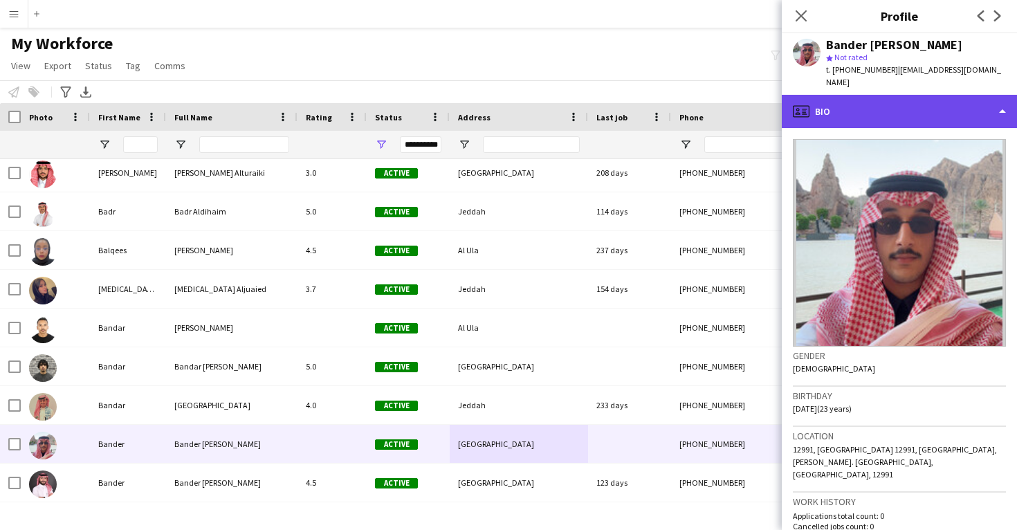
click at [867, 95] on div "profile Bio" at bounding box center [899, 111] width 235 height 33
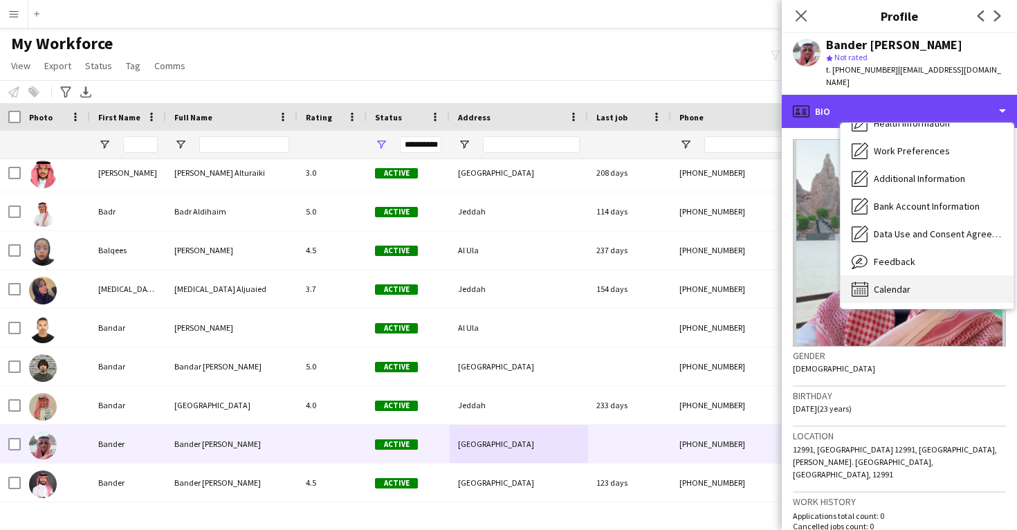
scroll to position [158, 0]
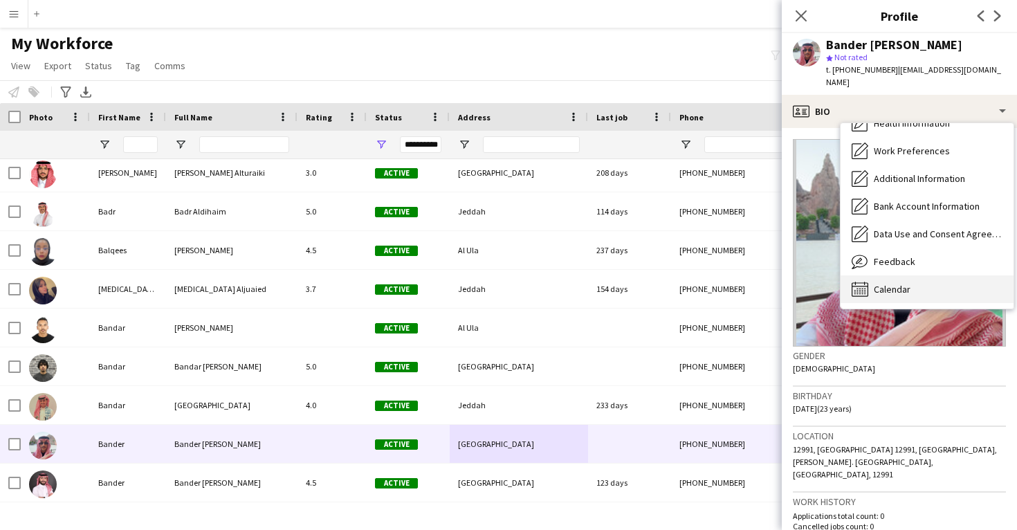
click at [905, 283] on span "Calendar" at bounding box center [892, 289] width 37 height 12
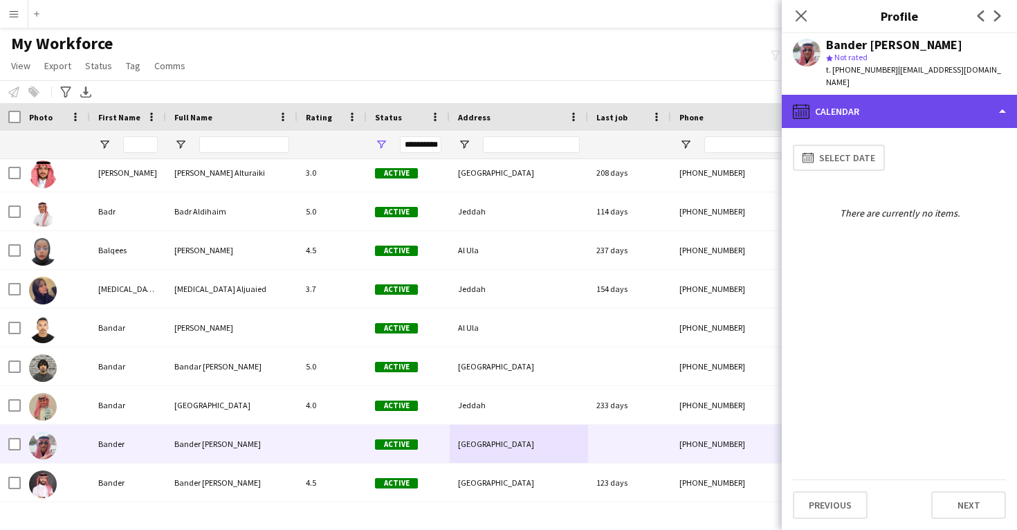
click at [871, 112] on div "calendar-full Calendar" at bounding box center [899, 111] width 235 height 33
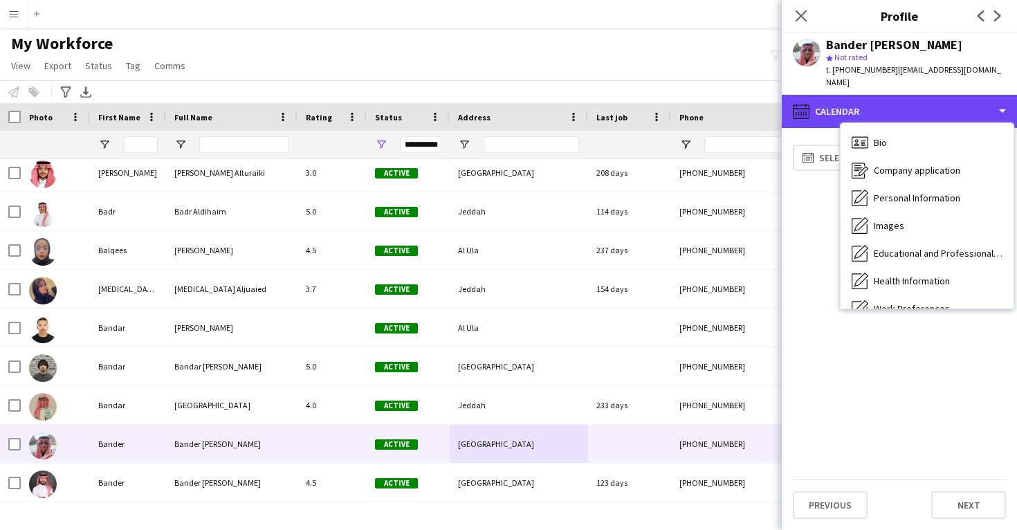
scroll to position [0, 0]
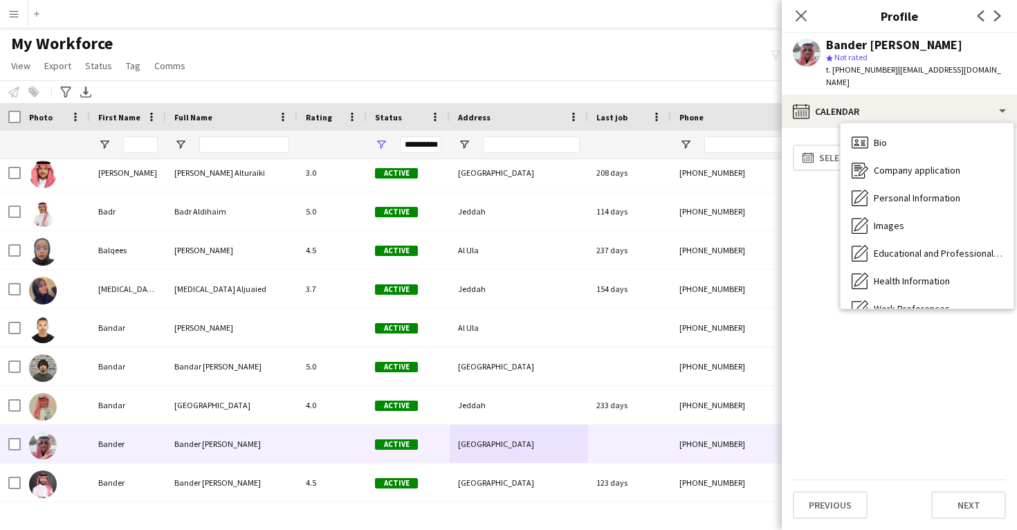
click at [856, 67] on span "t. +966509699870" at bounding box center [862, 69] width 72 height 10
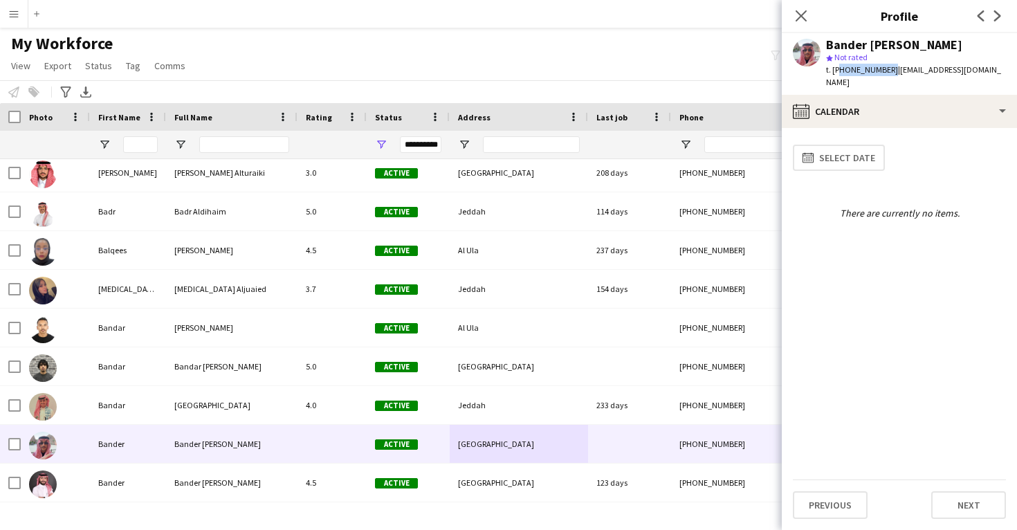
click at [856, 67] on span "t. +966509699870" at bounding box center [862, 69] width 72 height 10
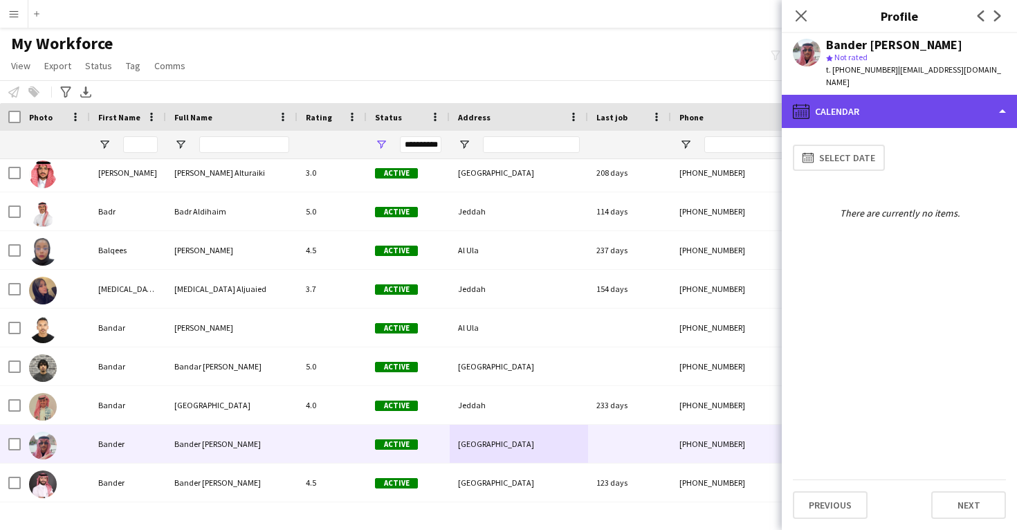
click at [844, 95] on div "calendar-full Calendar" at bounding box center [899, 111] width 235 height 33
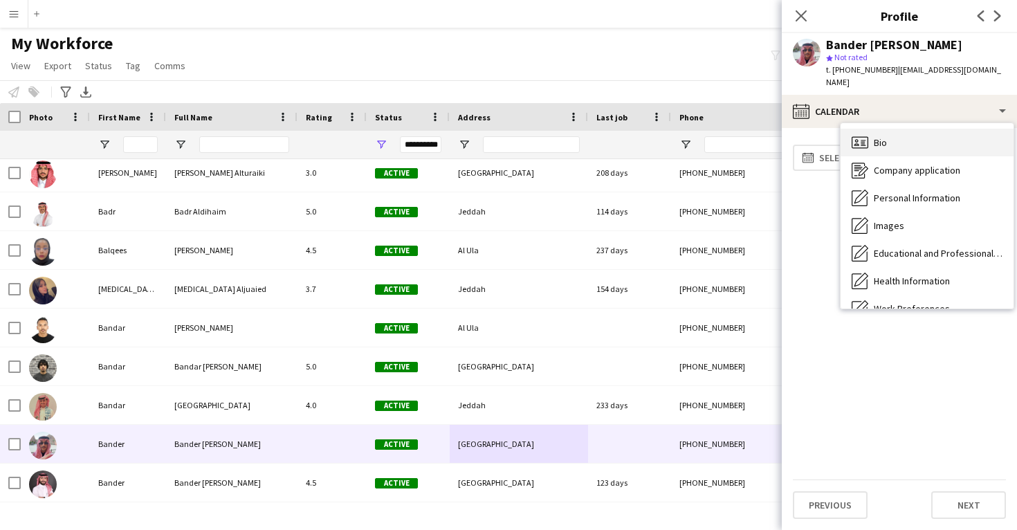
click at [874, 136] on span "Bio" at bounding box center [880, 142] width 13 height 12
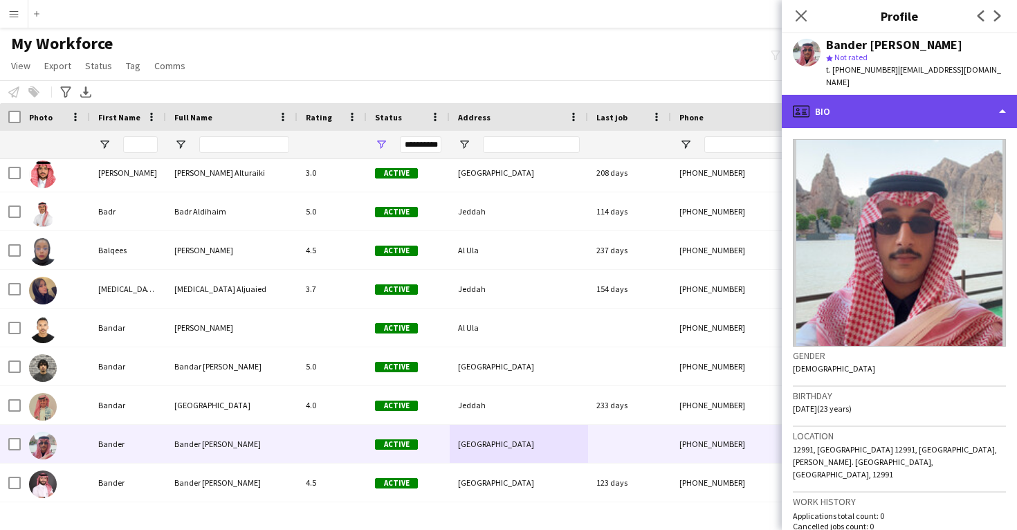
click at [881, 111] on div "profile Bio" at bounding box center [899, 111] width 235 height 33
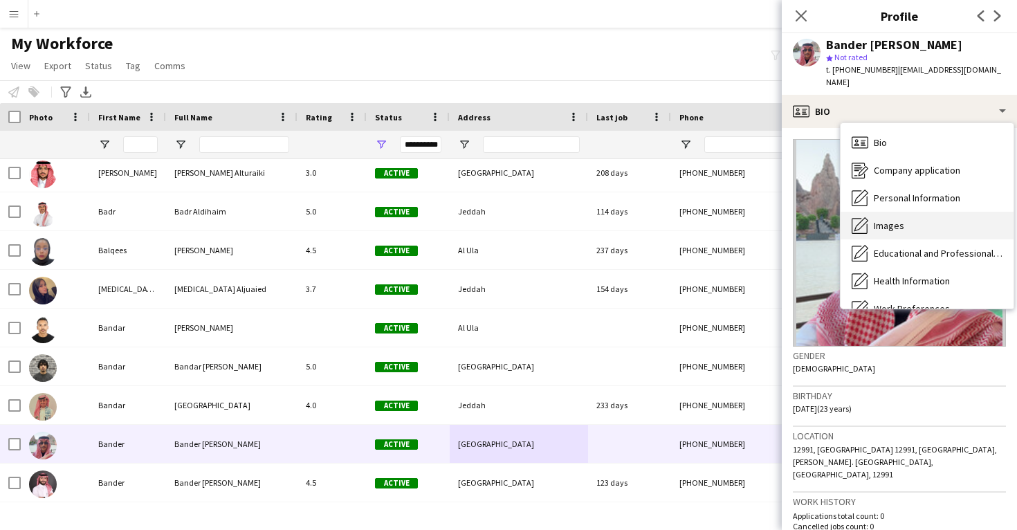
click at [885, 221] on div "Images Images" at bounding box center [926, 226] width 173 height 28
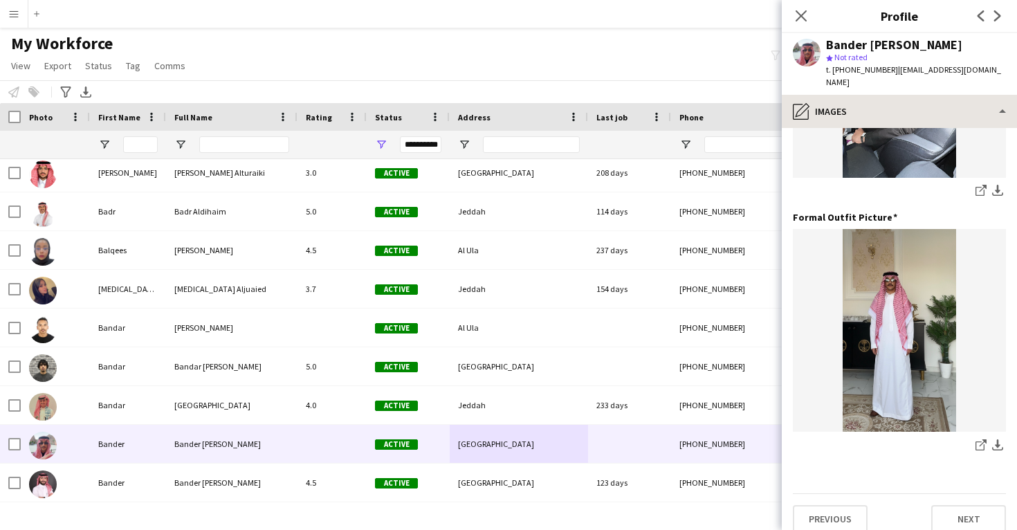
scroll to position [436, 0]
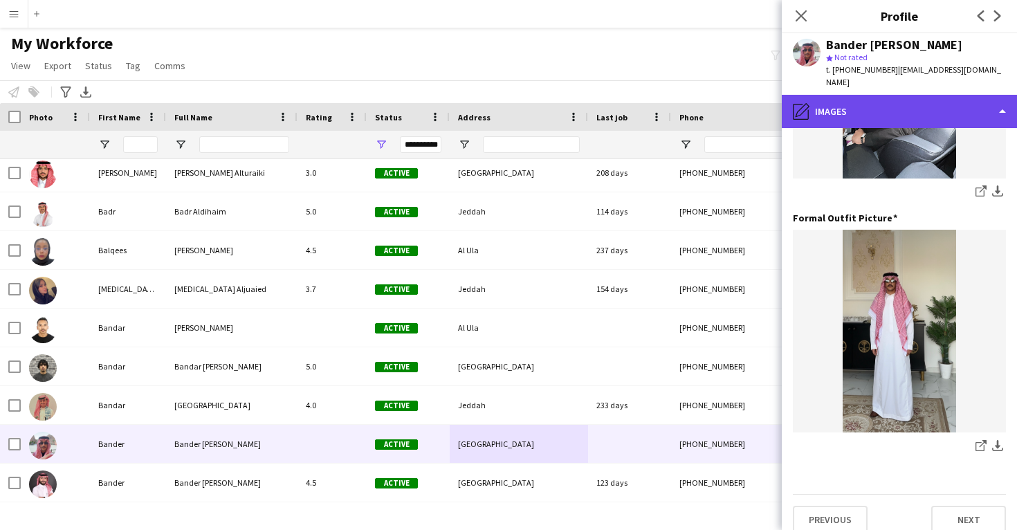
click at [860, 107] on div "pencil4 Images" at bounding box center [899, 111] width 235 height 33
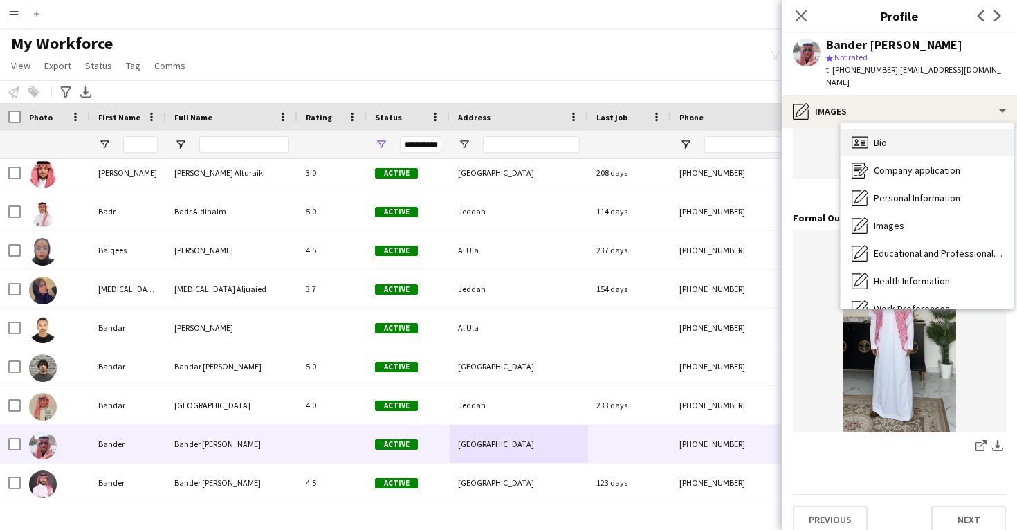
click at [873, 133] on div "Bio Bio" at bounding box center [926, 143] width 173 height 28
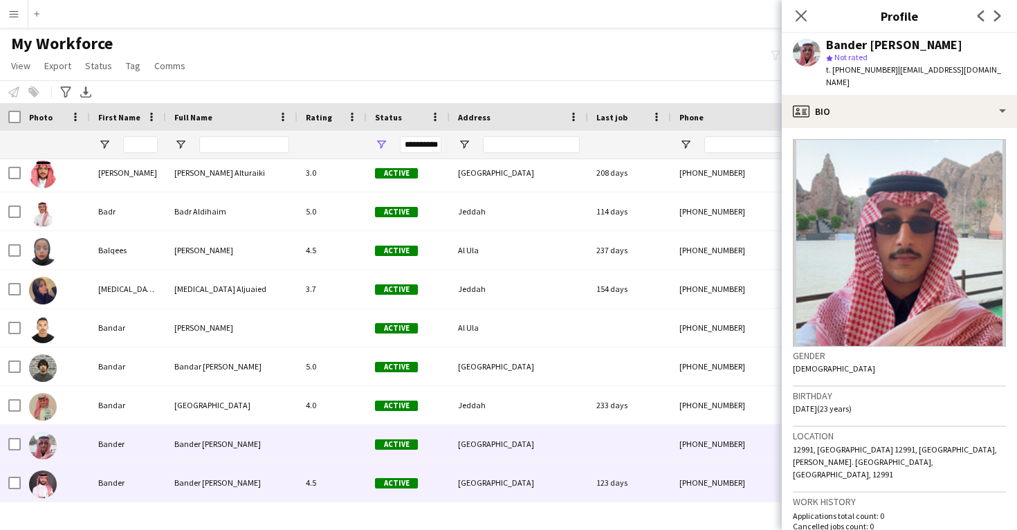
click at [532, 477] on div "[GEOGRAPHIC_DATA]" at bounding box center [519, 482] width 138 height 38
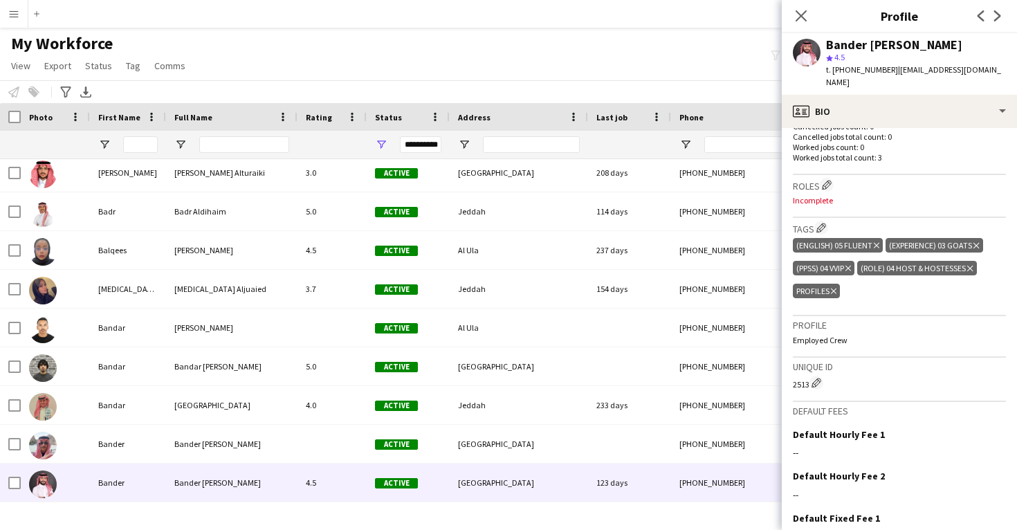
scroll to position [353, 0]
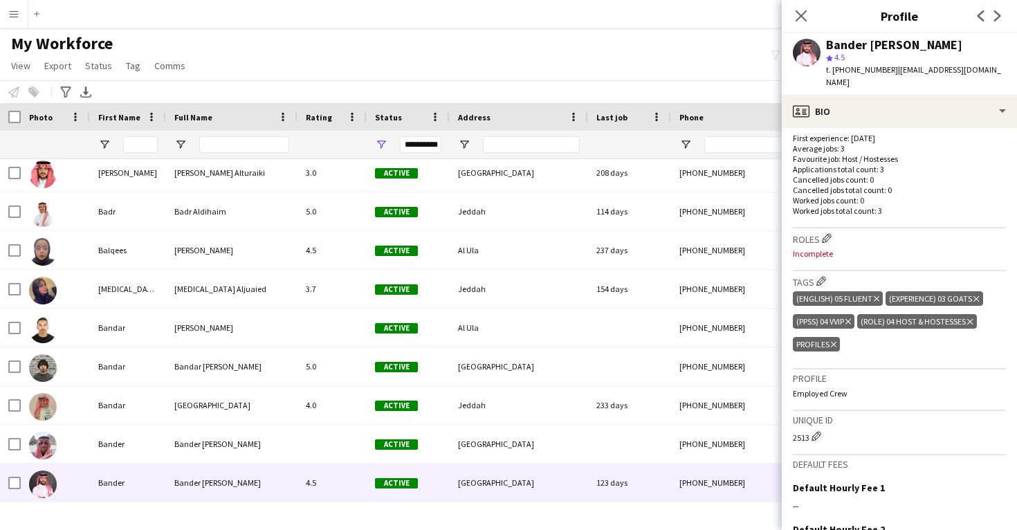
click at [833, 340] on icon "Delete tag" at bounding box center [834, 344] width 6 height 8
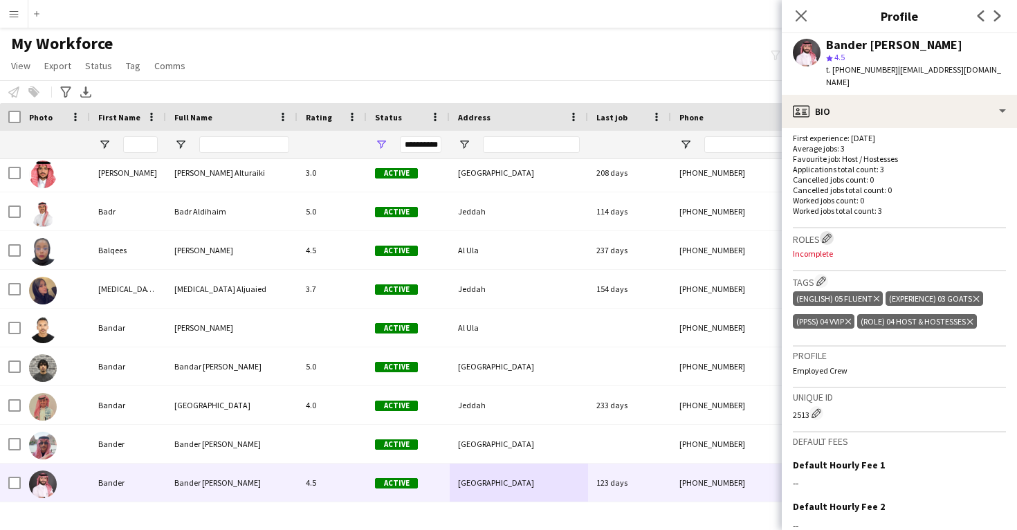
click at [826, 233] on app-icon "Edit crew company roles" at bounding box center [827, 238] width 10 height 10
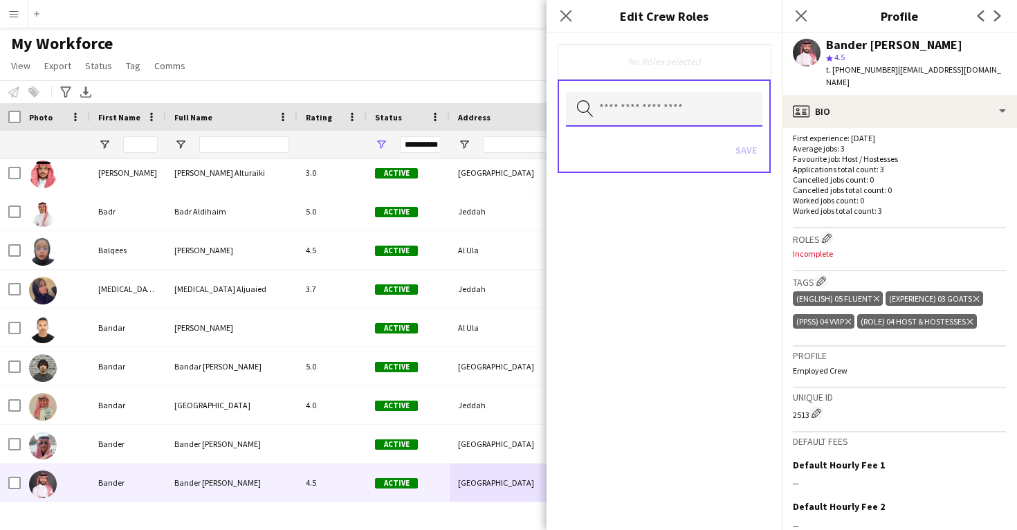
click at [676, 109] on input "text" at bounding box center [664, 109] width 196 height 35
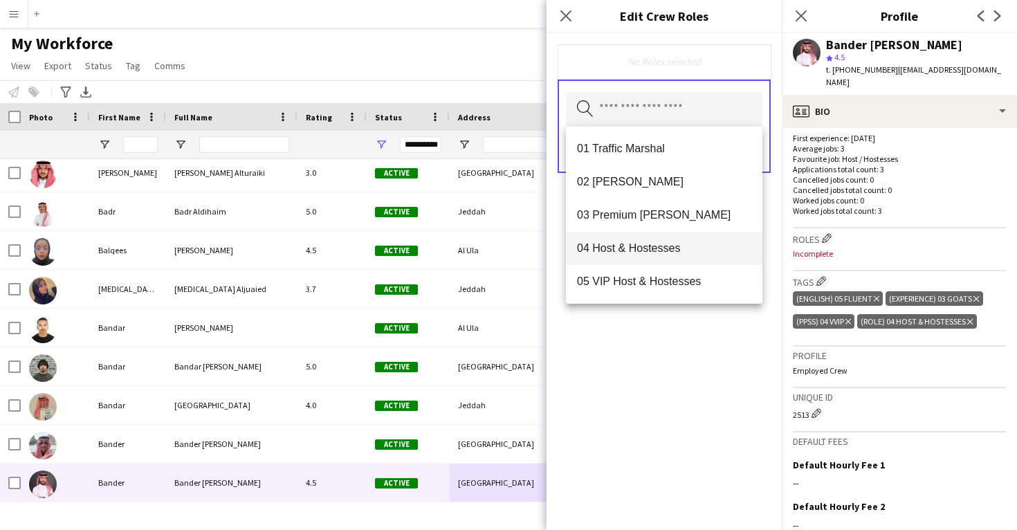
click at [649, 241] on mat-option "04 Host & Hostesses" at bounding box center [664, 248] width 196 height 33
click at [654, 414] on div "04 Host & Hostesses Remove Search by role type Save" at bounding box center [663, 281] width 235 height 497
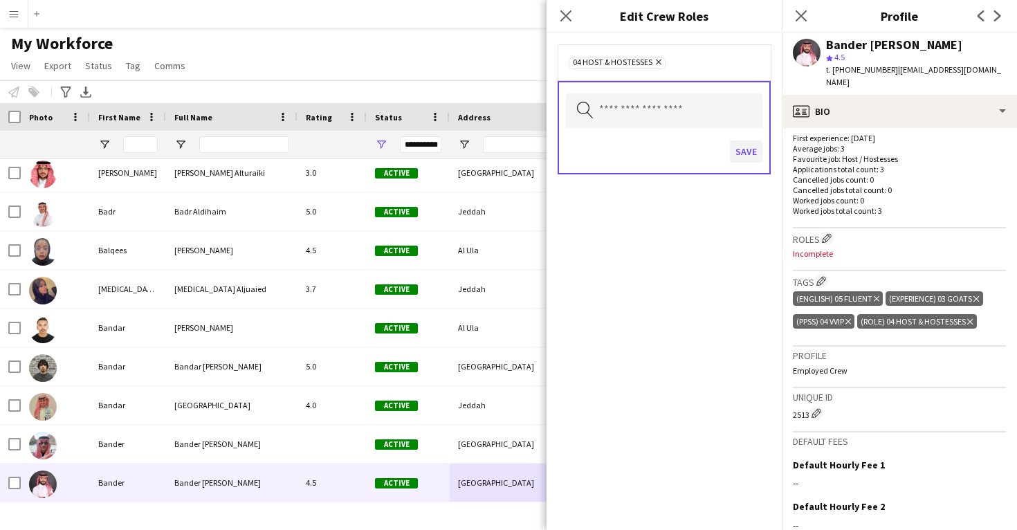
click at [747, 146] on button "Save" at bounding box center [746, 151] width 33 height 22
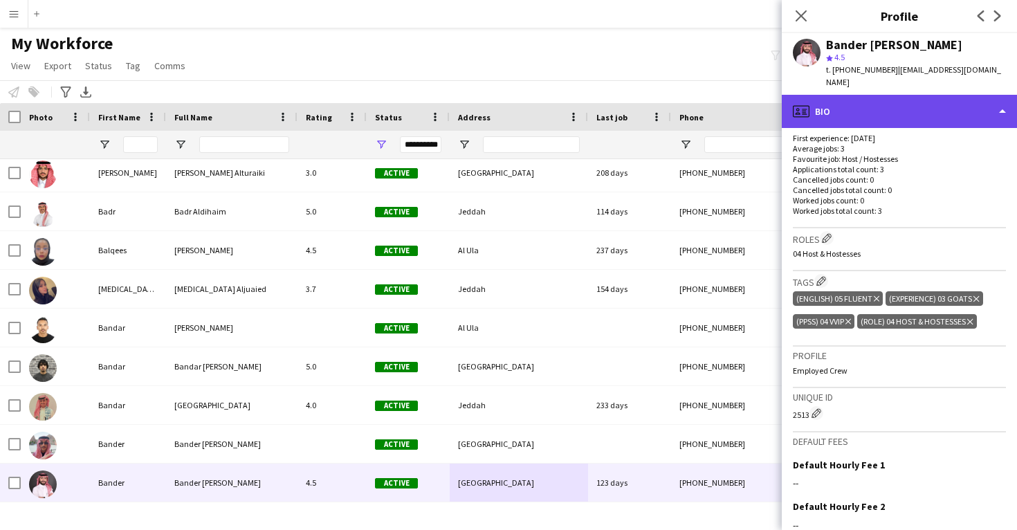
click at [850, 103] on div "profile Bio" at bounding box center [899, 111] width 235 height 33
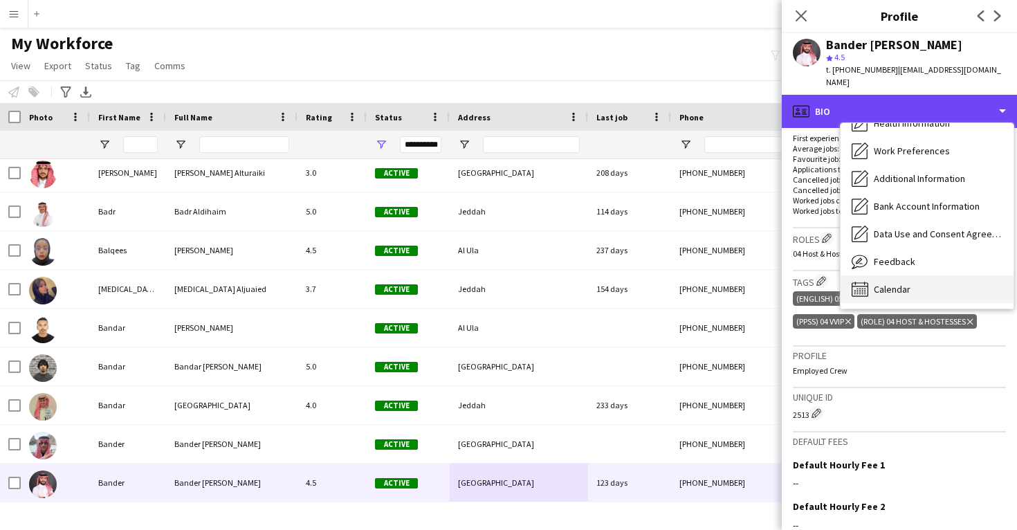
scroll to position [158, 0]
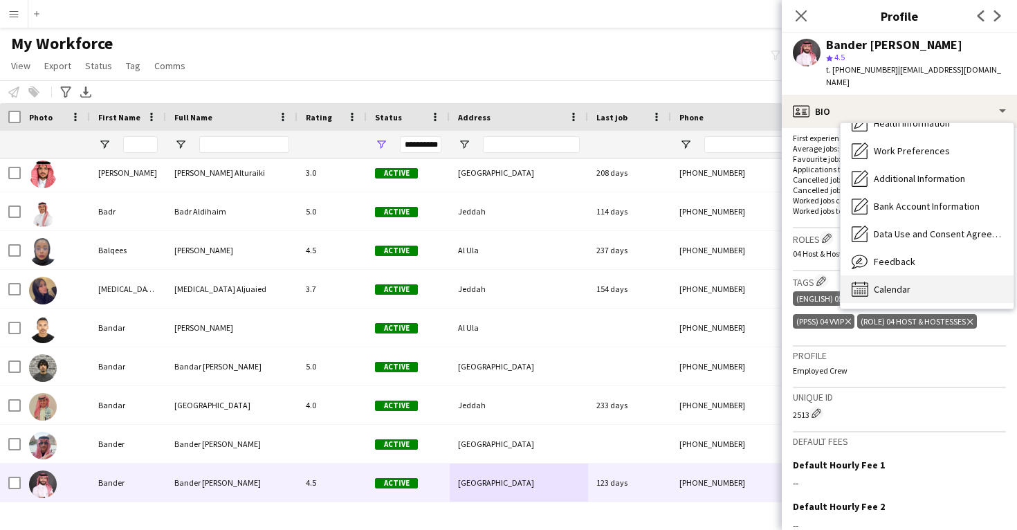
click at [905, 283] on span "Calendar" at bounding box center [892, 289] width 37 height 12
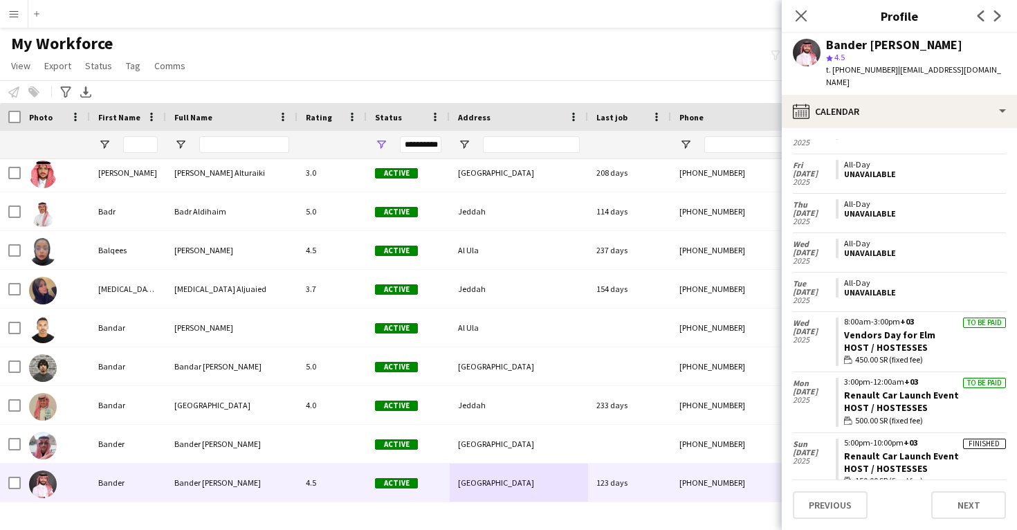
scroll to position [456, 0]
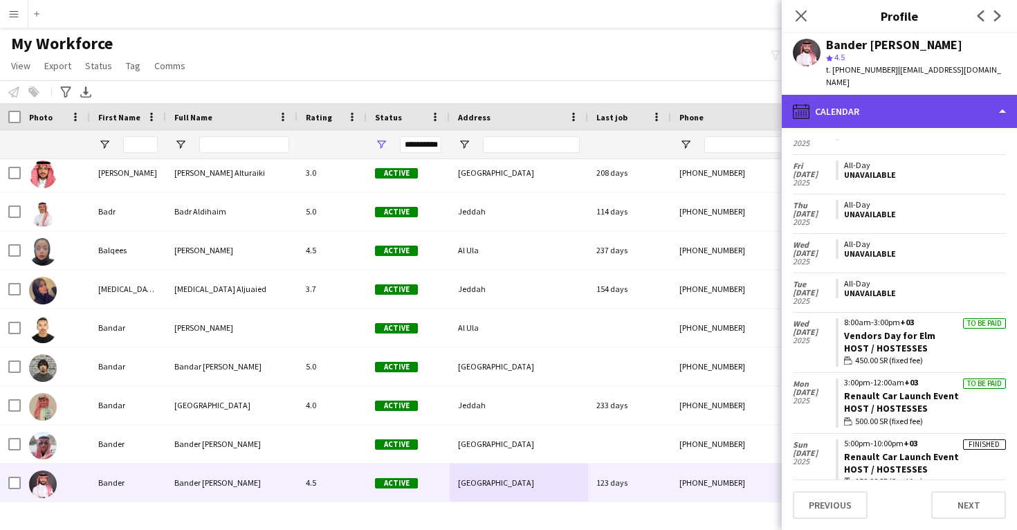
click at [885, 102] on div "calendar-full Calendar" at bounding box center [899, 111] width 235 height 33
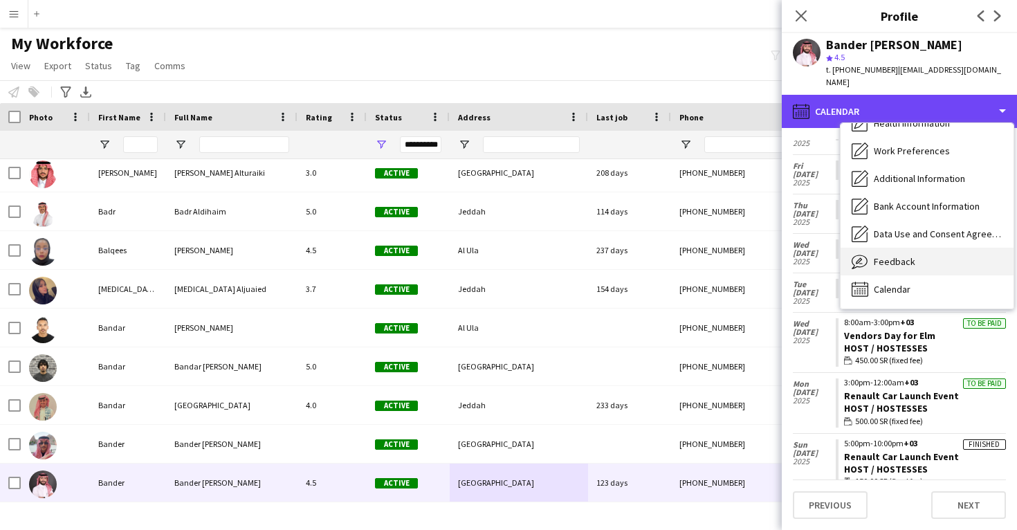
scroll to position [0, 0]
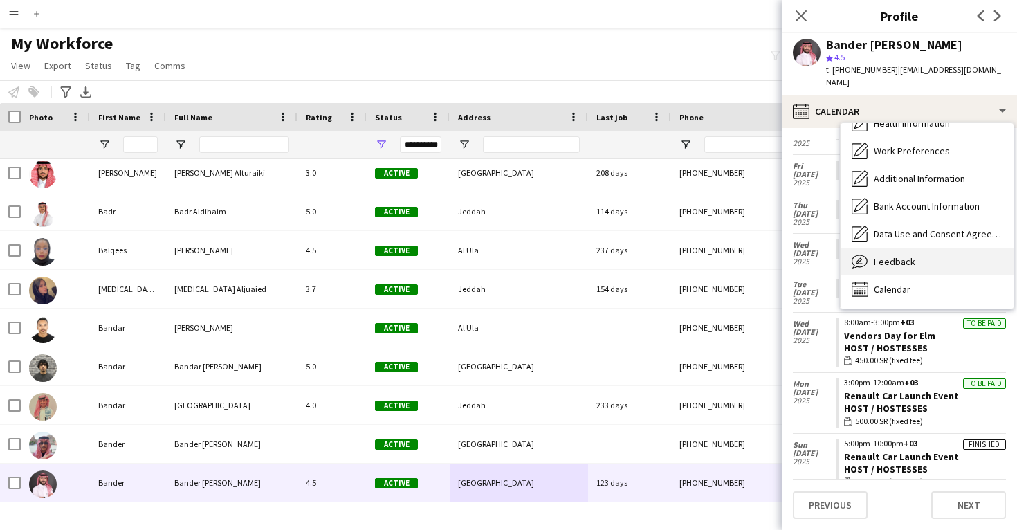
click at [909, 261] on div "Feedback Feedback" at bounding box center [926, 262] width 173 height 28
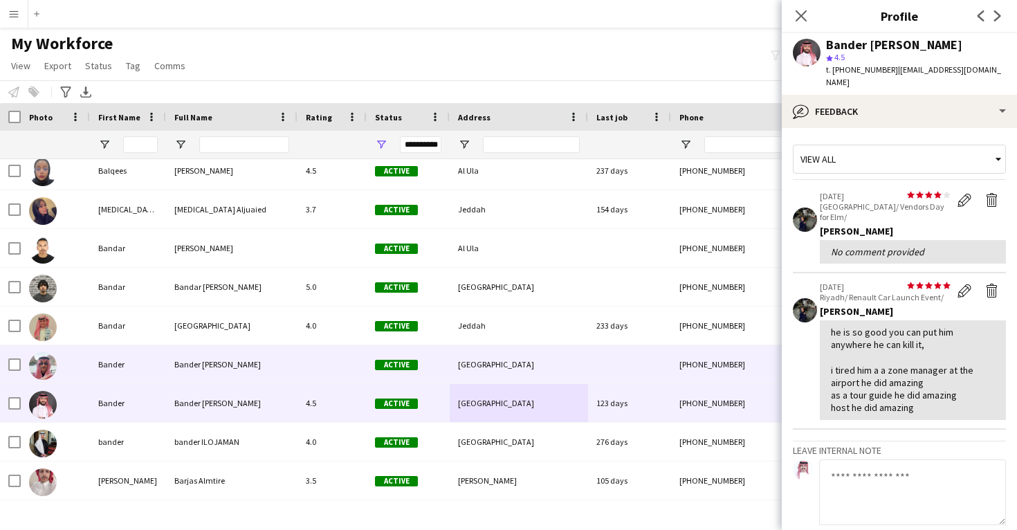
scroll to position [13916, 0]
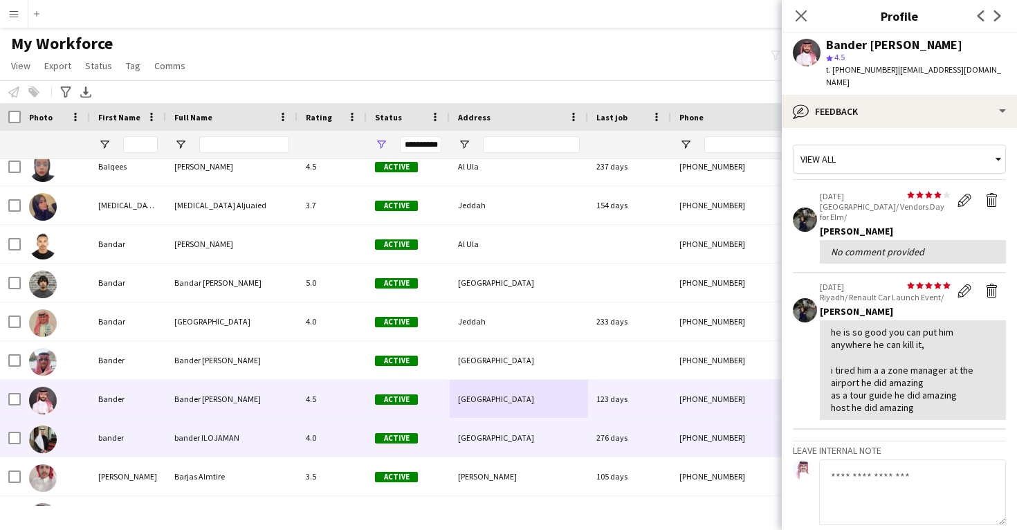
click at [615, 441] on div "276 days" at bounding box center [629, 437] width 83 height 38
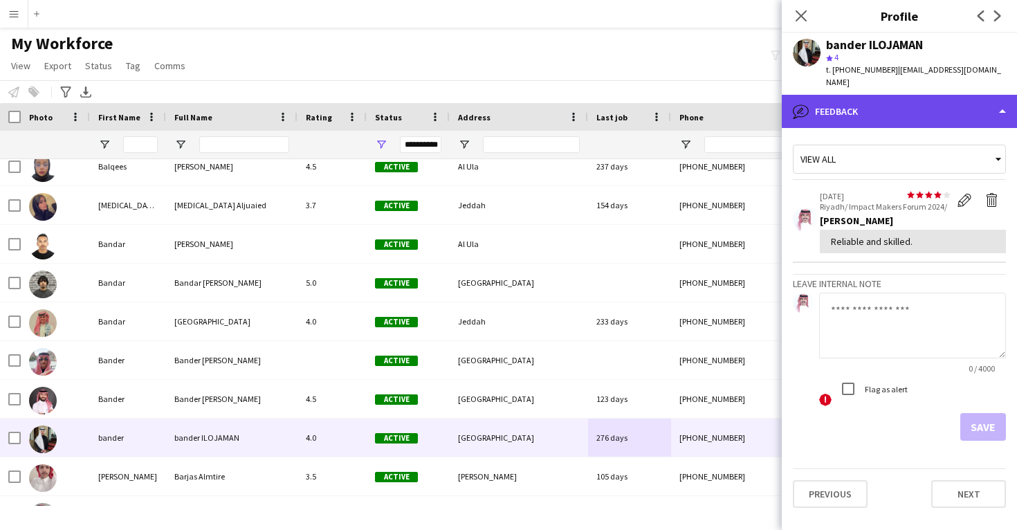
click at [884, 104] on div "bubble-pencil Feedback" at bounding box center [899, 111] width 235 height 33
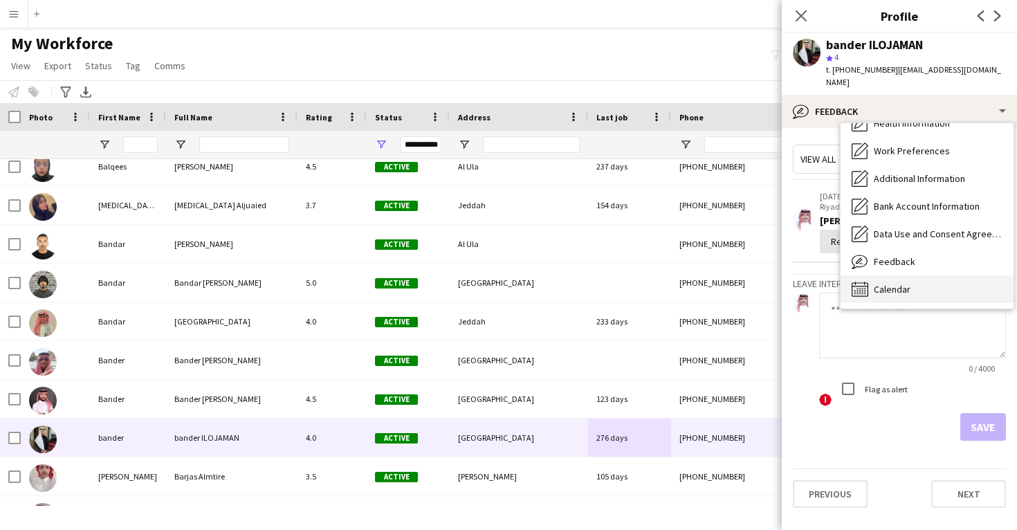
scroll to position [158, 0]
click at [900, 282] on div "Calendar Calendar" at bounding box center [926, 289] width 173 height 28
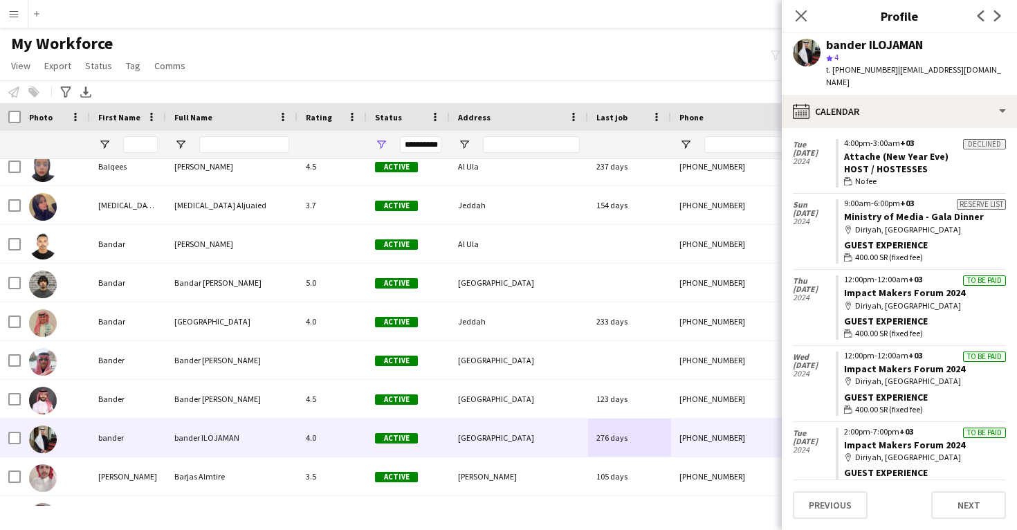
scroll to position [452, 0]
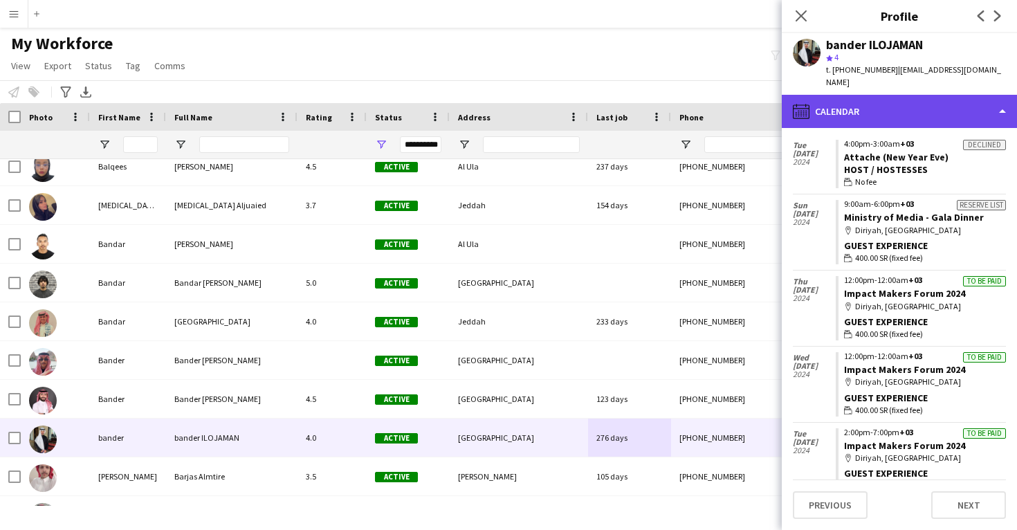
click at [853, 106] on div "calendar-full Calendar" at bounding box center [899, 111] width 235 height 33
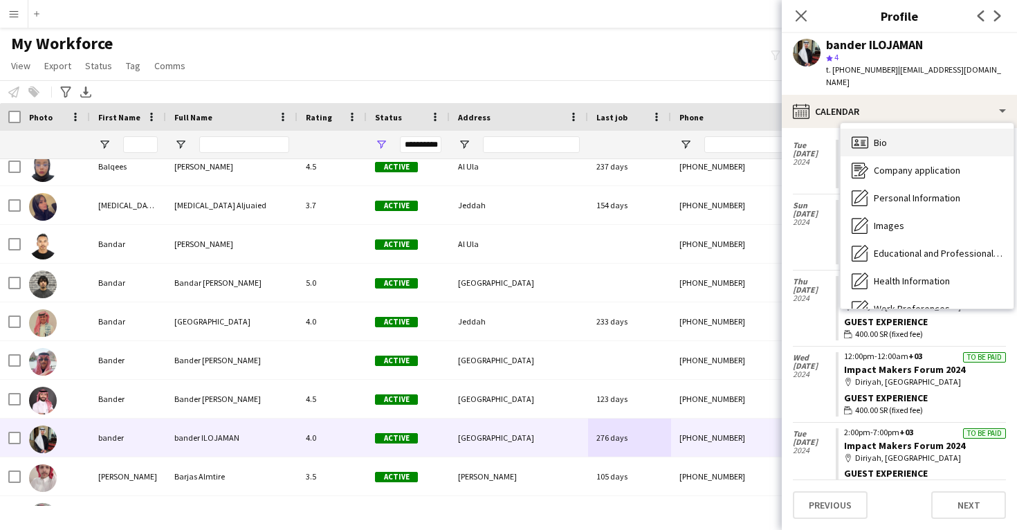
scroll to position [0, 0]
click at [868, 135] on div "Bio Bio" at bounding box center [926, 143] width 173 height 28
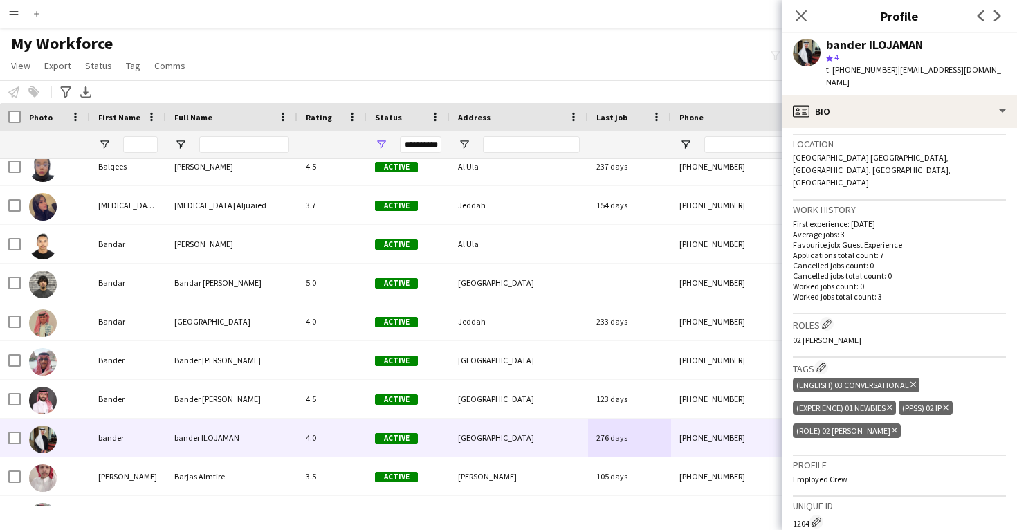
scroll to position [300, 0]
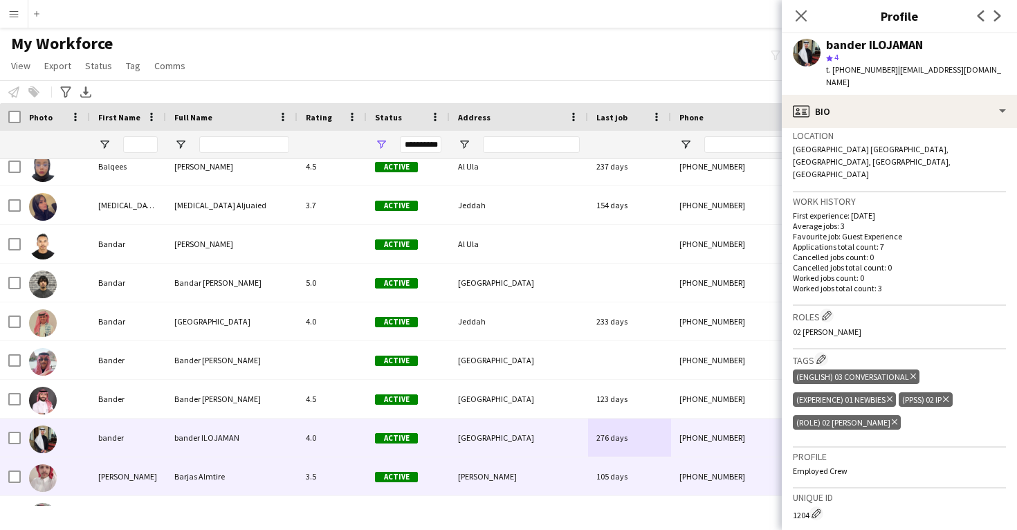
click at [562, 470] on div "Medina" at bounding box center [519, 476] width 138 height 38
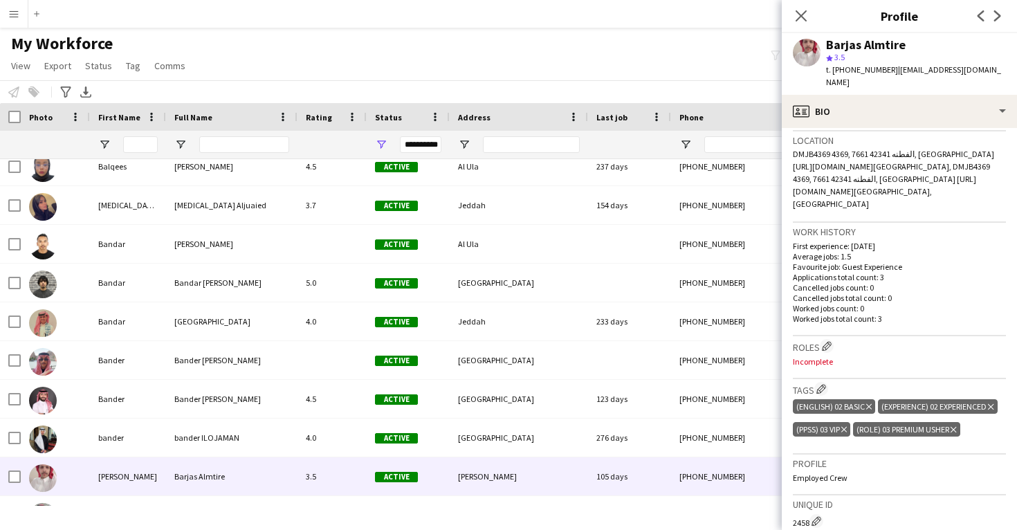
scroll to position [296, 0]
click at [824, 340] on app-icon "Edit crew company roles" at bounding box center [827, 345] width 10 height 10
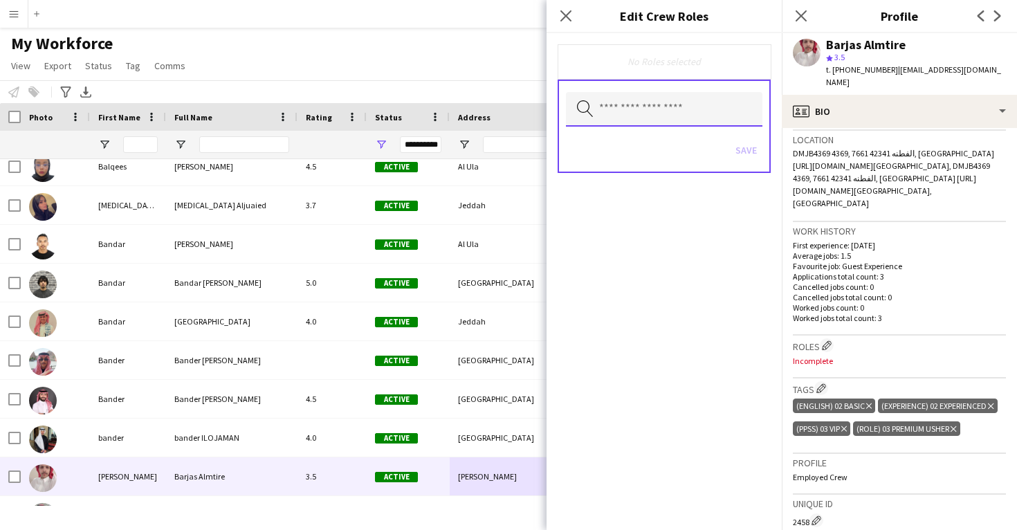
click at [636, 116] on input "text" at bounding box center [664, 109] width 196 height 35
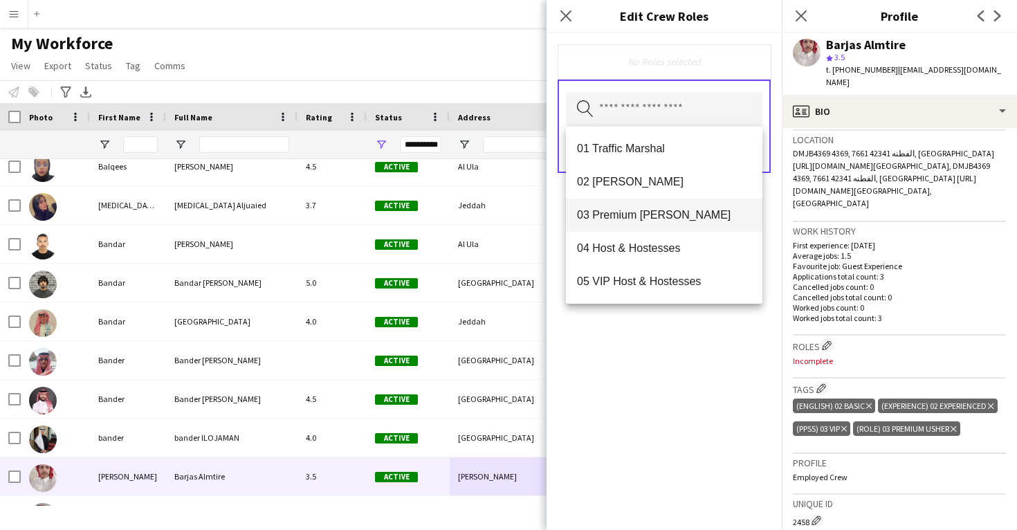
click at [638, 218] on span "03 Premium Usher" at bounding box center [664, 214] width 174 height 13
click at [654, 324] on div "03 Premium Usher Remove Search by role type Save" at bounding box center [663, 281] width 235 height 497
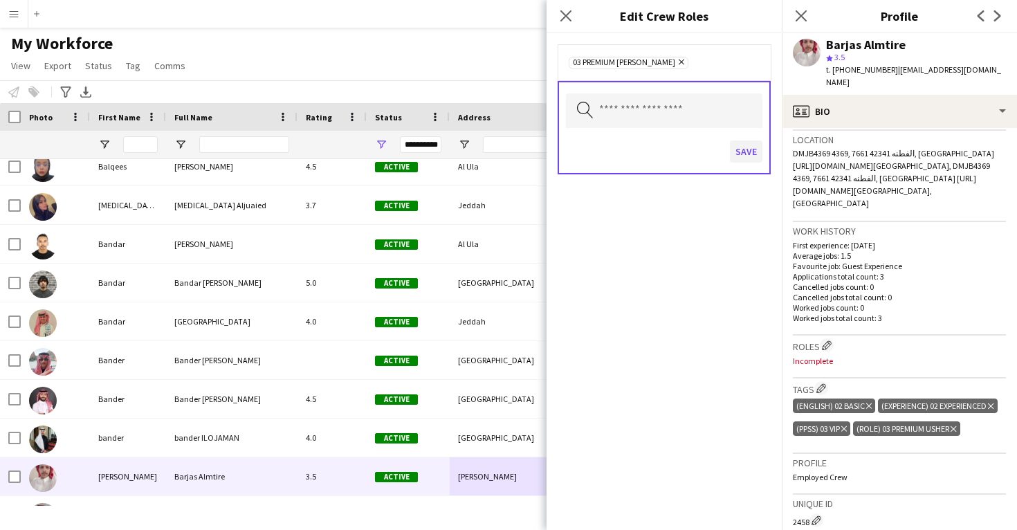
click at [741, 156] on button "Save" at bounding box center [746, 151] width 33 height 22
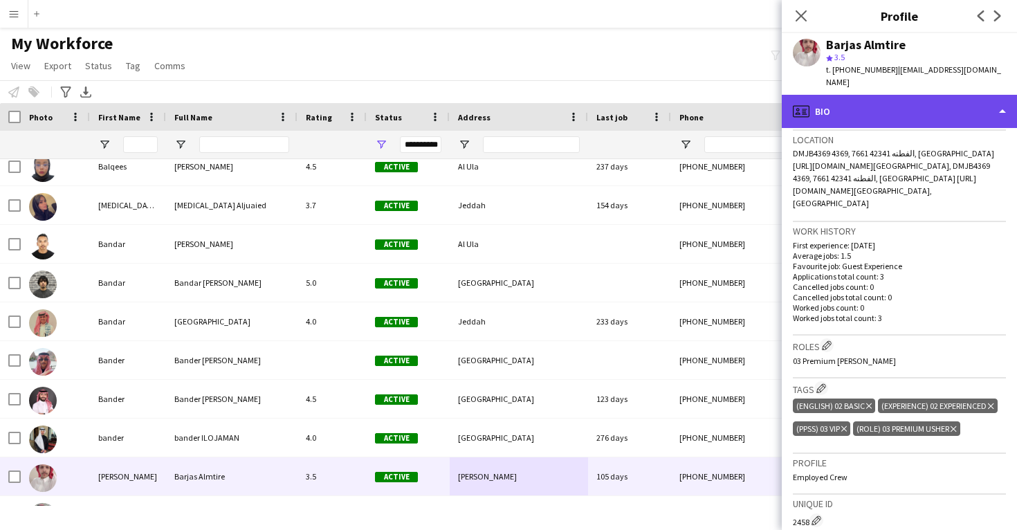
click at [891, 111] on div "profile Bio" at bounding box center [899, 111] width 235 height 33
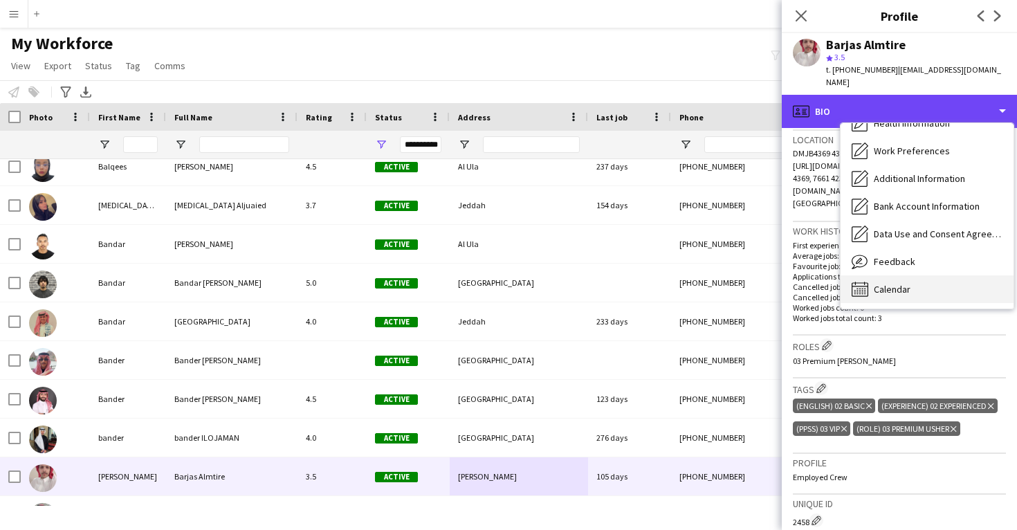
scroll to position [158, 0]
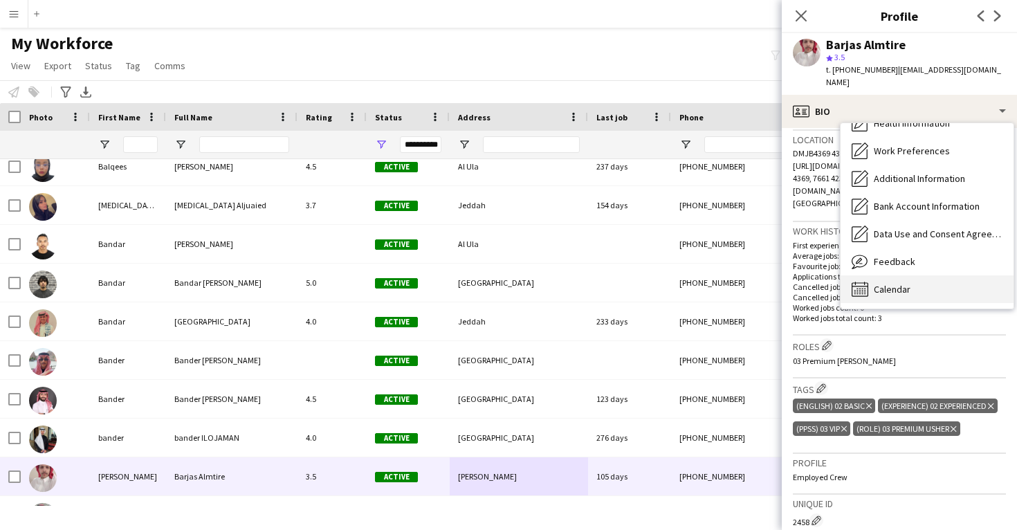
click at [914, 275] on div "Calendar Calendar" at bounding box center [926, 289] width 173 height 28
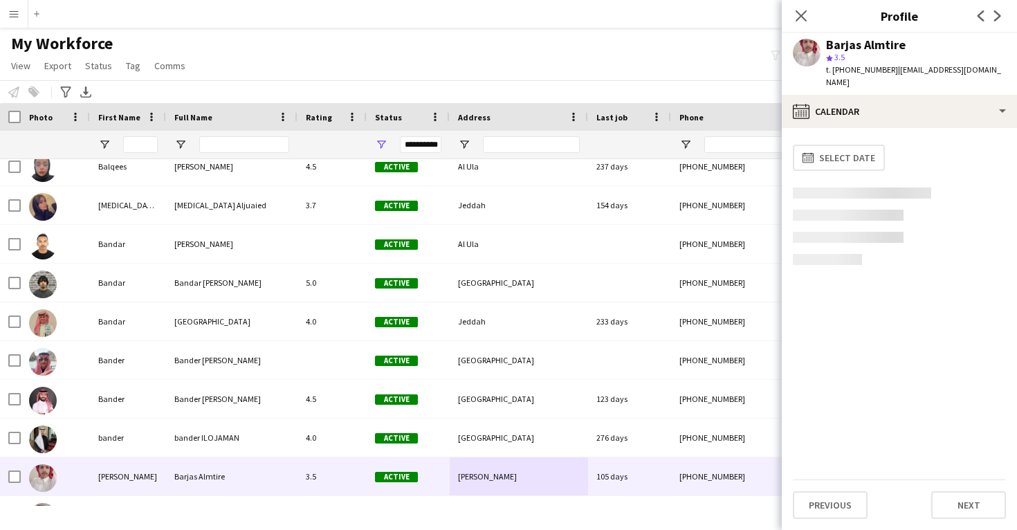
scroll to position [0, 0]
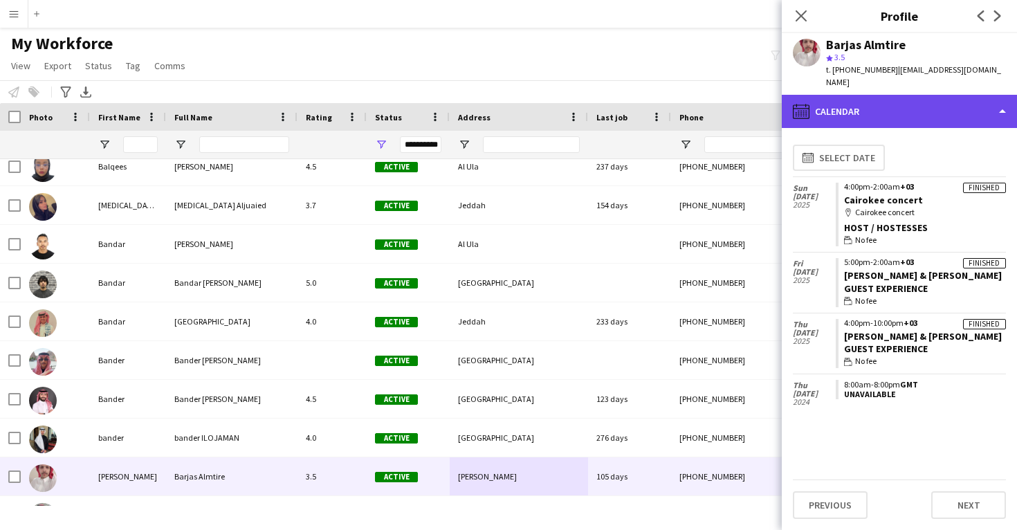
click at [871, 102] on div "calendar-full Calendar" at bounding box center [899, 111] width 235 height 33
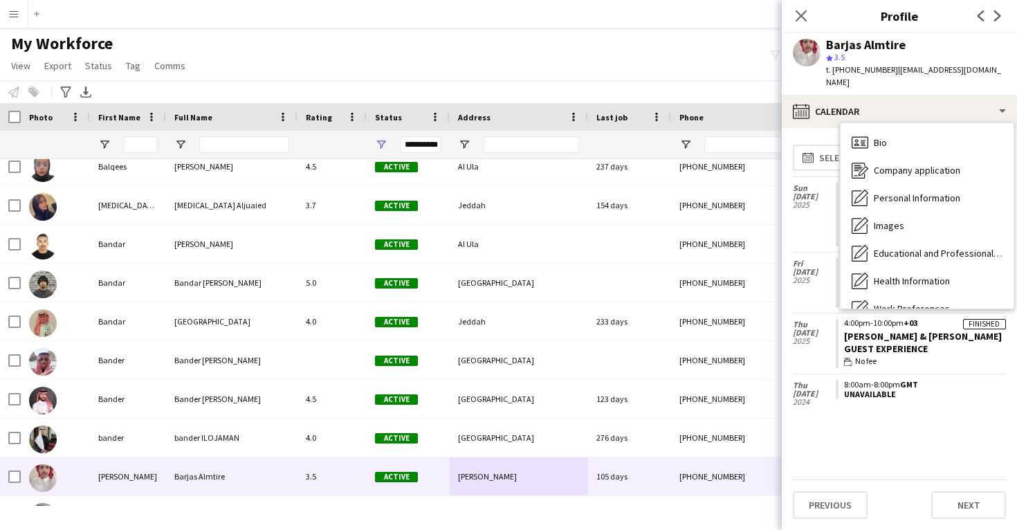
click at [882, 441] on span "Calendar" at bounding box center [892, 447] width 37 height 12
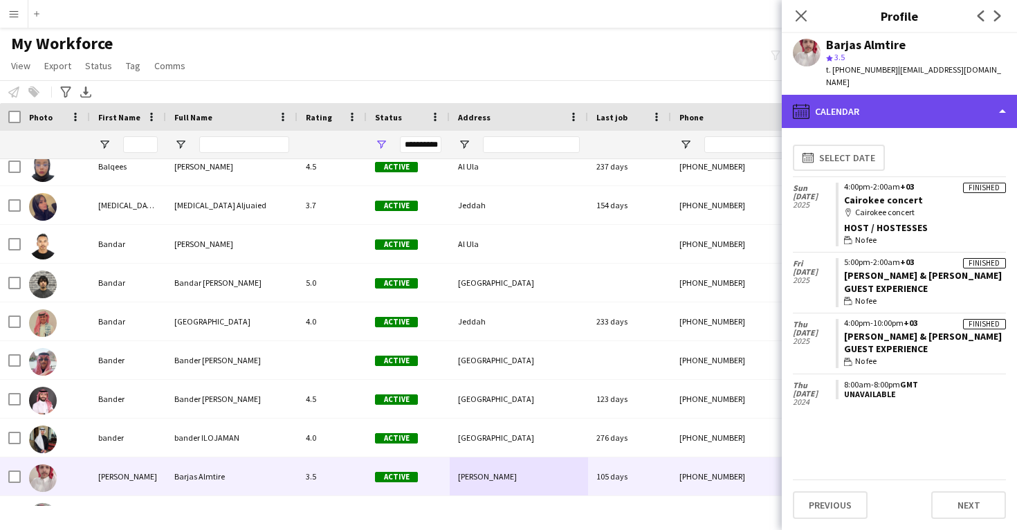
click at [859, 98] on div "calendar-full Calendar" at bounding box center [899, 111] width 235 height 33
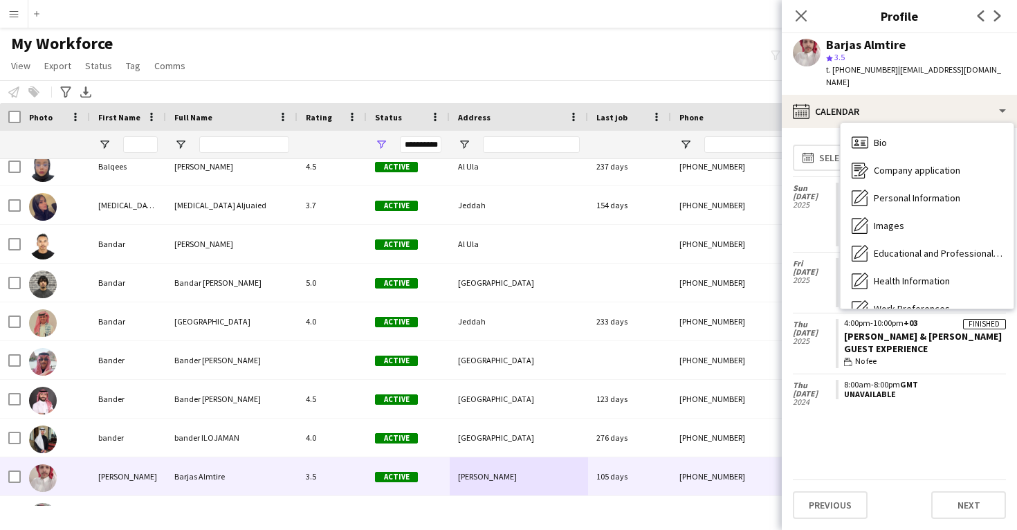
click at [877, 405] on div "Feedback Feedback" at bounding box center [926, 419] width 173 height 28
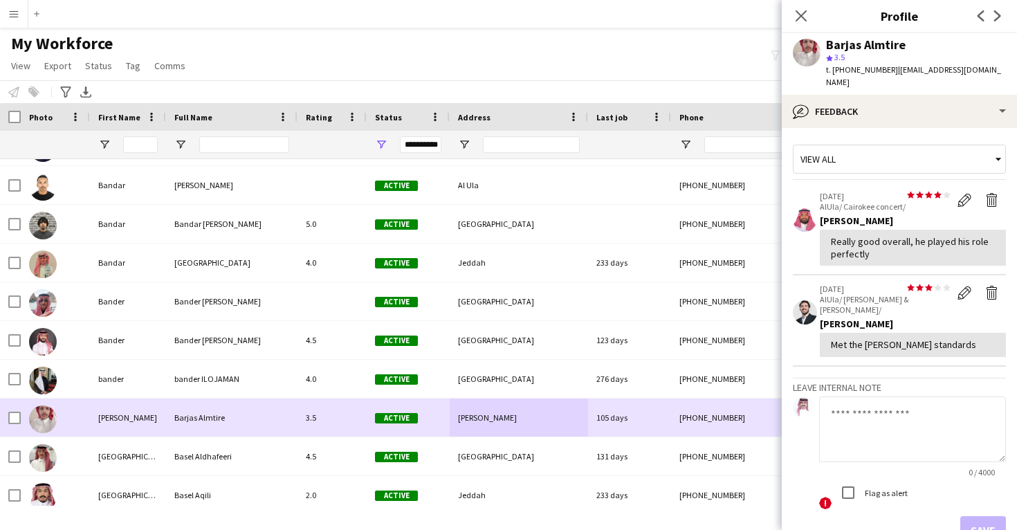
scroll to position [13996, 0]
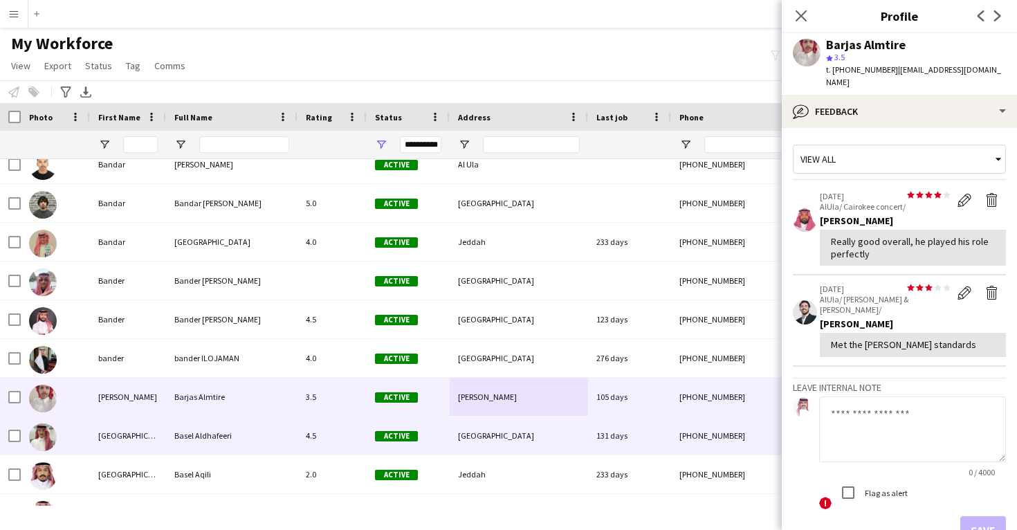
click at [535, 429] on div "[GEOGRAPHIC_DATA]" at bounding box center [519, 435] width 138 height 38
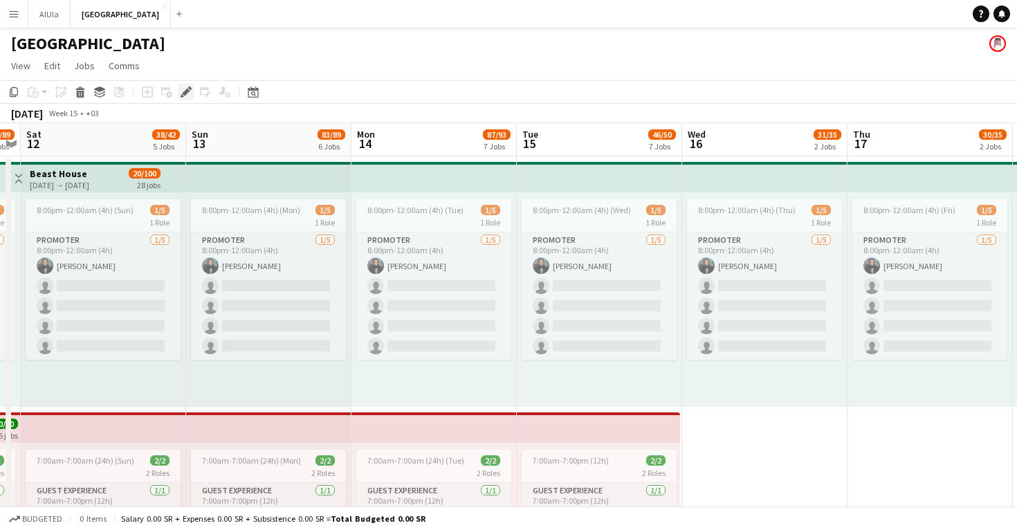
click at [187, 93] on icon at bounding box center [186, 93] width 8 height 8
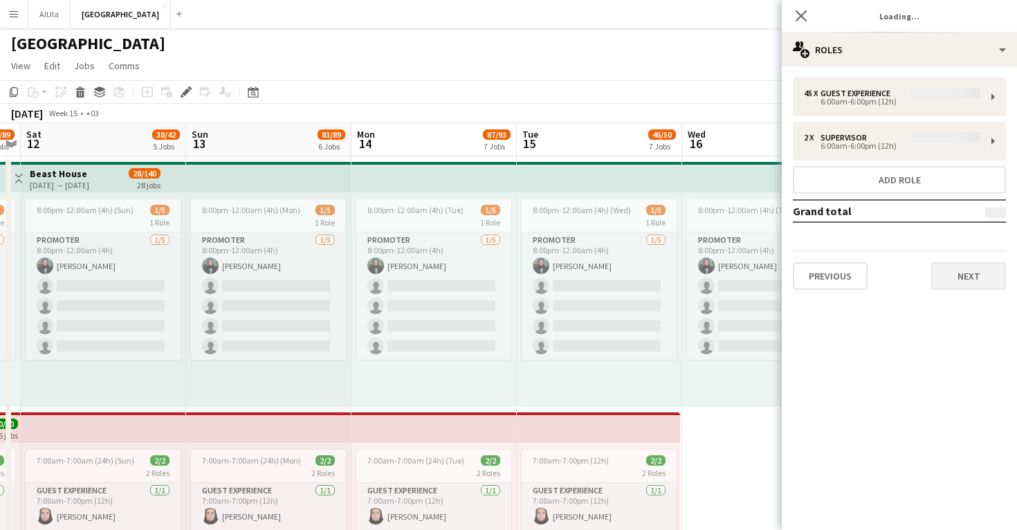
click at [952, 278] on button "Next" at bounding box center [968, 276] width 75 height 28
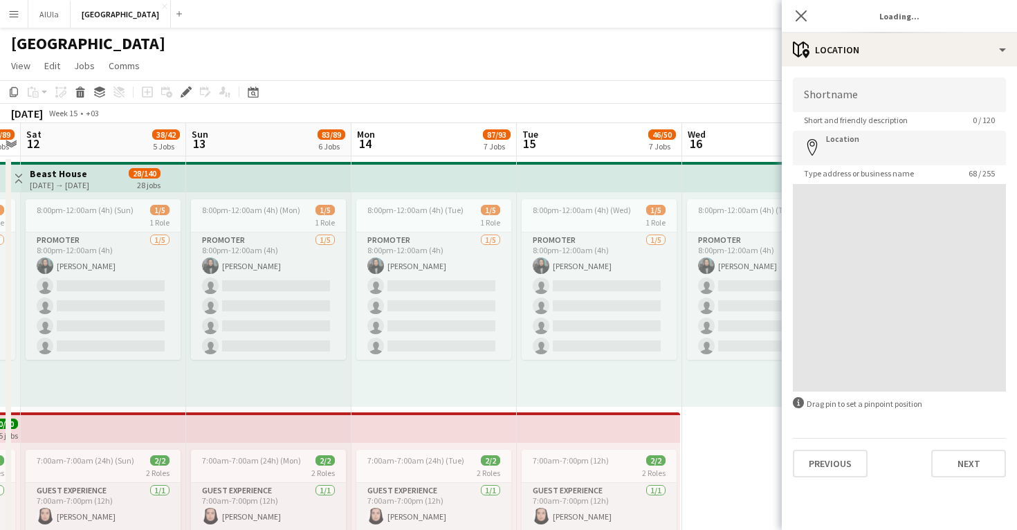
type input "**********"
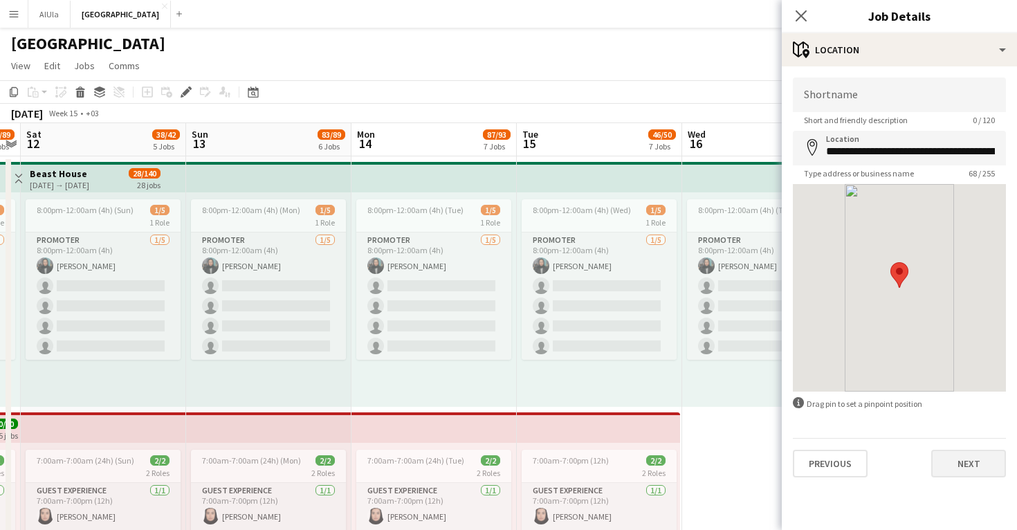
click at [960, 466] on button "Next" at bounding box center [968, 464] width 75 height 28
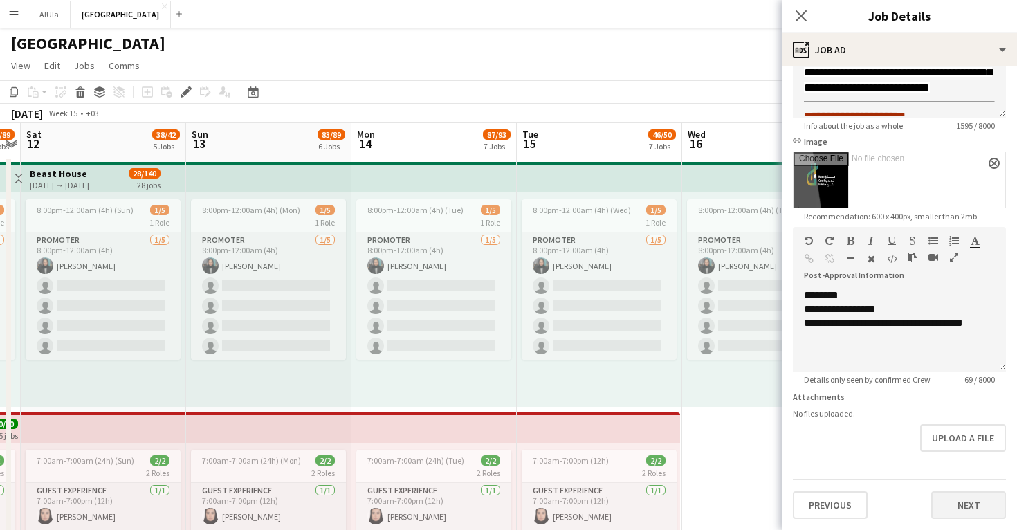
scroll to position [158, 0]
click at [962, 508] on button "Next" at bounding box center [968, 505] width 75 height 28
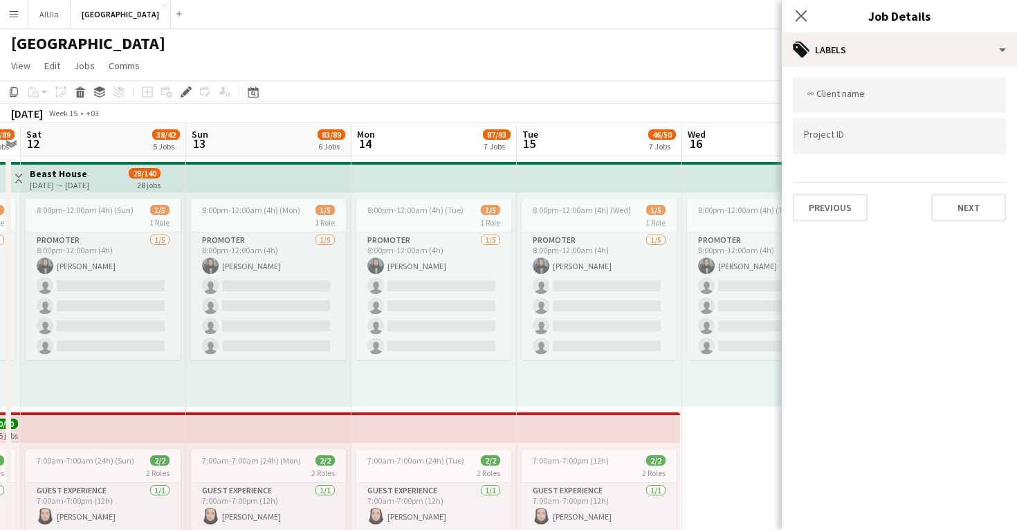
scroll to position [0, 0]
click at [968, 214] on button "Next" at bounding box center [968, 208] width 75 height 28
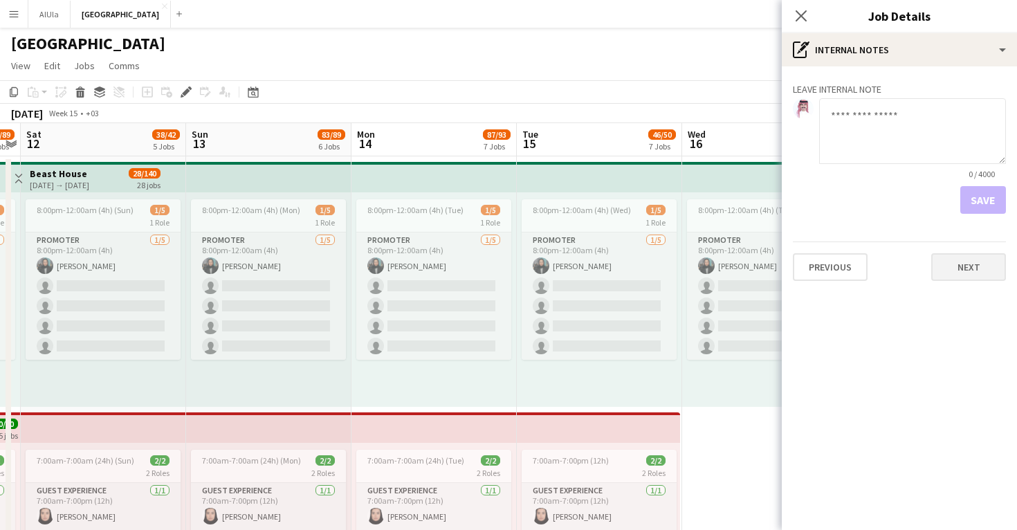
click at [965, 273] on button "Next" at bounding box center [968, 267] width 75 height 28
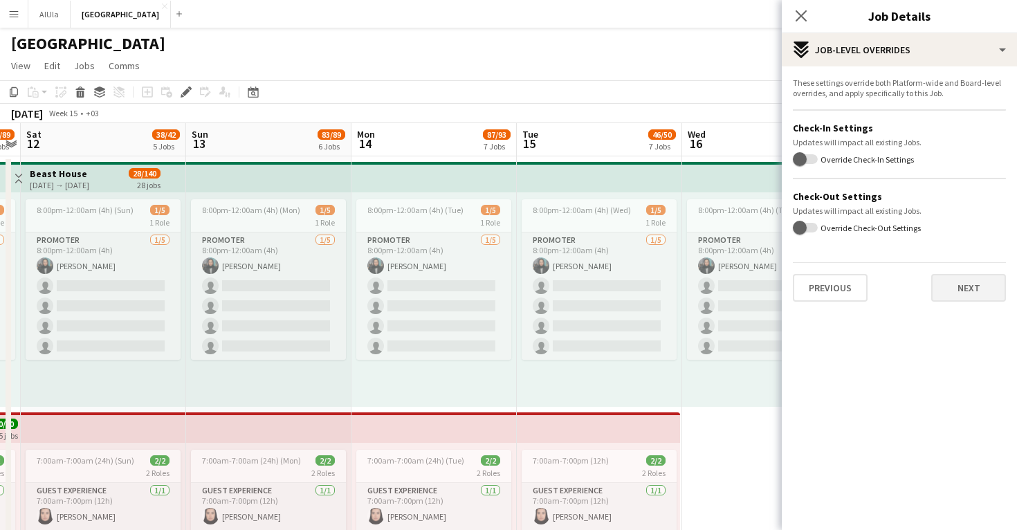
click at [964, 292] on button "Next" at bounding box center [968, 288] width 75 height 28
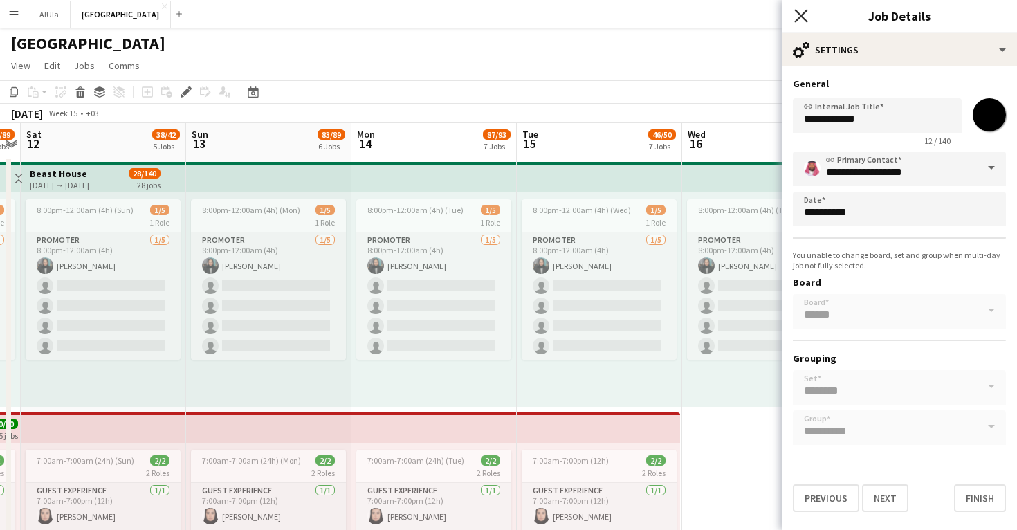
click at [798, 17] on icon "Close pop-in" at bounding box center [800, 15] width 13 height 13
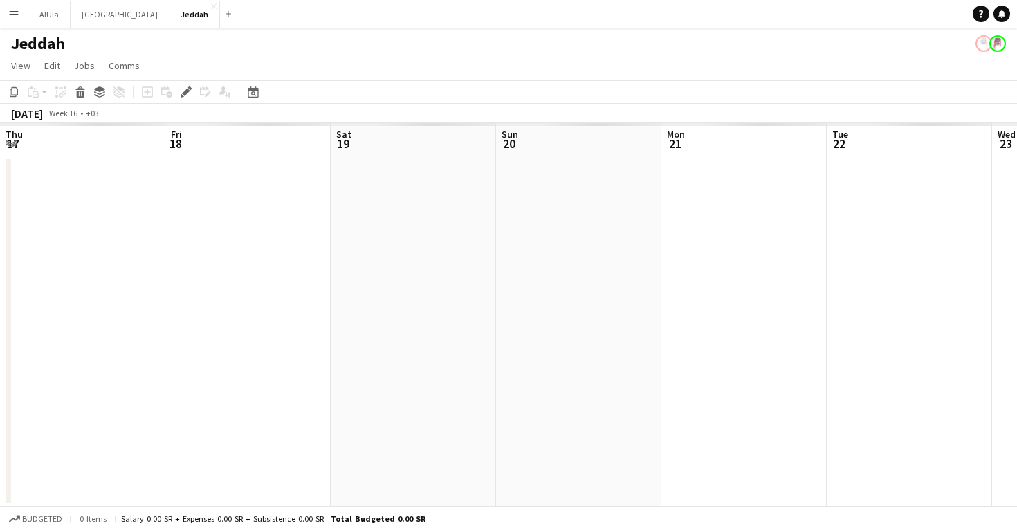
scroll to position [0, 475]
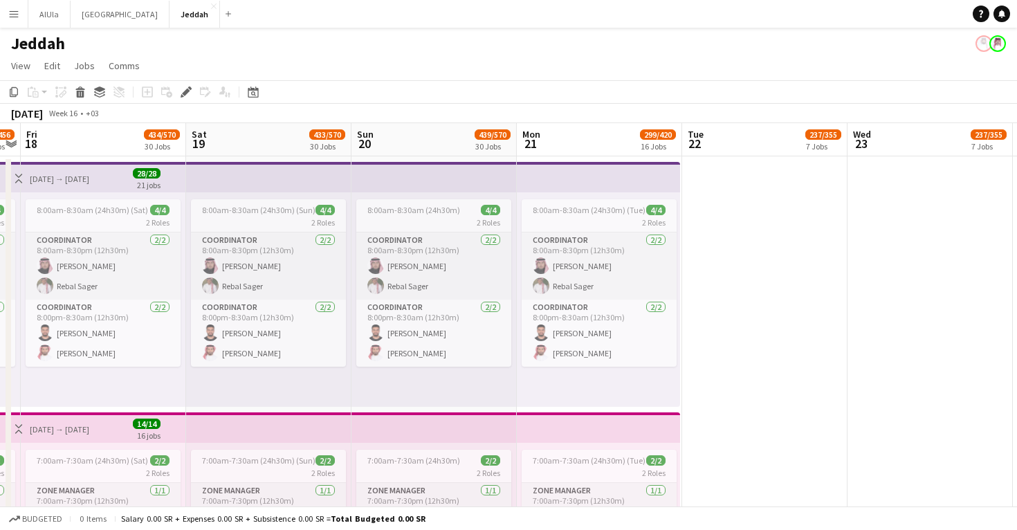
click at [255, 178] on app-top-bar at bounding box center [268, 177] width 165 height 30
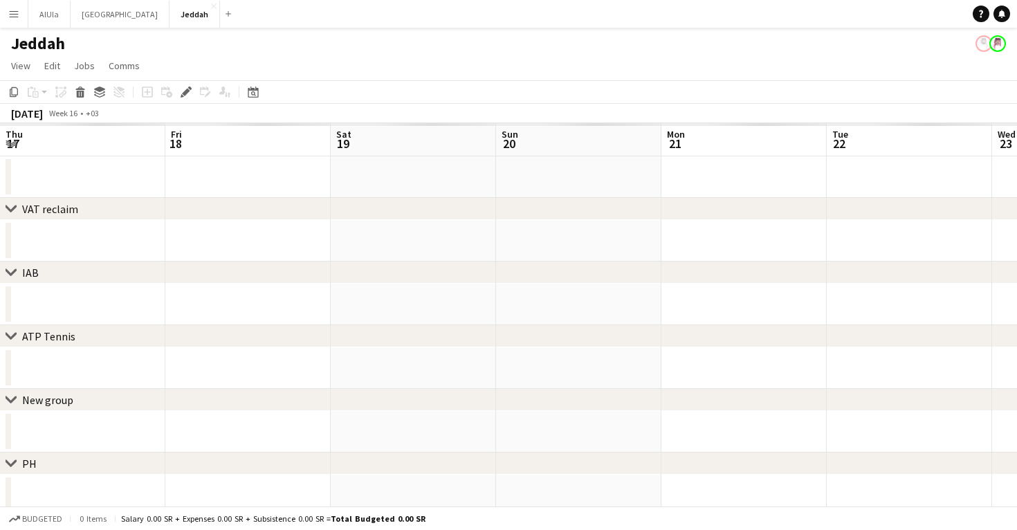
scroll to position [0, 475]
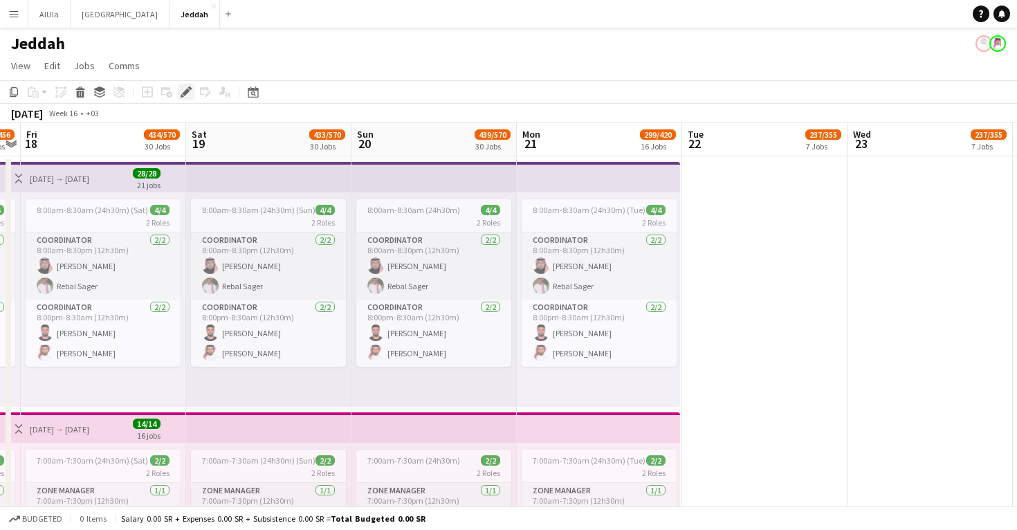
click at [184, 94] on icon at bounding box center [186, 93] width 8 height 8
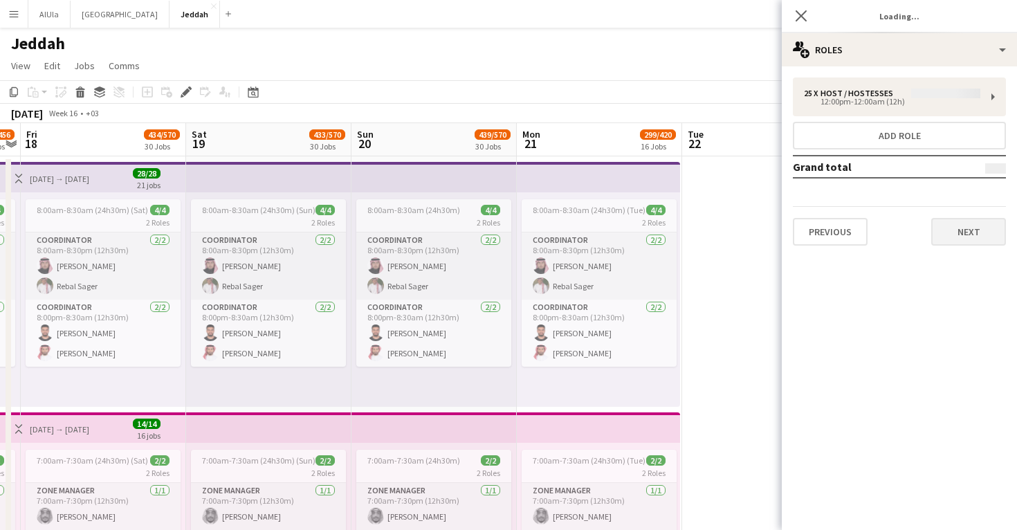
click at [968, 228] on button "Next" at bounding box center [968, 232] width 75 height 28
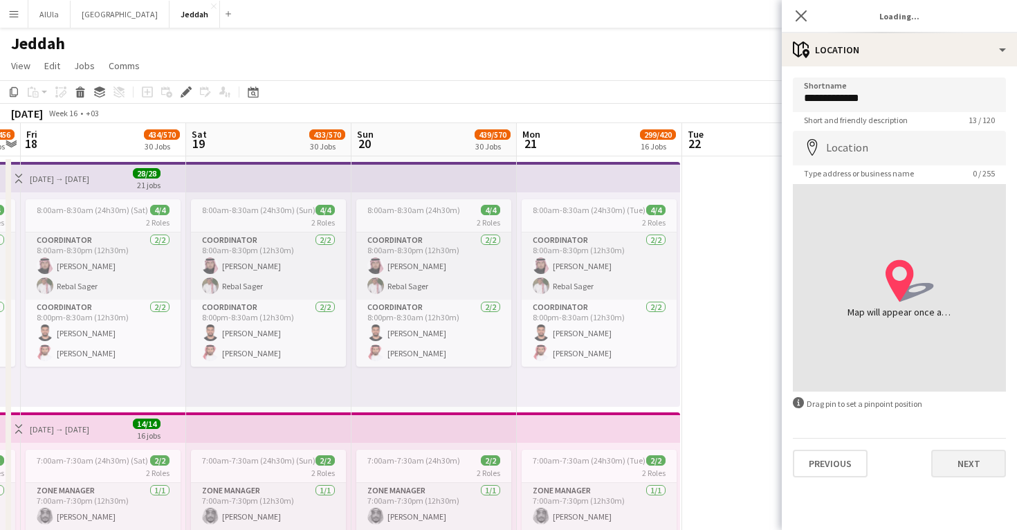
click at [970, 469] on button "Next" at bounding box center [968, 464] width 75 height 28
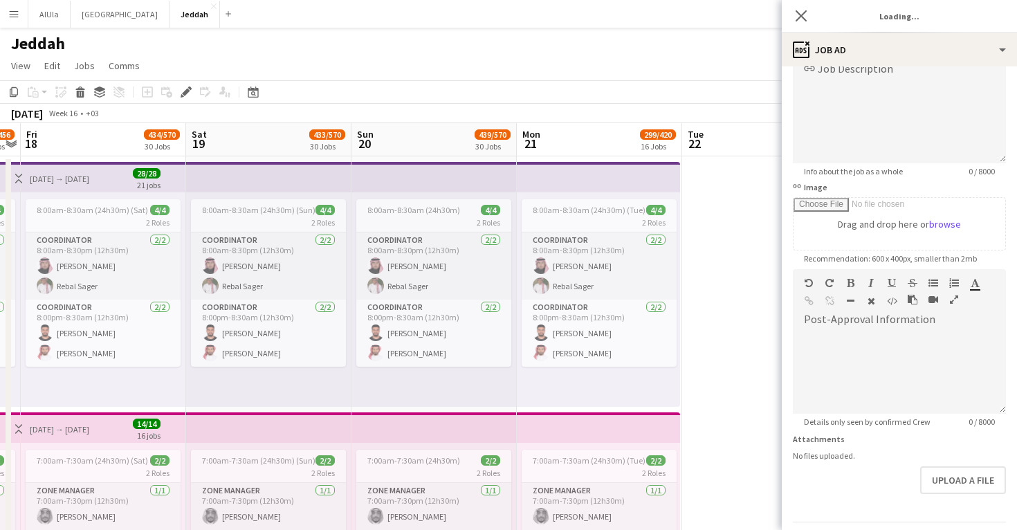
scroll to position [167, 0]
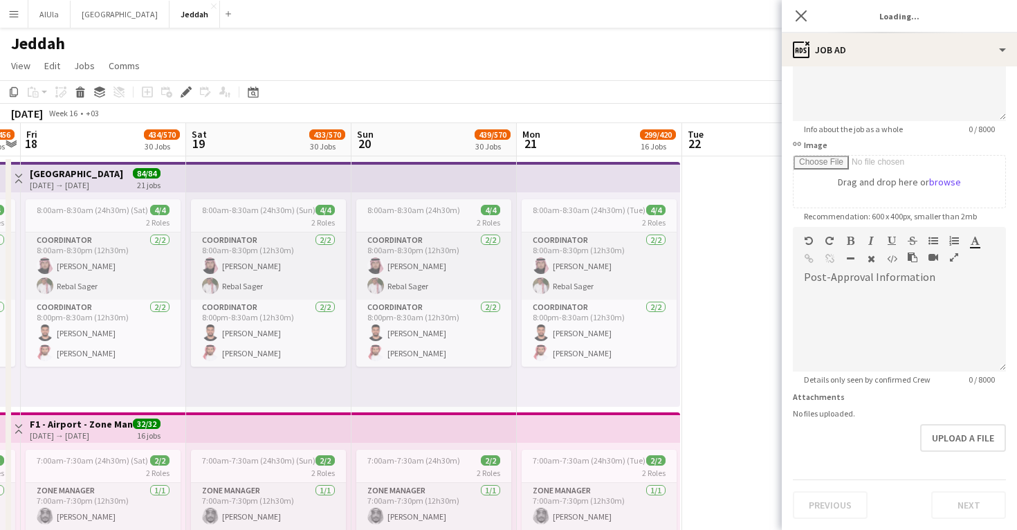
type input "**********"
click at [958, 501] on button "Next" at bounding box center [968, 505] width 75 height 28
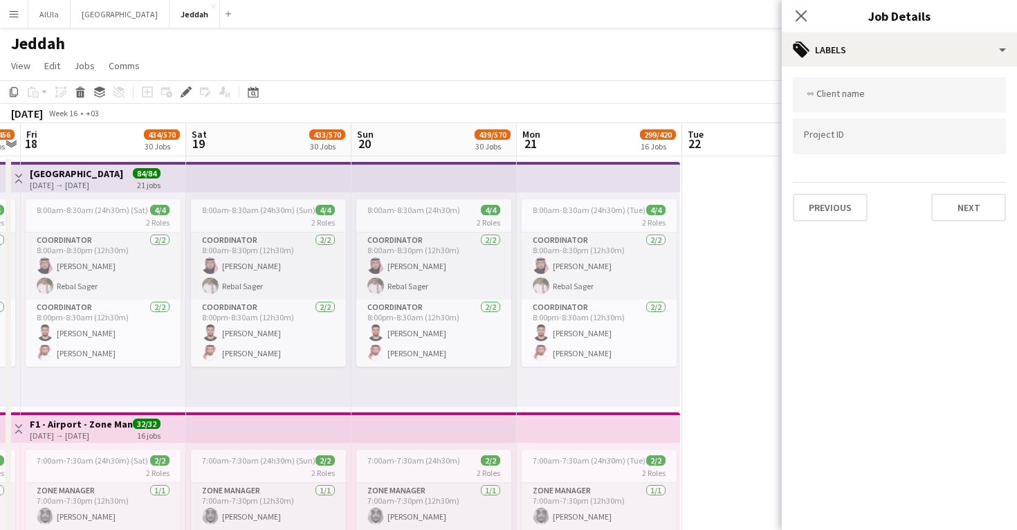
scroll to position [0, 0]
click at [957, 201] on button "Next" at bounding box center [968, 208] width 75 height 28
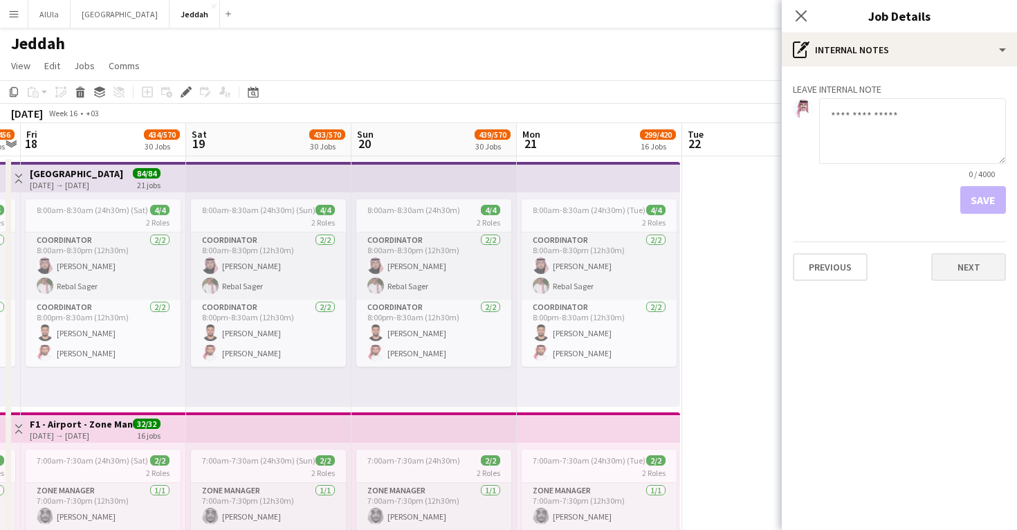
click at [970, 273] on button "Next" at bounding box center [968, 267] width 75 height 28
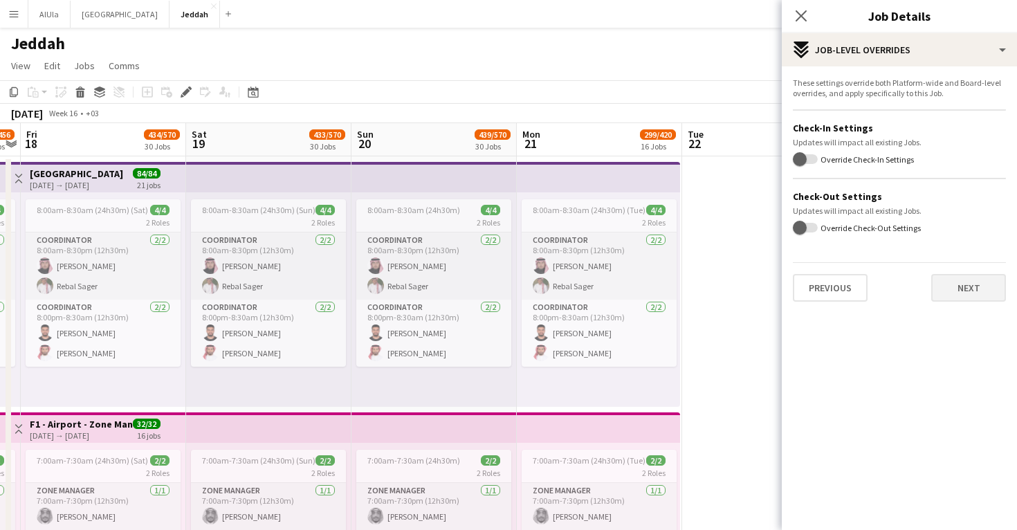
click at [968, 295] on button "Next" at bounding box center [968, 288] width 75 height 28
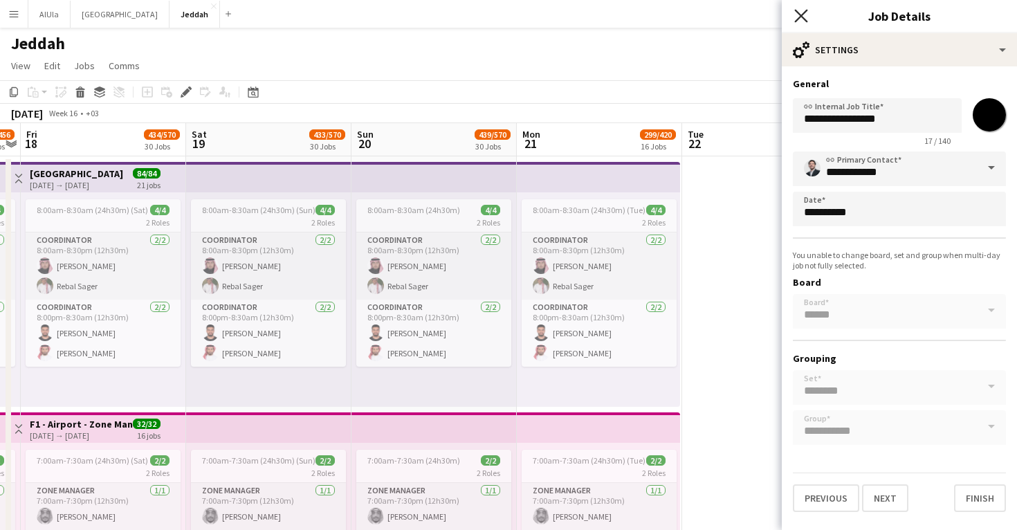
click at [797, 12] on icon at bounding box center [800, 15] width 13 height 13
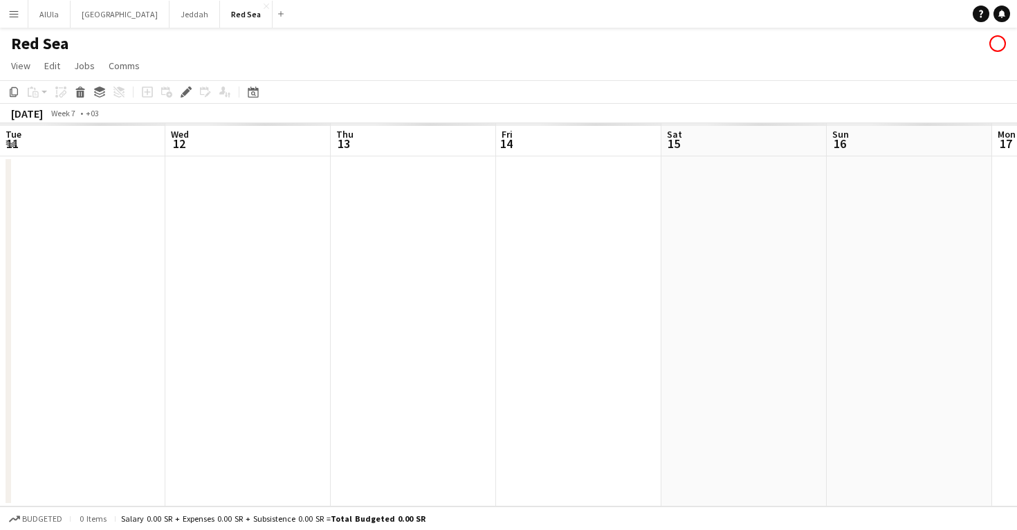
scroll to position [0, 475]
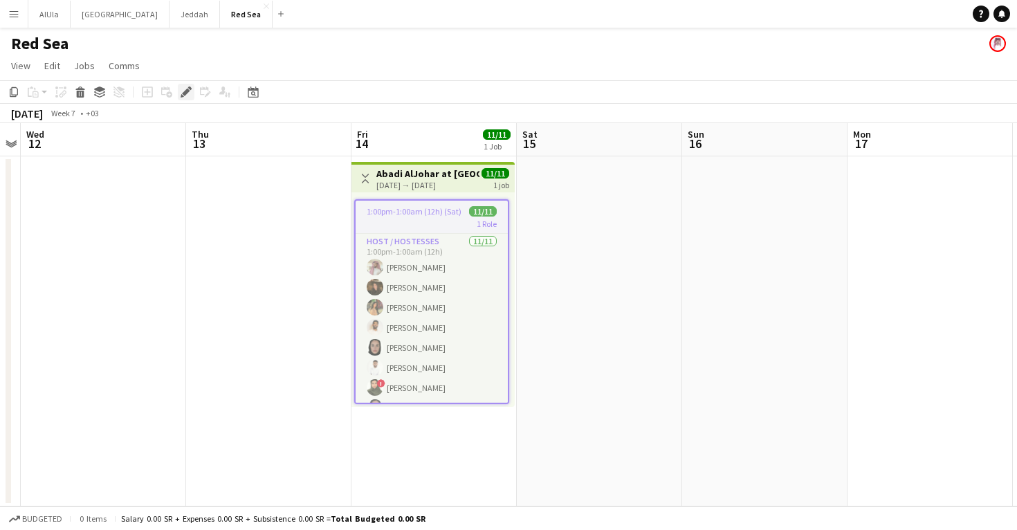
click at [188, 94] on icon "Edit" at bounding box center [186, 91] width 11 height 11
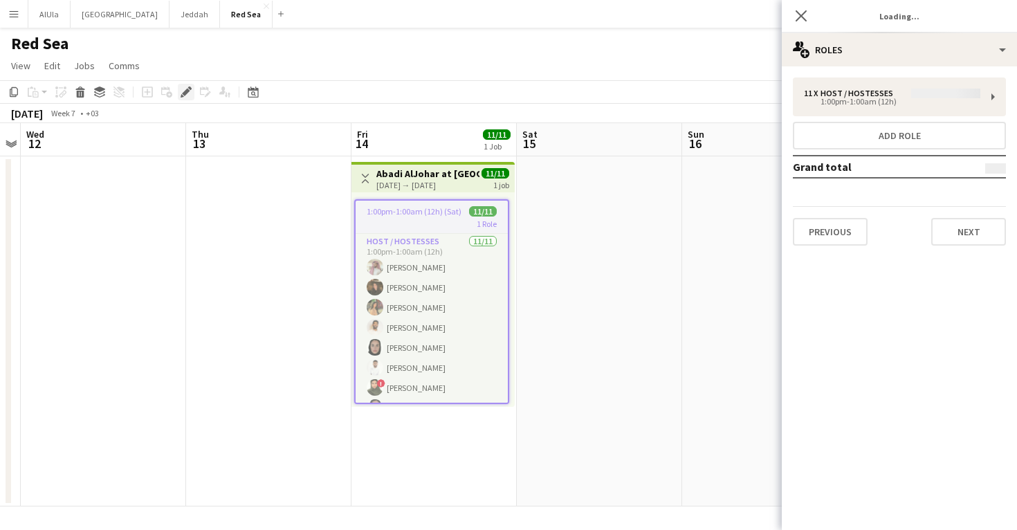
type input "*******"
click at [983, 233] on button "Next" at bounding box center [968, 232] width 75 height 28
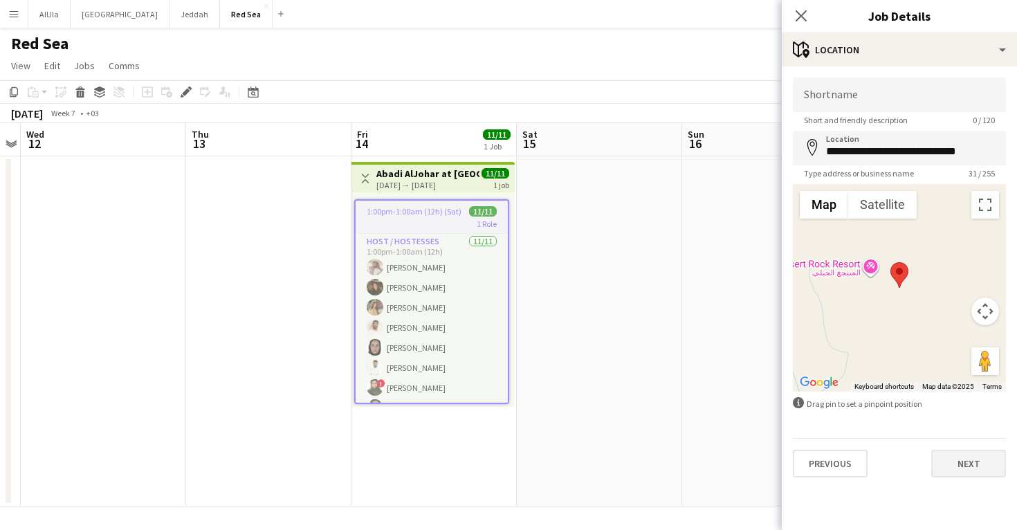
click at [954, 461] on button "Next" at bounding box center [968, 464] width 75 height 28
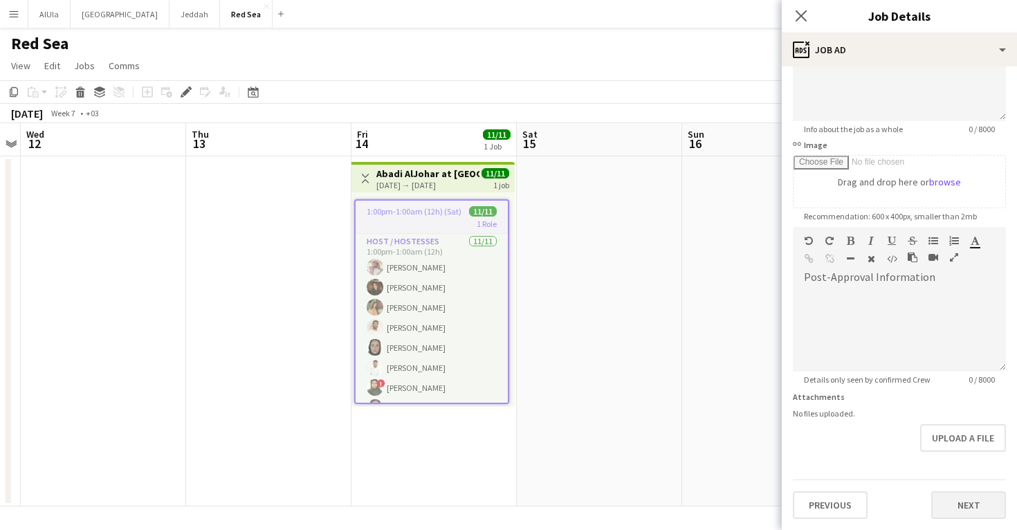
scroll to position [154, 0]
click at [971, 501] on button "Next" at bounding box center [968, 505] width 75 height 28
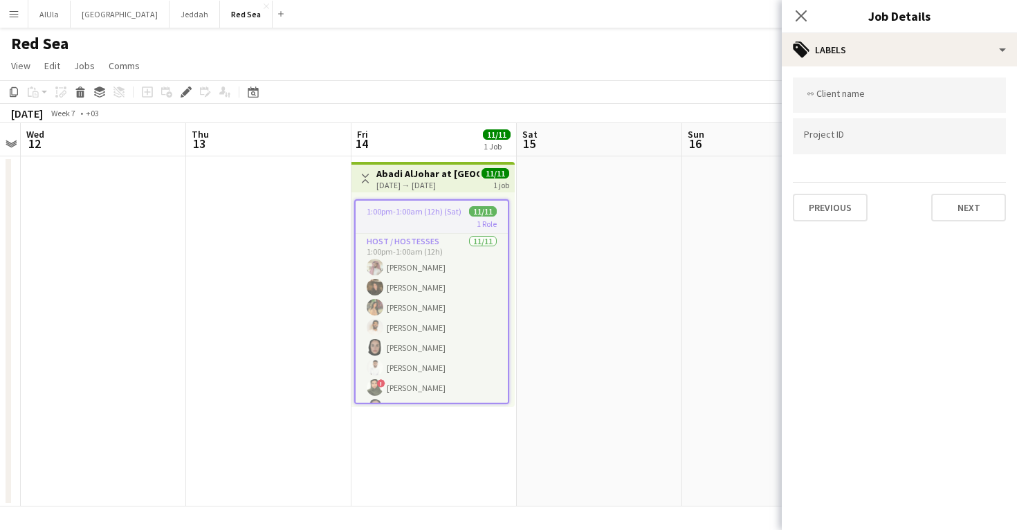
scroll to position [0, 0]
click at [968, 216] on button "Next" at bounding box center [968, 208] width 75 height 28
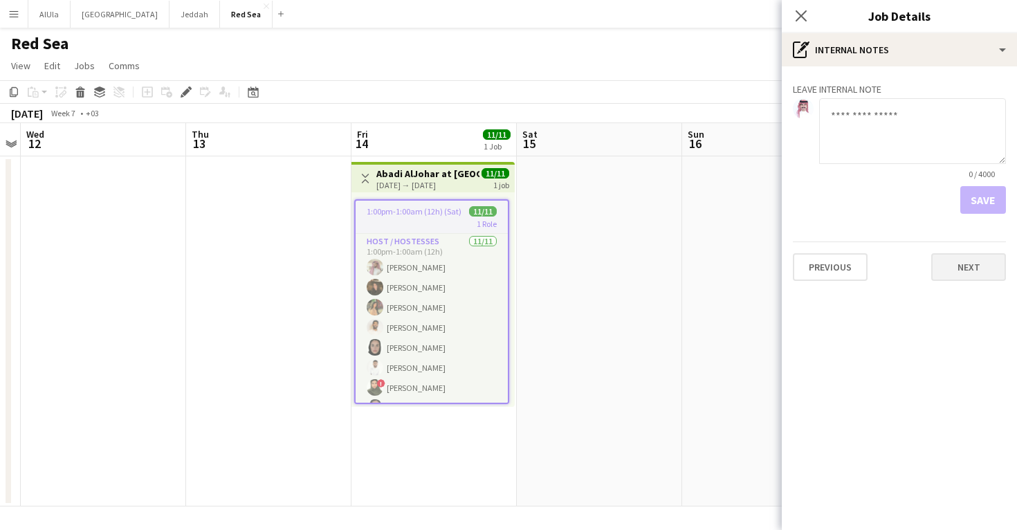
click at [965, 272] on button "Next" at bounding box center [968, 267] width 75 height 28
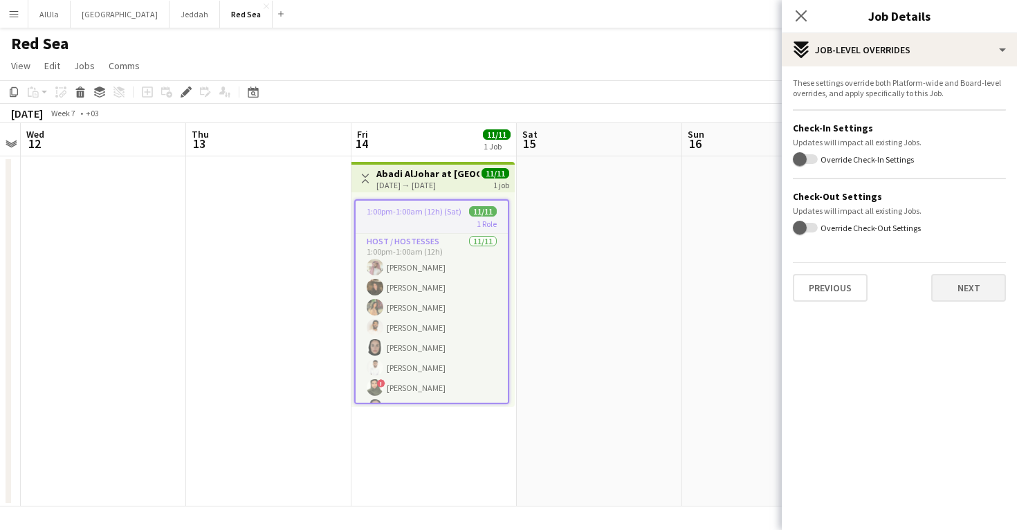
click at [968, 289] on button "Next" at bounding box center [968, 288] width 75 height 28
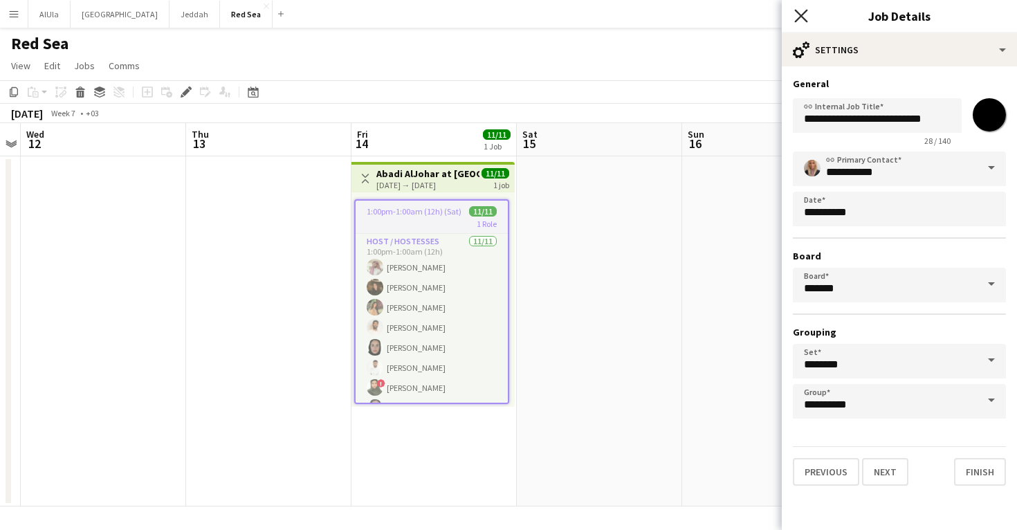
click at [798, 14] on icon at bounding box center [800, 15] width 13 height 13
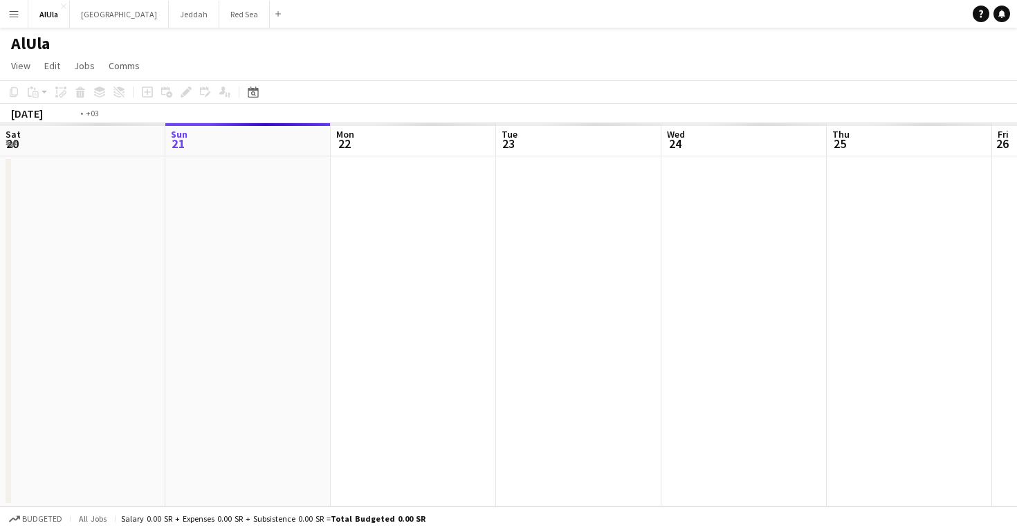
scroll to position [0, 475]
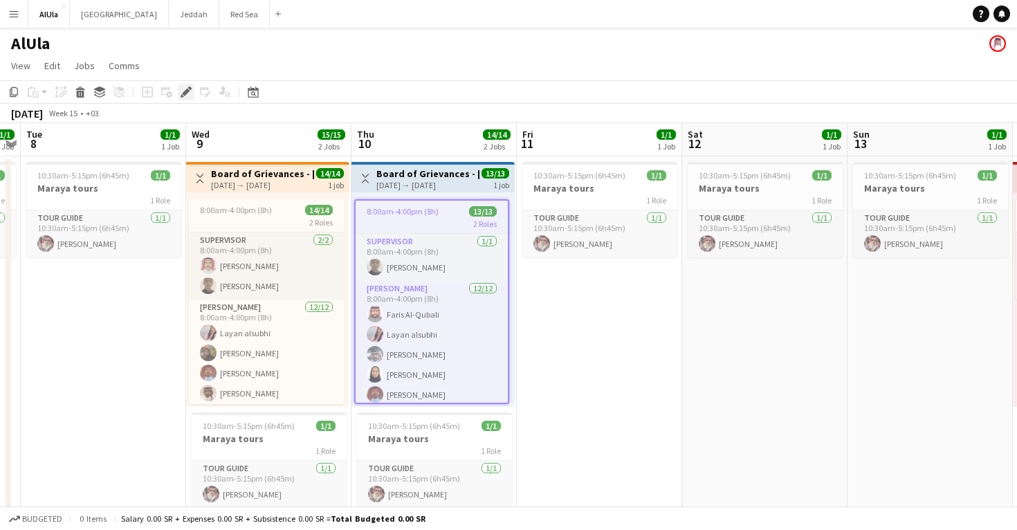
click at [183, 98] on div "Edit" at bounding box center [186, 92] width 17 height 17
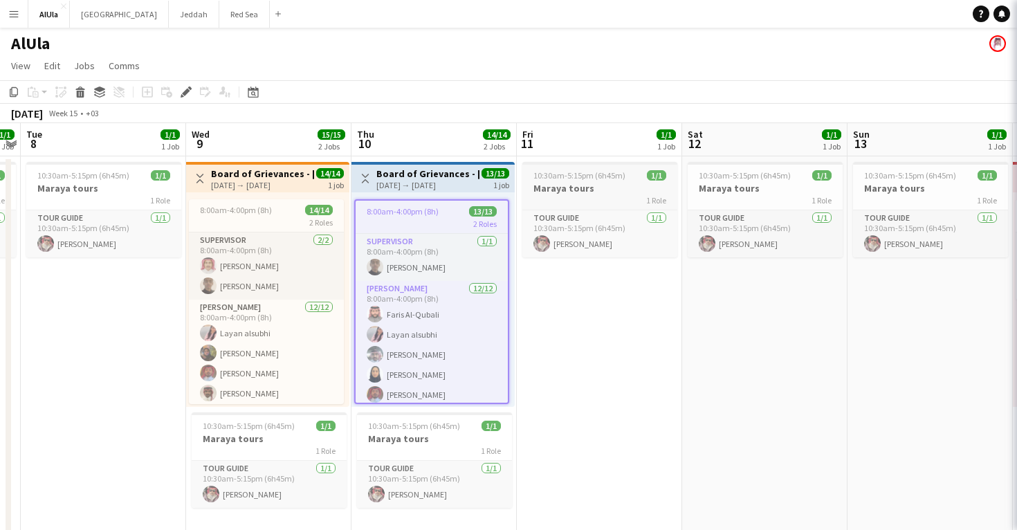
type input "*******"
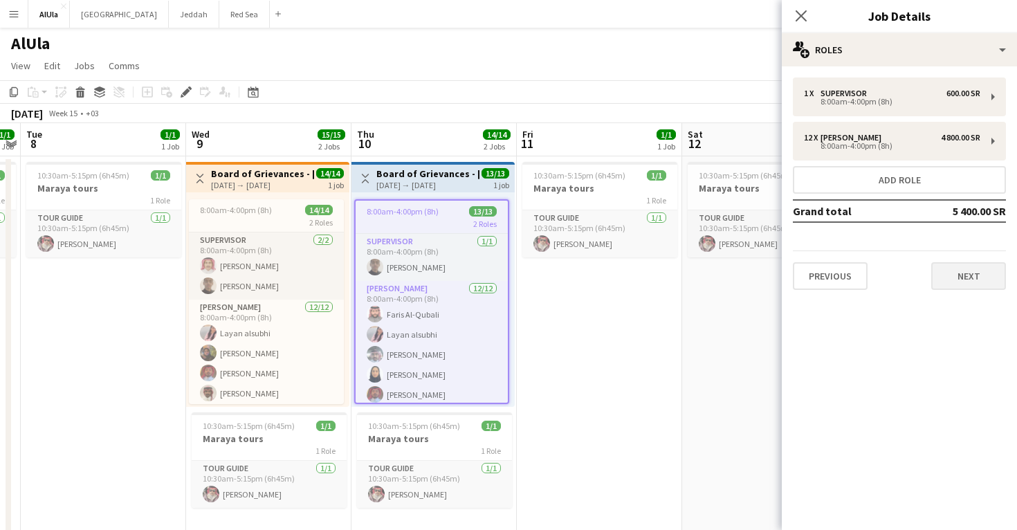
click at [966, 281] on button "Next" at bounding box center [968, 276] width 75 height 28
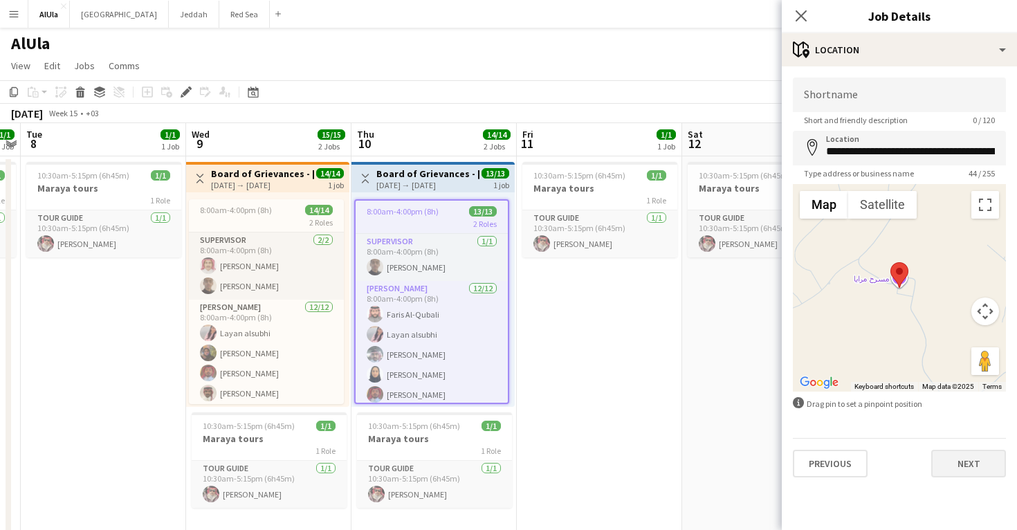
click at [971, 466] on button "Next" at bounding box center [968, 464] width 75 height 28
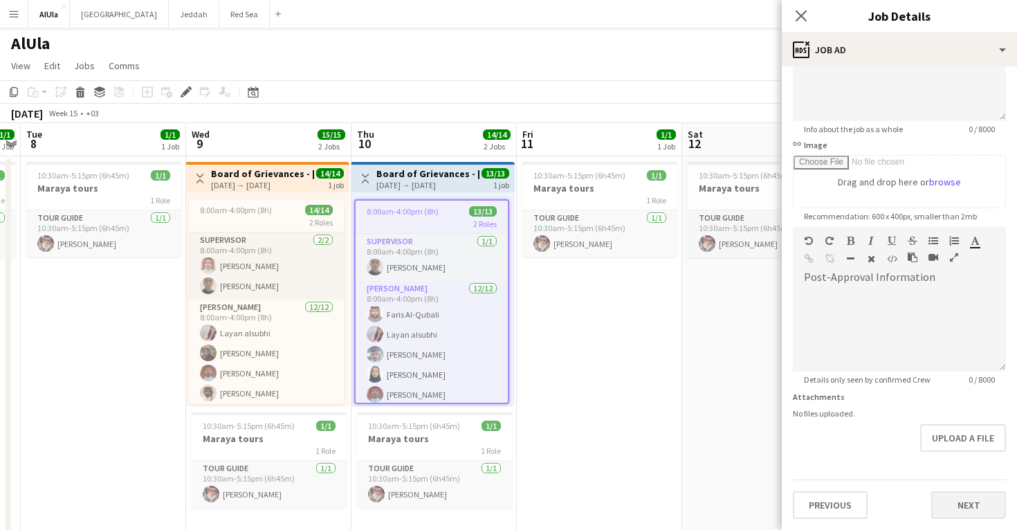
scroll to position [154, 0]
click at [970, 510] on button "Next" at bounding box center [968, 505] width 75 height 28
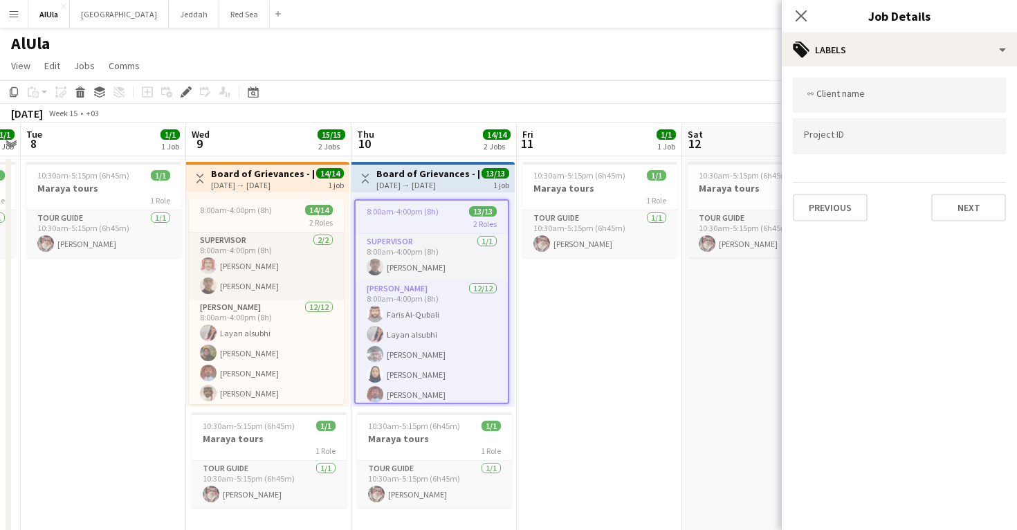
scroll to position [0, 0]
click at [970, 219] on button "Next" at bounding box center [968, 208] width 75 height 28
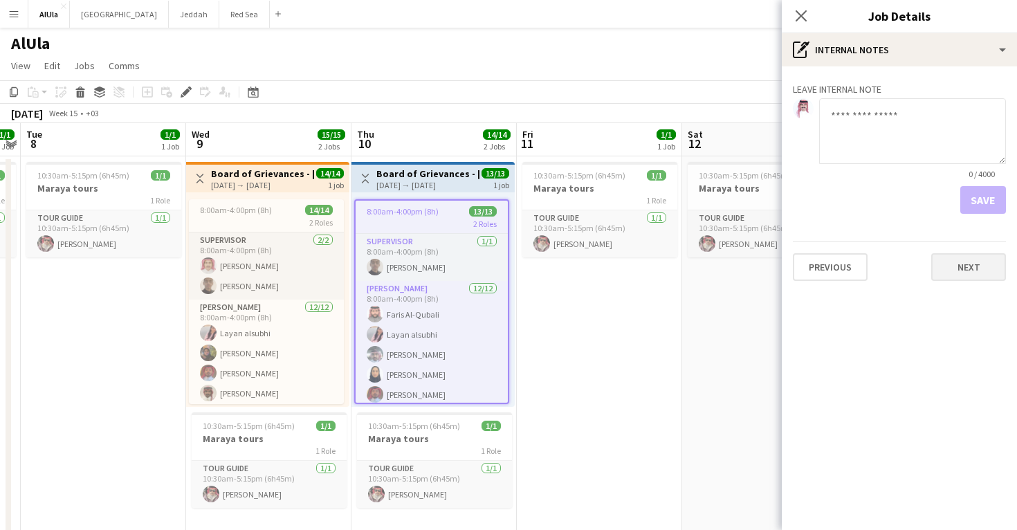
click at [971, 259] on button "Next" at bounding box center [968, 267] width 75 height 28
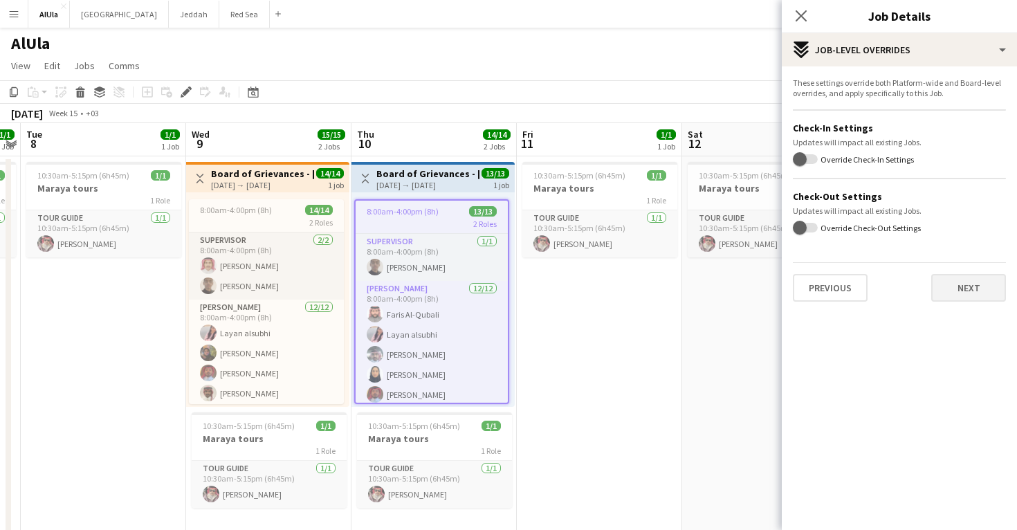
click at [972, 278] on button "Next" at bounding box center [968, 288] width 75 height 28
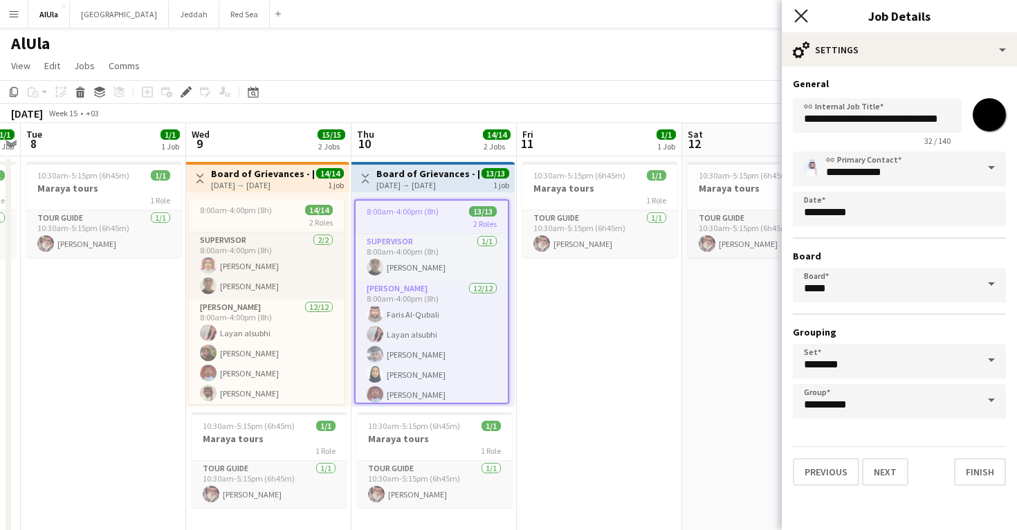
click at [799, 16] on icon "Close pop-in" at bounding box center [800, 15] width 13 height 13
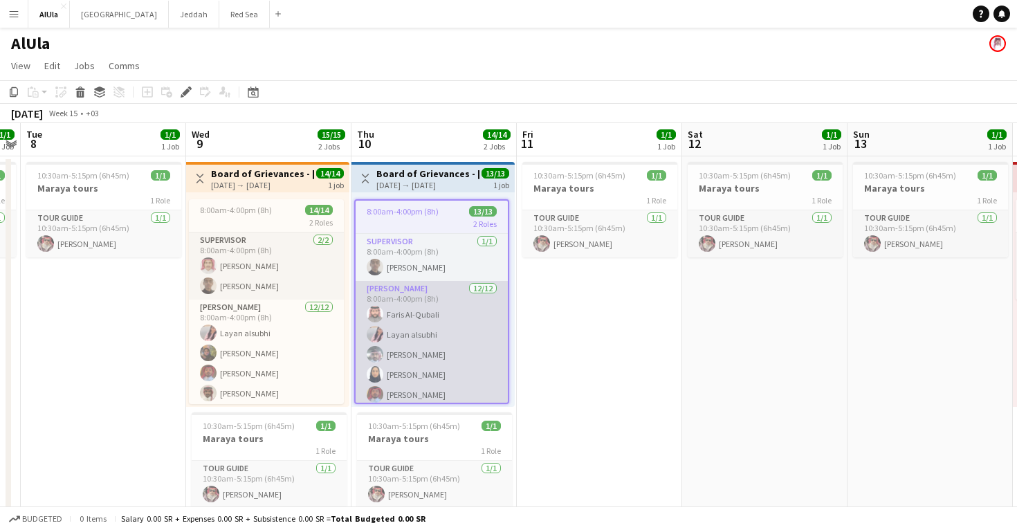
click at [433, 351] on app-card-role "Usher 12/12 8:00am-4:00pm (8h) Faris Al-Qubali Layan alsubhi Osama Aljohani Azz…" at bounding box center [431, 415] width 152 height 268
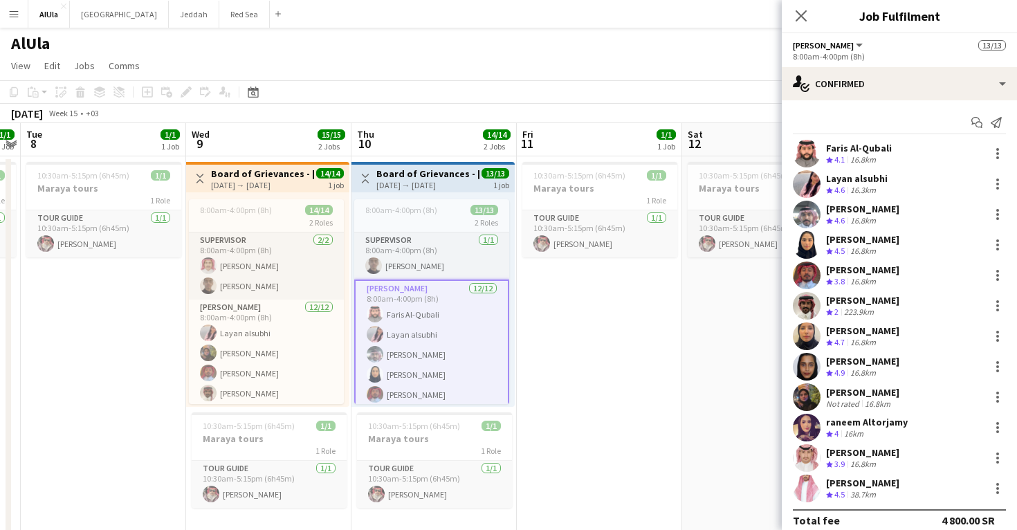
click at [861, 268] on div "[PERSON_NAME]" at bounding box center [862, 270] width 73 height 12
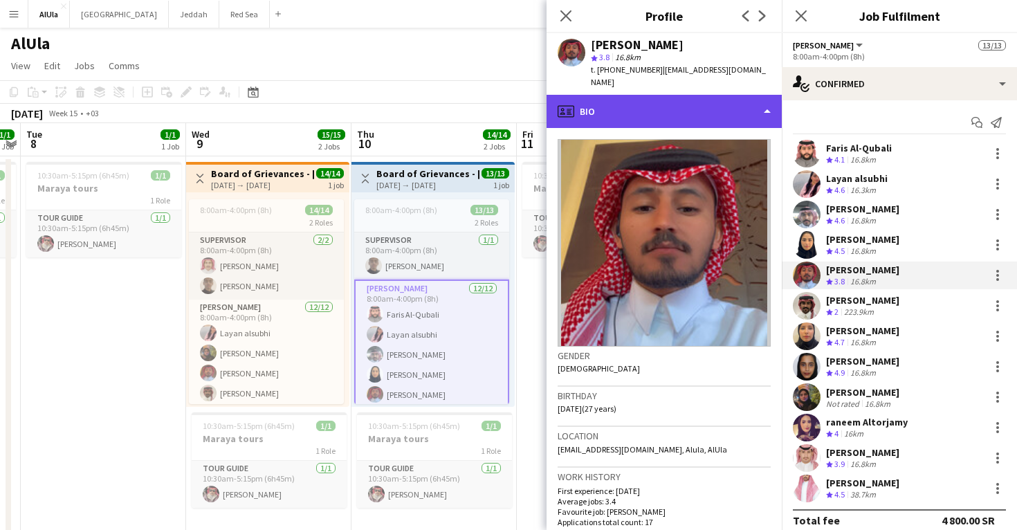
click at [659, 106] on div "profile Bio" at bounding box center [663, 111] width 235 height 33
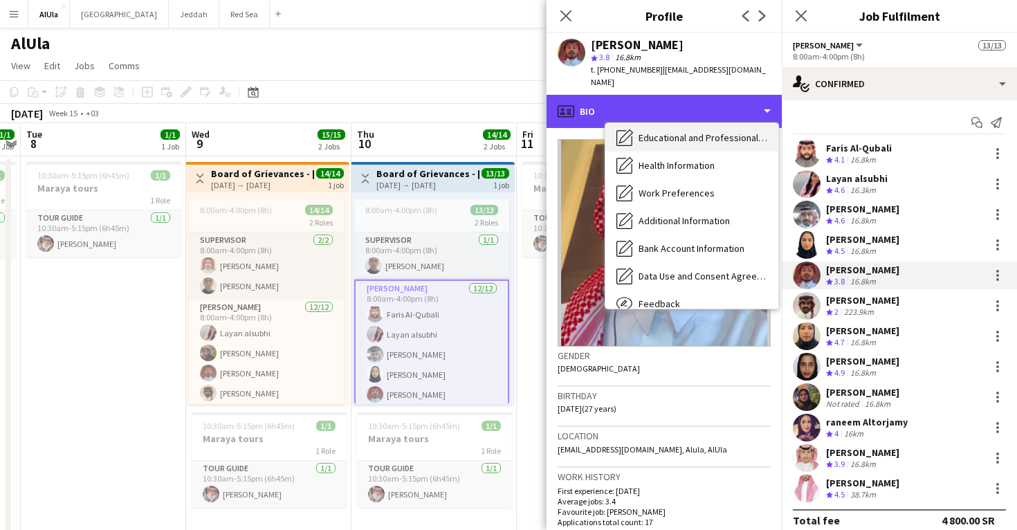
scroll to position [149, 0]
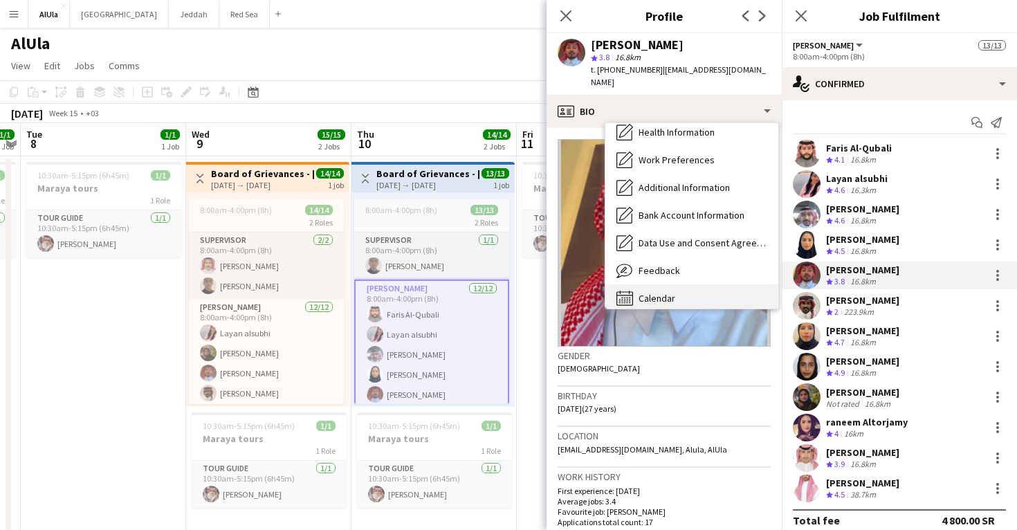
click at [691, 284] on div "Calendar Calendar" at bounding box center [691, 298] width 173 height 28
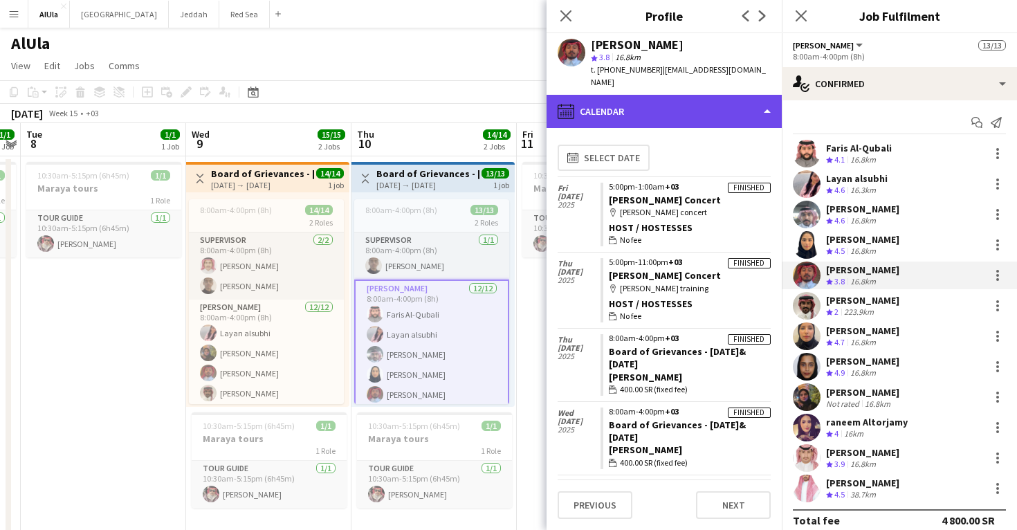
click at [671, 104] on div "calendar-full Calendar" at bounding box center [663, 111] width 235 height 33
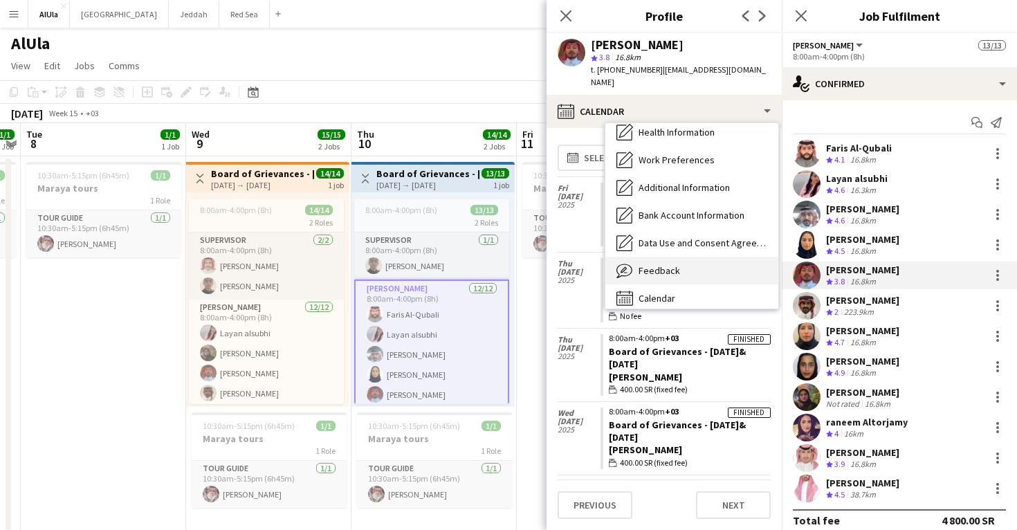
click at [685, 257] on div "Feedback Feedback" at bounding box center [691, 271] width 173 height 28
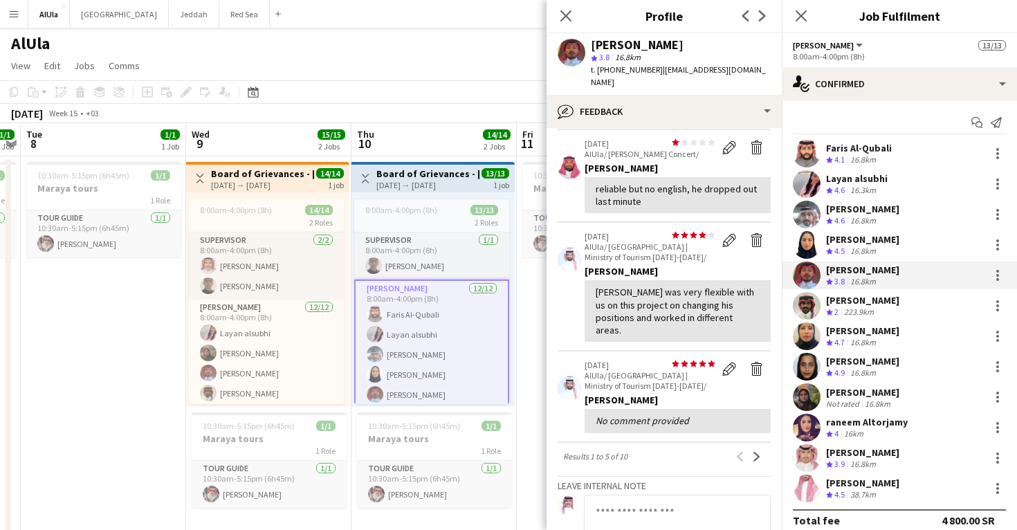
scroll to position [237, 0]
click at [842, 305] on div "Ziyad Alanzi" at bounding box center [862, 300] width 73 height 12
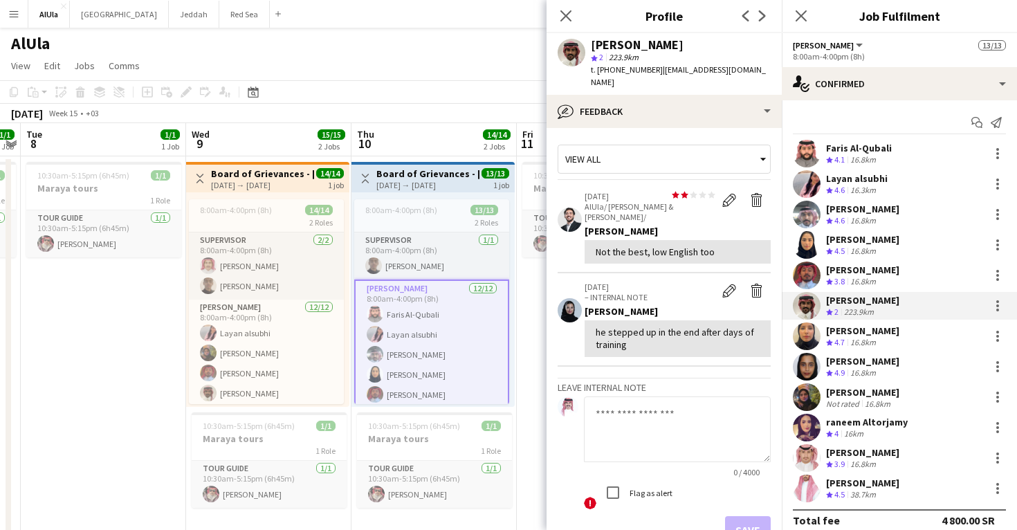
click at [808, 358] on app-user-avatar at bounding box center [807, 367] width 28 height 28
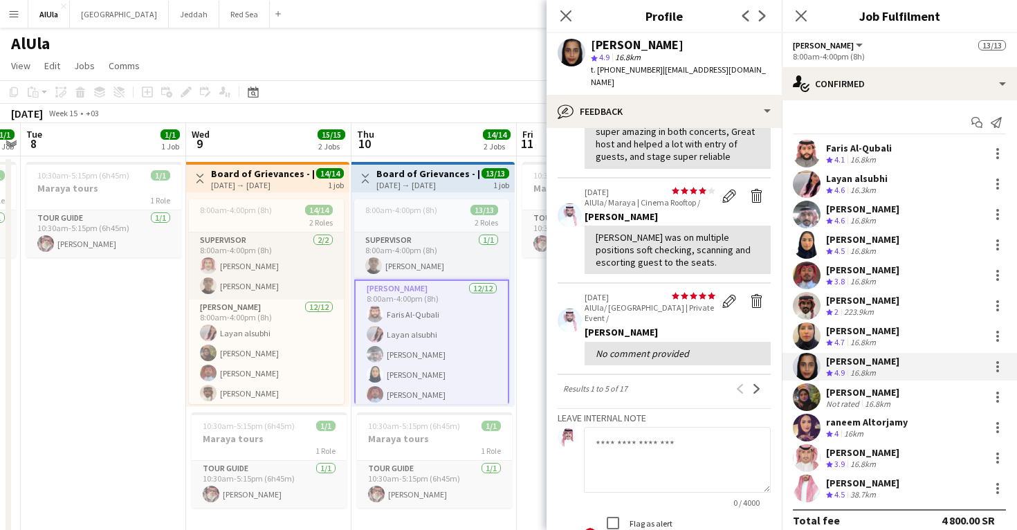
scroll to position [311, 0]
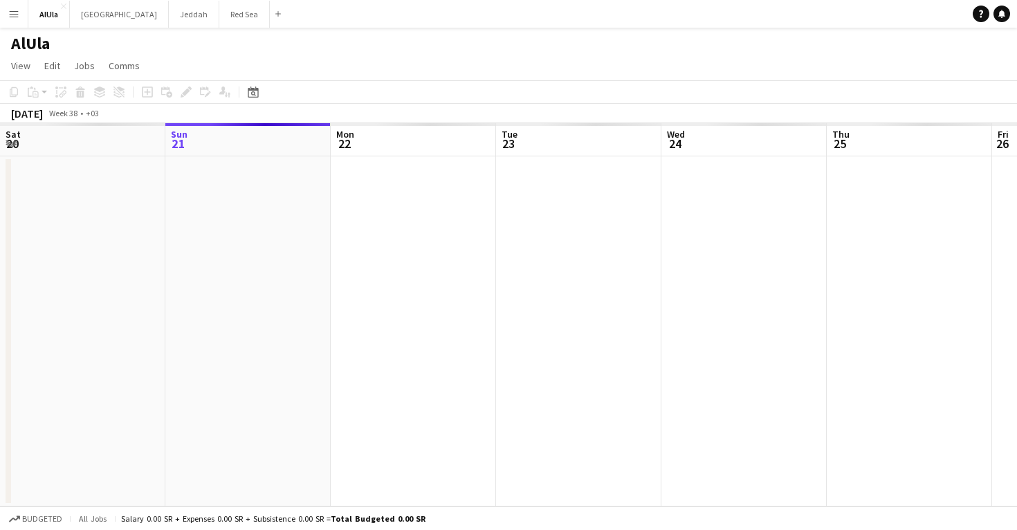
scroll to position [0, 475]
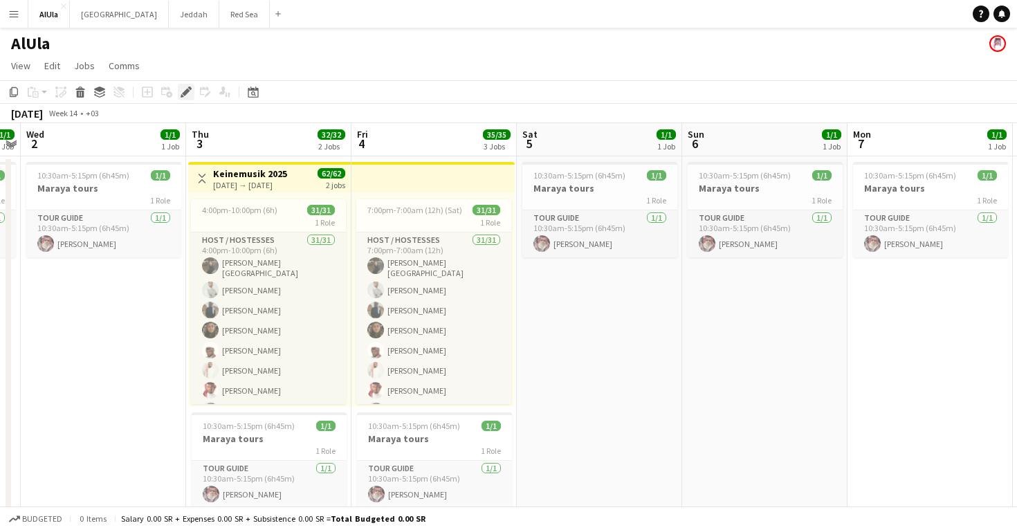
click at [188, 95] on icon "Edit" at bounding box center [186, 91] width 11 height 11
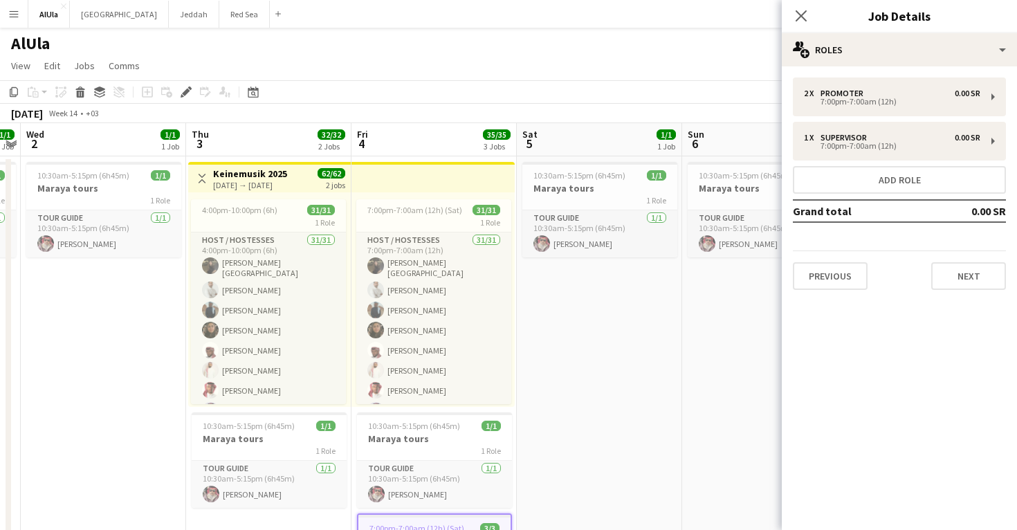
click at [970, 261] on div "Previous Next" at bounding box center [899, 269] width 213 height 39
click at [970, 275] on button "Next" at bounding box center [968, 276] width 75 height 28
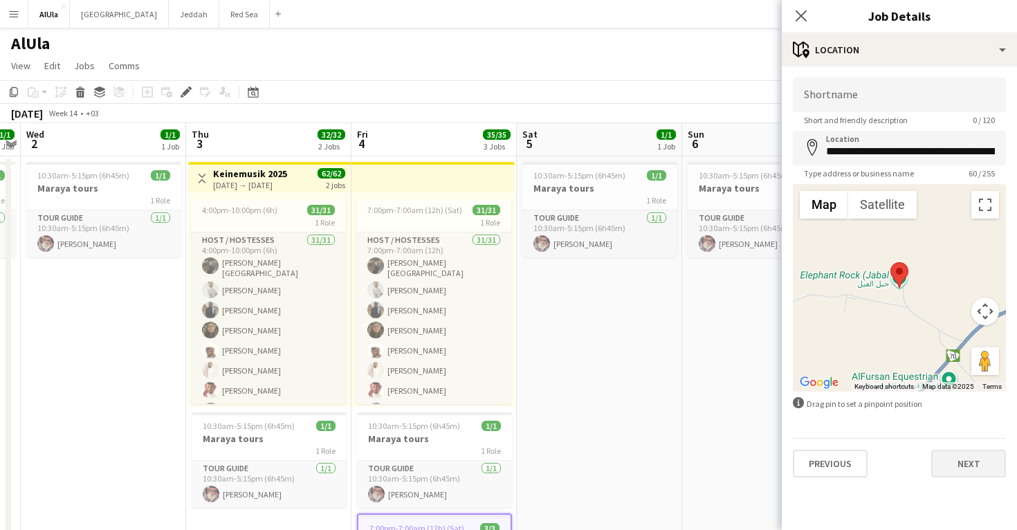
click at [970, 460] on button "Next" at bounding box center [968, 464] width 75 height 28
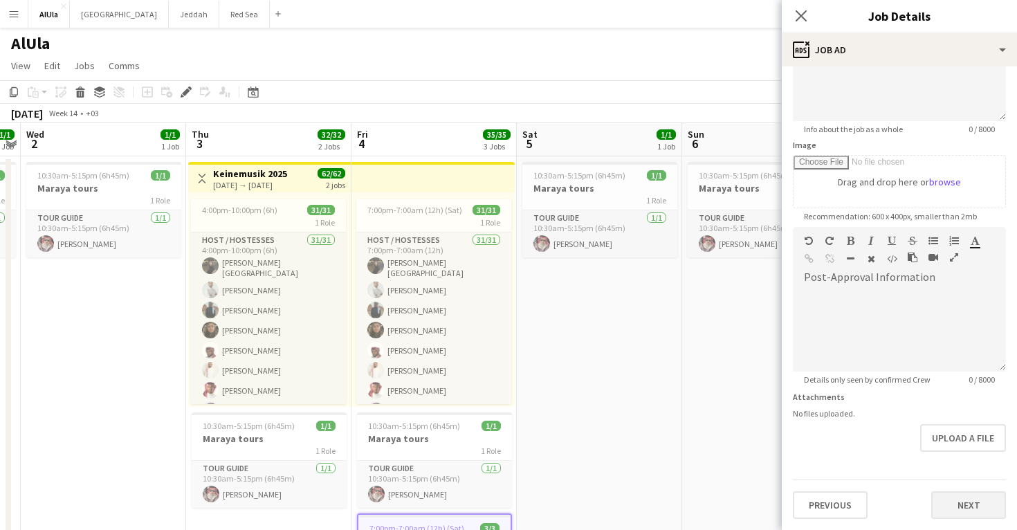
scroll to position [154, 0]
click at [966, 506] on button "Next" at bounding box center [968, 505] width 75 height 28
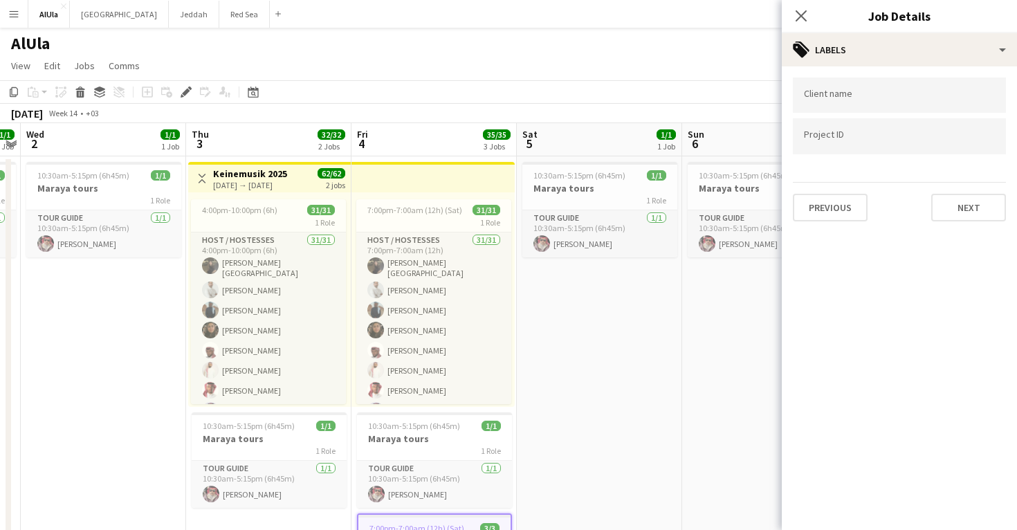
scroll to position [0, 0]
click at [975, 219] on button "Next" at bounding box center [968, 208] width 75 height 28
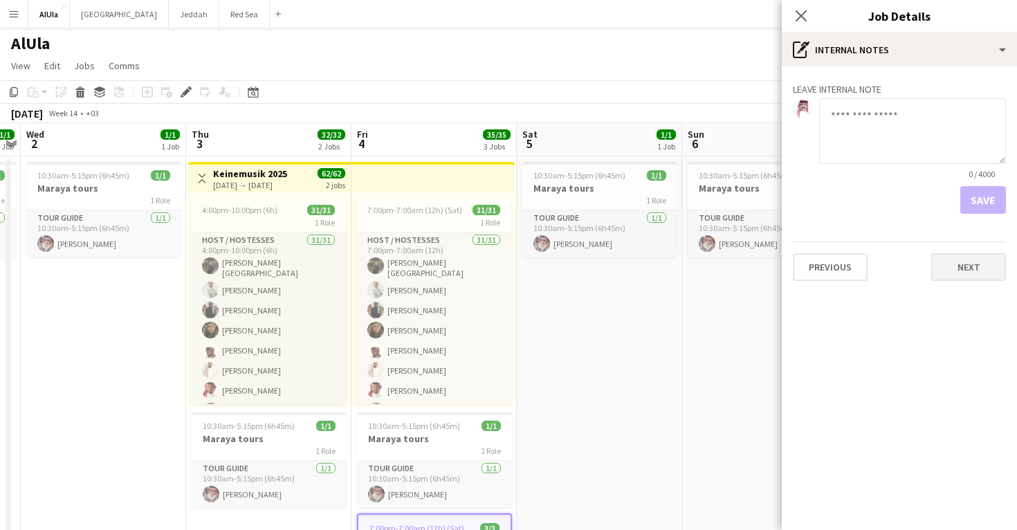
click at [972, 263] on button "Next" at bounding box center [968, 267] width 75 height 28
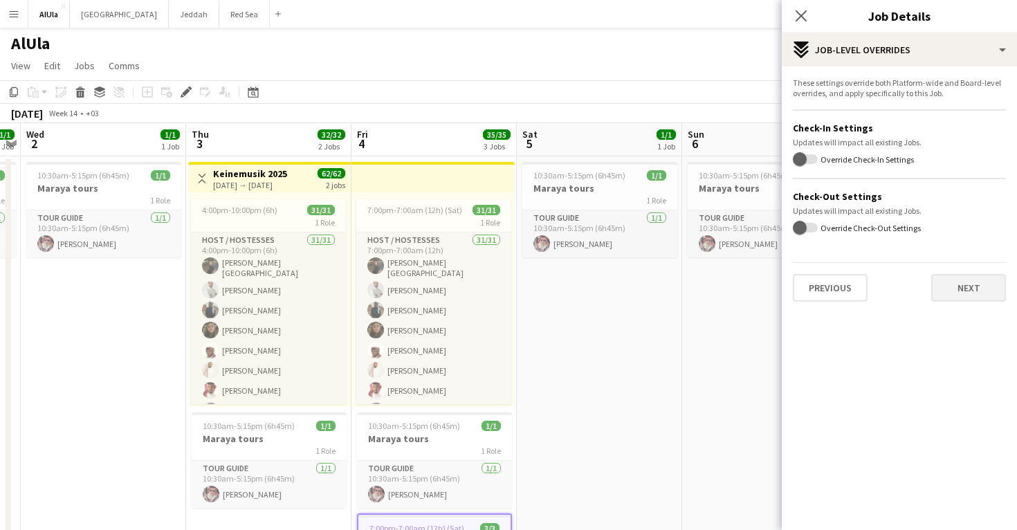
click at [972, 278] on button "Next" at bounding box center [968, 288] width 75 height 28
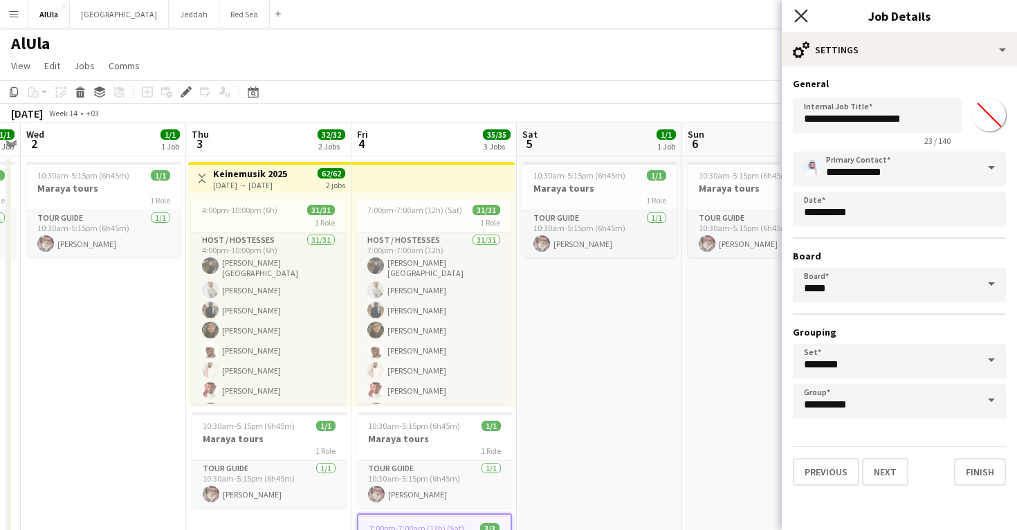
click at [802, 12] on icon "Close pop-in" at bounding box center [800, 15] width 13 height 13
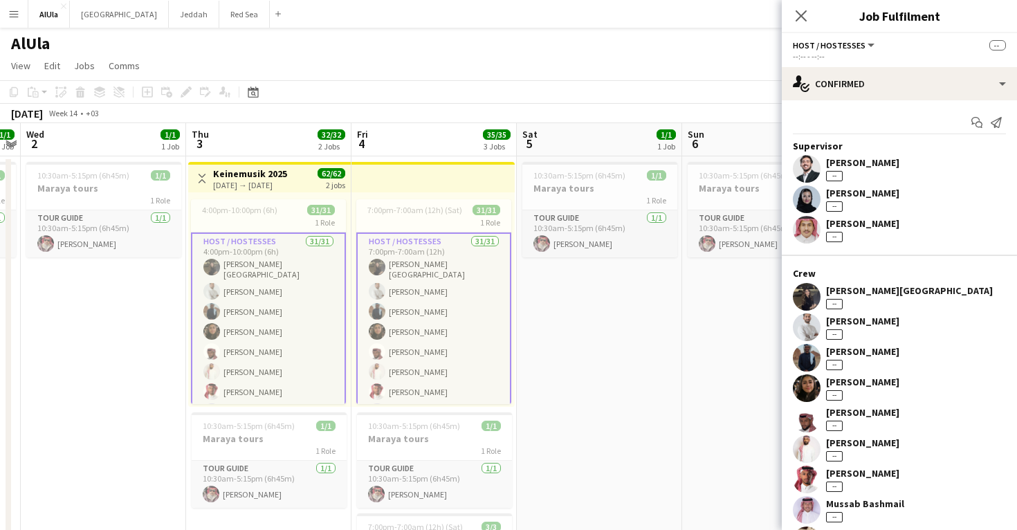
click at [814, 324] on app-user-avatar at bounding box center [807, 327] width 28 height 28
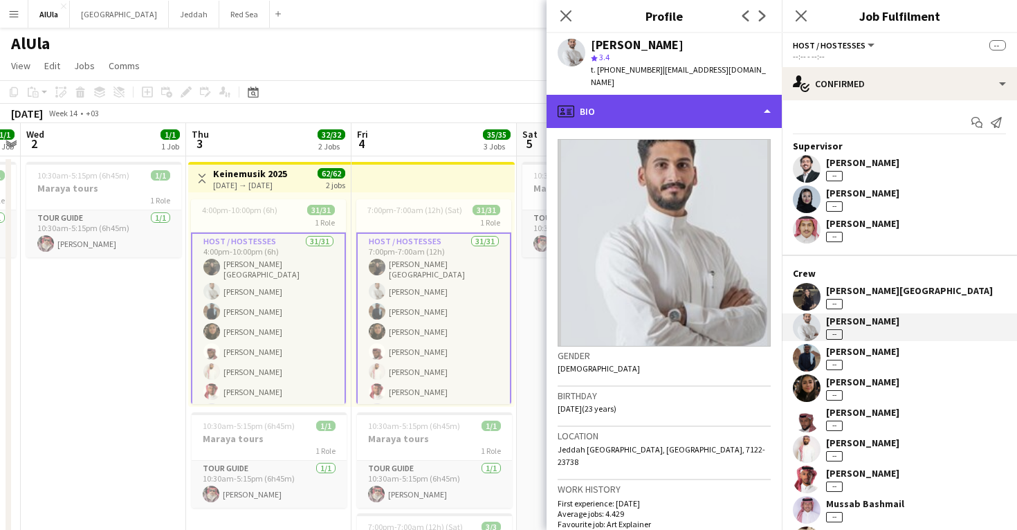
click at [708, 101] on div "profile Bio" at bounding box center [663, 111] width 235 height 33
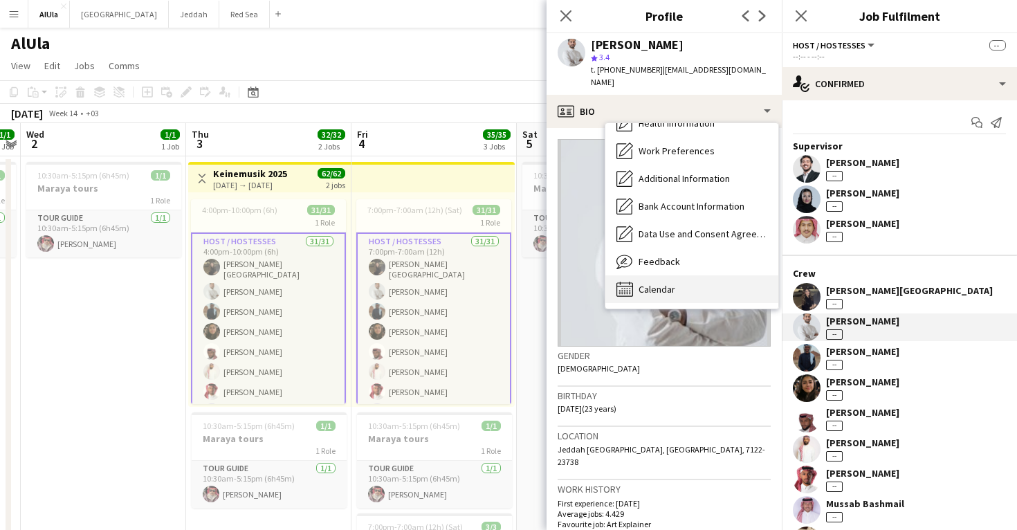
scroll to position [158, 0]
click at [710, 275] on div "Calendar Calendar" at bounding box center [691, 289] width 173 height 28
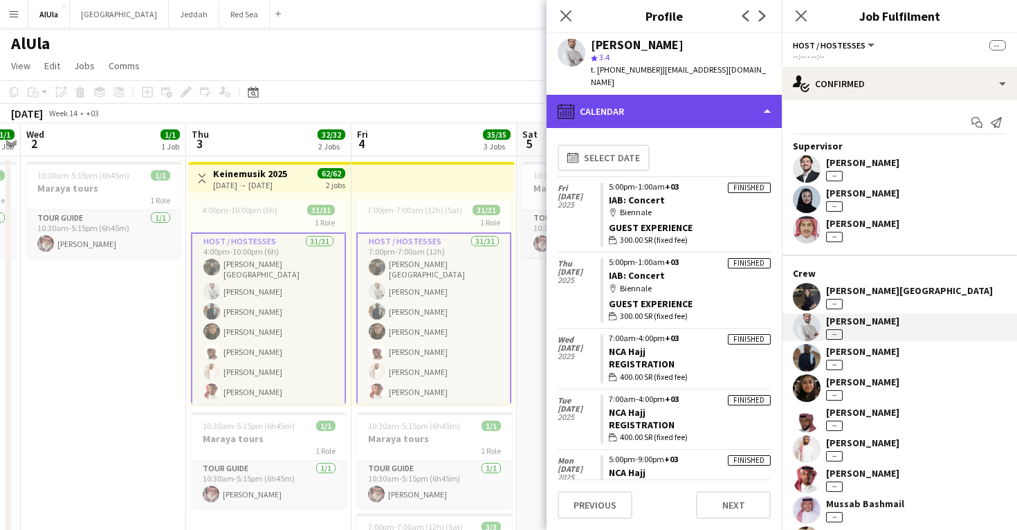
click at [634, 105] on div "calendar-full Calendar" at bounding box center [663, 111] width 235 height 33
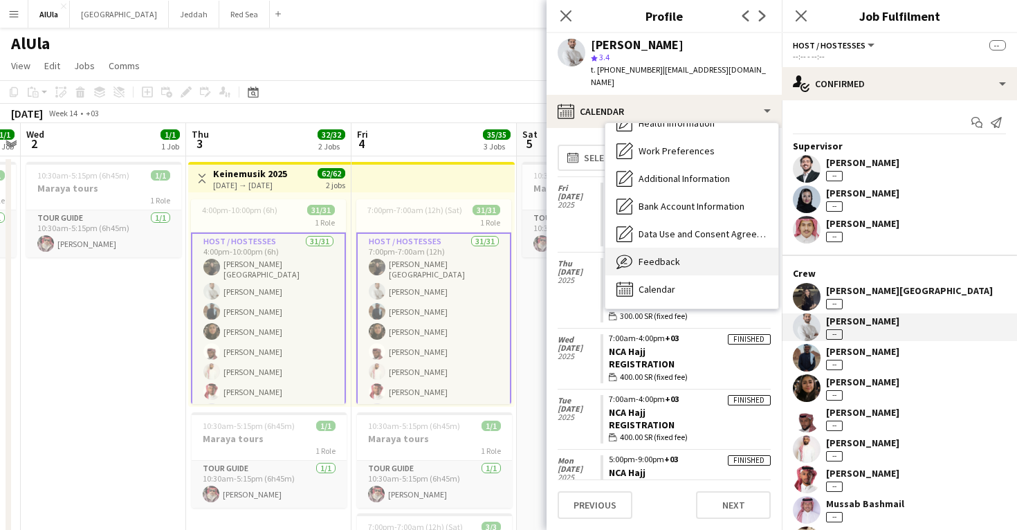
click at [652, 255] on span "Feedback" at bounding box center [658, 261] width 41 height 12
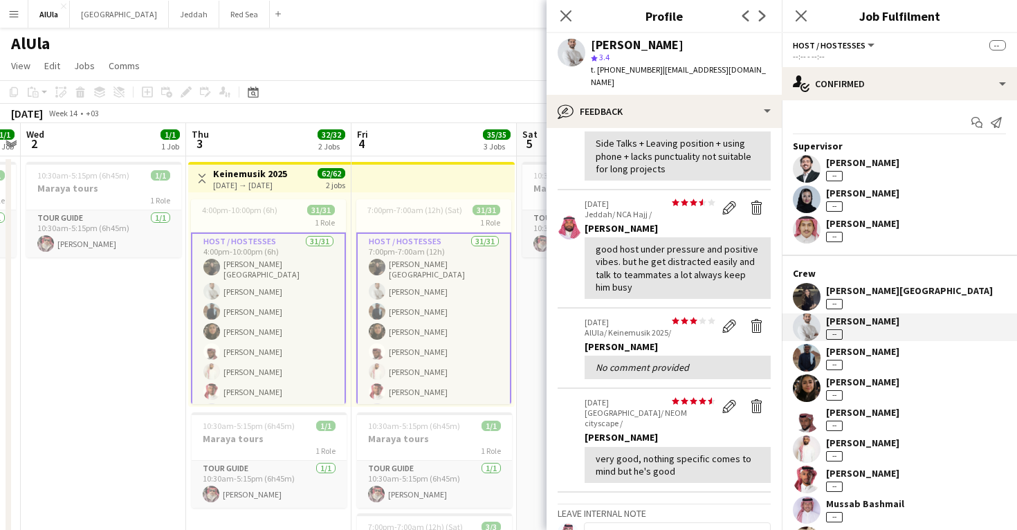
scroll to position [217, 0]
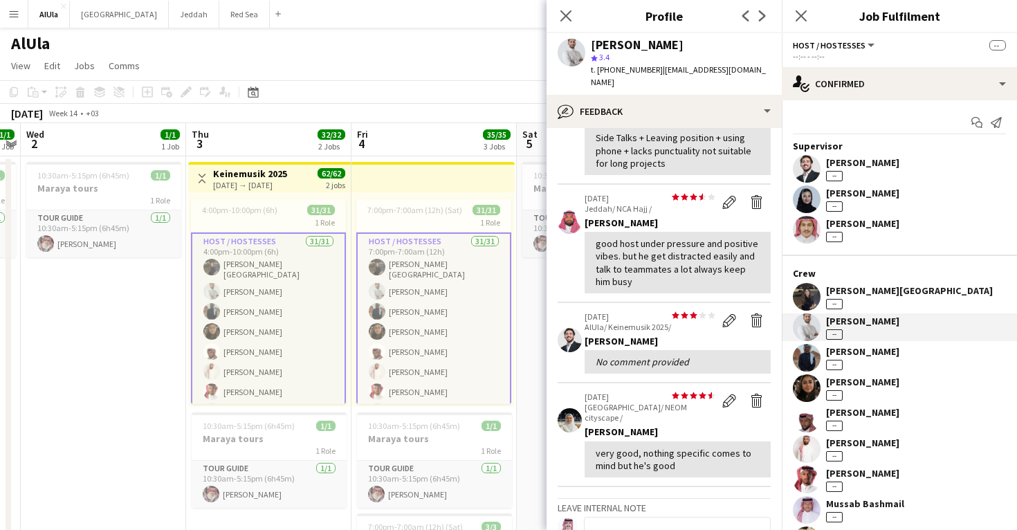
click at [808, 353] on app-user-avatar at bounding box center [807, 358] width 28 height 28
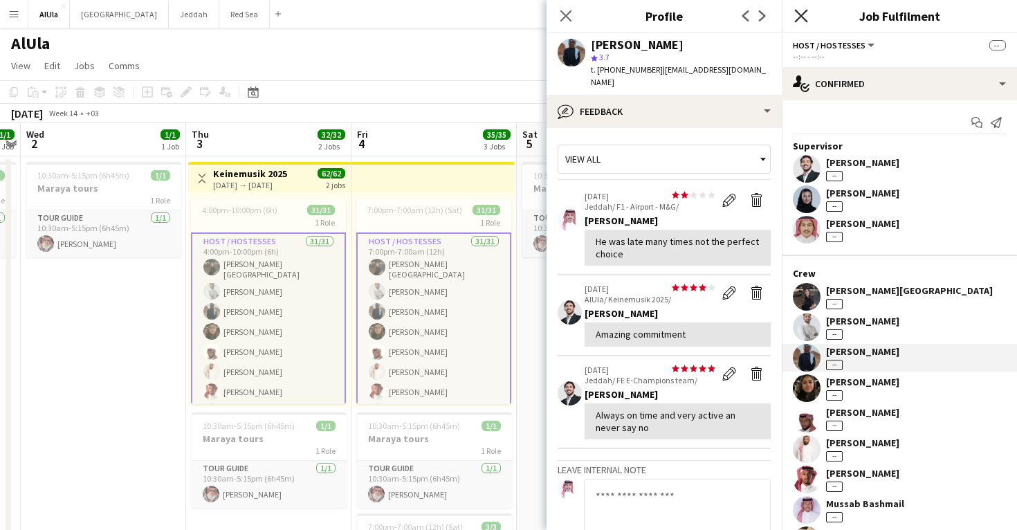
click at [802, 19] on icon "Close pop-in" at bounding box center [800, 15] width 13 height 13
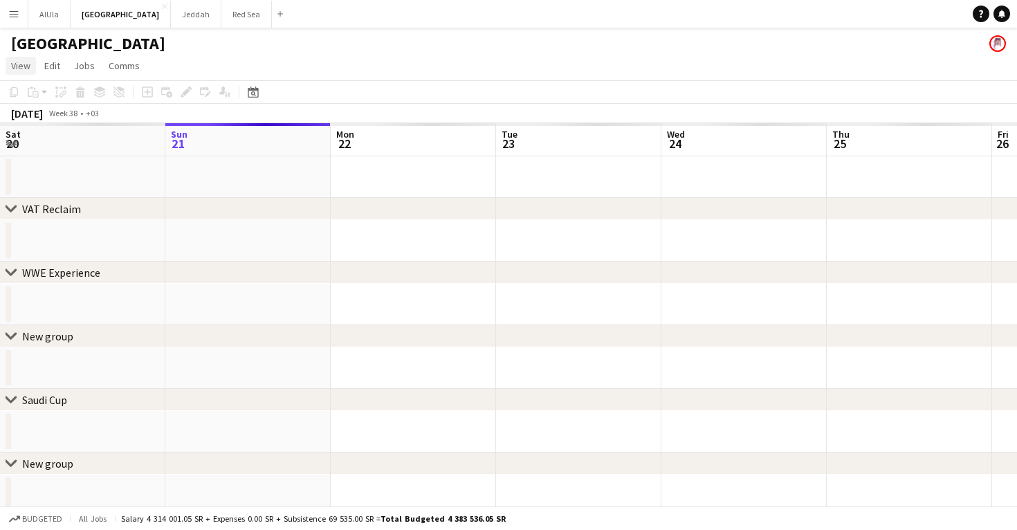
click at [21, 74] on link "View" at bounding box center [21, 66] width 30 height 18
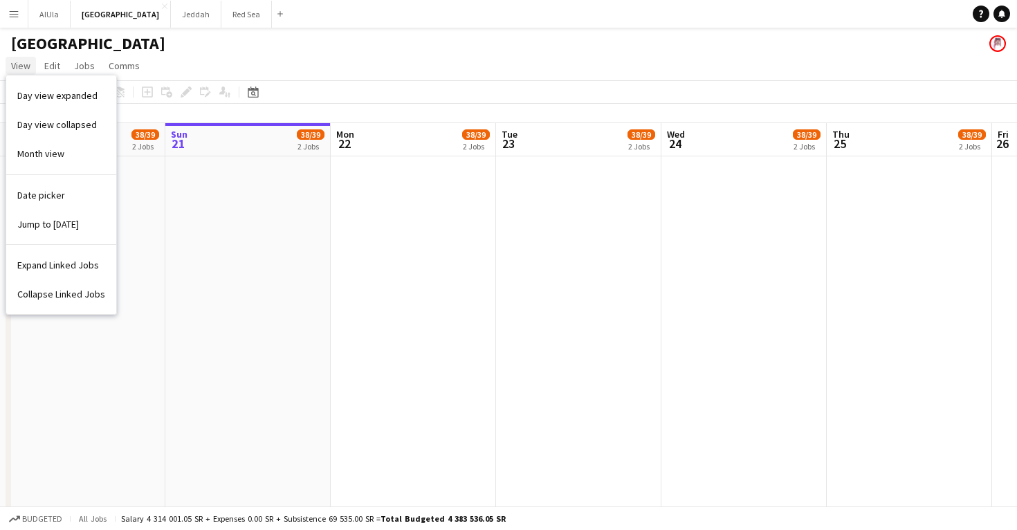
click at [24, 63] on span "View" at bounding box center [20, 65] width 19 height 12
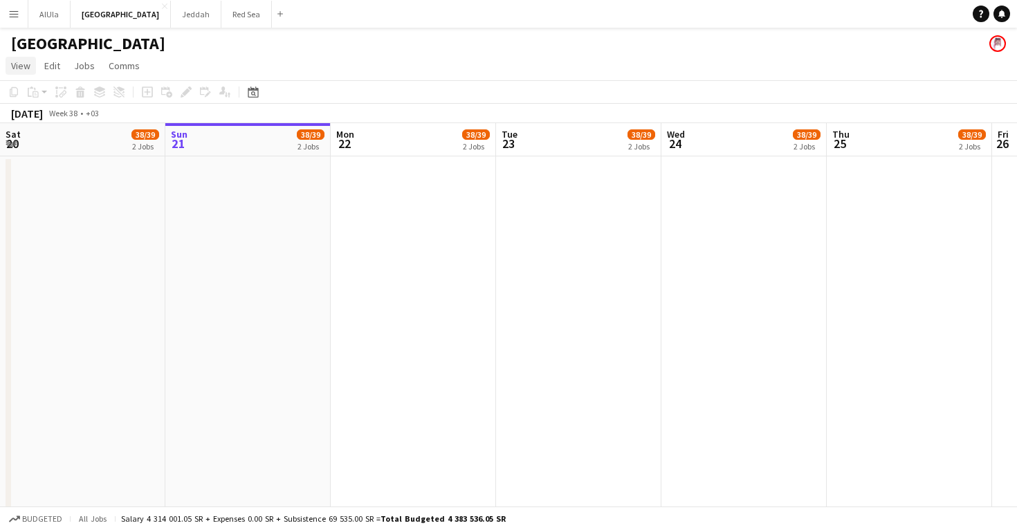
click at [24, 63] on span "View" at bounding box center [20, 65] width 19 height 12
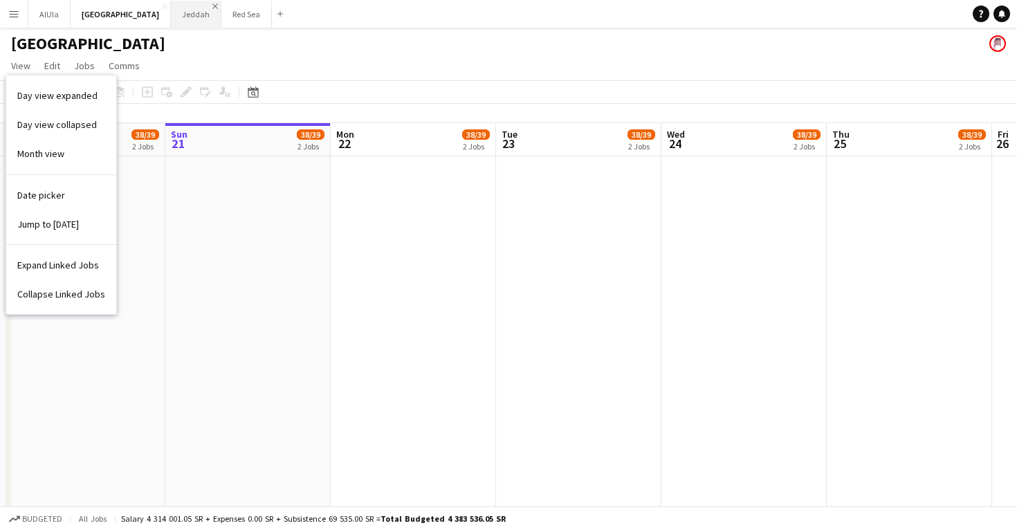
click at [212, 8] on app-icon "Close" at bounding box center [215, 6] width 6 height 6
click at [0, 0] on app-icon "Close" at bounding box center [0, 0] width 0 height 0
click at [162, 3] on app-icon "Close" at bounding box center [165, 6] width 6 height 6
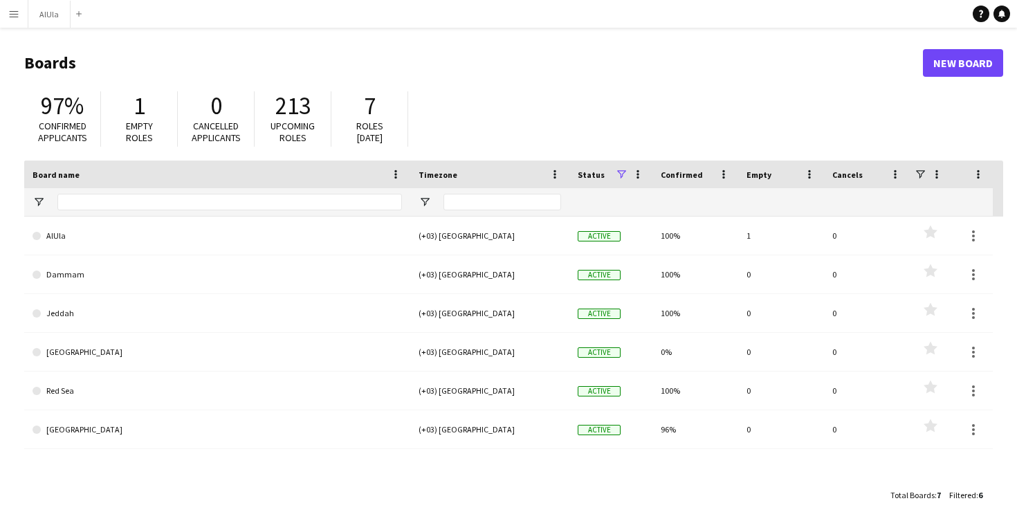
click at [13, 9] on app-icon "Menu" at bounding box center [13, 13] width 11 height 11
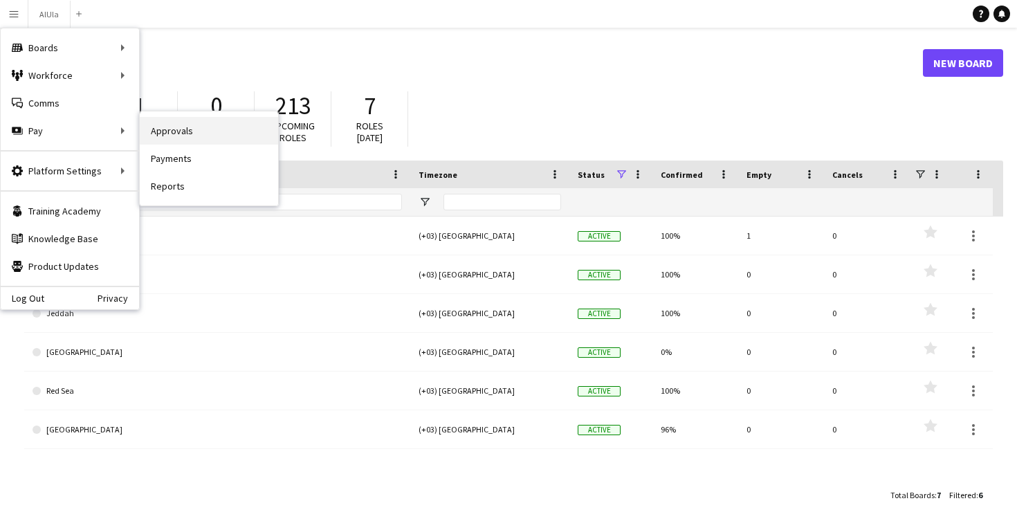
click at [180, 127] on link "Approvals" at bounding box center [209, 131] width 138 height 28
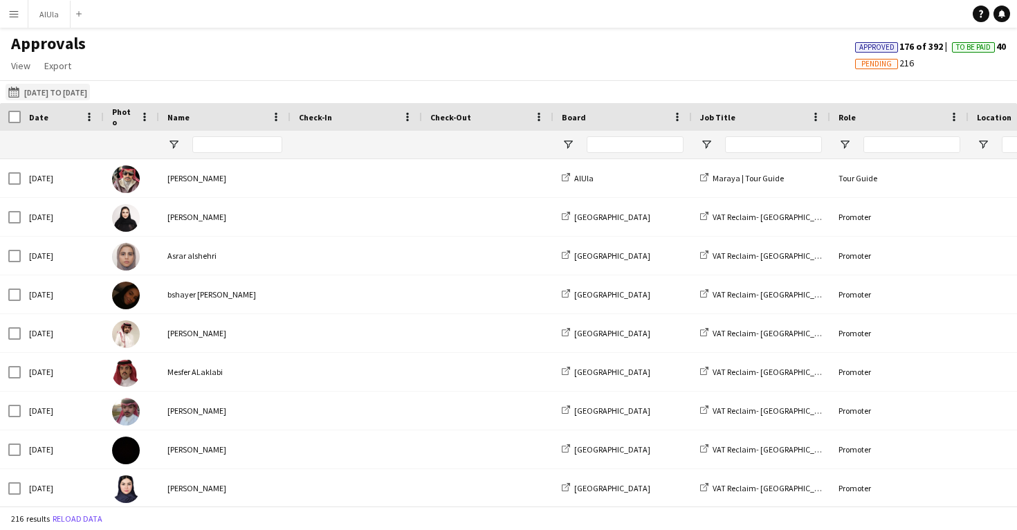
click at [44, 92] on button "15-09-2025 to 17-09-2025 15-09-2025 to 17-09-2025" at bounding box center [48, 92] width 84 height 17
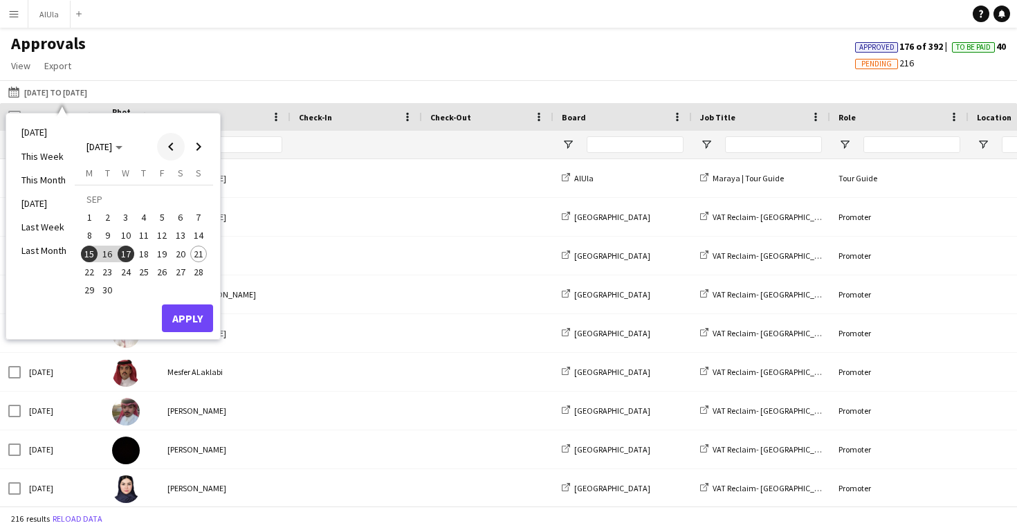
click at [172, 148] on span "Previous month" at bounding box center [171, 147] width 28 height 28
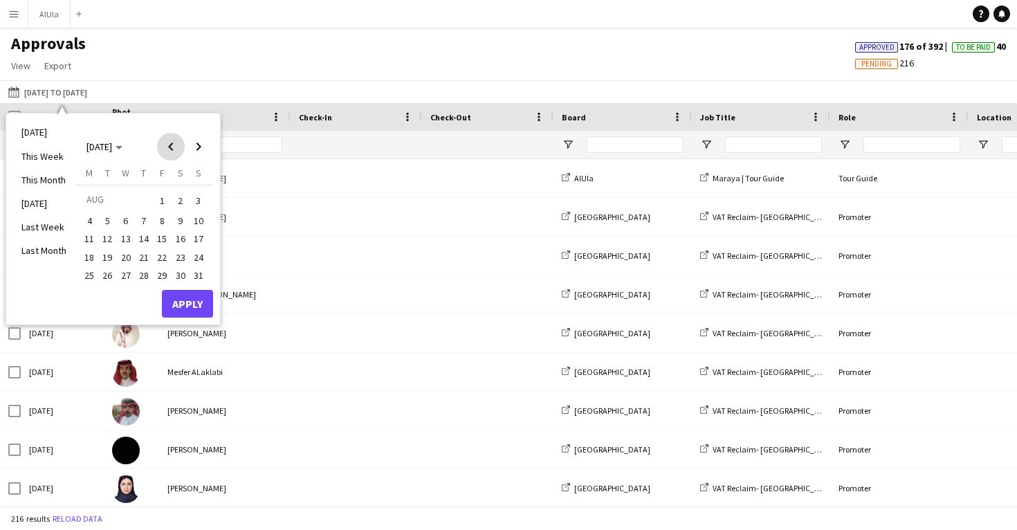
click at [172, 148] on span "Previous month" at bounding box center [171, 147] width 28 height 28
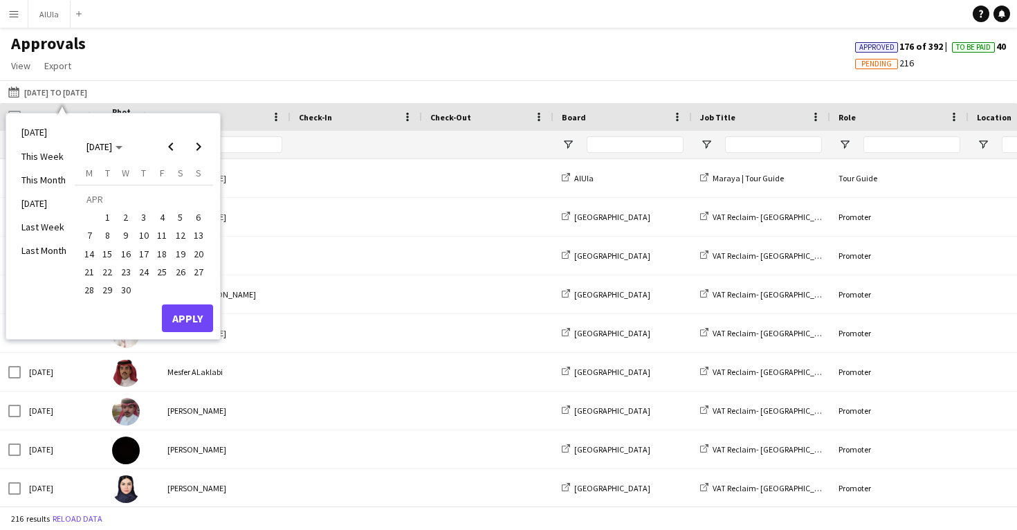
click at [94, 239] on span "7" at bounding box center [89, 236] width 17 height 17
click at [180, 315] on button "Apply" at bounding box center [187, 318] width 51 height 28
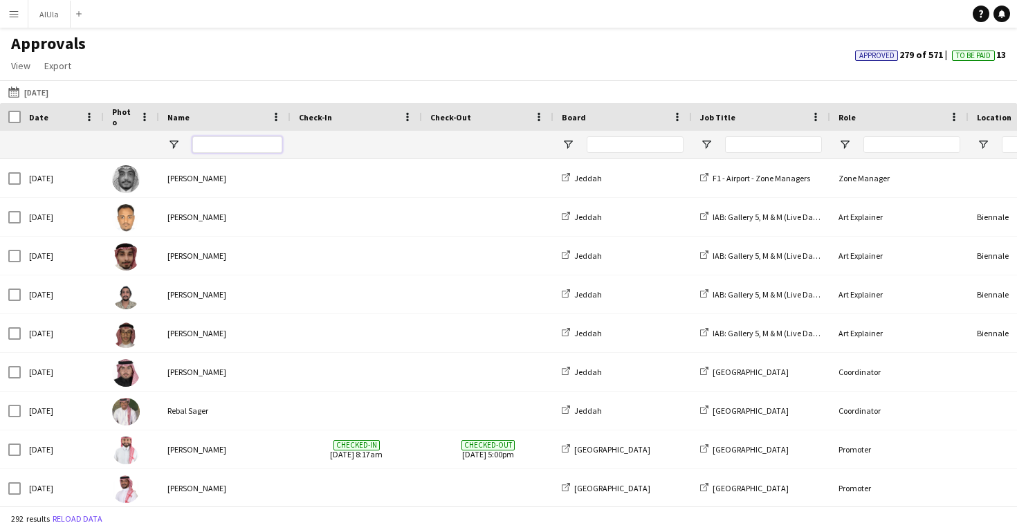
click at [230, 146] on input "Name Filter Input" at bounding box center [237, 144] width 90 height 17
paste input "*****"
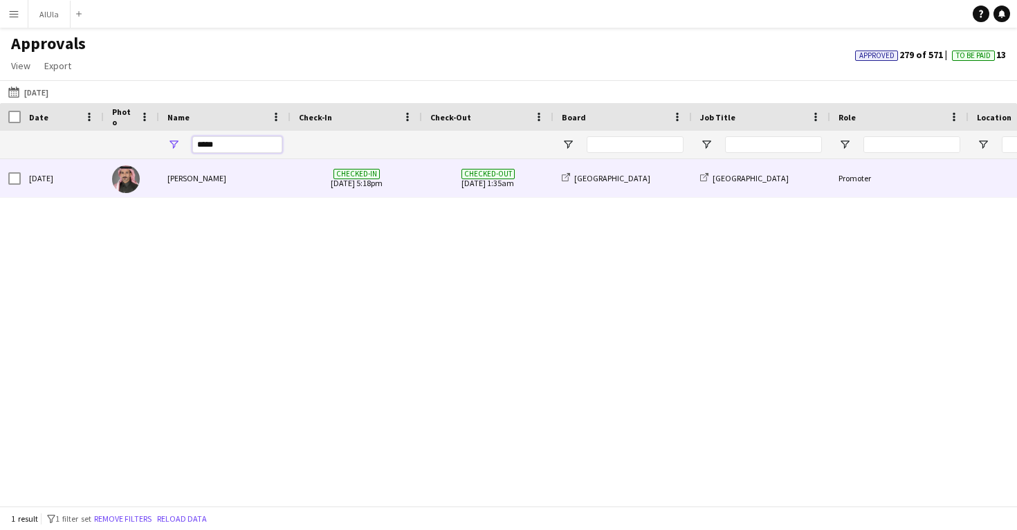
type input "*****"
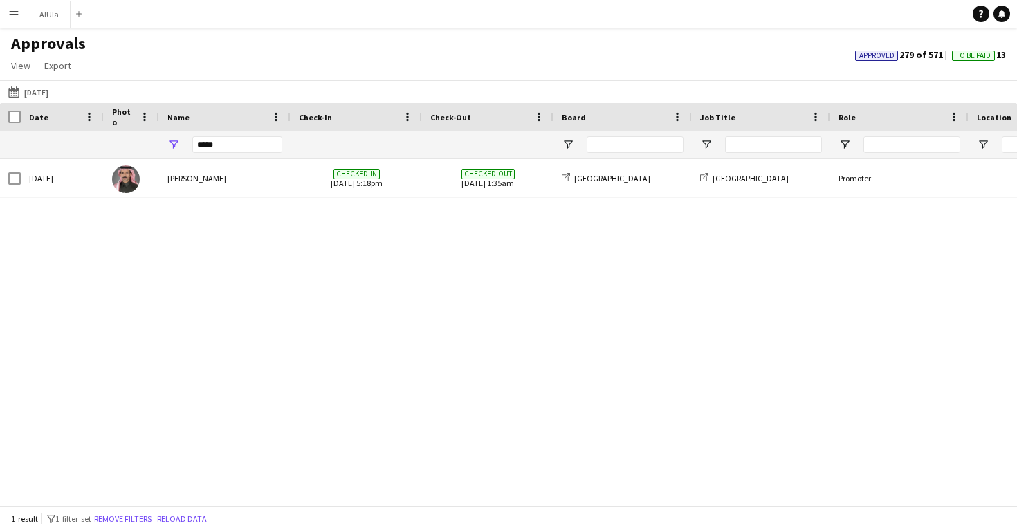
click at [248, 200] on div "Mon, 7 Apr 2025 Bader Alhumaidi Checked-in 07-04-2025 5:18pm Checked-out 08-04-…" at bounding box center [508, 332] width 1017 height 346
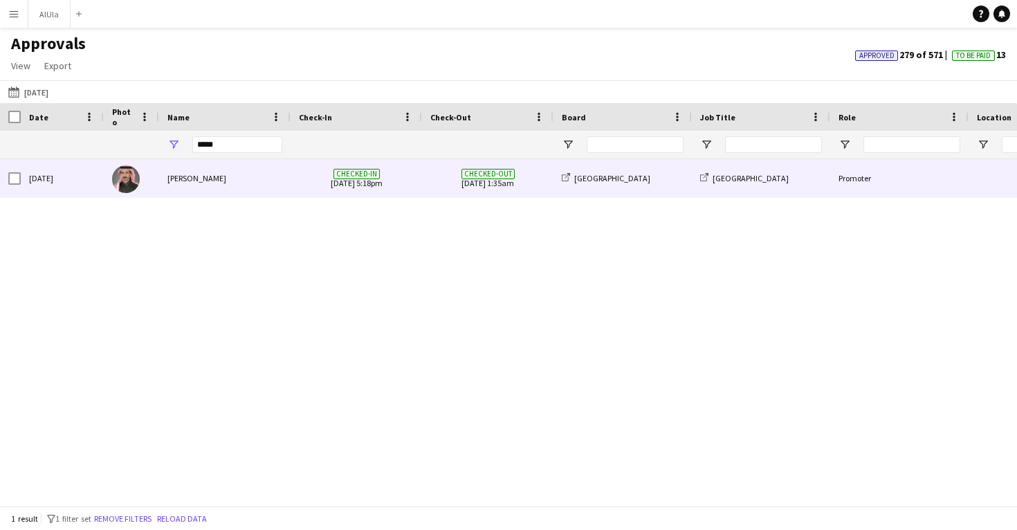
click at [255, 185] on div "Bader Alhumaidi" at bounding box center [224, 178] width 131 height 38
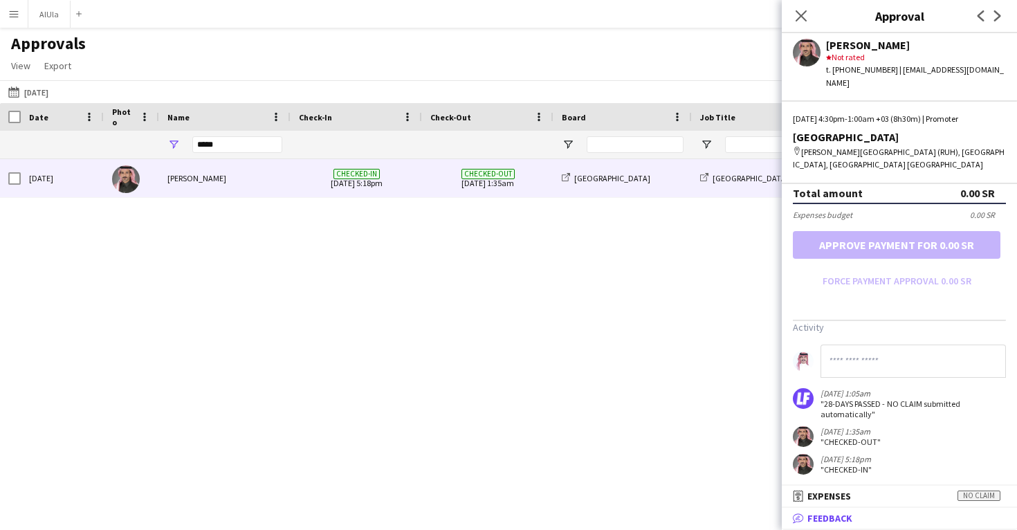
click at [883, 519] on mat-panel-title "bubble-pencil Feedback" at bounding box center [897, 518] width 230 height 12
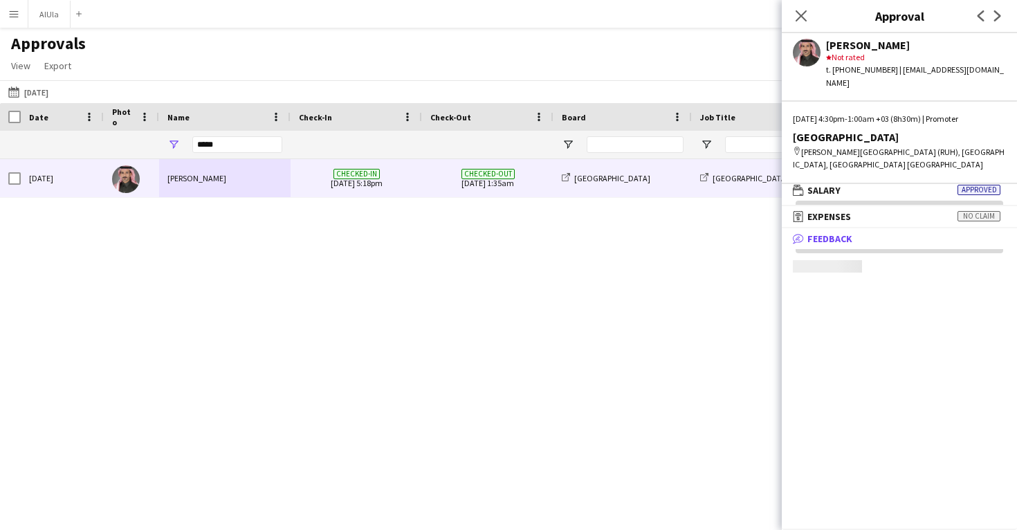
scroll to position [4, 0]
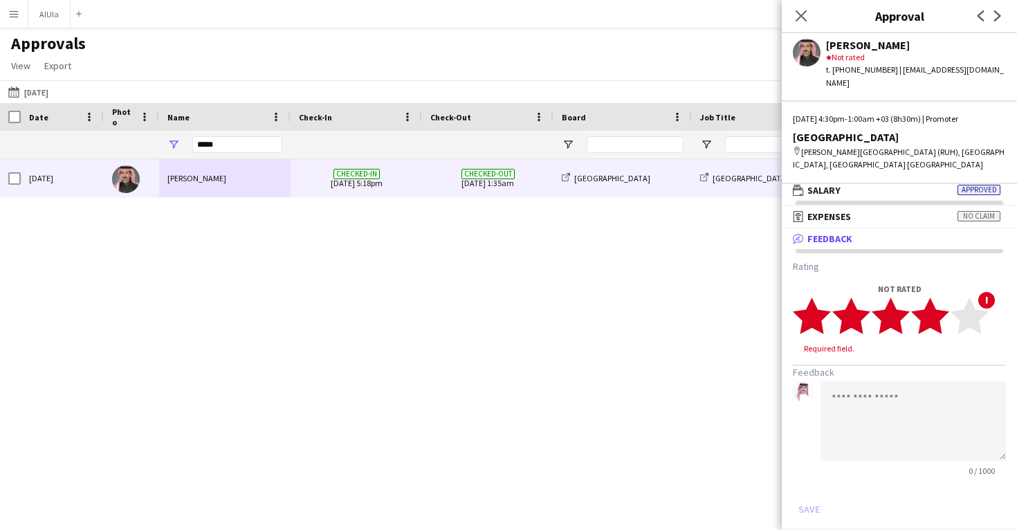
click at [932, 305] on polygon at bounding box center [930, 315] width 38 height 36
click at [925, 304] on polygon at bounding box center [930, 315] width 38 height 36
click at [800, 485] on button "Save" at bounding box center [809, 496] width 33 height 22
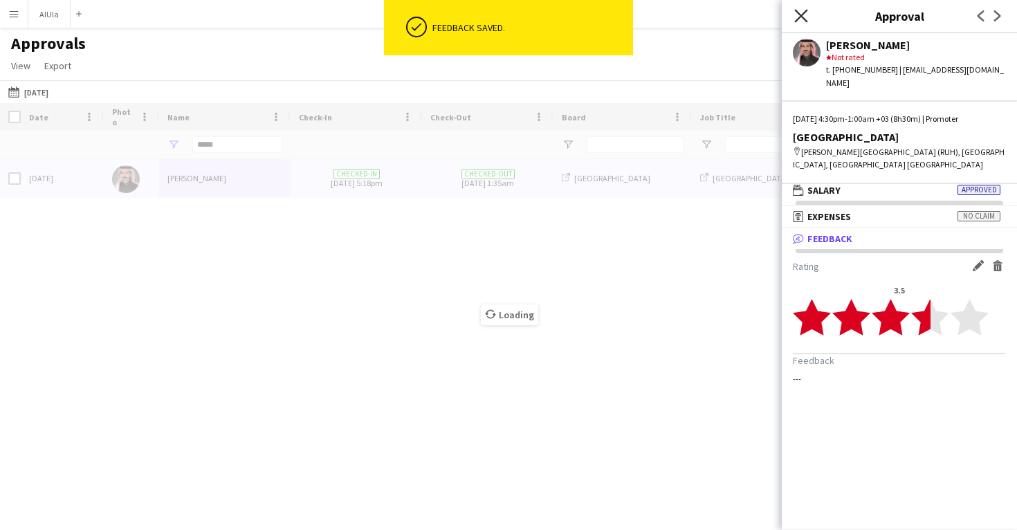
click at [795, 16] on icon "Close pop-in" at bounding box center [800, 15] width 13 height 13
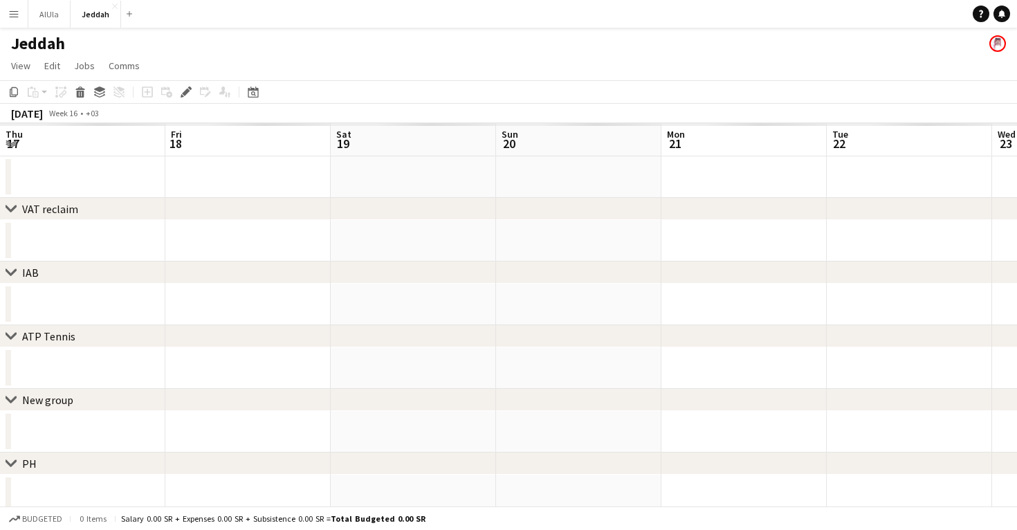
scroll to position [0, 475]
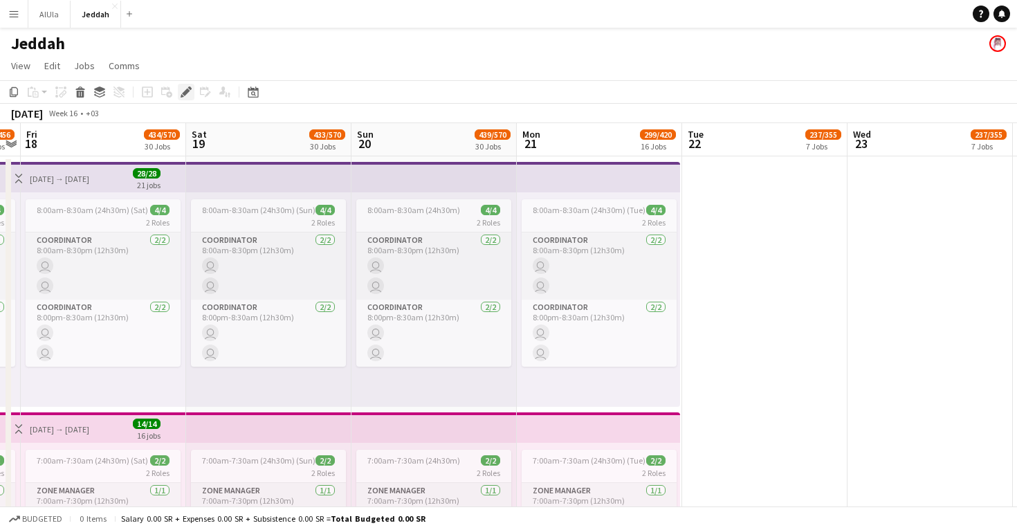
click at [182, 89] on icon "Edit" at bounding box center [186, 91] width 11 height 11
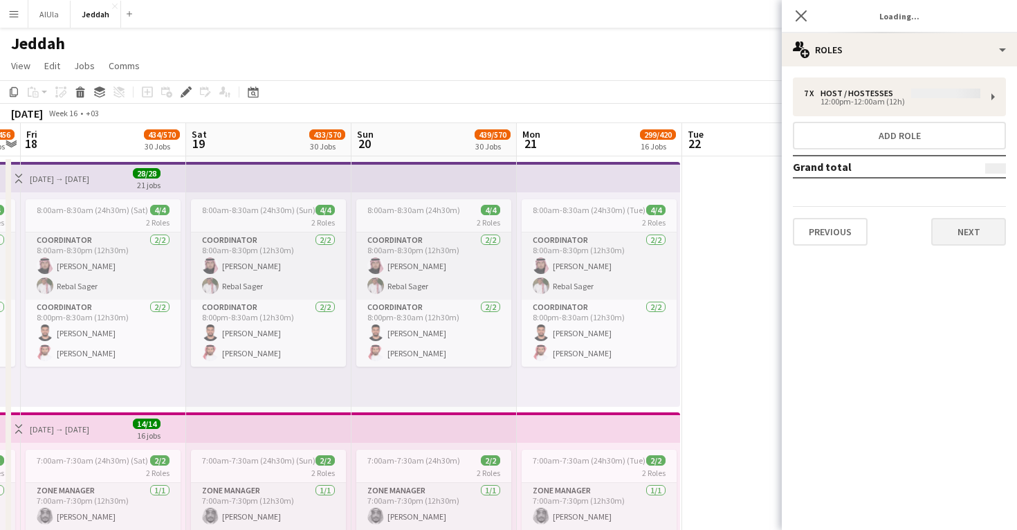
click at [973, 237] on button "Next" at bounding box center [968, 232] width 75 height 28
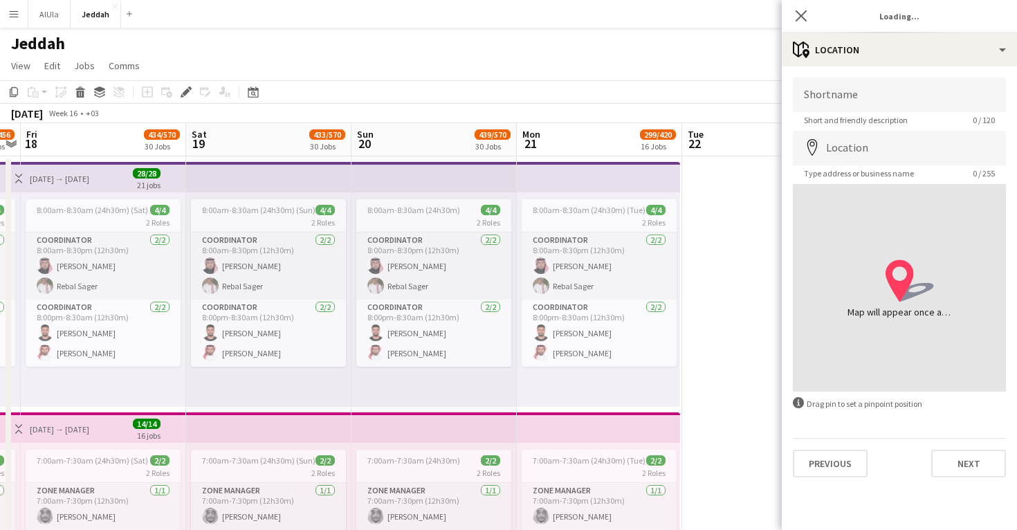
click at [947, 481] on div "Shortname Short and friendly description 0 / 120 Location map-marker Type addre…" at bounding box center [899, 277] width 235 height 422
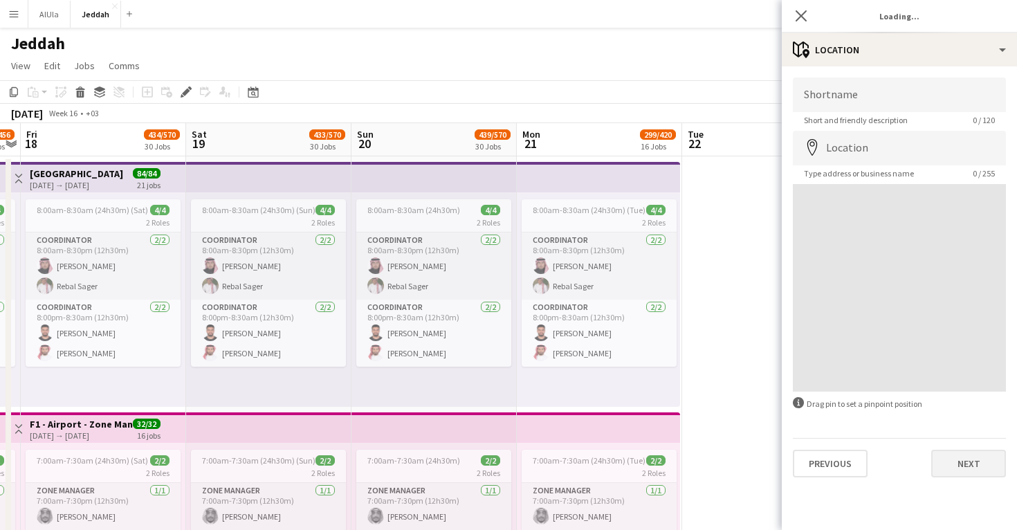
click at [958, 467] on button "Next" at bounding box center [968, 464] width 75 height 28
type input "**********"
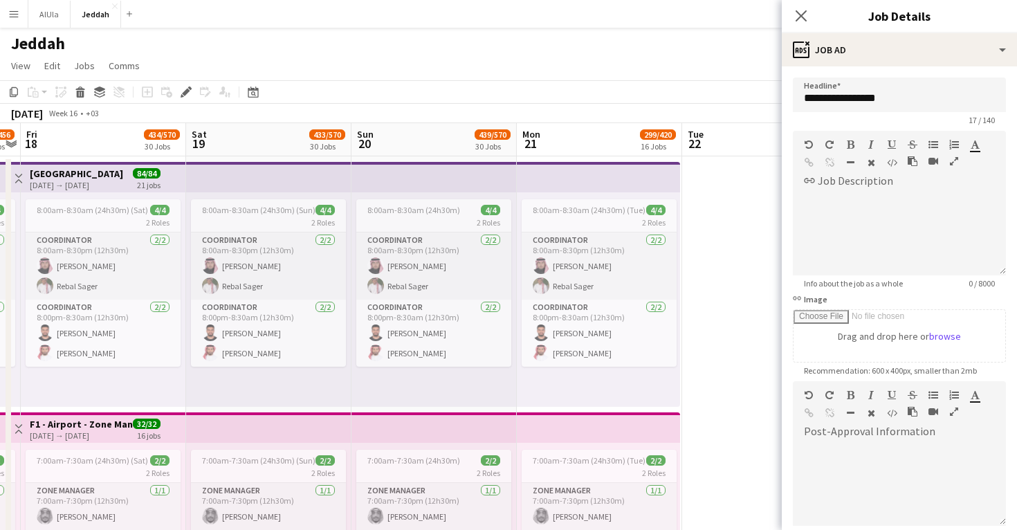
scroll to position [154, 0]
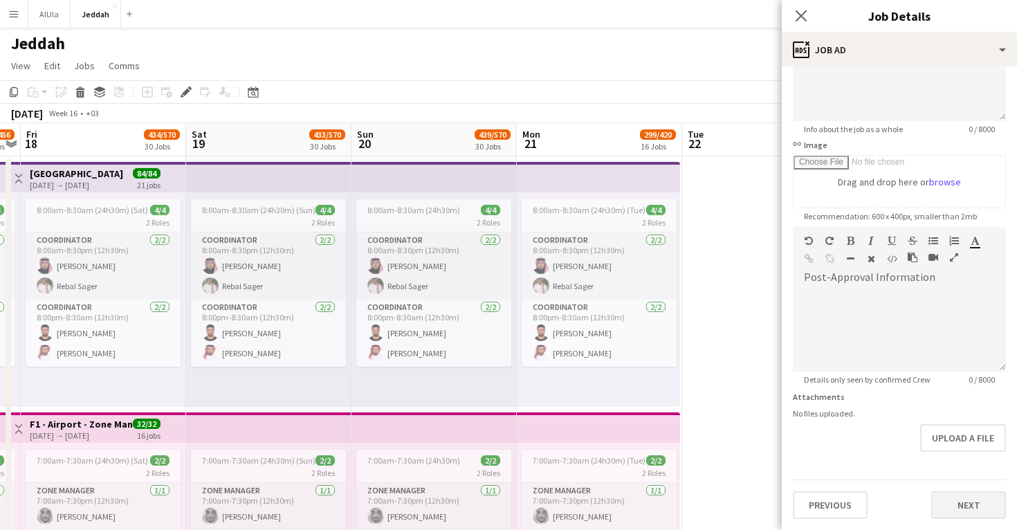
click at [956, 499] on button "Next" at bounding box center [968, 505] width 75 height 28
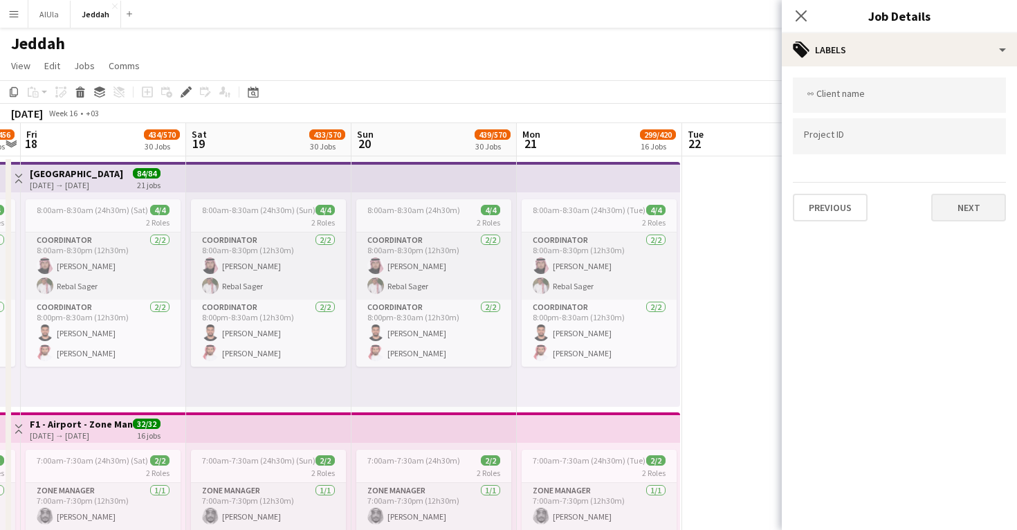
scroll to position [0, 0]
click at [961, 207] on button "Next" at bounding box center [968, 208] width 75 height 28
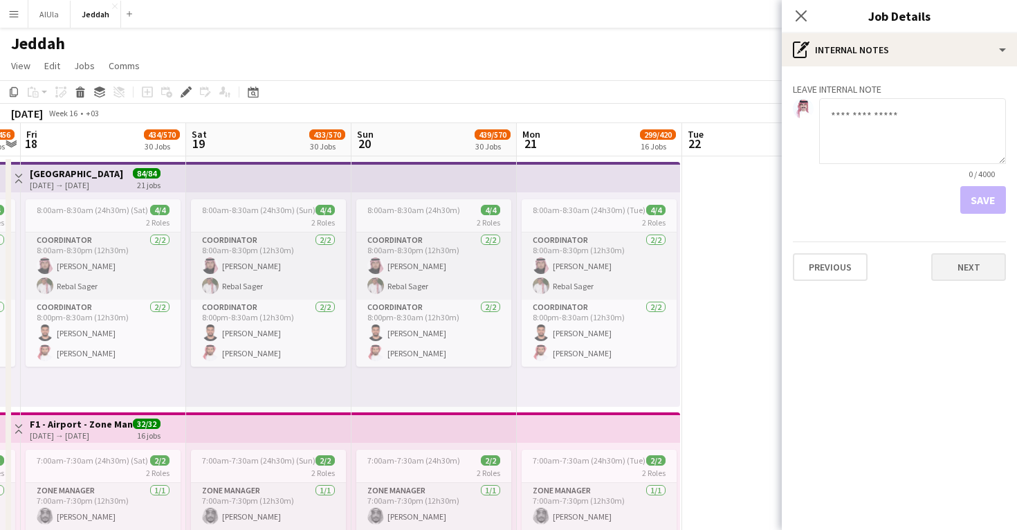
click at [963, 278] on button "Next" at bounding box center [968, 267] width 75 height 28
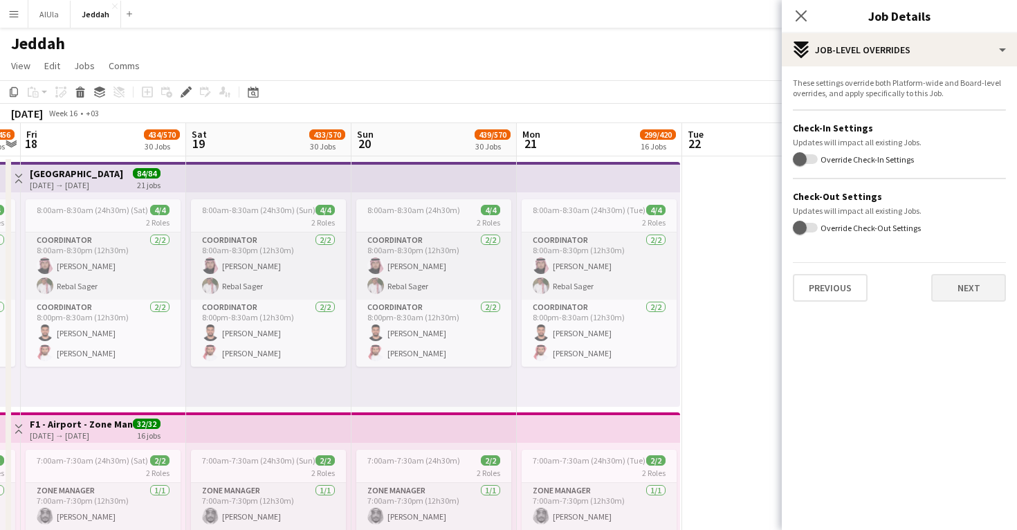
click at [967, 291] on button "Next" at bounding box center [968, 288] width 75 height 28
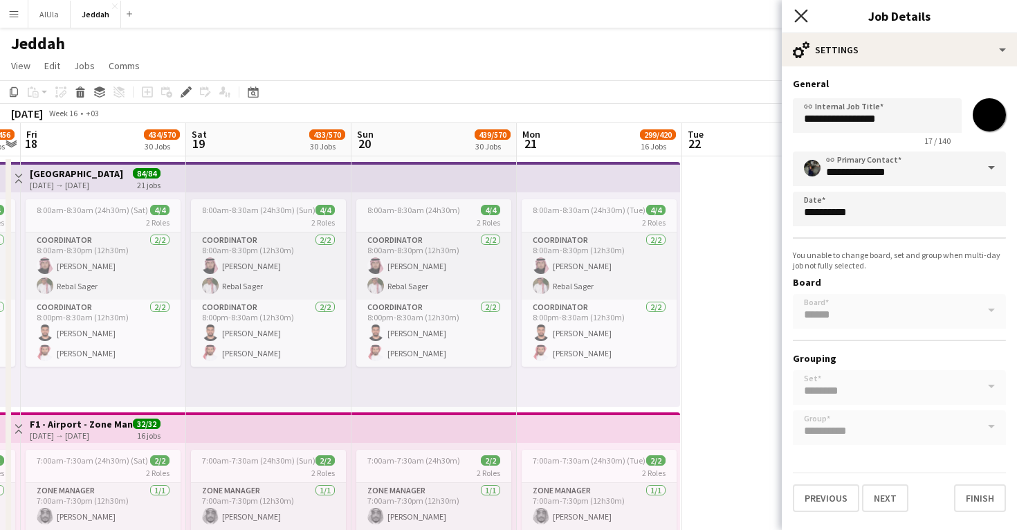
click at [806, 12] on icon at bounding box center [800, 15] width 13 height 13
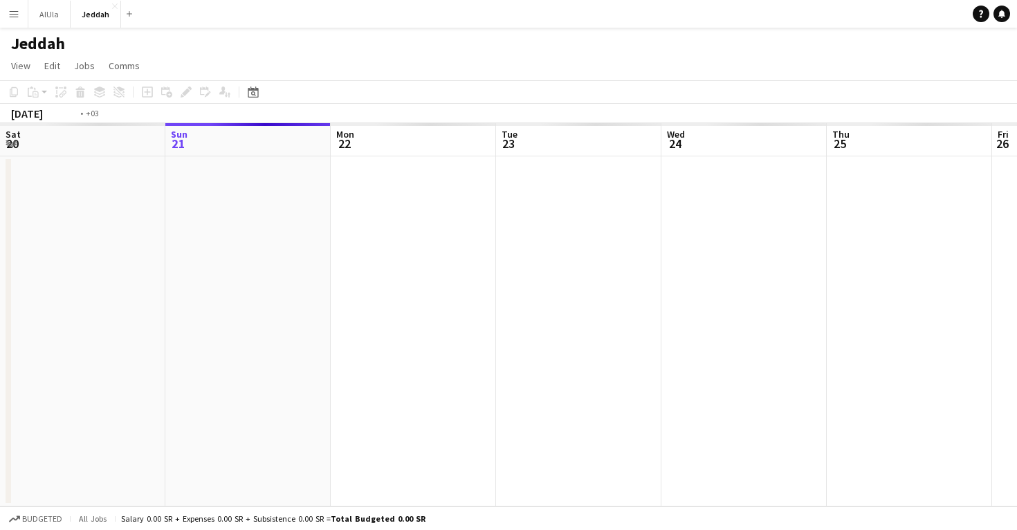
scroll to position [0, 475]
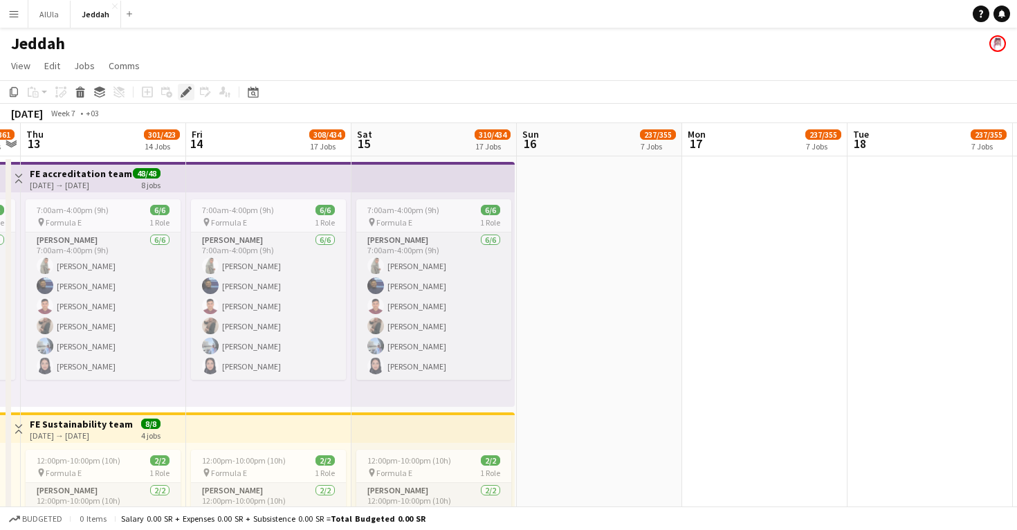
click at [183, 95] on icon at bounding box center [186, 93] width 8 height 8
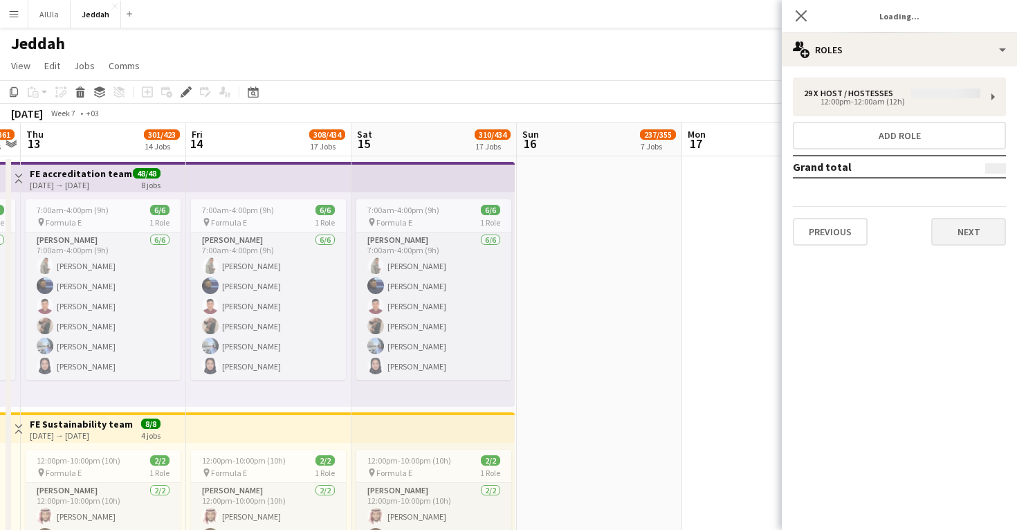
click at [967, 224] on button "Next" at bounding box center [968, 232] width 75 height 28
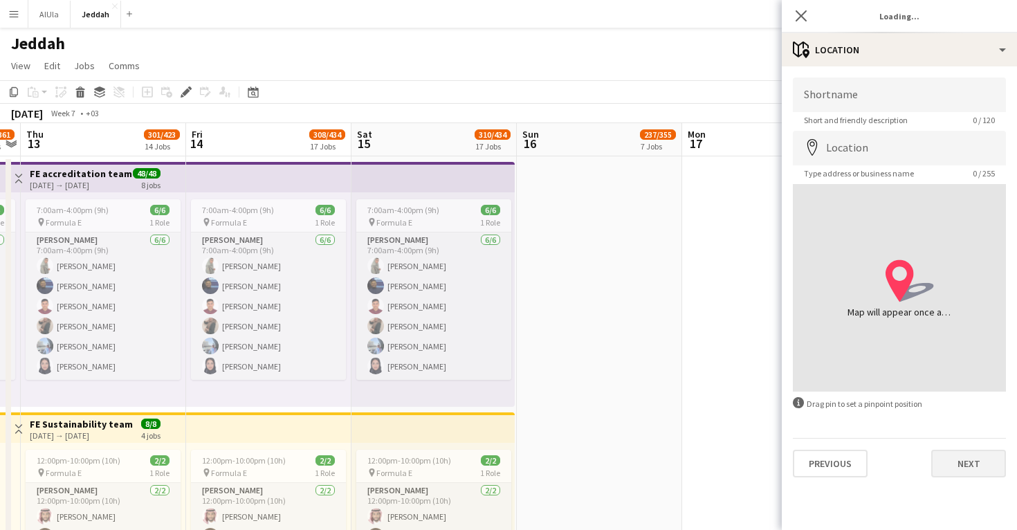
click at [961, 465] on button "Next" at bounding box center [968, 464] width 75 height 28
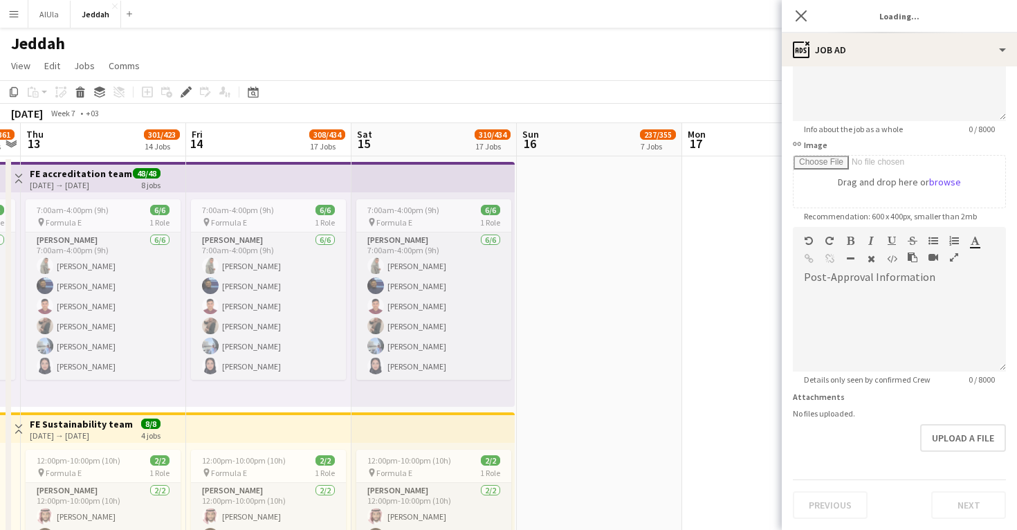
scroll to position [154, 0]
type input "**********"
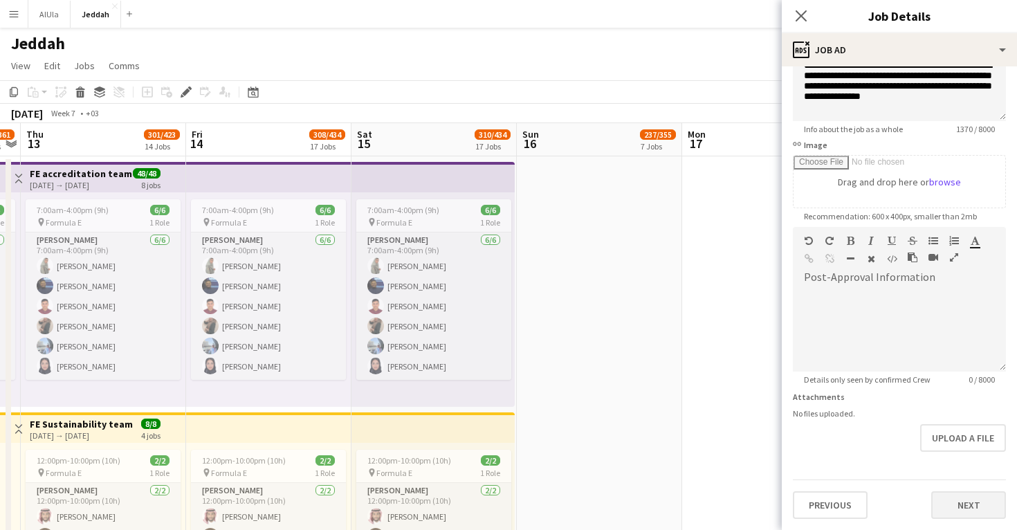
click at [965, 501] on button "Next" at bounding box center [968, 505] width 75 height 28
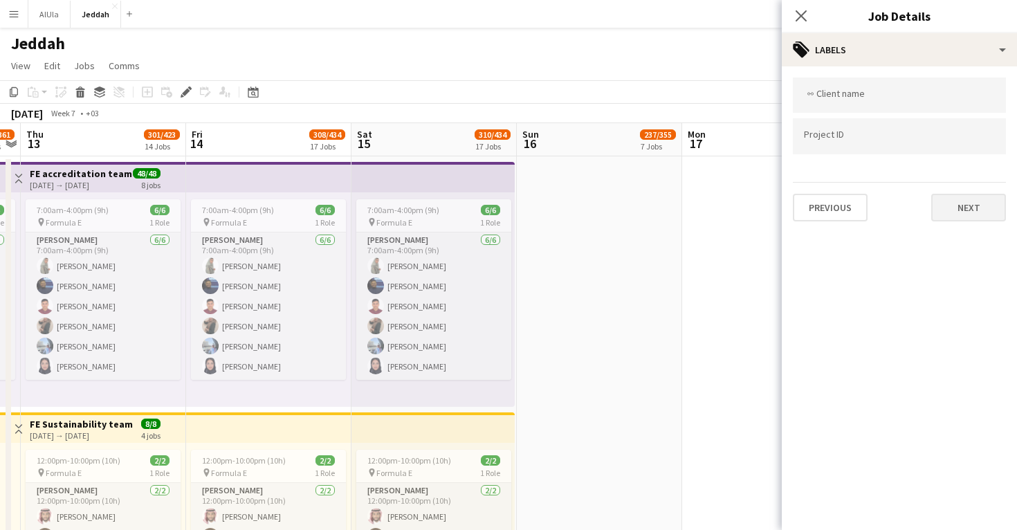
click at [968, 210] on button "Next" at bounding box center [968, 208] width 75 height 28
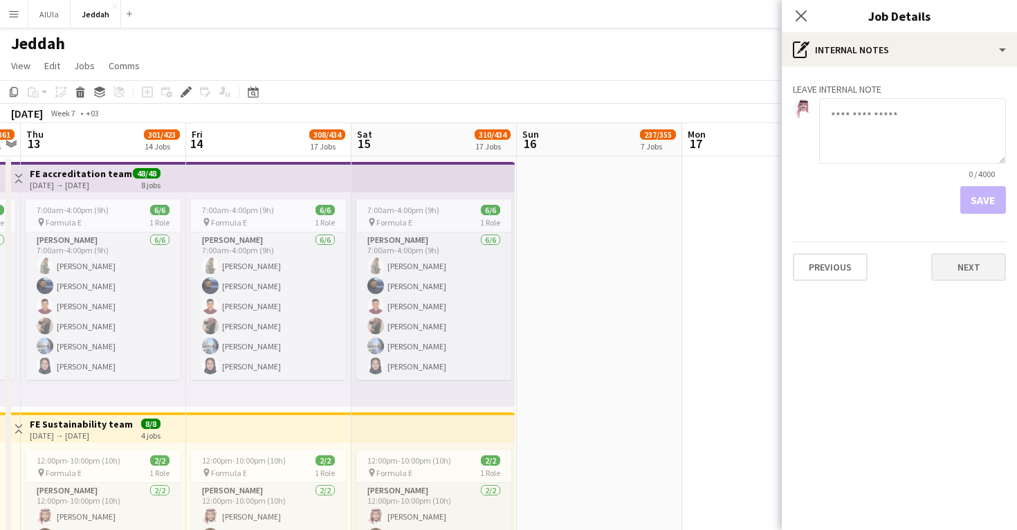
click at [965, 275] on button "Next" at bounding box center [968, 267] width 75 height 28
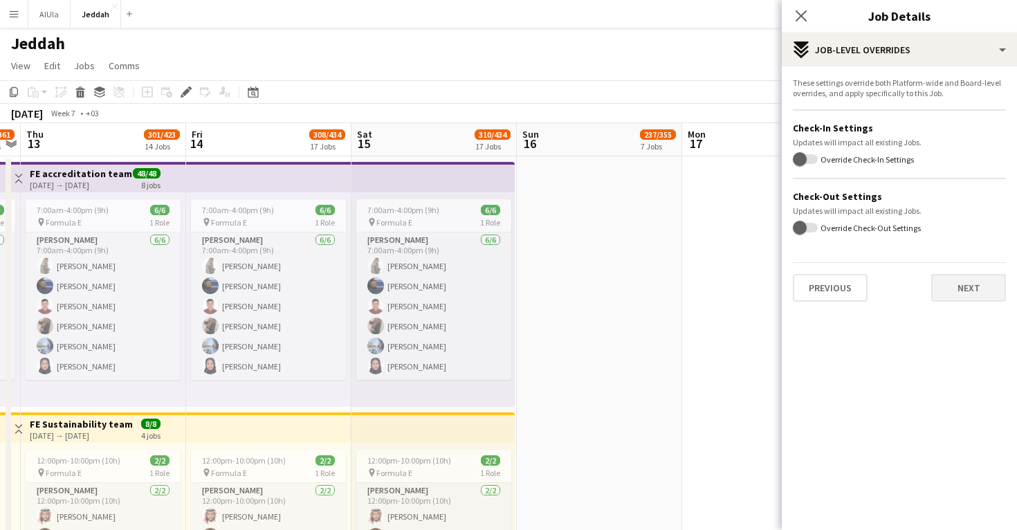
click at [957, 293] on button "Next" at bounding box center [968, 288] width 75 height 28
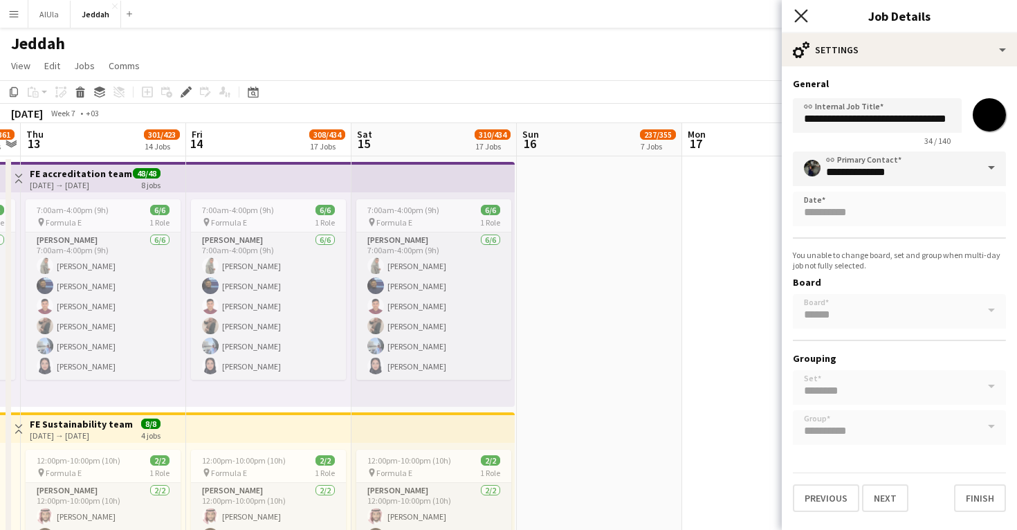
click at [801, 14] on icon "Close pop-in" at bounding box center [800, 15] width 13 height 13
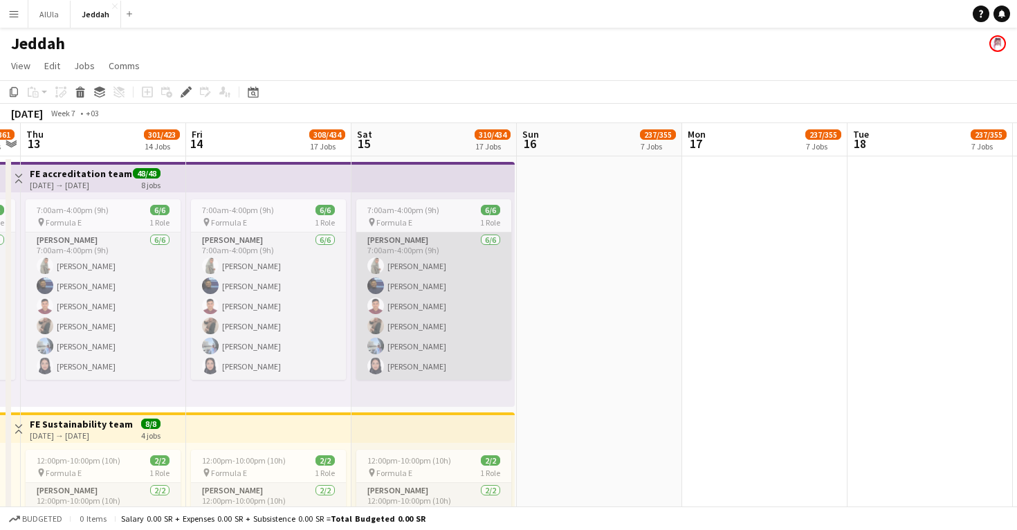
click at [406, 276] on app-card-role "Usher 6/6 7:00am-4:00pm (9h) Khadija Othman Taha Mandar Jawad Sherbini Sondos A…" at bounding box center [433, 305] width 155 height 147
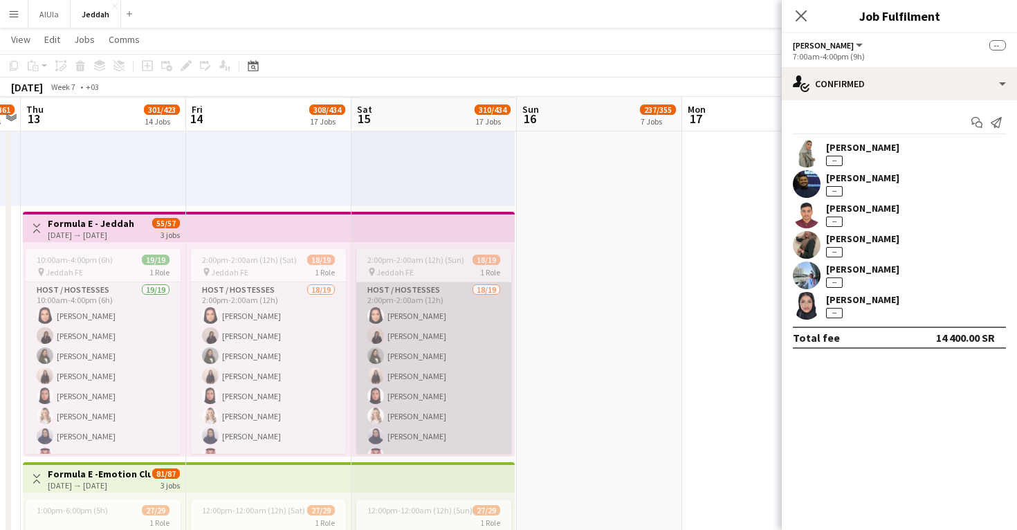
scroll to position [952, 0]
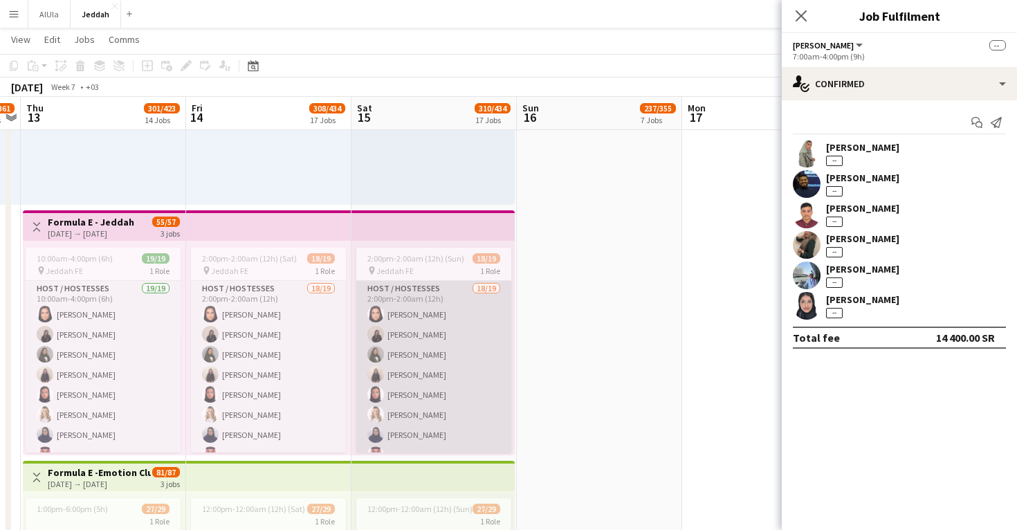
click at [445, 363] on app-card-role "Host / Hostesses 18/19 2:00pm-2:00am (12h) Dana Khalil talah mahsoon Talah Nawa…" at bounding box center [433, 487] width 155 height 412
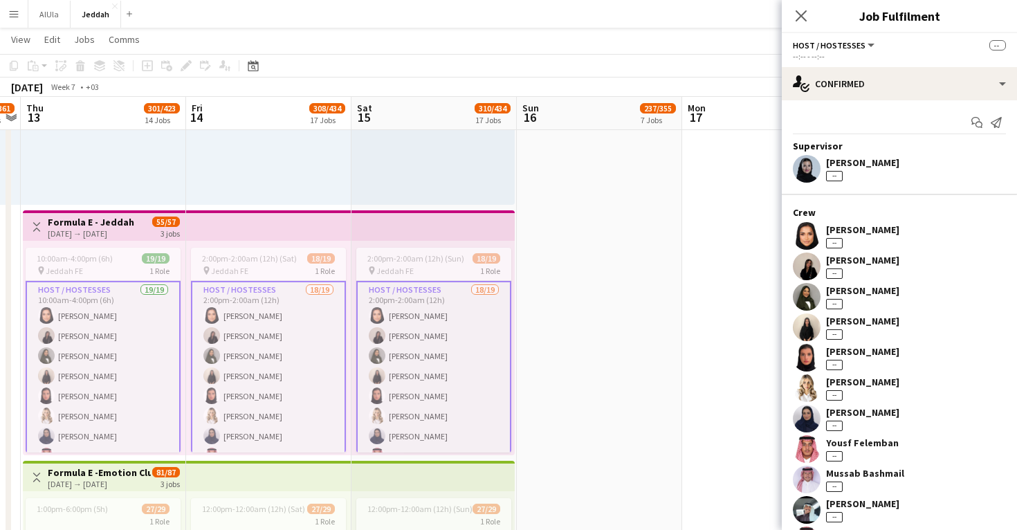
click at [804, 237] on app-user-avatar at bounding box center [807, 236] width 28 height 28
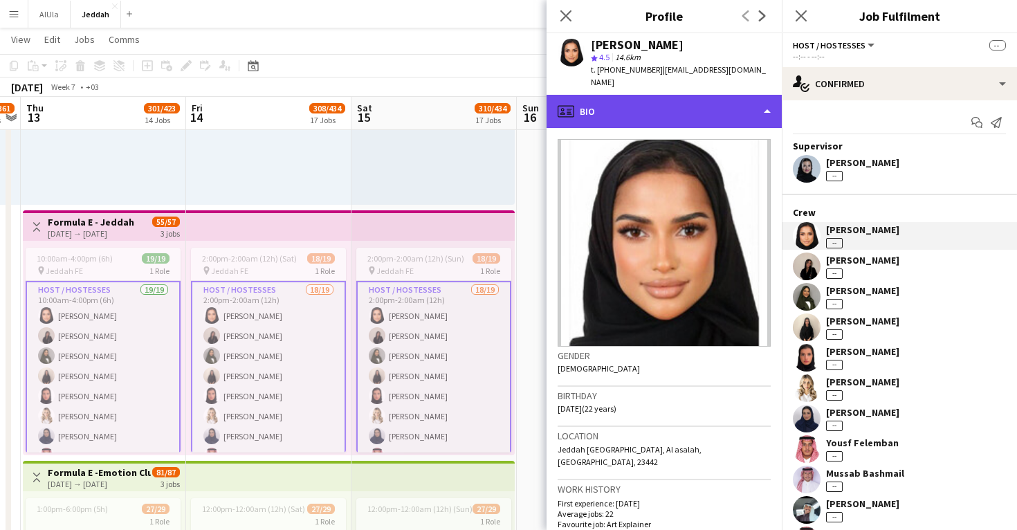
click at [629, 103] on div "profile Bio" at bounding box center [663, 111] width 235 height 33
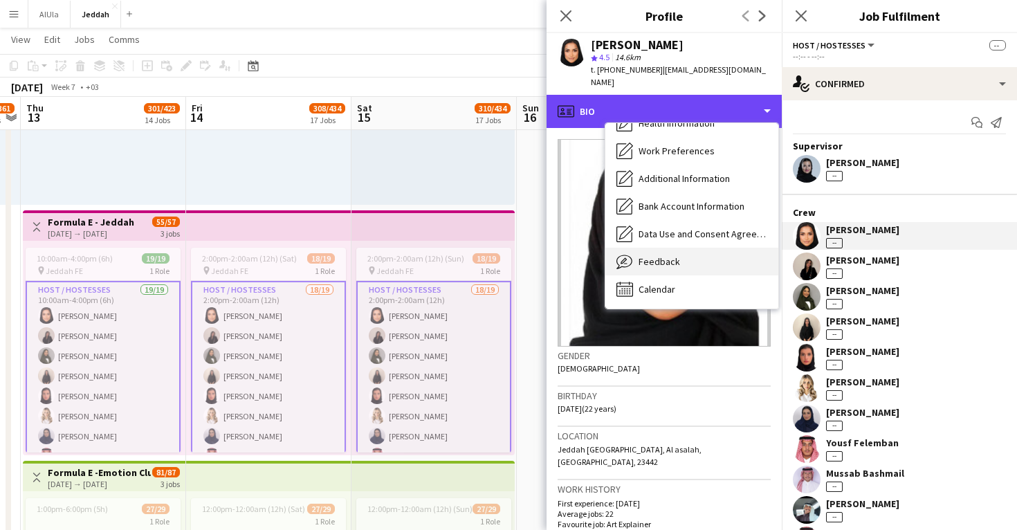
scroll to position [158, 0]
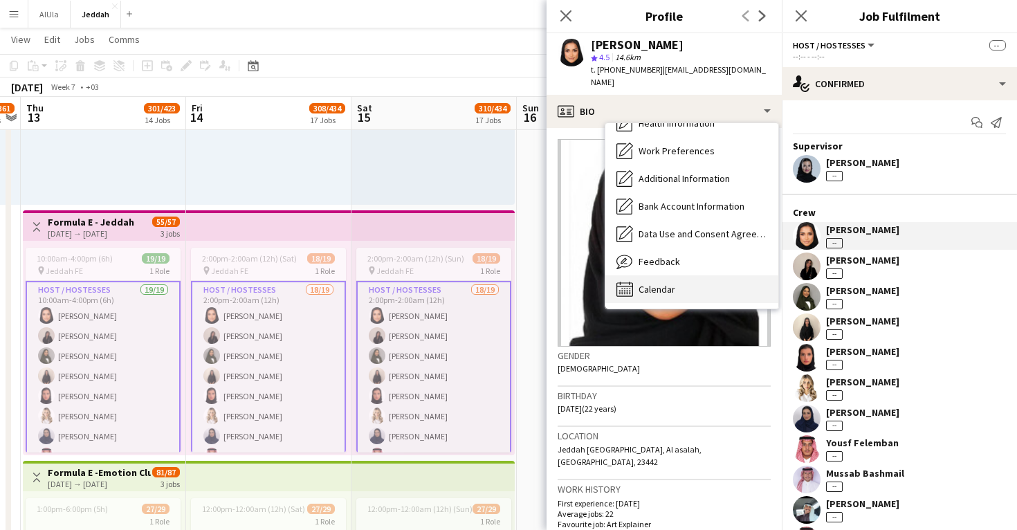
click at [637, 275] on div "Calendar Calendar" at bounding box center [691, 289] width 173 height 28
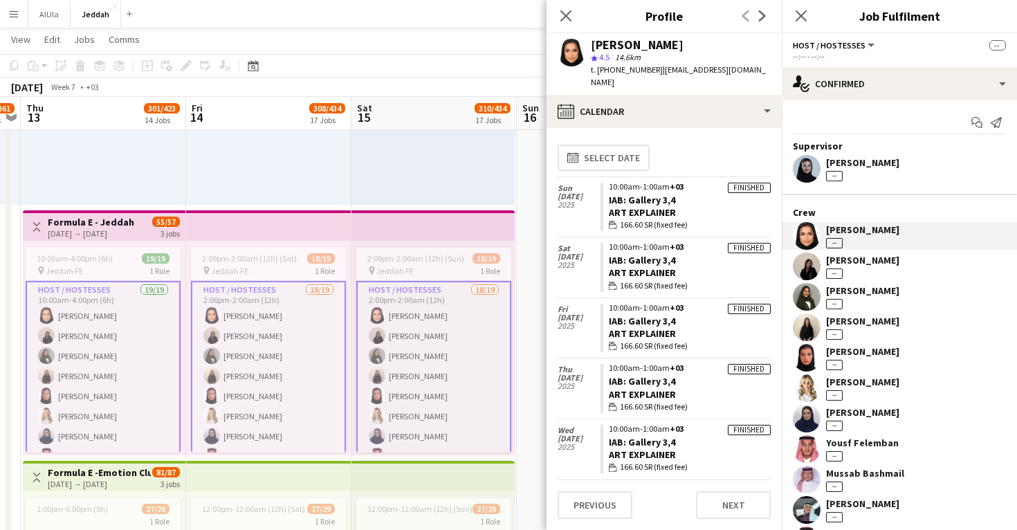
click at [804, 266] on app-user-avatar at bounding box center [807, 266] width 28 height 28
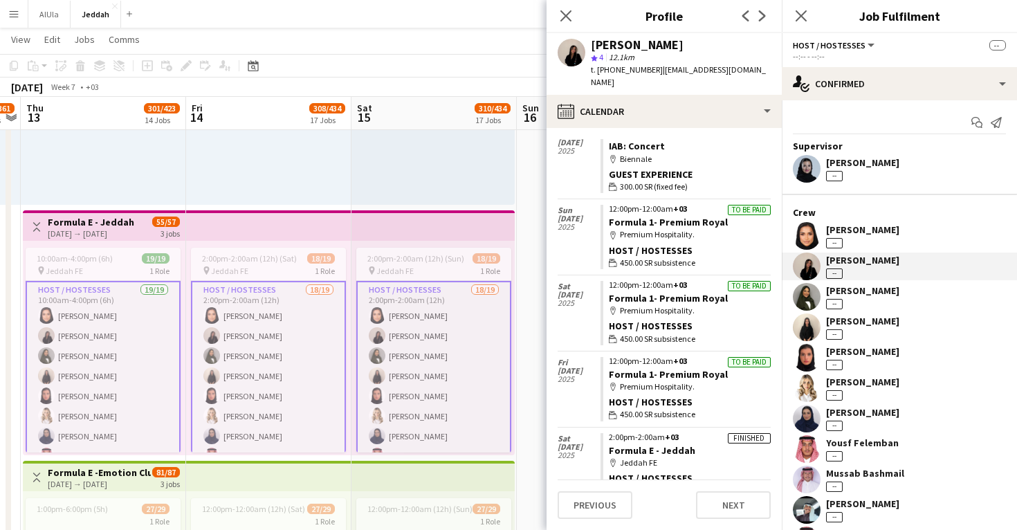
scroll to position [148, 0]
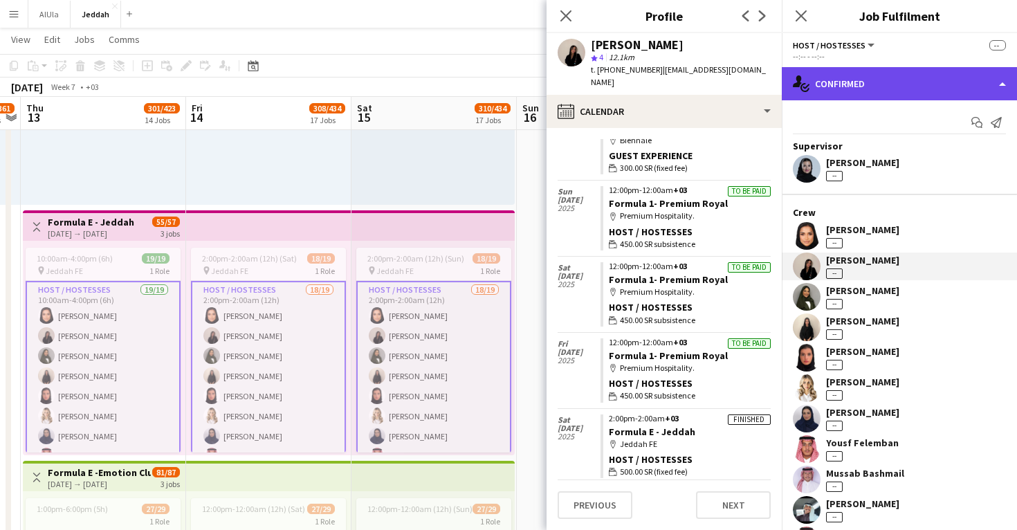
click at [842, 90] on div "single-neutral-actions-check-2 Confirmed" at bounding box center [899, 83] width 235 height 33
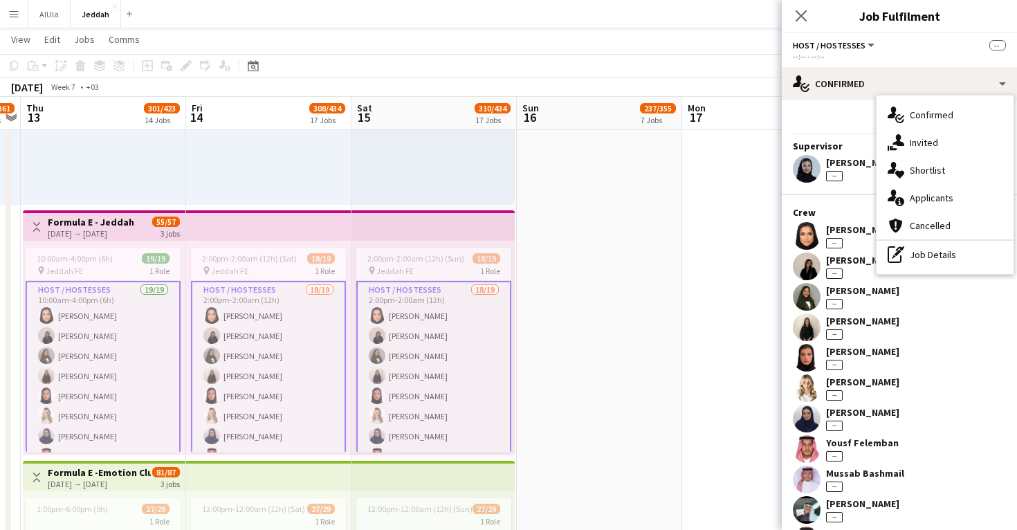
click at [818, 266] on app-user-avatar at bounding box center [807, 266] width 28 height 28
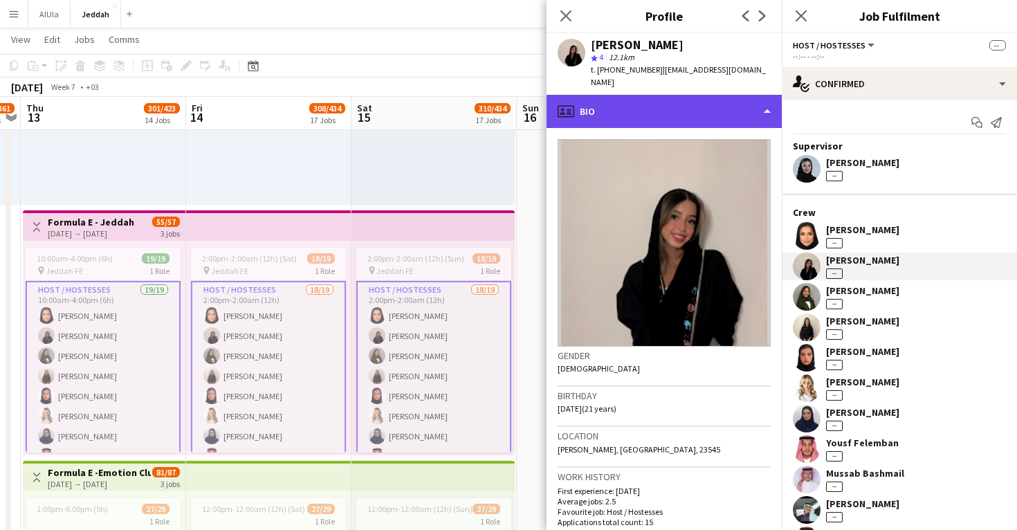
click at [712, 95] on div "profile Bio" at bounding box center [663, 111] width 235 height 33
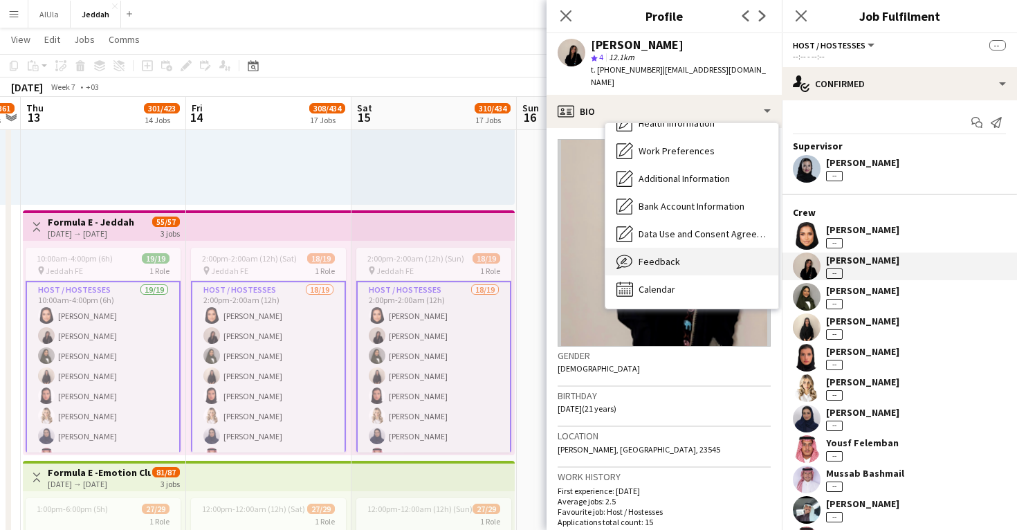
scroll to position [158, 0]
click at [678, 248] on div "Feedback Feedback" at bounding box center [691, 262] width 173 height 28
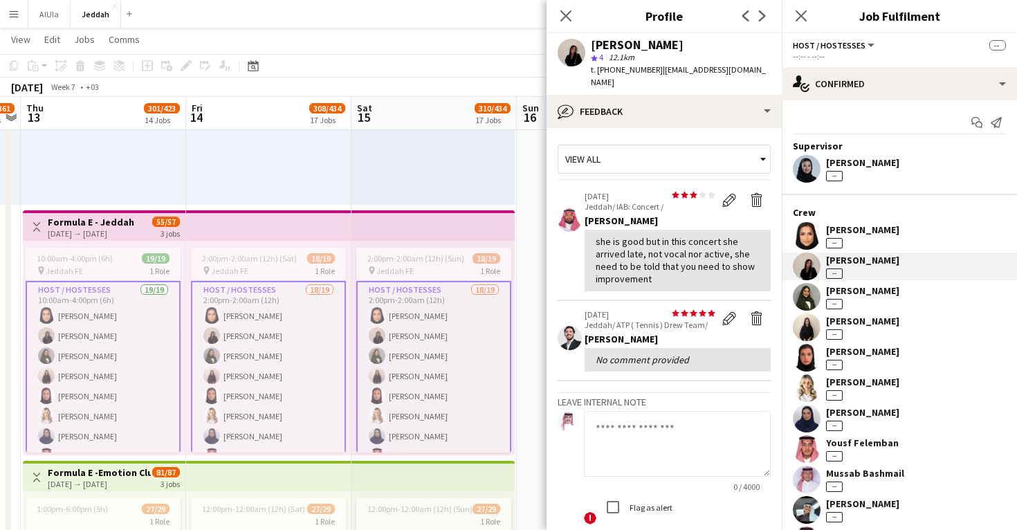
click at [805, 232] on app-user-avatar at bounding box center [807, 236] width 28 height 28
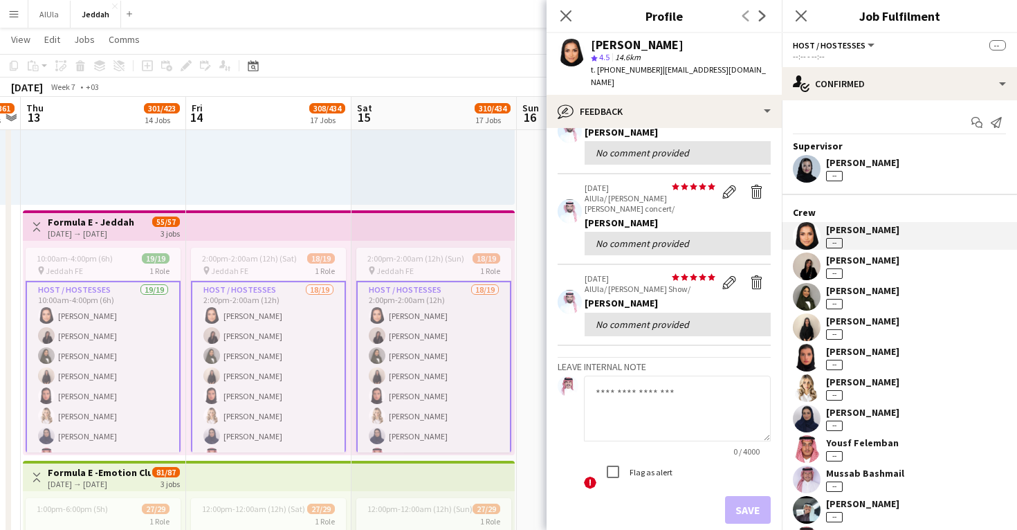
scroll to position [271, 0]
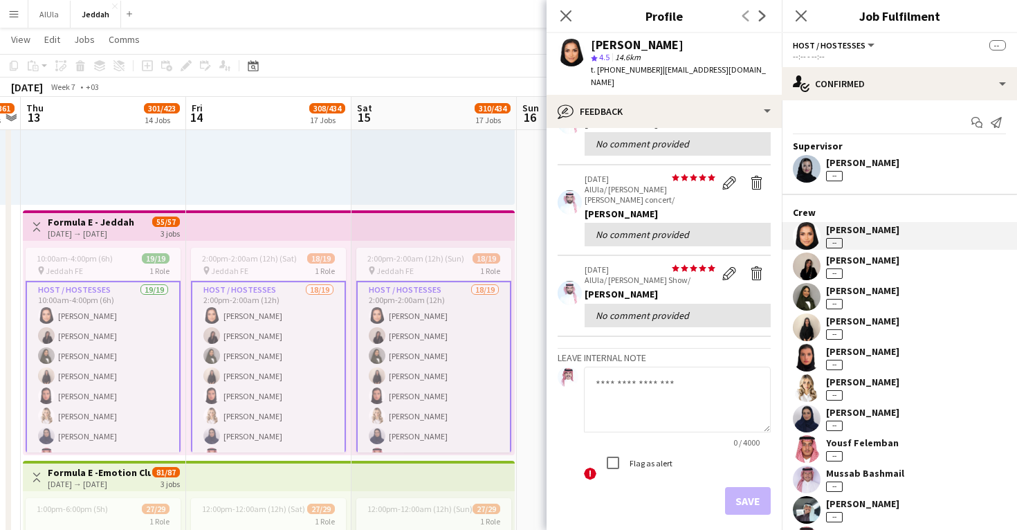
click at [805, 358] on app-user-avatar at bounding box center [807, 358] width 28 height 28
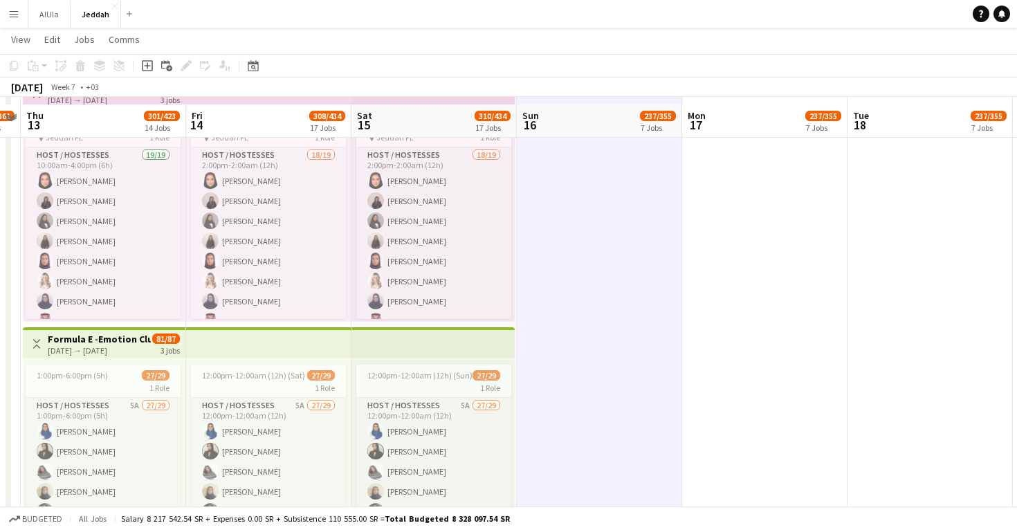
scroll to position [1096, 0]
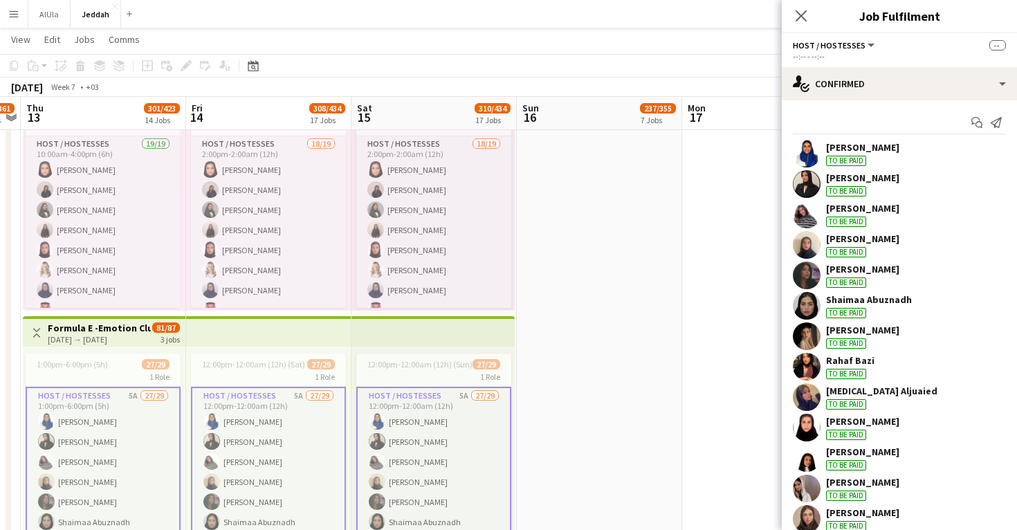
click at [795, 160] on app-user-avatar at bounding box center [807, 154] width 28 height 28
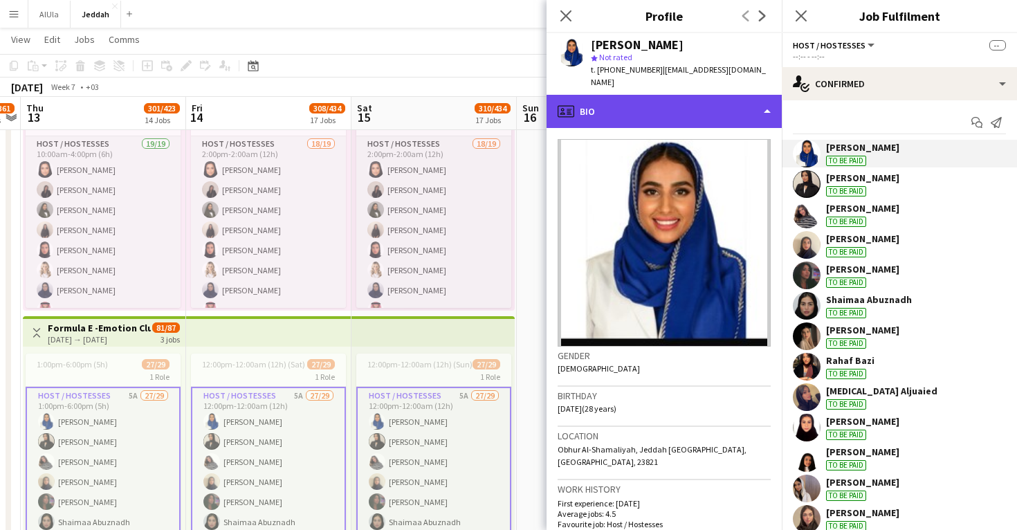
click at [683, 96] on div "profile Bio" at bounding box center [663, 111] width 235 height 33
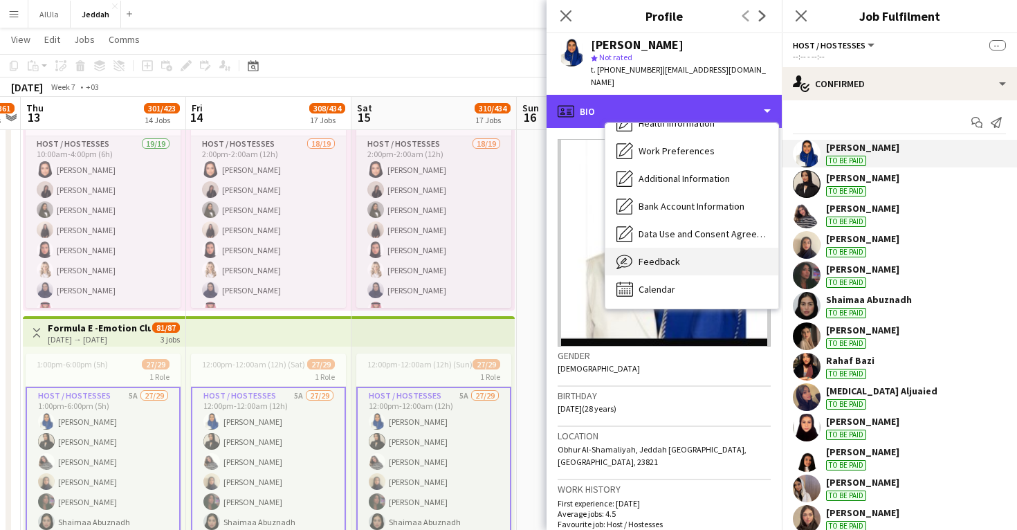
scroll to position [158, 0]
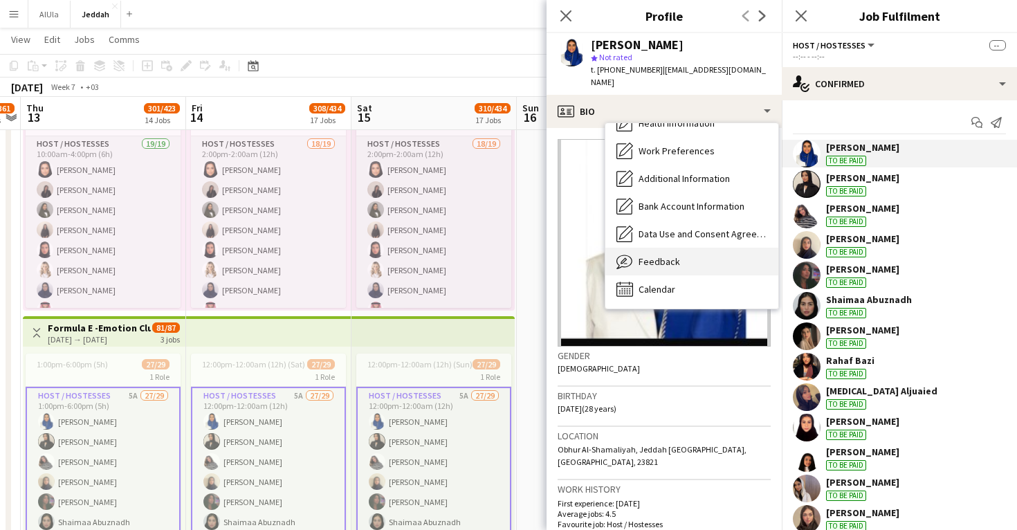
click at [663, 257] on div "Feedback Feedback" at bounding box center [691, 262] width 173 height 28
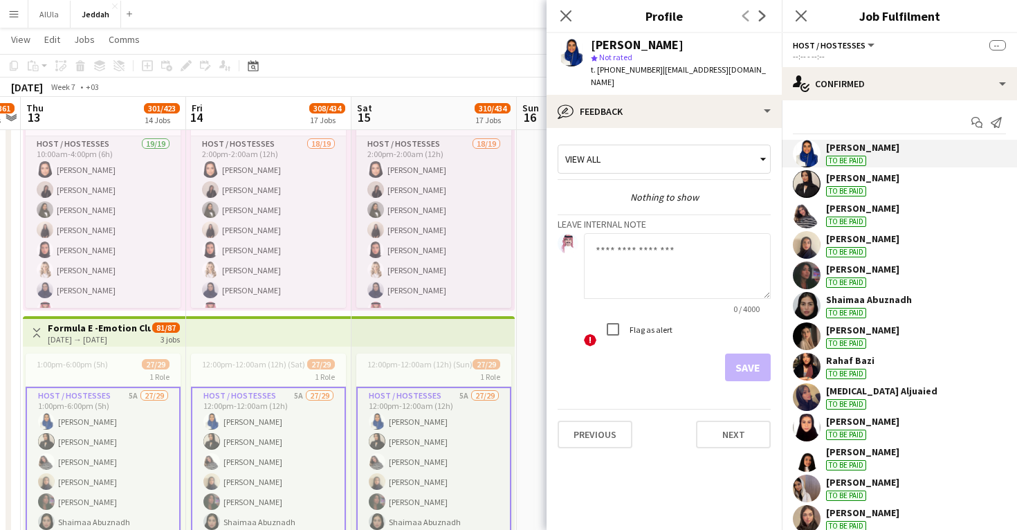
click at [806, 188] on app-user-avatar at bounding box center [807, 184] width 28 height 28
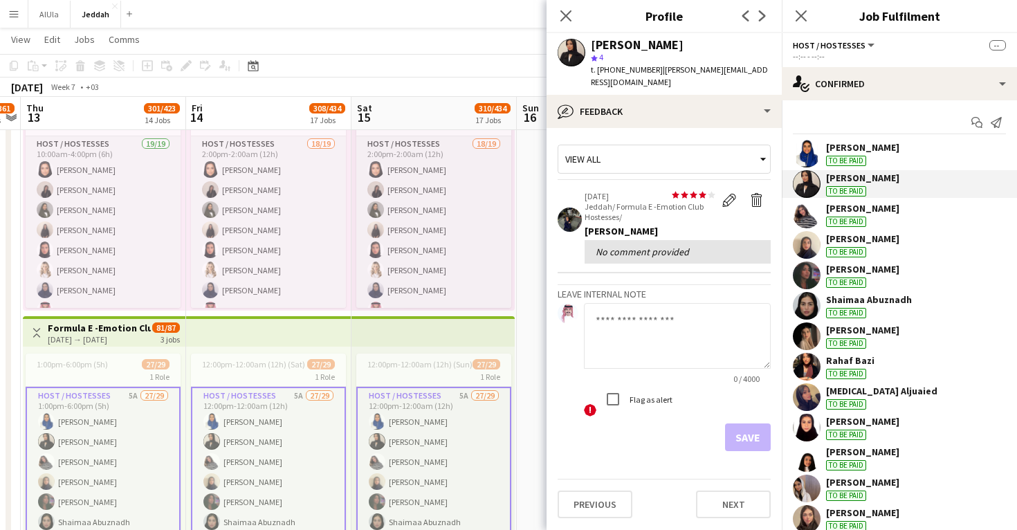
click at [806, 215] on app-user-avatar at bounding box center [807, 215] width 28 height 28
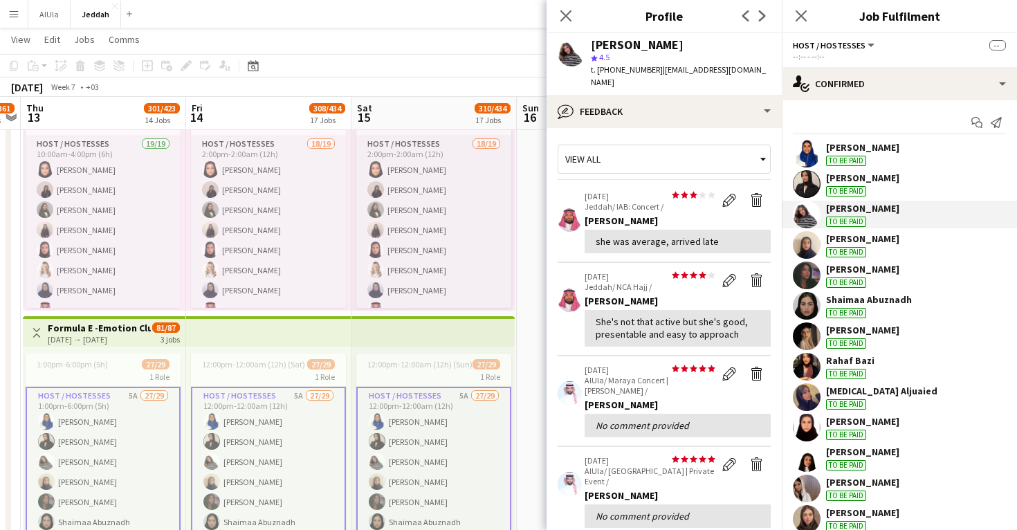
click at [806, 242] on app-user-avatar at bounding box center [807, 245] width 28 height 28
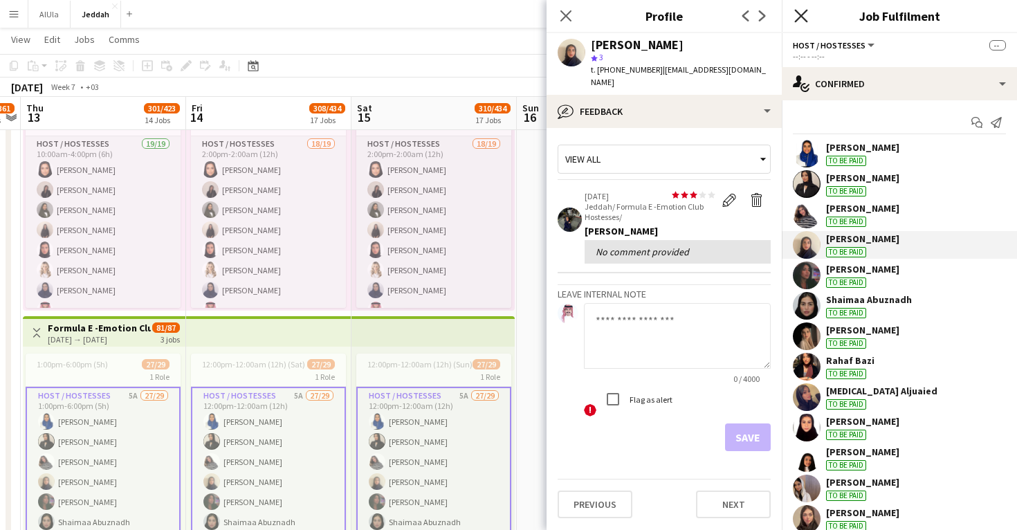
click at [799, 15] on icon at bounding box center [800, 15] width 13 height 13
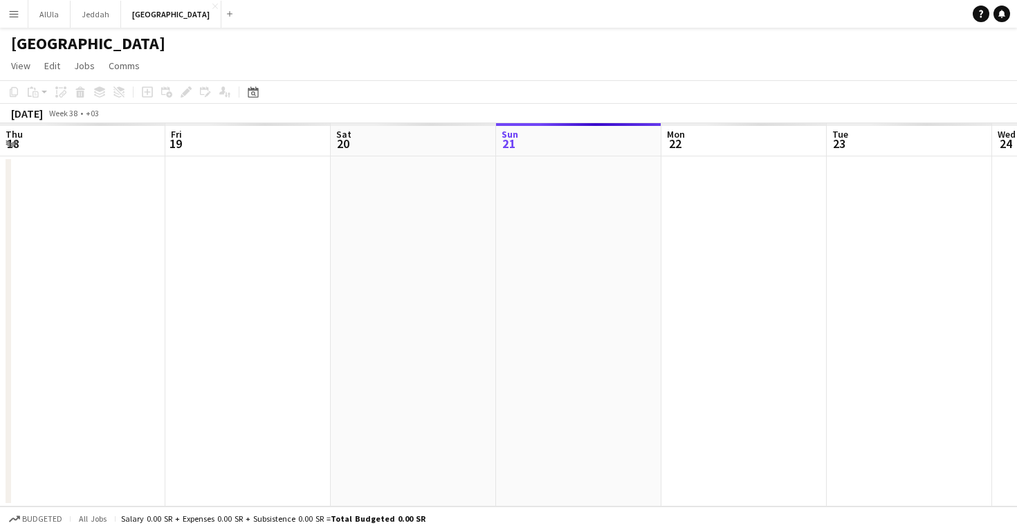
scroll to position [0, 331]
